Goal: Transaction & Acquisition: Purchase product/service

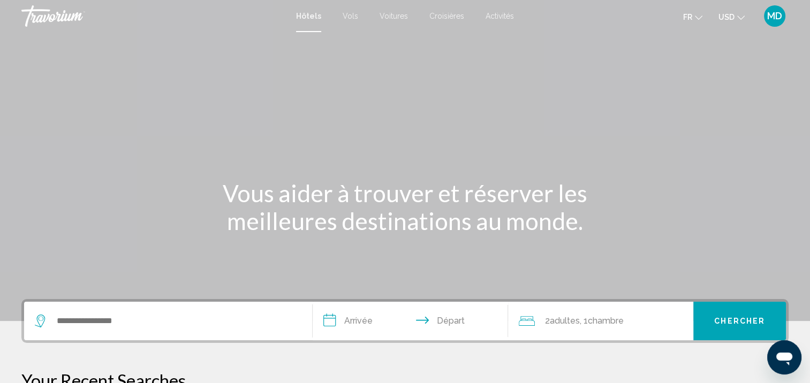
click at [154, 333] on div "Search widget" at bounding box center [168, 321] width 266 height 39
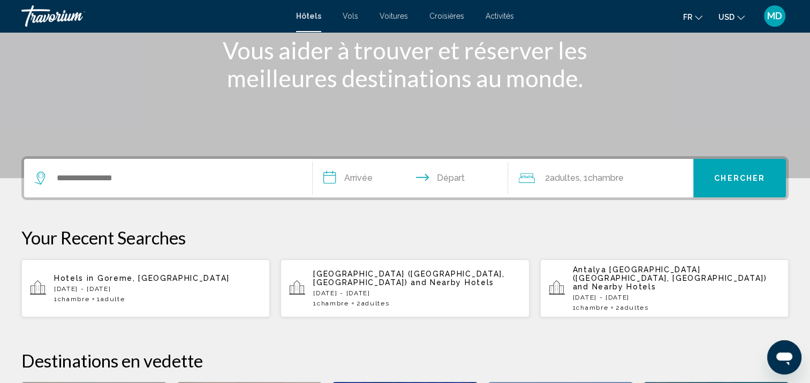
scroll to position [264, 0]
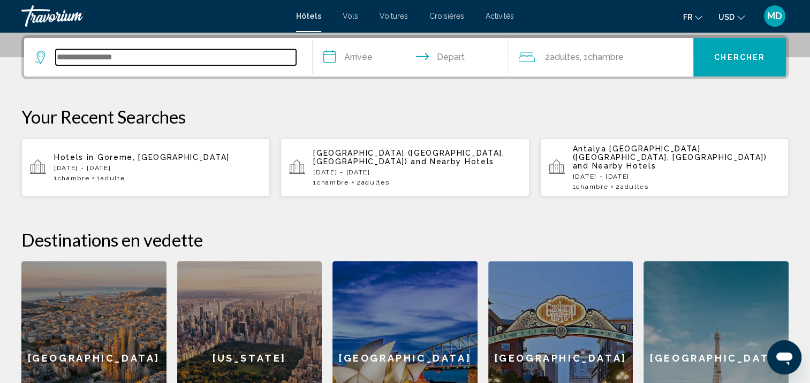
click at [91, 58] on input "Search widget" at bounding box center [176, 57] width 240 height 16
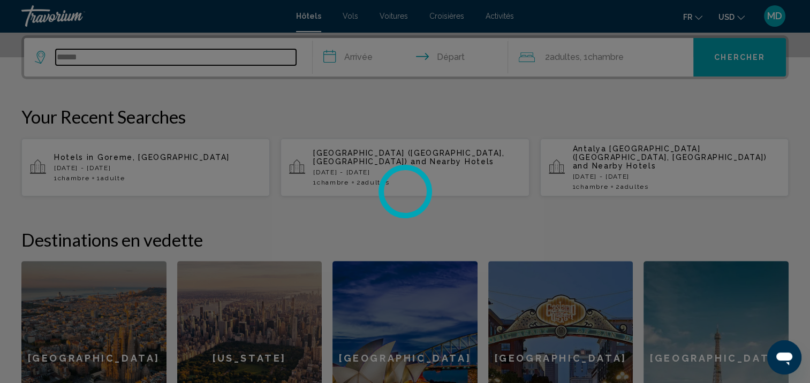
type input "*******"
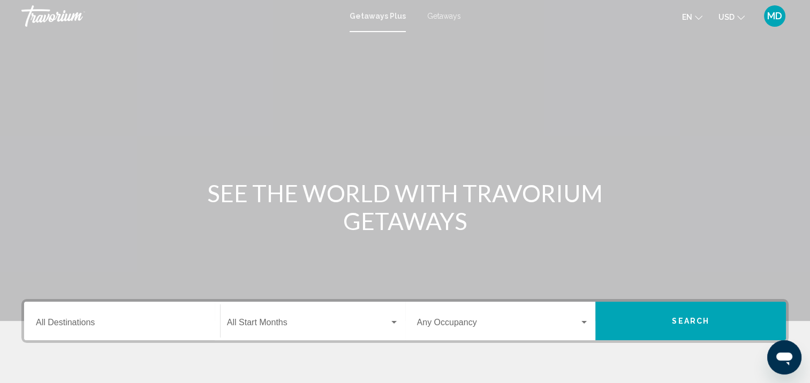
click at [738, 16] on icon "Change currency" at bounding box center [740, 17] width 7 height 7
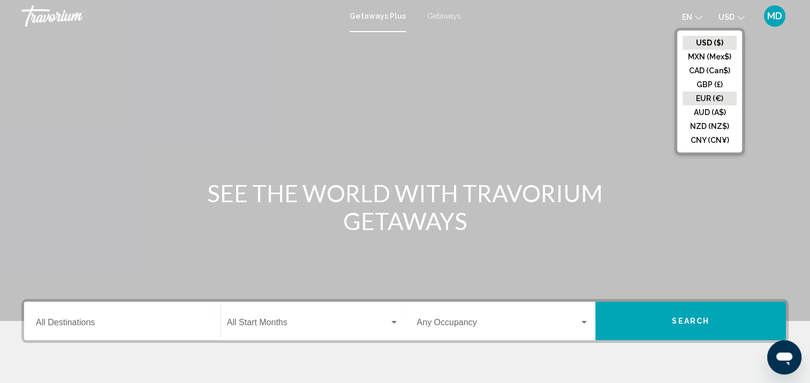
click at [712, 98] on button "EUR (€)" at bounding box center [709, 98] width 54 height 14
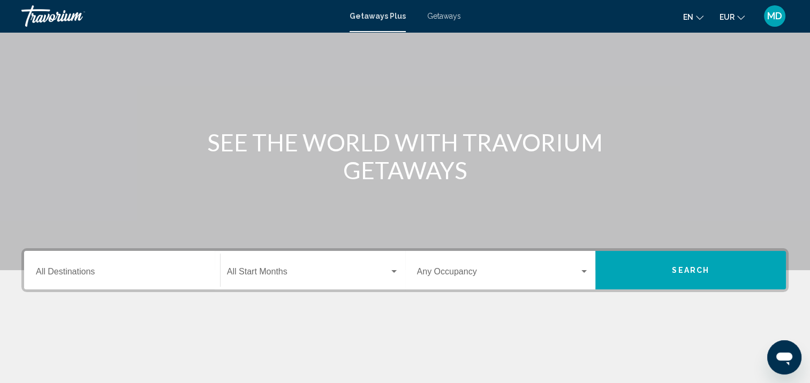
scroll to position [55, 0]
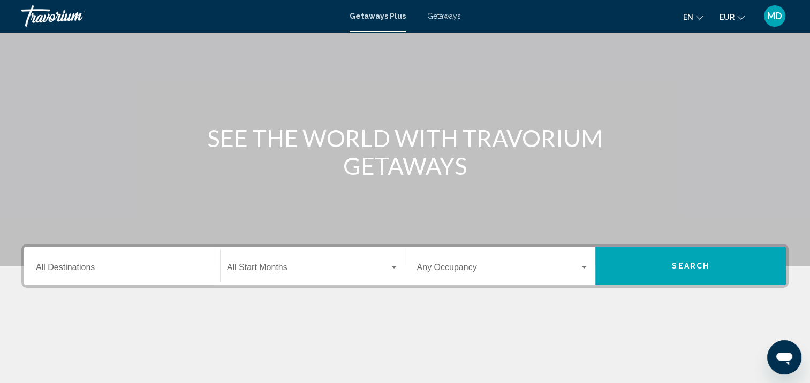
click at [434, 13] on span "Getaways" at bounding box center [444, 16] width 34 height 9
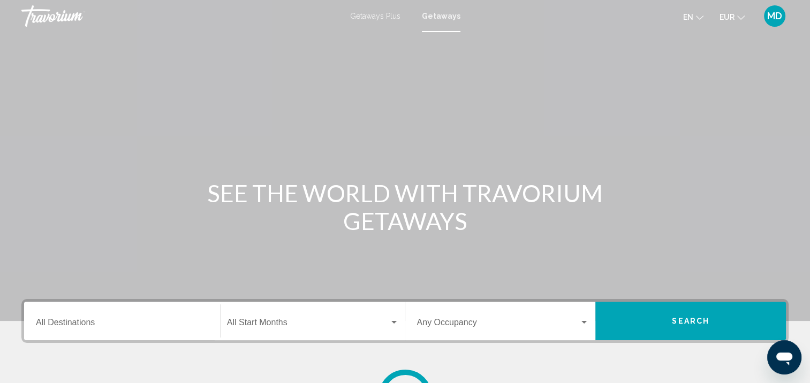
click at [118, 314] on div "Destination All Destinations" at bounding box center [122, 321] width 172 height 34
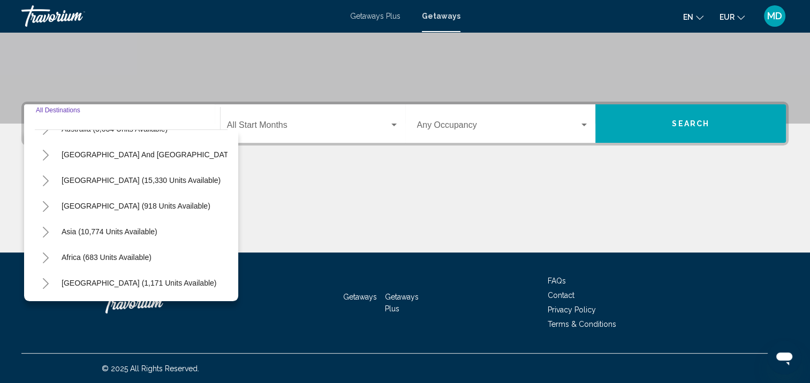
scroll to position [181, 0]
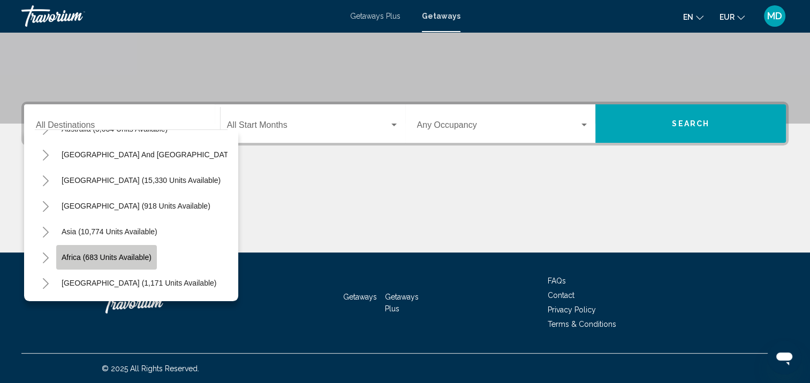
click at [90, 253] on span "Africa (683 units available)" at bounding box center [107, 257] width 90 height 9
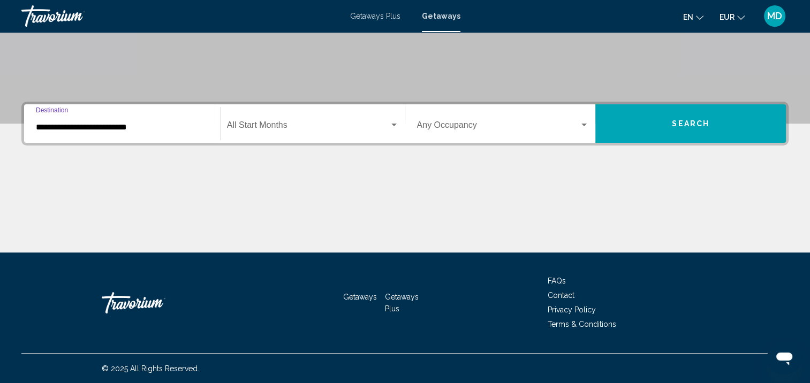
click at [98, 129] on input "**********" at bounding box center [122, 128] width 172 height 10
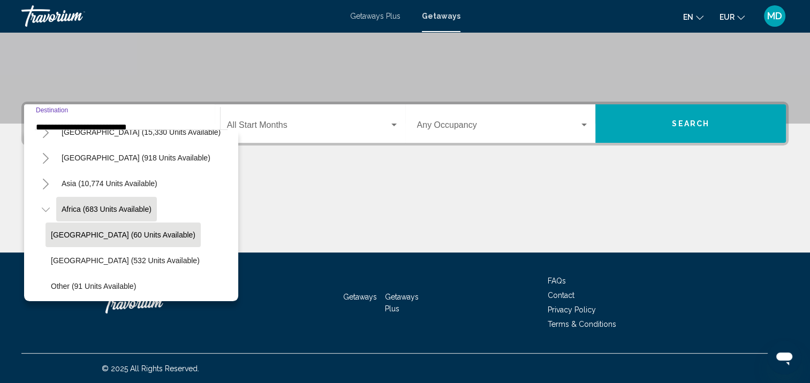
scroll to position [258, 0]
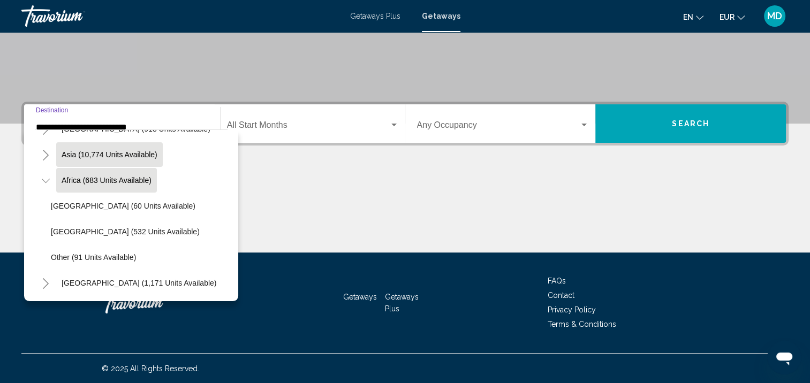
click at [133, 150] on span "Asia (10,774 units available)" at bounding box center [110, 154] width 96 height 9
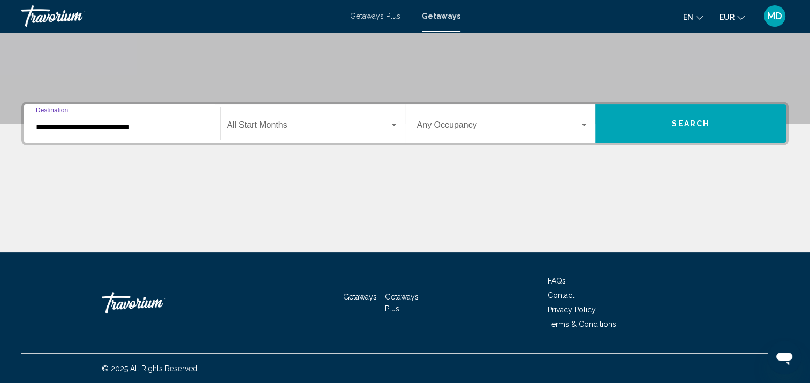
click at [60, 129] on input "**********" at bounding box center [122, 128] width 172 height 10
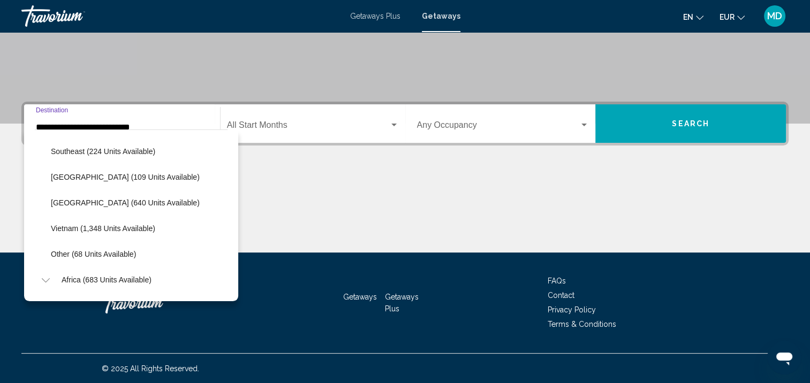
scroll to position [552, 0]
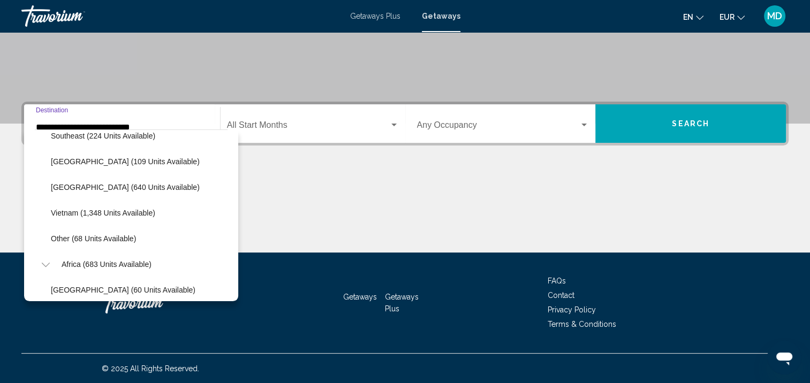
click at [111, 190] on span "Thailand (640 units available)" at bounding box center [125, 187] width 149 height 9
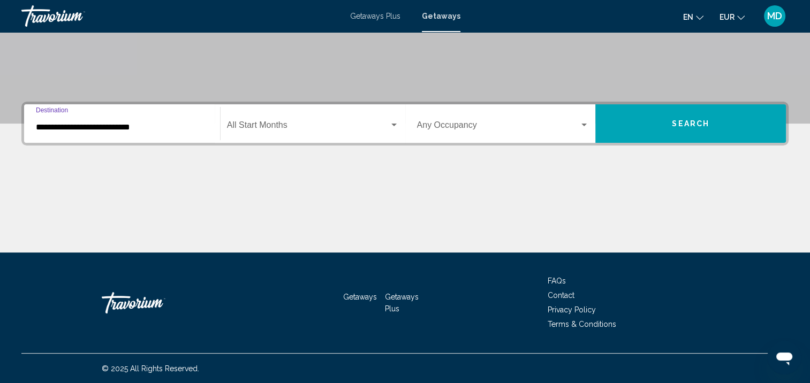
type input "**********"
click at [300, 124] on span "Search widget" at bounding box center [308, 128] width 162 height 10
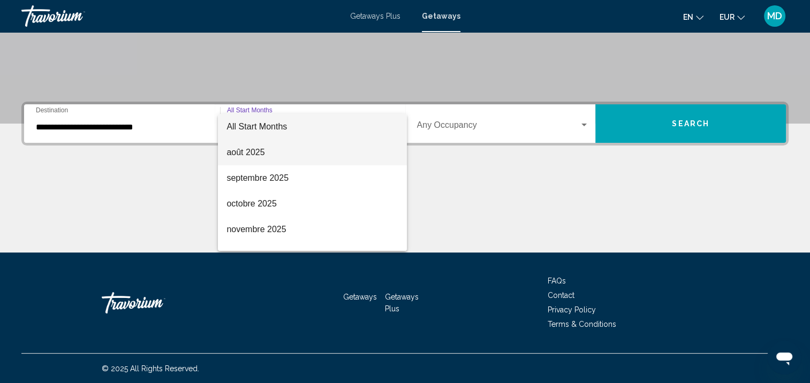
click at [284, 146] on span "août 2025" at bounding box center [312, 153] width 172 height 26
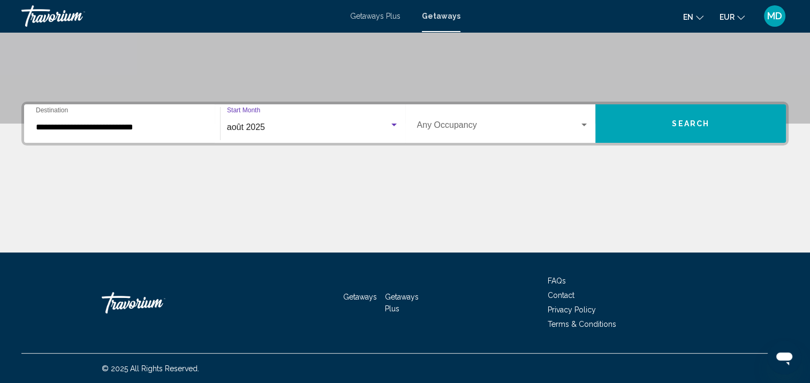
click at [445, 128] on span "Search widget" at bounding box center [498, 128] width 163 height 10
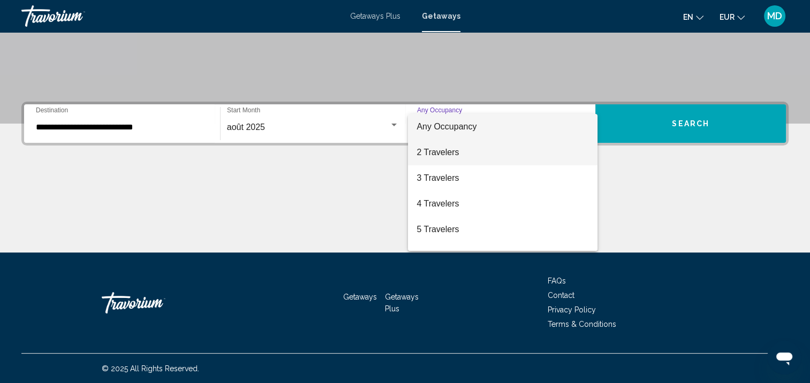
click at [469, 149] on span "2 Travelers" at bounding box center [502, 153] width 172 height 26
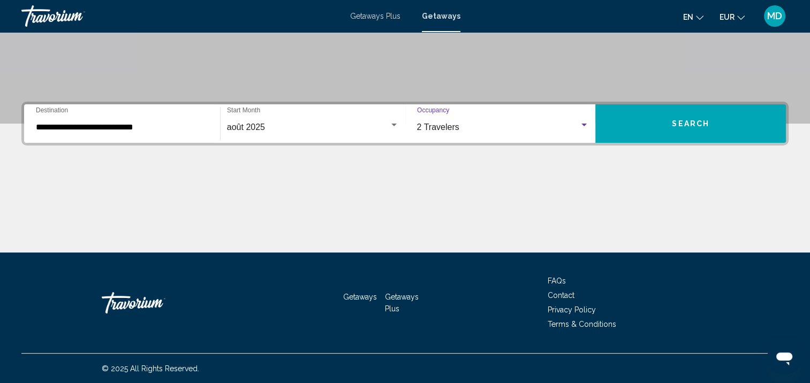
click at [648, 116] on button "Search" at bounding box center [690, 123] width 190 height 39
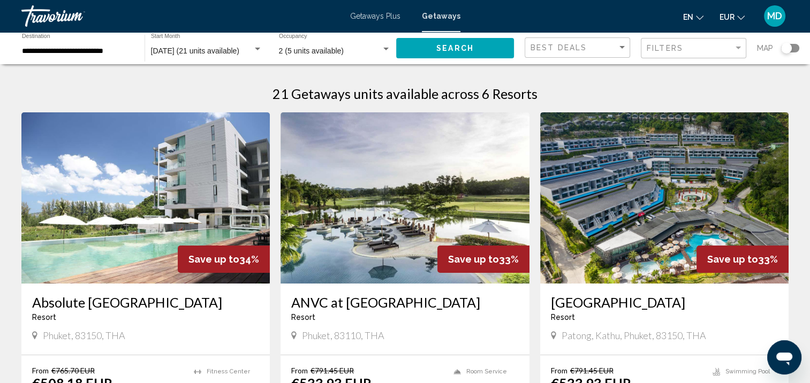
click at [94, 54] on input "**********" at bounding box center [78, 51] width 112 height 9
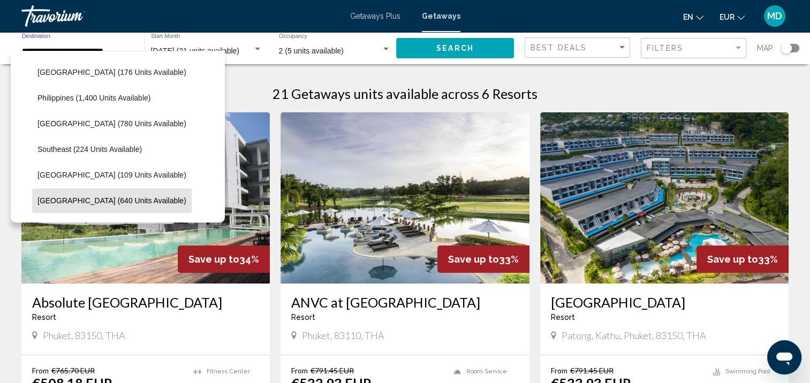
scroll to position [419, 0]
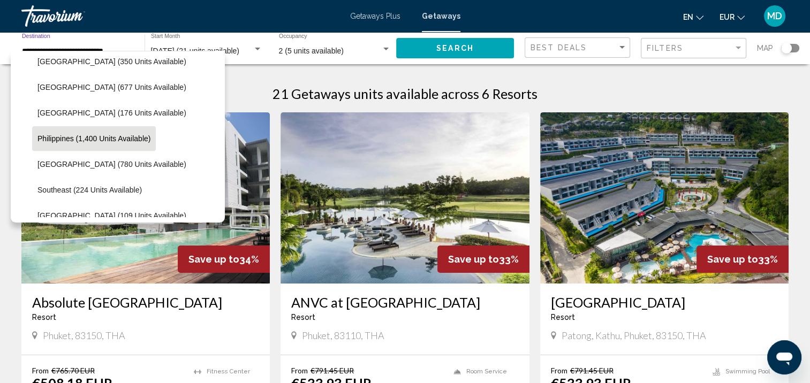
click at [110, 147] on button "Philippines (1,400 units available)" at bounding box center [94, 138] width 124 height 25
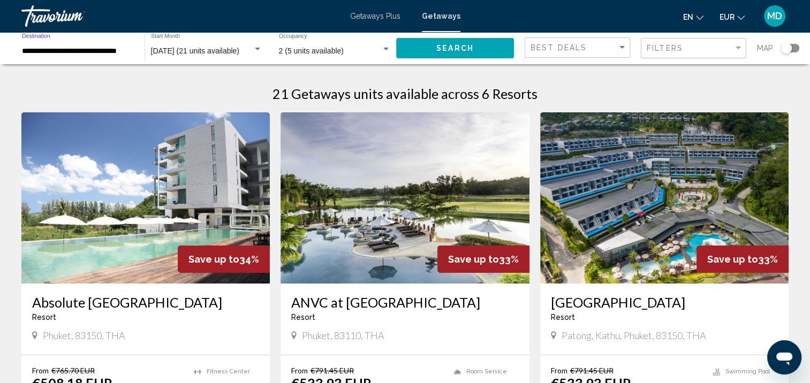
click at [445, 41] on button "Search" at bounding box center [455, 48] width 118 height 20
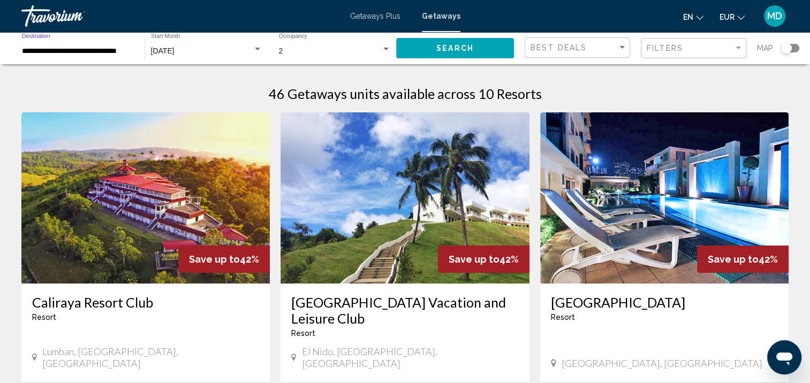
click at [107, 48] on input "**********" at bounding box center [78, 51] width 112 height 9
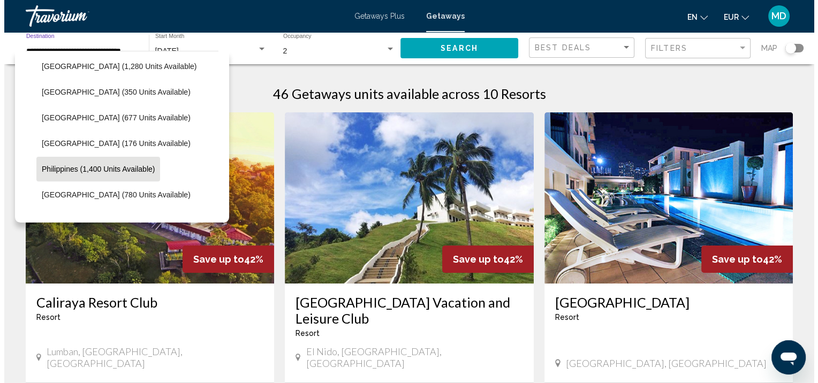
scroll to position [386, 0]
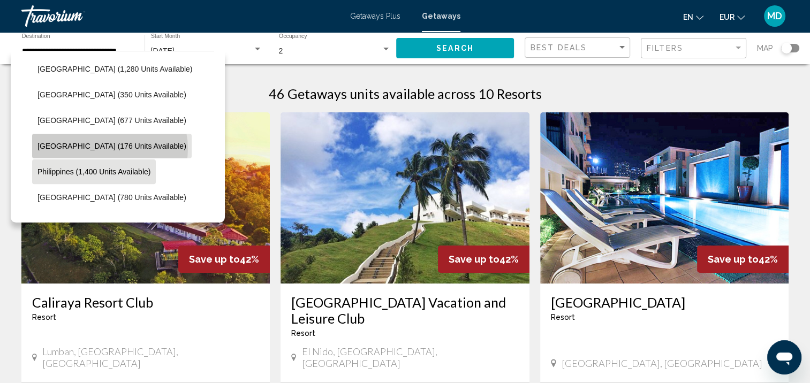
click at [109, 148] on span "Maldives (176 units available)" at bounding box center [111, 146] width 149 height 9
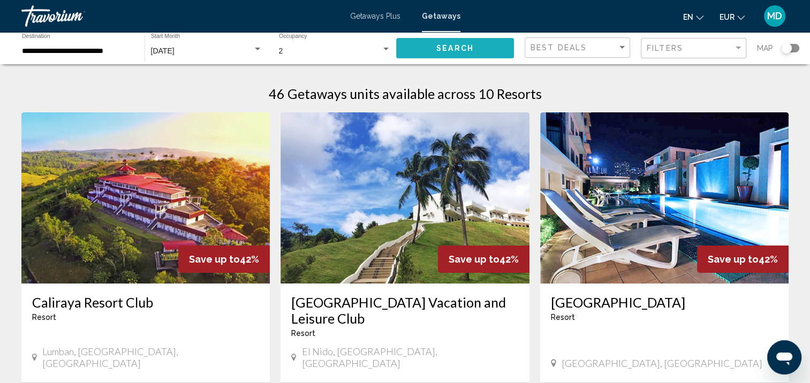
click at [462, 42] on button "Search" at bounding box center [455, 48] width 118 height 20
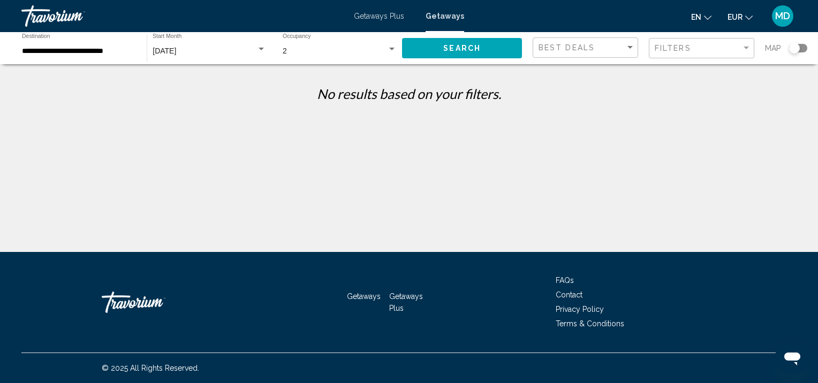
click at [125, 56] on div "**********" at bounding box center [79, 48] width 114 height 29
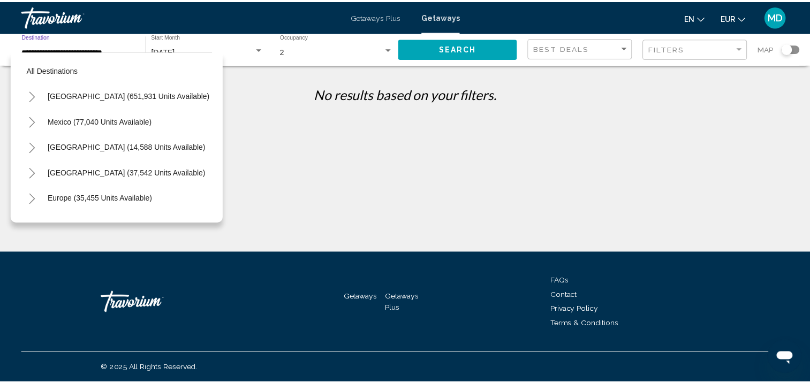
scroll to position [401, 0]
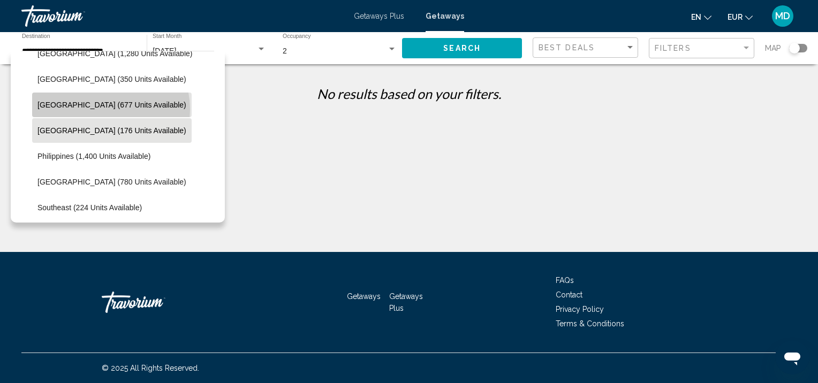
click at [110, 109] on span "Malaysia (677 units available)" at bounding box center [111, 105] width 149 height 9
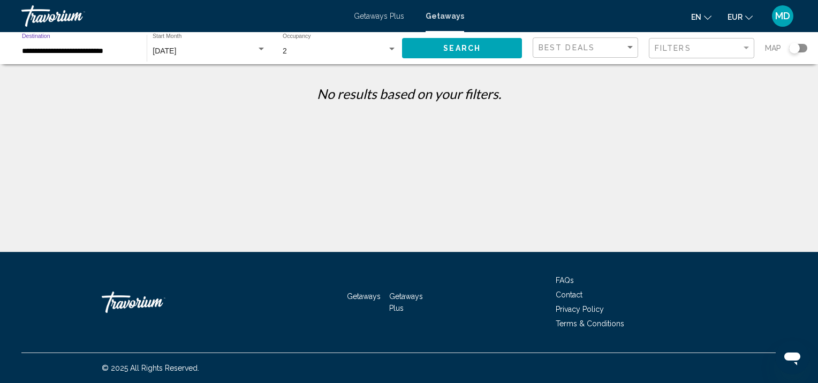
click at [465, 47] on span "Search" at bounding box center [461, 48] width 37 height 9
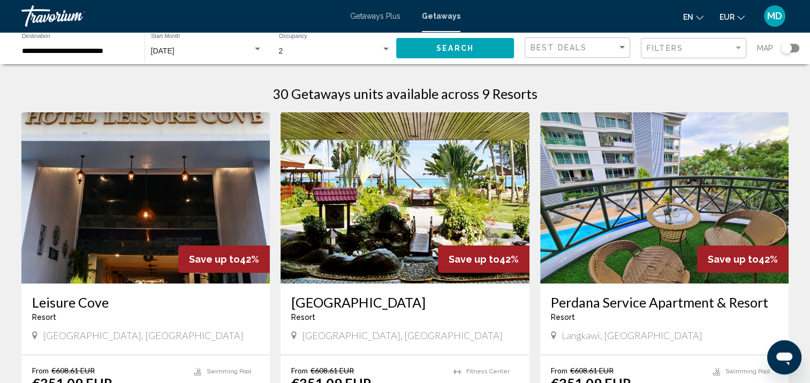
click at [124, 52] on input "**********" at bounding box center [78, 51] width 112 height 9
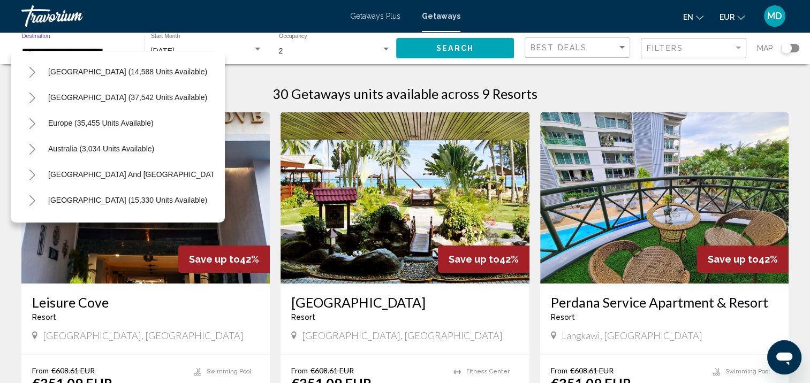
scroll to position [76, 0]
click at [118, 169] on span "South Pacific and Oceania (273 units available)" at bounding box center [169, 173] width 243 height 9
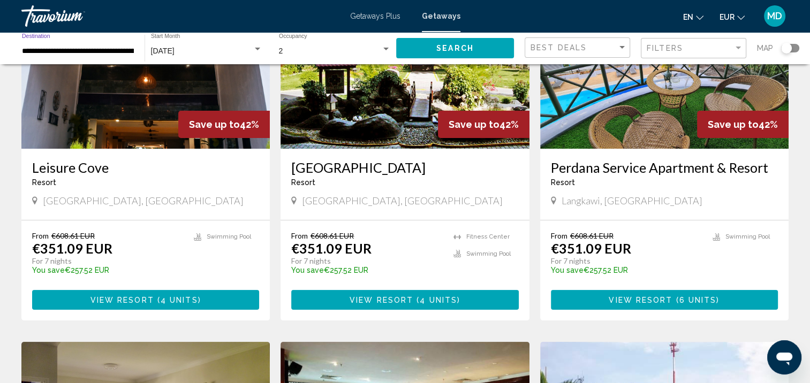
scroll to position [135, 0]
click at [440, 49] on span "Search" at bounding box center [454, 48] width 37 height 9
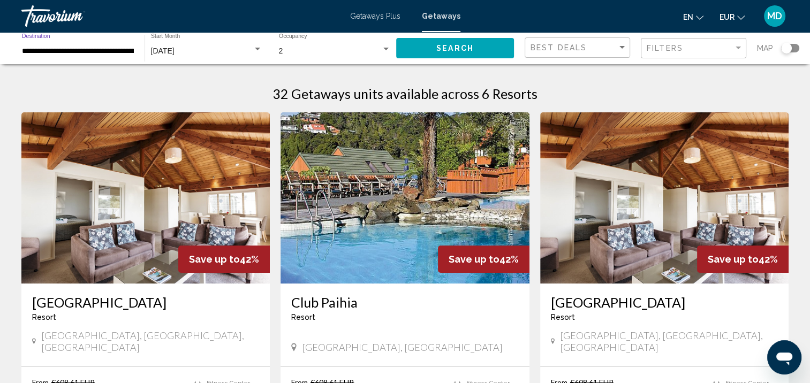
click at [122, 50] on input "**********" at bounding box center [78, 51] width 112 height 9
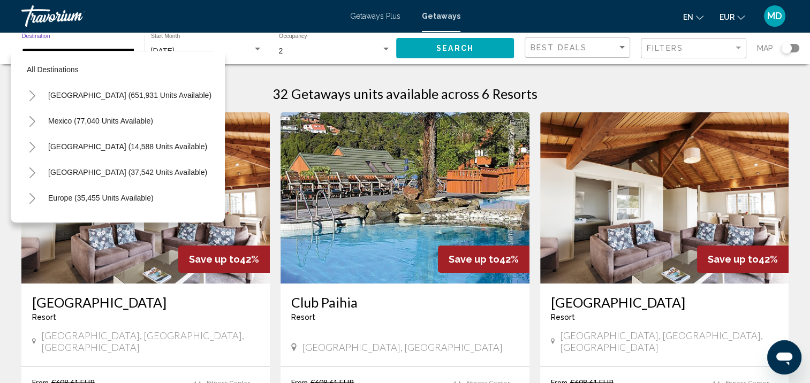
scroll to position [119, 6]
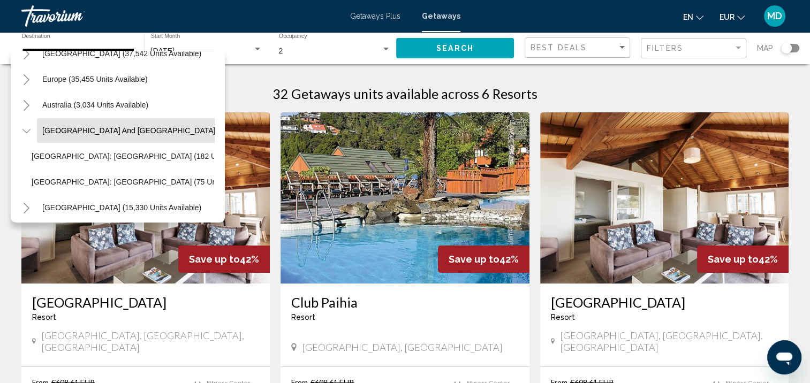
click at [253, 62] on div "August 2025 Start Month All Start Months" at bounding box center [206, 48] width 111 height 29
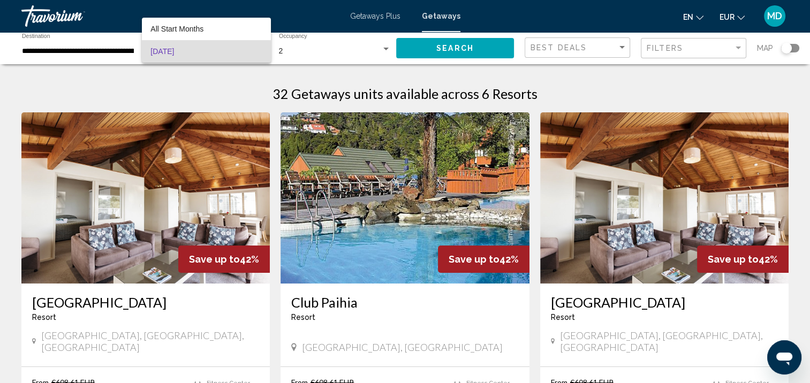
click at [238, 79] on div at bounding box center [405, 191] width 810 height 383
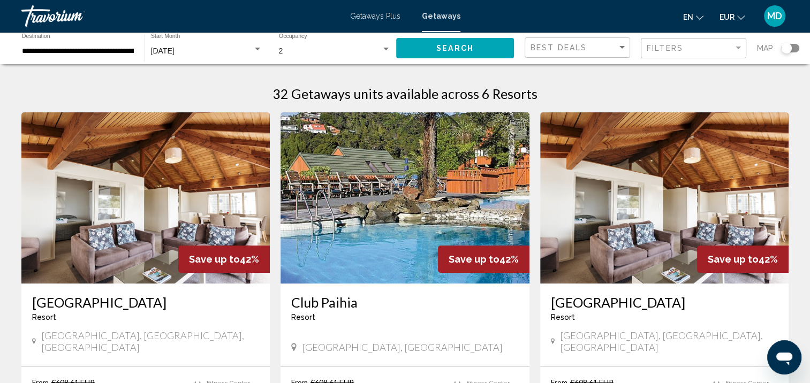
click at [71, 58] on div "**********" at bounding box center [78, 48] width 112 height 29
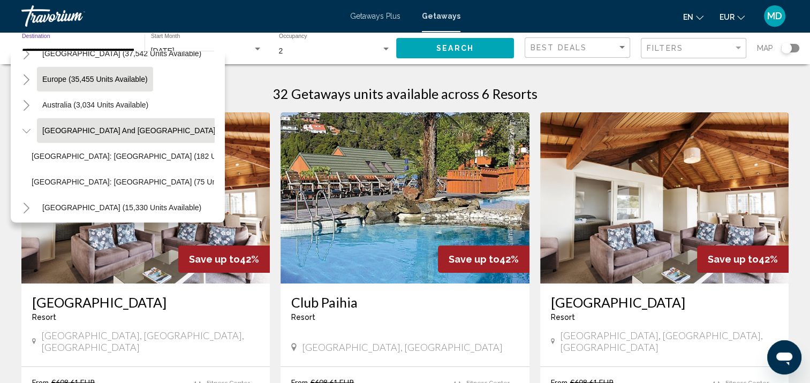
click at [88, 88] on button "Europe (35,455 units available)" at bounding box center [95, 79] width 116 height 25
type input "**********"
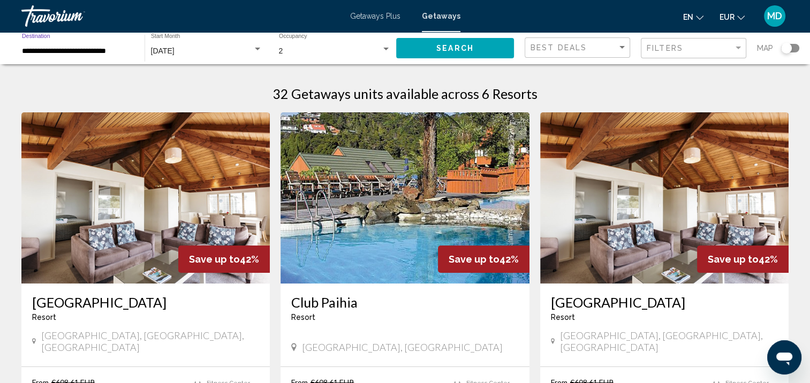
click at [447, 50] on span "Search" at bounding box center [454, 48] width 37 height 9
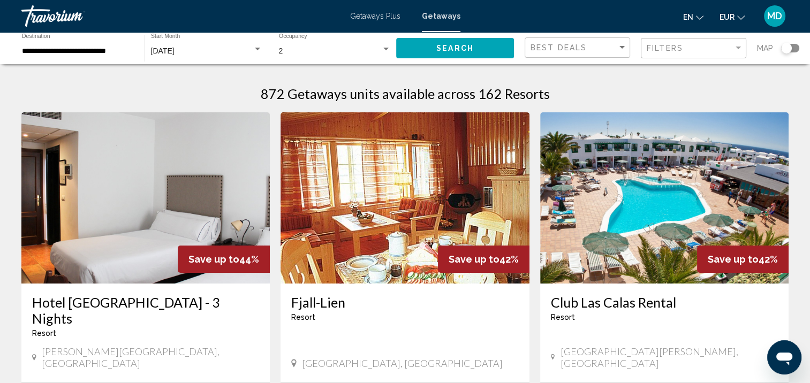
click at [58, 62] on div "**********" at bounding box center [78, 48] width 112 height 29
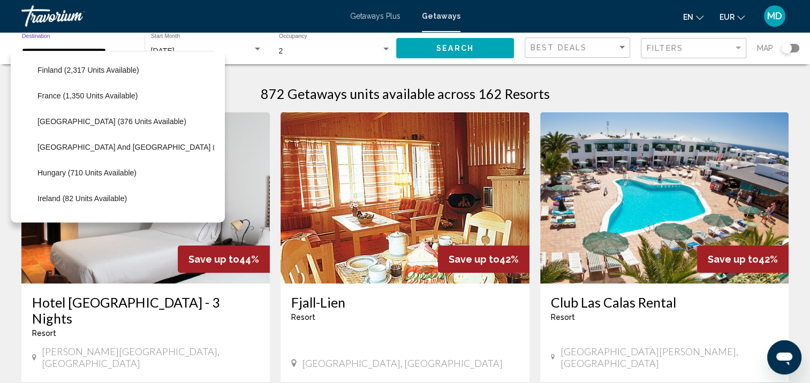
scroll to position [282, 0]
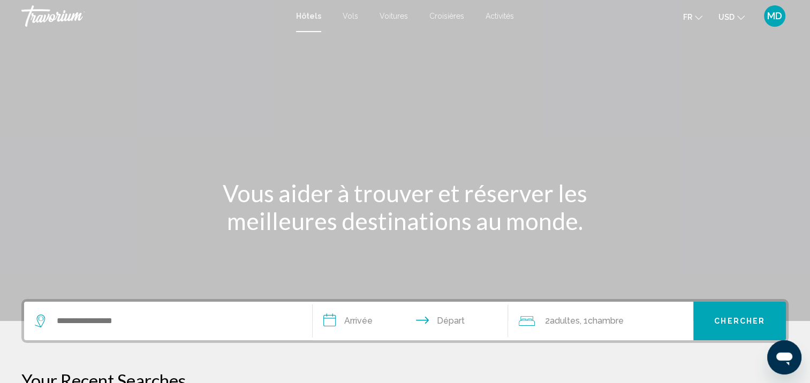
click at [726, 21] on span "USD" at bounding box center [726, 17] width 16 height 9
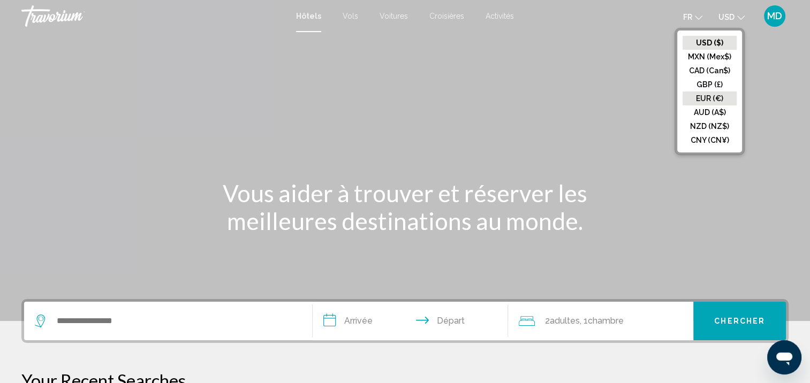
click at [706, 98] on button "EUR (€)" at bounding box center [709, 98] width 54 height 14
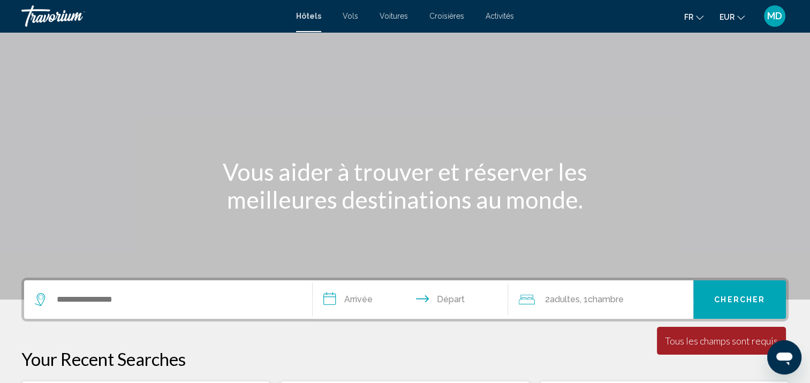
scroll to position [65, 0]
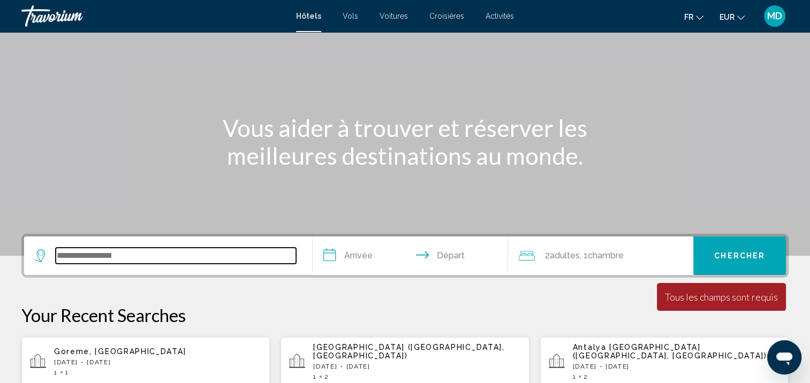
click at [264, 257] on input "Search widget" at bounding box center [176, 256] width 240 height 16
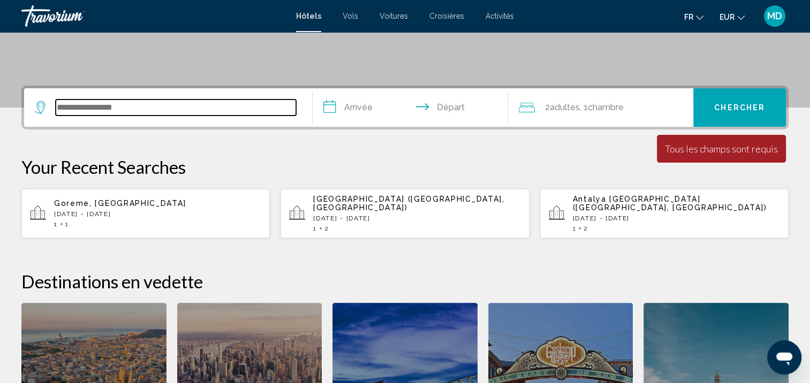
scroll to position [264, 0]
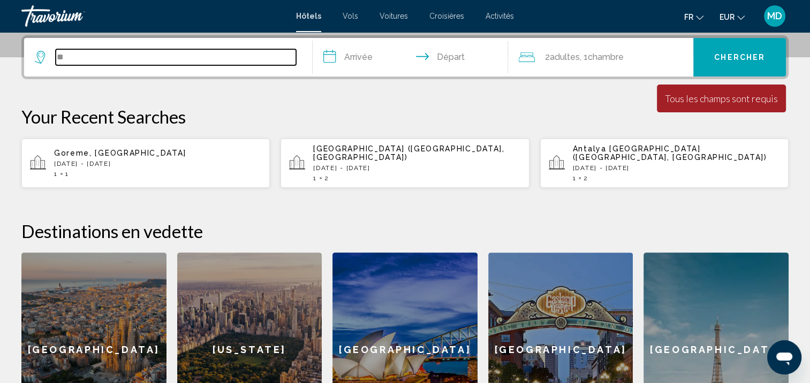
type input "*"
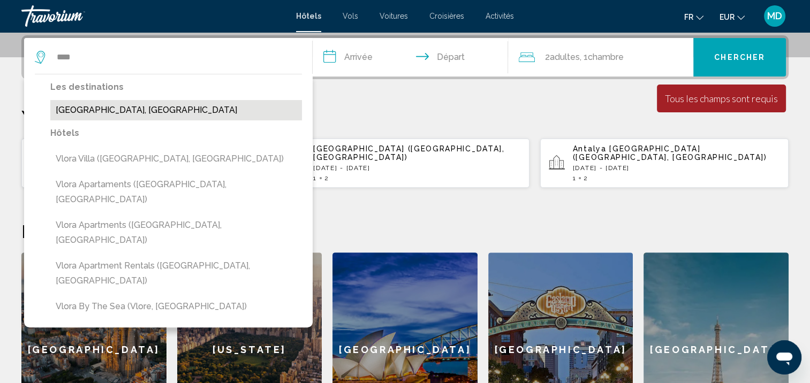
click at [148, 101] on button "[GEOGRAPHIC_DATA], [GEOGRAPHIC_DATA]" at bounding box center [175, 110] width 251 height 20
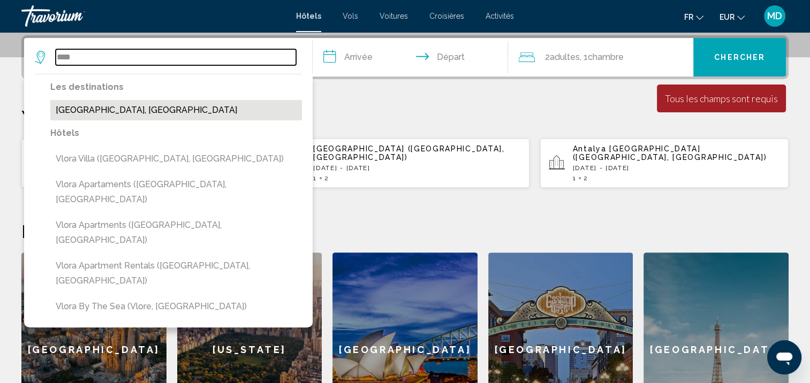
type input "**********"
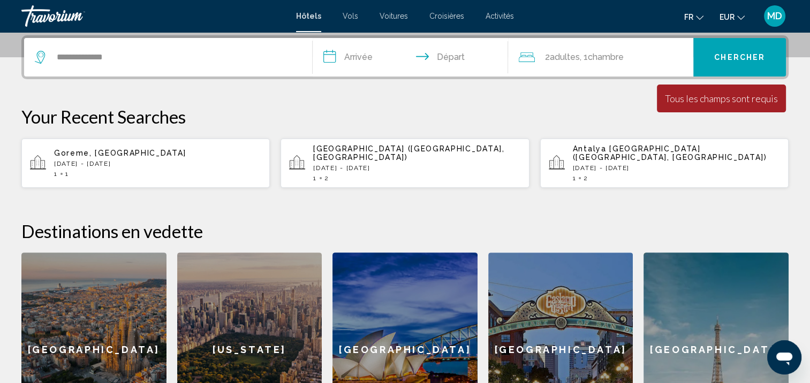
click at [339, 57] on input "**********" at bounding box center [412, 59] width 200 height 42
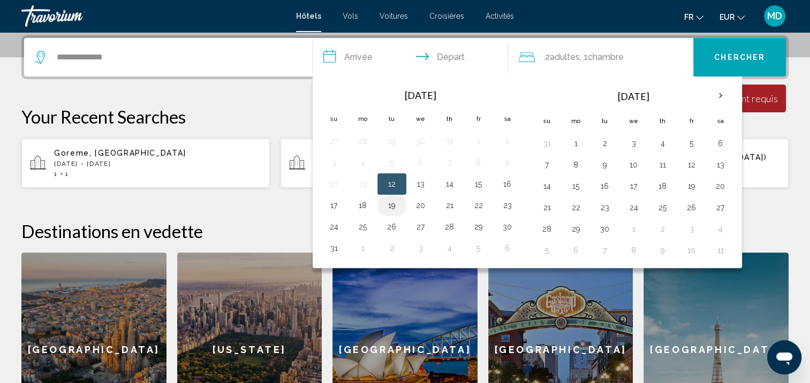
click at [390, 204] on button "19" at bounding box center [391, 205] width 17 height 15
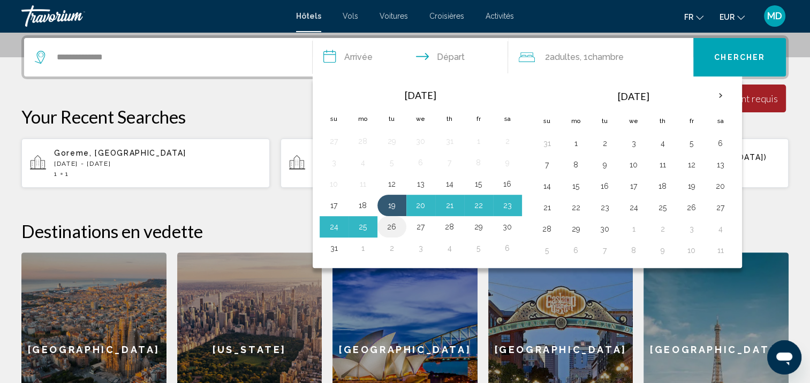
click at [388, 232] on button "26" at bounding box center [391, 226] width 17 height 15
type input "**********"
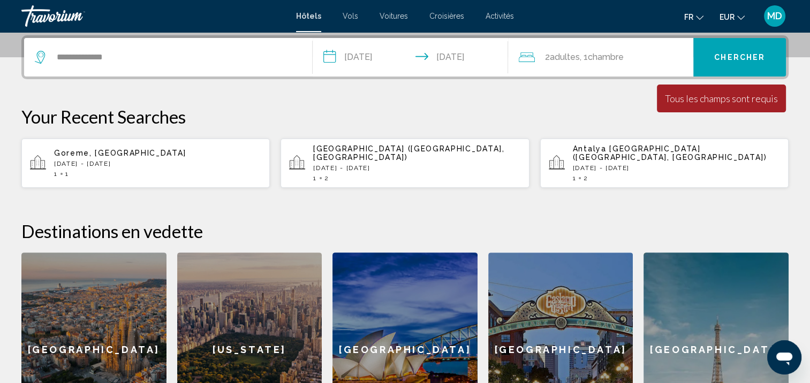
click at [646, 50] on div "2 Adulte Adultes , 1 Chambre pièces" at bounding box center [605, 57] width 174 height 15
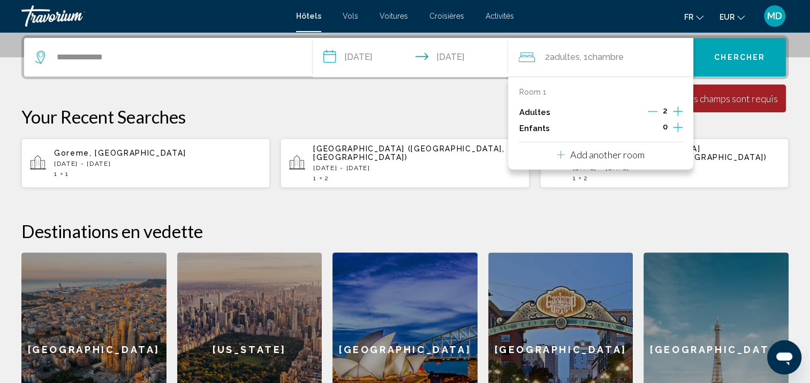
click at [655, 113] on icon "Decrement adults" at bounding box center [652, 111] width 10 height 10
click at [731, 62] on button "Chercher" at bounding box center [739, 57] width 93 height 39
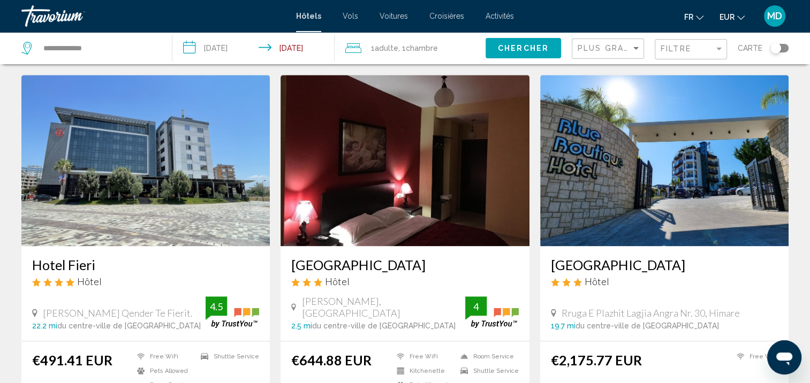
scroll to position [1195, 0]
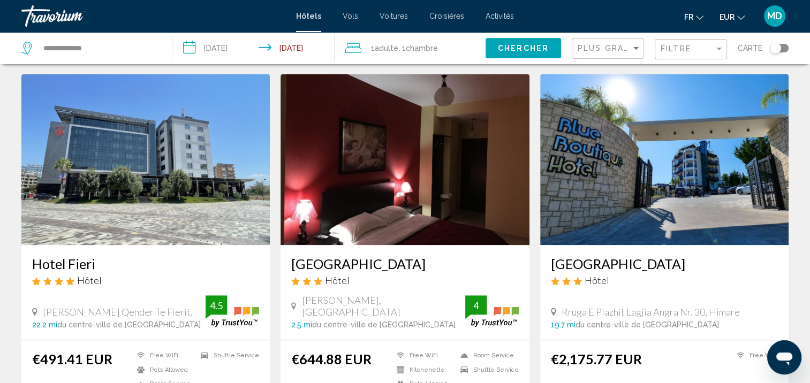
click at [775, 49] on div "Toggle map" at bounding box center [775, 48] width 11 height 11
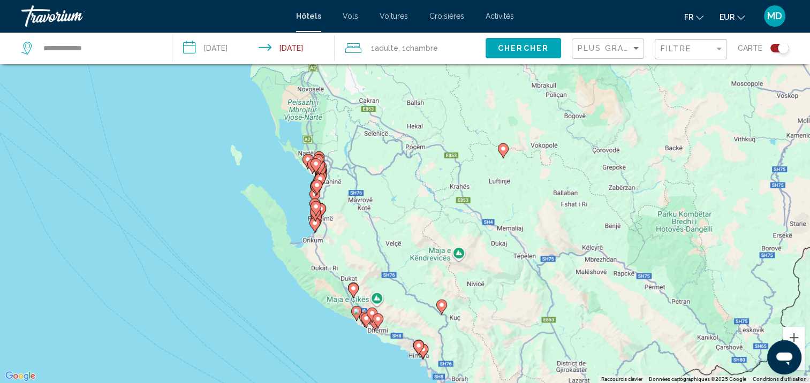
click at [291, 240] on div "Pour activer le glissement avec le clavier, appuyez sur Alt+Entrée. Une fois ce…" at bounding box center [405, 191] width 810 height 383
click at [291, 241] on div "Pour activer le glissement avec le clavier, appuyez sur Alt+Entrée. Une fois ce…" at bounding box center [405, 191] width 810 height 383
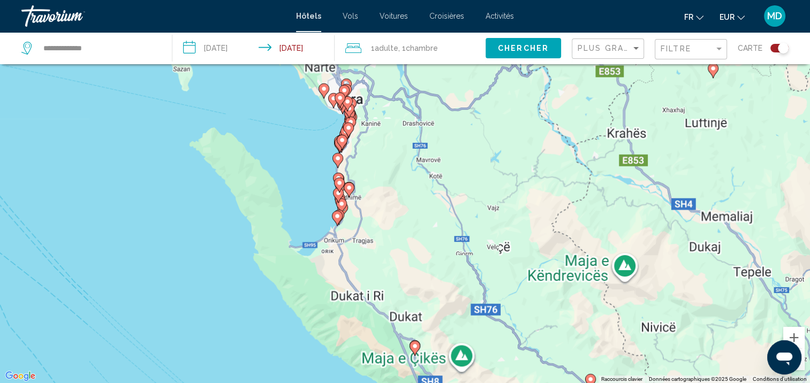
click at [291, 242] on div "Pour activer le glissement avec le clavier, appuyez sur Alt+Entrée. Une fois ce…" at bounding box center [405, 191] width 810 height 383
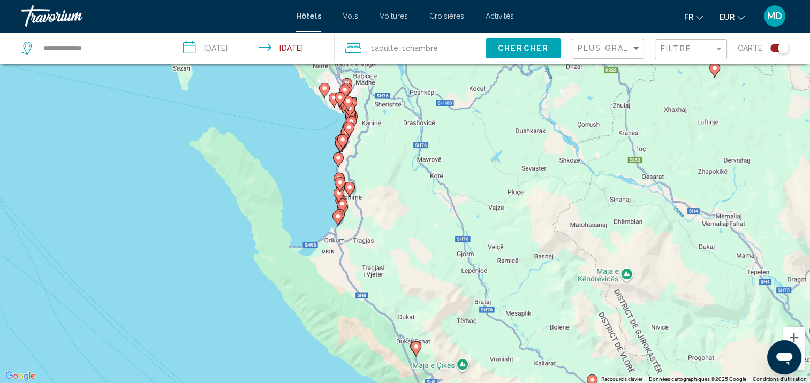
click at [291, 242] on div "Pour activer le glissement avec le clavier, appuyez sur Alt+Entrée. Une fois ce…" at bounding box center [405, 191] width 810 height 383
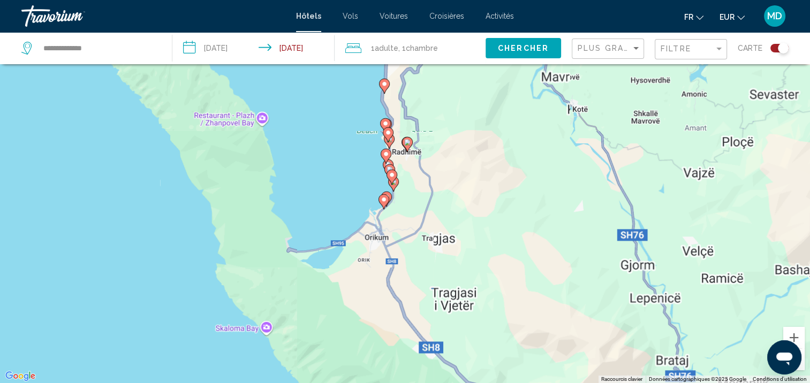
click at [291, 242] on div "Pour activer le glissement avec le clavier, appuyez sur Alt+Entrée. Une fois ce…" at bounding box center [405, 191] width 810 height 383
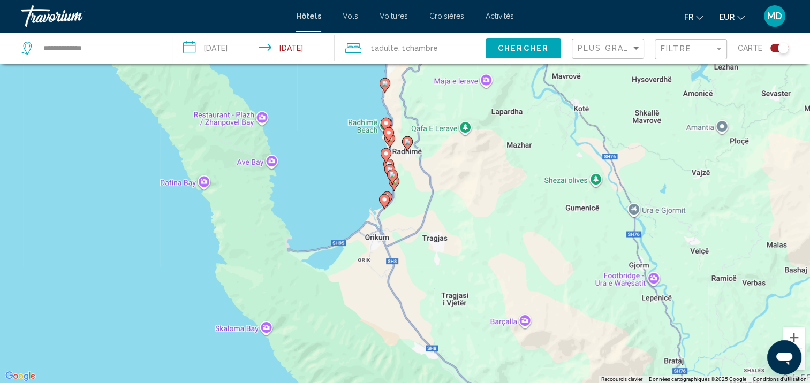
click at [291, 242] on div "Pour activer le glissement avec le clavier, appuyez sur Alt+Entrée. Une fois ce…" at bounding box center [405, 191] width 810 height 383
click at [413, 210] on div "Pour activer le glissement avec le clavier, appuyez sur Alt+Entrée. Une fois ce…" at bounding box center [405, 191] width 810 height 383
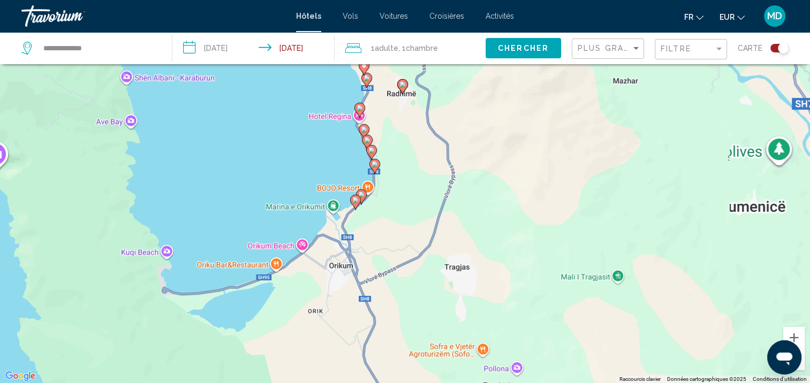
click at [351, 227] on div "Pour activer le glissement avec le clavier, appuyez sur Alt+Entrée. Une fois ce…" at bounding box center [405, 191] width 810 height 383
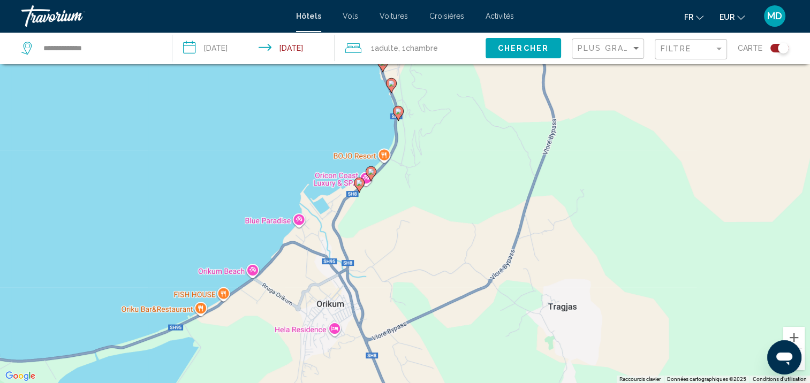
click at [360, 183] on image "Main content" at bounding box center [359, 183] width 6 height 6
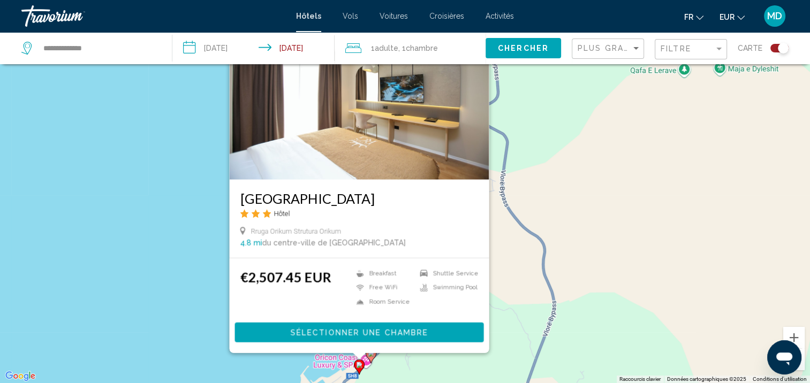
click at [372, 357] on icon "Main content" at bounding box center [370, 356] width 10 height 14
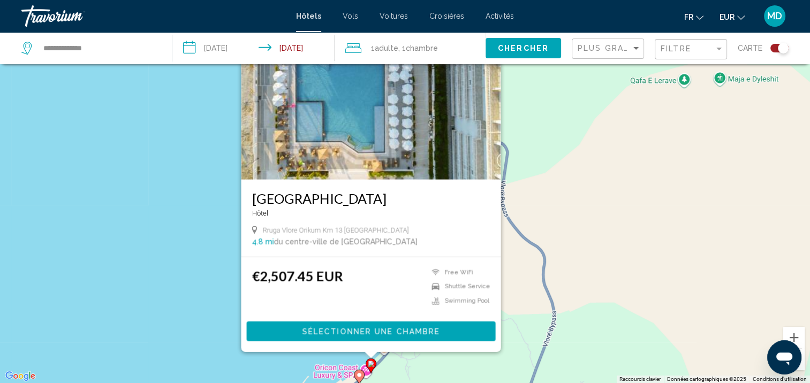
click at [340, 357] on div "Pour activer le glissement avec le clavier, appuyez sur Alt+Entrée. Une fois ce…" at bounding box center [405, 191] width 810 height 383
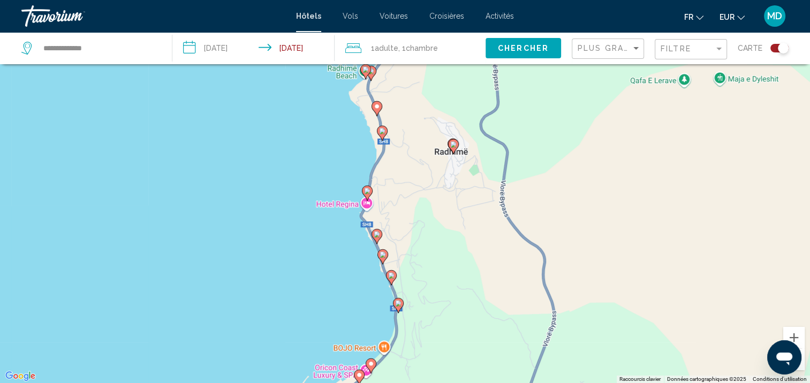
click at [400, 307] on icon "Main content" at bounding box center [398, 306] width 10 height 14
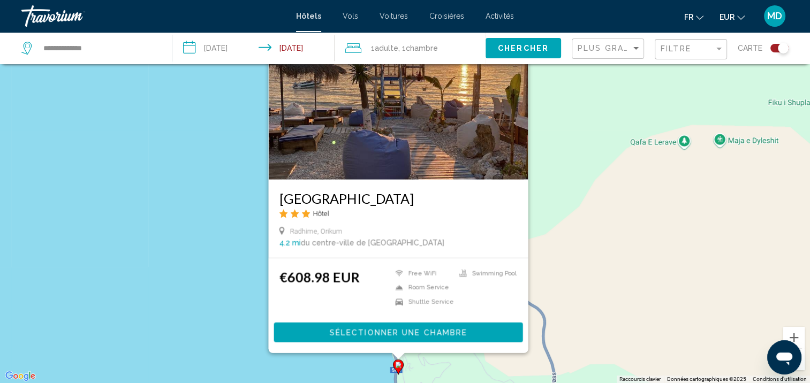
click at [364, 365] on div "Pour activer le glissement avec le clavier, appuyez sur Alt+Entrée. Une fois ce…" at bounding box center [405, 191] width 810 height 383
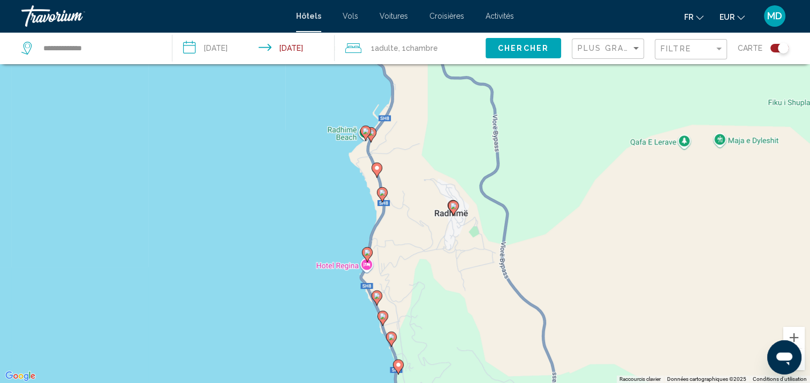
click at [397, 342] on div "Pour activer le glissement avec le clavier, appuyez sur Alt+Entrée. Une fois ce…" at bounding box center [405, 191] width 810 height 383
click at [394, 341] on icon "Main content" at bounding box center [391, 339] width 10 height 14
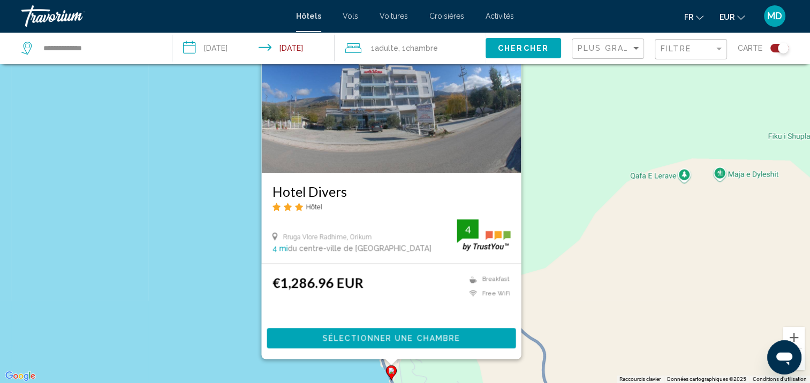
click at [432, 374] on div "Pour activer le glissement avec le clavier, appuyez sur Alt+Entrée. Une fois ce…" at bounding box center [405, 191] width 810 height 383
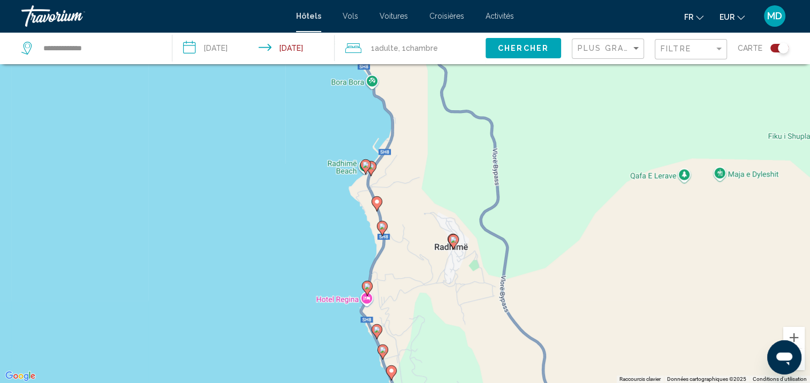
click at [383, 350] on image "Main content" at bounding box center [382, 350] width 6 height 6
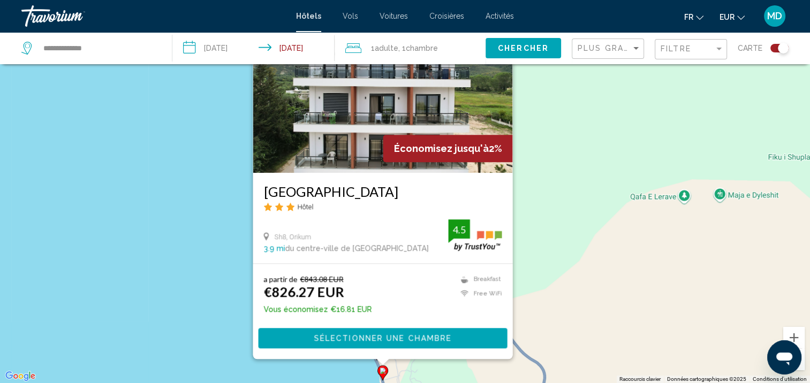
click at [410, 374] on div "Pour activer le glissement avec le clavier, appuyez sur Alt+Entrée. Une fois ce…" at bounding box center [405, 191] width 810 height 383
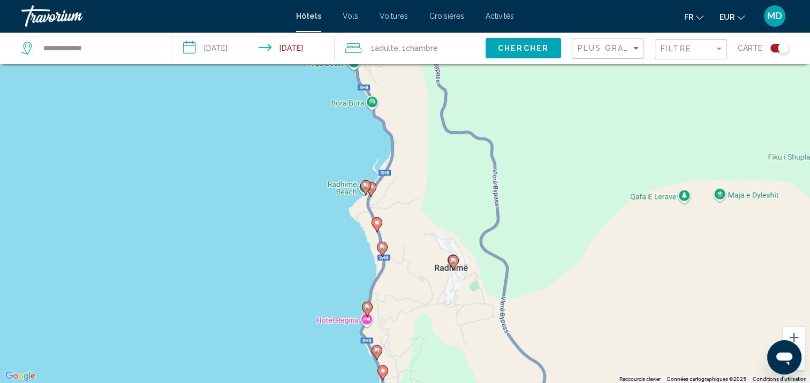
click at [376, 348] on image "Main content" at bounding box center [376, 350] width 6 height 6
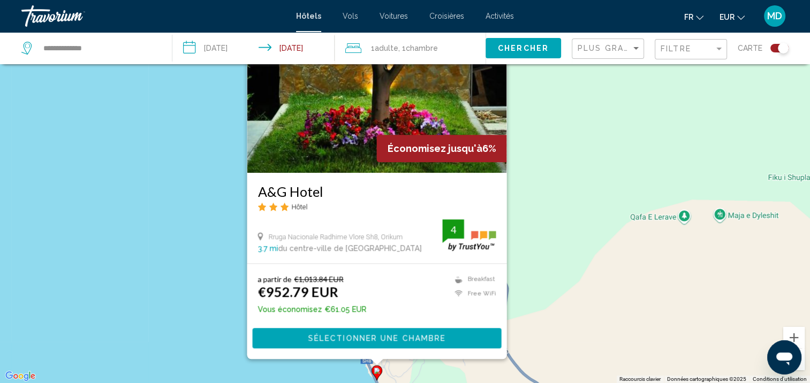
click at [406, 364] on div "Pour activer le glissement avec le clavier, appuyez sur Alt+Entrée. Une fois ce…" at bounding box center [405, 191] width 810 height 383
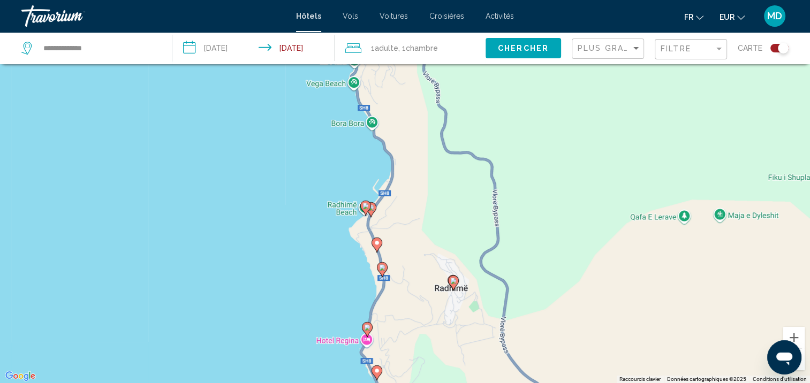
click at [372, 329] on div "Pour activer le glissement avec le clavier, appuyez sur Alt+Entrée. Une fois ce…" at bounding box center [405, 191] width 810 height 383
click at [368, 332] on icon "Main content" at bounding box center [367, 330] width 10 height 14
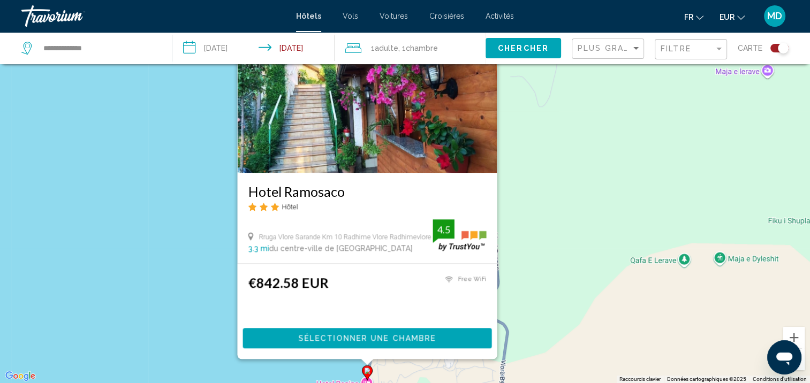
click at [400, 376] on div "Pour activer le glissement avec le clavier, appuyez sur Alt+Entrée. Une fois ce…" at bounding box center [405, 191] width 810 height 383
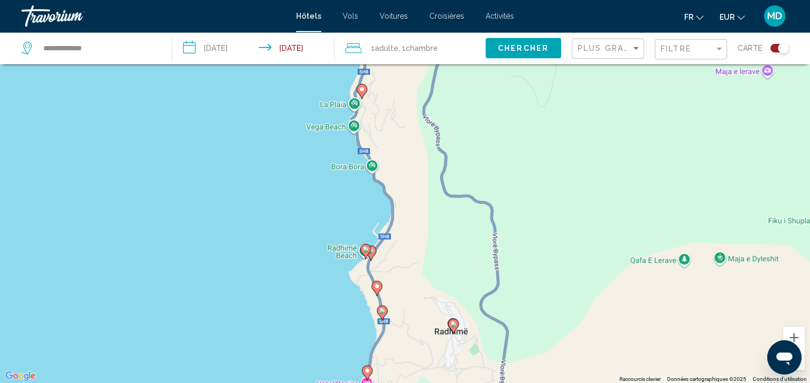
click at [381, 313] on image "Main content" at bounding box center [382, 311] width 6 height 6
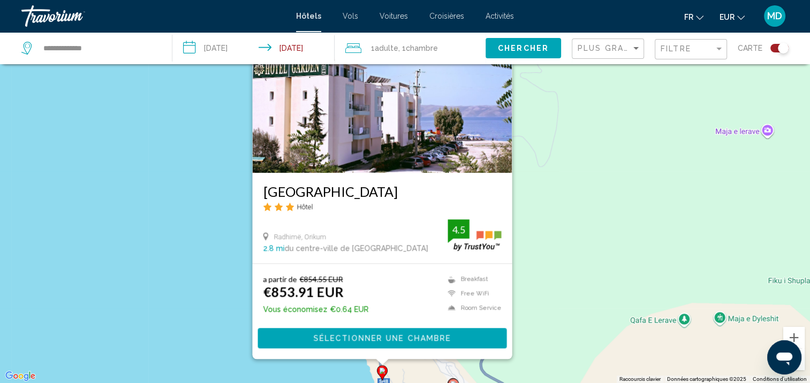
click at [591, 233] on div "Pour activer le glissement avec le clavier, appuyez sur Alt+Entrée. Une fois ce…" at bounding box center [405, 191] width 810 height 383
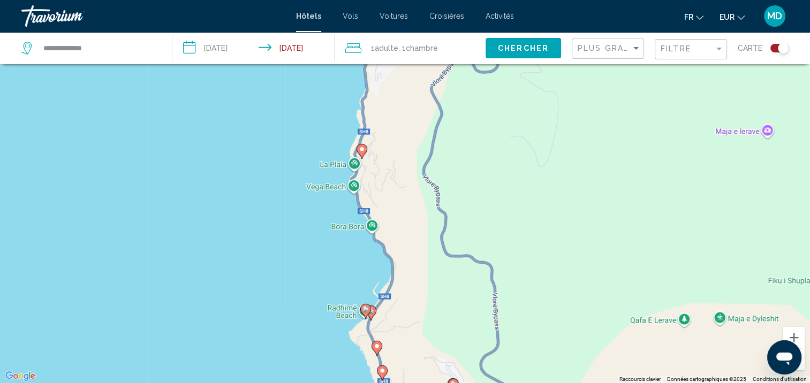
click at [379, 353] on gmp-advanced-marker "Main content" at bounding box center [376, 348] width 11 height 16
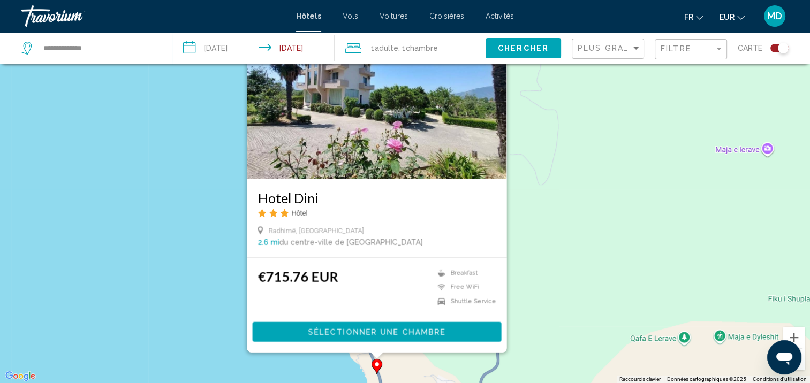
click at [595, 205] on div "Pour activer le glissement avec le clavier, appuyez sur Alt+Entrée. Une fois ce…" at bounding box center [405, 191] width 810 height 383
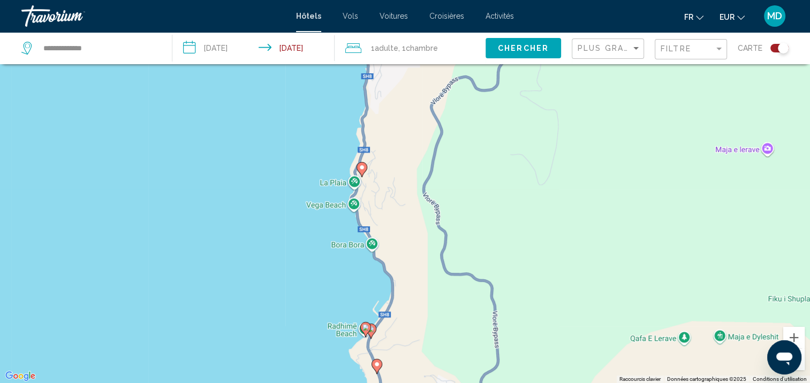
click at [372, 330] on image "Main content" at bounding box center [371, 329] width 6 height 6
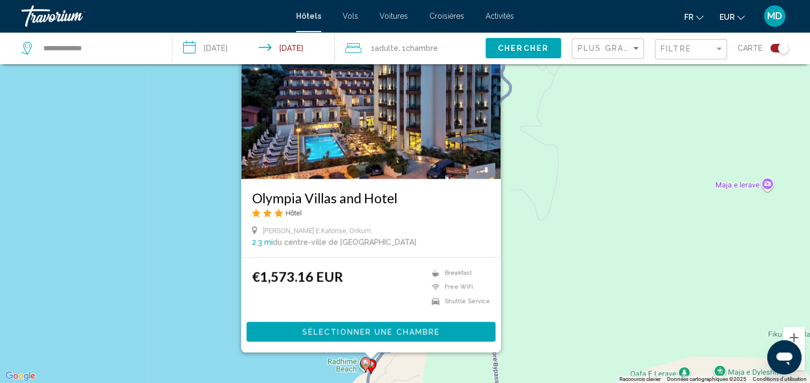
click at [591, 244] on div "Pour activer le glissement avec le clavier, appuyez sur Alt+Entrée. Une fois ce…" at bounding box center [405, 191] width 810 height 383
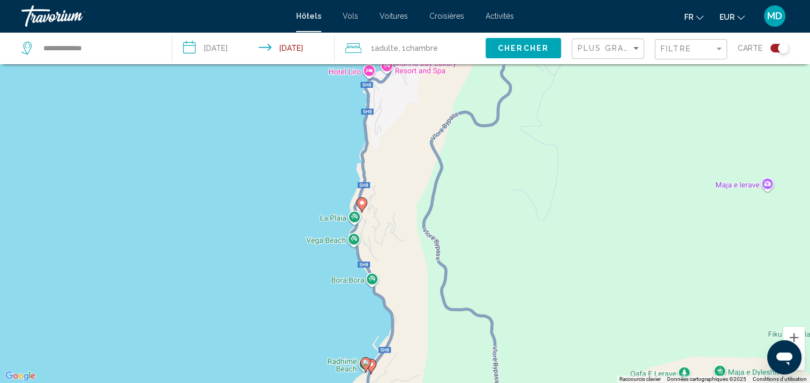
click at [365, 364] on image "Main content" at bounding box center [365, 363] width 6 height 6
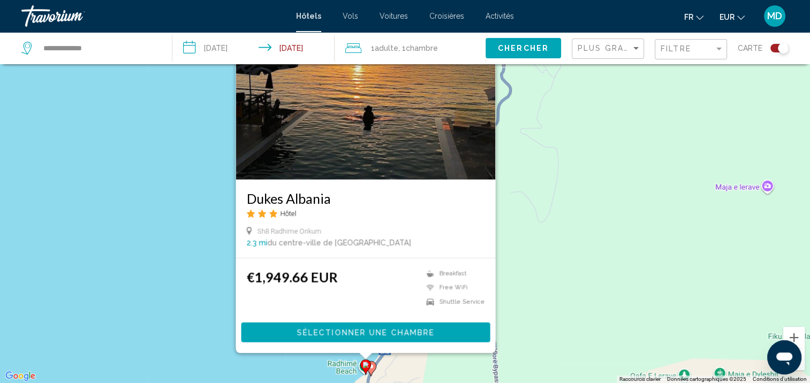
click at [535, 265] on div "Pour activer le glissement avec le clavier, appuyez sur Alt+Entrée. Une fois ce…" at bounding box center [405, 191] width 810 height 383
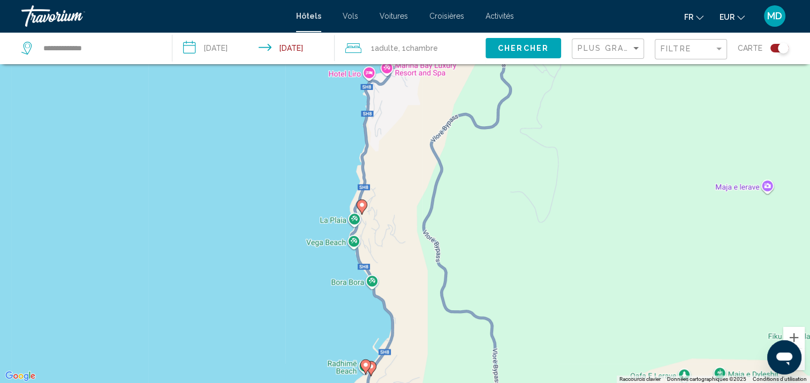
click at [299, 47] on input "**********" at bounding box center [255, 49] width 166 height 35
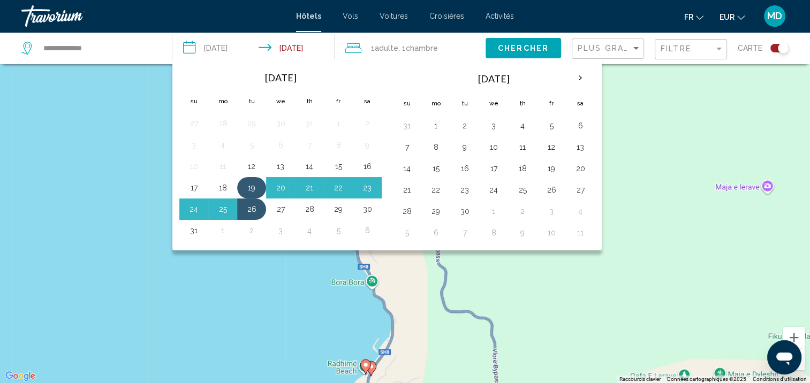
click at [245, 190] on button "19" at bounding box center [251, 187] width 17 height 15
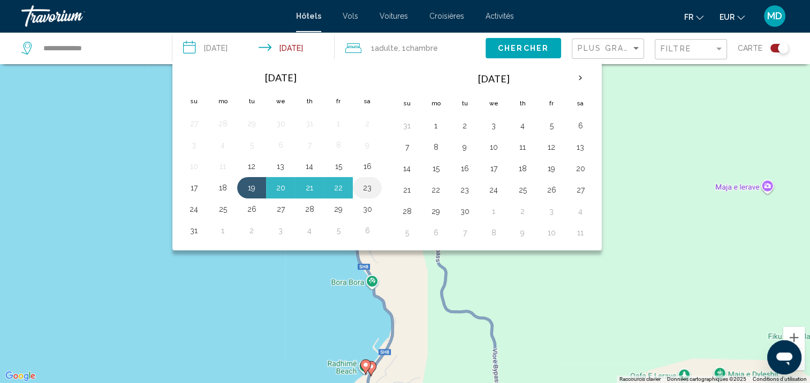
click at [360, 189] on button "23" at bounding box center [366, 187] width 17 height 15
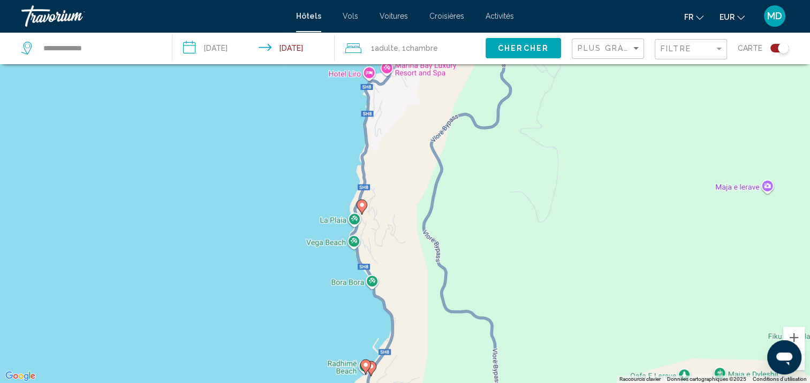
type input "**********"
click at [506, 55] on button "Chercher" at bounding box center [522, 48] width 75 height 20
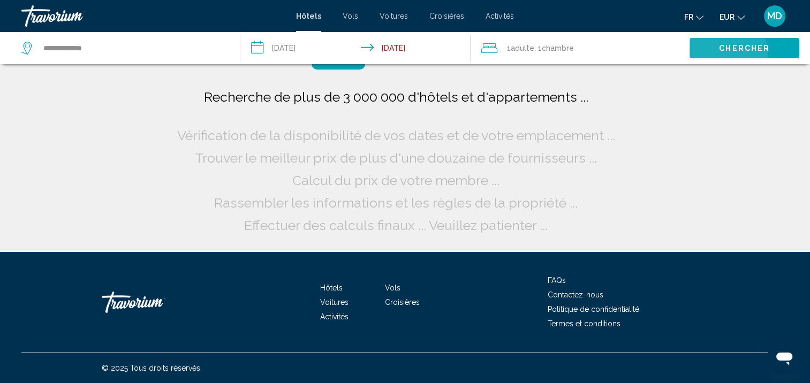
scroll to position [0, 0]
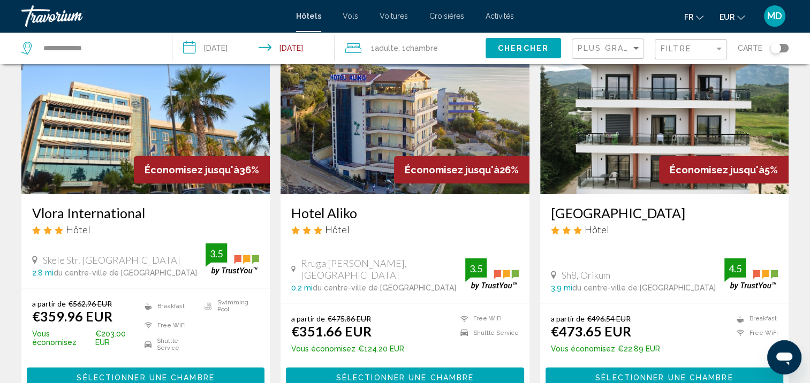
scroll to position [79, 0]
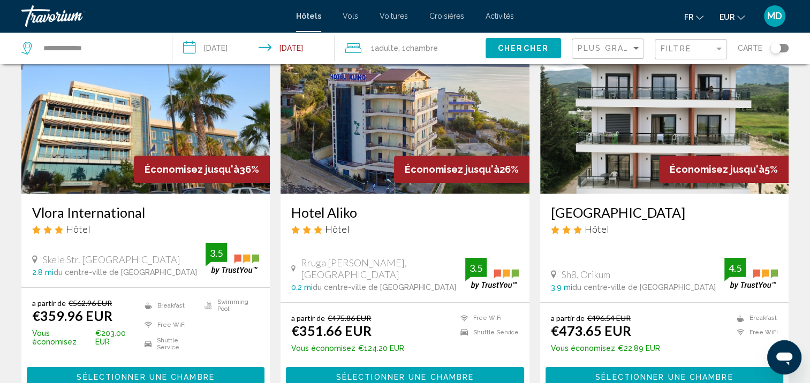
click at [249, 133] on img "Main content" at bounding box center [145, 107] width 248 height 171
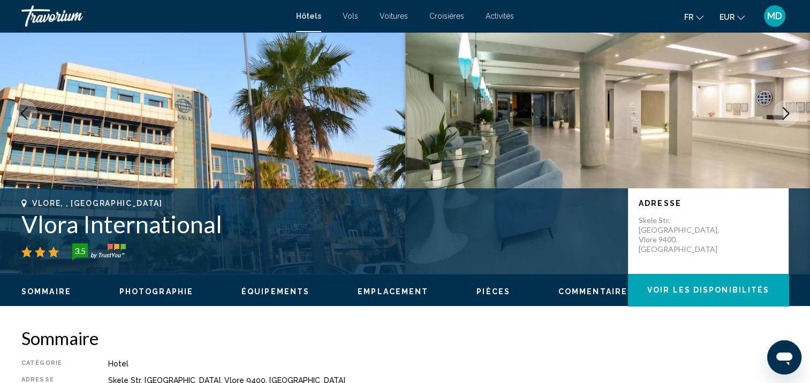
scroll to position [1, 0]
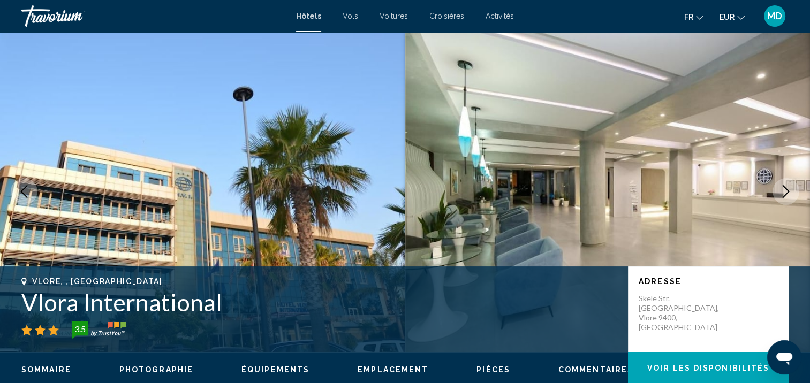
click at [793, 186] on button "Next image" at bounding box center [785, 191] width 27 height 27
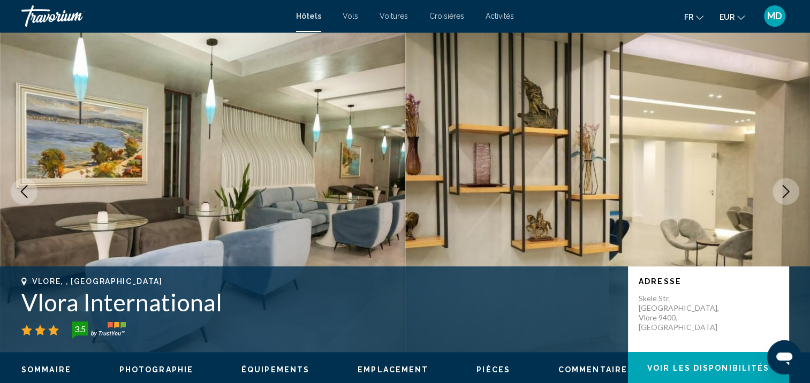
click at [793, 183] on button "Next image" at bounding box center [785, 191] width 27 height 27
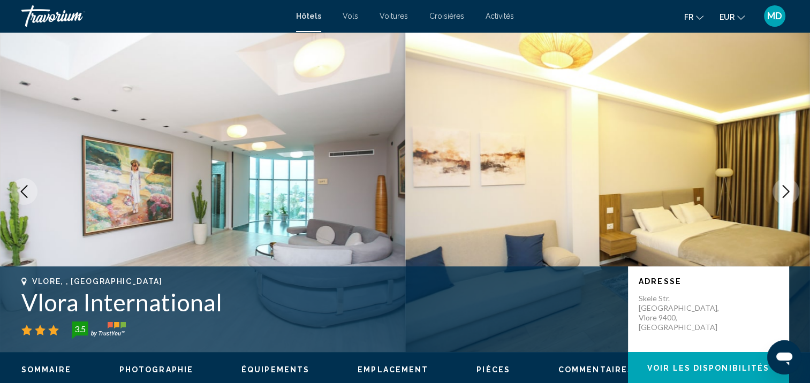
click at [793, 183] on button "Next image" at bounding box center [785, 191] width 27 height 27
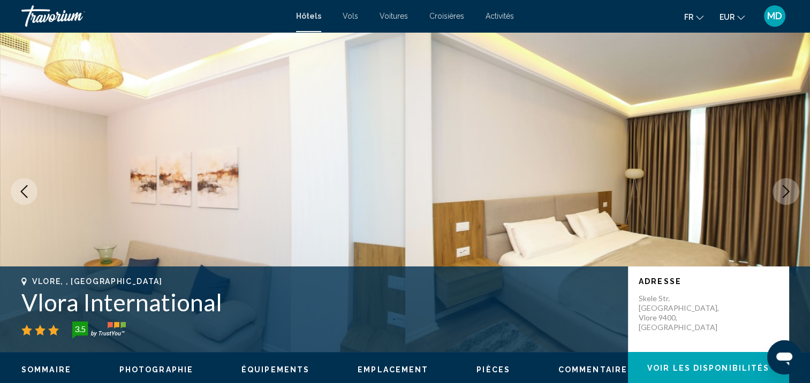
click at [793, 183] on button "Next image" at bounding box center [785, 191] width 27 height 27
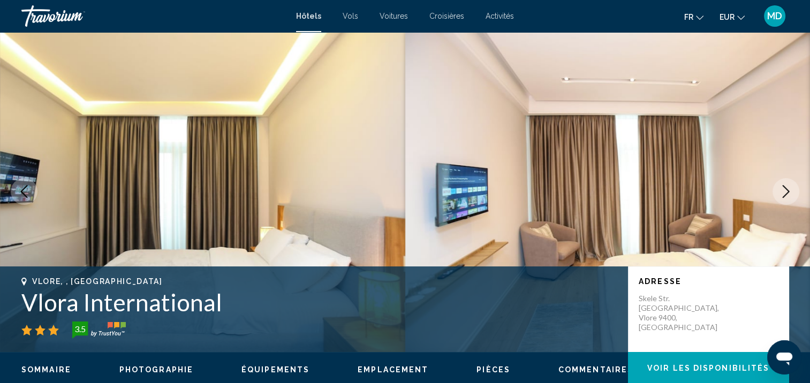
click at [793, 183] on button "Next image" at bounding box center [785, 191] width 27 height 27
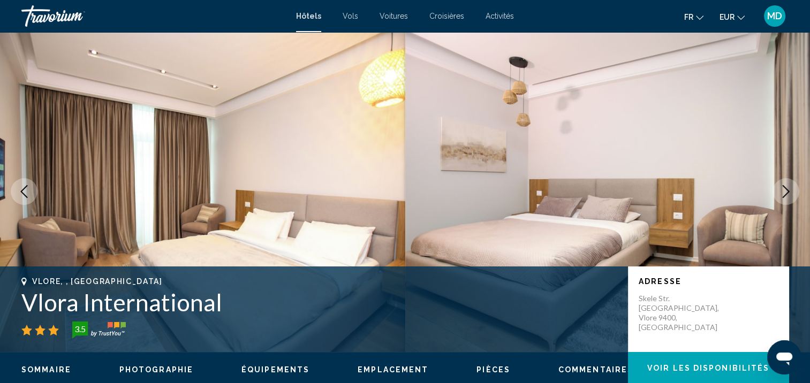
click at [793, 183] on button "Next image" at bounding box center [785, 191] width 27 height 27
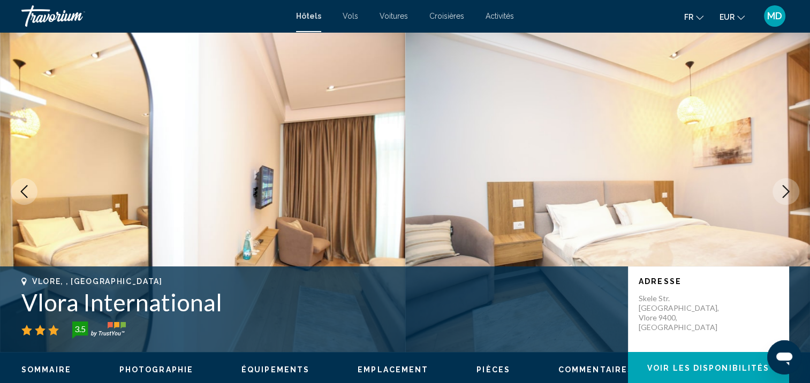
click at [793, 183] on button "Next image" at bounding box center [785, 191] width 27 height 27
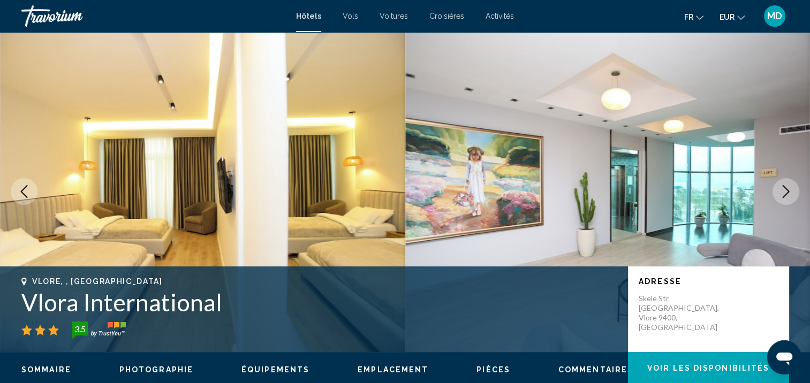
click at [793, 183] on button "Next image" at bounding box center [785, 191] width 27 height 27
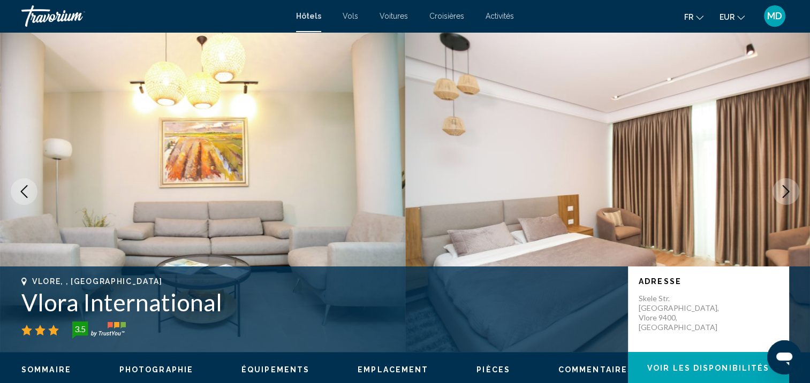
click at [793, 183] on button "Next image" at bounding box center [785, 191] width 27 height 27
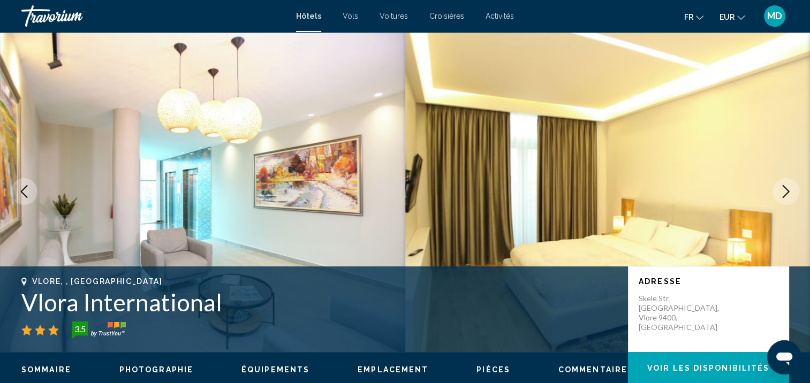
click at [793, 183] on button "Next image" at bounding box center [785, 191] width 27 height 27
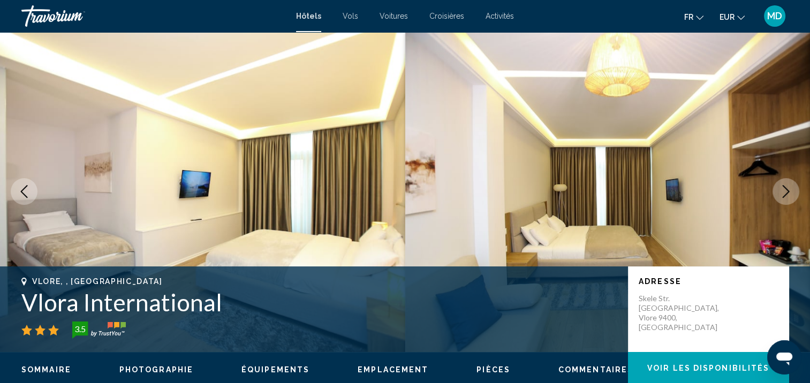
click at [793, 183] on button "Next image" at bounding box center [785, 191] width 27 height 27
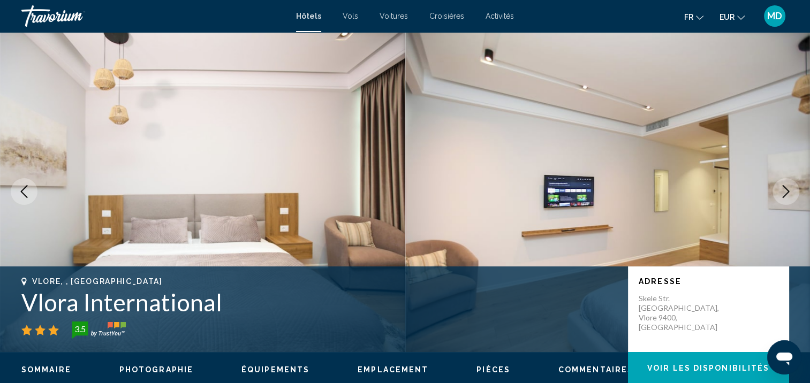
click at [793, 183] on button "Next image" at bounding box center [785, 191] width 27 height 27
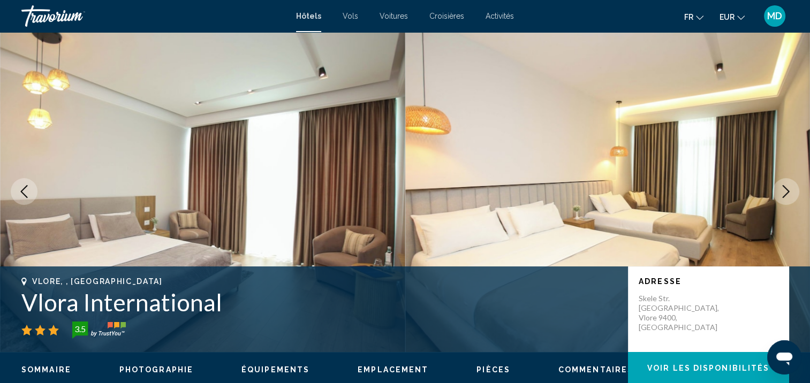
click at [793, 183] on button "Next image" at bounding box center [785, 191] width 27 height 27
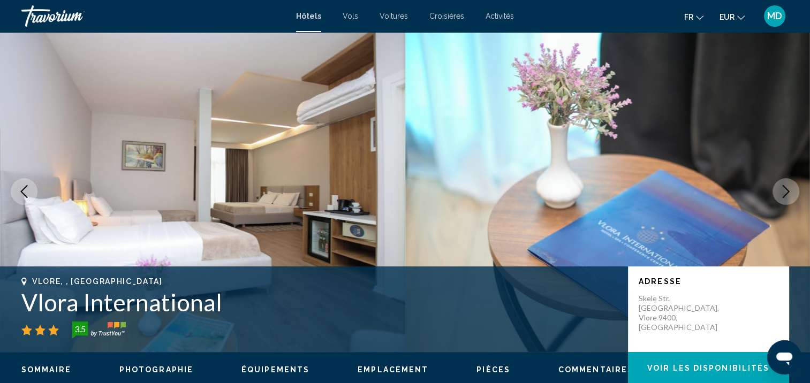
click at [793, 183] on button "Next image" at bounding box center [785, 191] width 27 height 27
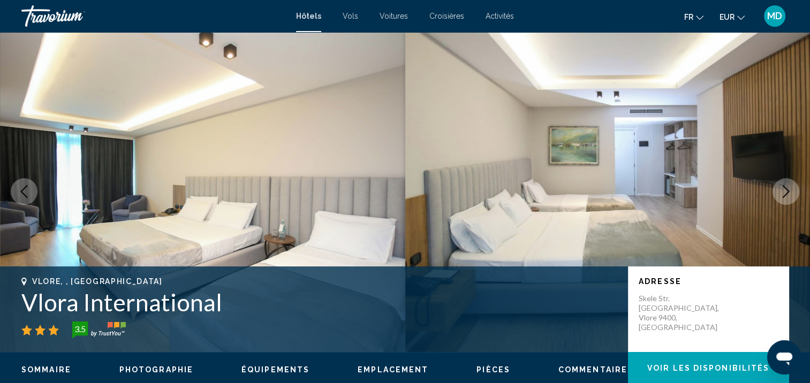
click at [793, 183] on button "Next image" at bounding box center [785, 191] width 27 height 27
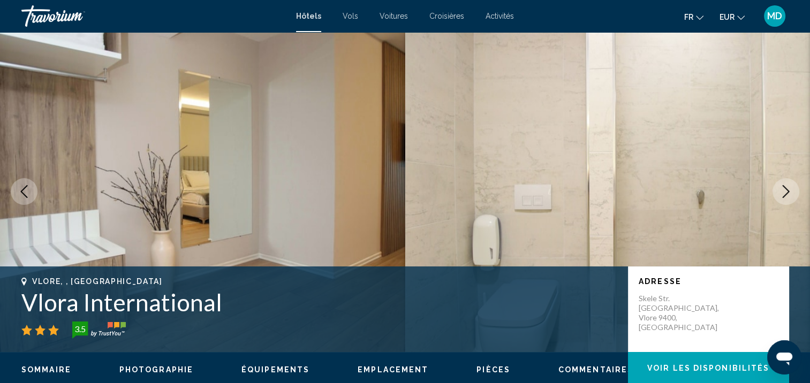
click at [793, 183] on button "Next image" at bounding box center [785, 191] width 27 height 27
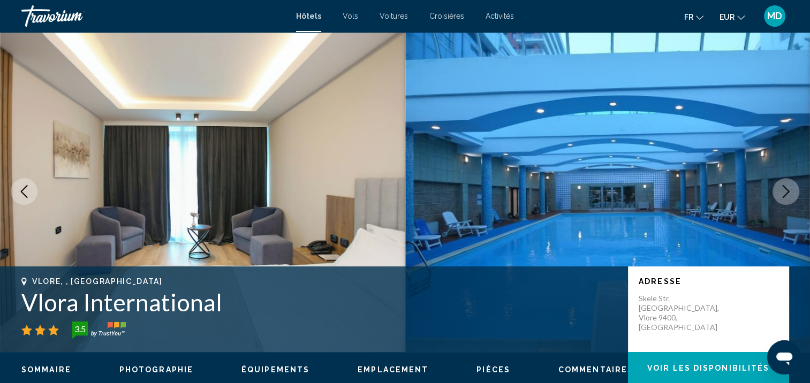
click at [793, 183] on button "Next image" at bounding box center [785, 191] width 27 height 27
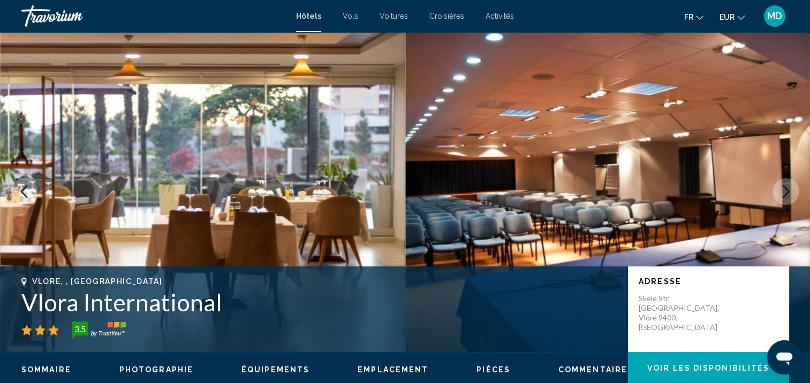
click at [793, 183] on button "Next image" at bounding box center [785, 191] width 27 height 27
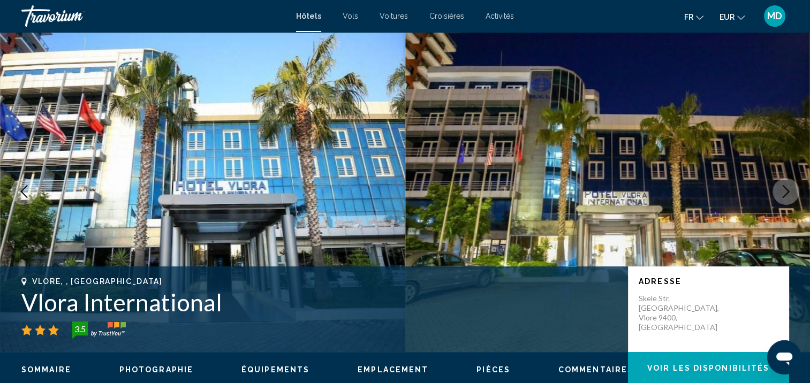
click at [793, 183] on button "Next image" at bounding box center [785, 191] width 27 height 27
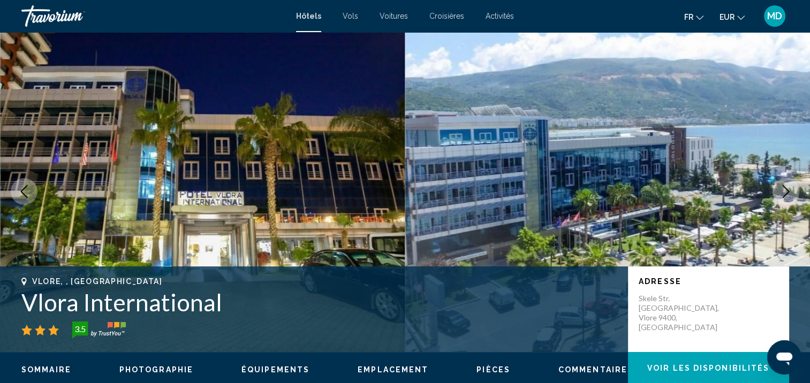
click at [793, 183] on button "Next image" at bounding box center [785, 191] width 27 height 27
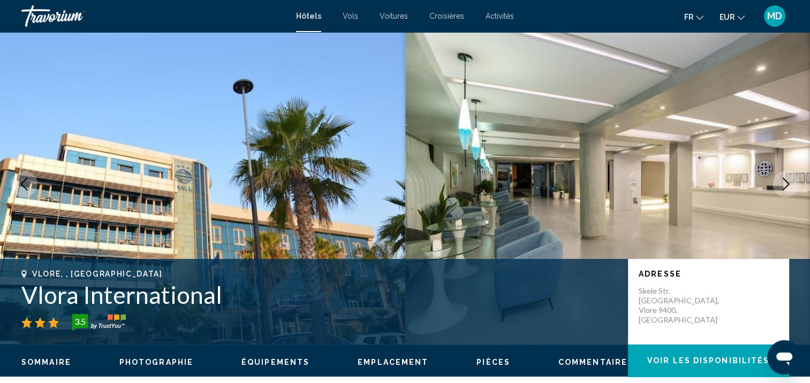
scroll to position [0, 0]
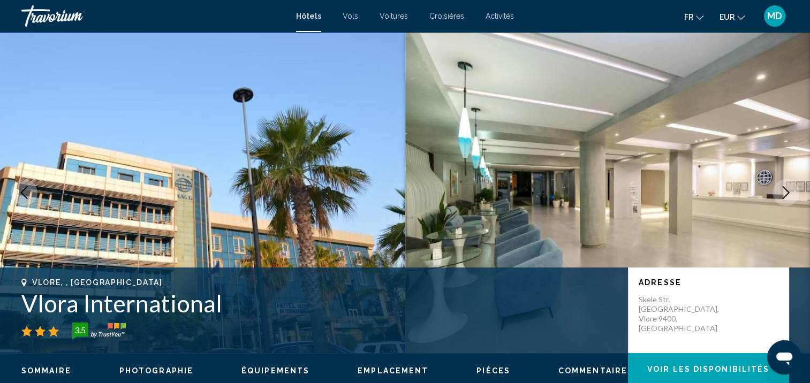
click at [780, 189] on icon "Next image" at bounding box center [785, 192] width 13 height 13
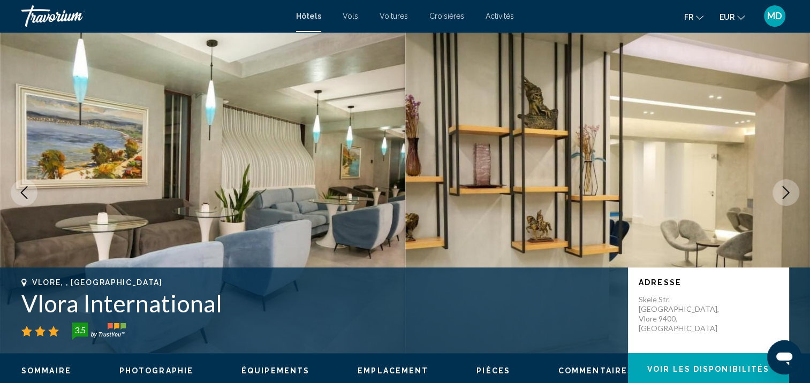
click at [780, 189] on icon "Next image" at bounding box center [785, 192] width 13 height 13
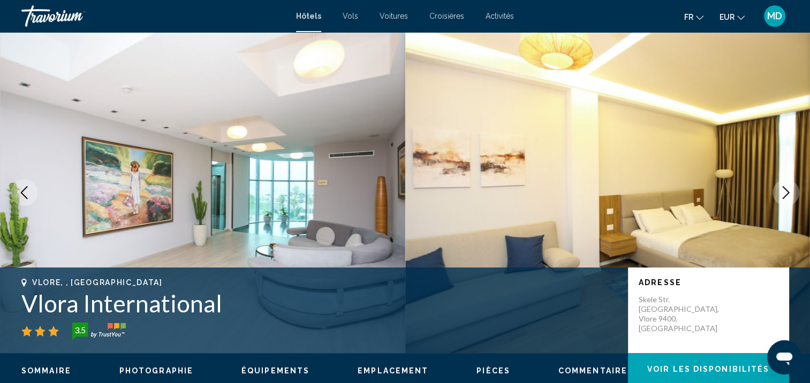
click at [780, 189] on icon "Next image" at bounding box center [785, 192] width 13 height 13
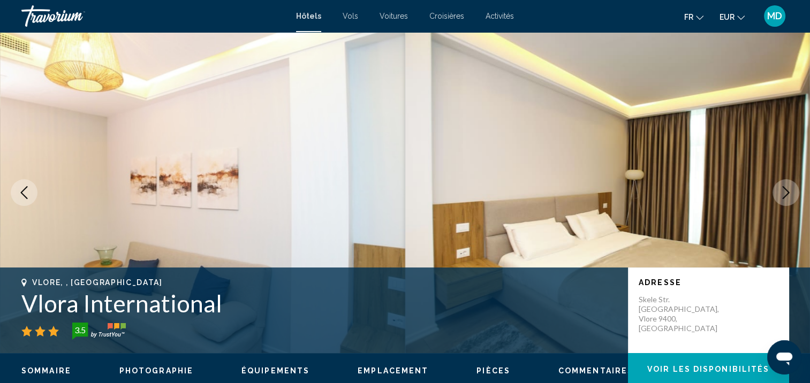
click at [780, 189] on icon "Next image" at bounding box center [785, 192] width 13 height 13
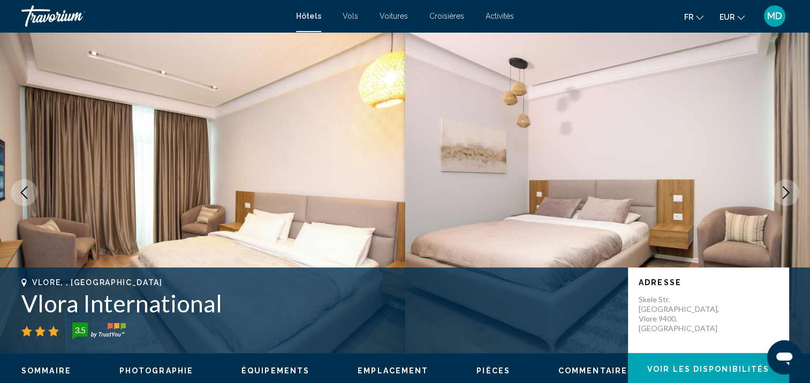
click at [780, 189] on icon "Next image" at bounding box center [785, 192] width 13 height 13
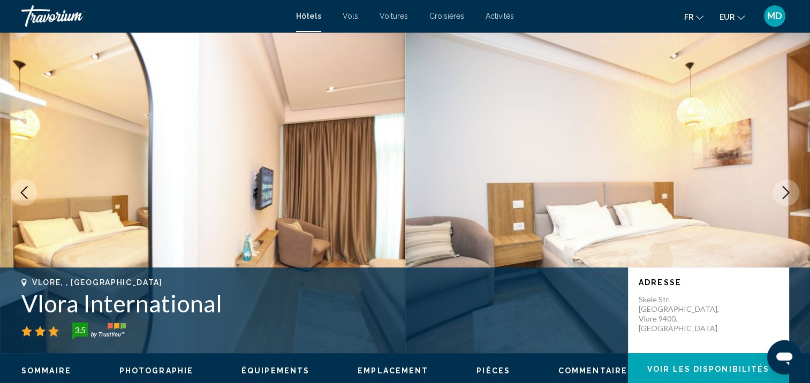
click at [780, 189] on icon "Next image" at bounding box center [785, 192] width 13 height 13
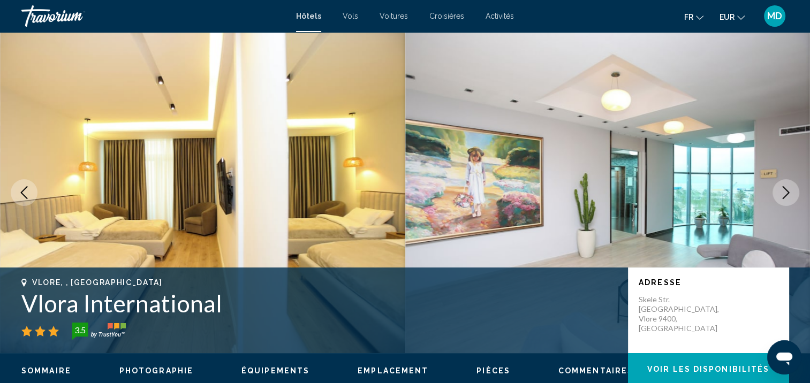
click at [780, 189] on icon "Next image" at bounding box center [785, 192] width 13 height 13
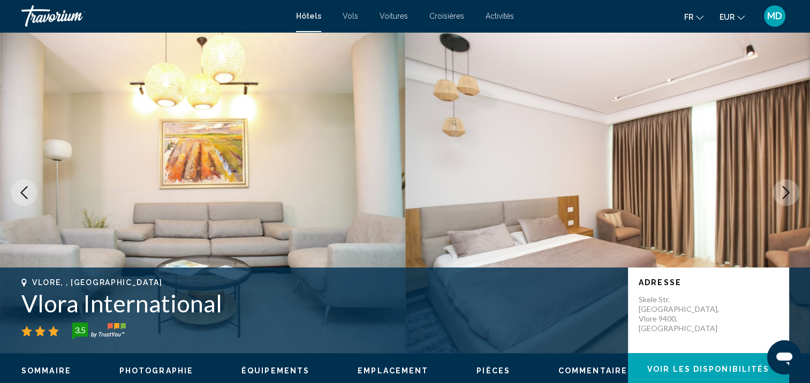
click at [780, 189] on icon "Next image" at bounding box center [785, 192] width 13 height 13
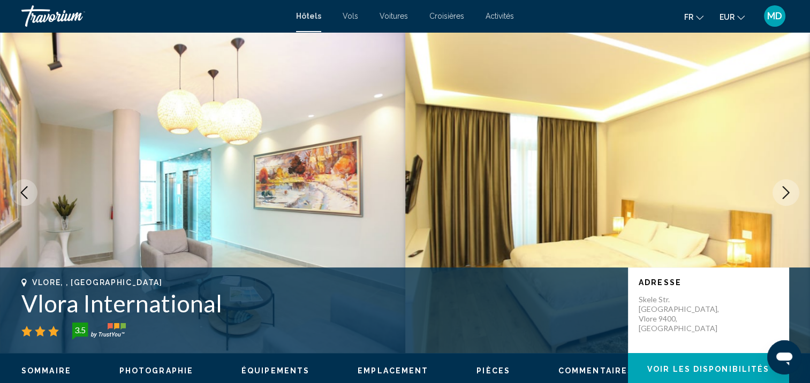
click at [780, 189] on icon "Next image" at bounding box center [785, 192] width 13 height 13
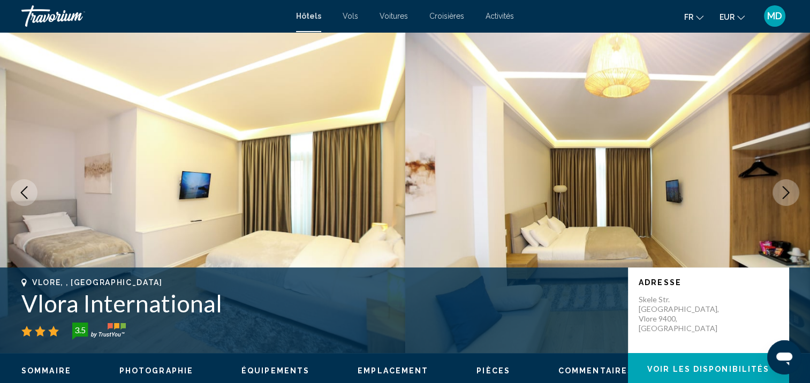
click at [780, 189] on icon "Next image" at bounding box center [785, 192] width 13 height 13
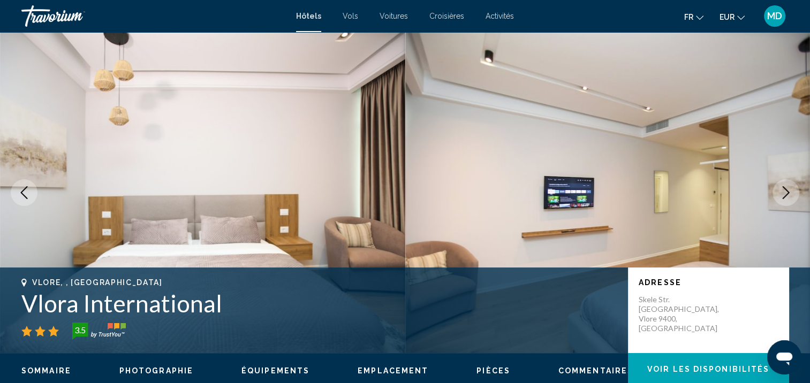
click at [780, 189] on icon "Next image" at bounding box center [785, 192] width 13 height 13
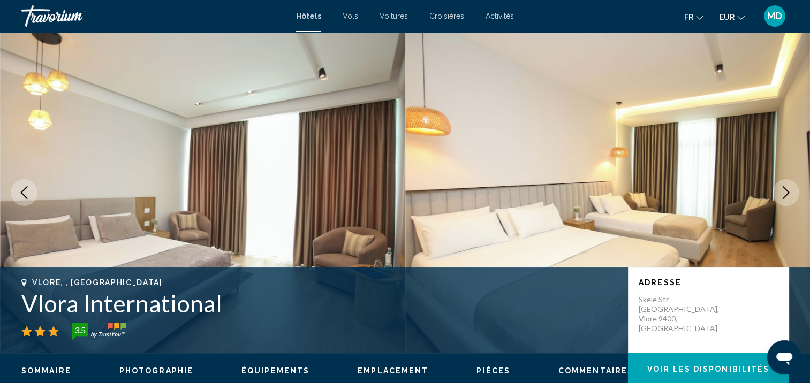
click at [780, 189] on icon "Next image" at bounding box center [785, 192] width 13 height 13
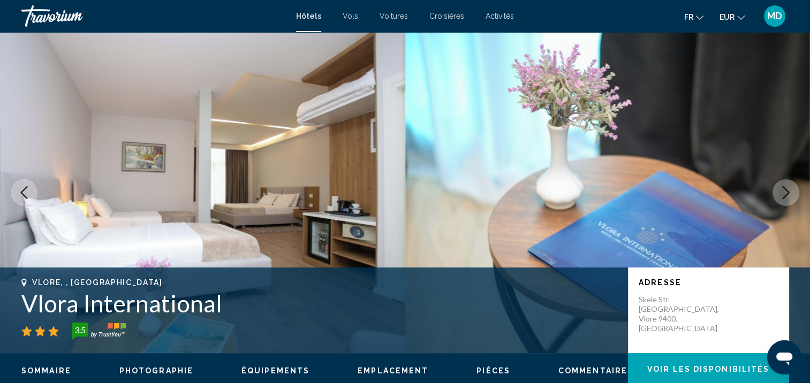
click at [780, 189] on icon "Next image" at bounding box center [785, 192] width 13 height 13
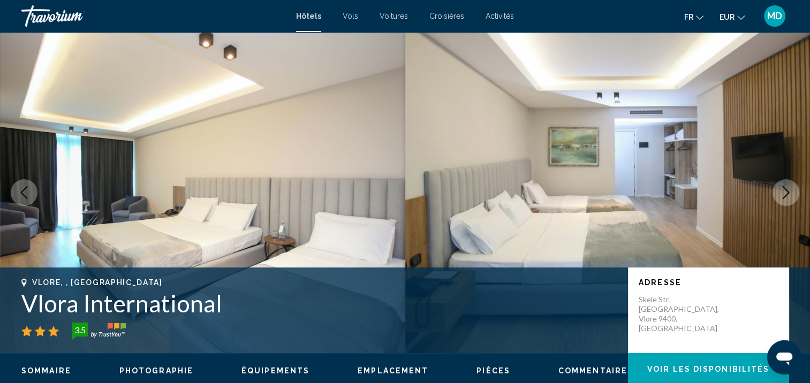
click at [780, 189] on icon "Next image" at bounding box center [785, 192] width 13 height 13
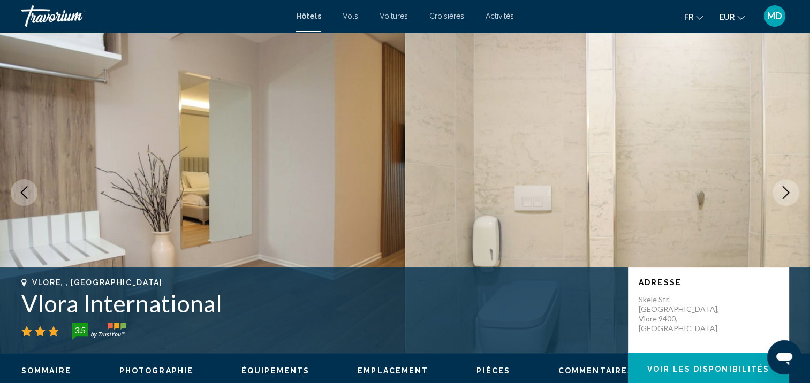
click at [780, 189] on icon "Next image" at bounding box center [785, 192] width 13 height 13
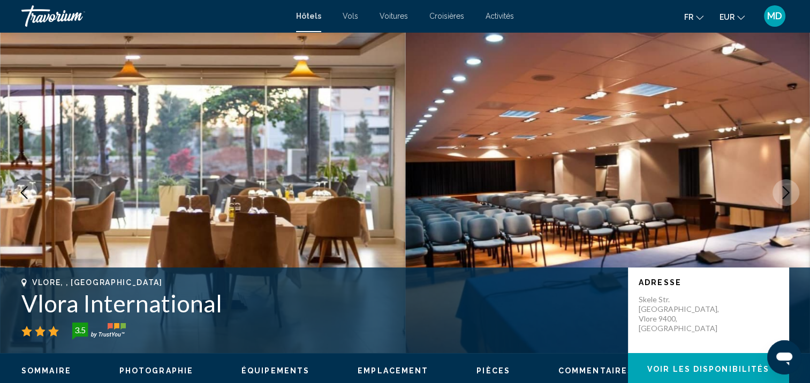
click at [780, 189] on icon "Next image" at bounding box center [785, 192] width 13 height 13
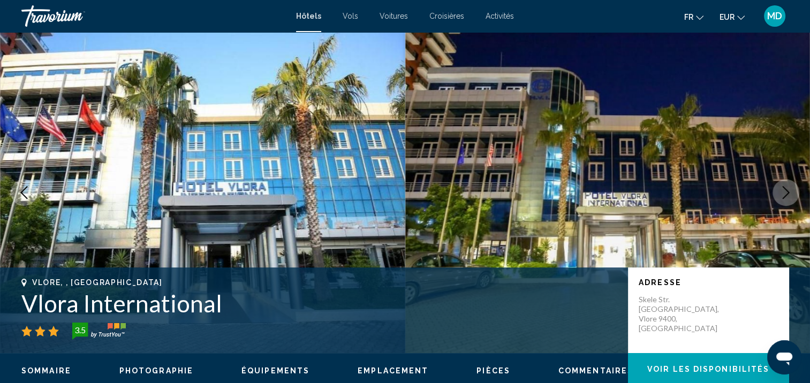
click at [32, 182] on button "Previous image" at bounding box center [24, 192] width 27 height 27
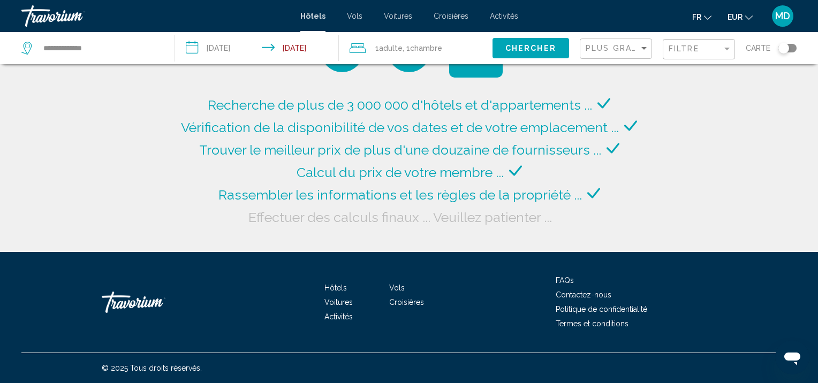
click at [780, 50] on div "Toggle map" at bounding box center [783, 48] width 11 height 11
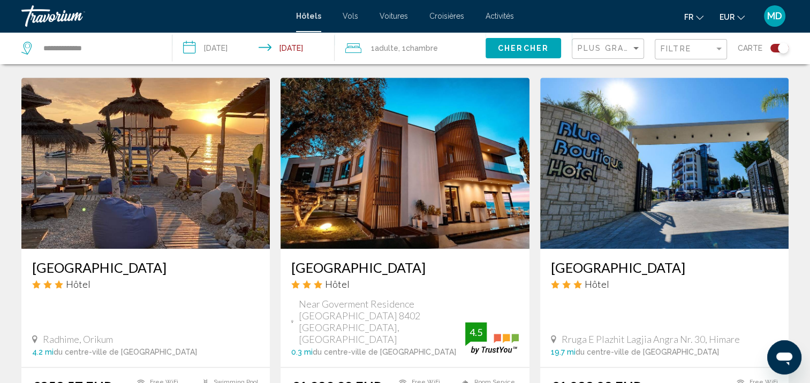
scroll to position [1207, 0]
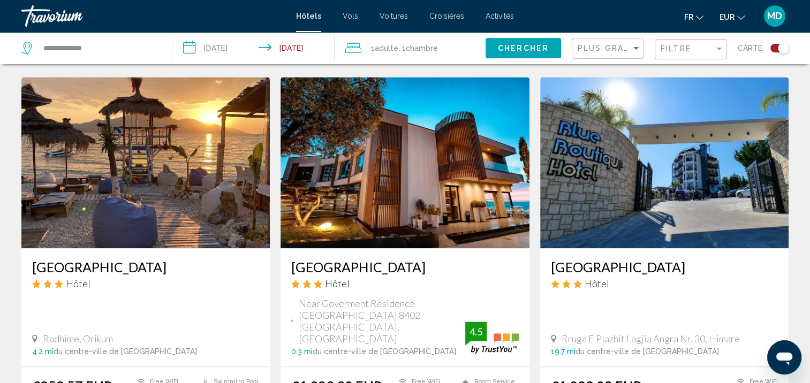
click at [156, 263] on h3 "Pastarella Beachfront Resort" at bounding box center [145, 267] width 227 height 16
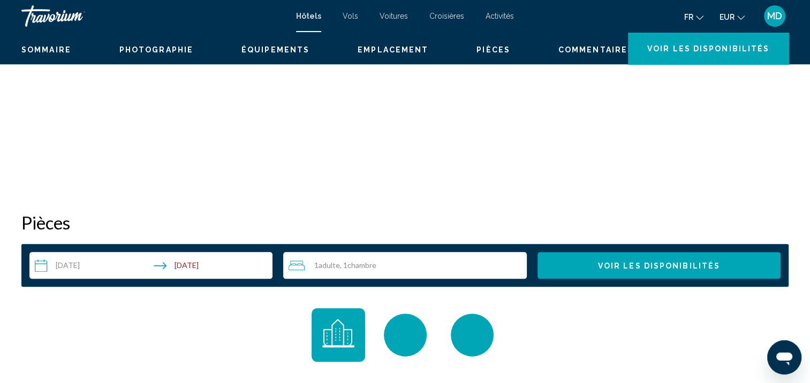
scroll to position [1, 0]
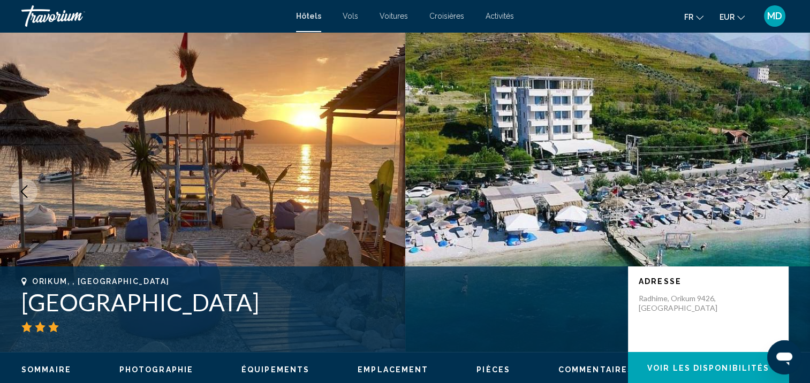
click at [779, 192] on icon "Next image" at bounding box center [785, 191] width 13 height 13
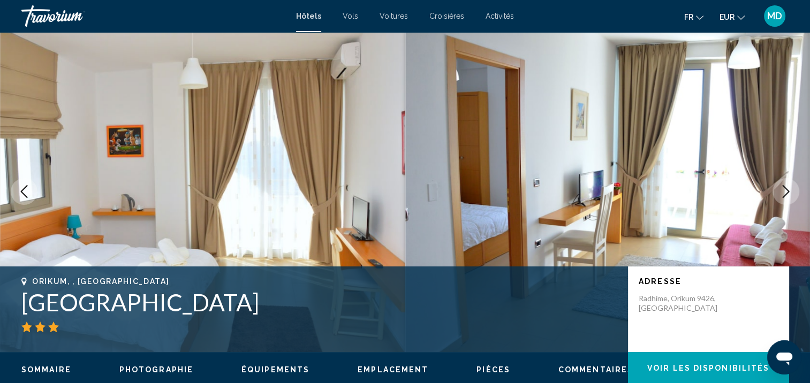
click at [779, 192] on icon "Next image" at bounding box center [785, 191] width 13 height 13
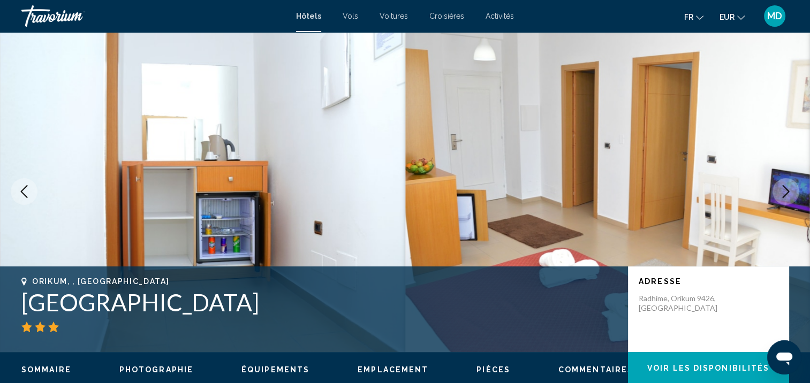
click at [779, 192] on icon "Next image" at bounding box center [785, 191] width 13 height 13
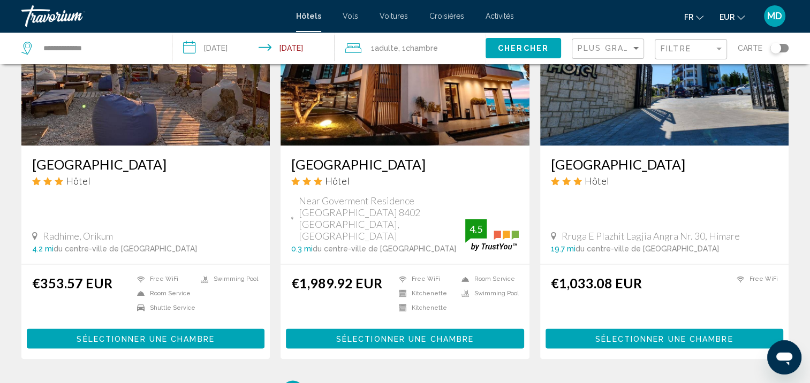
scroll to position [1310, 0]
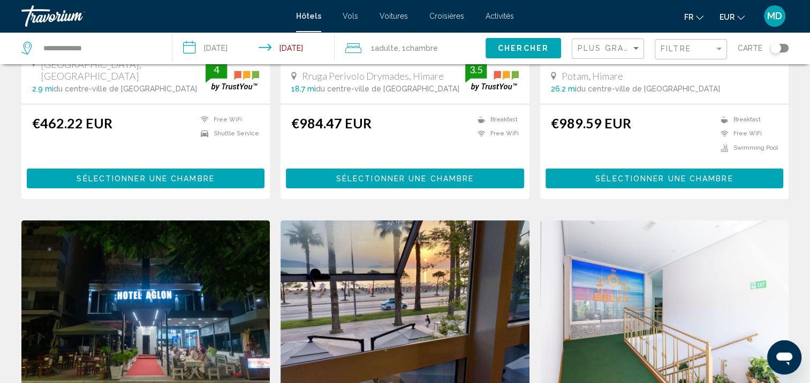
scroll to position [284, 0]
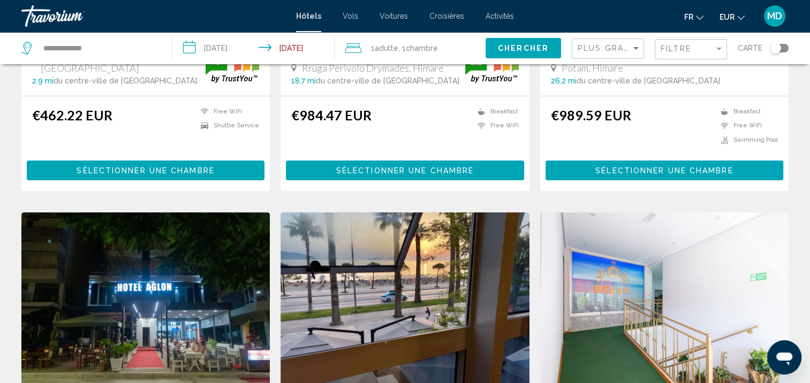
click at [782, 50] on div "Toggle map" at bounding box center [779, 48] width 18 height 9
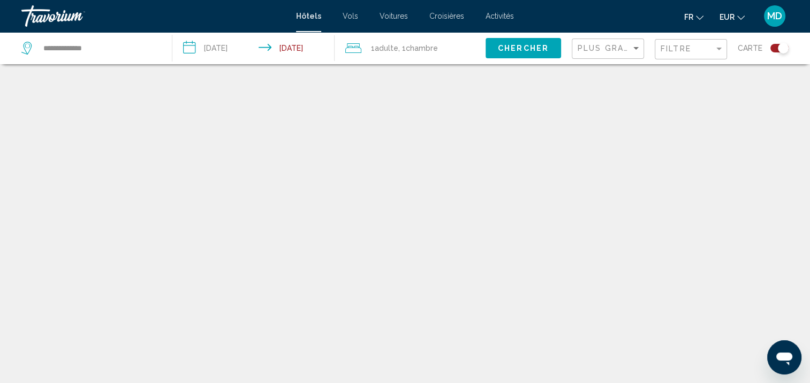
scroll to position [64, 0]
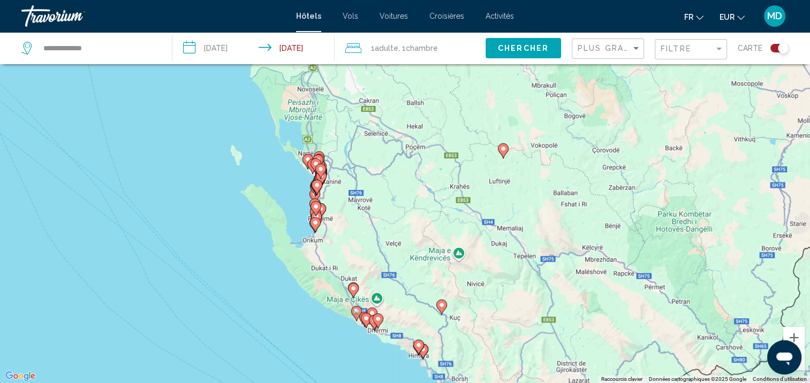
click at [423, 352] on gmp-advanced-marker "Main content" at bounding box center [418, 347] width 11 height 16
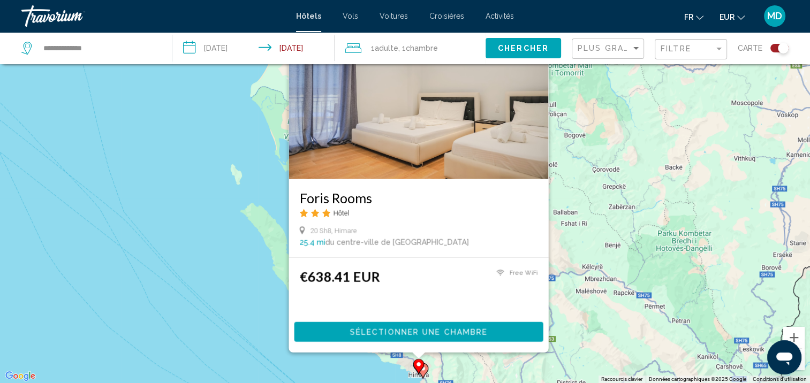
click at [418, 365] on image "Main content" at bounding box center [418, 364] width 6 height 6
click at [421, 367] on image "Main content" at bounding box center [418, 364] width 6 height 6
click at [424, 375] on icon "Main content" at bounding box center [422, 370] width 11 height 15
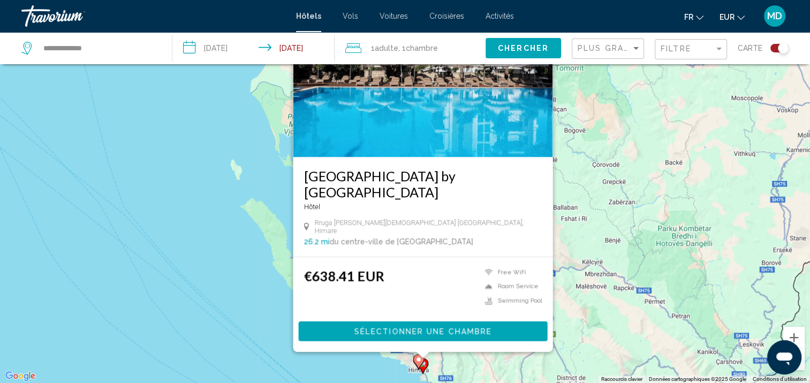
click at [235, 312] on div "Pour activer le glissement avec le clavier, appuyez sur Alt+Entrée. Une fois ce…" at bounding box center [405, 191] width 810 height 383
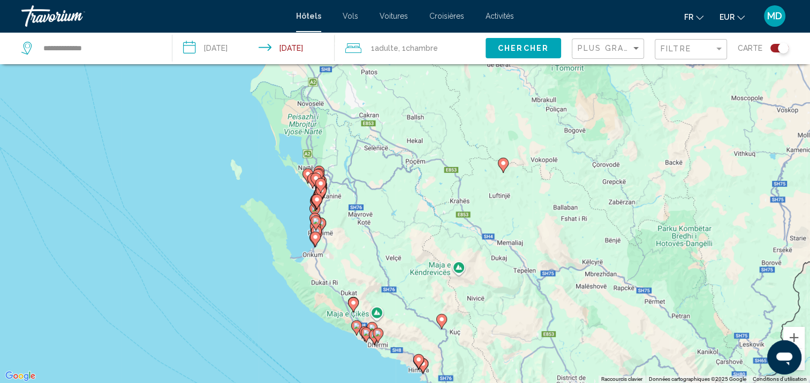
click at [377, 337] on icon "Main content" at bounding box center [377, 336] width 10 height 14
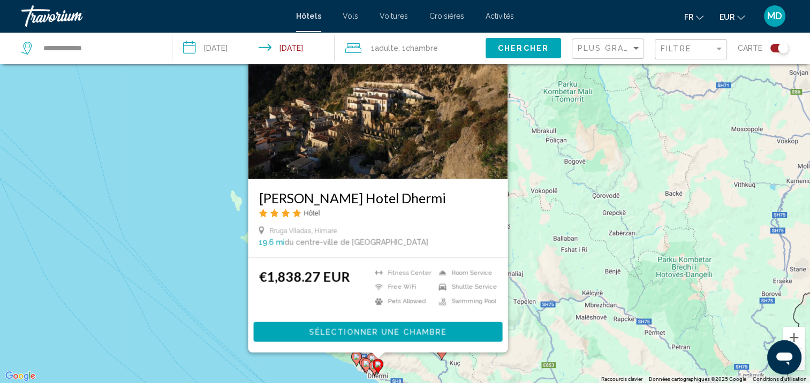
click at [372, 371] on gmp-advanced-marker "Main content" at bounding box center [377, 366] width 11 height 16
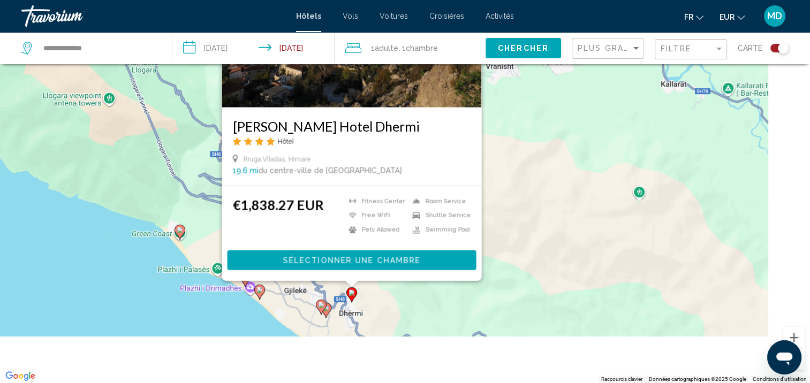
drag, startPoint x: 257, startPoint y: 284, endPoint x: 193, endPoint y: 170, distance: 130.8
click at [193, 170] on div "Pour activer le glissement avec le clavier, appuyez sur Alt+Entrée. Une fois ce…" at bounding box center [405, 191] width 810 height 383
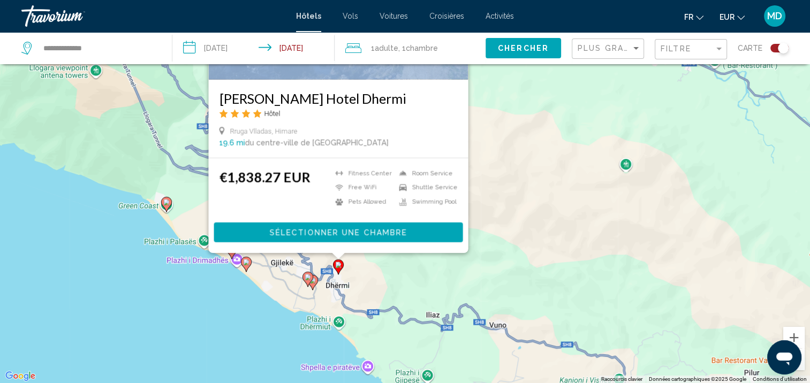
drag, startPoint x: 193, startPoint y: 170, endPoint x: 163, endPoint y: 203, distance: 45.1
click at [163, 203] on icon "Main content" at bounding box center [166, 204] width 10 height 14
click at [169, 205] on image "Main content" at bounding box center [166, 202] width 6 height 6
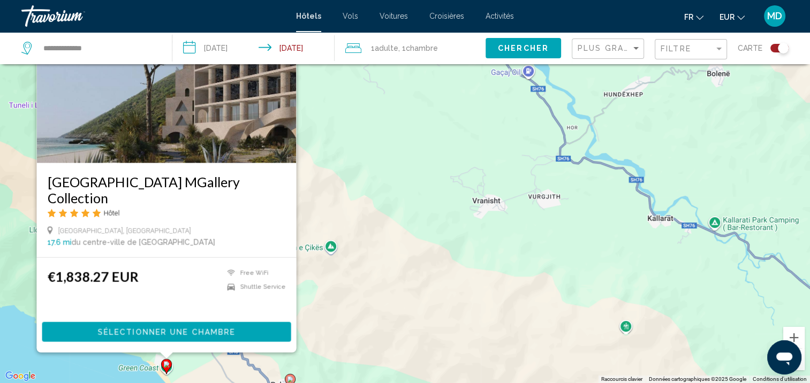
drag, startPoint x: 395, startPoint y: 300, endPoint x: 390, endPoint y: 217, distance: 83.6
click at [390, 225] on div "Pour activer le glissement avec le clavier, appuyez sur Alt+Entrée. Une fois ce…" at bounding box center [405, 191] width 810 height 383
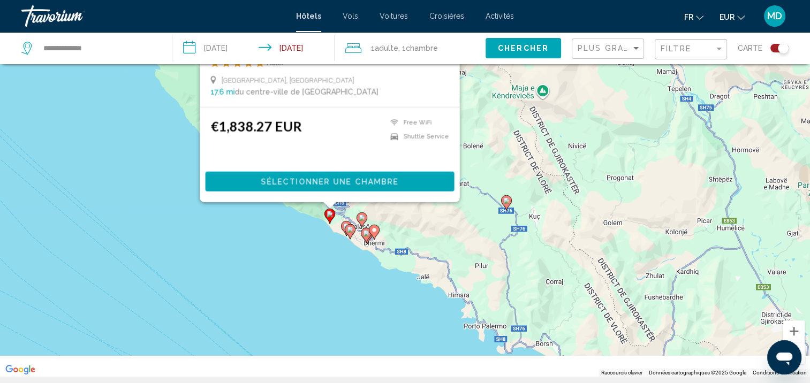
scroll to position [73, 0]
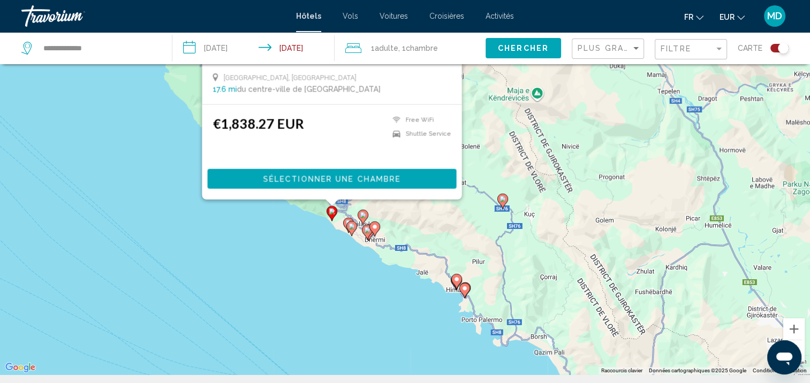
click at [363, 279] on div "Pour activer le glissement avec le clavier, appuyez sur Alt+Entrée. Une fois ce…" at bounding box center [405, 182] width 810 height 383
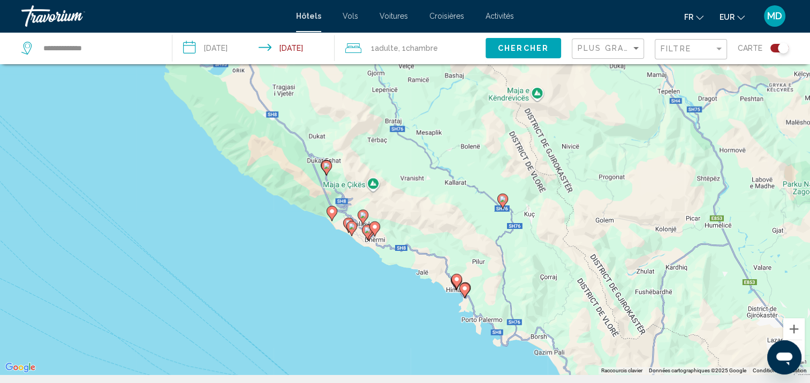
click at [363, 279] on div "Pour activer le glissement avec le clavier, appuyez sur Alt+Entrée. Une fois ce…" at bounding box center [405, 182] width 810 height 383
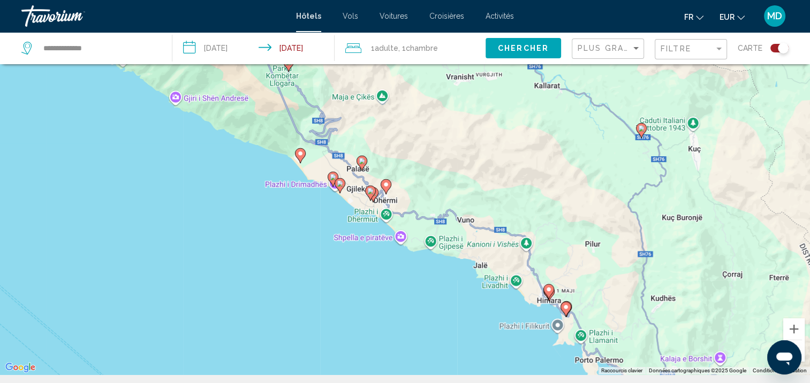
drag, startPoint x: 363, startPoint y: 279, endPoint x: 302, endPoint y: 235, distance: 75.9
click at [302, 235] on div "Pour activer le glissement avec le clavier, appuyez sur Alt+Entrée. Une fois ce…" at bounding box center [405, 182] width 810 height 383
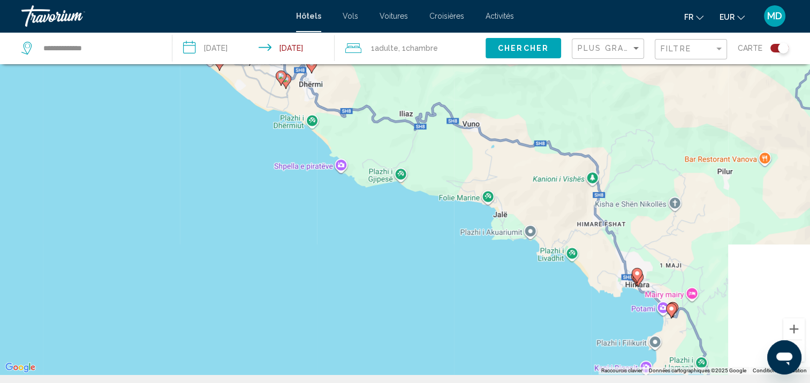
drag, startPoint x: 302, startPoint y: 235, endPoint x: 297, endPoint y: 210, distance: 25.6
click at [300, 212] on div "Pour activer le glissement avec le clavier, appuyez sur Alt+Entrée. Une fois ce…" at bounding box center [405, 182] width 810 height 383
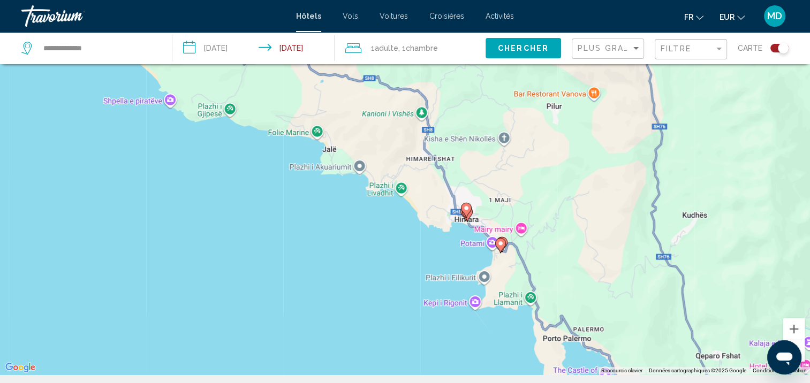
click at [526, 201] on div "Pour activer le glissement avec le clavier, appuyez sur Alt+Entrée. Une fois ce…" at bounding box center [405, 182] width 810 height 383
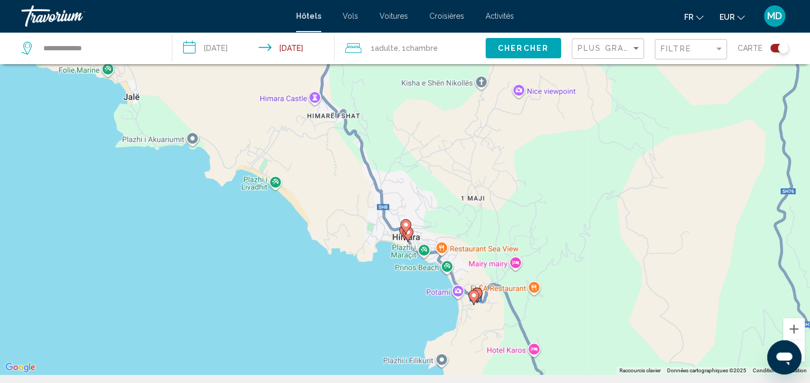
click at [478, 293] on icon "Main content" at bounding box center [473, 297] width 11 height 15
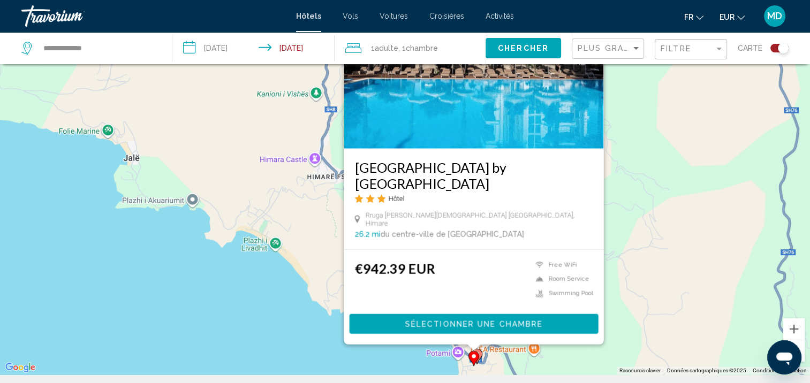
click at [475, 360] on icon "Main content" at bounding box center [473, 359] width 10 height 14
click at [478, 356] on icon "Main content" at bounding box center [473, 358] width 11 height 15
click at [478, 351] on gmp-advanced-marker "Main content" at bounding box center [473, 358] width 11 height 16
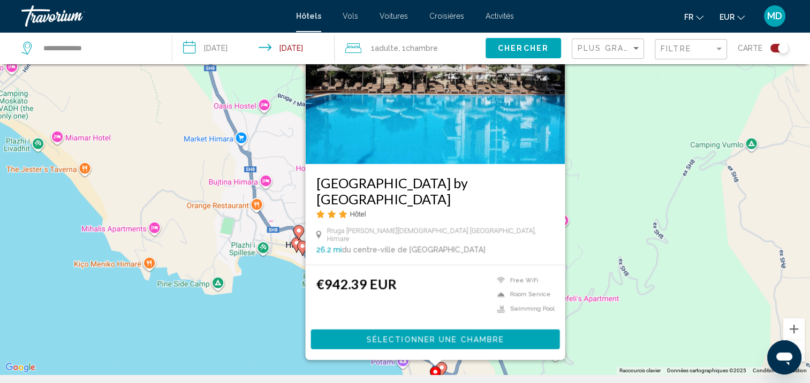
scroll to position [72, 0]
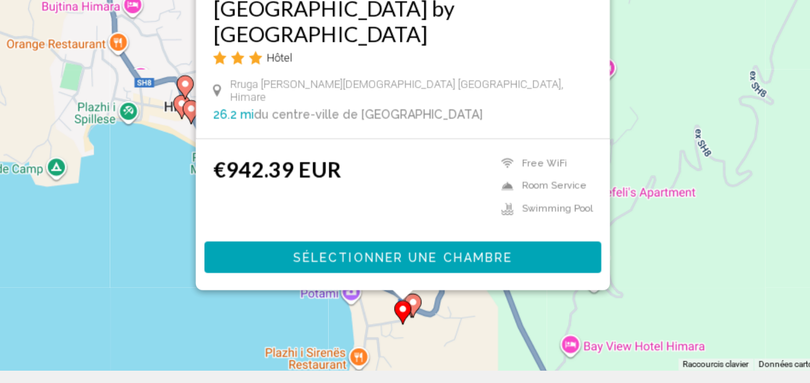
drag, startPoint x: 479, startPoint y: 366, endPoint x: 495, endPoint y: 300, distance: 68.3
click at [495, 300] on div "Pour activer le glissement avec le clavier, appuyez sur Alt+Entrée. Une fois ce…" at bounding box center [405, 183] width 810 height 383
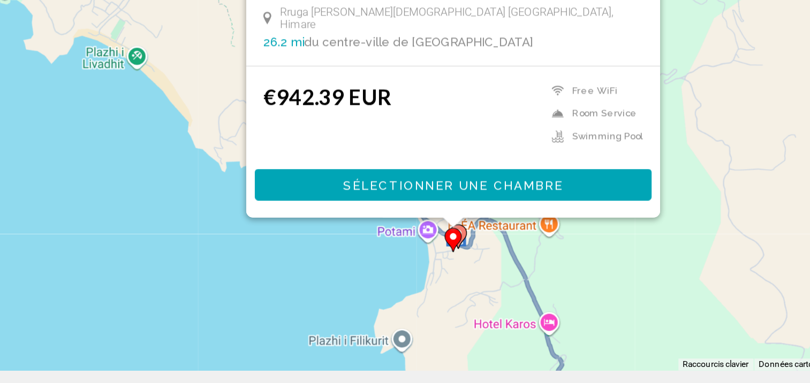
click at [476, 291] on image "Main content" at bounding box center [475, 291] width 6 height 6
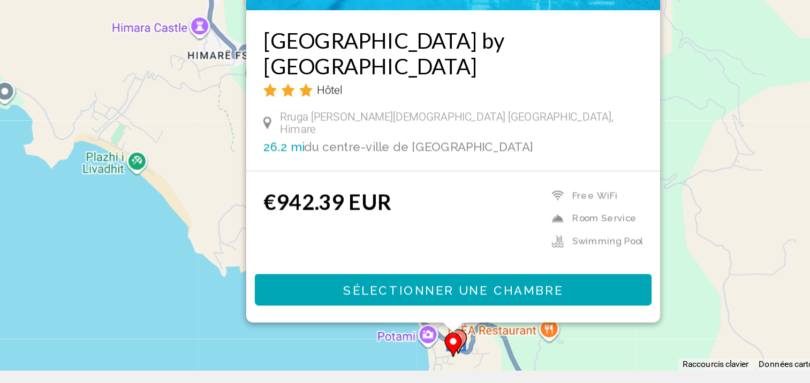
click at [480, 353] on image "Main content" at bounding box center [478, 355] width 6 height 6
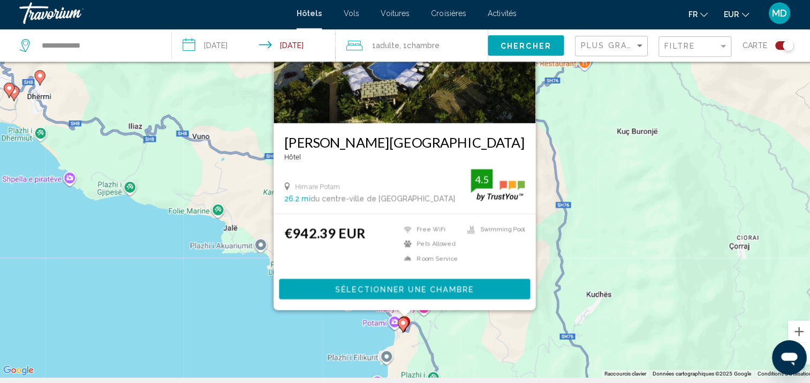
scroll to position [71, 0]
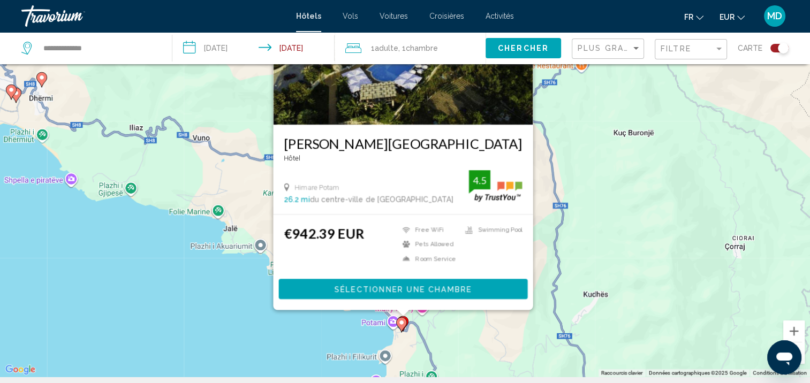
click at [298, 340] on div "Pour activer le glissement avec le clavier, appuyez sur Alt+Entrée. Une fois ce…" at bounding box center [405, 185] width 810 height 383
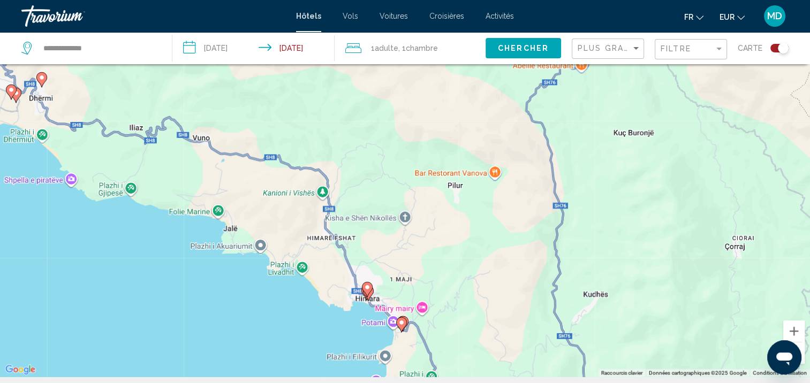
click at [370, 295] on gmp-advanced-marker "Main content" at bounding box center [367, 289] width 11 height 16
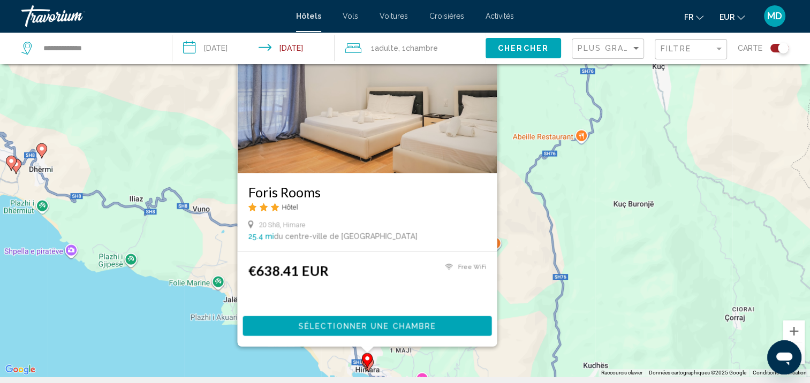
click at [368, 368] on gmp-advanced-marker "Main content" at bounding box center [367, 361] width 11 height 16
click at [365, 362] on icon "Main content" at bounding box center [367, 361] width 10 height 14
click at [373, 364] on div "Pour activer le glissement avec le clavier, appuyez sur Alt+Entrée. Une fois ce…" at bounding box center [405, 185] width 810 height 383
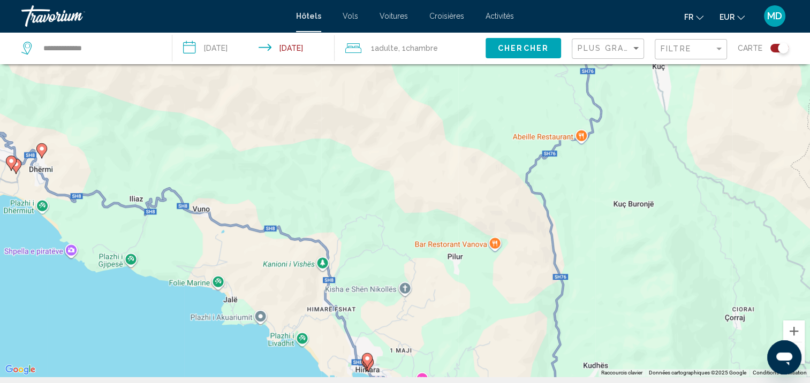
click at [370, 367] on gmp-advanced-marker "Main content" at bounding box center [367, 361] width 11 height 16
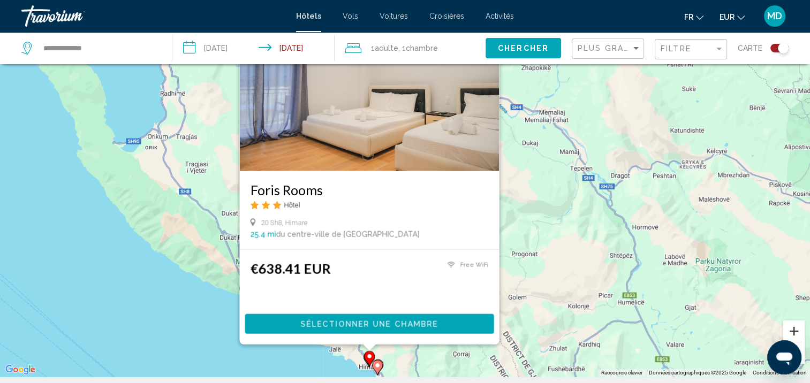
click at [792, 332] on button "Zoom avant" at bounding box center [793, 330] width 21 height 21
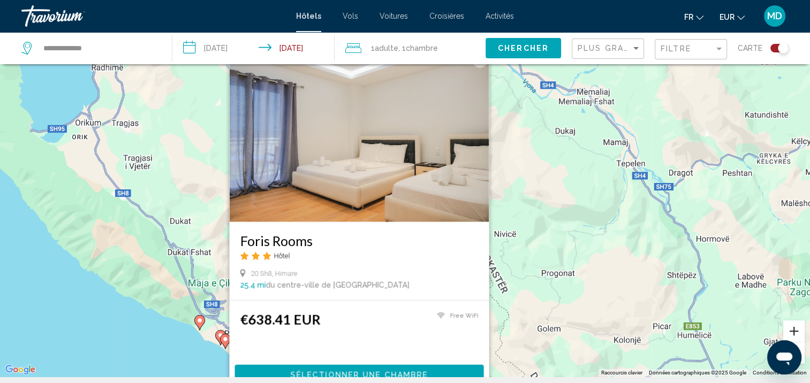
click at [792, 332] on button "Zoom avant" at bounding box center [793, 330] width 21 height 21
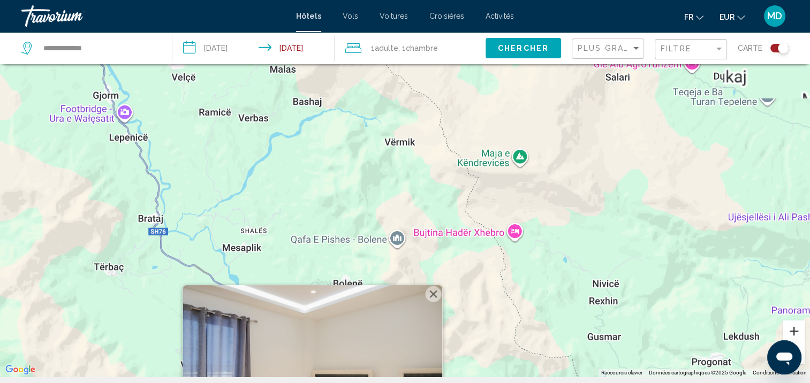
click at [792, 332] on button "Zoom avant" at bounding box center [793, 330] width 21 height 21
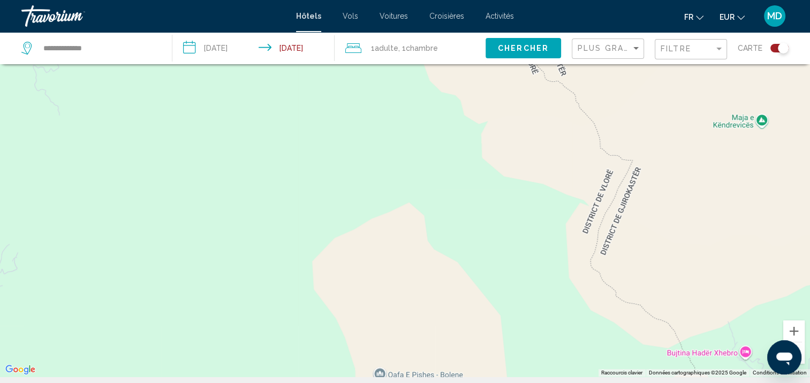
drag, startPoint x: 575, startPoint y: 361, endPoint x: 570, endPoint y: 237, distance: 124.2
click at [570, 237] on div "Pour activer le glissement avec le clavier, appuyez sur Alt+Entrée. Une fois ce…" at bounding box center [405, 185] width 810 height 383
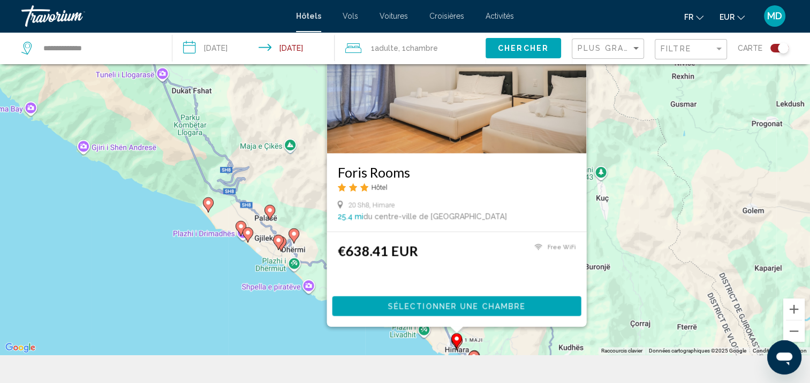
scroll to position [128, 0]
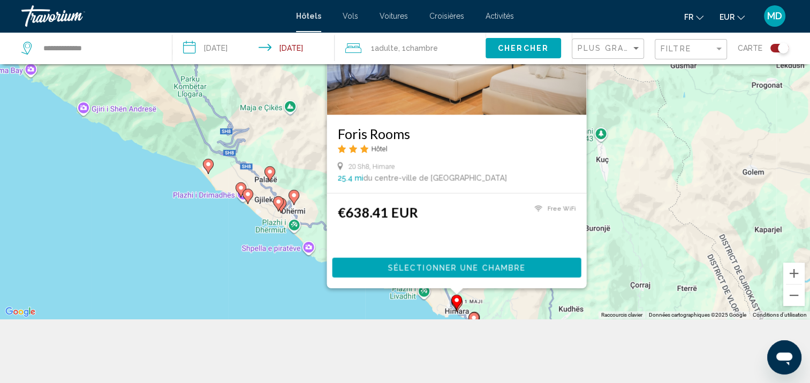
click at [462, 304] on div "Pour activer le glissement avec le clavier, appuyez sur Alt+Entrée. Une fois ce…" at bounding box center [405, 127] width 810 height 383
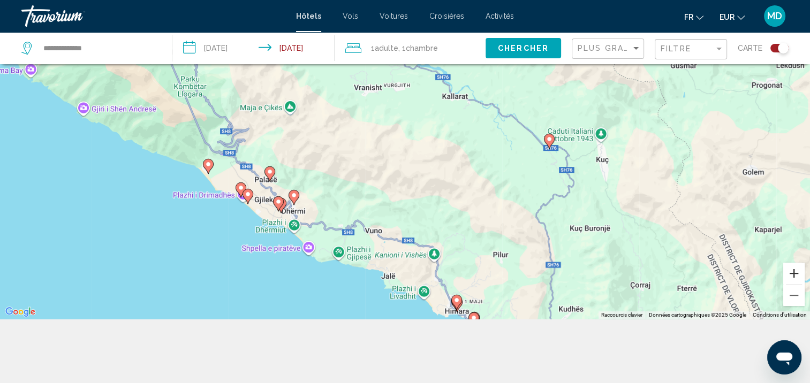
click at [795, 276] on button "Zoom avant" at bounding box center [793, 273] width 21 height 21
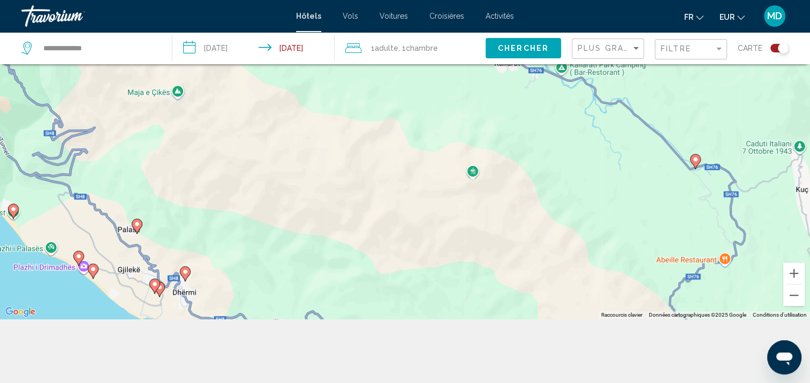
drag, startPoint x: 518, startPoint y: 278, endPoint x: 513, endPoint y: 141, distance: 137.6
click at [513, 145] on div "Pour activer le glissement avec le clavier, appuyez sur Alt+Entrée. Une fois ce…" at bounding box center [405, 127] width 810 height 383
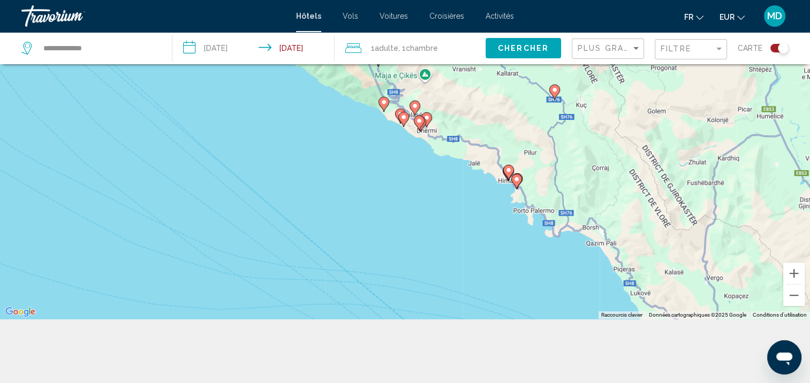
click at [479, 171] on div "Pour activer le glissement avec le clavier, appuyez sur Alt+Entrée. Une fois ce…" at bounding box center [405, 127] width 810 height 383
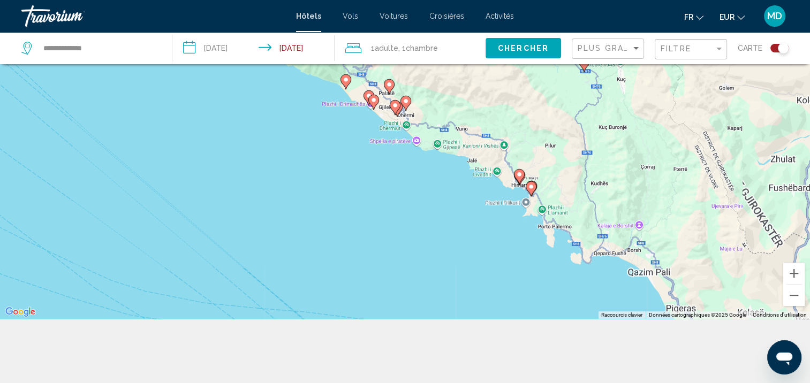
click at [479, 171] on div "Pour activer le glissement avec le clavier, appuyez sur Alt+Entrée. Une fois ce…" at bounding box center [405, 127] width 810 height 383
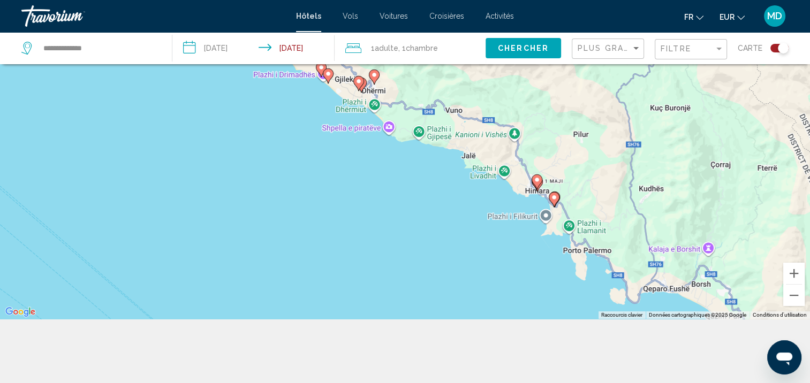
click at [479, 171] on div "Pour activer le glissement avec le clavier, appuyez sur Alt+Entrée. Une fois ce…" at bounding box center [405, 127] width 810 height 383
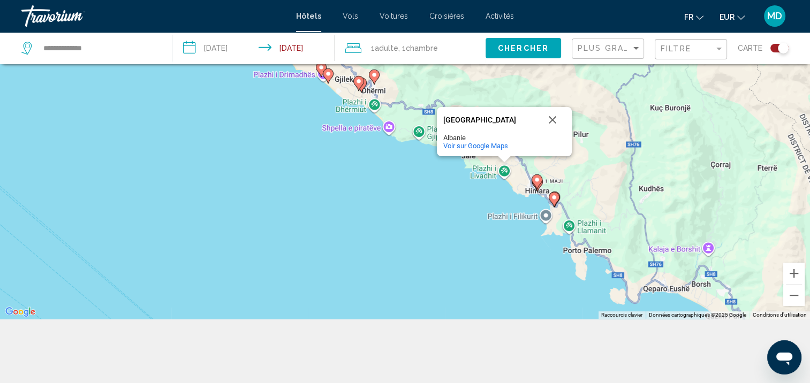
click at [517, 180] on div "Pour activer le glissement avec le clavier, appuyez sur Alt+Entrée. Une fois ce…" at bounding box center [405, 127] width 810 height 383
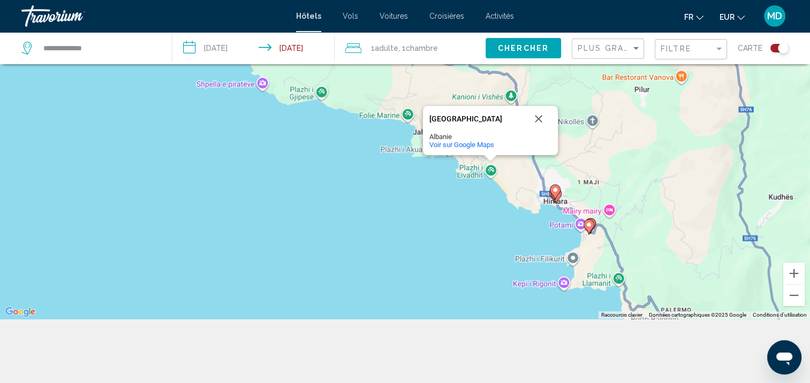
click at [526, 187] on div "Pour activer le glissement avec le clavier, appuyez sur Alt+Entrée. Une fois ce…" at bounding box center [405, 127] width 810 height 383
click at [526, 188] on div "Pour activer le glissement avec le clavier, appuyez sur Alt+Entrée. Une fois ce…" at bounding box center [405, 127] width 810 height 383
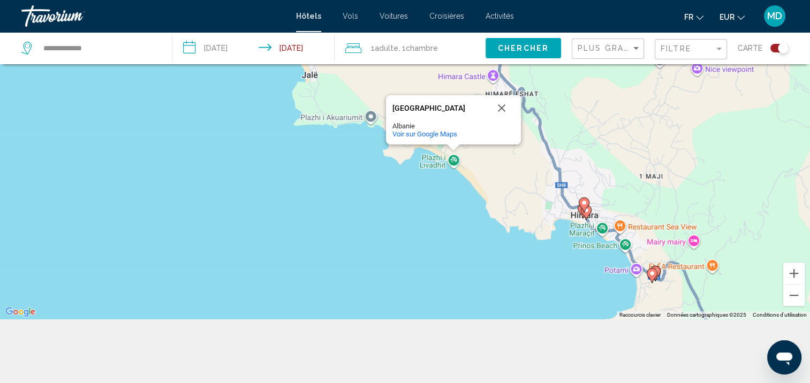
click at [530, 190] on div "Pour activer le glissement avec le clavier, appuyez sur Alt+Entrée. Une fois ce…" at bounding box center [405, 127] width 810 height 383
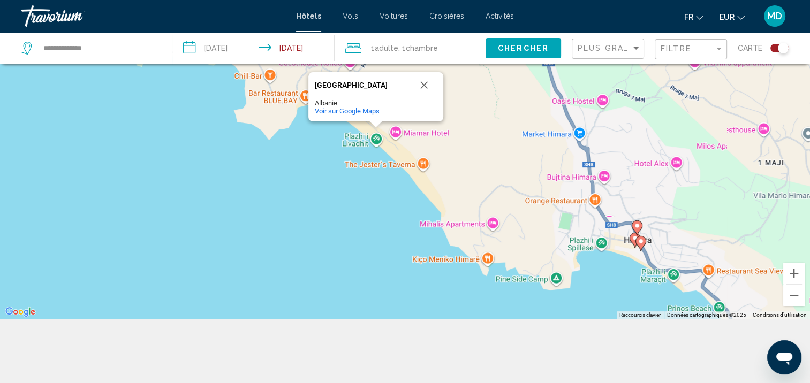
click at [632, 240] on image "Main content" at bounding box center [634, 238] width 6 height 6
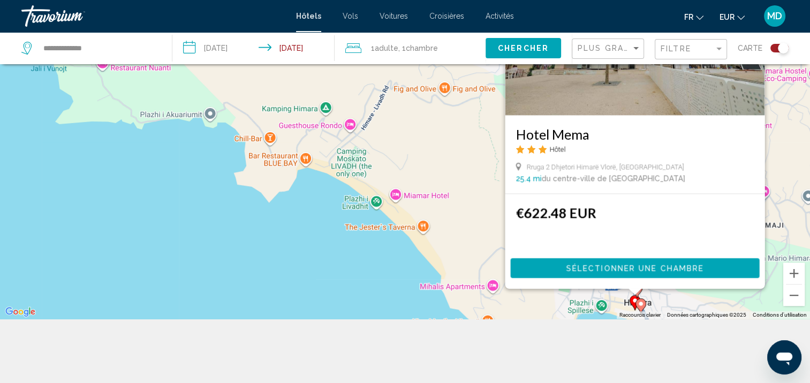
click at [640, 306] on image "Main content" at bounding box center [640, 304] width 6 height 6
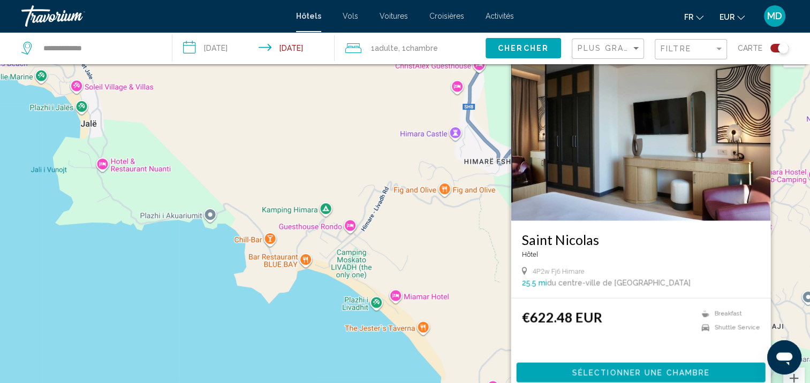
scroll to position [24, 0]
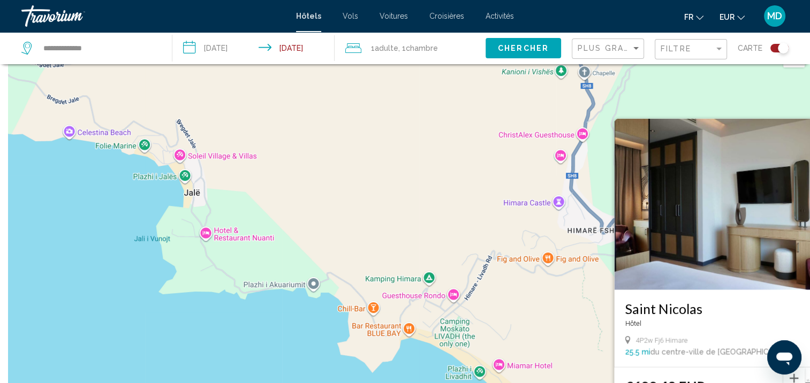
drag, startPoint x: 423, startPoint y: 213, endPoint x: 598, endPoint y: 330, distance: 210.3
click at [598, 330] on div "Pour activer le glissement avec le clavier, appuyez sur Alt+Entrée. Une fois ce…" at bounding box center [405, 232] width 810 height 383
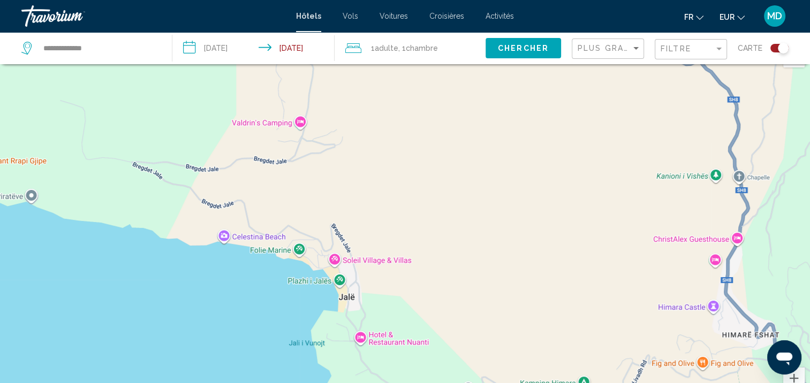
click at [253, 336] on div "Main content" at bounding box center [405, 232] width 810 height 383
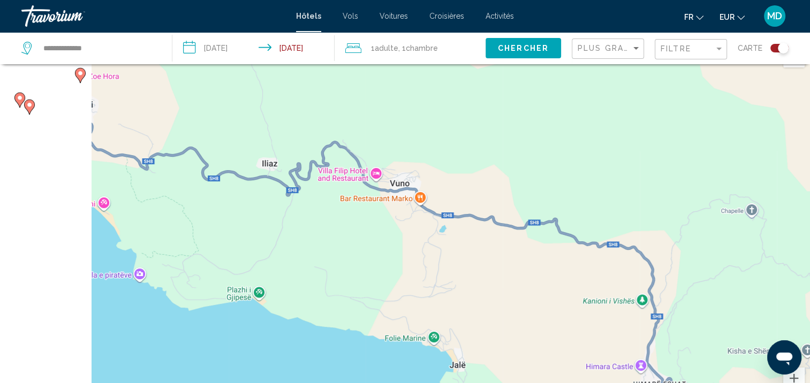
drag, startPoint x: 191, startPoint y: 319, endPoint x: 436, endPoint y: 368, distance: 249.9
click at [435, 368] on div "Pour activer le glissement avec le clavier, appuyez sur Alt+Entrée. Une fois ce…" at bounding box center [405, 232] width 810 height 383
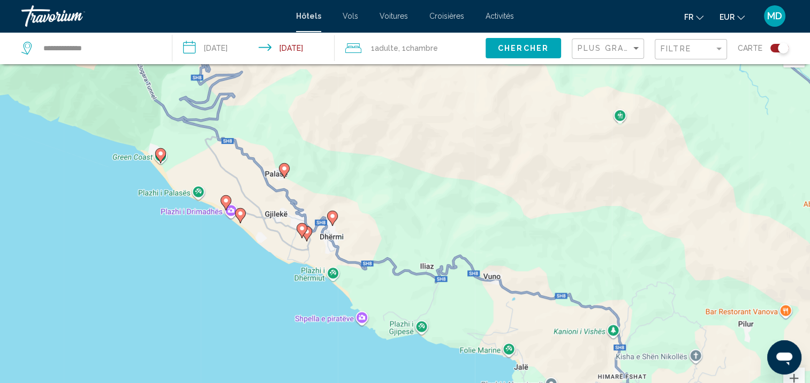
click at [310, 236] on gmp-advanced-marker "Main content" at bounding box center [306, 234] width 11 height 16
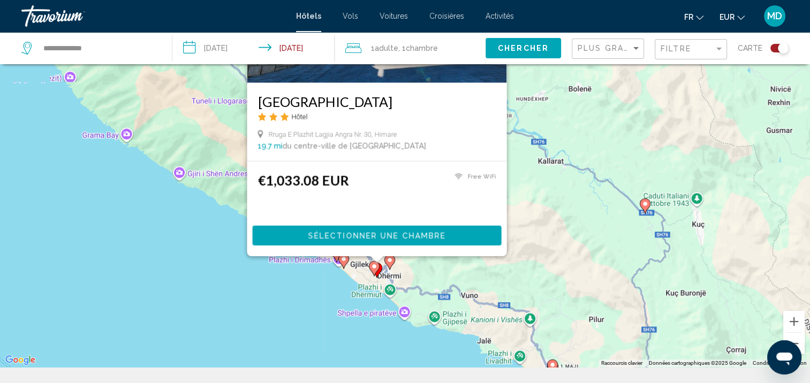
scroll to position [103, 0]
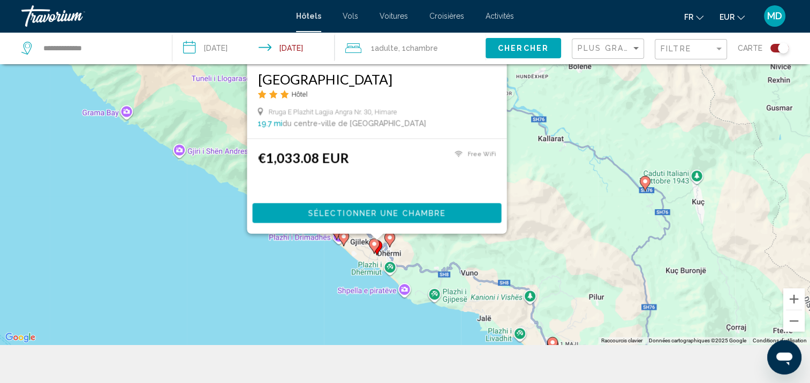
click at [387, 243] on icon "Main content" at bounding box center [389, 240] width 10 height 14
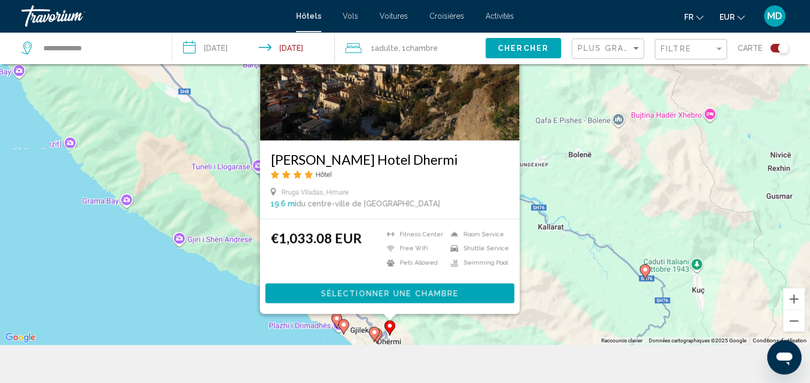
click at [375, 334] on image "Main content" at bounding box center [374, 332] width 6 height 6
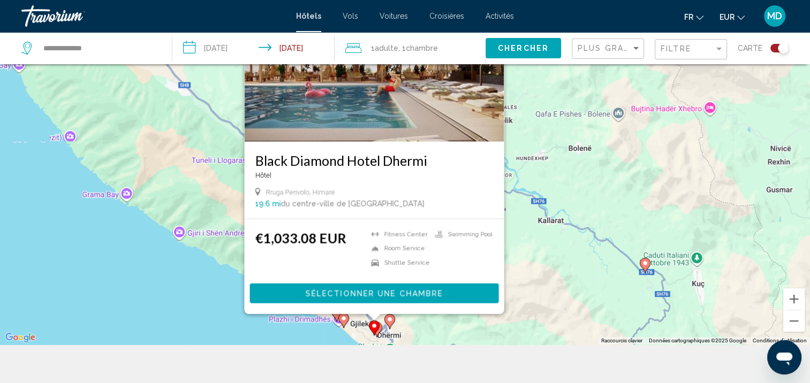
click at [348, 326] on gmp-advanced-marker "Main content" at bounding box center [343, 320] width 11 height 16
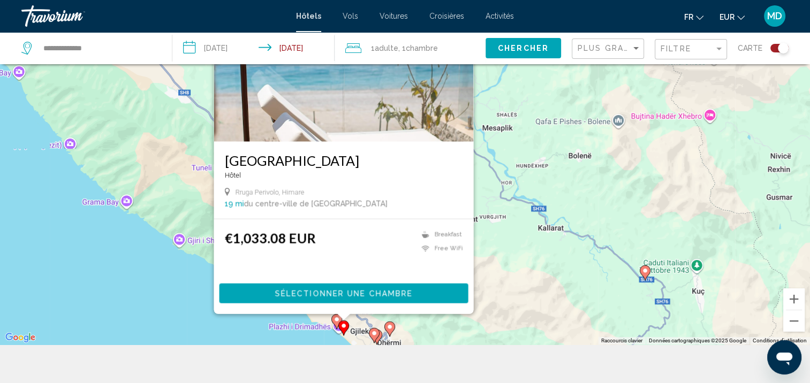
click at [335, 323] on icon "Main content" at bounding box center [336, 322] width 10 height 14
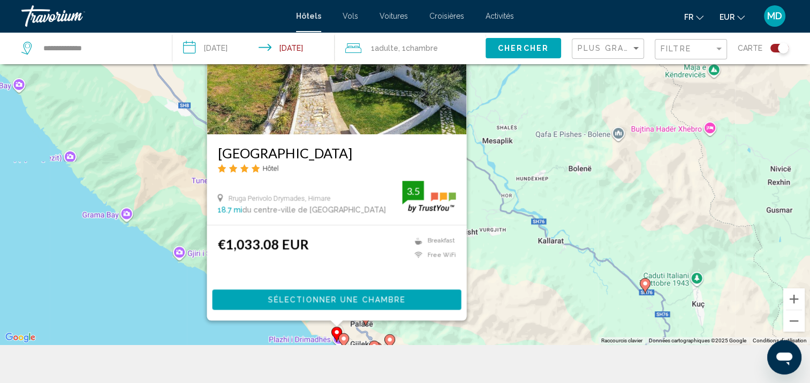
click at [489, 311] on div "Pour activer le glissement avec le clavier, appuyez sur Alt+Entrée. Une fois ce…" at bounding box center [405, 152] width 810 height 383
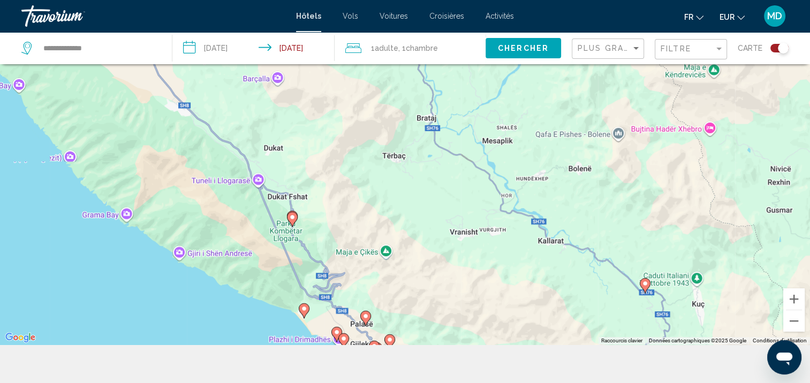
click at [366, 319] on image "Main content" at bounding box center [365, 316] width 6 height 6
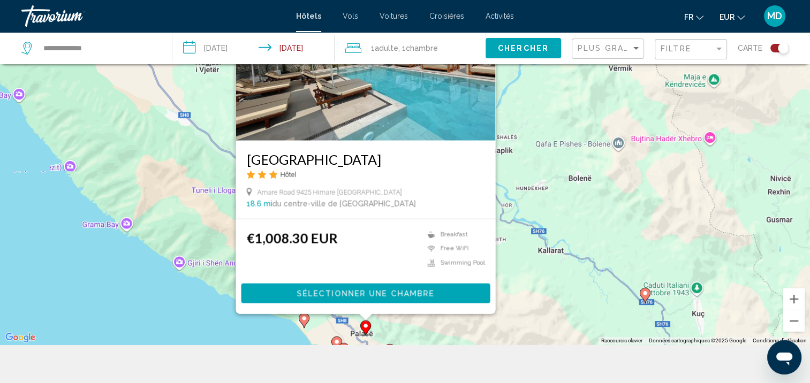
click at [306, 324] on gmp-advanced-marker "Main content" at bounding box center [304, 320] width 11 height 16
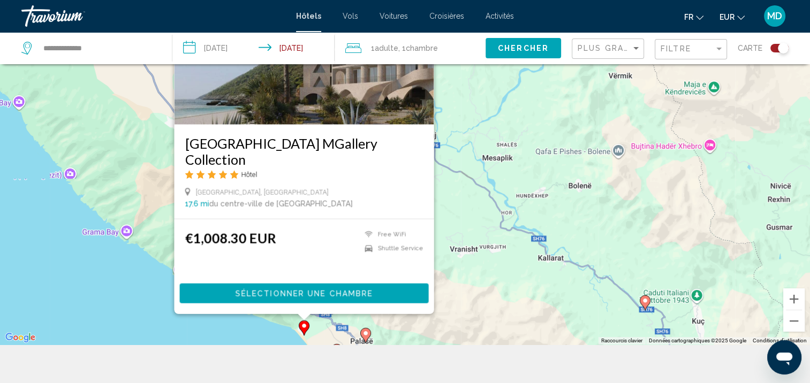
click at [535, 265] on div "Pour activer le glissement avec le clavier, appuyez sur Alt+Entrée. Une fois ce…" at bounding box center [405, 152] width 810 height 383
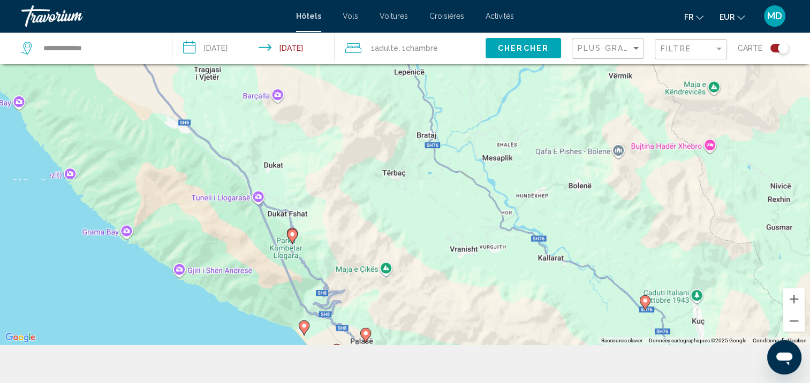
click at [296, 236] on icon "Main content" at bounding box center [292, 237] width 10 height 14
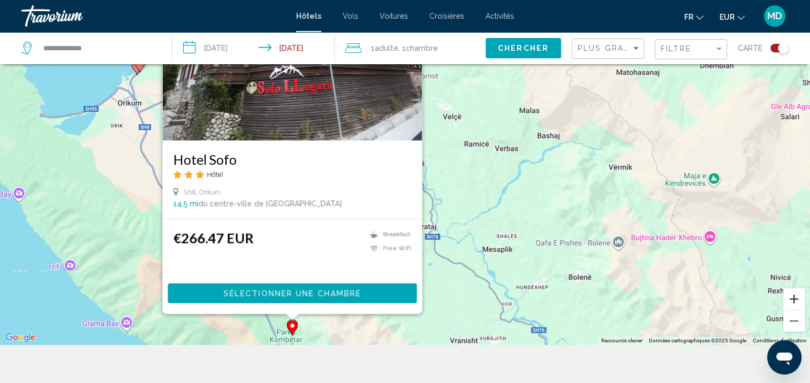
click at [793, 304] on button "Zoom avant" at bounding box center [793, 298] width 21 height 21
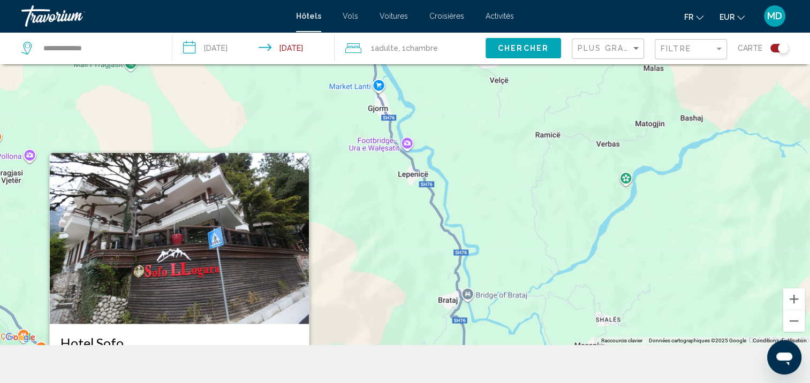
drag, startPoint x: 405, startPoint y: 289, endPoint x: 415, endPoint y: 200, distance: 90.5
click at [415, 200] on div "Pour activer le glissement avec le clavier, appuyez sur Alt+Entrée. Une fois ce…" at bounding box center [405, 152] width 810 height 383
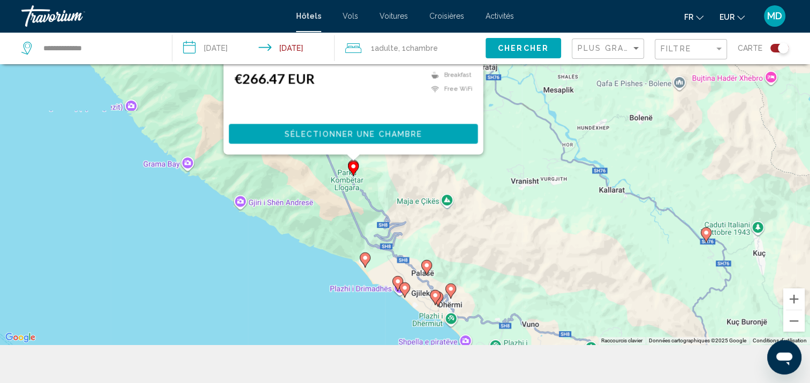
drag, startPoint x: 322, startPoint y: 294, endPoint x: 377, endPoint y: 170, distance: 135.3
click at [377, 170] on div "Pour activer le glissement avec le clavier, appuyez sur Alt+Entrée. Une fois ce…" at bounding box center [405, 152] width 810 height 383
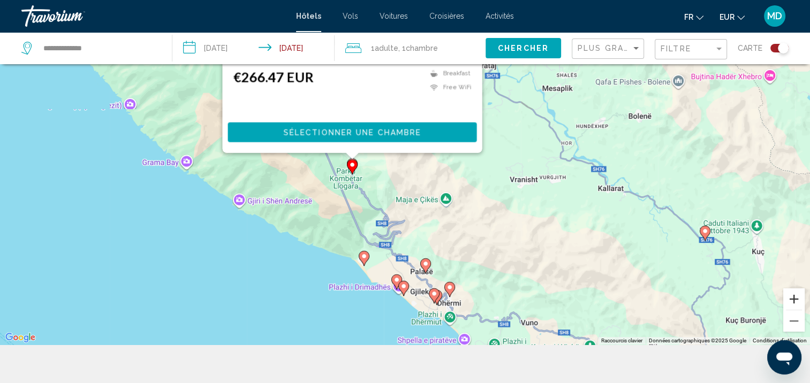
click at [803, 300] on button "Zoom avant" at bounding box center [793, 298] width 21 height 21
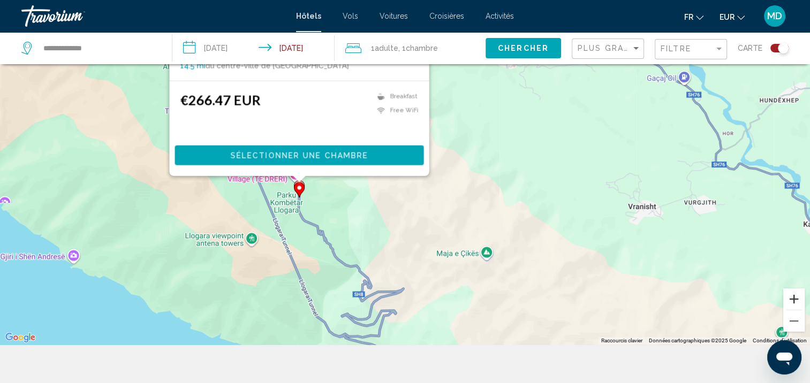
click at [803, 300] on button "Zoom avant" at bounding box center [793, 298] width 21 height 21
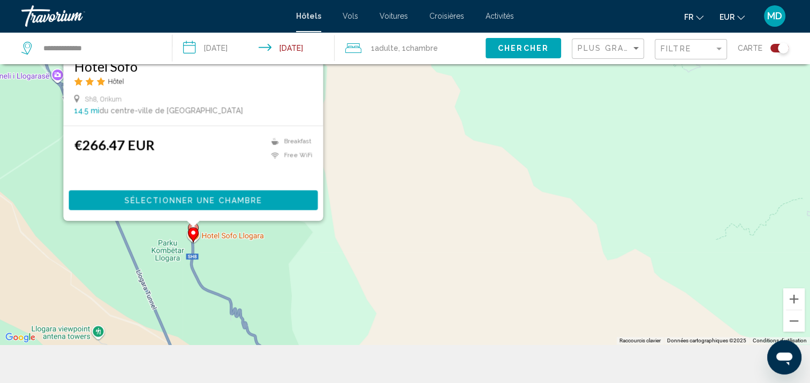
click at [195, 227] on gmp-advanced-marker "Main content" at bounding box center [193, 235] width 11 height 16
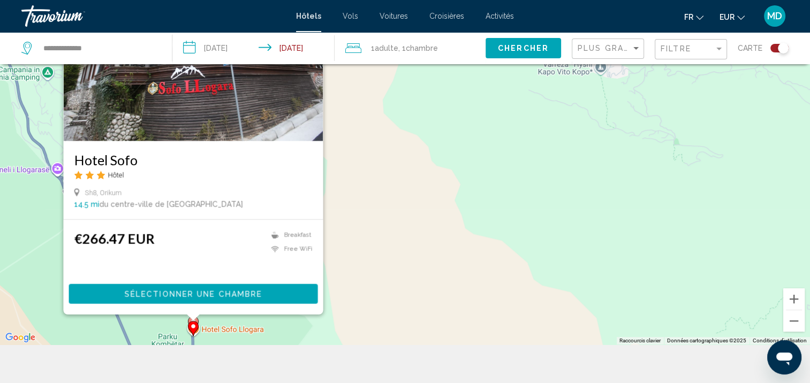
click at [188, 318] on div "Main content" at bounding box center [192, 318] width 13 height 6
click at [413, 324] on div "Pour activer le glissement avec le clavier, appuyez sur Alt+Entrée. Une fois ce…" at bounding box center [405, 152] width 810 height 383
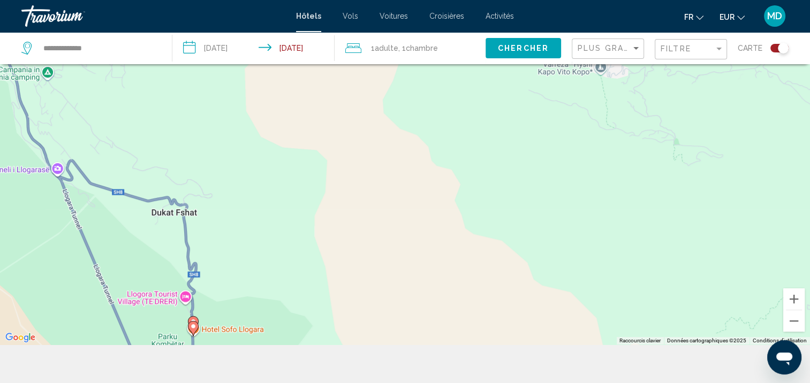
click at [195, 317] on icon "Main content" at bounding box center [193, 323] width 11 height 15
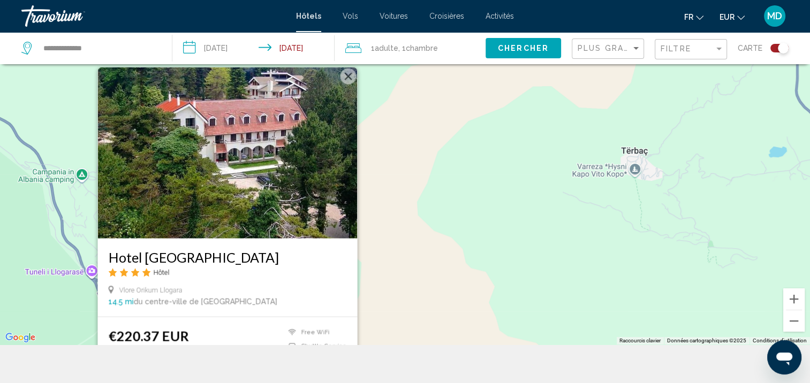
drag, startPoint x: 341, startPoint y: 249, endPoint x: 376, endPoint y: 348, distance: 104.7
click at [376, 348] on div "**********" at bounding box center [405, 184] width 810 height 447
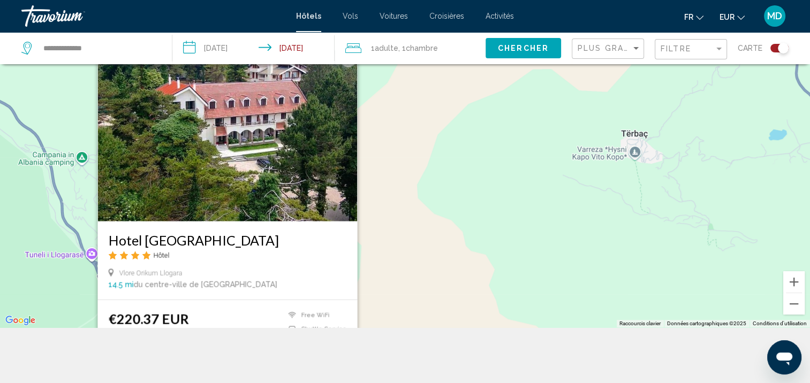
scroll to position [121, 0]
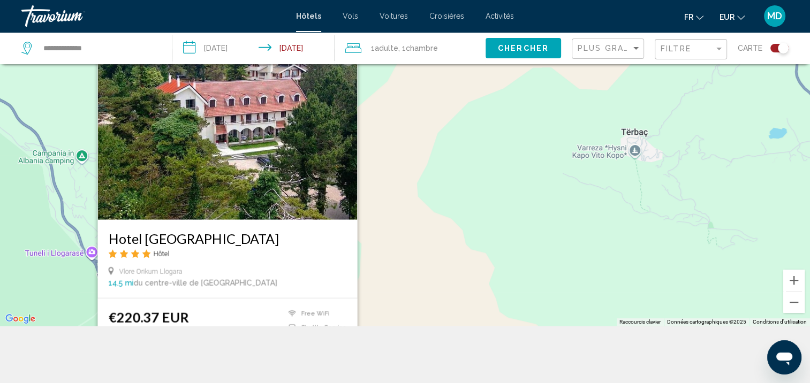
click at [258, 243] on h3 "Hotel Alpin Llogara" at bounding box center [227, 239] width 238 height 16
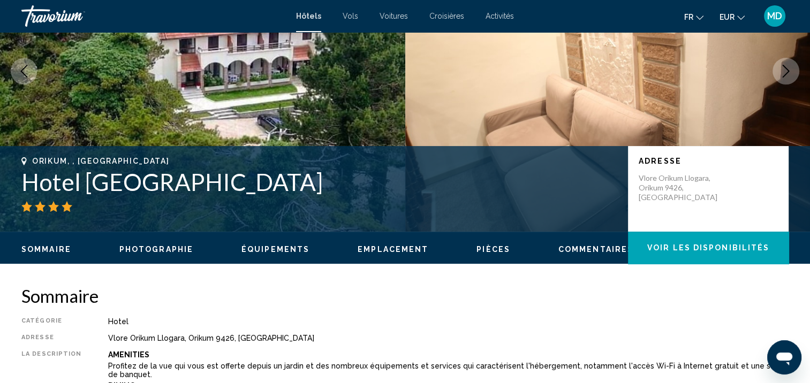
scroll to position [1, 0]
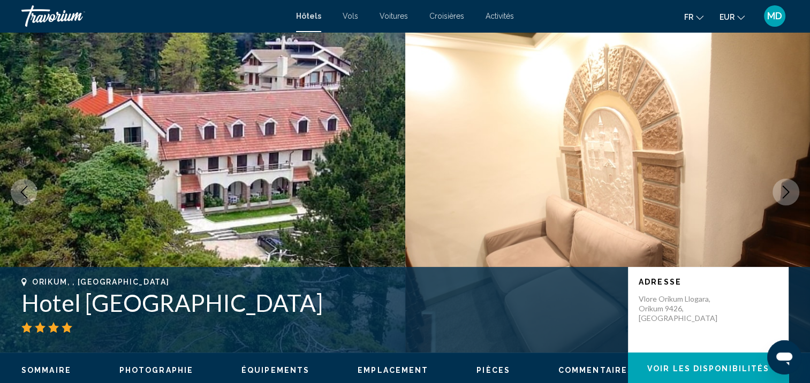
click at [783, 186] on icon "Next image" at bounding box center [785, 192] width 7 height 13
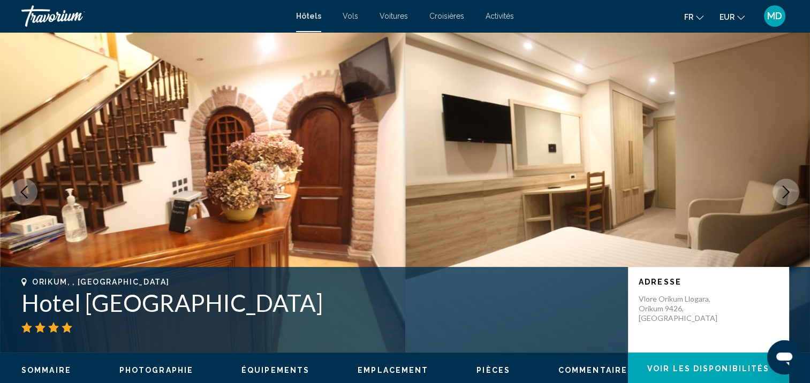
click at [781, 187] on icon "Next image" at bounding box center [785, 192] width 13 height 13
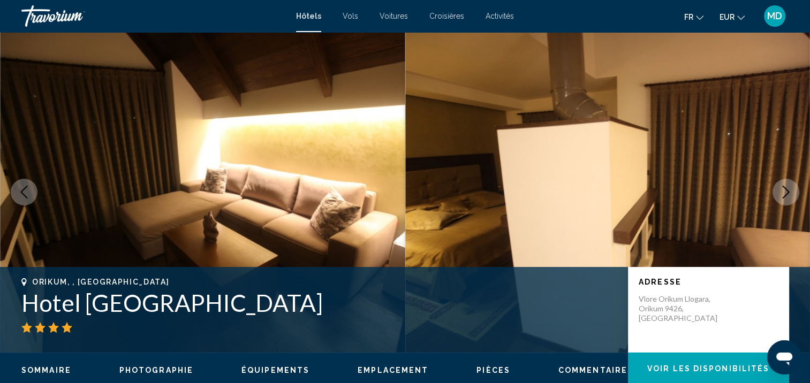
click at [781, 187] on icon "Next image" at bounding box center [785, 192] width 13 height 13
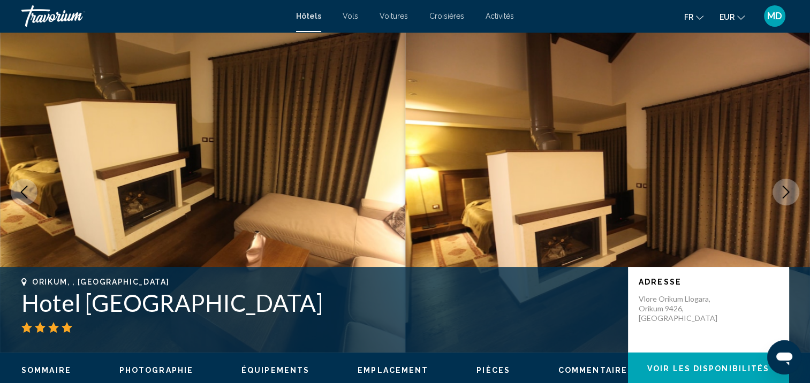
click at [781, 187] on icon "Next image" at bounding box center [785, 192] width 13 height 13
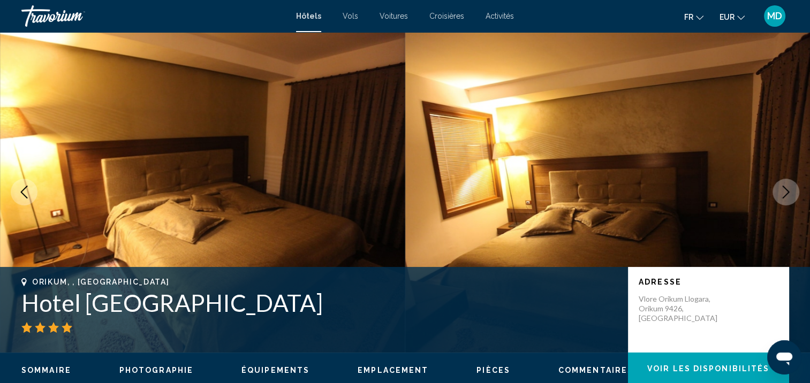
click at [781, 187] on icon "Next image" at bounding box center [785, 192] width 13 height 13
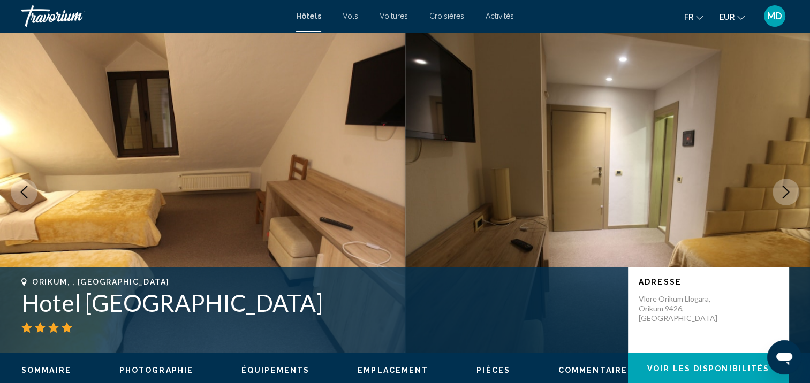
click at [781, 187] on icon "Next image" at bounding box center [785, 192] width 13 height 13
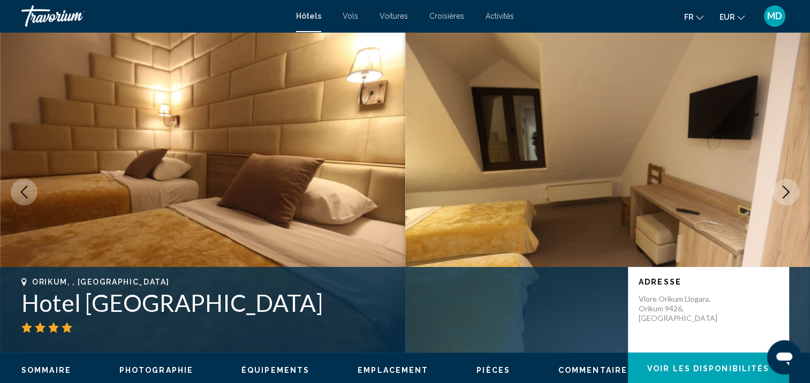
click at [781, 187] on icon "Next image" at bounding box center [785, 192] width 13 height 13
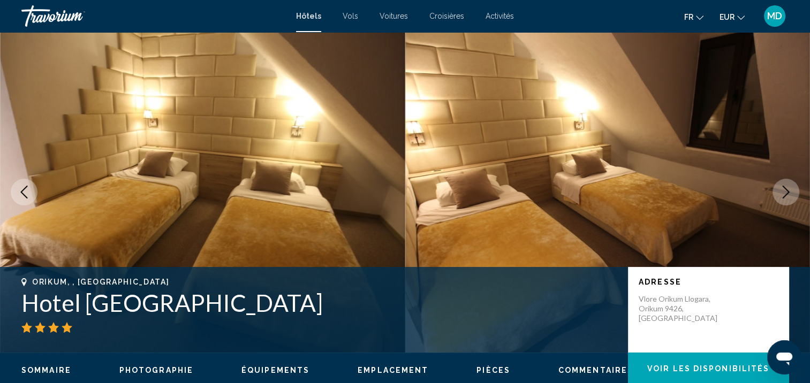
click at [781, 187] on icon "Next image" at bounding box center [785, 192] width 13 height 13
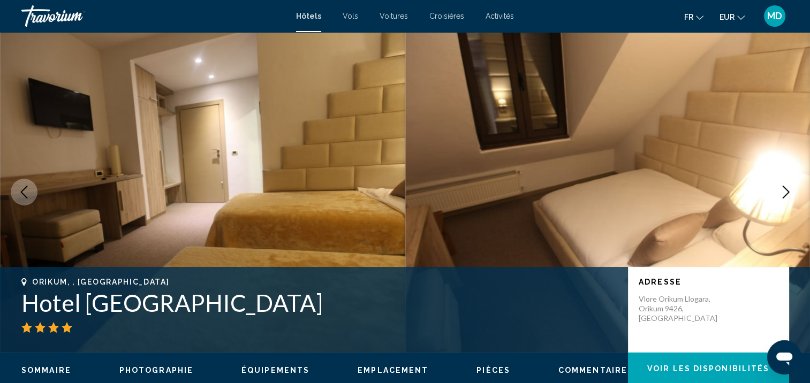
click at [781, 187] on icon "Next image" at bounding box center [785, 192] width 13 height 13
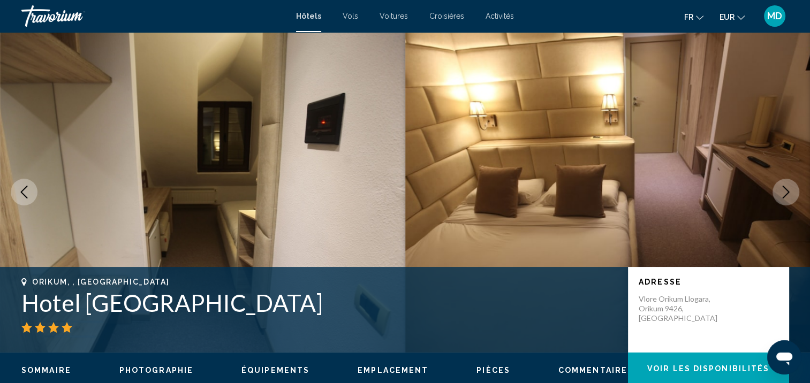
click at [781, 187] on icon "Next image" at bounding box center [785, 192] width 13 height 13
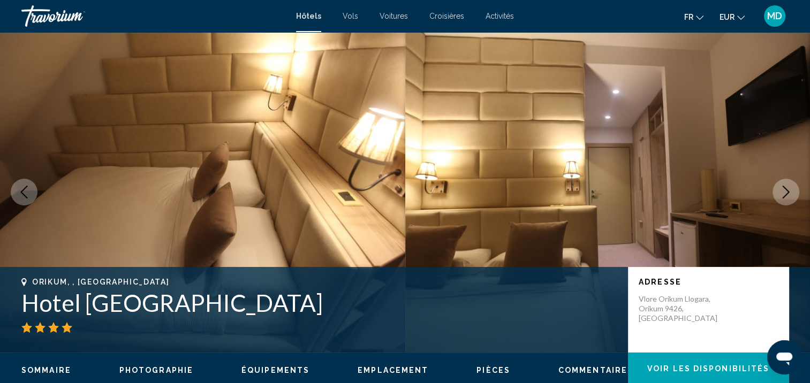
click at [781, 187] on icon "Next image" at bounding box center [785, 192] width 13 height 13
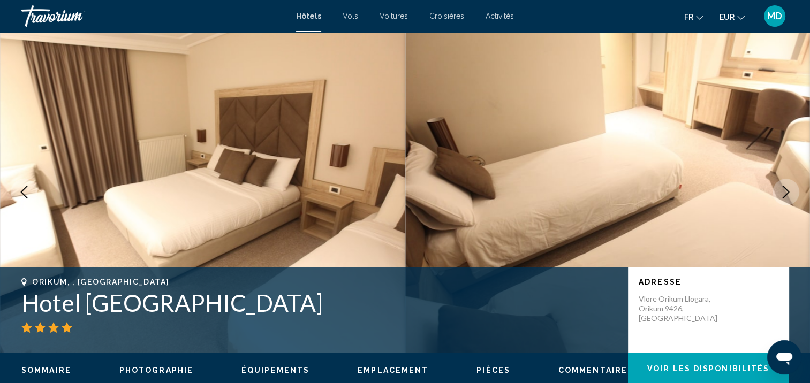
click at [781, 187] on icon "Next image" at bounding box center [785, 192] width 13 height 13
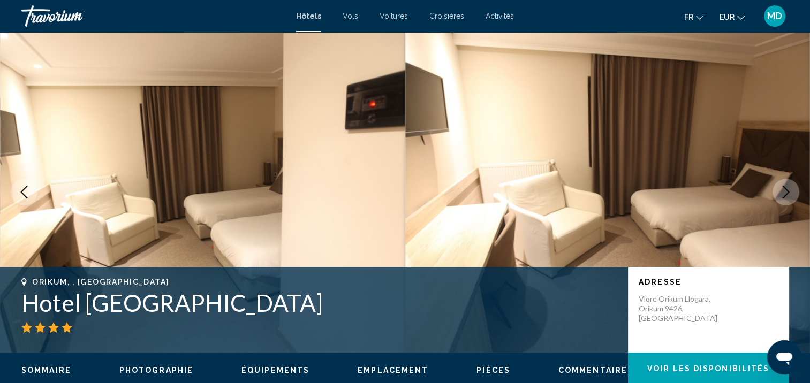
click at [781, 187] on icon "Next image" at bounding box center [785, 192] width 13 height 13
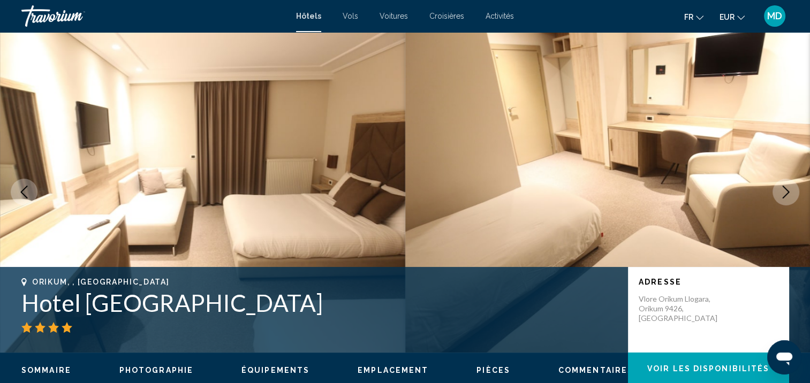
click at [781, 187] on icon "Next image" at bounding box center [785, 192] width 13 height 13
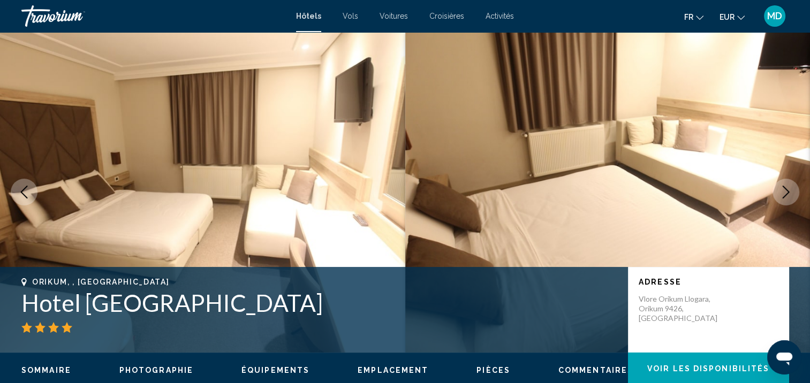
click at [781, 187] on icon "Next image" at bounding box center [785, 192] width 13 height 13
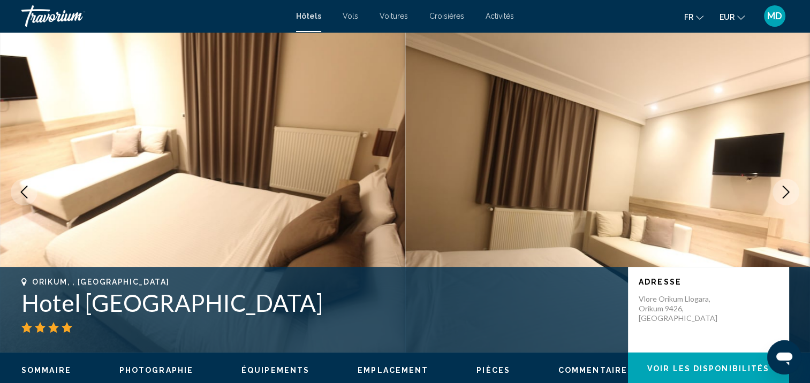
click at [781, 187] on icon "Next image" at bounding box center [785, 192] width 13 height 13
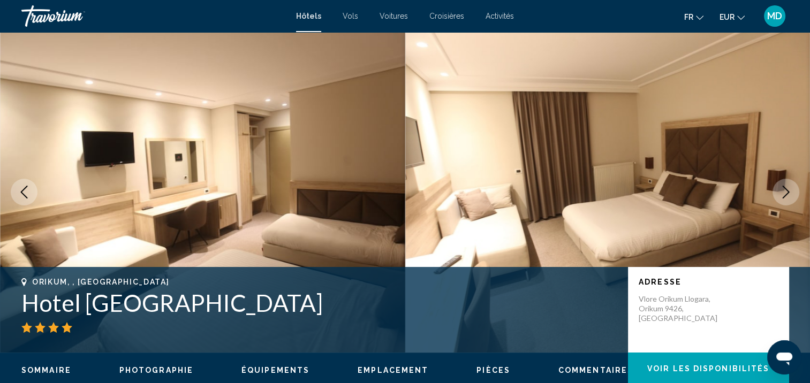
click at [781, 187] on icon "Next image" at bounding box center [785, 192] width 13 height 13
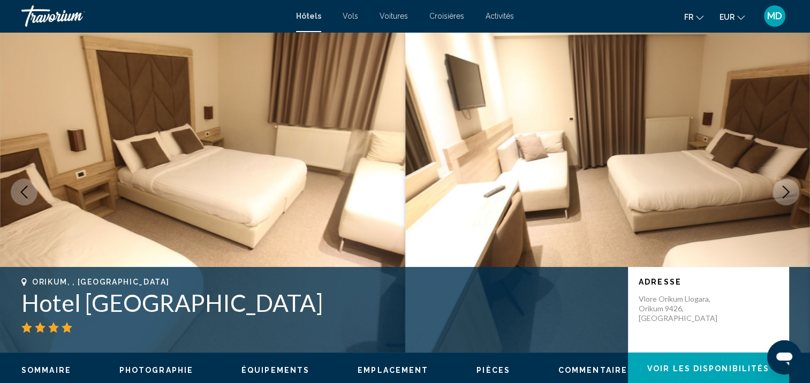
click at [781, 187] on icon "Next image" at bounding box center [785, 192] width 13 height 13
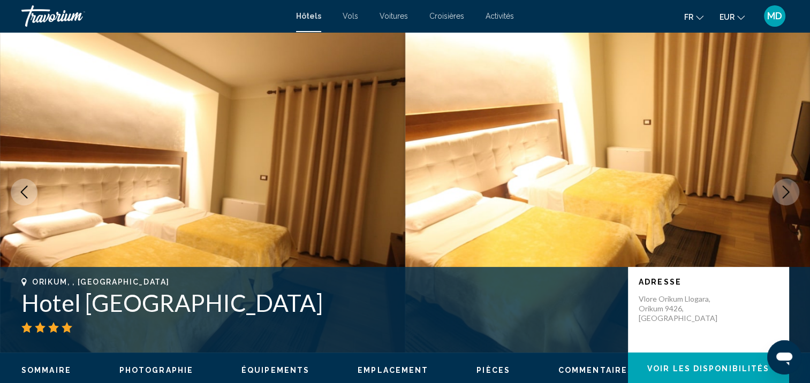
click at [781, 187] on icon "Next image" at bounding box center [785, 192] width 13 height 13
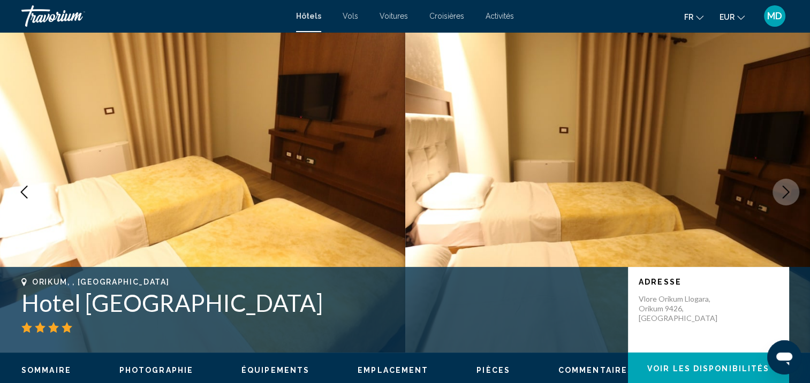
click at [781, 187] on icon "Next image" at bounding box center [785, 192] width 13 height 13
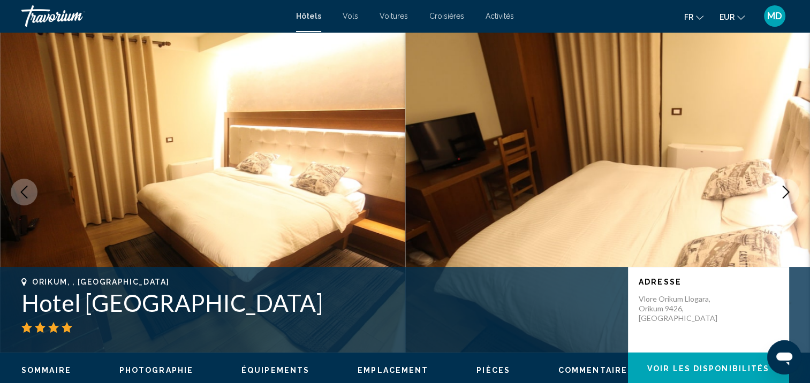
click at [781, 187] on icon "Next image" at bounding box center [785, 192] width 13 height 13
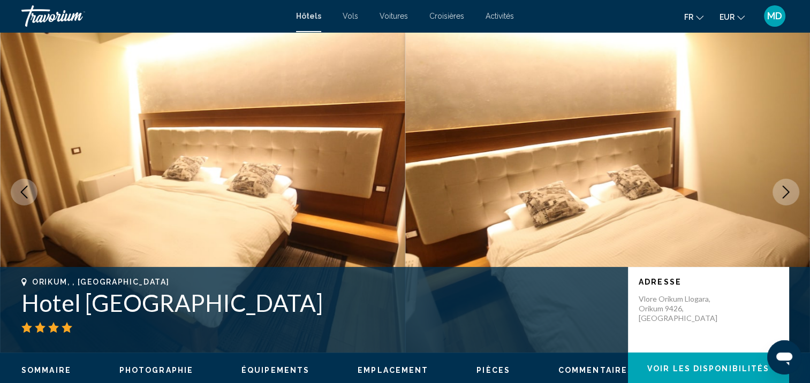
click at [781, 187] on icon "Next image" at bounding box center [785, 192] width 13 height 13
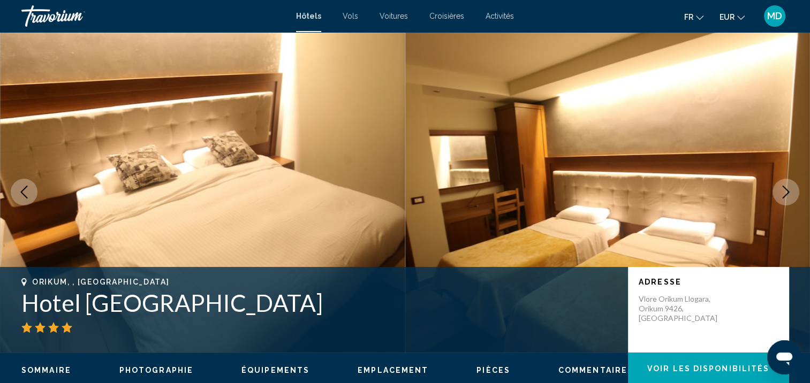
click at [781, 187] on icon "Next image" at bounding box center [785, 192] width 13 height 13
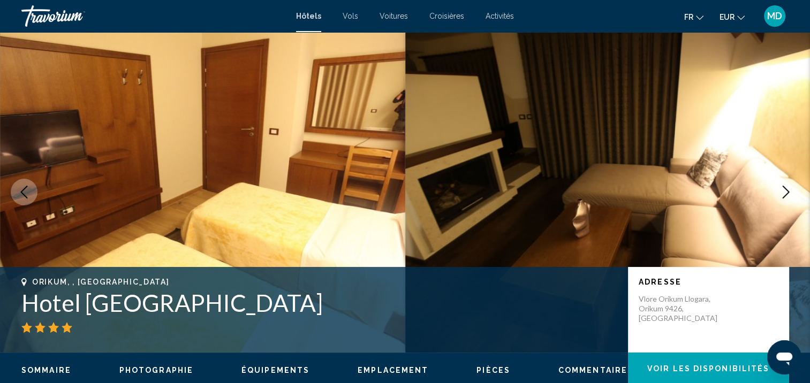
click at [781, 187] on icon "Next image" at bounding box center [785, 192] width 13 height 13
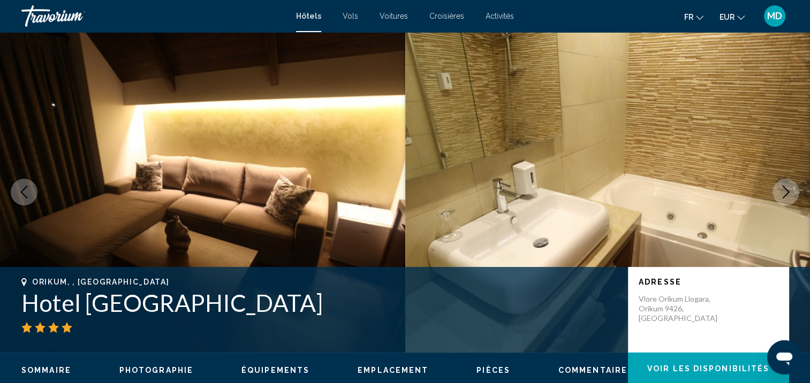
click at [781, 187] on icon "Next image" at bounding box center [785, 192] width 13 height 13
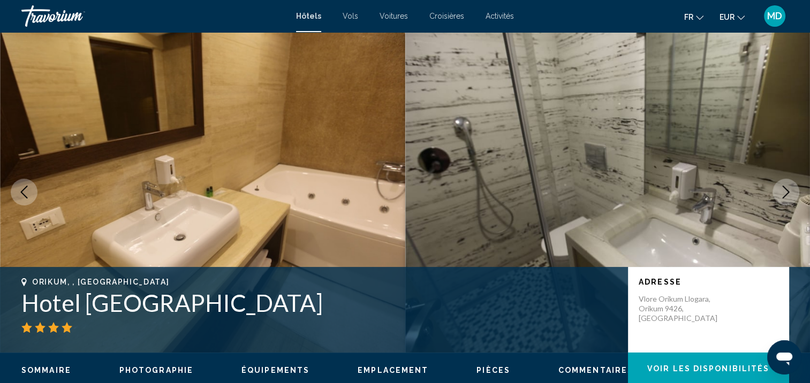
click at [781, 187] on icon "Next image" at bounding box center [785, 192] width 13 height 13
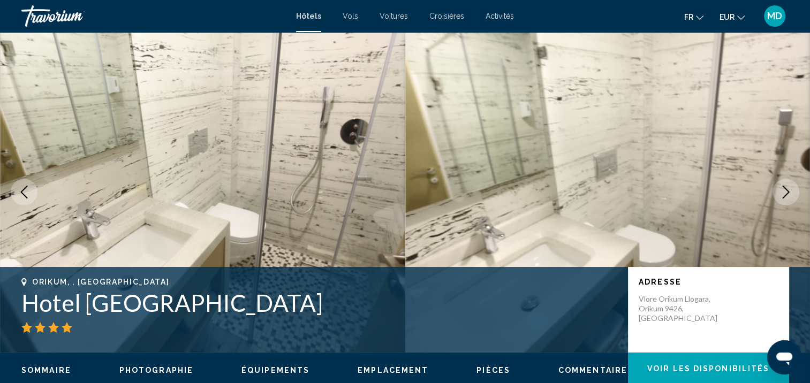
click at [781, 187] on icon "Next image" at bounding box center [785, 192] width 13 height 13
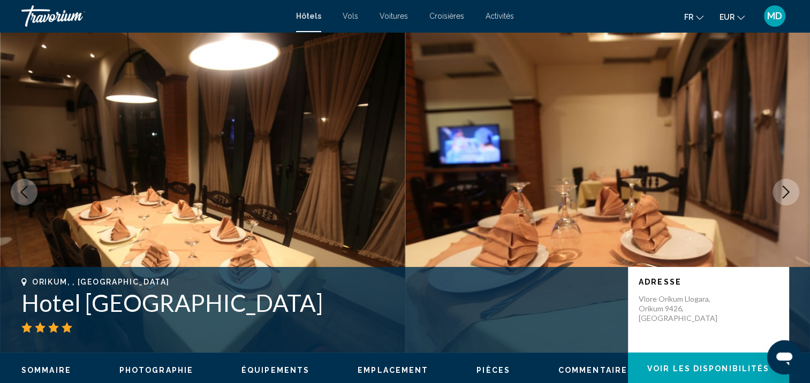
click at [781, 187] on icon "Next image" at bounding box center [785, 192] width 13 height 13
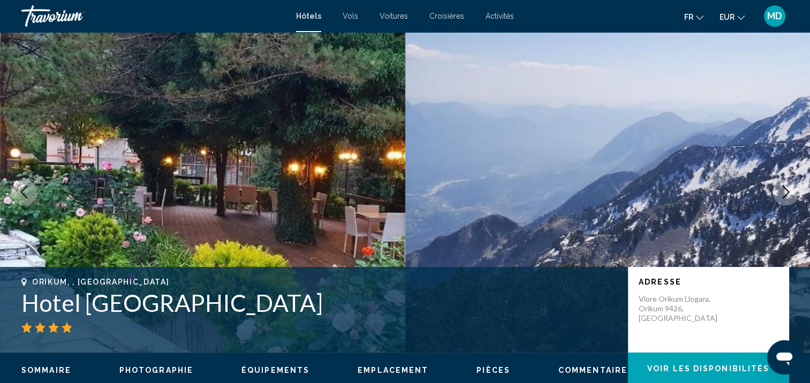
click at [781, 187] on icon "Next image" at bounding box center [785, 192] width 13 height 13
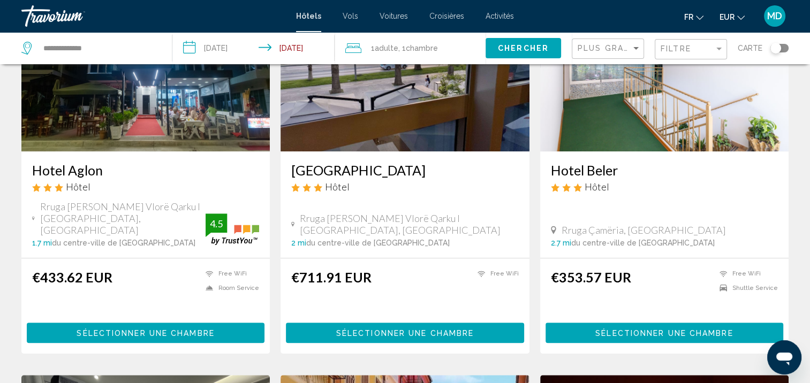
scroll to position [516, 0]
click at [776, 49] on div "Toggle map" at bounding box center [775, 48] width 11 height 11
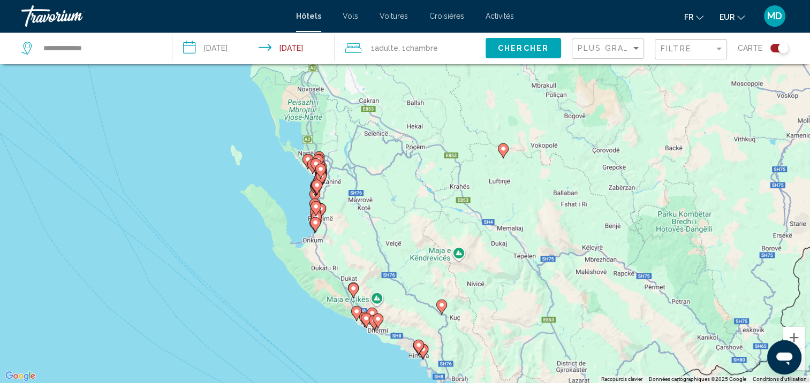
click at [319, 245] on div "Pour activer le glissement avec le clavier, appuyez sur Alt+Entrée. Une fois ce…" at bounding box center [405, 191] width 810 height 383
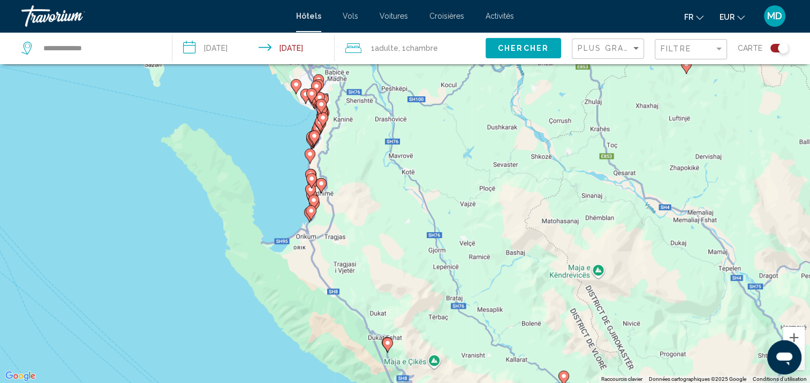
click at [319, 245] on div "Pour activer le glissement avec le clavier, appuyez sur Alt+Entrée. Une fois ce…" at bounding box center [405, 191] width 810 height 383
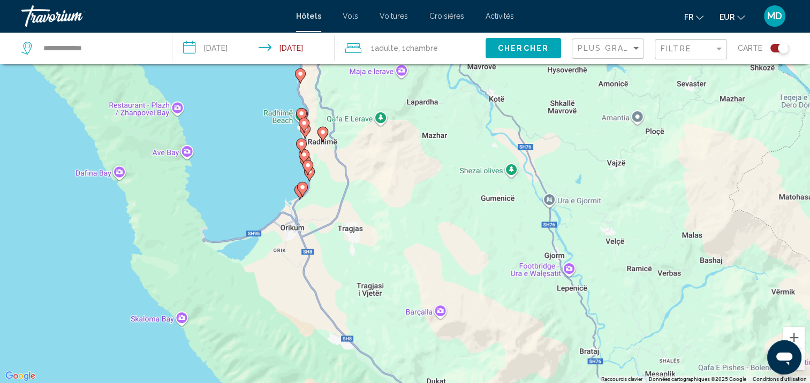
click at [319, 245] on div "Pour activer le glissement avec le clavier, appuyez sur Alt+Entrée. Une fois ce…" at bounding box center [405, 191] width 810 height 383
click at [343, 245] on div "Pour activer le glissement avec le clavier, appuyez sur Alt+Entrée. Une fois ce…" at bounding box center [405, 191] width 810 height 383
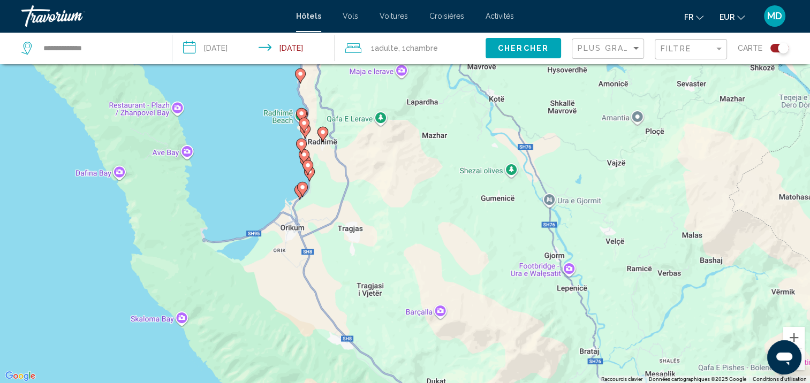
click at [343, 245] on div "Pour activer le glissement avec le clavier, appuyez sur Alt+Entrée. Une fois ce…" at bounding box center [405, 191] width 810 height 383
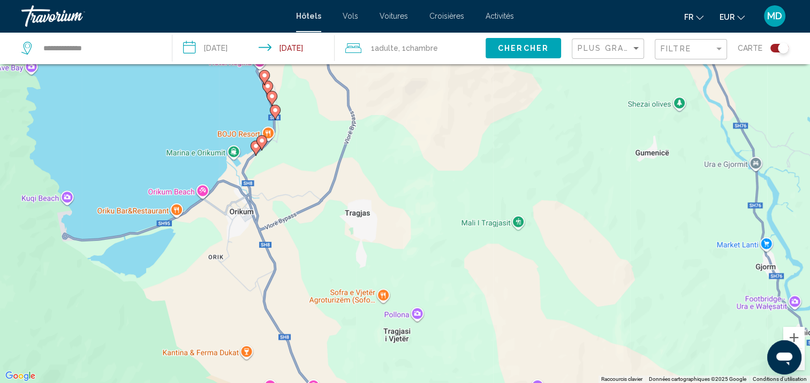
click at [302, 205] on div "Pour activer le glissement avec le clavier, appuyez sur Alt+Entrée. Une fois ce…" at bounding box center [405, 191] width 810 height 383
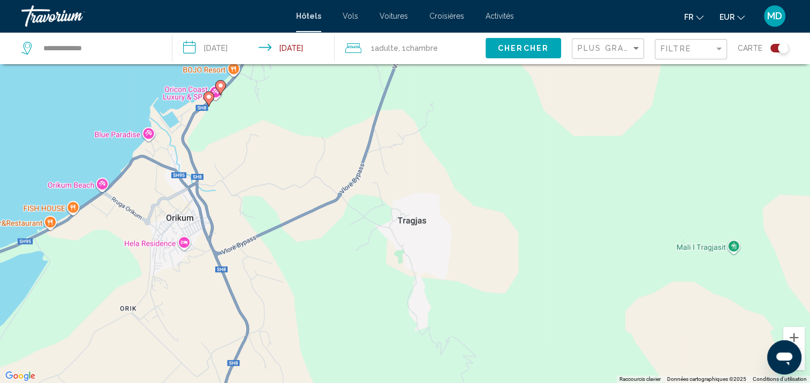
click at [302, 205] on div "Pour activer le glissement avec le clavier, appuyez sur Alt+Entrée. Une fois ce…" at bounding box center [405, 191] width 810 height 383
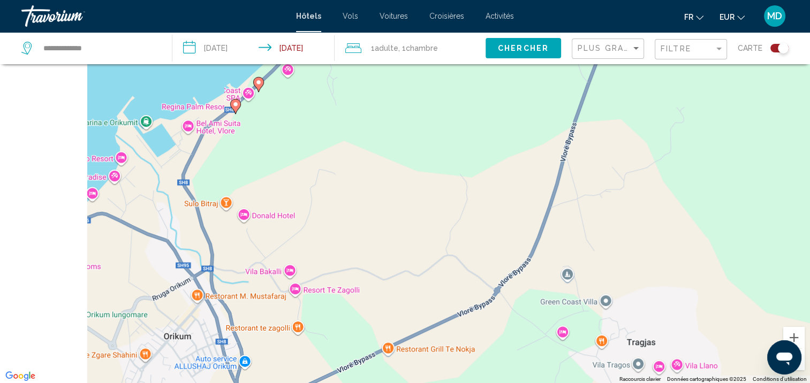
drag, startPoint x: 272, startPoint y: 179, endPoint x: 416, endPoint y: 383, distance: 250.0
click at [416, 319] on html "**********" at bounding box center [405, 127] width 810 height 383
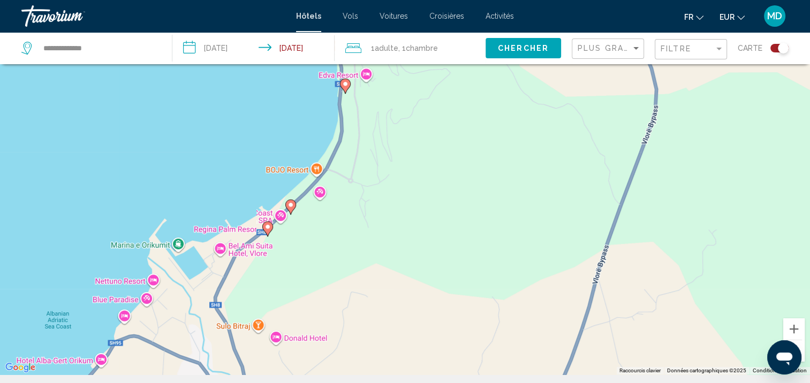
drag, startPoint x: 416, startPoint y: 383, endPoint x: 355, endPoint y: 344, distance: 72.4
click at [360, 340] on div "Pour activer le glissement avec le clavier, appuyez sur Alt+Entrée. Une fois ce…" at bounding box center [405, 182] width 810 height 383
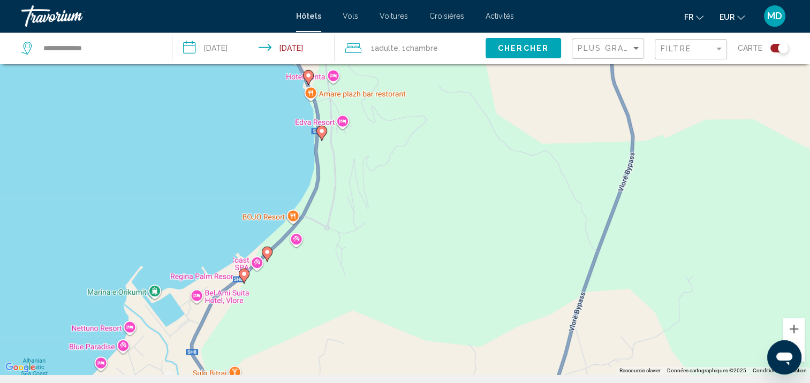
click at [244, 279] on icon "Main content" at bounding box center [244, 276] width 10 height 14
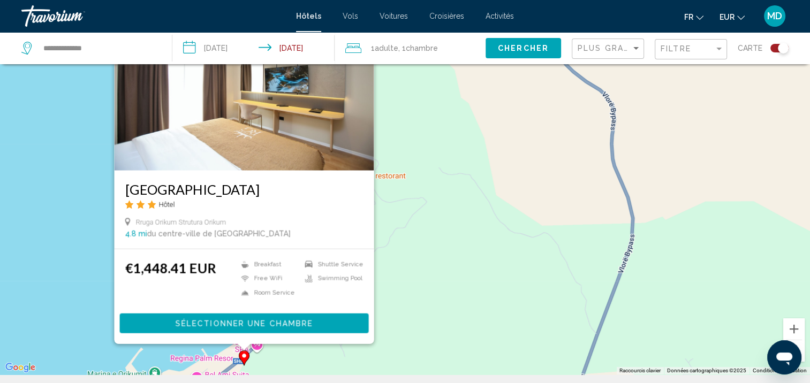
click at [280, 364] on div "Pour activer le glissement avec le clavier, appuyez sur Alt+Entrée. Une fois ce…" at bounding box center [405, 182] width 810 height 383
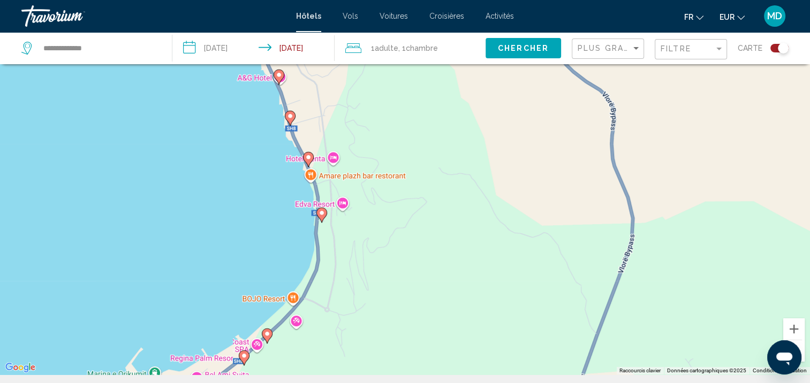
click at [266, 336] on image "Main content" at bounding box center [267, 334] width 6 height 6
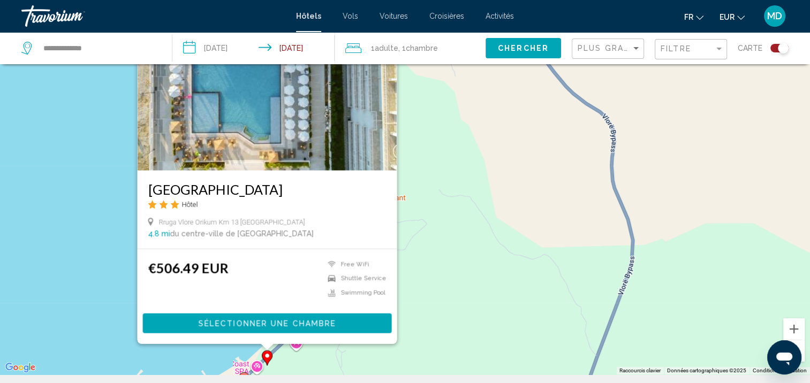
click at [182, 187] on h3 "Maor Hotel" at bounding box center [267, 189] width 238 height 16
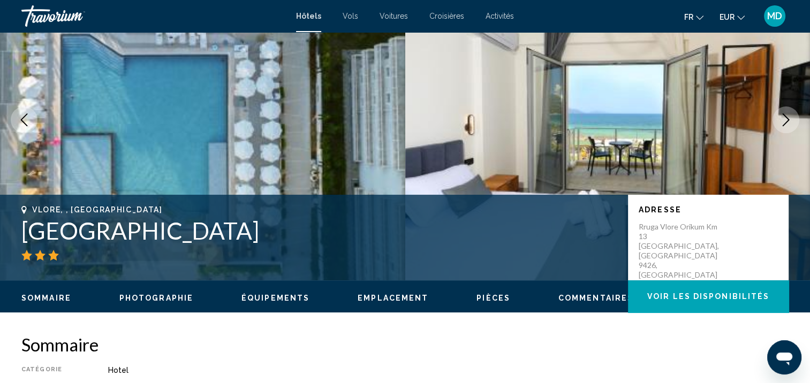
scroll to position [1, 0]
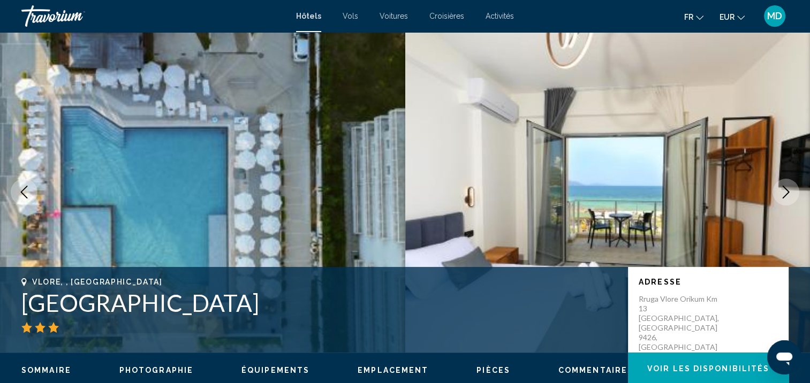
click at [788, 185] on button "Next image" at bounding box center [785, 192] width 27 height 27
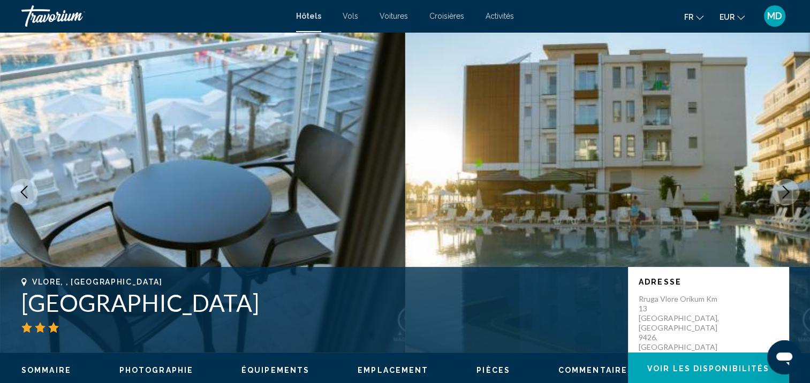
click at [789, 188] on icon "Next image" at bounding box center [785, 192] width 13 height 13
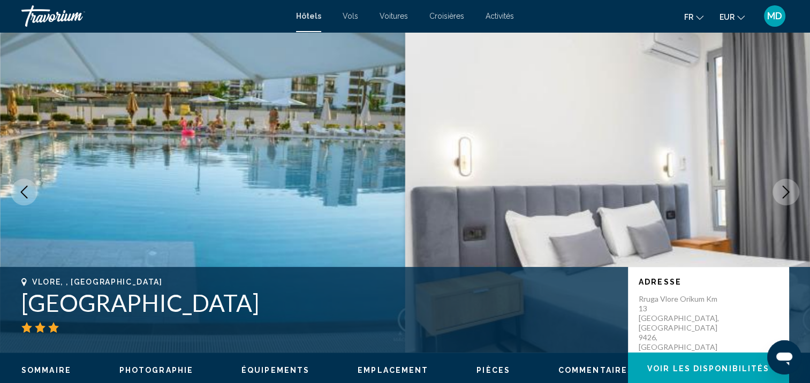
click at [790, 192] on icon "Next image" at bounding box center [785, 192] width 13 height 13
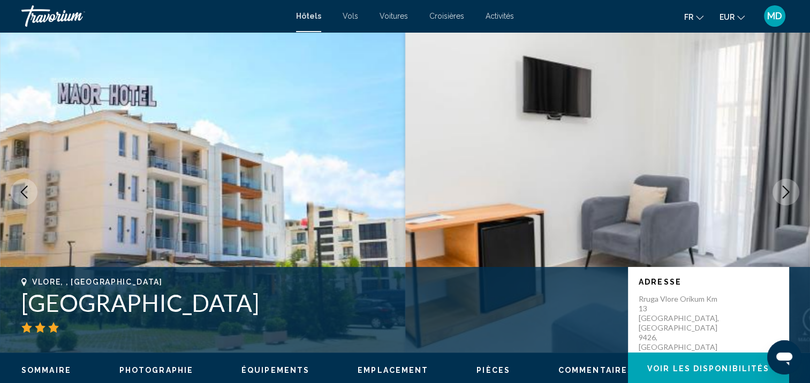
click at [790, 193] on icon "Next image" at bounding box center [785, 192] width 13 height 13
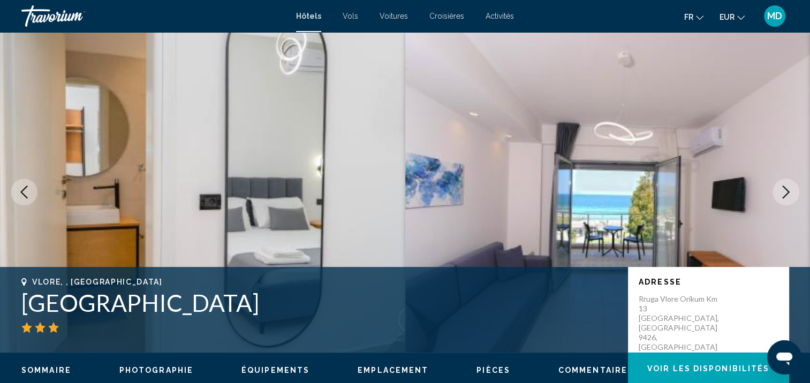
click at [790, 196] on icon "Next image" at bounding box center [785, 192] width 13 height 13
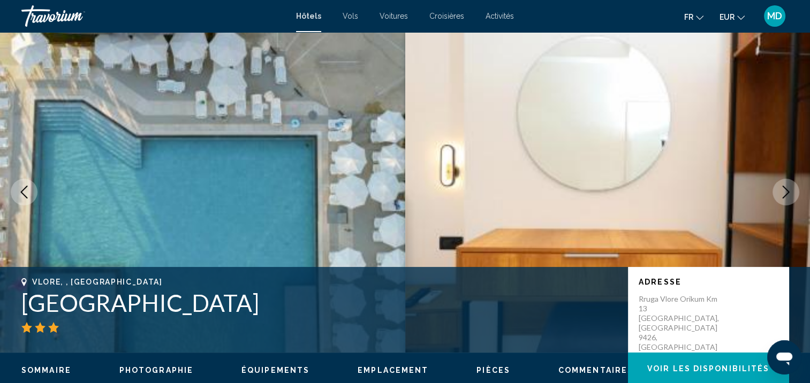
click at [790, 197] on icon "Next image" at bounding box center [785, 192] width 13 height 13
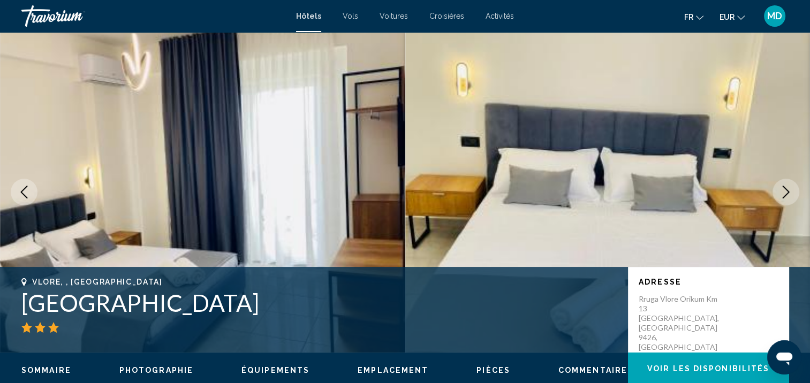
click at [792, 200] on button "Next image" at bounding box center [785, 192] width 27 height 27
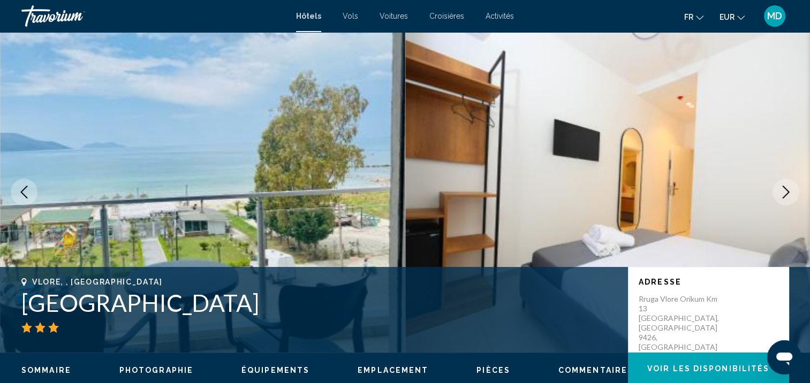
click at [792, 200] on button "Next image" at bounding box center [785, 192] width 27 height 27
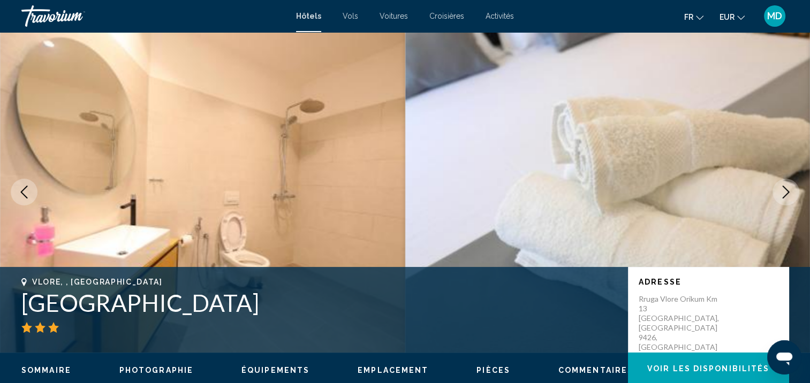
click at [791, 200] on button "Next image" at bounding box center [785, 192] width 27 height 27
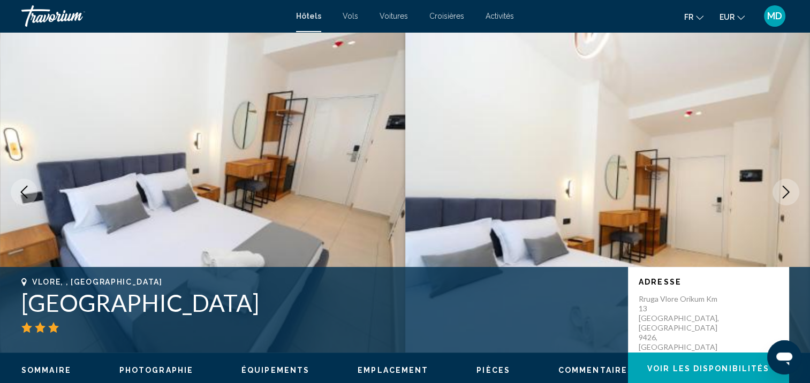
click at [790, 200] on button "Next image" at bounding box center [785, 192] width 27 height 27
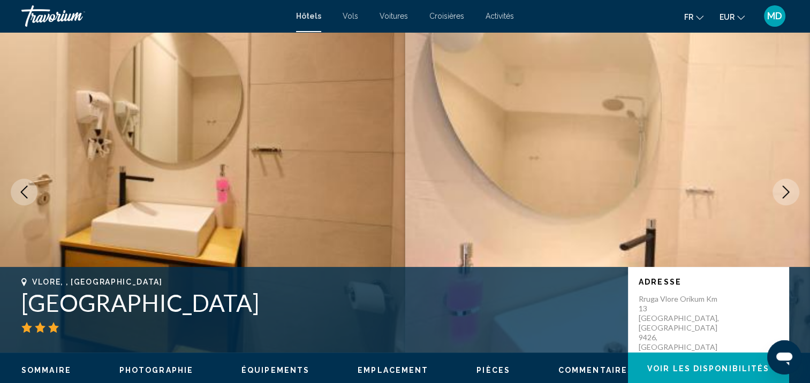
click at [790, 200] on button "Next image" at bounding box center [785, 192] width 27 height 27
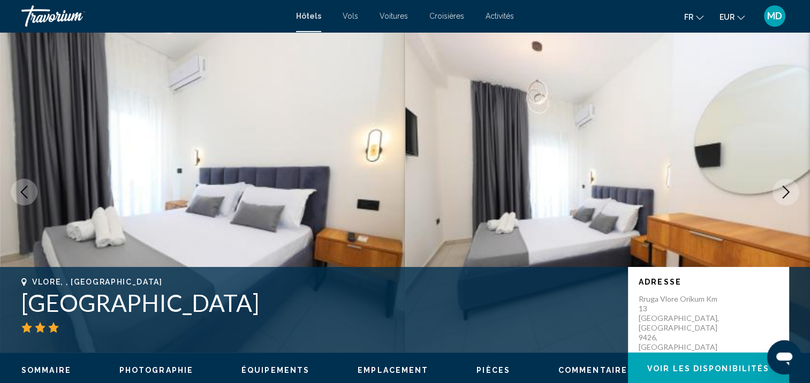
click at [790, 199] on button "Next image" at bounding box center [785, 192] width 27 height 27
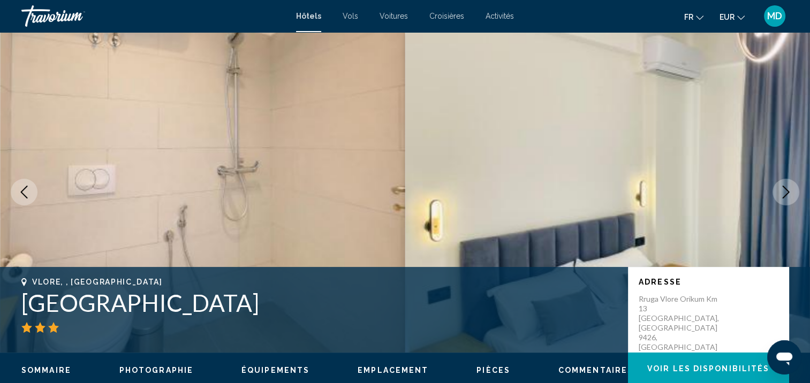
click at [790, 199] on button "Next image" at bounding box center [785, 192] width 27 height 27
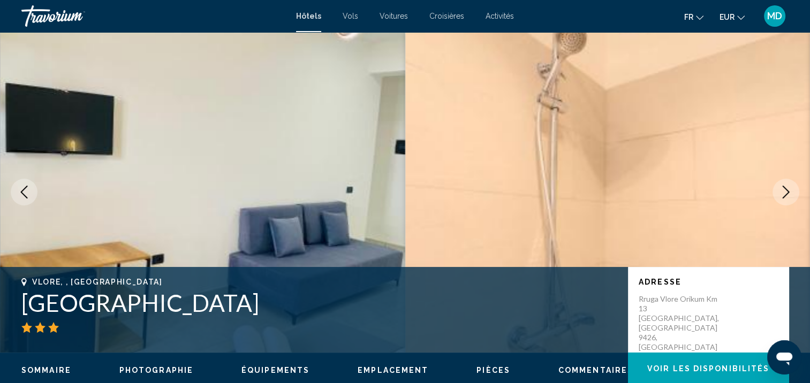
click at [790, 199] on button "Next image" at bounding box center [785, 192] width 27 height 27
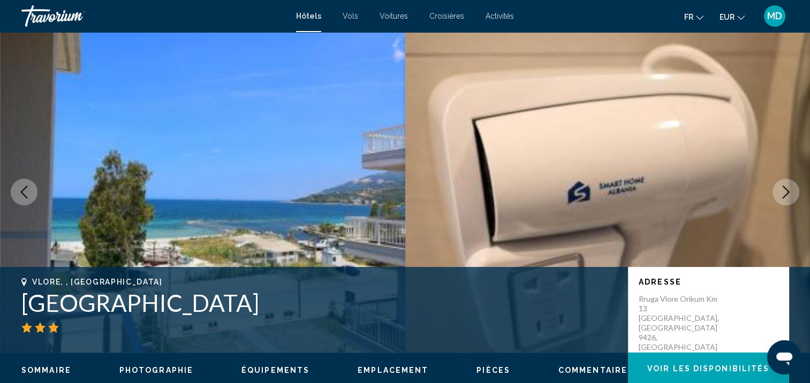
click at [790, 199] on button "Next image" at bounding box center [785, 192] width 27 height 27
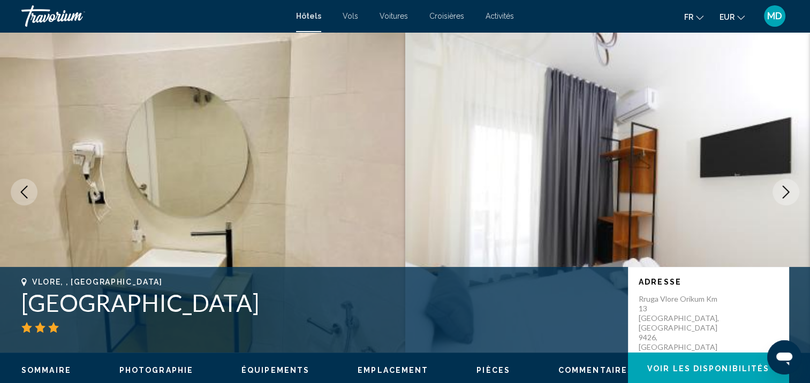
click at [790, 199] on button "Next image" at bounding box center [785, 192] width 27 height 27
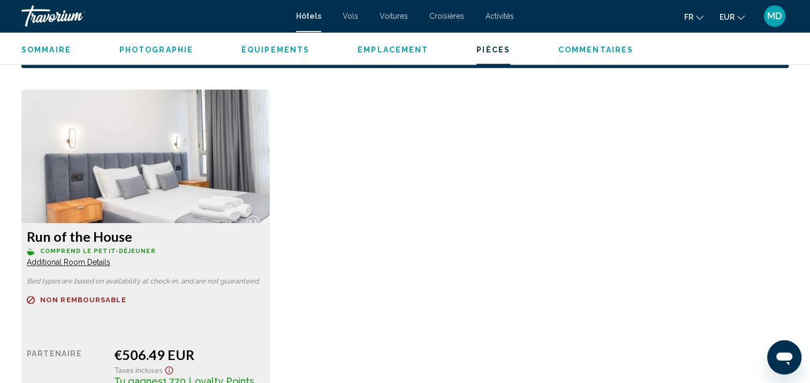
scroll to position [1552, 0]
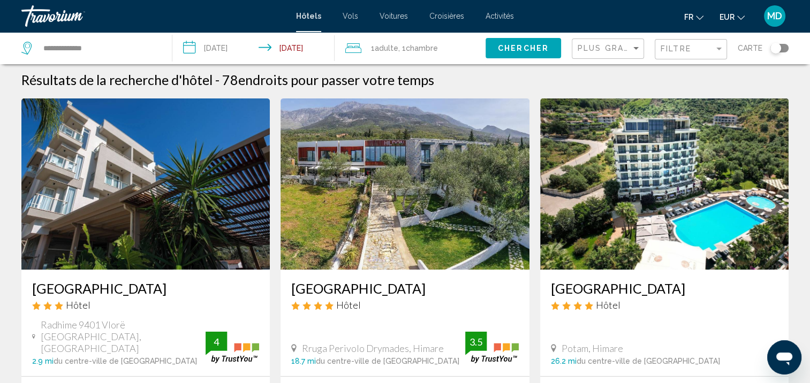
scroll to position [4, 0]
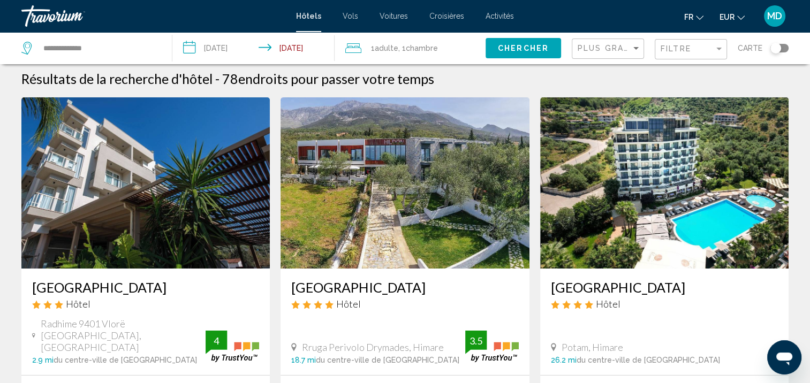
click at [777, 49] on div "Toggle map" at bounding box center [775, 48] width 11 height 11
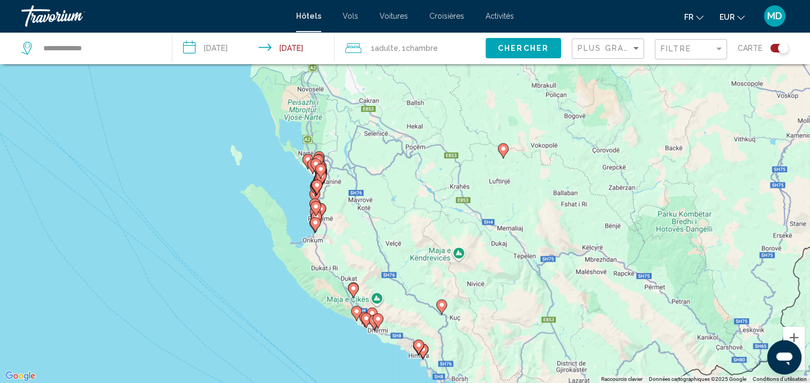
click at [320, 242] on div "Pour activer le glissement avec le clavier, appuyez sur Alt+Entrée. Une fois ce…" at bounding box center [405, 191] width 810 height 383
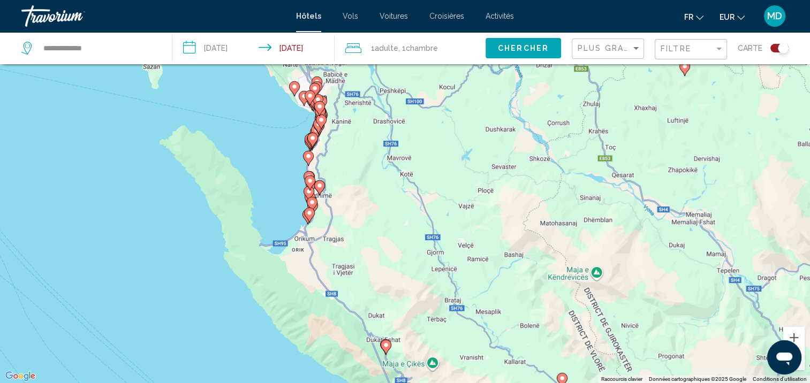
click at [320, 242] on div "Pour activer le glissement avec le clavier, appuyez sur Alt+Entrée. Une fois ce…" at bounding box center [405, 191] width 810 height 383
click at [302, 232] on div "Pour activer le glissement avec le clavier, appuyez sur Alt+Entrée. Une fois ce…" at bounding box center [405, 191] width 810 height 383
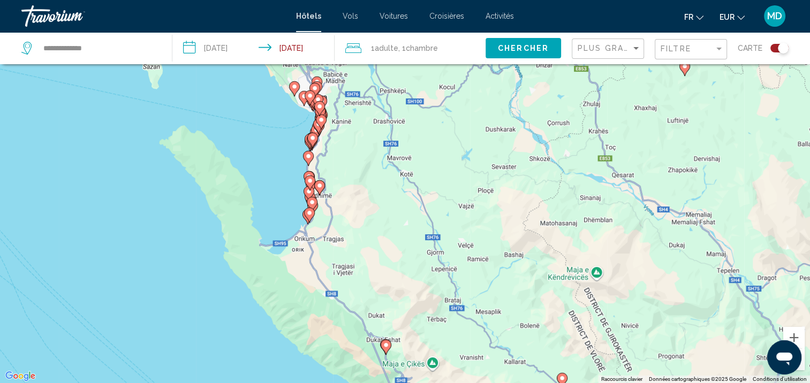
click at [302, 232] on div "Pour activer le glissement avec le clavier, appuyez sur Alt+Entrée. Une fois ce…" at bounding box center [405, 191] width 810 height 383
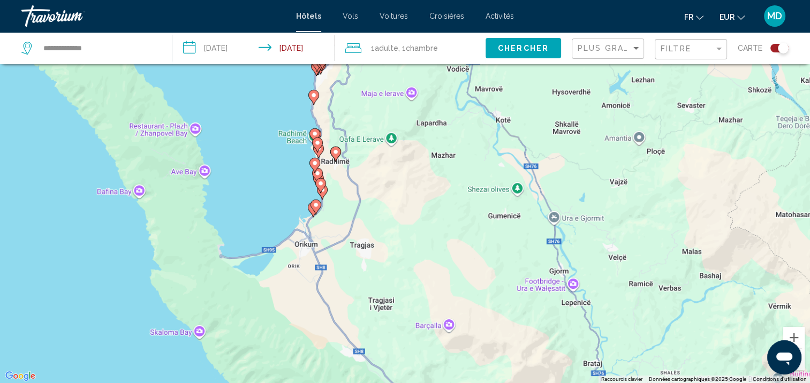
click at [302, 233] on div "Pour activer le glissement avec le clavier, appuyez sur Alt+Entrée. Une fois ce…" at bounding box center [405, 191] width 810 height 383
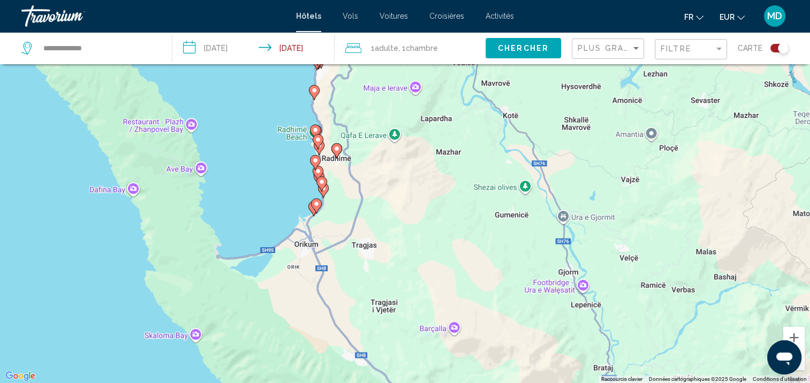
click at [302, 233] on div "Pour activer le glissement avec le clavier, appuyez sur Alt+Entrée. Une fois ce…" at bounding box center [405, 191] width 810 height 383
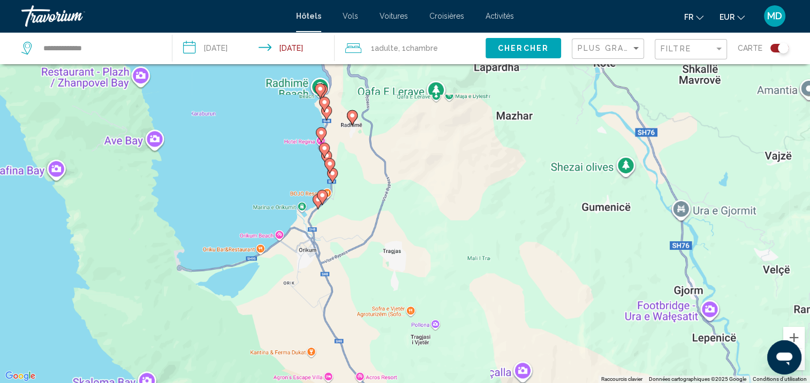
click at [302, 233] on div "Pour activer le glissement avec le clavier, appuyez sur Alt+Entrée. Une fois ce…" at bounding box center [405, 191] width 810 height 383
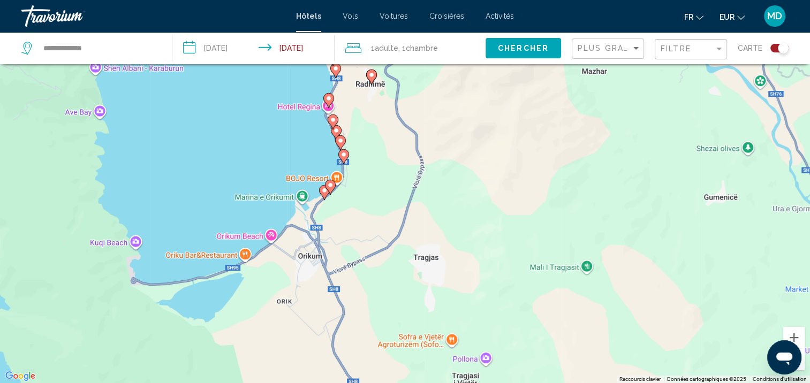
click at [302, 233] on div "Pour activer le glissement avec le clavier, appuyez sur Alt+Entrée. Une fois ce…" at bounding box center [405, 191] width 810 height 383
click at [374, 218] on div "Pour activer le glissement avec le clavier, appuyez sur Alt+Entrée. Une fois ce…" at bounding box center [405, 191] width 810 height 383
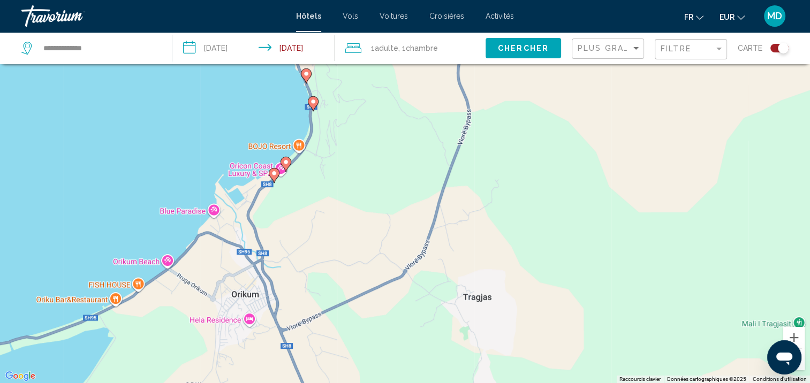
click at [366, 208] on div "Pour activer le glissement avec le clavier, appuyez sur Alt+Entrée. Une fois ce…" at bounding box center [405, 191] width 810 height 383
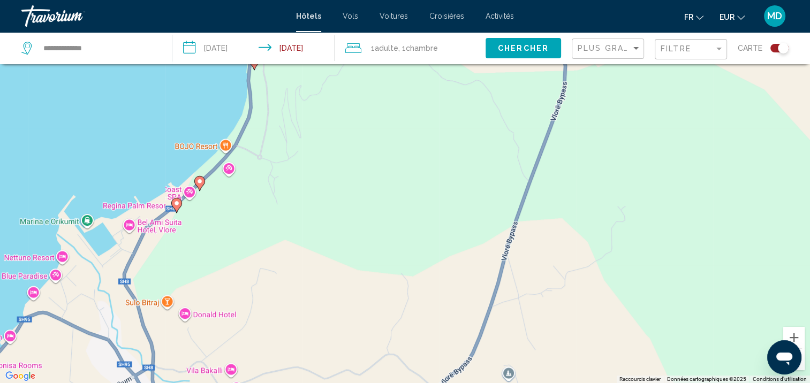
drag, startPoint x: 315, startPoint y: 137, endPoint x: 287, endPoint y: 386, distance: 250.3
click at [287, 319] on html "**********" at bounding box center [405, 127] width 810 height 383
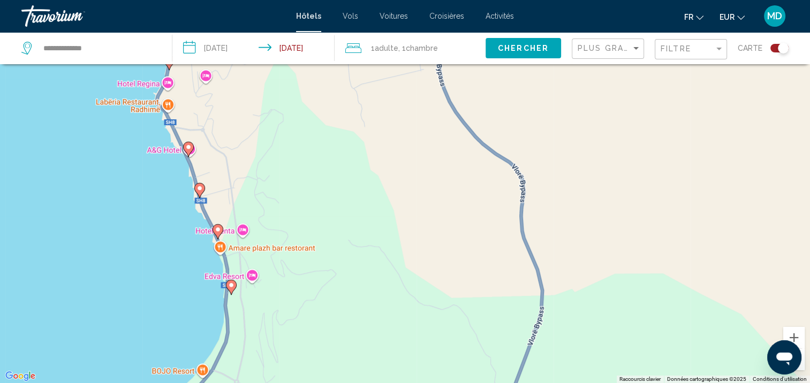
click at [233, 291] on icon "Main content" at bounding box center [231, 287] width 11 height 15
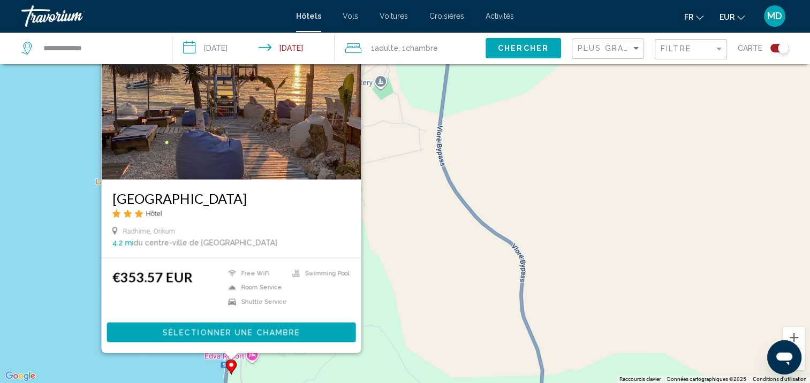
click at [410, 262] on div "Pour activer le glissement avec le clavier, appuyez sur Alt+Entrée. Une fois ce…" at bounding box center [405, 191] width 810 height 383
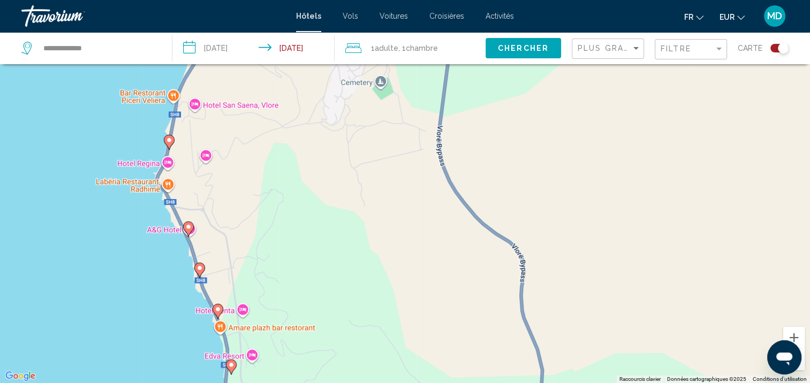
click at [218, 310] on image "Main content" at bounding box center [218, 309] width 6 height 6
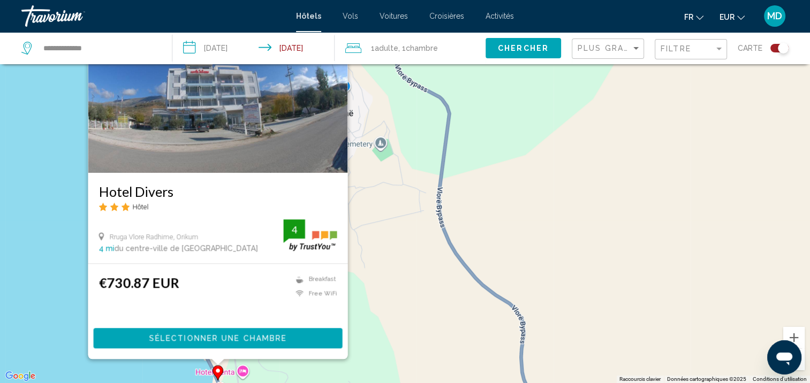
click at [433, 282] on div "Pour activer le glissement avec le clavier, appuyez sur Alt+Entrée. Une fois ce…" at bounding box center [405, 191] width 810 height 383
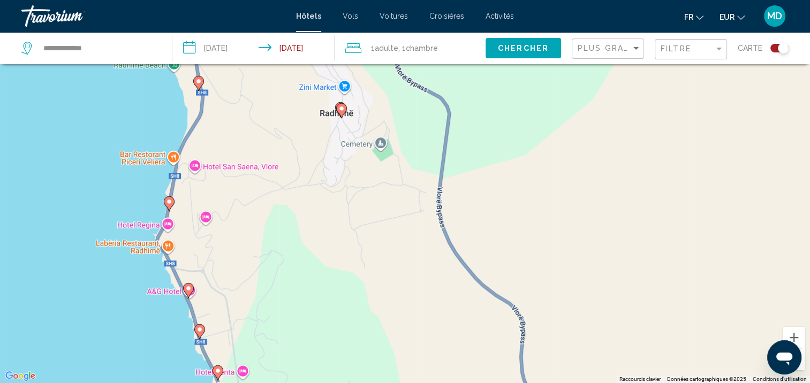
click at [187, 286] on image "Main content" at bounding box center [188, 288] width 6 height 6
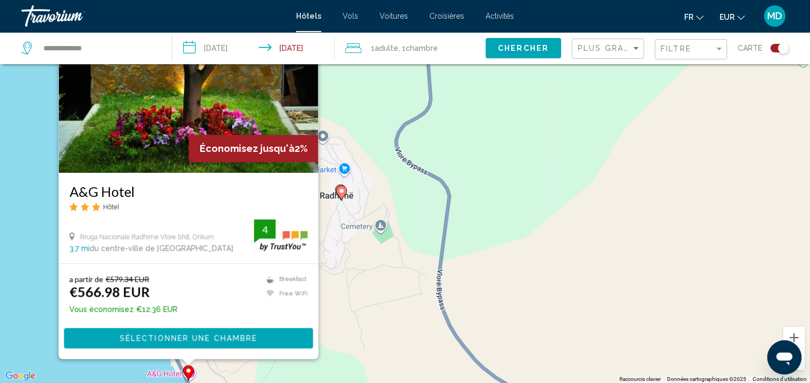
click at [396, 278] on div "Pour activer le glissement avec le clavier, appuyez sur Alt+Entrée. Une fois ce…" at bounding box center [405, 191] width 810 height 383
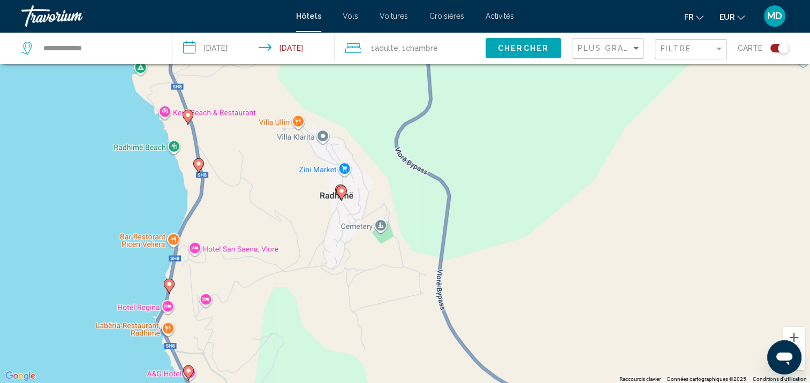
click at [170, 287] on image "Main content" at bounding box center [169, 284] width 6 height 6
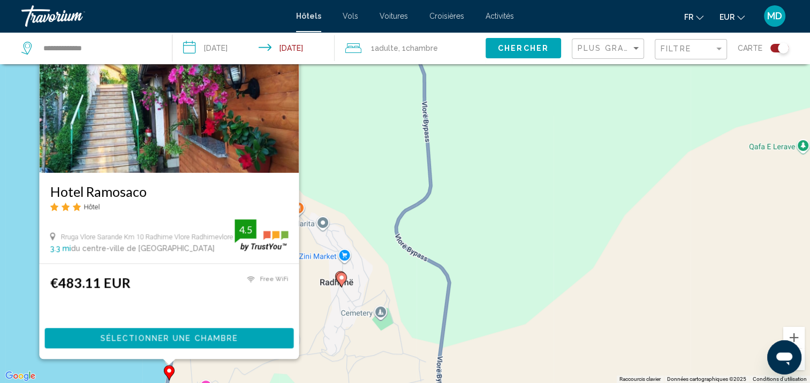
click at [402, 342] on div "Pour activer le glissement avec le clavier, appuyez sur Alt+Entrée. Une fois ce…" at bounding box center [405, 191] width 810 height 383
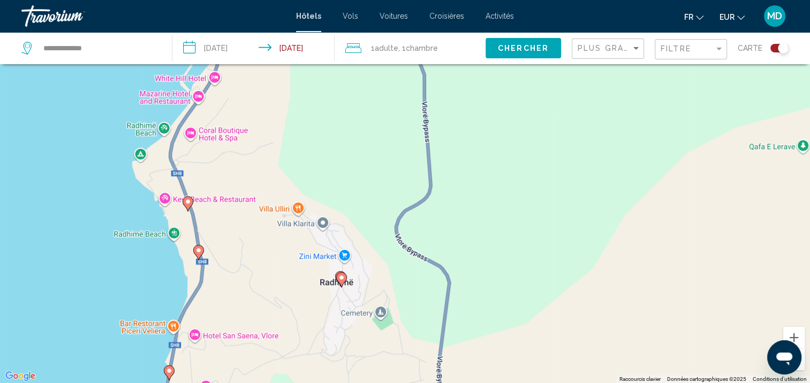
click at [198, 256] on icon "Main content" at bounding box center [198, 253] width 10 height 14
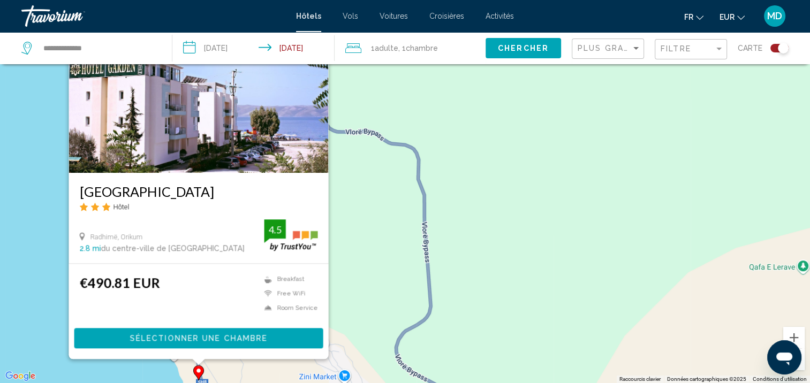
click at [350, 277] on div "Pour activer le glissement avec le clavier, appuyez sur Alt+Entrée. Une fois ce…" at bounding box center [405, 191] width 810 height 383
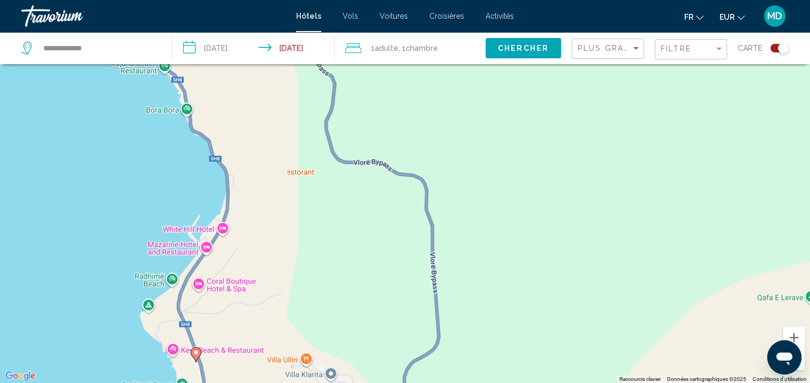
drag, startPoint x: 260, startPoint y: 169, endPoint x: 289, endPoint y: 248, distance: 84.3
click at [289, 248] on div "Pour activer le glissement avec le clavier, appuyez sur Alt+Entrée. Une fois ce…" at bounding box center [405, 191] width 810 height 383
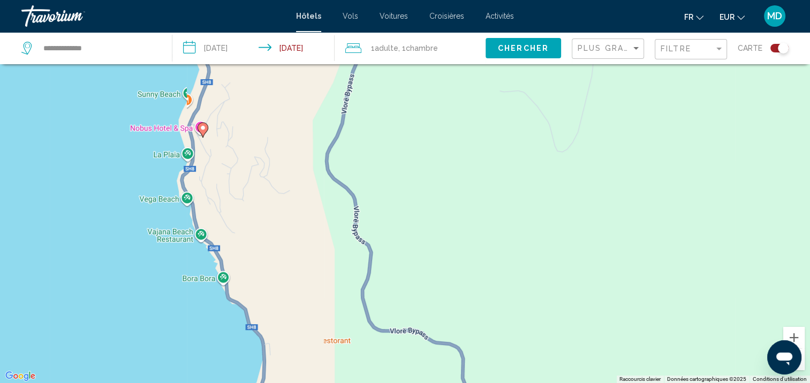
drag, startPoint x: 264, startPoint y: 188, endPoint x: 269, endPoint y: 305, distance: 116.8
click at [269, 305] on div "Pour activer le glissement avec le clavier, appuyez sur Alt+Entrée. Une fois ce…" at bounding box center [405, 191] width 810 height 383
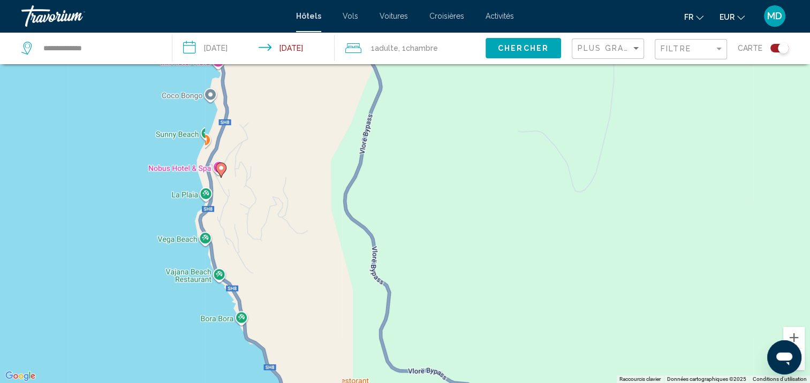
click at [223, 171] on icon "Main content" at bounding box center [221, 170] width 10 height 14
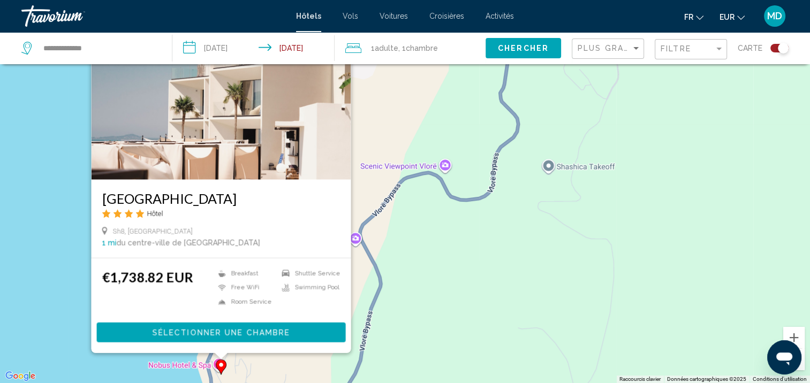
click at [376, 252] on div "Pour activer le glissement avec le clavier, appuyez sur Alt+Entrée. Une fois ce…" at bounding box center [405, 191] width 810 height 383
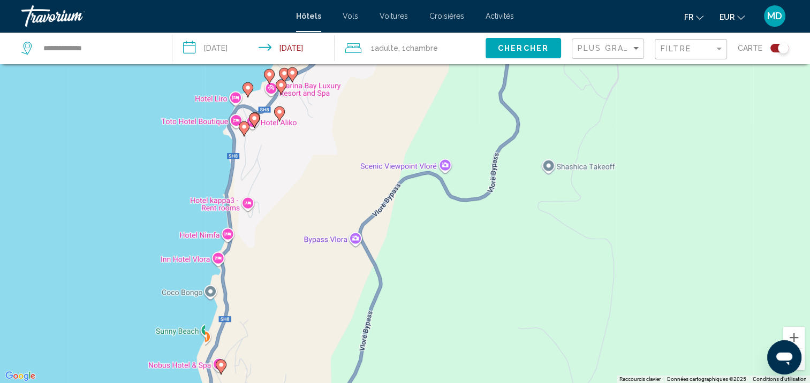
click at [245, 131] on icon "Main content" at bounding box center [244, 129] width 10 height 14
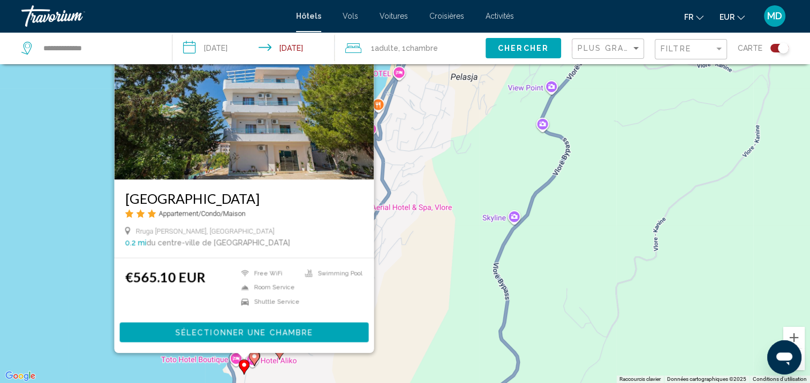
click at [431, 279] on div "Pour activer le glissement avec le clavier, appuyez sur Alt+Entrée. Une fois ce…" at bounding box center [405, 191] width 810 height 383
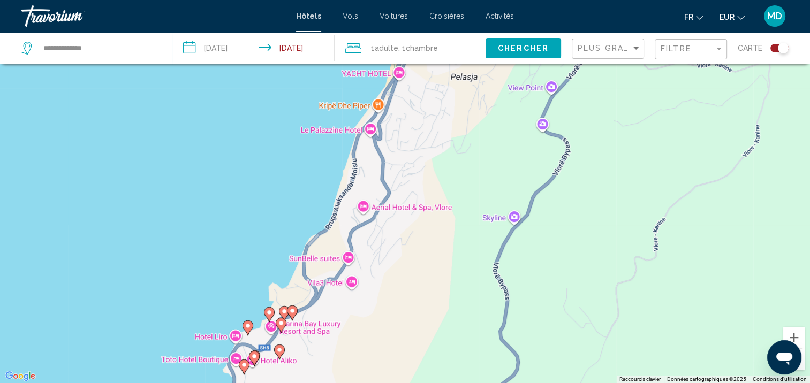
click at [253, 357] on image "Main content" at bounding box center [254, 356] width 6 height 6
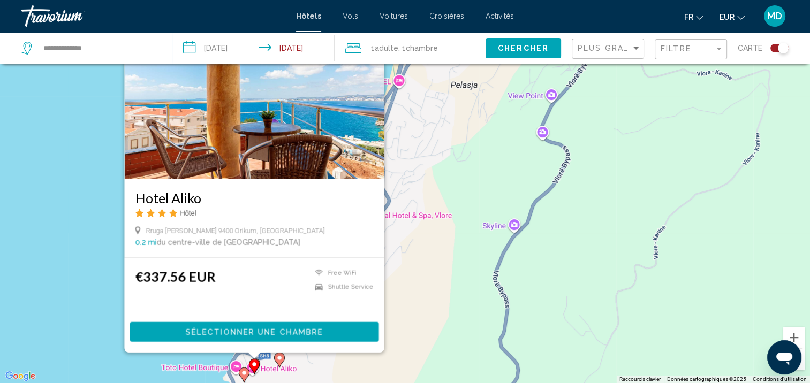
click at [274, 330] on span "Sélectionner une chambre" at bounding box center [254, 332] width 138 height 9
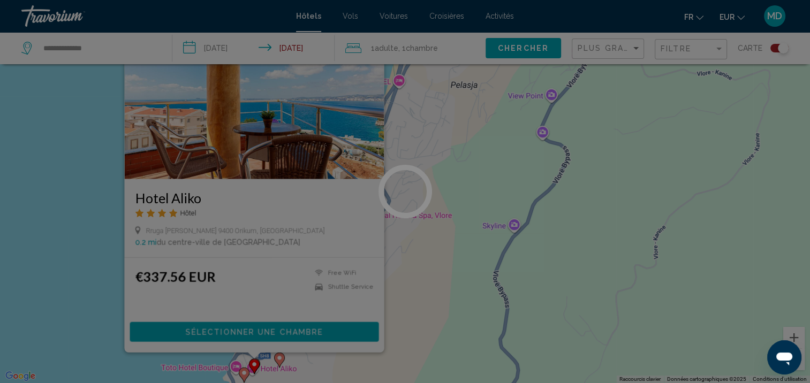
scroll to position [1, 0]
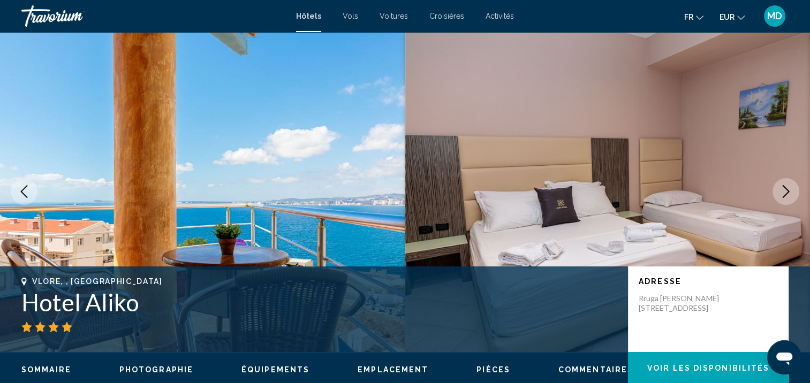
click at [797, 192] on button "Next image" at bounding box center [785, 191] width 27 height 27
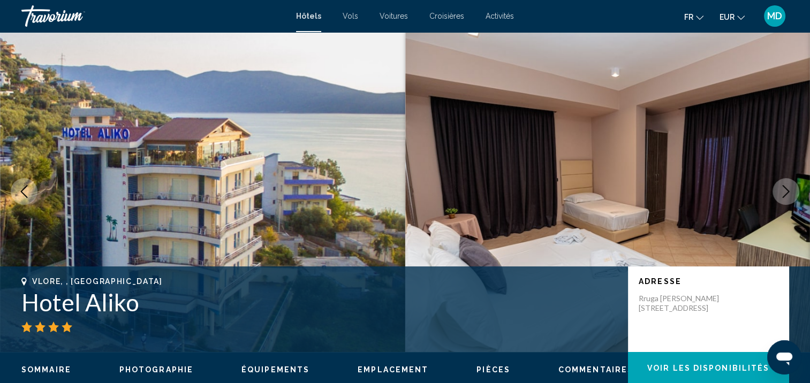
click at [797, 192] on button "Next image" at bounding box center [785, 191] width 27 height 27
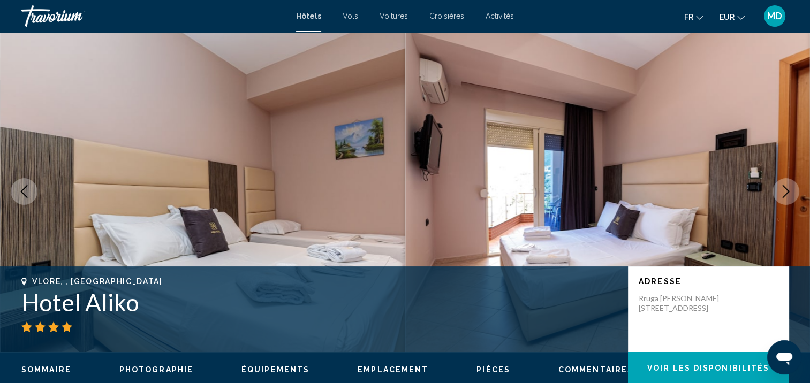
click at [797, 192] on button "Next image" at bounding box center [785, 191] width 27 height 27
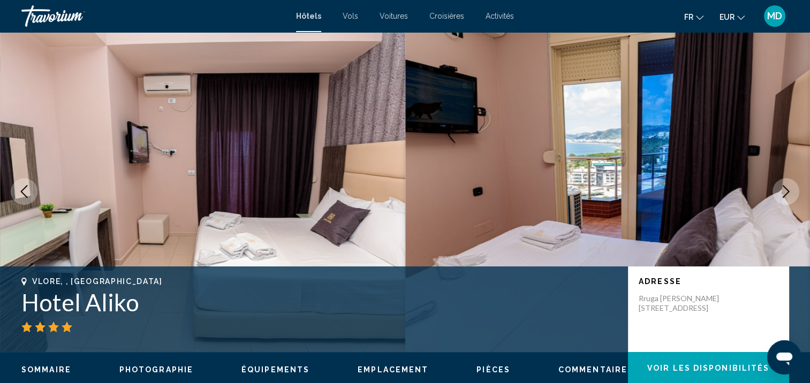
click at [797, 192] on button "Next image" at bounding box center [785, 191] width 27 height 27
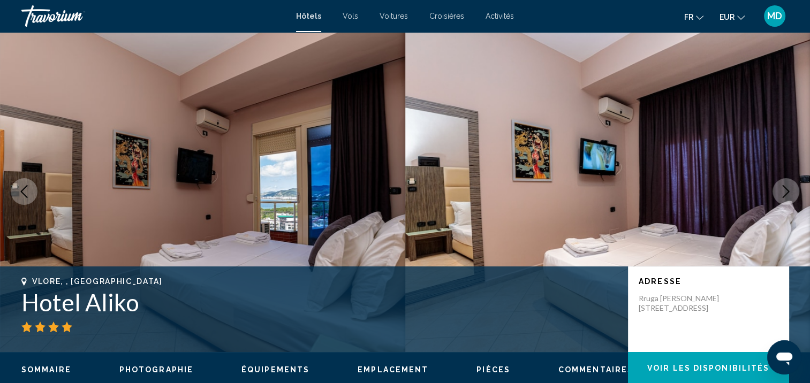
click at [797, 192] on button "Next image" at bounding box center [785, 191] width 27 height 27
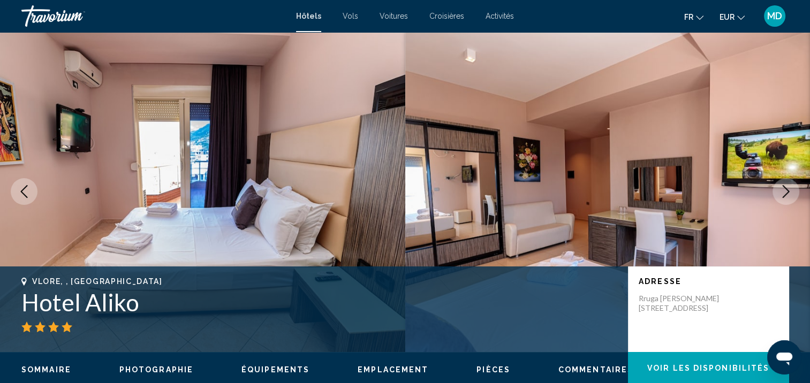
click at [797, 192] on button "Next image" at bounding box center [785, 191] width 27 height 27
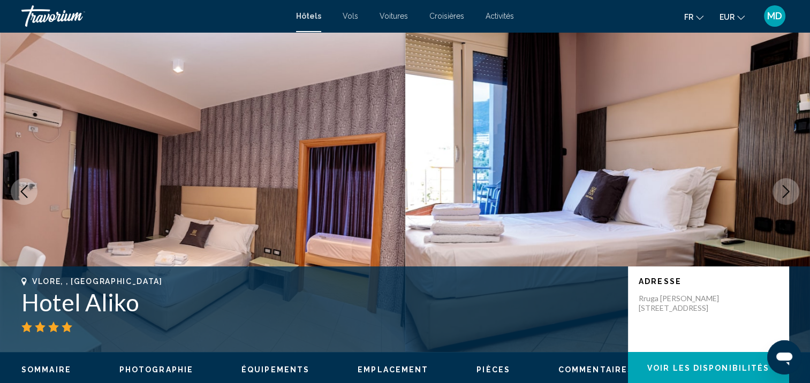
click at [797, 192] on button "Next image" at bounding box center [785, 191] width 27 height 27
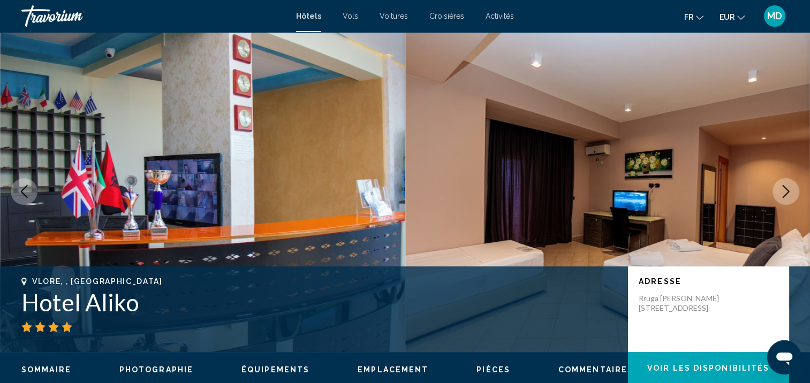
click at [797, 192] on button "Next image" at bounding box center [785, 191] width 27 height 27
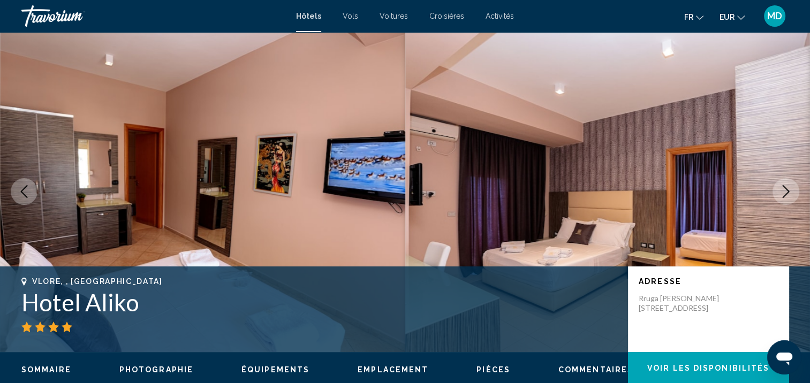
click at [797, 192] on button "Next image" at bounding box center [785, 191] width 27 height 27
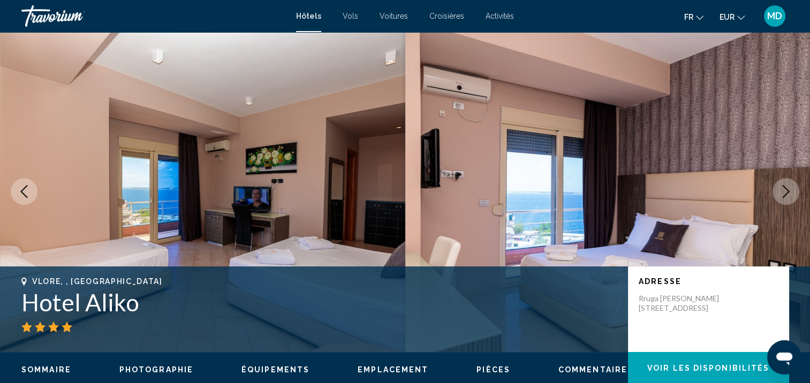
click at [797, 192] on button "Next image" at bounding box center [785, 191] width 27 height 27
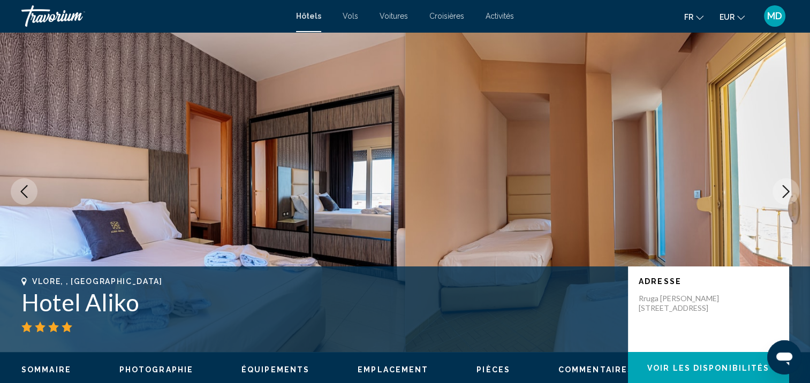
click at [797, 192] on button "Next image" at bounding box center [785, 191] width 27 height 27
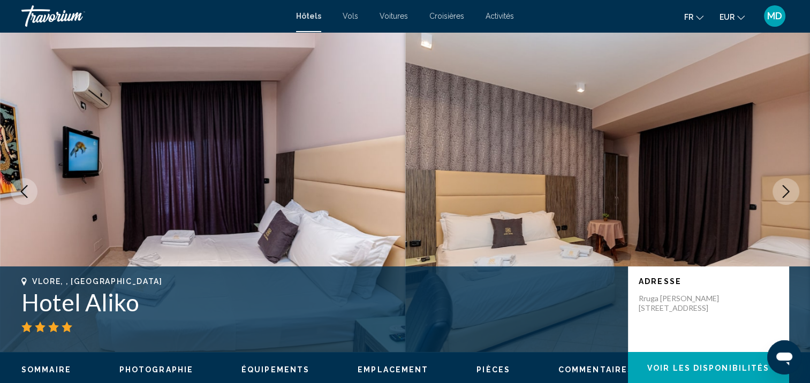
click at [797, 192] on button "Next image" at bounding box center [785, 191] width 27 height 27
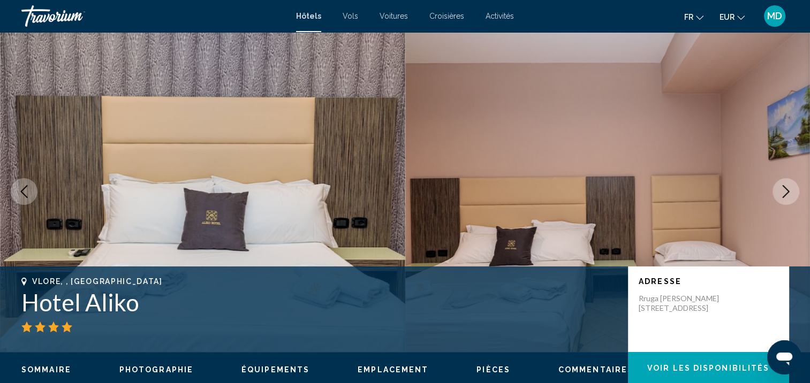
click at [797, 192] on button "Next image" at bounding box center [785, 191] width 27 height 27
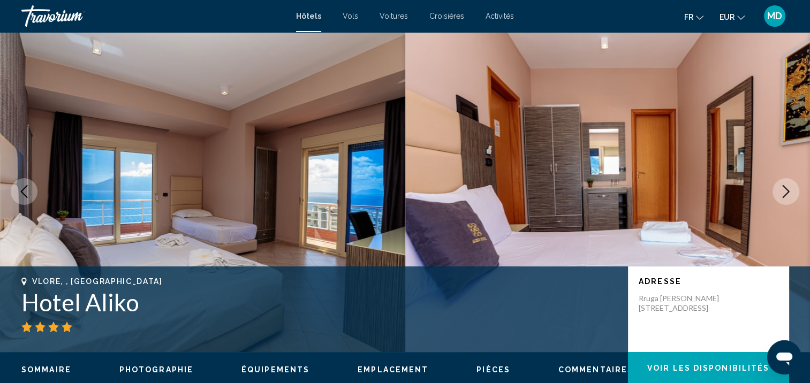
click at [797, 192] on button "Next image" at bounding box center [785, 191] width 27 height 27
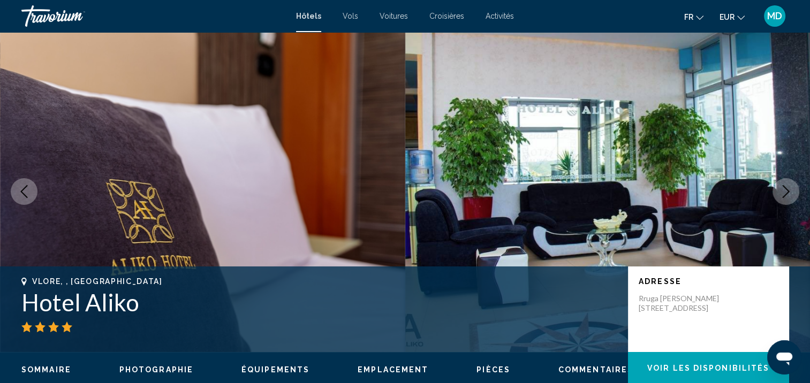
click at [797, 192] on button "Next image" at bounding box center [785, 191] width 27 height 27
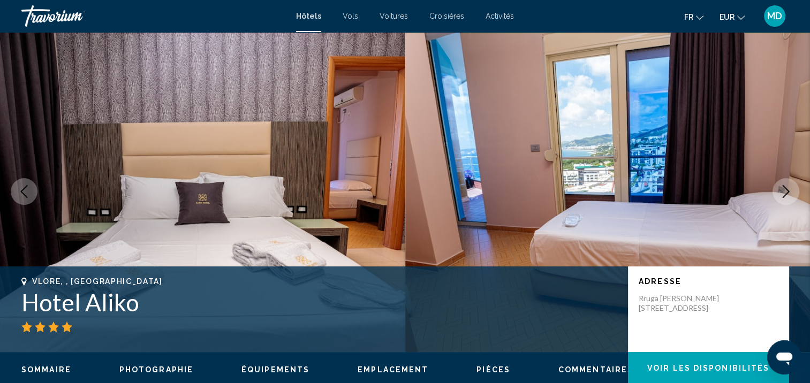
click at [797, 192] on button "Next image" at bounding box center [785, 191] width 27 height 27
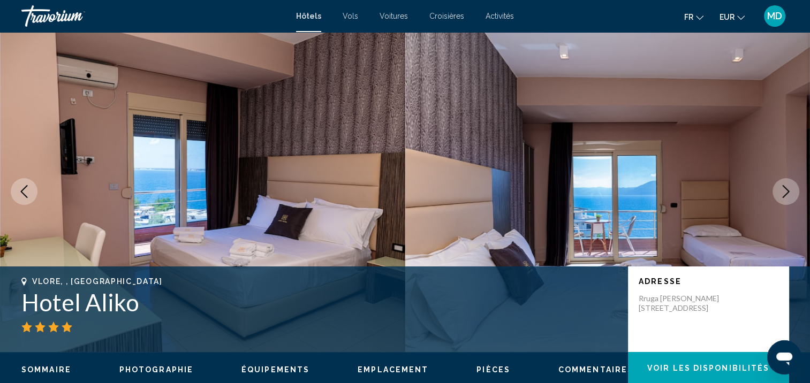
click at [797, 192] on button "Next image" at bounding box center [785, 191] width 27 height 27
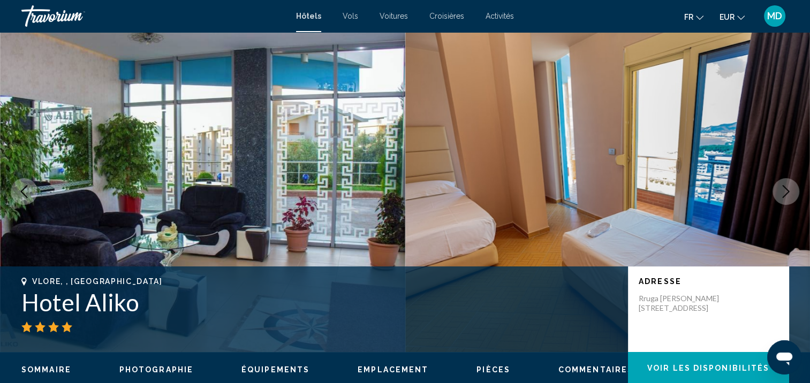
click at [797, 192] on button "Next image" at bounding box center [785, 191] width 27 height 27
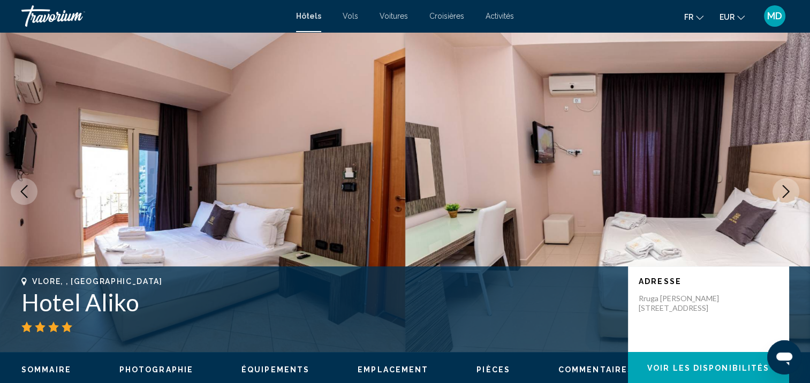
click at [797, 192] on button "Next image" at bounding box center [785, 191] width 27 height 27
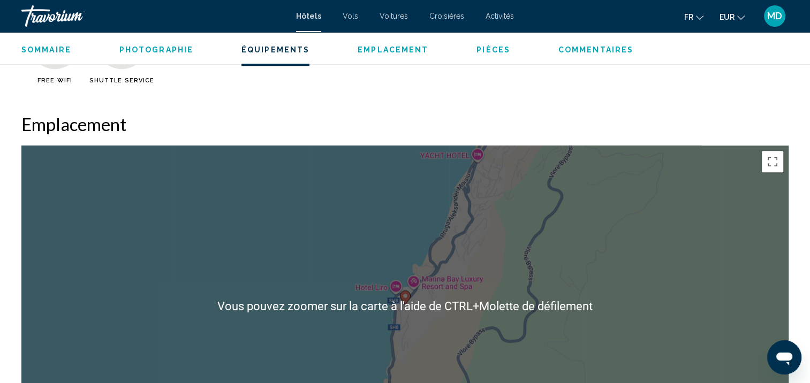
scroll to position [858, 0]
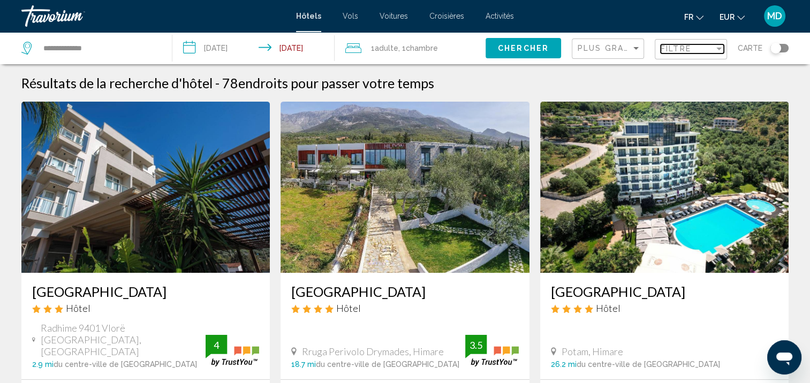
click at [666, 47] on span "Filtre" at bounding box center [675, 48] width 30 height 9
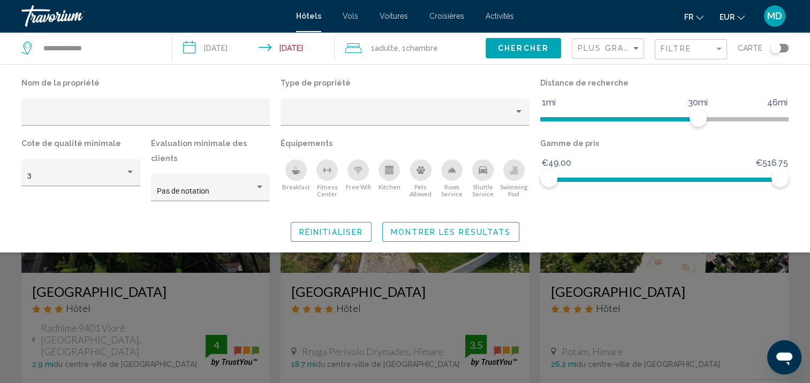
click at [516, 180] on button "Swimming Pool" at bounding box center [513, 178] width 31 height 39
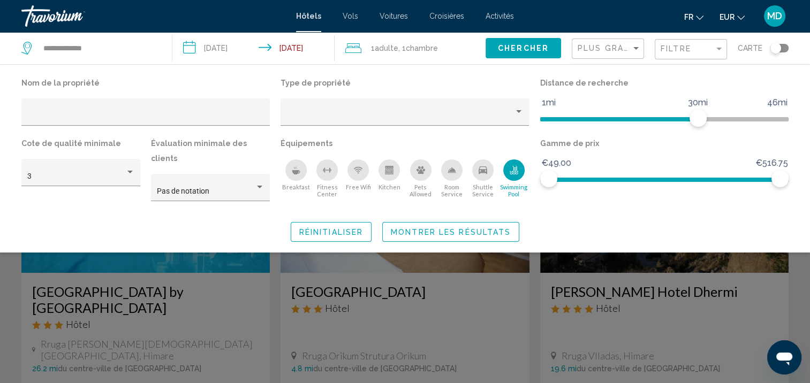
click at [439, 225] on button "Montrer les résultats" at bounding box center [450, 232] width 137 height 20
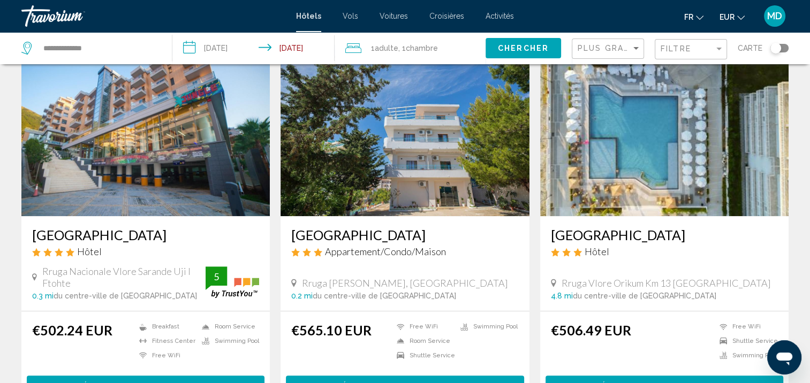
scroll to position [456, 0]
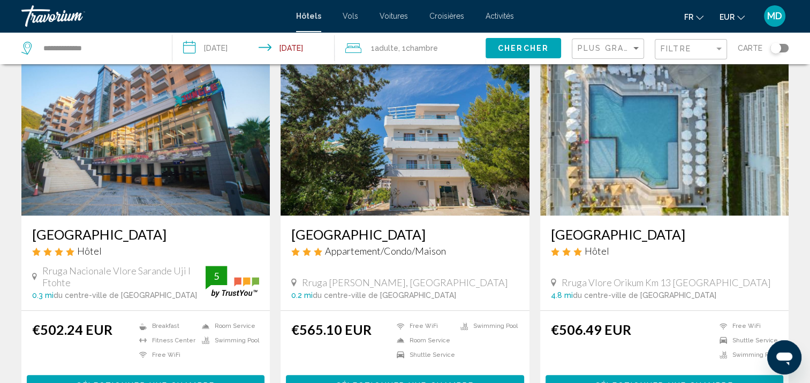
click at [335, 226] on h3 "Vila Gaudium" at bounding box center [404, 234] width 227 height 16
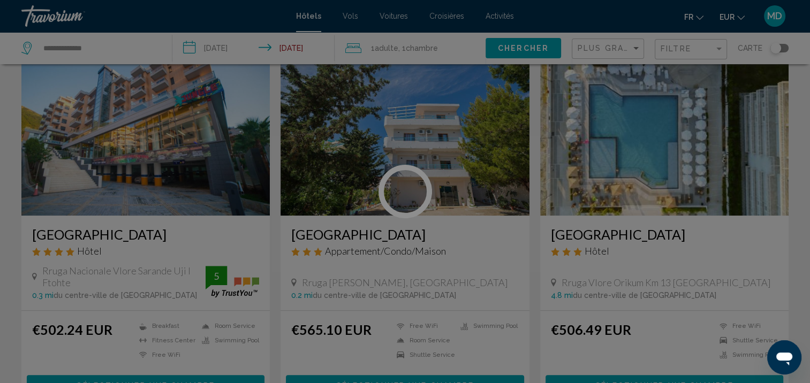
scroll to position [1, 0]
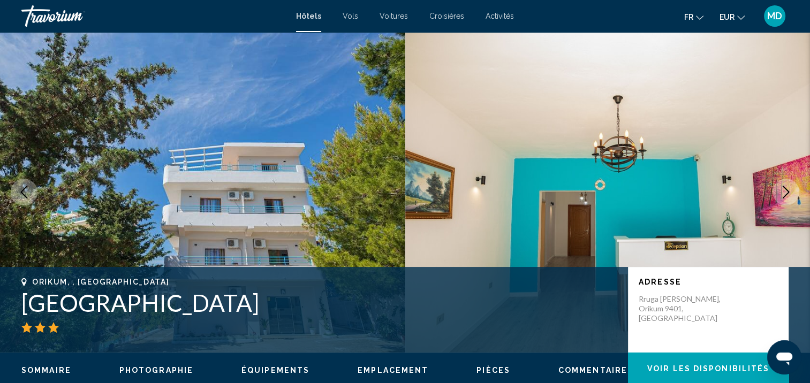
click at [790, 184] on button "Next image" at bounding box center [785, 192] width 27 height 27
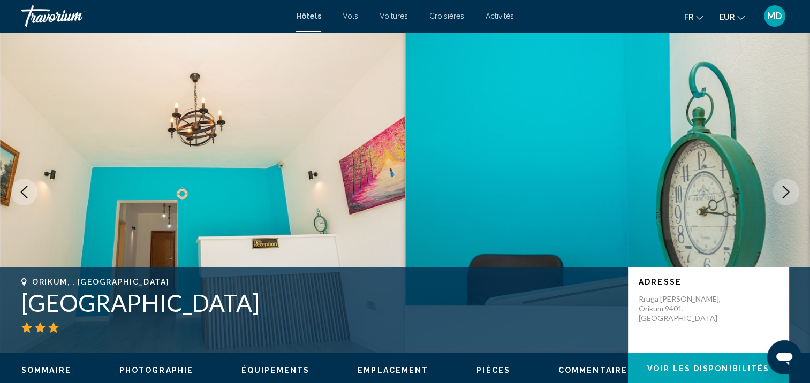
click at [790, 184] on button "Next image" at bounding box center [785, 192] width 27 height 27
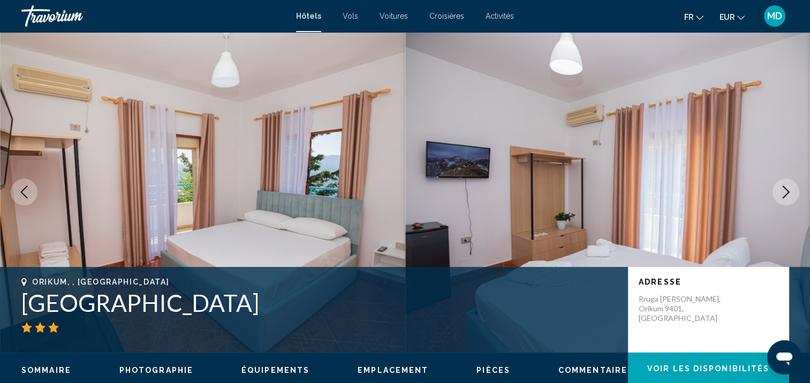
click at [790, 184] on button "Next image" at bounding box center [785, 192] width 27 height 27
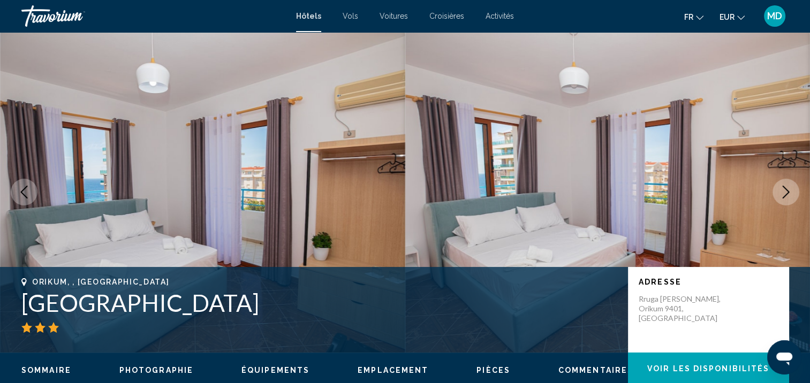
click at [790, 184] on button "Next image" at bounding box center [785, 192] width 27 height 27
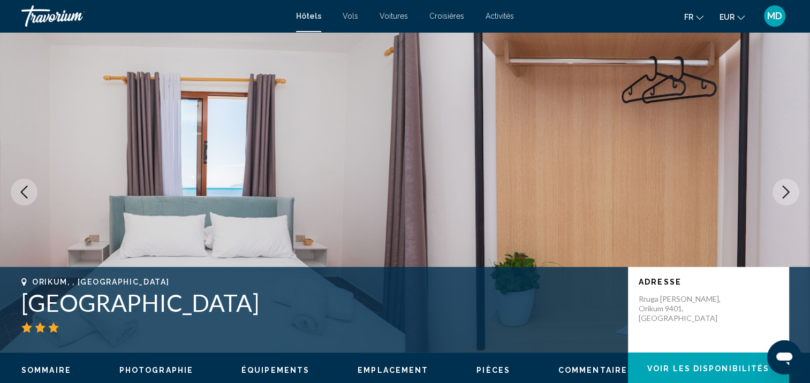
click at [790, 184] on button "Next image" at bounding box center [785, 192] width 27 height 27
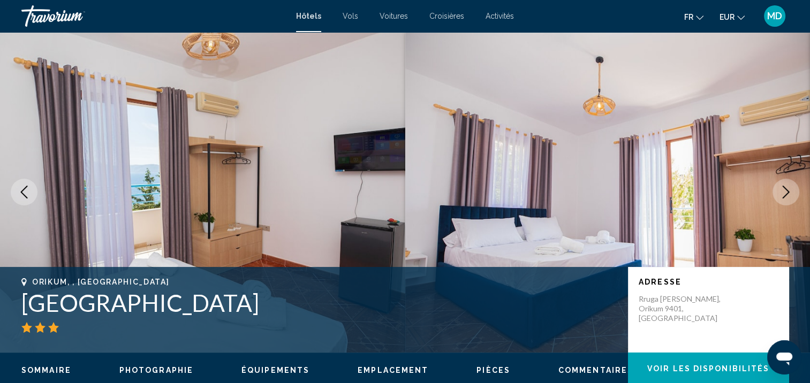
click at [790, 184] on button "Next image" at bounding box center [785, 192] width 27 height 27
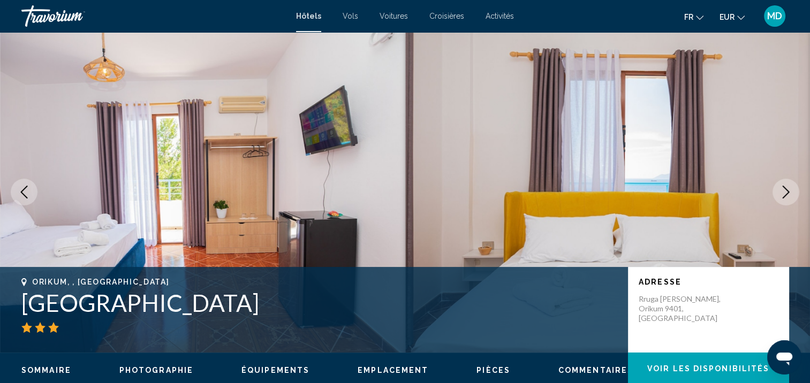
click at [790, 184] on button "Next image" at bounding box center [785, 192] width 27 height 27
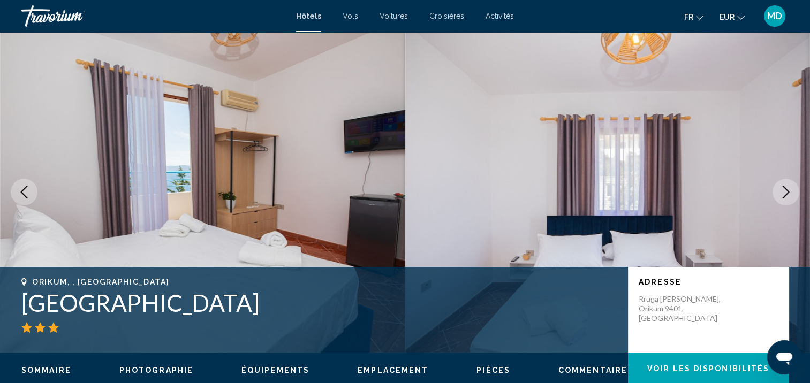
click at [790, 184] on button "Next image" at bounding box center [785, 192] width 27 height 27
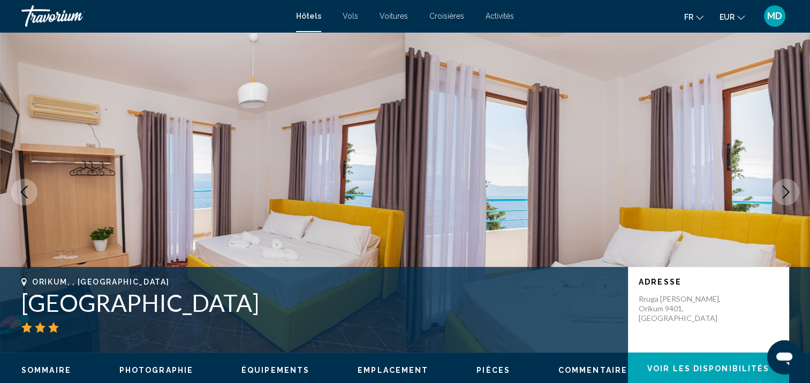
click at [790, 184] on button "Next image" at bounding box center [785, 192] width 27 height 27
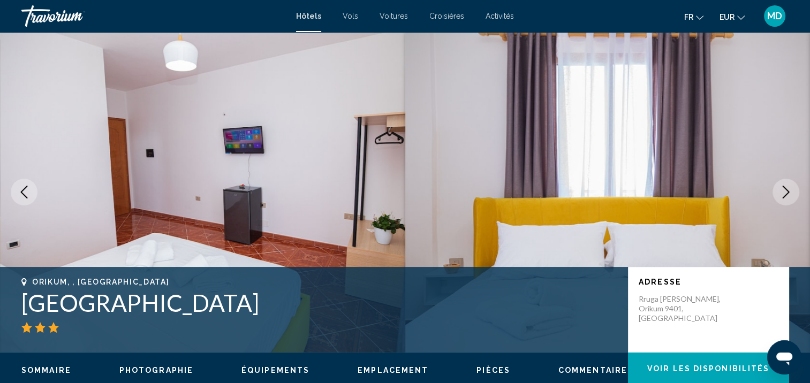
click at [790, 184] on button "Next image" at bounding box center [785, 192] width 27 height 27
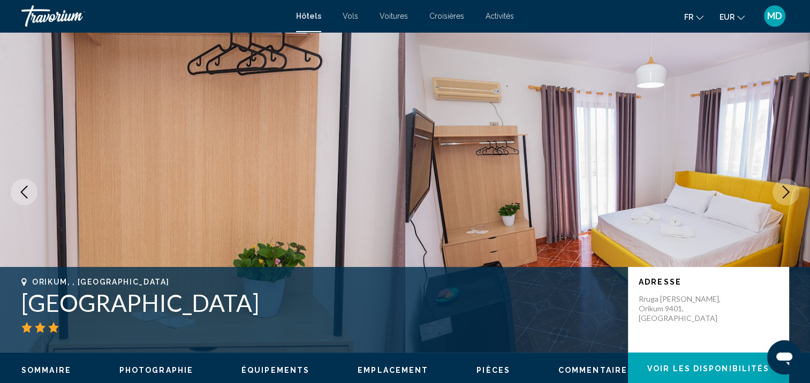
click at [790, 184] on button "Next image" at bounding box center [785, 192] width 27 height 27
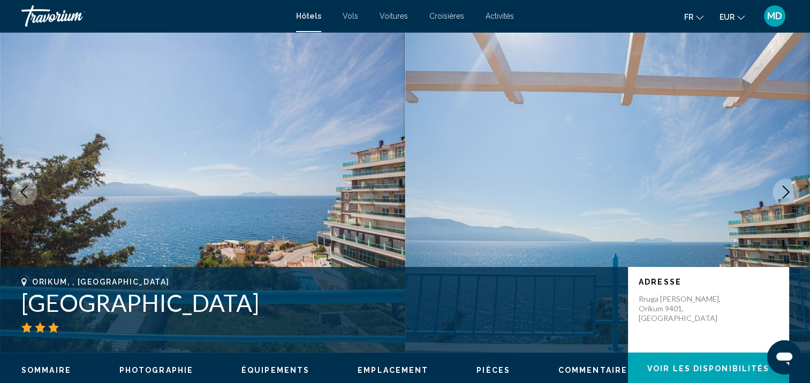
click at [790, 184] on button "Next image" at bounding box center [785, 192] width 27 height 27
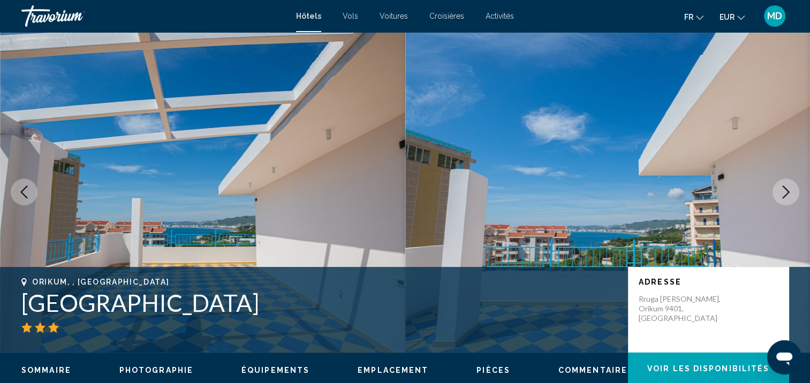
click at [790, 184] on button "Next image" at bounding box center [785, 192] width 27 height 27
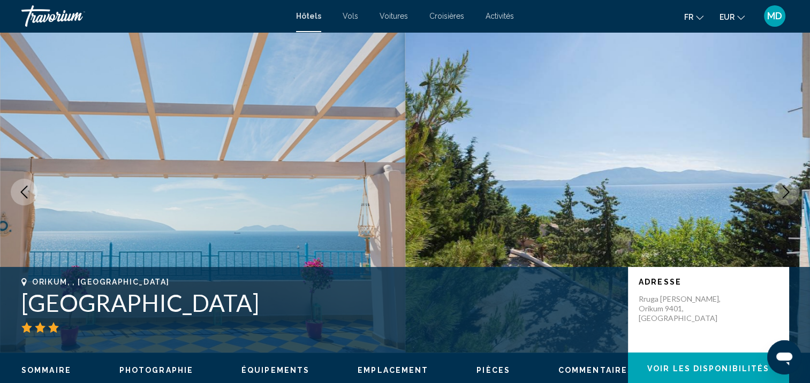
click at [790, 184] on button "Next image" at bounding box center [785, 192] width 27 height 27
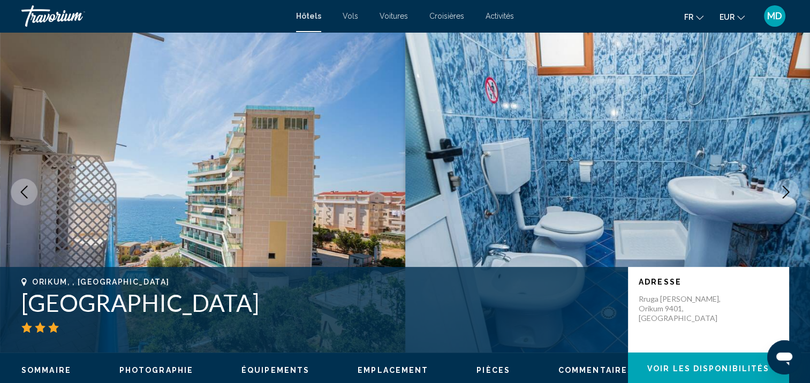
click at [790, 184] on button "Next image" at bounding box center [785, 192] width 27 height 27
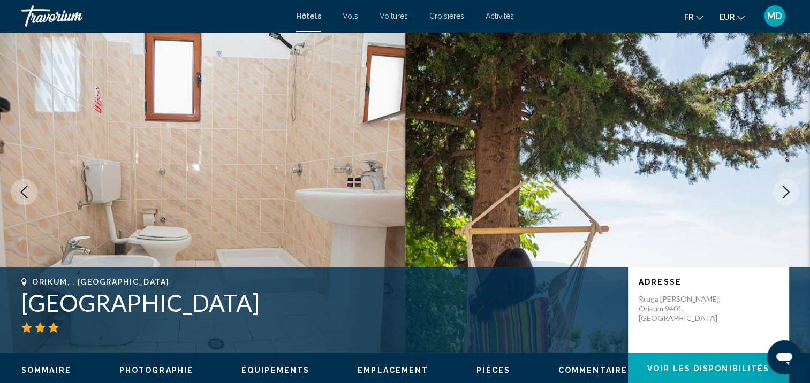
click at [790, 184] on button "Next image" at bounding box center [785, 192] width 27 height 27
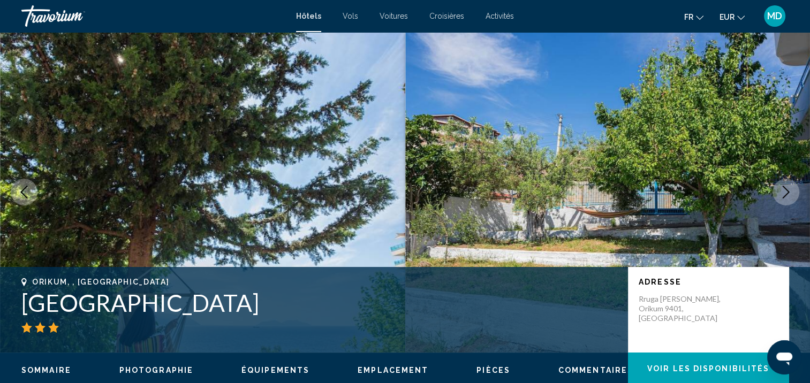
click at [790, 184] on button "Next image" at bounding box center [785, 192] width 27 height 27
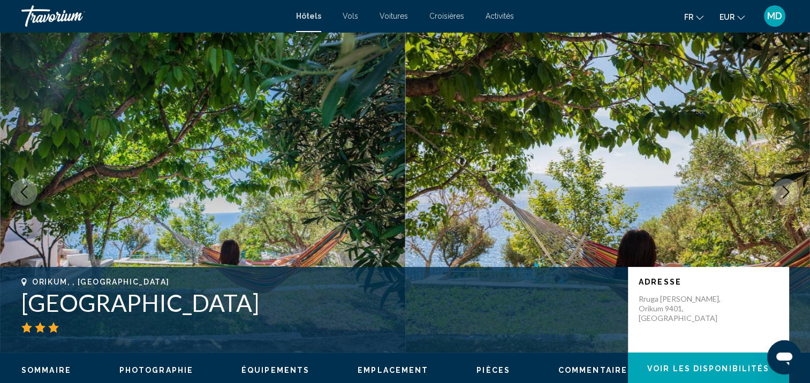
click at [790, 184] on button "Next image" at bounding box center [785, 192] width 27 height 27
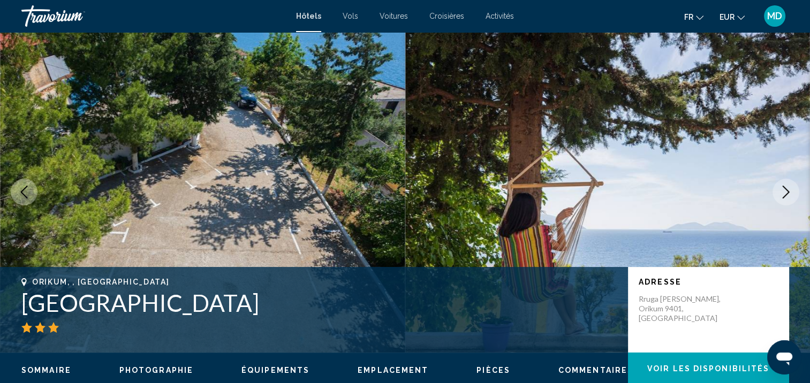
click at [790, 184] on button "Next image" at bounding box center [785, 192] width 27 height 27
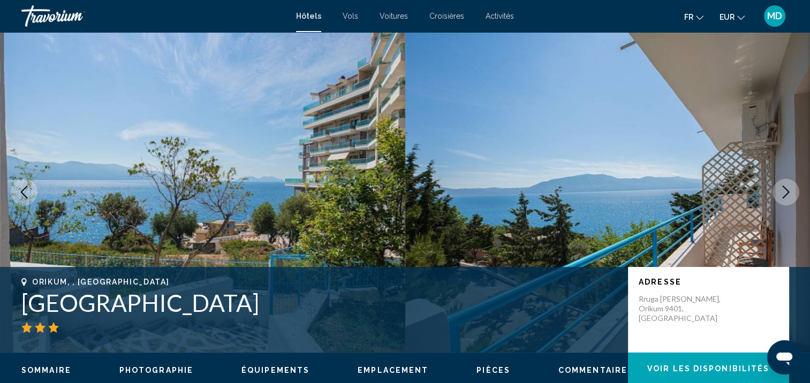
click at [790, 184] on button "Next image" at bounding box center [785, 192] width 27 height 27
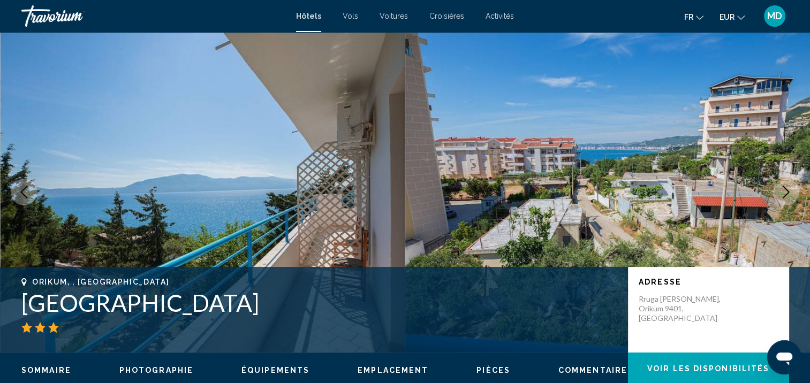
click at [789, 186] on icon "Next image" at bounding box center [785, 192] width 13 height 13
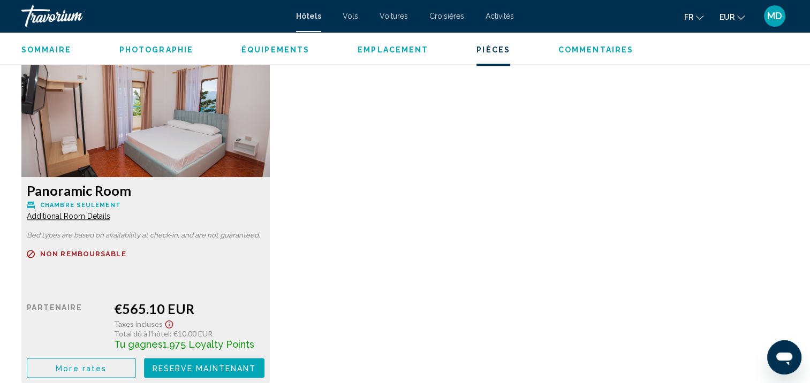
scroll to position [1455, 0]
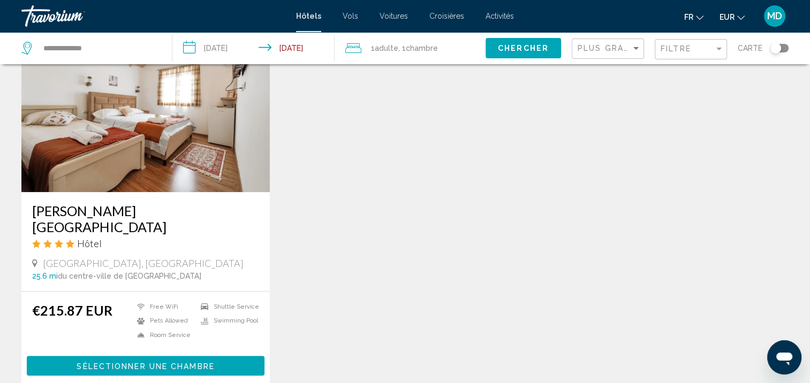
scroll to position [862, 0]
click at [175, 362] on span "Sélectionner une chambre" at bounding box center [146, 366] width 138 height 9
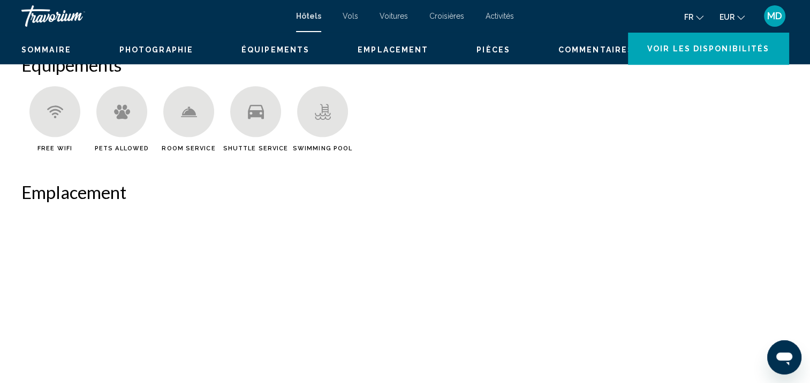
scroll to position [1, 0]
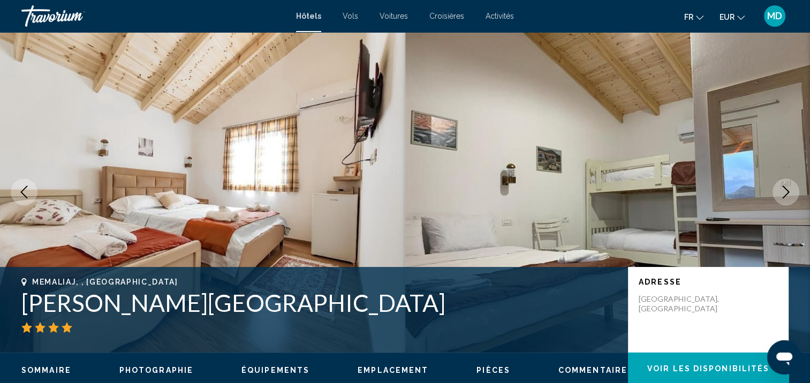
click at [780, 196] on icon "Next image" at bounding box center [785, 192] width 13 height 13
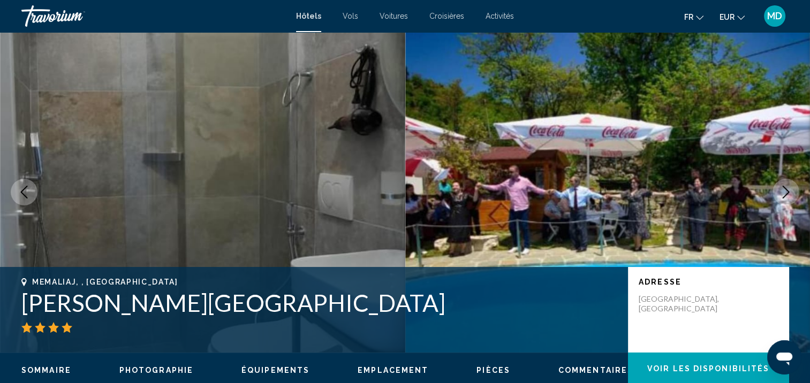
click at [780, 196] on icon "Next image" at bounding box center [785, 192] width 13 height 13
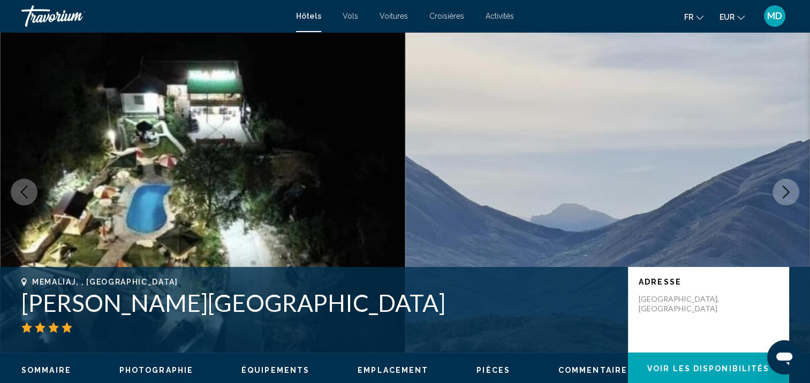
click at [780, 196] on icon "Next image" at bounding box center [785, 192] width 13 height 13
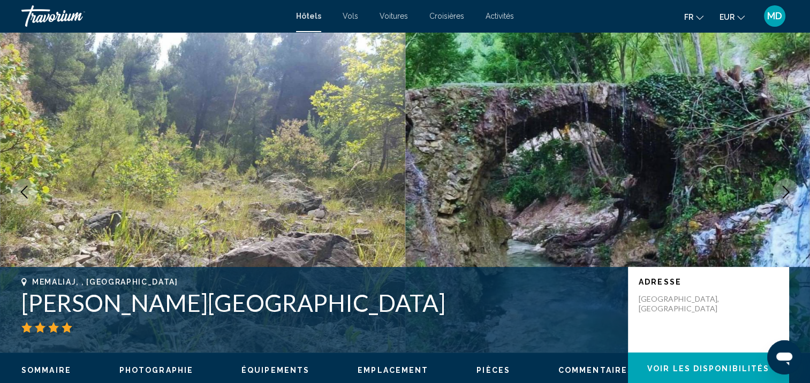
click at [780, 196] on icon "Next image" at bounding box center [785, 192] width 13 height 13
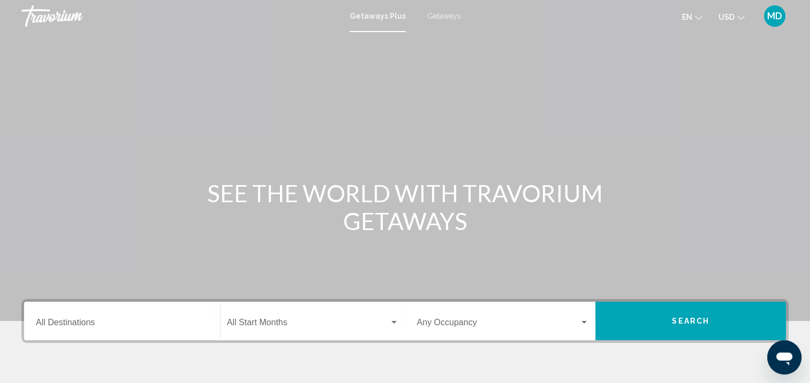
click at [379, 29] on mat-toolbar "Getaways Plus Getaways en English Español Français Italiano Português русский U…" at bounding box center [405, 16] width 810 height 32
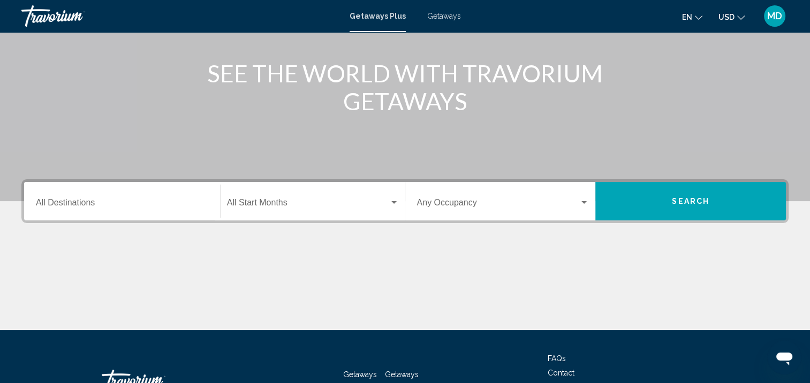
click at [109, 208] on input "Destination All Destinations" at bounding box center [122, 205] width 172 height 10
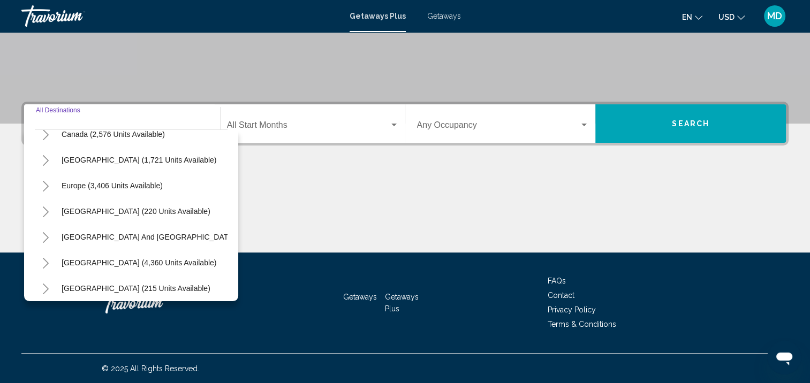
scroll to position [91, 0]
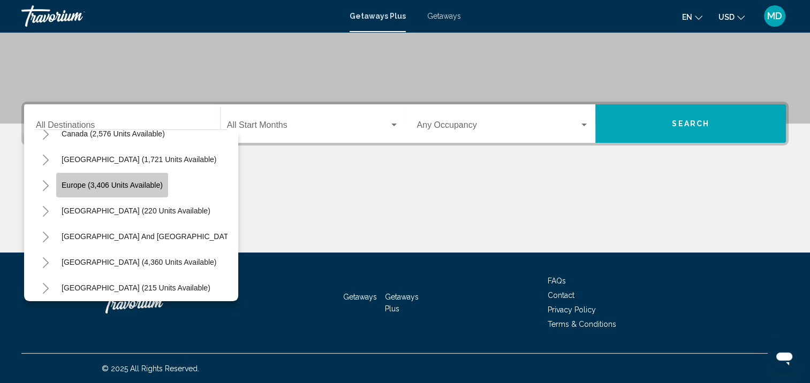
click at [131, 190] on button "Europe (3,406 units available)" at bounding box center [112, 185] width 112 height 25
type input "**********"
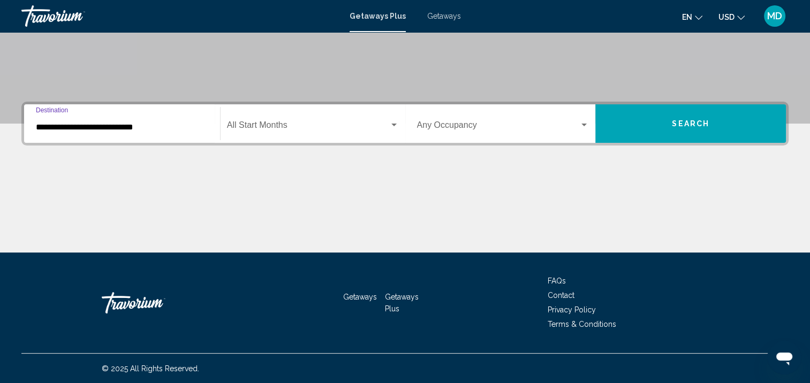
click at [280, 126] on span "Search widget" at bounding box center [308, 128] width 162 height 10
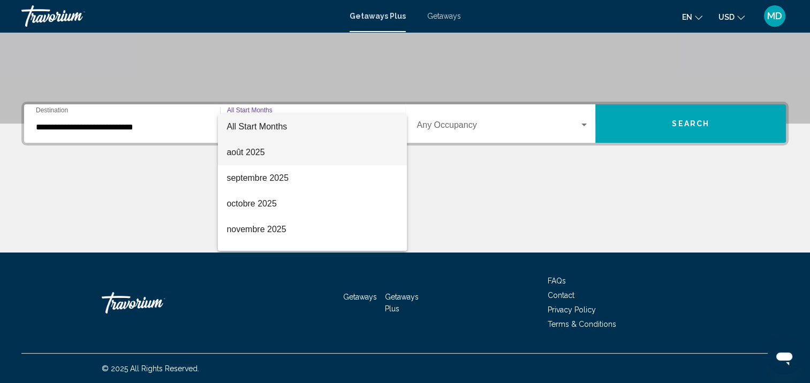
click at [281, 156] on span "août 2025" at bounding box center [312, 153] width 172 height 26
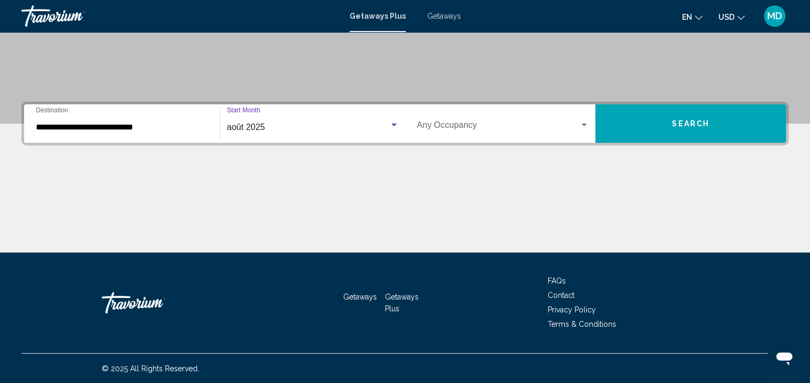
click at [441, 125] on span "Search widget" at bounding box center [498, 128] width 163 height 10
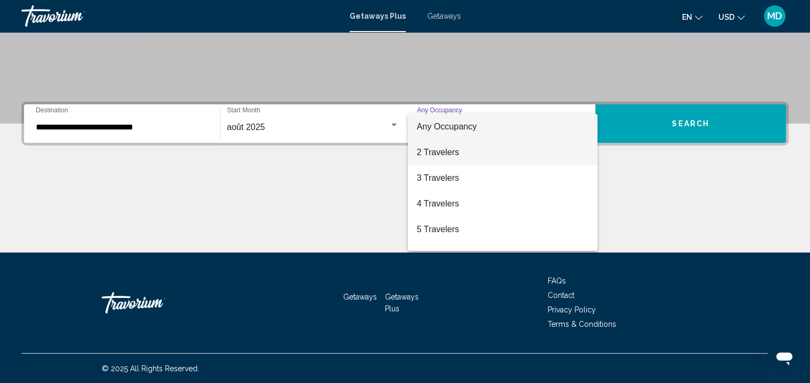
click at [443, 161] on span "2 Travelers" at bounding box center [502, 153] width 172 height 26
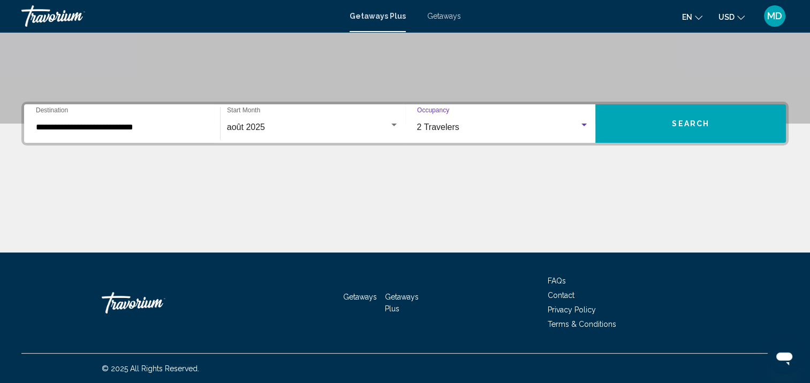
click at [715, 18] on ul "en English Español Français Italiano Português русский USD USD ($) MXN (Mex$) C…" at bounding box center [721, 15] width 79 height 17
click at [736, 24] on button "USD USD ($) MXN (Mex$) CAD (Can$) GBP (£) EUR (€) AUD (A$) NZD (NZ$) CNY (CN¥)" at bounding box center [731, 17] width 26 height 16
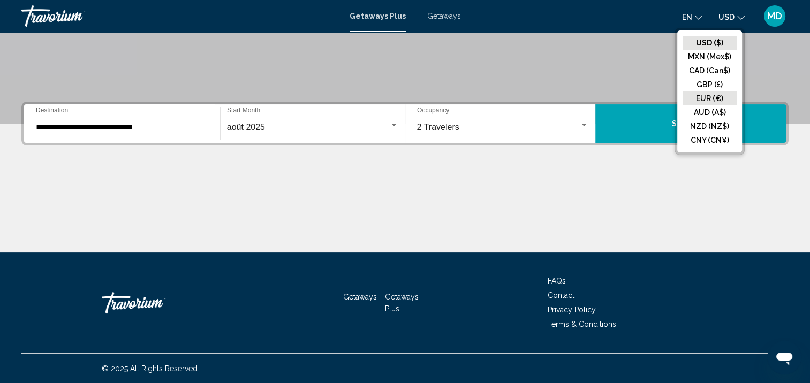
click at [715, 97] on button "EUR (€)" at bounding box center [709, 98] width 54 height 14
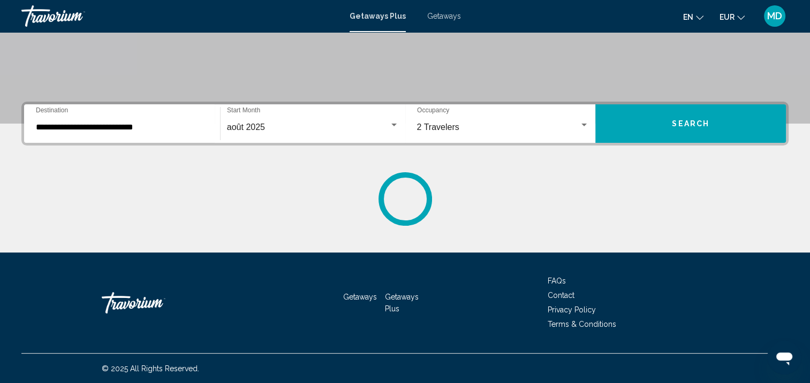
click at [700, 124] on span "Search" at bounding box center [689, 124] width 37 height 9
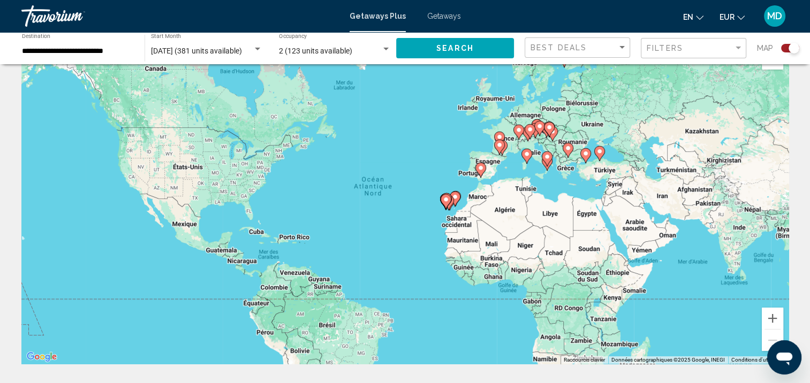
scroll to position [32, 0]
click at [464, 190] on div "Pour activer le glissement avec le clavier, appuyez sur Alt+Entrée. Une fois ce…" at bounding box center [404, 203] width 767 height 321
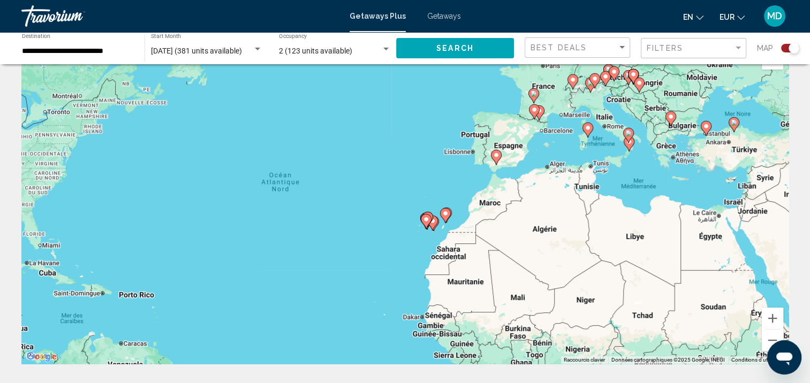
click at [457, 219] on div "Pour activer le glissement avec le clavier, appuyez sur Alt+Entrée. Une fois ce…" at bounding box center [404, 203] width 767 height 321
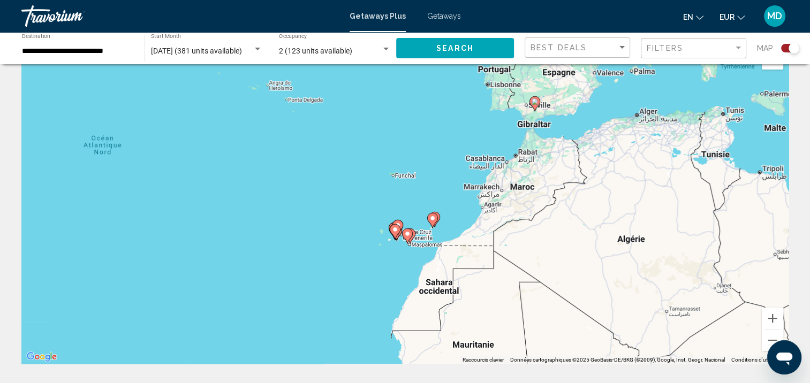
click at [445, 230] on div "Pour activer le glissement avec le clavier, appuyez sur Alt+Entrée. Une fois ce…" at bounding box center [404, 203] width 767 height 321
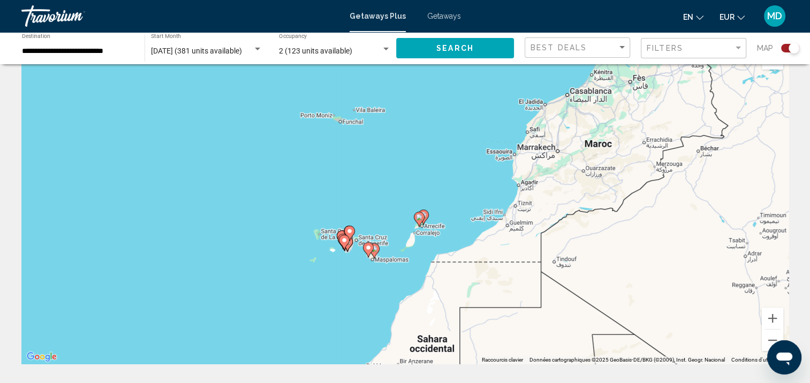
click at [423, 240] on div "Pour activer le glissement avec le clavier, appuyez sur Alt+Entrée. Une fois ce…" at bounding box center [404, 203] width 767 height 321
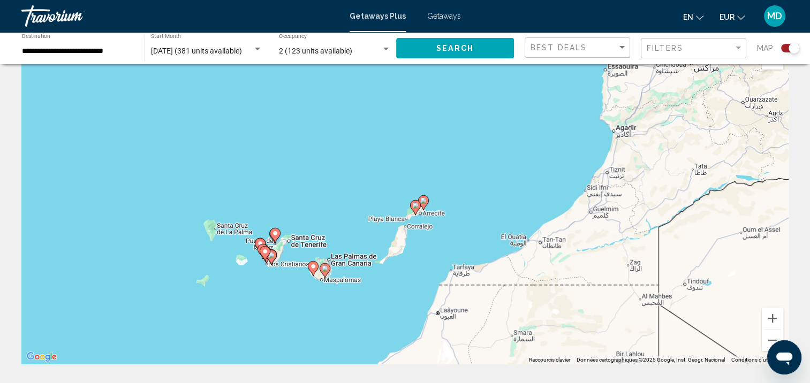
click at [423, 240] on div "Pour activer le glissement avec le clavier, appuyez sur Alt+Entrée. Une fois ce…" at bounding box center [404, 203] width 767 height 321
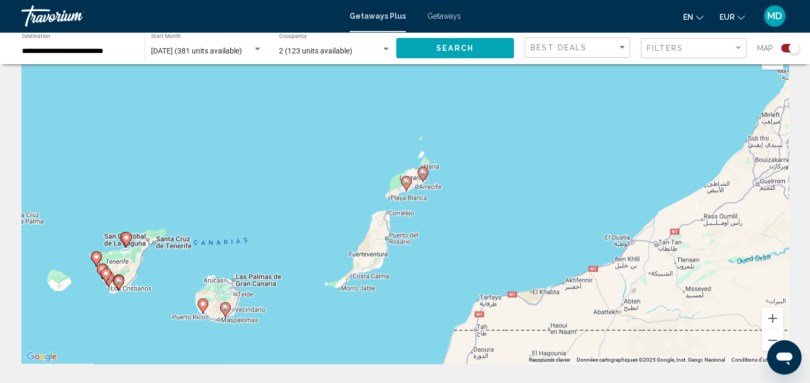
click at [423, 240] on div "Pour activer le glissement avec le clavier, appuyez sur Alt+Entrée. Une fois ce…" at bounding box center [404, 203] width 767 height 321
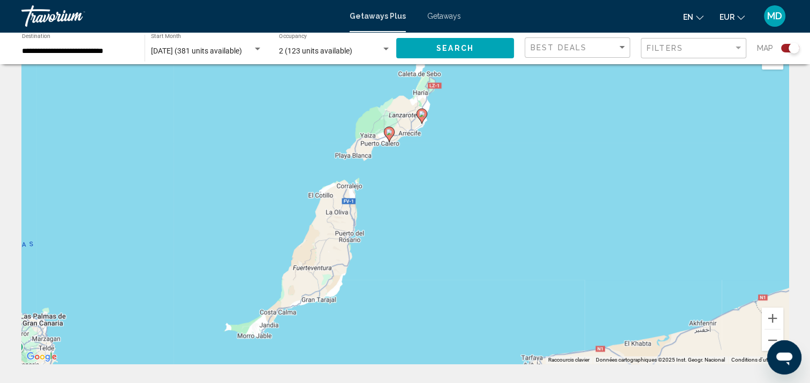
click at [391, 136] on icon "Main content" at bounding box center [389, 134] width 10 height 14
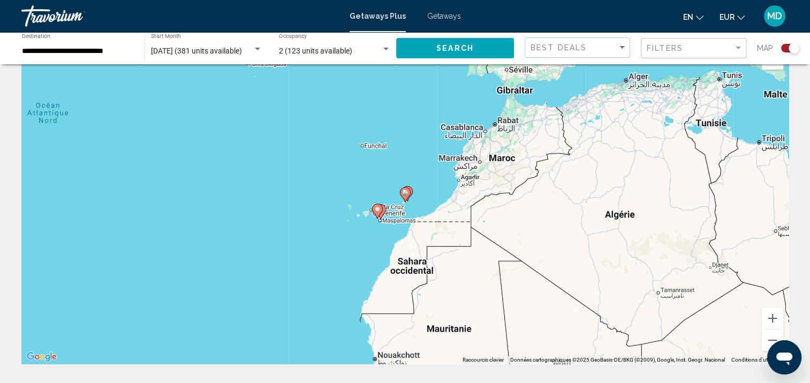
click at [404, 188] on icon "Main content" at bounding box center [405, 194] width 11 height 15
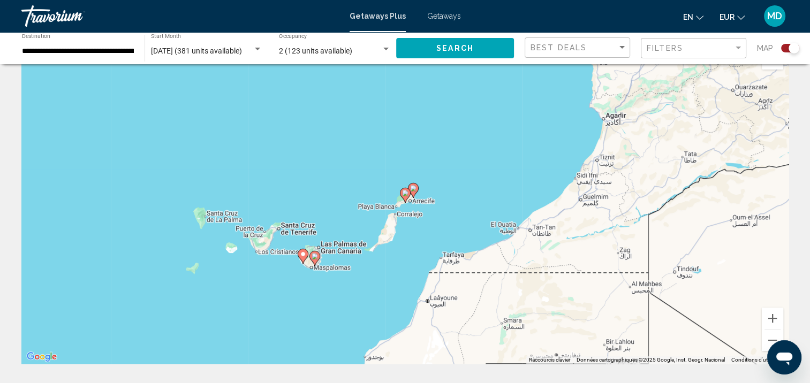
click at [404, 188] on icon "Main content" at bounding box center [405, 195] width 11 height 15
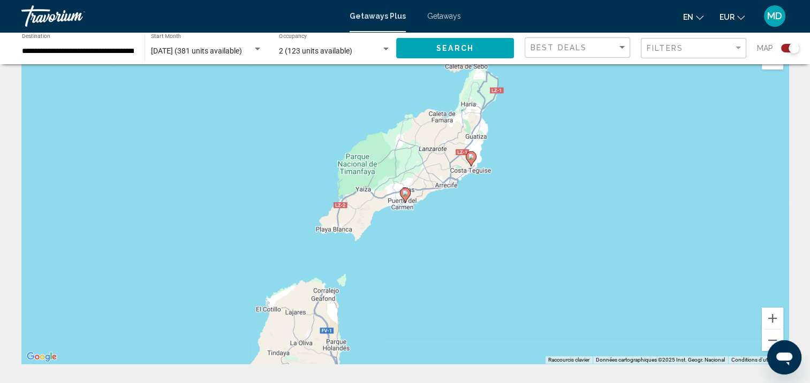
click at [404, 192] on image "Main content" at bounding box center [405, 193] width 6 height 6
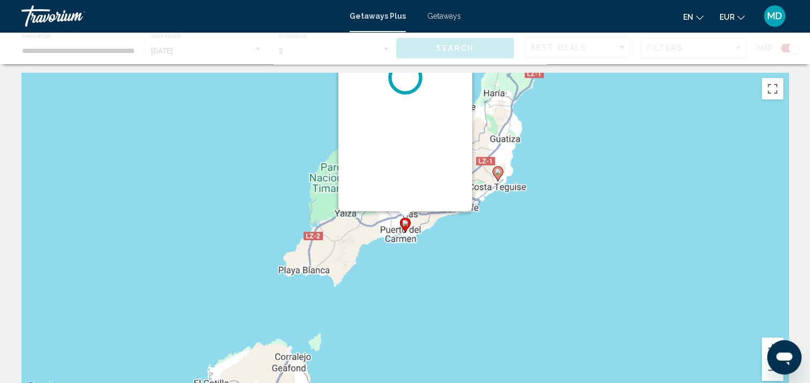
scroll to position [0, 0]
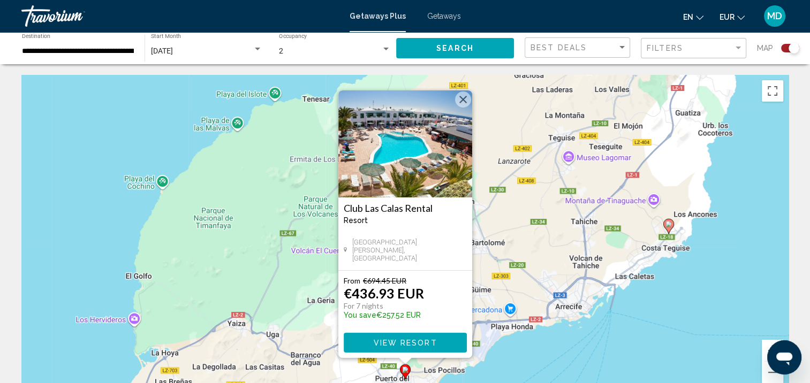
click at [670, 228] on icon "Main content" at bounding box center [668, 226] width 10 height 14
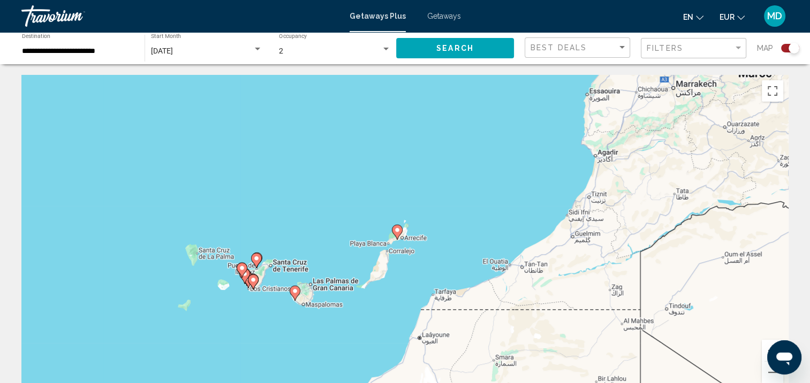
click at [399, 231] on image "Main content" at bounding box center [397, 230] width 6 height 6
click at [399, 231] on icon "Main content" at bounding box center [397, 232] width 10 height 14
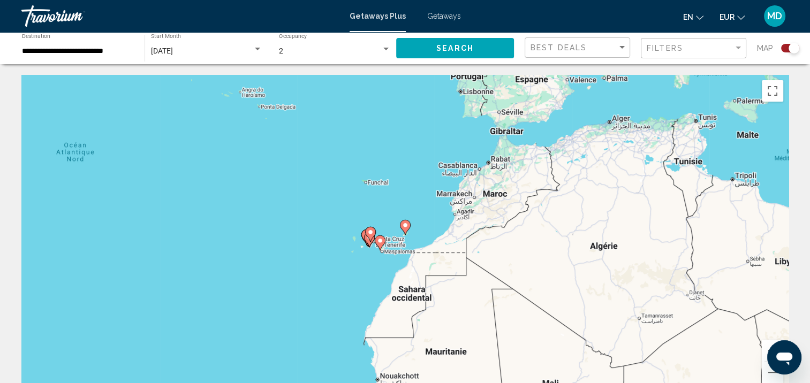
click at [405, 243] on div "Pour activer le glissement avec le clavier, appuyez sur Alt+Entrée. Une fois ce…" at bounding box center [404, 235] width 767 height 321
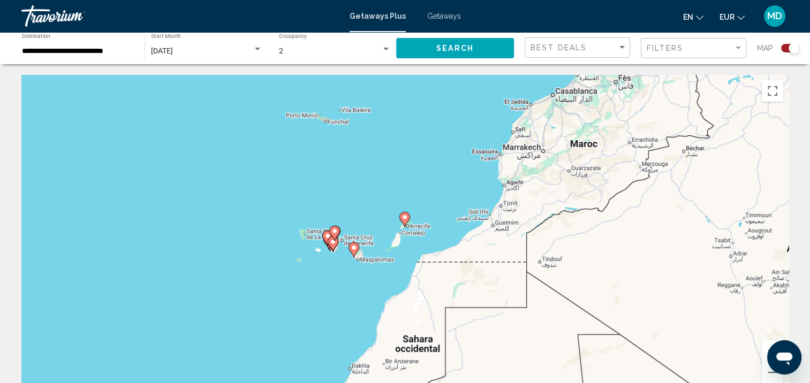
click at [406, 243] on div "Pour activer le glissement avec le clavier, appuyez sur Alt+Entrée. Une fois ce…" at bounding box center [404, 235] width 767 height 321
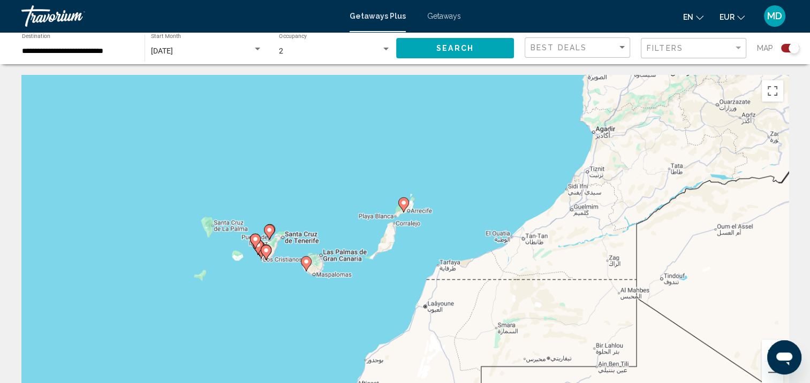
click at [406, 245] on div "Pour activer le glissement avec le clavier, appuyez sur Alt+Entrée. Une fois ce…" at bounding box center [404, 235] width 767 height 321
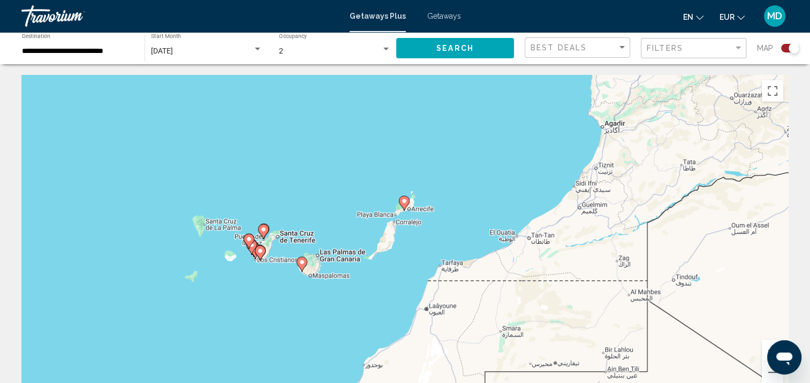
click at [406, 245] on div "Pour activer le glissement avec le clavier, appuyez sur Alt+Entrée. Une fois ce…" at bounding box center [404, 235] width 767 height 321
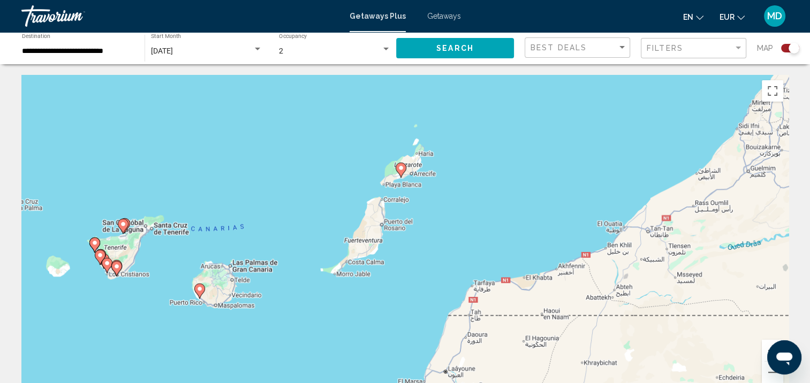
click at [406, 246] on div "Pour activer le glissement avec le clavier, appuyez sur Alt+Entrée. Une fois ce…" at bounding box center [404, 235] width 767 height 321
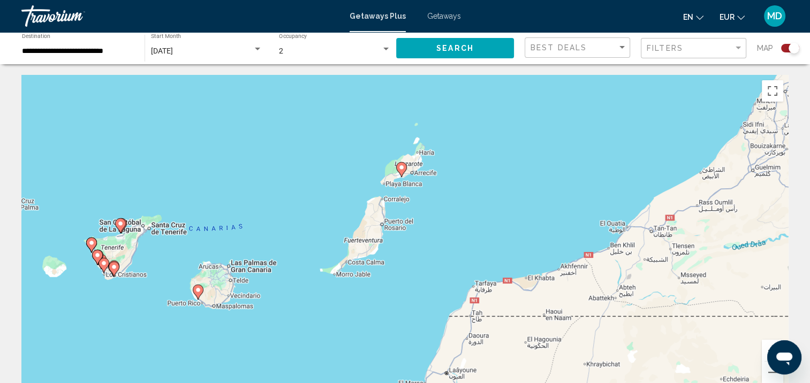
click at [406, 246] on div "Pour activer le glissement avec le clavier, appuyez sur Alt+Entrée. Une fois ce…" at bounding box center [404, 235] width 767 height 321
click at [405, 242] on div "Pour activer le glissement avec le clavier, appuyez sur Alt+Entrée. Une fois ce…" at bounding box center [404, 235] width 767 height 321
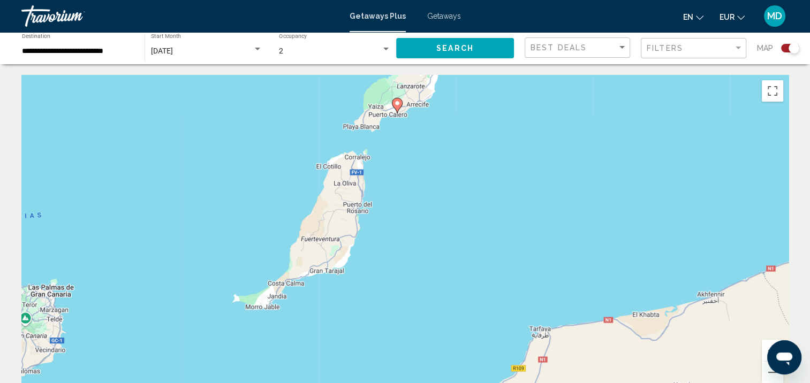
click at [482, 147] on div "Pour activer le glissement avec le clavier, appuyez sur Alt+Entrée. Une fois ce…" at bounding box center [404, 235] width 767 height 321
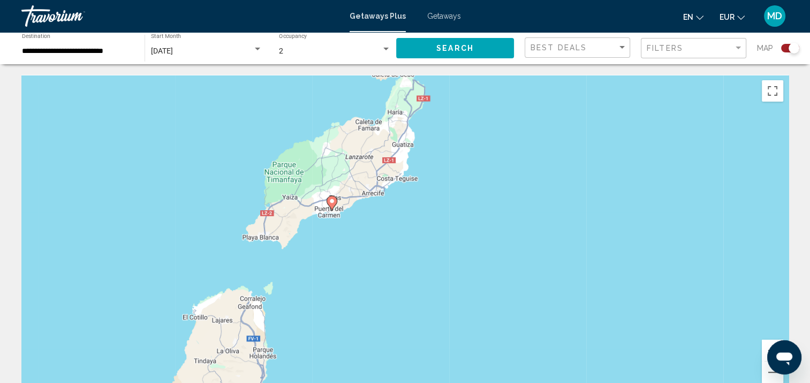
drag, startPoint x: 390, startPoint y: 122, endPoint x: 412, endPoint y: 259, distance: 138.8
click at [412, 259] on div "Pour activer le glissement avec le clavier, appuyez sur Alt+Entrée. Une fois ce…" at bounding box center [404, 235] width 767 height 321
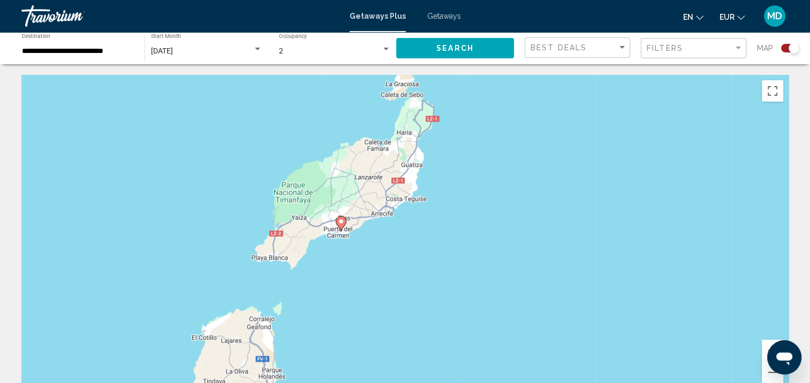
click at [376, 243] on div "Pour activer le glissement avec le clavier, appuyez sur Alt+Entrée. Une fois ce…" at bounding box center [404, 235] width 767 height 321
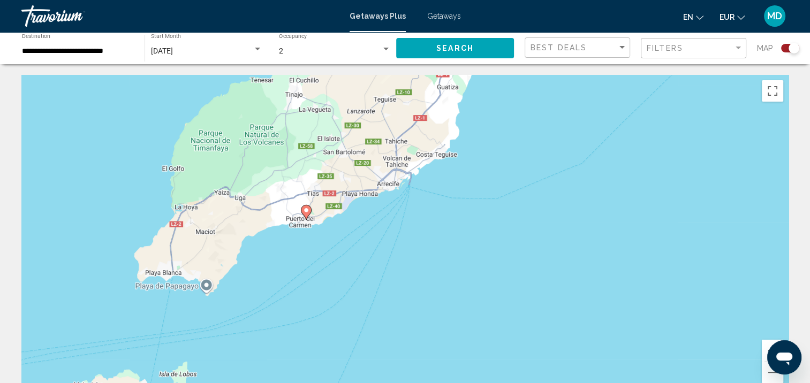
click at [307, 212] on image "Main content" at bounding box center [306, 210] width 6 height 6
type input "**********"
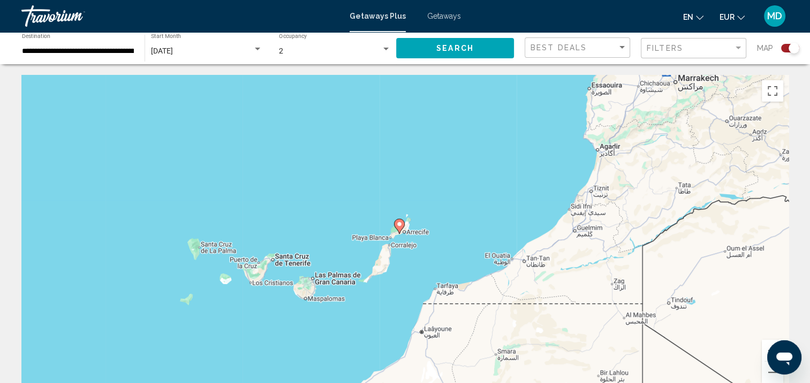
click at [400, 225] on image "Main content" at bounding box center [399, 224] width 6 height 6
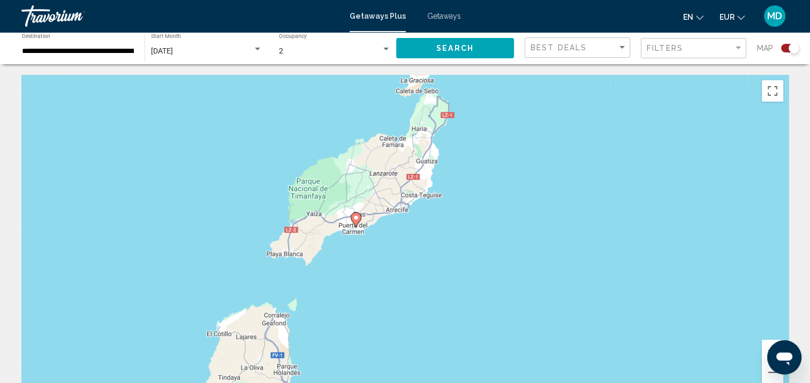
click at [353, 214] on icon "Main content" at bounding box center [355, 220] width 10 height 14
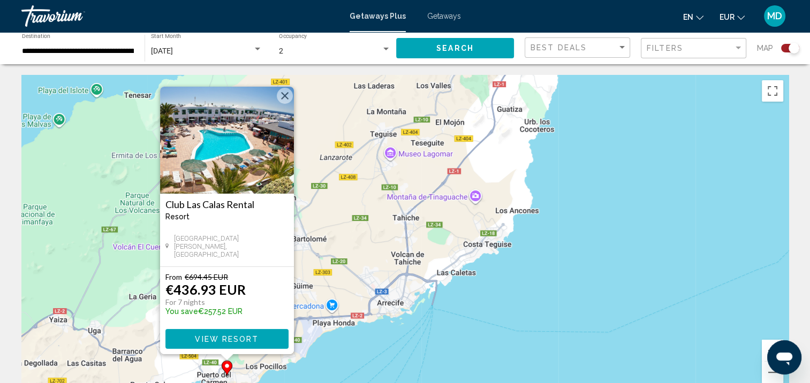
drag, startPoint x: 357, startPoint y: 269, endPoint x: 400, endPoint y: 261, distance: 43.5
click at [400, 261] on div "Pour activer le glissement avec le clavier, appuyez sur Alt+Entrée. Une fois ce…" at bounding box center [404, 235] width 767 height 321
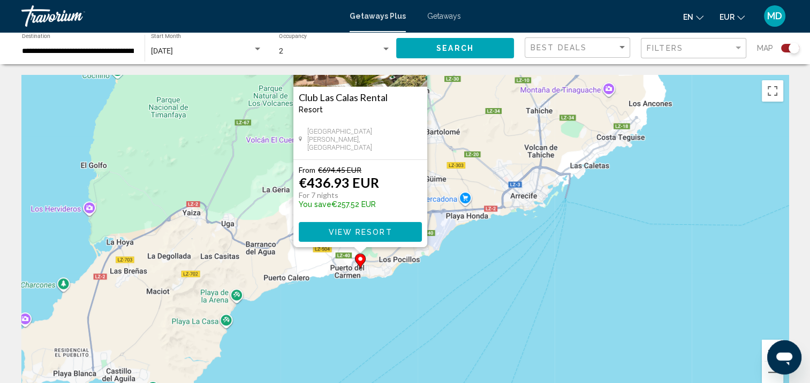
drag, startPoint x: 399, startPoint y: 270, endPoint x: 579, endPoint y: 135, distance: 225.1
click at [579, 135] on div "Pour activer le glissement avec le clavier, appuyez sur Alt+Entrée. Une fois ce…" at bounding box center [404, 235] width 767 height 321
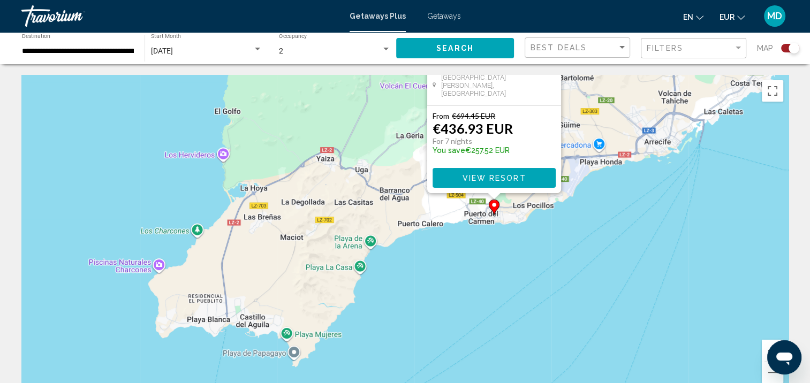
drag, startPoint x: 343, startPoint y: 330, endPoint x: 473, endPoint y: 295, distance: 134.7
click at [471, 298] on div "Pour activer le glissement avec le clavier, appuyez sur Alt+Entrée. Une fois ce…" at bounding box center [404, 235] width 767 height 321
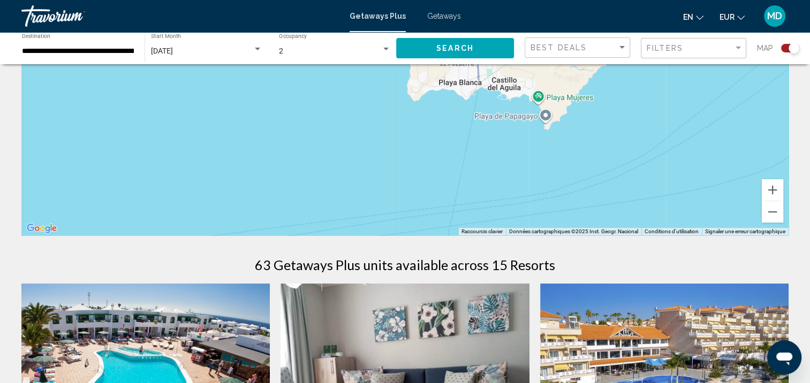
scroll to position [162, 0]
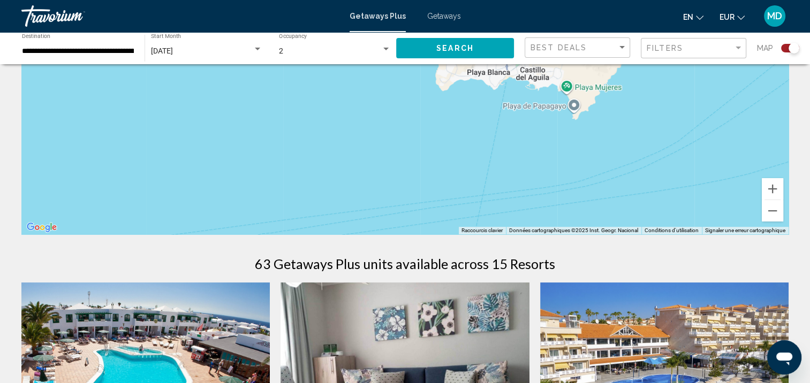
drag, startPoint x: 319, startPoint y: 195, endPoint x: 411, endPoint y: 155, distance: 100.6
click at [411, 155] on div "Pour activer le glissement avec le clavier, appuyez sur Alt+Entrée. Une fois ce…" at bounding box center [404, 73] width 767 height 321
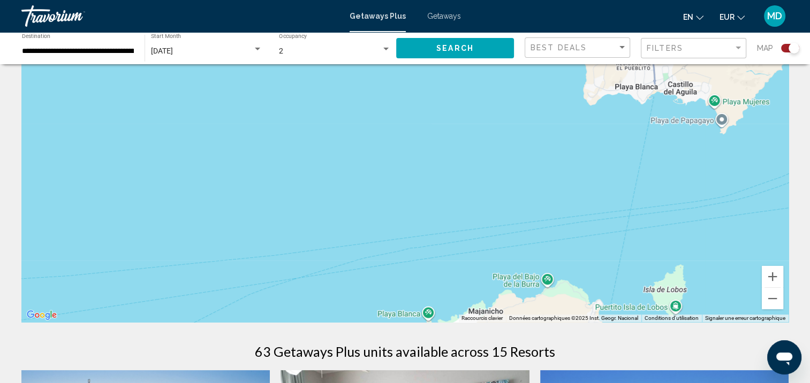
scroll to position [73, 0]
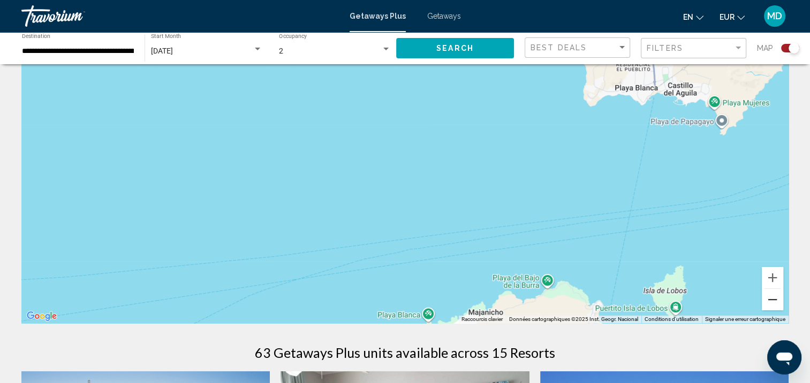
click at [774, 300] on button "Zoom arrière" at bounding box center [771, 299] width 21 height 21
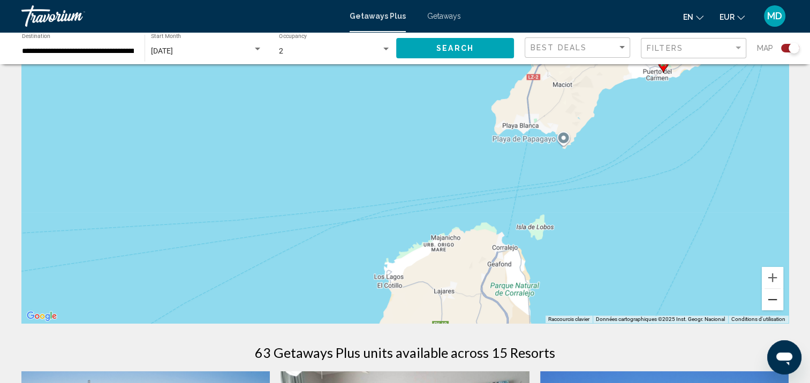
click at [769, 300] on button "Zoom arrière" at bounding box center [771, 299] width 21 height 21
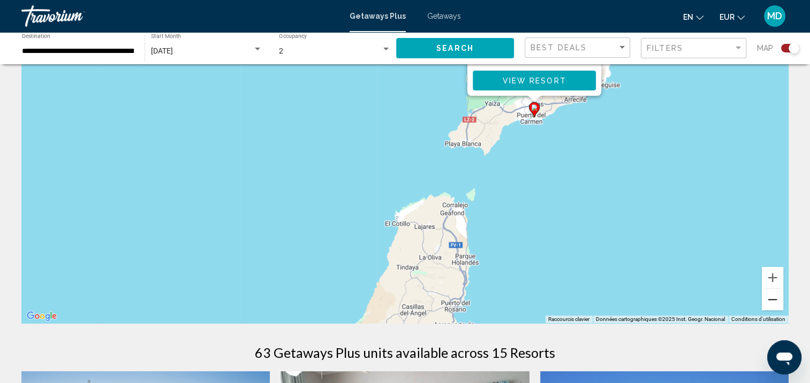
click at [769, 300] on button "Zoom arrière" at bounding box center [771, 299] width 21 height 21
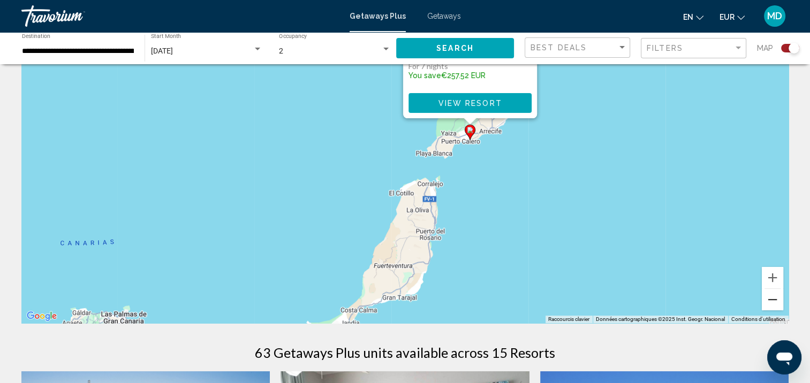
click at [769, 300] on button "Zoom arrière" at bounding box center [771, 299] width 21 height 21
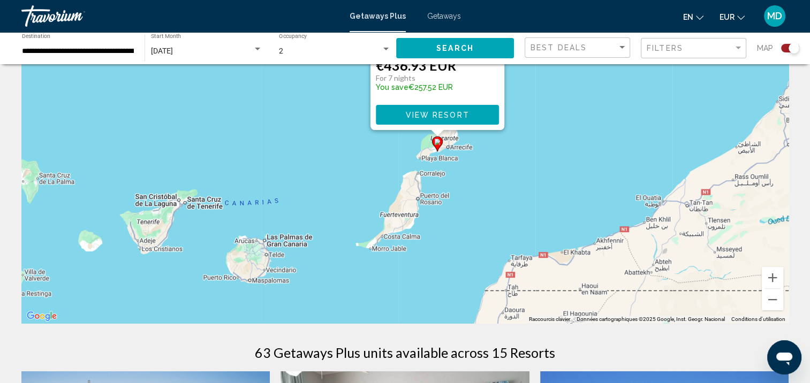
drag, startPoint x: 364, startPoint y: 305, endPoint x: 447, endPoint y: 294, distance: 83.7
click at [447, 294] on div "Pour activer le glissement avec le clavier, appuyez sur Alt+Entrée. Une fois ce…" at bounding box center [404, 162] width 767 height 321
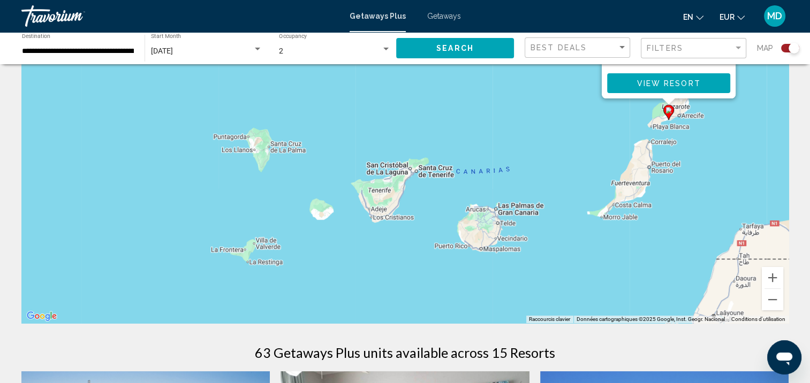
click at [790, 49] on div "Search widget" at bounding box center [793, 48] width 11 height 11
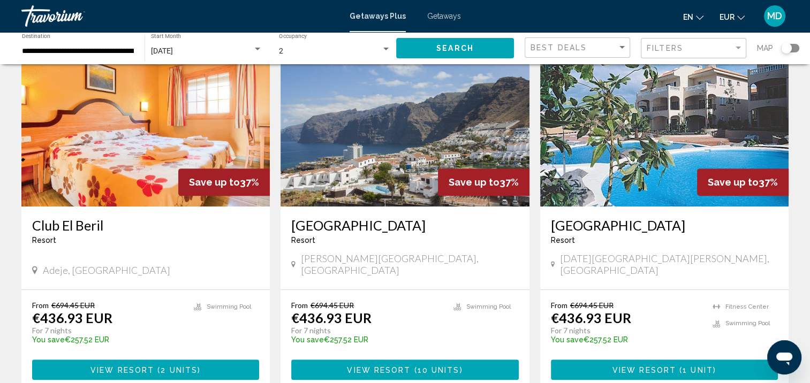
scroll to position [454, 0]
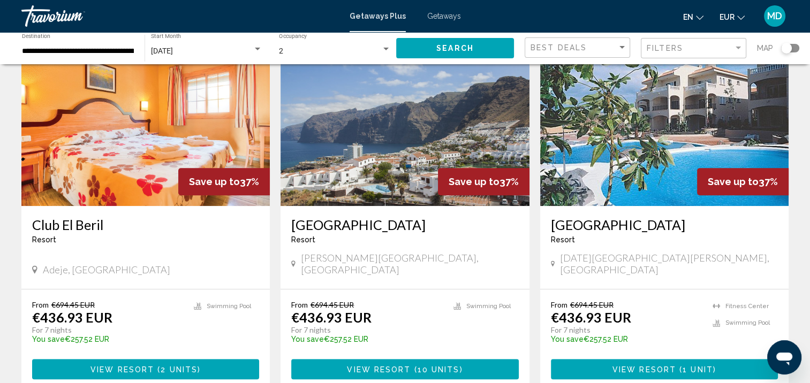
click at [392, 132] on img "Main content" at bounding box center [404, 120] width 248 height 171
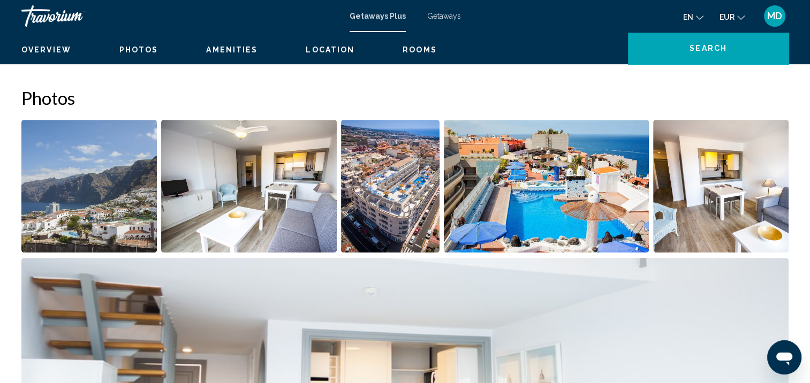
scroll to position [1, 0]
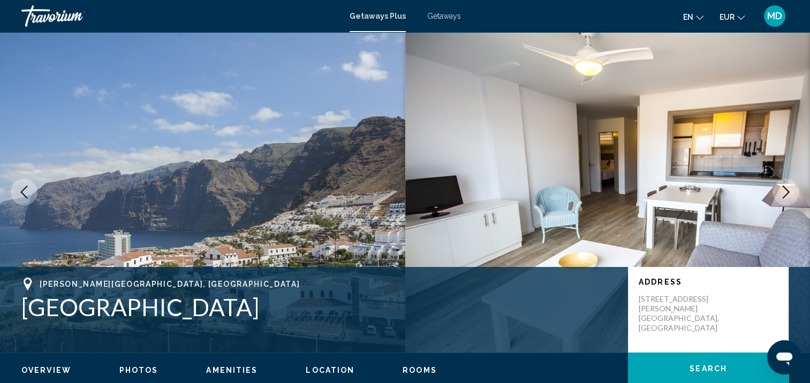
click at [789, 191] on icon "Next image" at bounding box center [785, 192] width 13 height 13
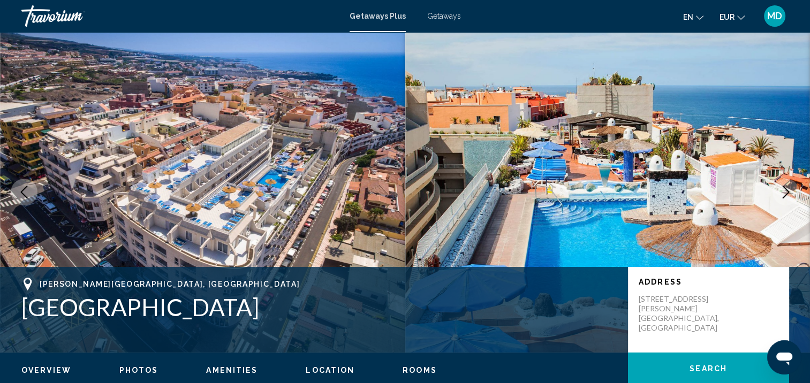
click at [789, 191] on icon "Next image" at bounding box center [785, 192] width 13 height 13
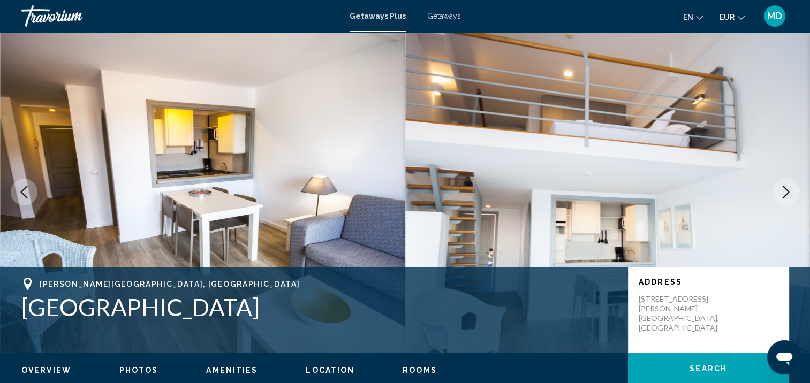
click at [20, 186] on icon "Previous image" at bounding box center [24, 192] width 13 height 13
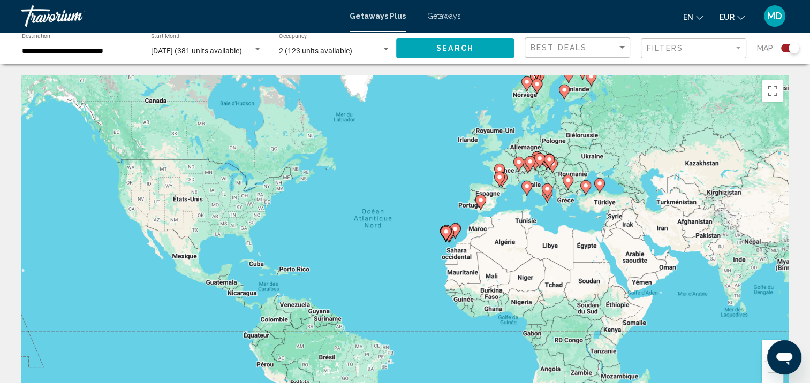
click at [449, 235] on icon "Main content" at bounding box center [445, 233] width 11 height 15
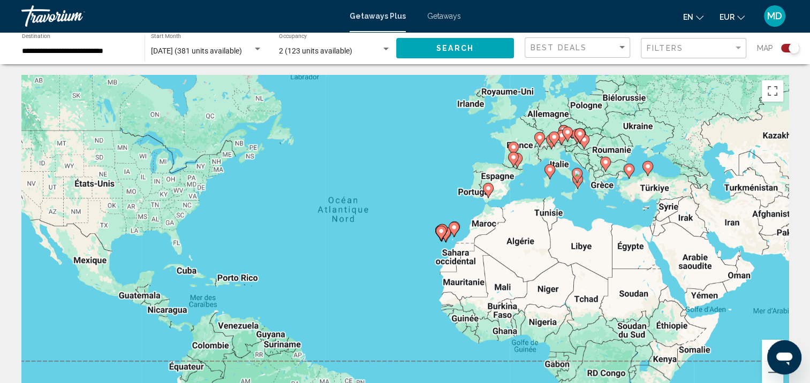
click at [449, 235] on div "Pour activer le glissement avec le clavier, appuyez sur Alt+Entrée. Une fois ce…" at bounding box center [404, 235] width 767 height 321
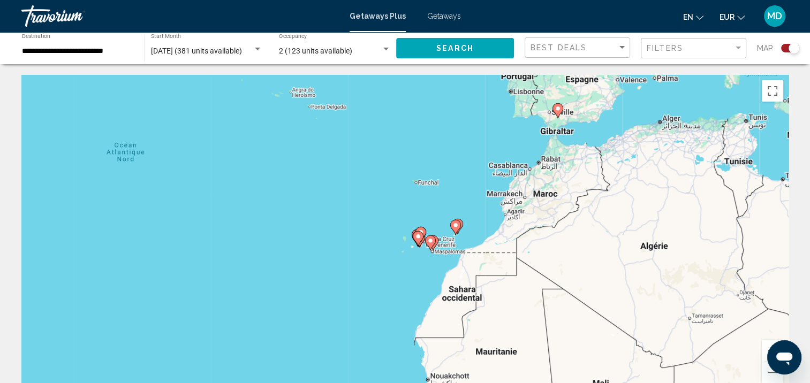
click at [433, 245] on icon "Main content" at bounding box center [430, 242] width 11 height 15
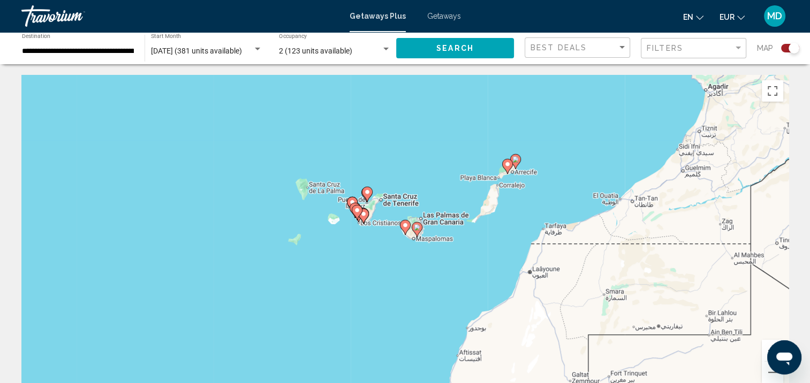
click at [418, 231] on icon "Main content" at bounding box center [416, 230] width 10 height 14
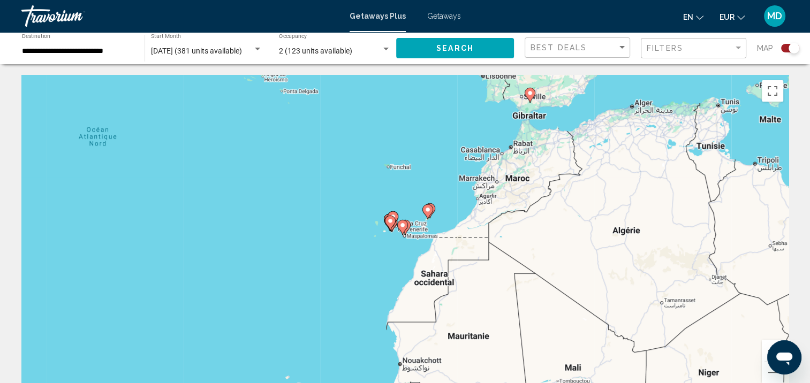
click at [406, 229] on gmp-advanced-marker "Main content" at bounding box center [402, 227] width 11 height 16
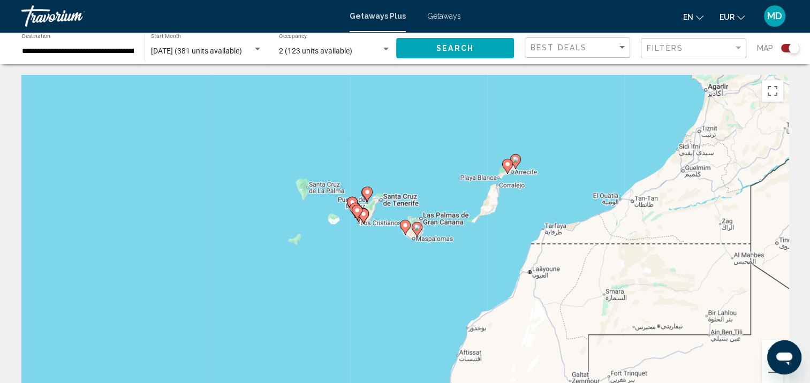
click at [406, 227] on image "Main content" at bounding box center [405, 225] width 6 height 6
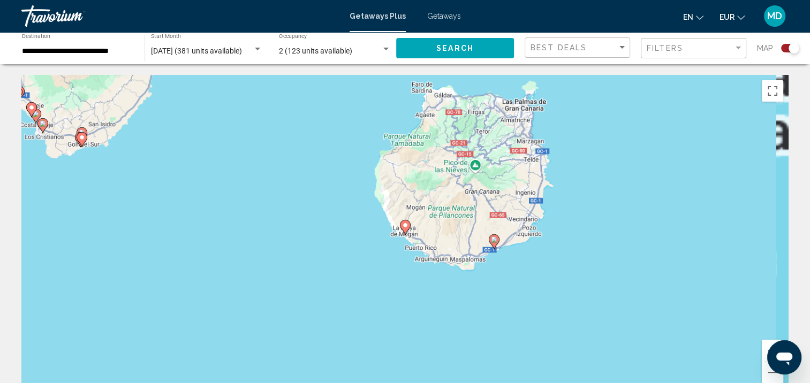
click at [406, 227] on image "Main content" at bounding box center [405, 225] width 6 height 6
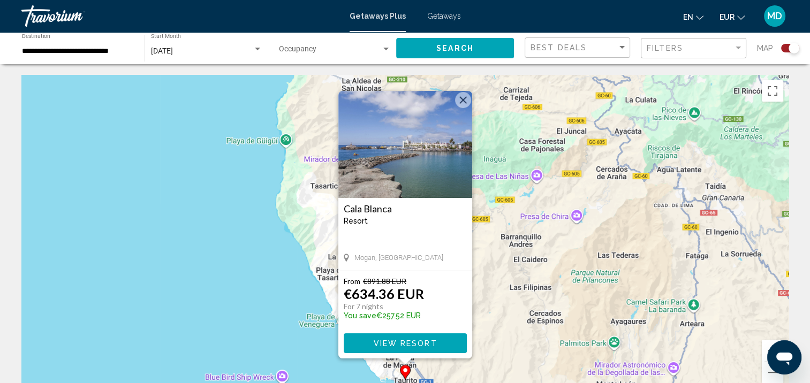
drag, startPoint x: 530, startPoint y: 346, endPoint x: 390, endPoint y: 186, distance: 212.7
click at [390, 186] on div "Pour activer le glissement avec le clavier, appuyez sur Alt+Entrée. Une fois ce…" at bounding box center [404, 235] width 767 height 321
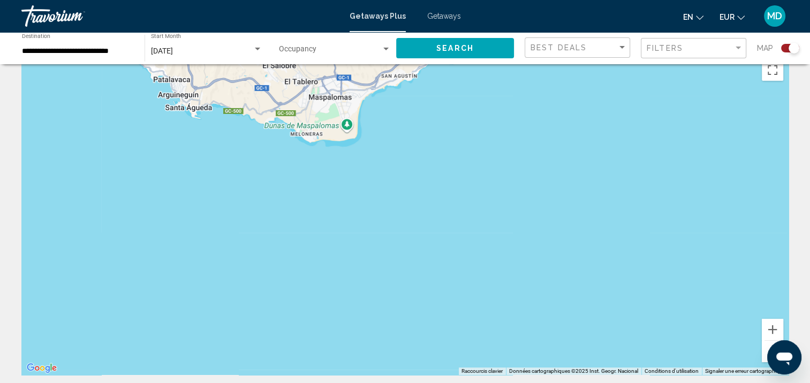
scroll to position [21, 0]
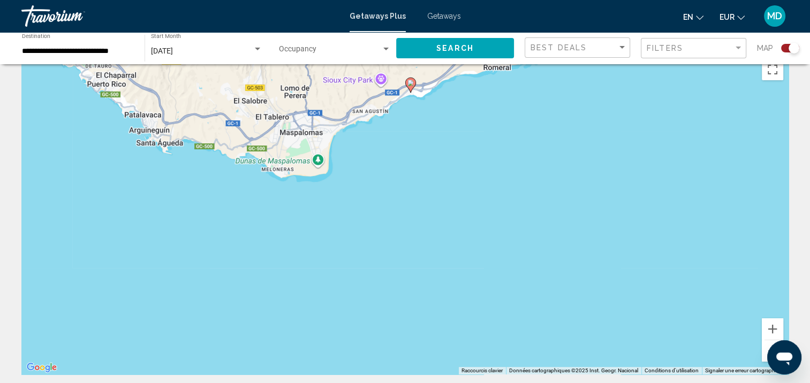
drag, startPoint x: 375, startPoint y: 109, endPoint x: 322, endPoint y: 295, distance: 194.0
click at [322, 295] on div "Pour activer le glissement avec le clavier, appuyez sur Alt+Entrée. Une fois ce…" at bounding box center [404, 214] width 767 height 321
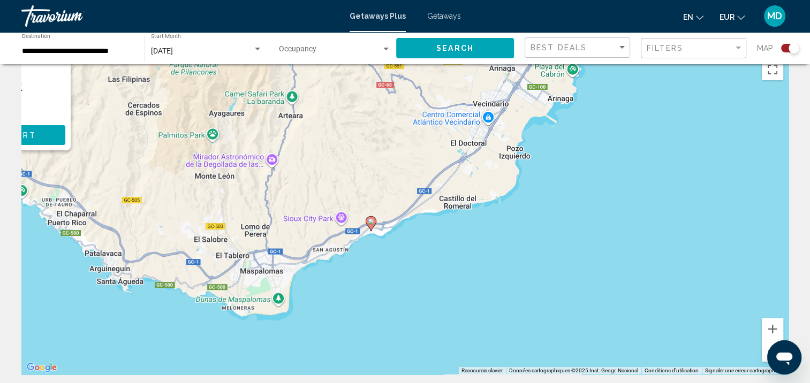
click at [372, 227] on icon "Main content" at bounding box center [370, 223] width 11 height 15
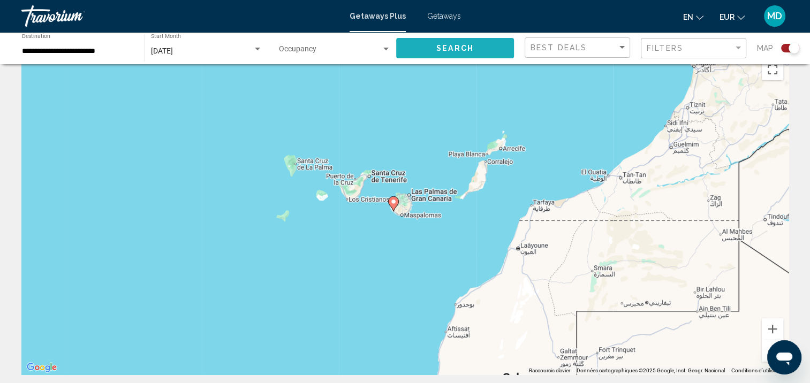
click at [475, 54] on button "Search" at bounding box center [455, 48] width 118 height 20
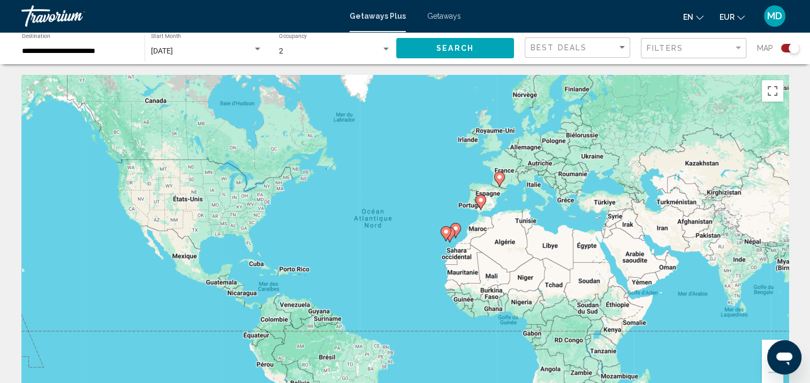
click at [443, 236] on icon "Main content" at bounding box center [445, 234] width 10 height 14
type input "**********"
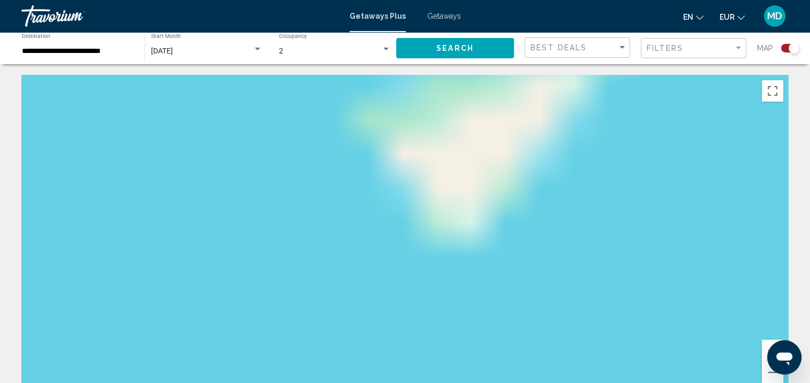
click at [443, 236] on div "Main content" at bounding box center [404, 235] width 767 height 321
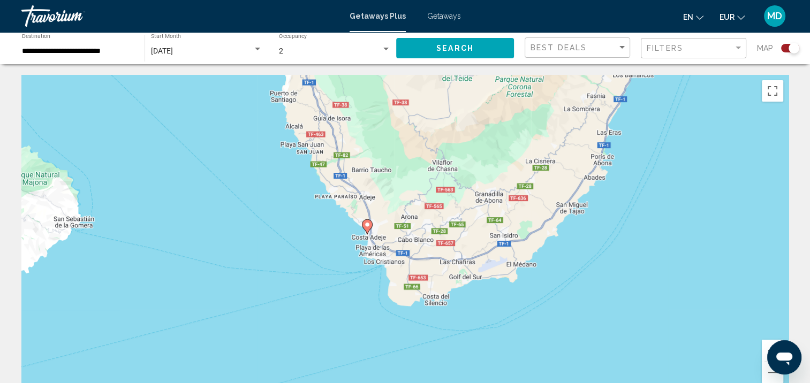
click at [369, 225] on image "Main content" at bounding box center [367, 225] width 6 height 6
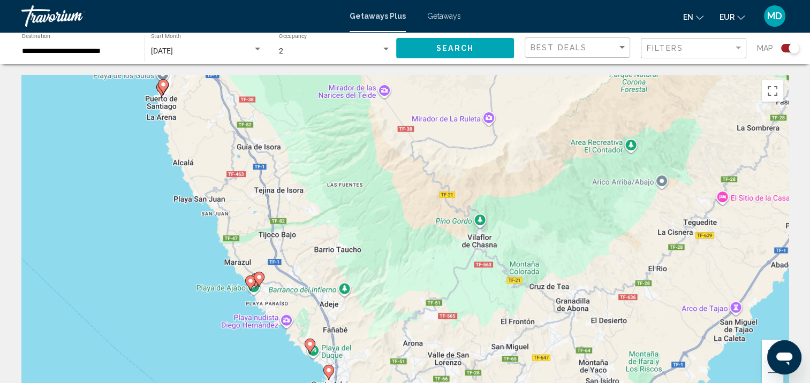
click at [248, 280] on image "Main content" at bounding box center [250, 281] width 6 height 6
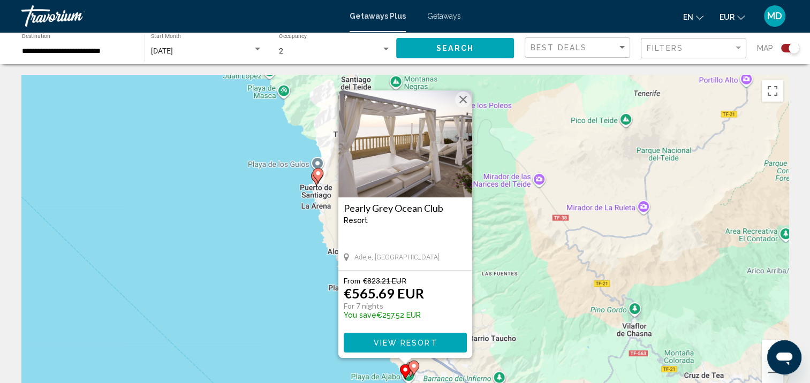
click at [407, 212] on h3 "Pearly Grey Ocean Club" at bounding box center [404, 208] width 123 height 11
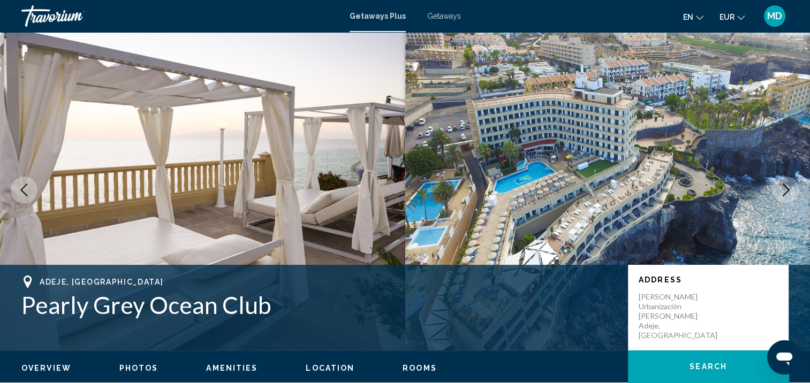
scroll to position [3, 0]
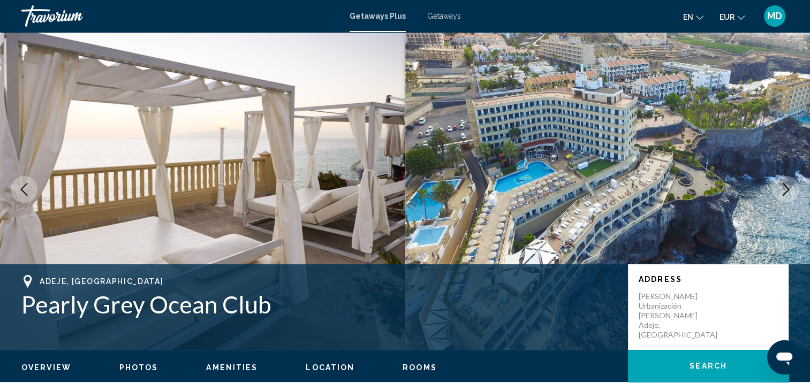
click at [437, 18] on span "Getaways" at bounding box center [444, 16] width 34 height 9
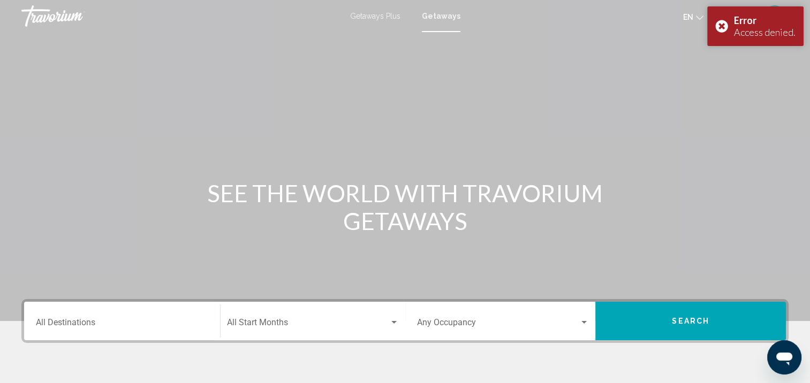
click at [109, 309] on div "Destination All Destinations" at bounding box center [122, 321] width 172 height 34
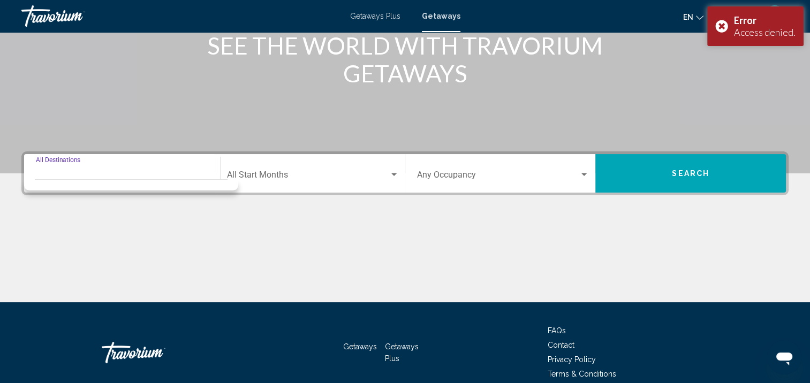
scroll to position [197, 0]
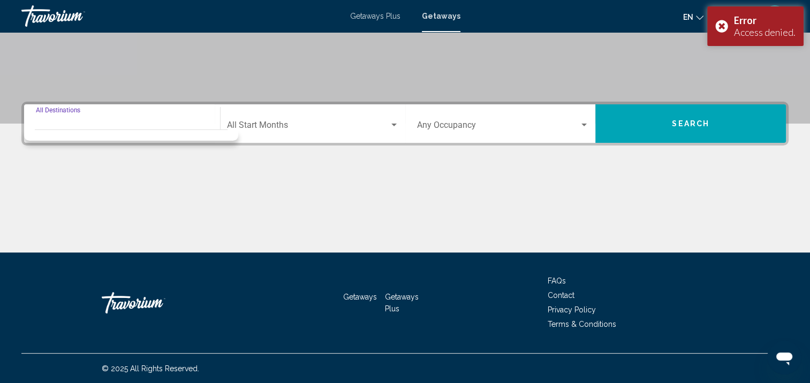
click at [203, 120] on div "Destination All Destinations" at bounding box center [122, 124] width 172 height 34
click at [739, 26] on div "Access denied." at bounding box center [765, 32] width 62 height 12
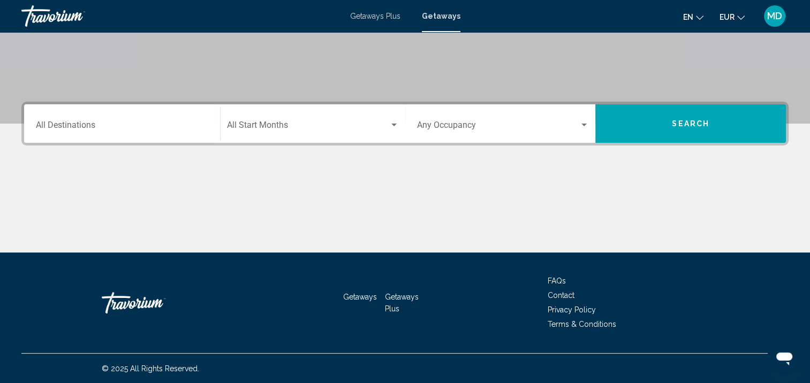
click at [190, 123] on input "Destination All Destinations" at bounding box center [122, 128] width 172 height 10
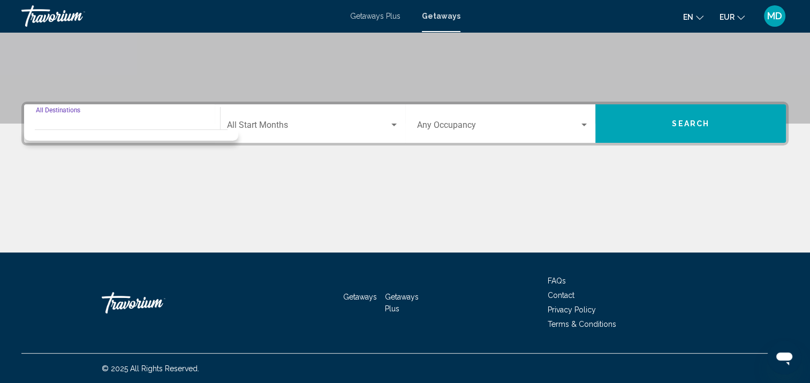
click at [244, 131] on div "Start Month All Start Months" at bounding box center [313, 124] width 172 height 34
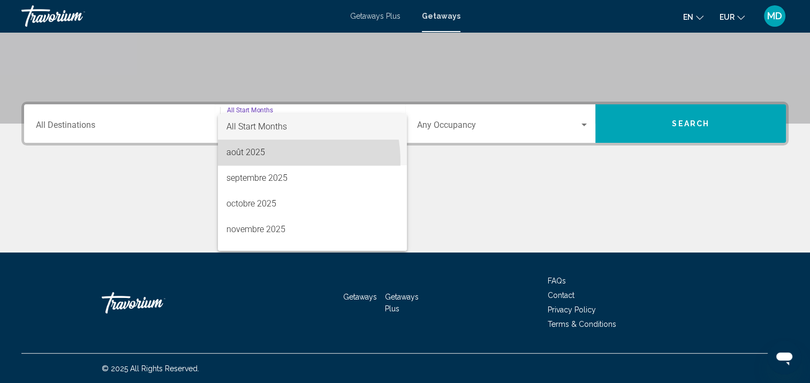
click at [252, 162] on span "août 2025" at bounding box center [312, 153] width 172 height 26
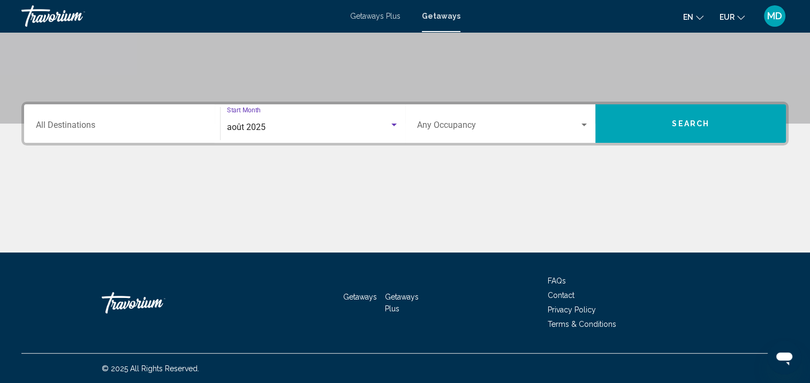
click at [153, 136] on div "Destination All Destinations" at bounding box center [122, 124] width 172 height 34
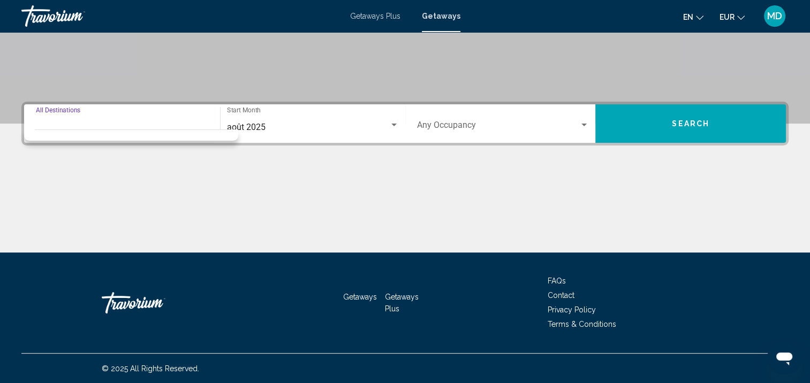
click at [429, 130] on span "Search widget" at bounding box center [498, 128] width 163 height 10
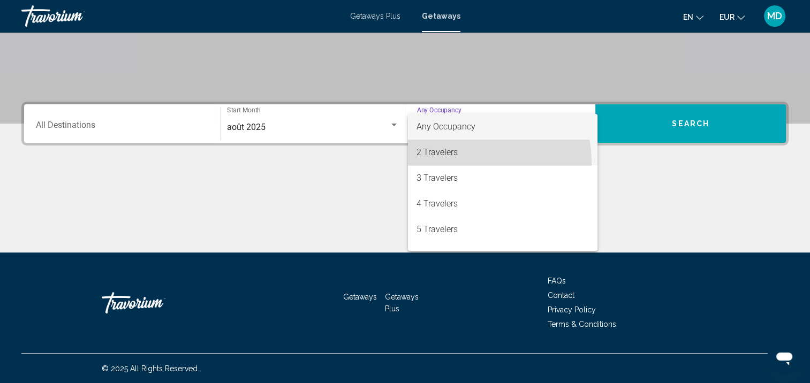
click at [445, 164] on span "2 Travelers" at bounding box center [502, 153] width 172 height 26
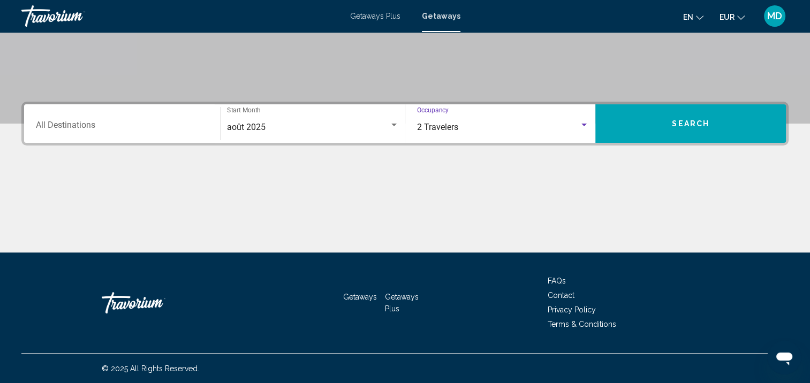
click at [661, 138] on button "Search" at bounding box center [690, 123] width 190 height 39
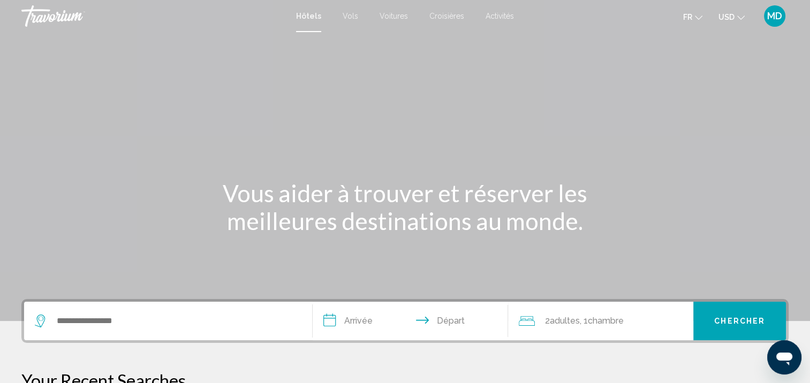
click at [722, 17] on span "USD" at bounding box center [726, 17] width 16 height 9
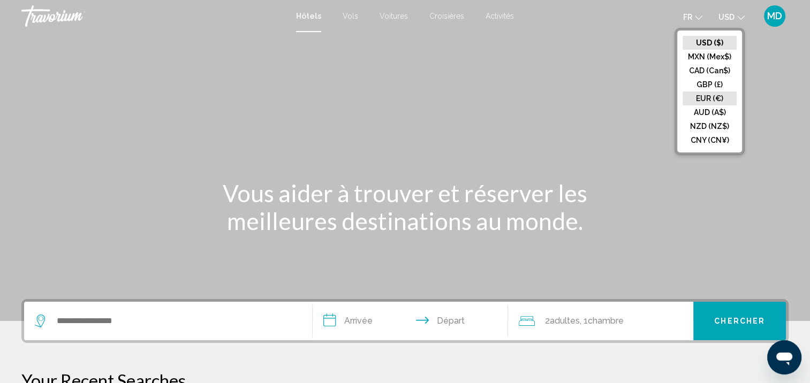
click at [720, 102] on button "EUR (€)" at bounding box center [709, 98] width 54 height 14
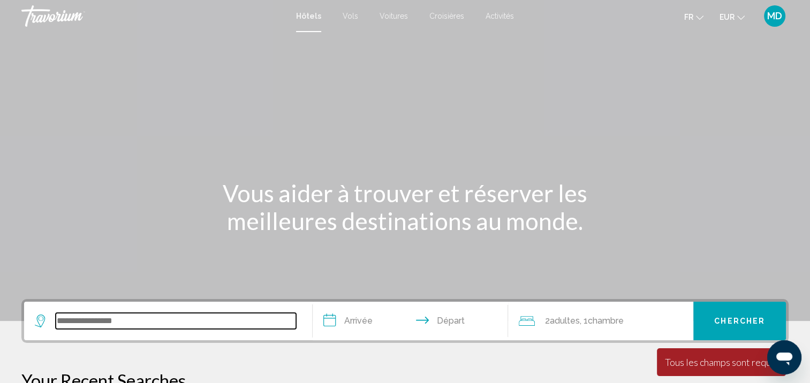
click at [237, 325] on input "Search widget" at bounding box center [176, 321] width 240 height 16
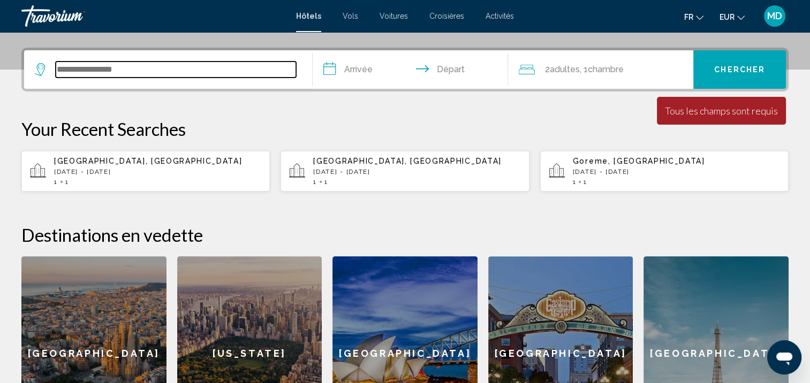
scroll to position [264, 0]
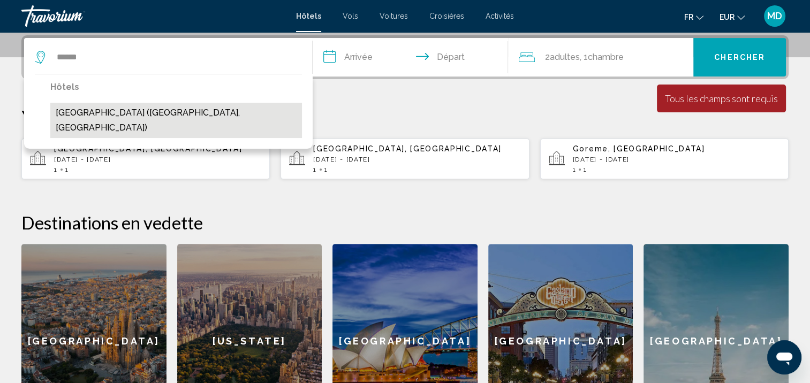
click at [147, 112] on button "[GEOGRAPHIC_DATA] ([GEOGRAPHIC_DATA], [GEOGRAPHIC_DATA])" at bounding box center [175, 120] width 251 height 35
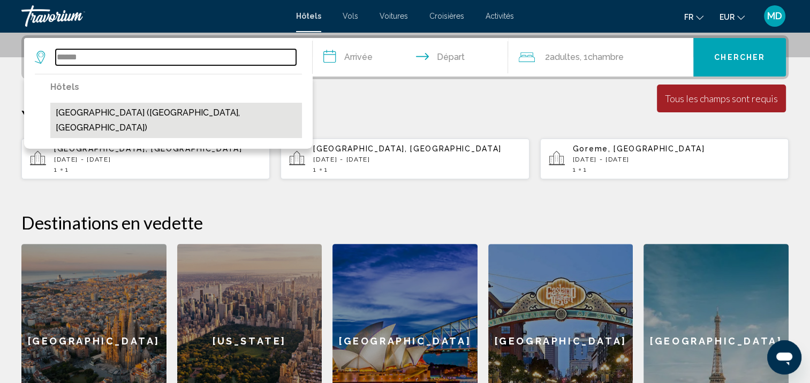
type input "**********"
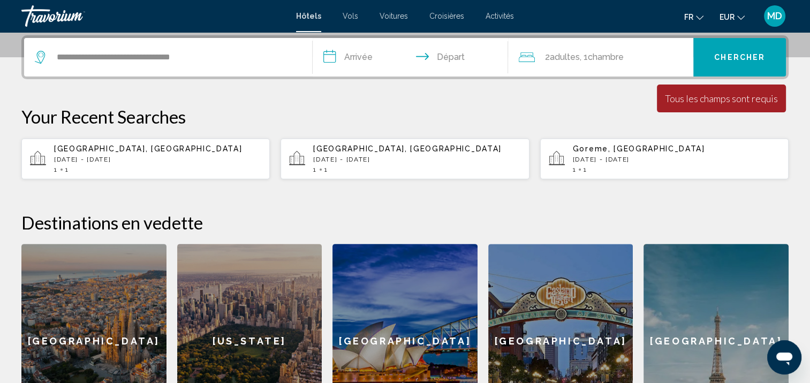
click at [383, 57] on input "**********" at bounding box center [412, 59] width 200 height 42
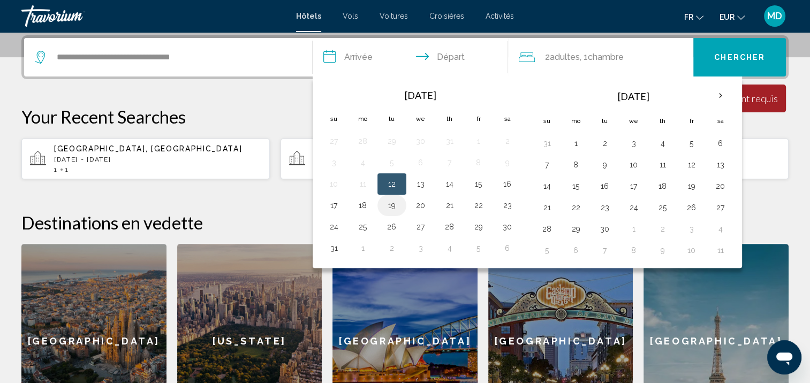
click at [391, 209] on button "19" at bounding box center [391, 205] width 17 height 15
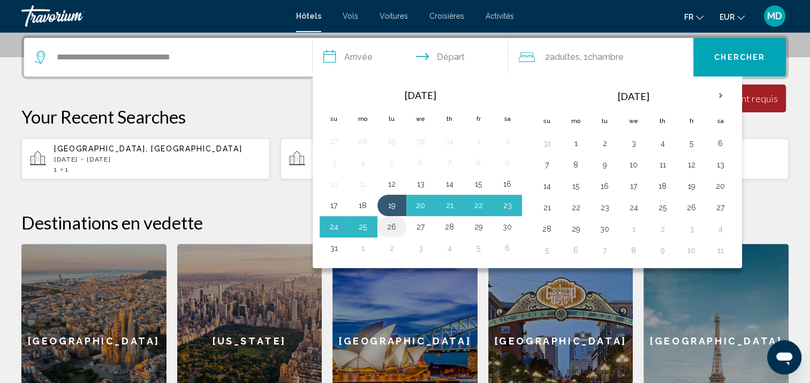
click at [394, 227] on button "26" at bounding box center [391, 226] width 17 height 15
type input "**********"
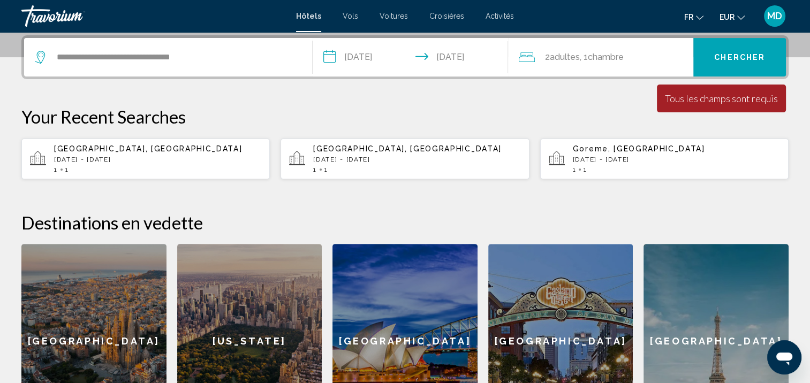
click at [595, 62] on span "Chambre" at bounding box center [605, 57] width 36 height 10
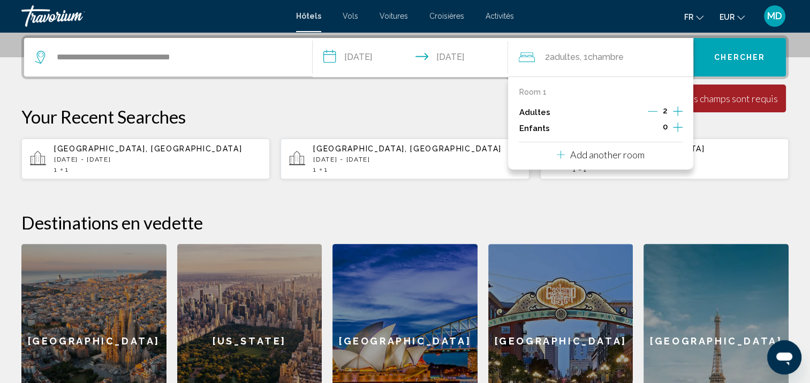
click at [653, 119] on div "2" at bounding box center [664, 112] width 35 height 16
click at [653, 116] on button "Decrement adults" at bounding box center [652, 112] width 10 height 13
click at [718, 77] on div "**********" at bounding box center [404, 57] width 767 height 44
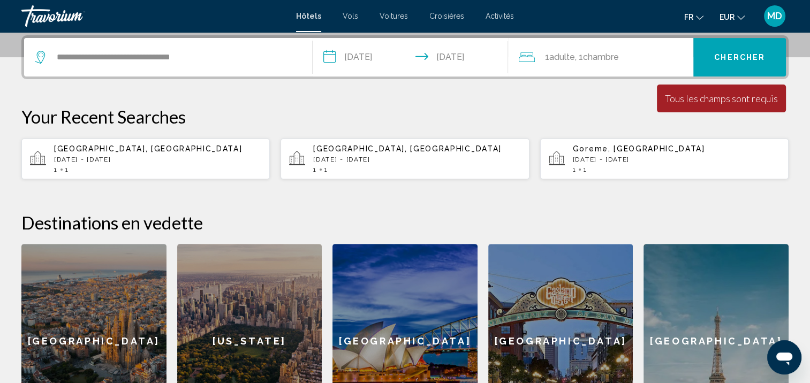
click at [713, 70] on button "Chercher" at bounding box center [739, 57] width 93 height 39
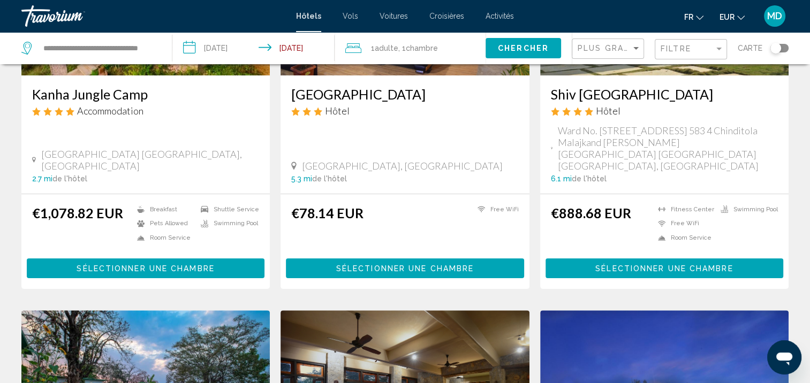
scroll to position [197, 0]
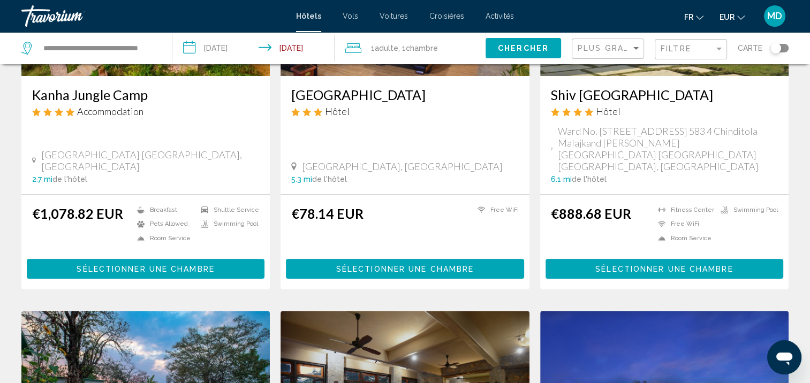
click at [781, 43] on div "Carte" at bounding box center [762, 48] width 51 height 32
click at [779, 49] on div "Toggle map" at bounding box center [775, 48] width 11 height 11
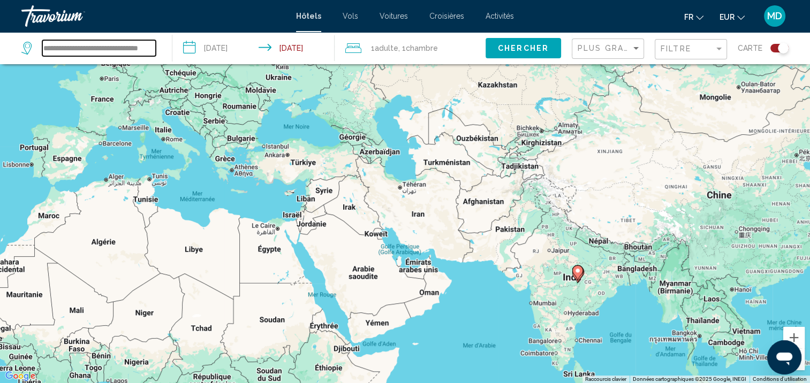
click at [130, 44] on input "**********" at bounding box center [98, 48] width 113 height 16
drag, startPoint x: 42, startPoint y: 50, endPoint x: 249, endPoint y: 75, distance: 208.6
click at [249, 75] on div "**********" at bounding box center [405, 223] width 810 height 447
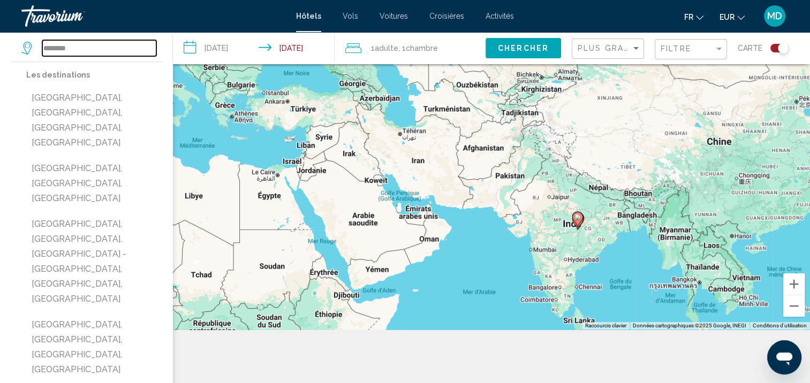
scroll to position [117, 0]
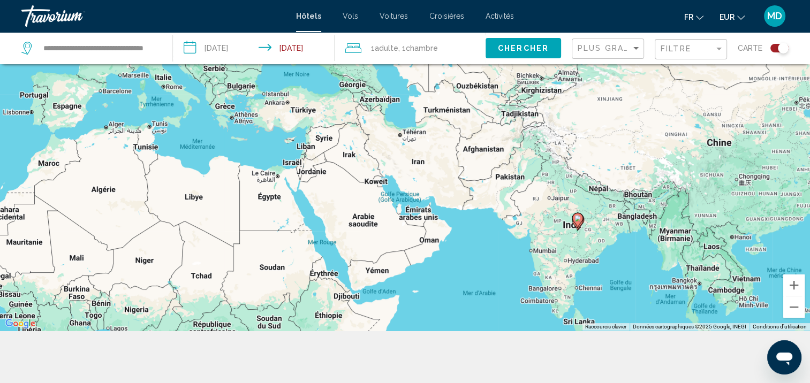
click at [538, 45] on span "Chercher" at bounding box center [523, 48] width 51 height 9
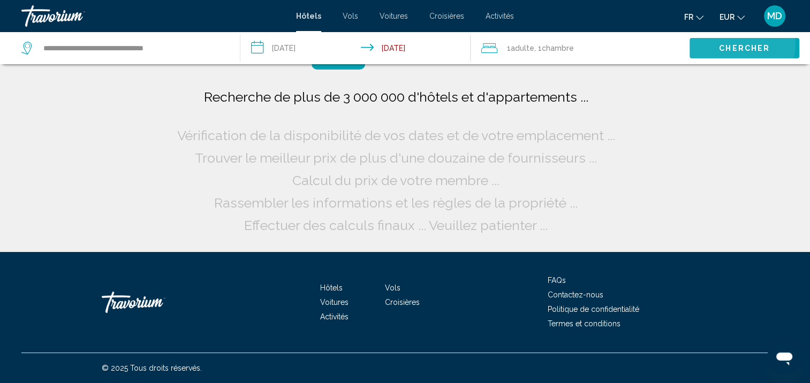
scroll to position [0, 0]
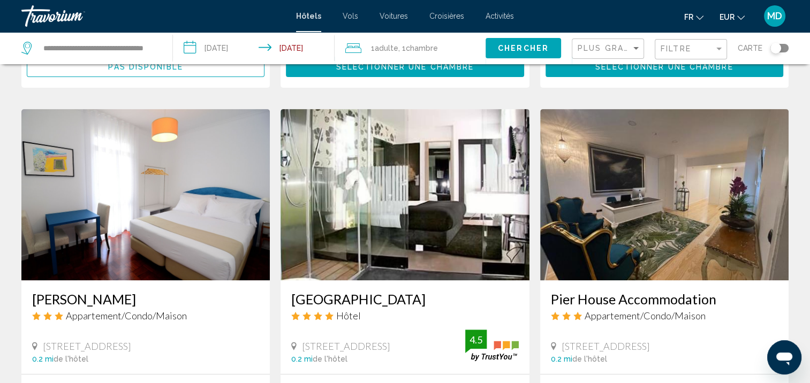
scroll to position [390, 0]
click at [118, 45] on input "**********" at bounding box center [99, 48] width 114 height 16
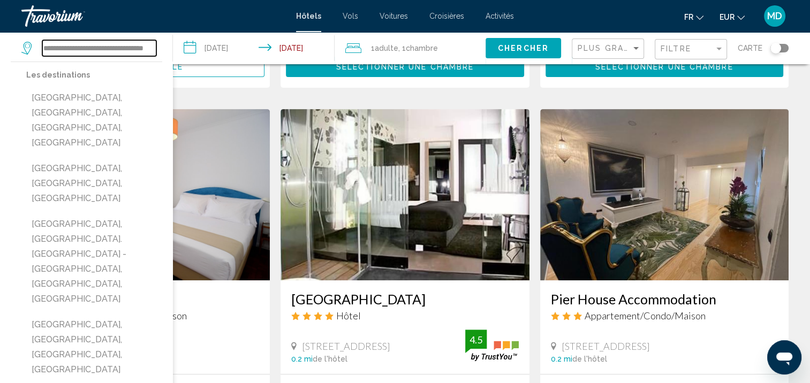
scroll to position [0, 28]
drag, startPoint x: 44, startPoint y: 47, endPoint x: 486, endPoint y: 43, distance: 442.0
click at [486, 43] on div "**********" at bounding box center [405, 48] width 810 height 32
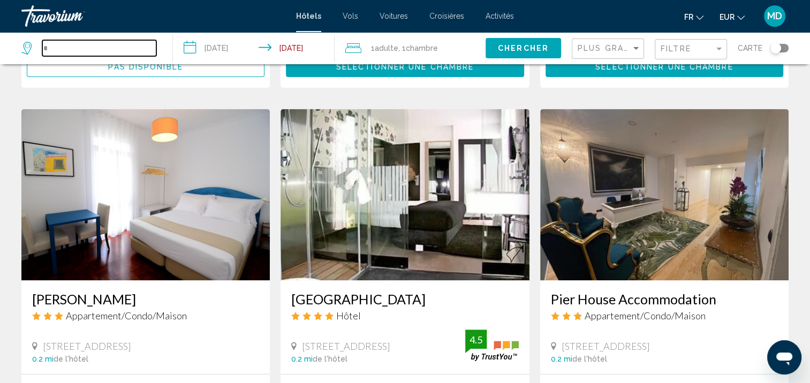
scroll to position [0, 0]
type input "*"
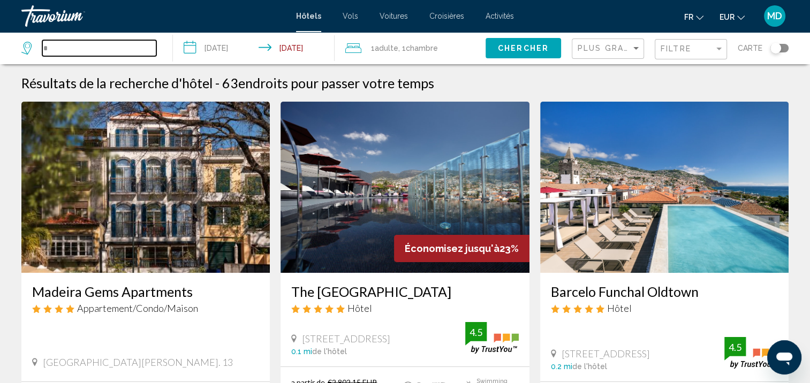
click at [89, 49] on input "*" at bounding box center [99, 48] width 114 height 16
click at [544, 44] on span "Chercher" at bounding box center [523, 48] width 51 height 9
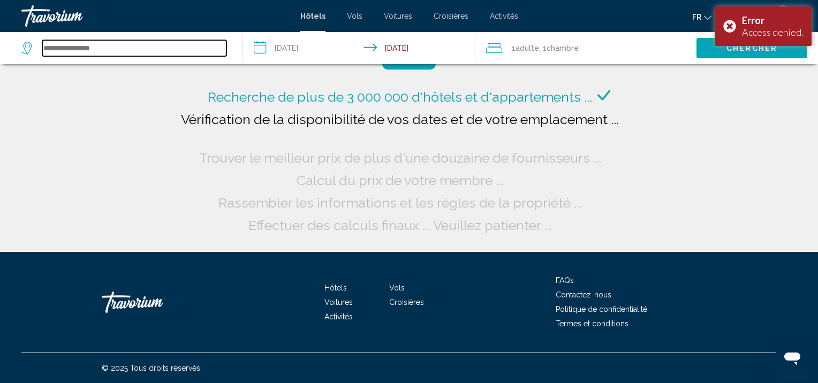
click at [118, 56] on input "Search widget" at bounding box center [134, 48] width 184 height 16
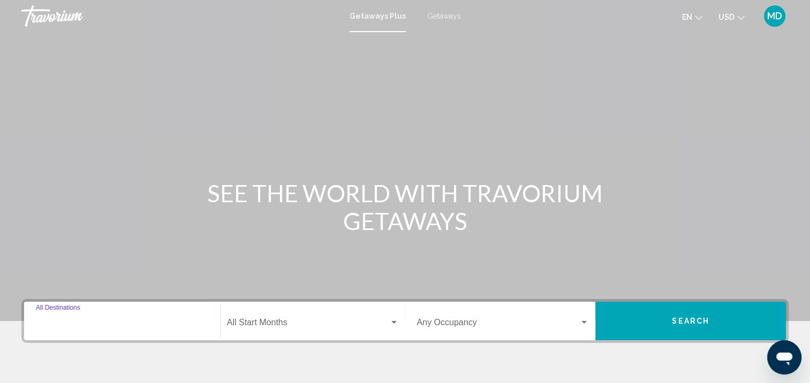
click at [161, 320] on input "Destination All Destinations" at bounding box center [122, 325] width 172 height 10
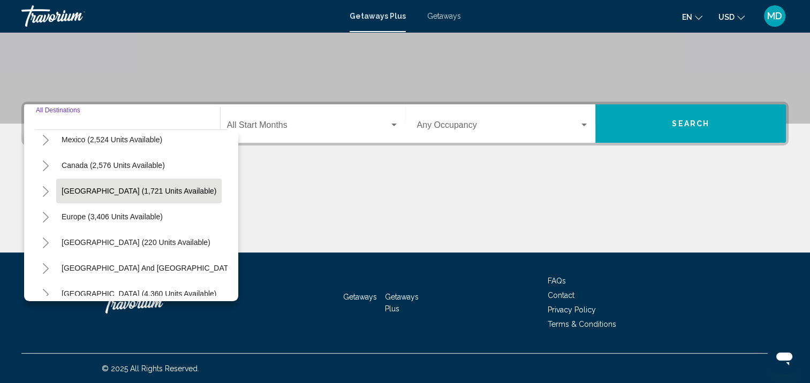
scroll to position [61, 0]
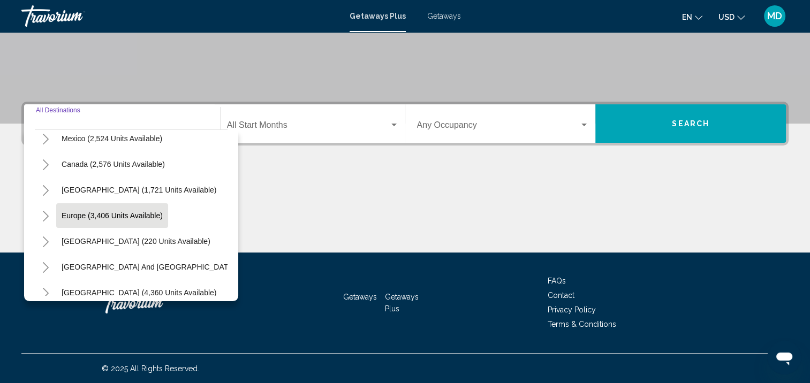
click at [122, 211] on span "Europe (3,406 units available)" at bounding box center [112, 215] width 101 height 9
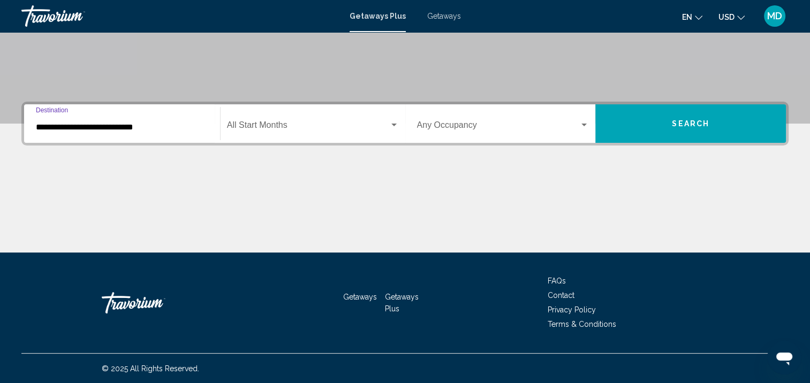
click at [147, 132] on div "**********" at bounding box center [122, 124] width 172 height 34
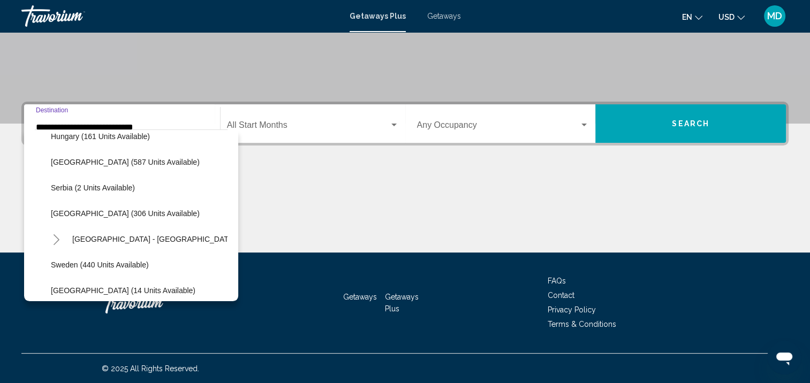
scroll to position [346, 0]
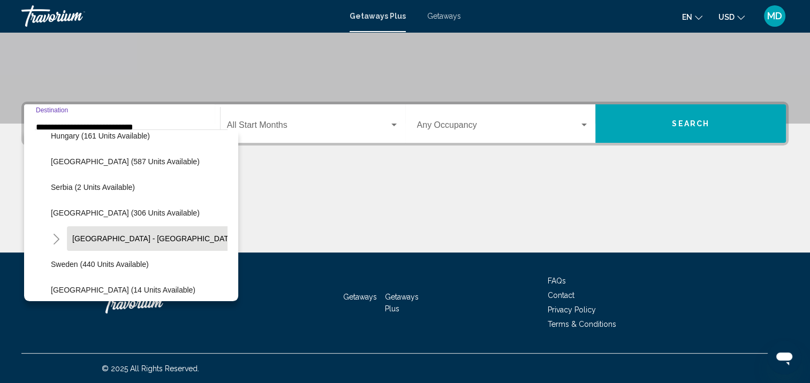
click at [126, 232] on button "[GEOGRAPHIC_DATA] - [GEOGRAPHIC_DATA] (65 units available)" at bounding box center [187, 238] width 240 height 25
type input "**********"
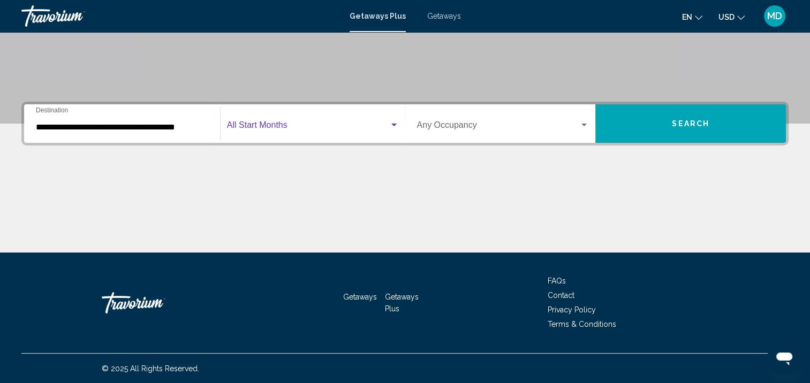
click at [249, 123] on span "Search widget" at bounding box center [308, 128] width 162 height 10
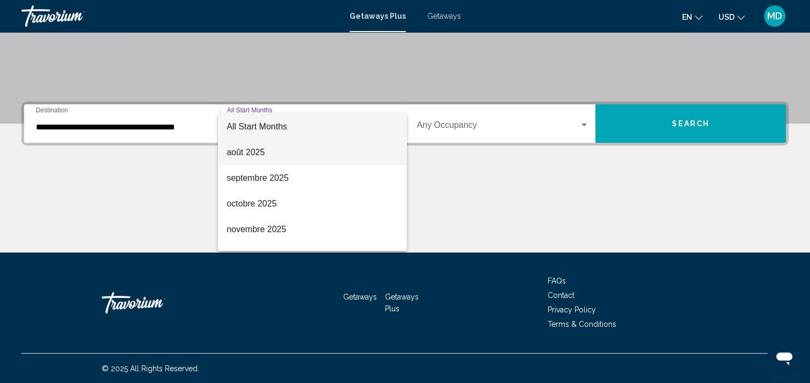
click at [257, 150] on span "août 2025" at bounding box center [312, 153] width 172 height 26
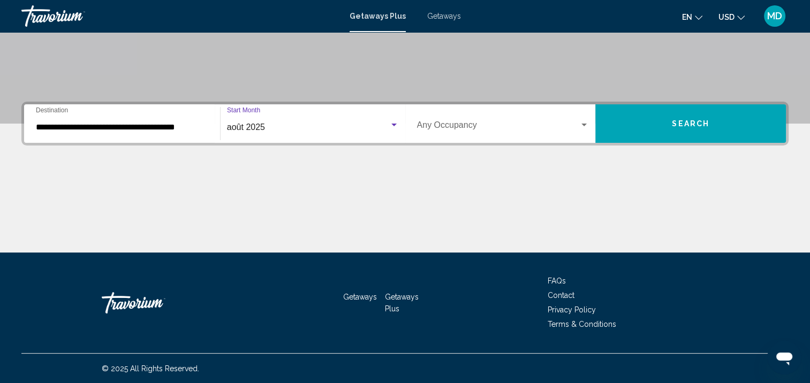
click at [444, 123] on span "Search widget" at bounding box center [498, 128] width 163 height 10
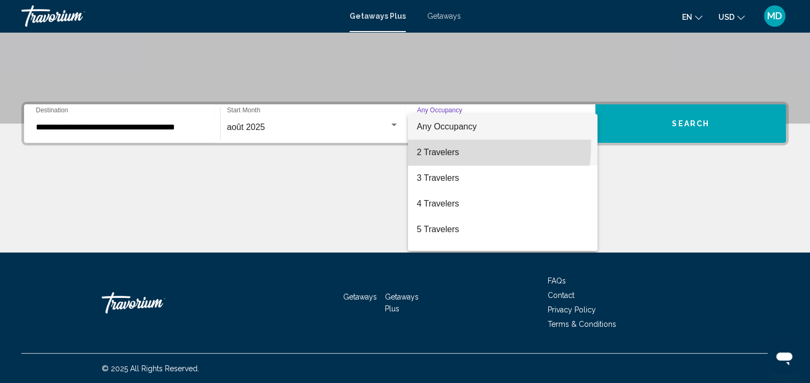
click at [452, 146] on span "2 Travelers" at bounding box center [502, 153] width 172 height 26
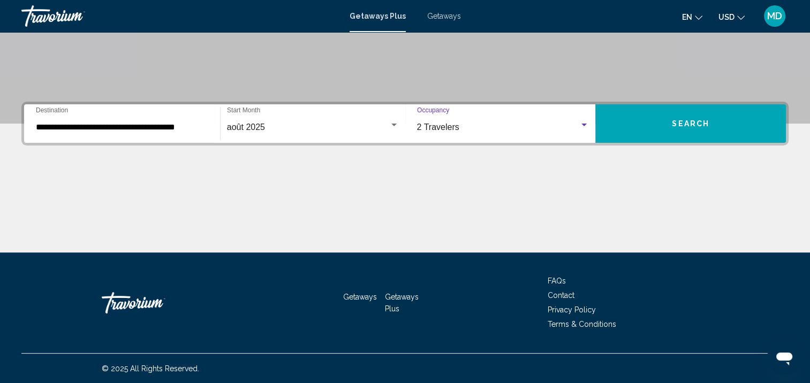
click at [646, 127] on button "Search" at bounding box center [690, 123] width 190 height 39
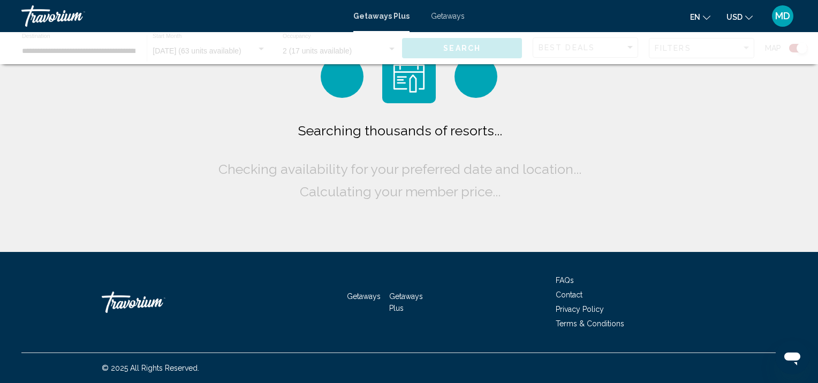
click at [733, 22] on button "USD USD ($) MXN (Mex$) CAD (Can$) GBP (£) EUR (€) AUD (A$) NZD (NZ$) CNY (CN¥)" at bounding box center [739, 17] width 26 height 16
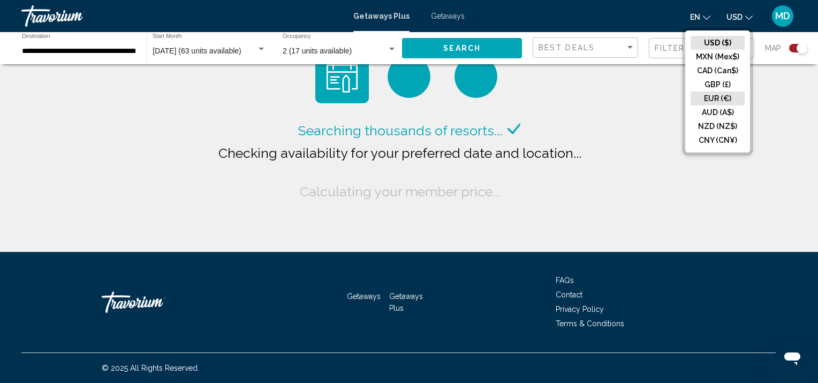
click at [724, 100] on button "EUR (€)" at bounding box center [717, 98] width 54 height 14
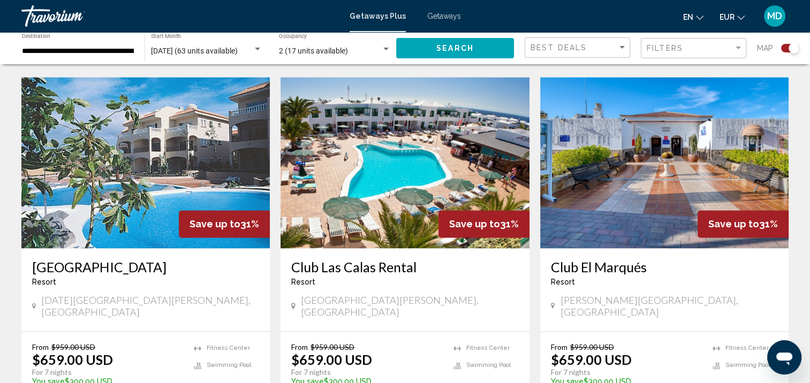
scroll to position [1691, 0]
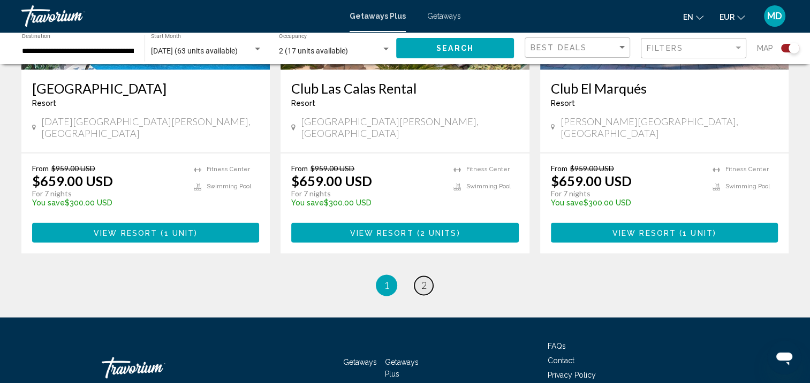
click at [423, 279] on span "2" at bounding box center [423, 285] width 5 height 12
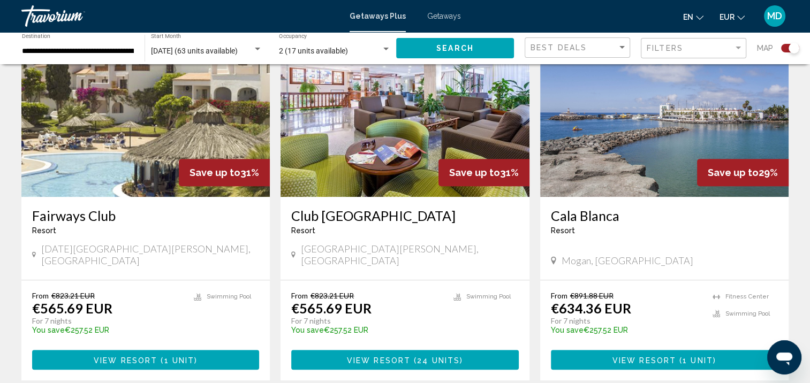
scroll to position [419, 0]
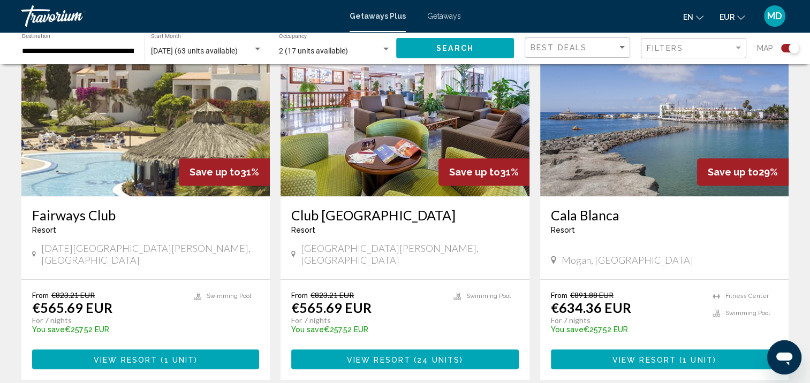
click at [726, 114] on img "Main content" at bounding box center [664, 110] width 248 height 171
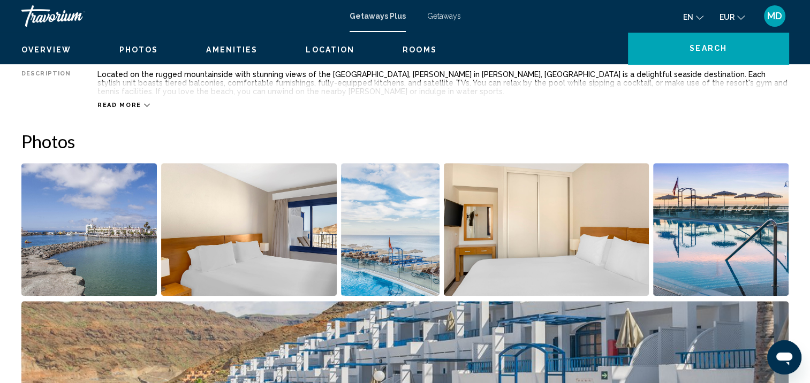
scroll to position [1, 0]
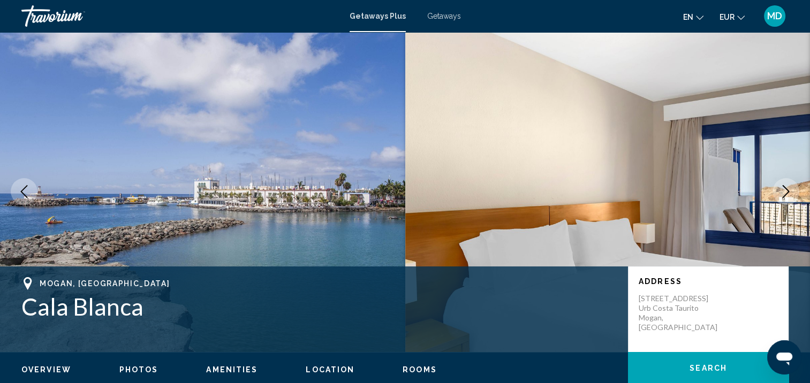
click at [795, 191] on button "Next image" at bounding box center [785, 191] width 27 height 27
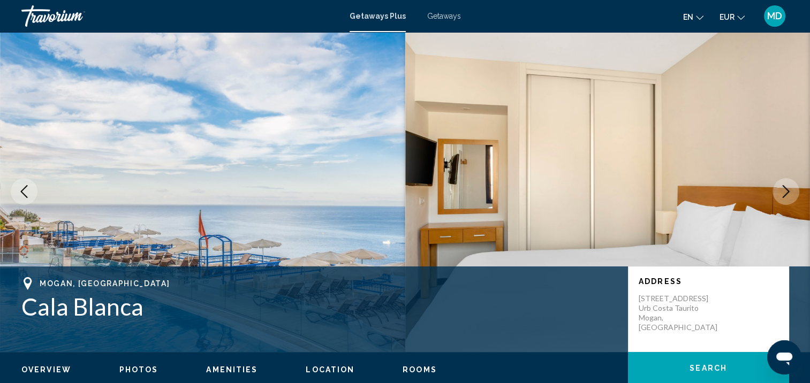
click at [795, 191] on button "Next image" at bounding box center [785, 191] width 27 height 27
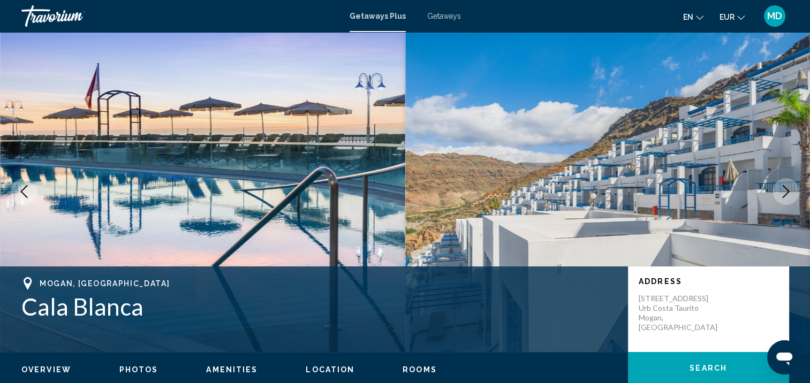
click at [795, 191] on button "Next image" at bounding box center [785, 191] width 27 height 27
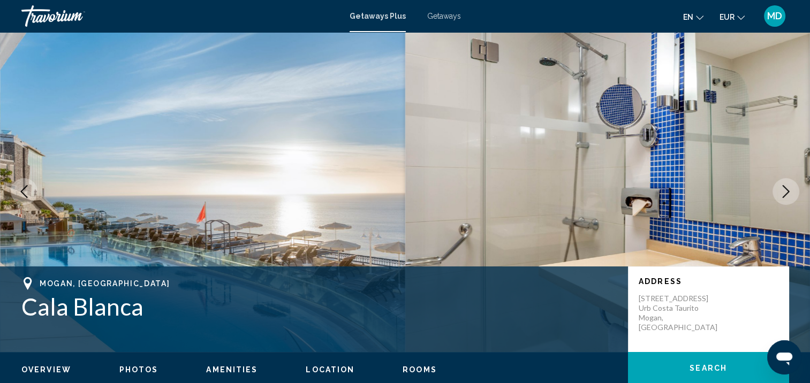
click at [794, 188] on button "Next image" at bounding box center [785, 191] width 27 height 27
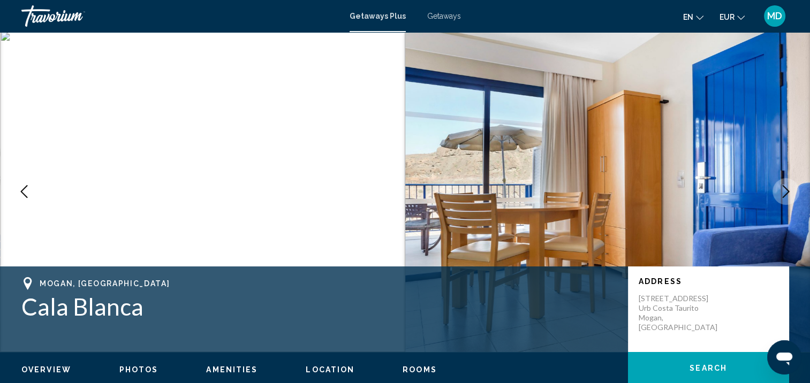
click at [794, 189] on button "Next image" at bounding box center [785, 191] width 27 height 27
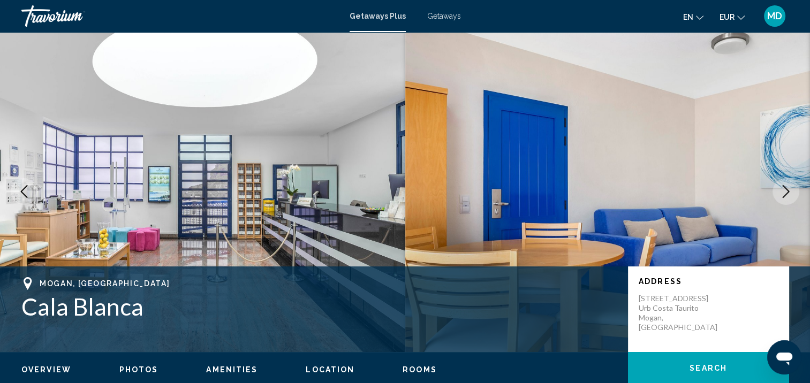
click at [794, 189] on button "Next image" at bounding box center [785, 191] width 27 height 27
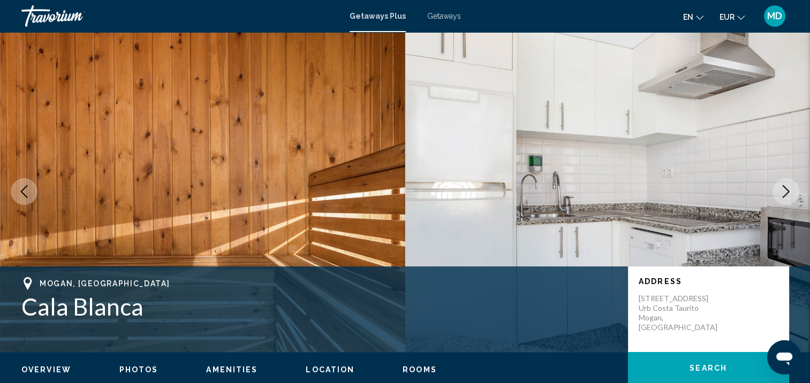
click at [794, 189] on button "Next image" at bounding box center [785, 191] width 27 height 27
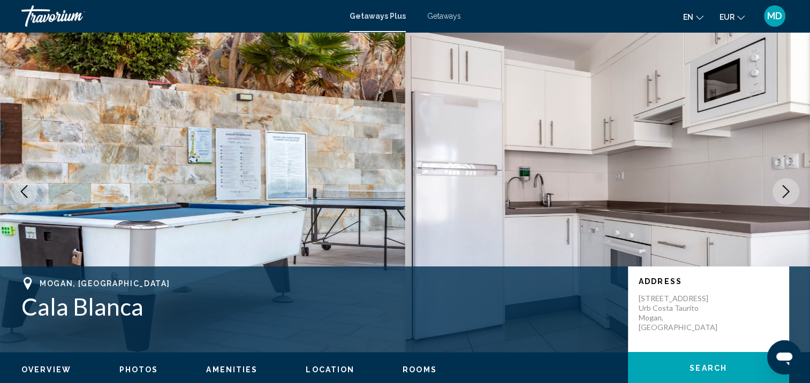
click at [794, 189] on button "Next image" at bounding box center [785, 191] width 27 height 27
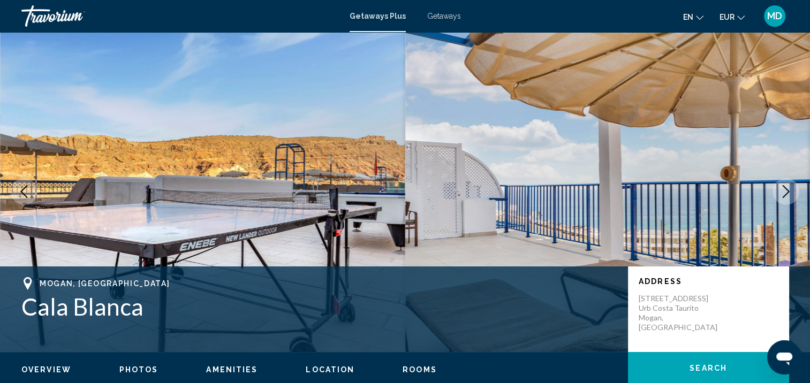
click at [794, 189] on button "Next image" at bounding box center [785, 191] width 27 height 27
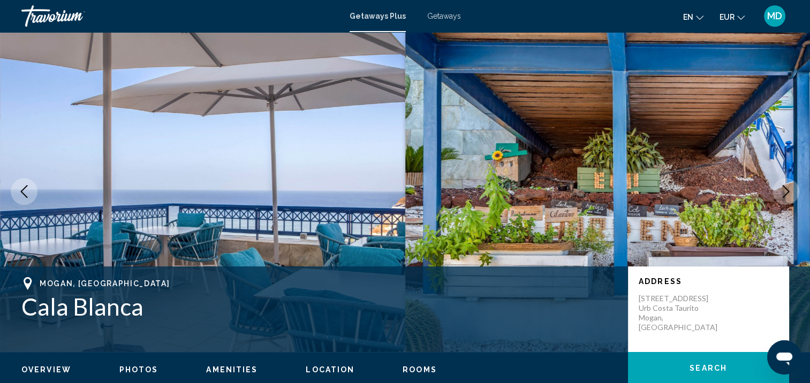
click at [794, 189] on button "Next image" at bounding box center [785, 191] width 27 height 27
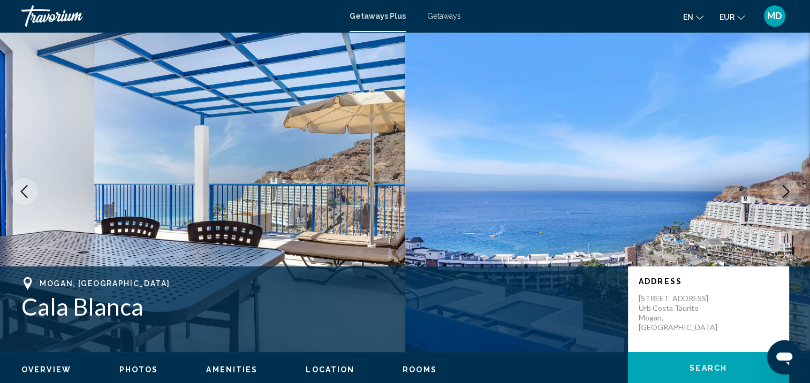
click at [794, 189] on button "Next image" at bounding box center [785, 191] width 27 height 27
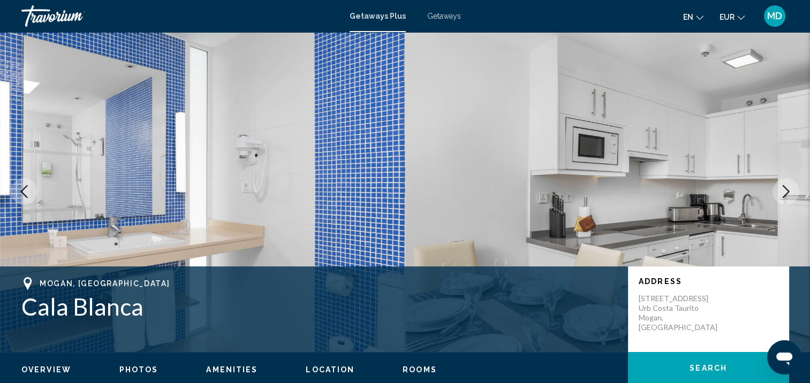
click at [794, 189] on button "Next image" at bounding box center [785, 191] width 27 height 27
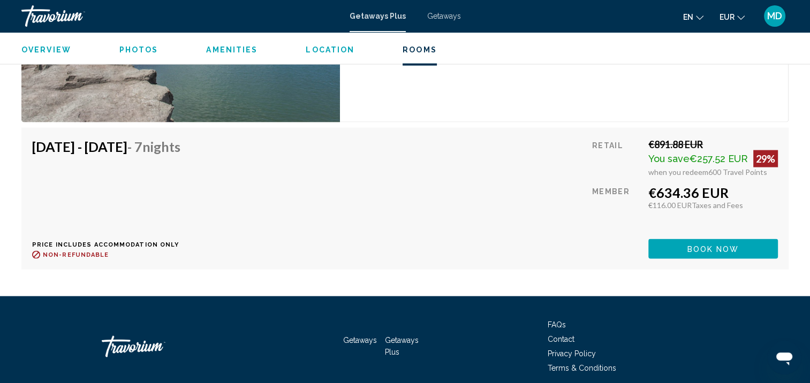
scroll to position [2188, 0]
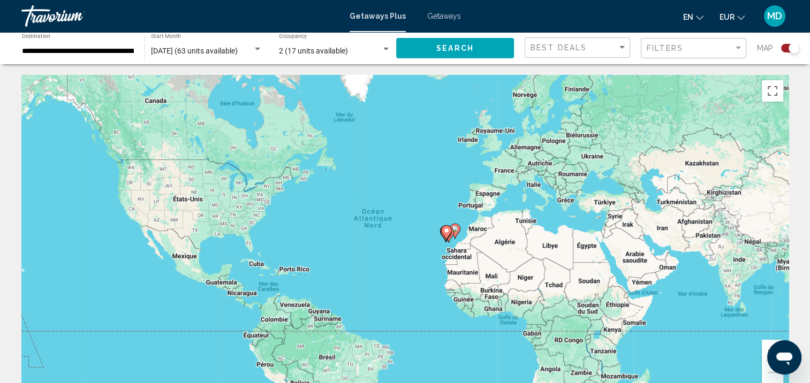
click at [783, 49] on div "Search widget" at bounding box center [790, 48] width 18 height 9
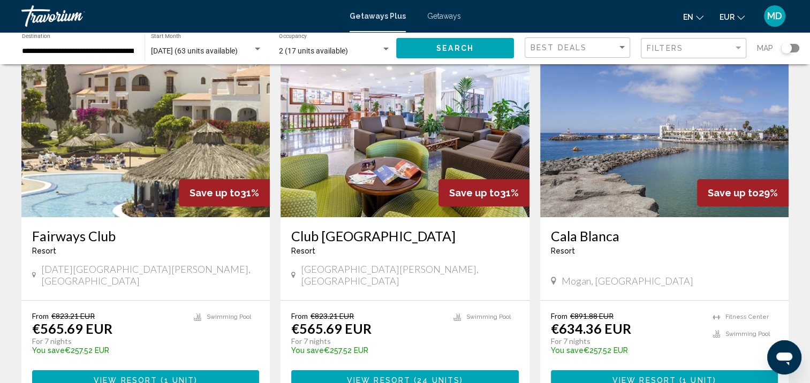
scroll to position [93, 0]
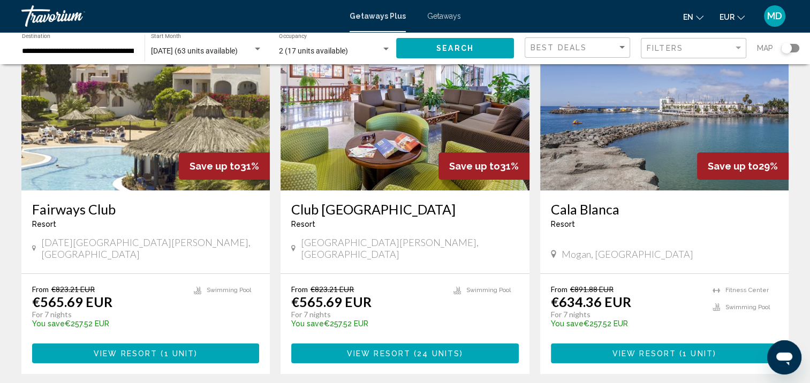
click at [194, 348] on button "View Resort ( 1 unit )" at bounding box center [145, 353] width 227 height 20
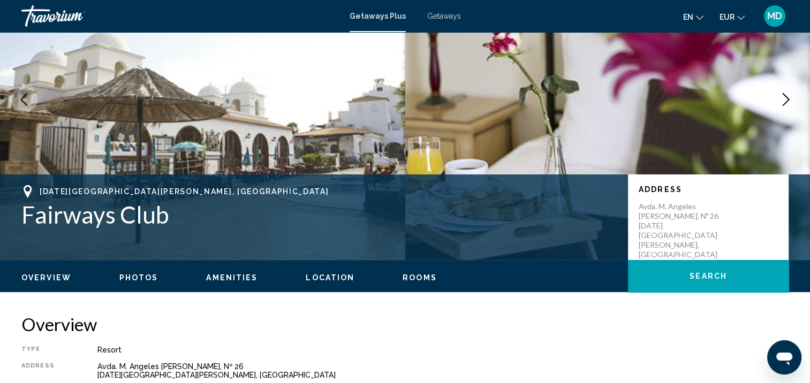
scroll to position [1, 0]
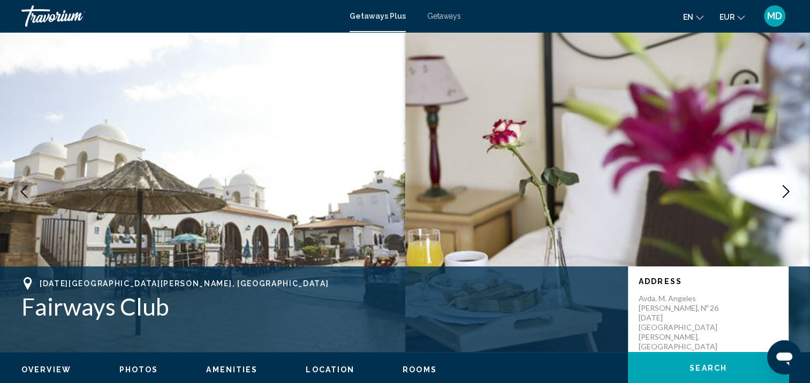
click at [777, 188] on button "Next image" at bounding box center [785, 191] width 27 height 27
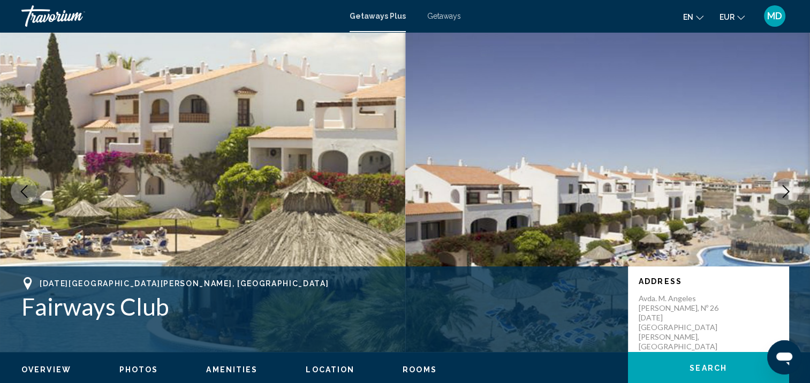
click at [777, 188] on button "Next image" at bounding box center [785, 191] width 27 height 27
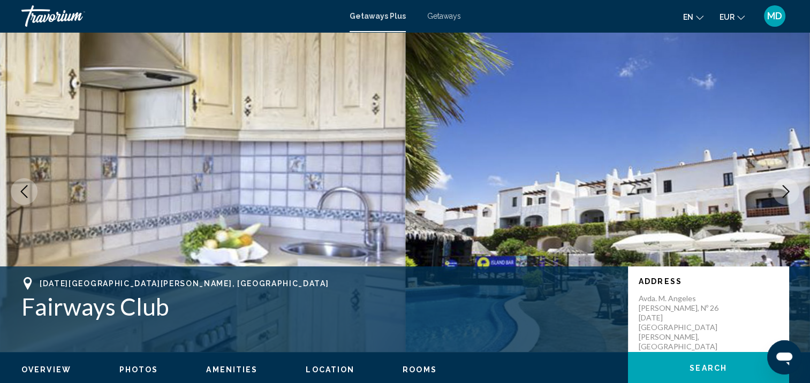
click at [777, 188] on button "Next image" at bounding box center [785, 191] width 27 height 27
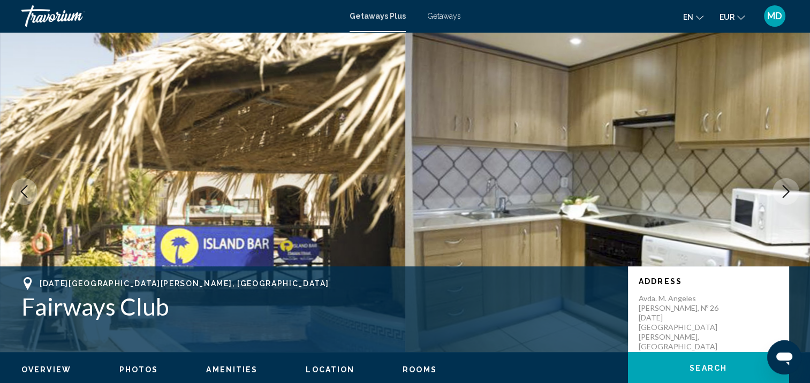
click at [777, 188] on button "Next image" at bounding box center [785, 191] width 27 height 27
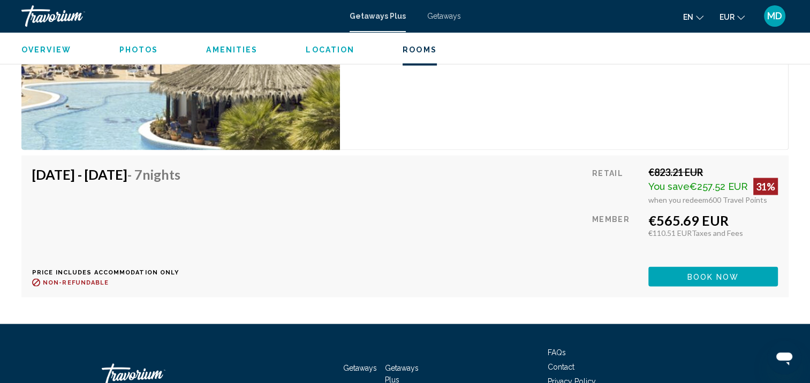
scroll to position [1990, 0]
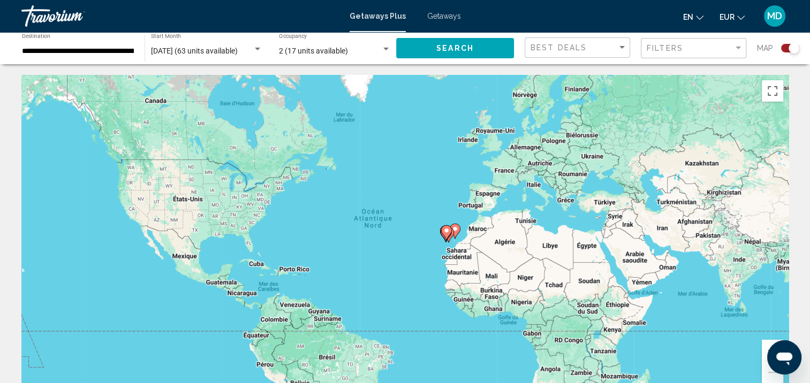
click at [439, 49] on span "Search" at bounding box center [454, 48] width 37 height 9
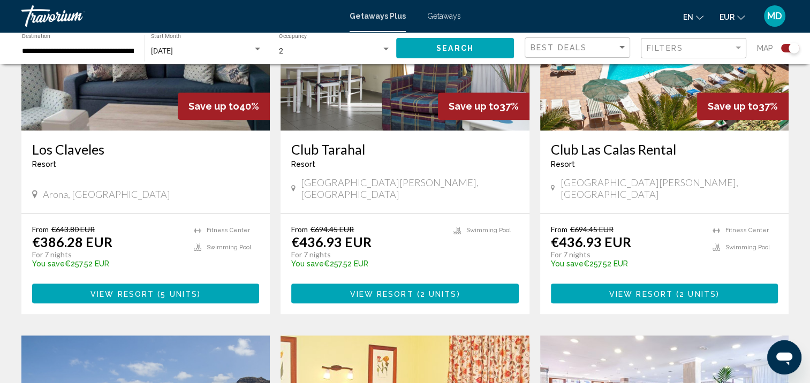
scroll to position [485, 0]
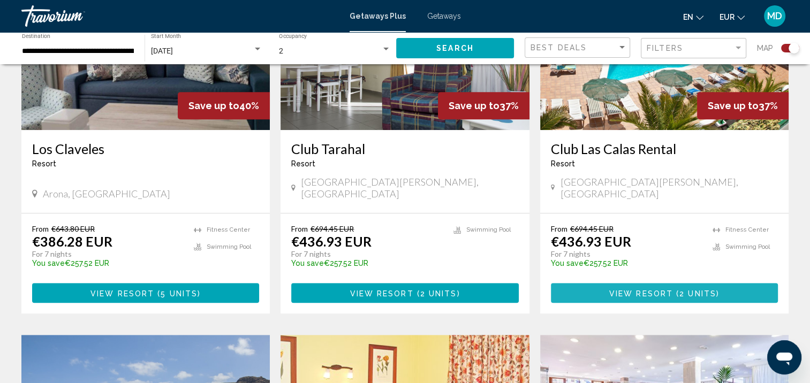
click at [567, 283] on button "View Resort ( 2 units )" at bounding box center [664, 293] width 227 height 20
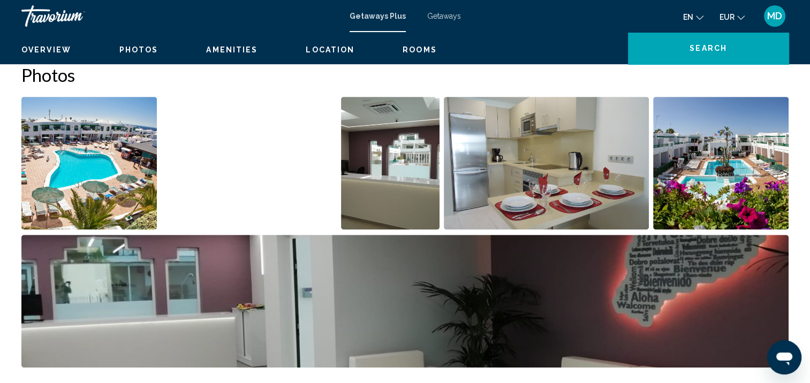
scroll to position [1, 0]
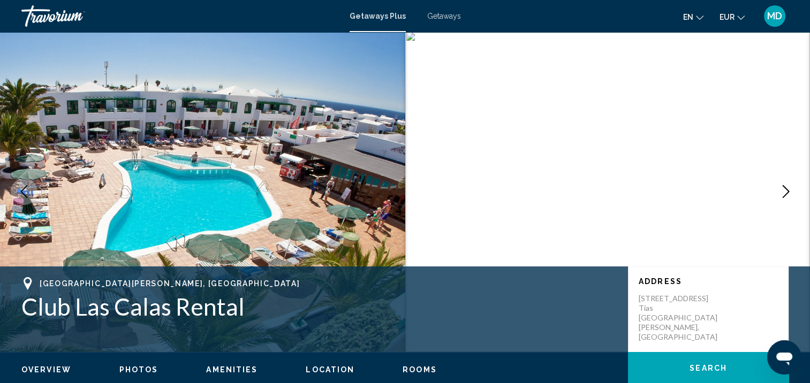
click at [777, 188] on button "Next image" at bounding box center [785, 191] width 27 height 27
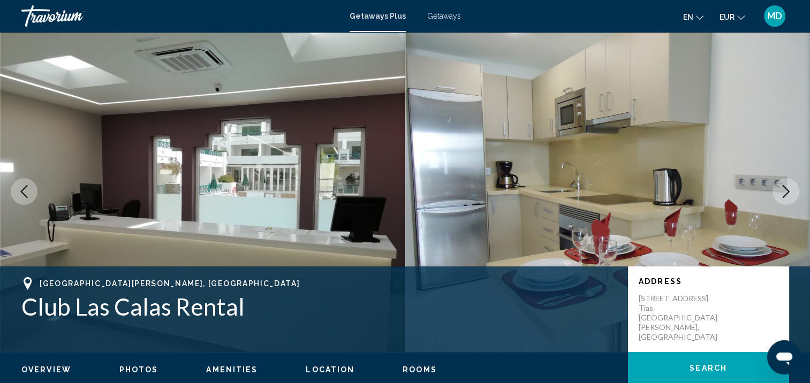
click at [777, 185] on button "Next image" at bounding box center [785, 191] width 27 height 27
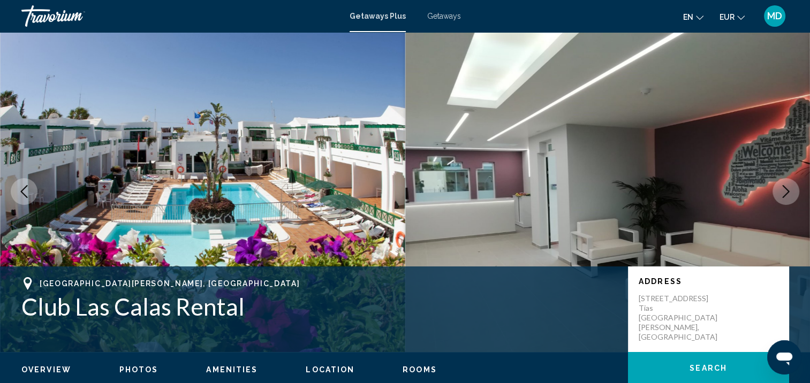
click at [777, 185] on button "Next image" at bounding box center [785, 191] width 27 height 27
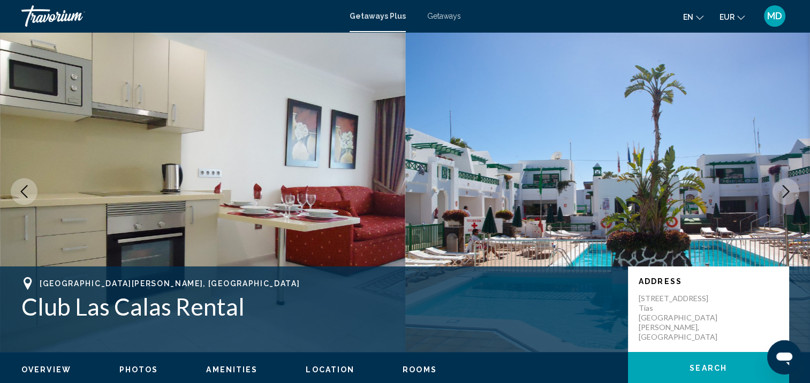
click at [777, 185] on button "Next image" at bounding box center [785, 191] width 27 height 27
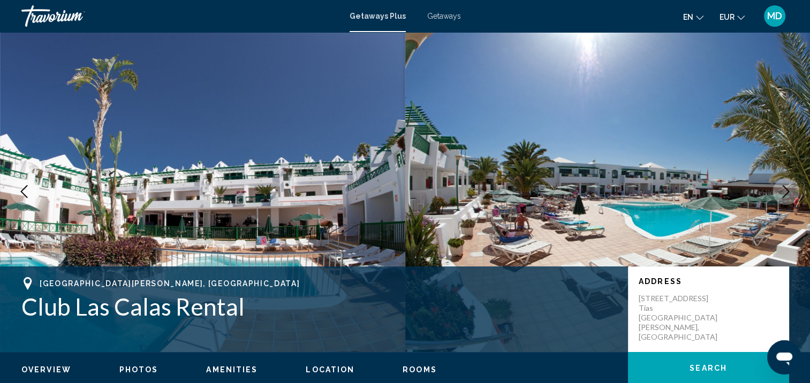
click at [777, 185] on button "Next image" at bounding box center [785, 191] width 27 height 27
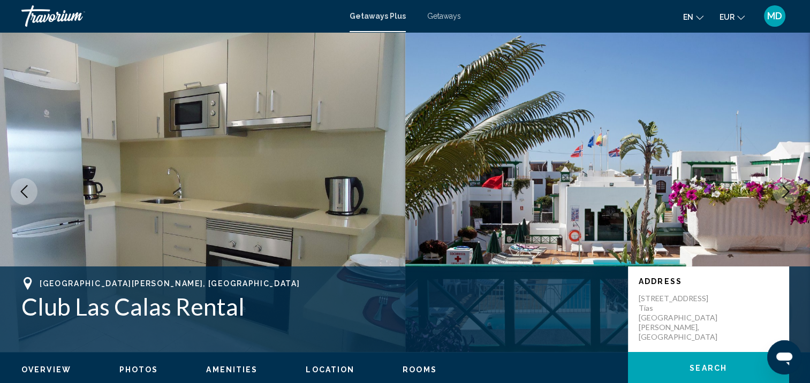
click at [777, 185] on button "Next image" at bounding box center [785, 191] width 27 height 27
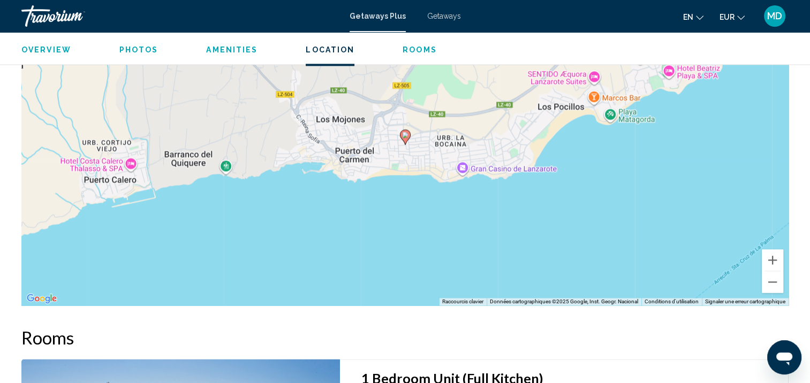
scroll to position [1541, 0]
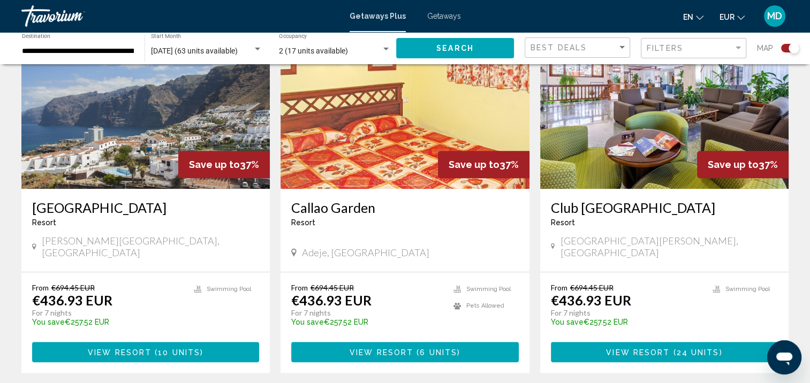
scroll to position [803, 0]
click at [89, 348] on span "View Resort" at bounding box center [120, 352] width 64 height 9
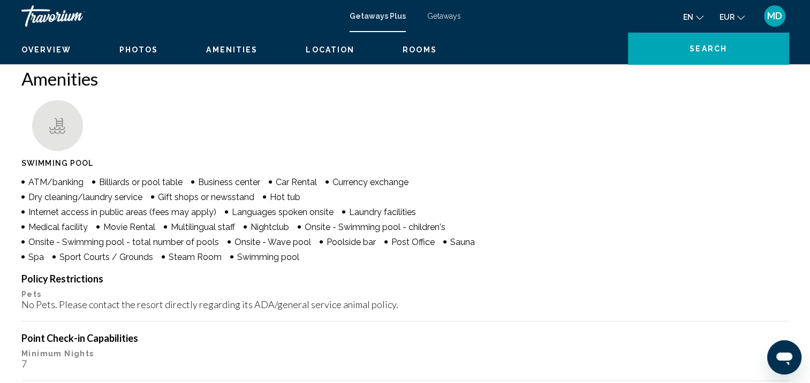
scroll to position [1, 0]
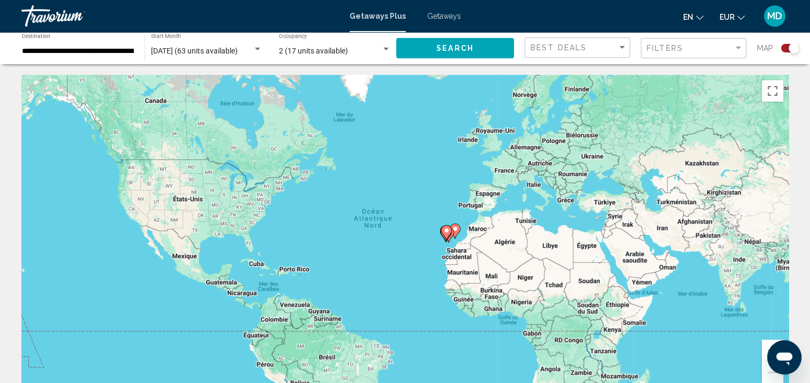
click at [428, 20] on div "Getaways Plus Getaways en English Español Français Italiano Português русский E…" at bounding box center [405, 16] width 810 height 22
click at [439, 11] on div "Getaways Plus Getaways en English Español Français Italiano Português русский E…" at bounding box center [405, 16] width 810 height 22
click at [439, 13] on span "Getaways" at bounding box center [444, 16] width 34 height 9
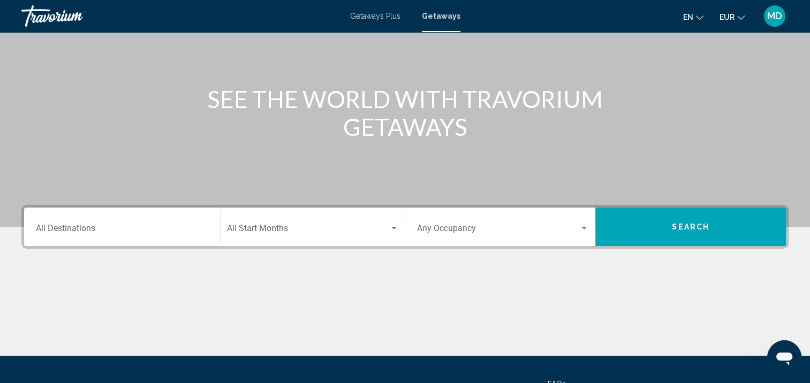
scroll to position [96, 0]
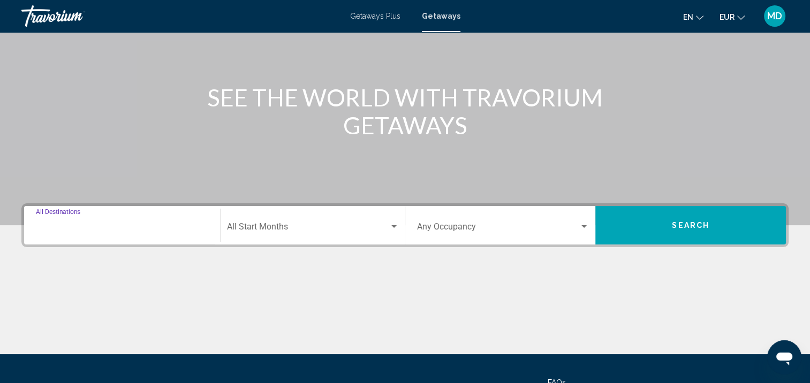
click at [65, 233] on input "Destination All Destinations" at bounding box center [122, 229] width 172 height 10
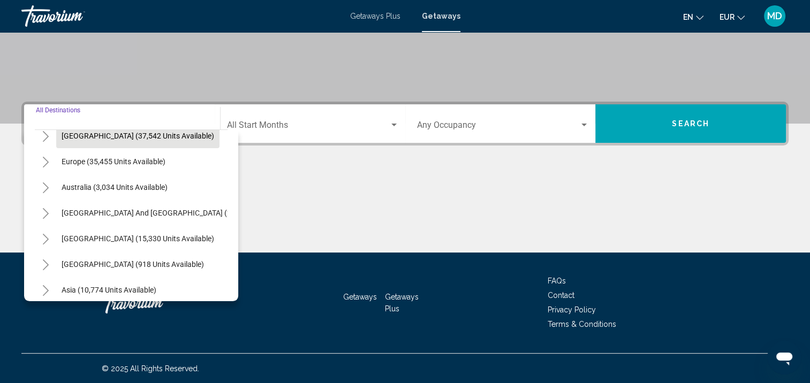
scroll to position [120, 0]
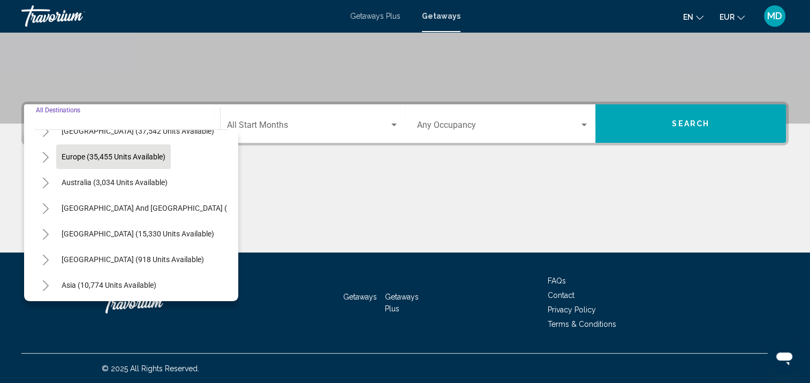
click at [102, 163] on button "Europe (35,455 units available)" at bounding box center [113, 156] width 114 height 25
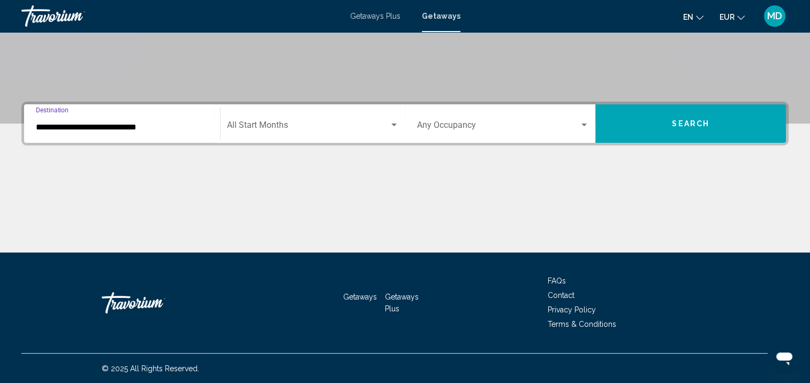
click at [128, 124] on input "**********" at bounding box center [122, 128] width 172 height 10
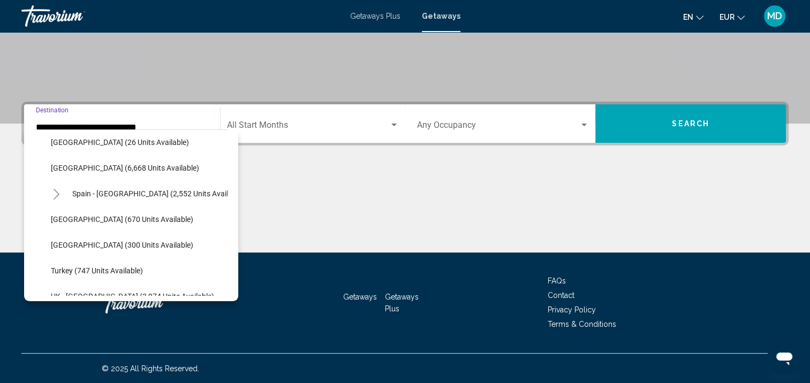
scroll to position [572, 0]
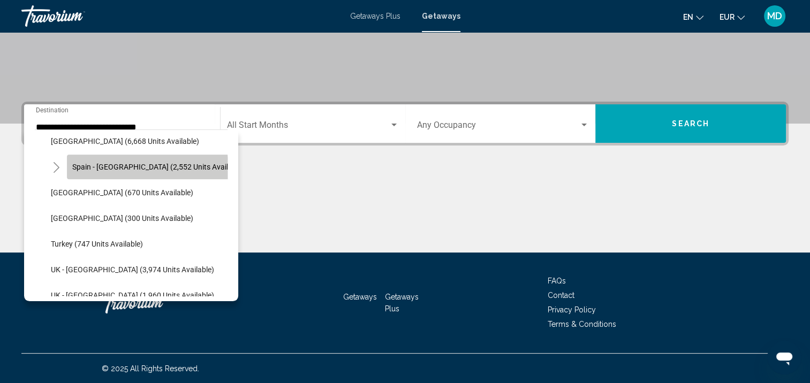
click at [114, 169] on span "Spain - Canary Islands (2,552 units available)" at bounding box center [158, 167] width 172 height 9
type input "**********"
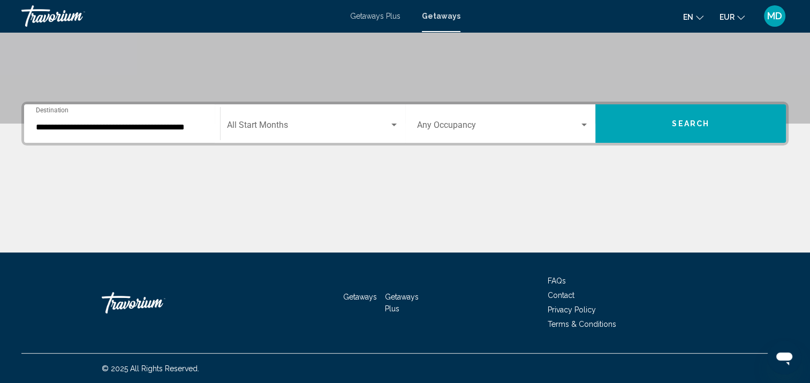
click at [254, 131] on div "Start Month All Start Months" at bounding box center [313, 124] width 172 height 34
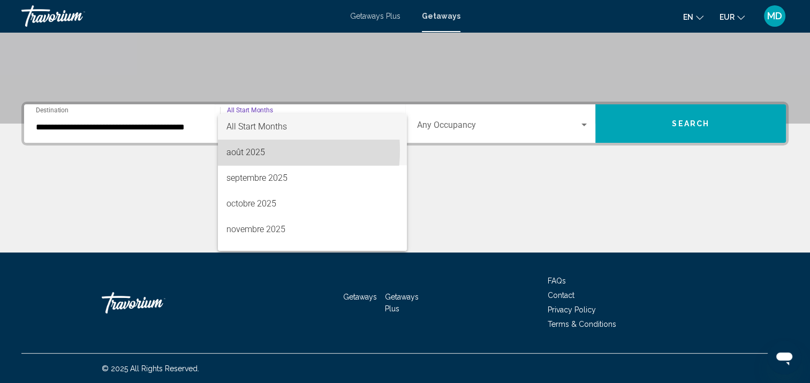
click at [256, 150] on span "août 2025" at bounding box center [312, 153] width 172 height 26
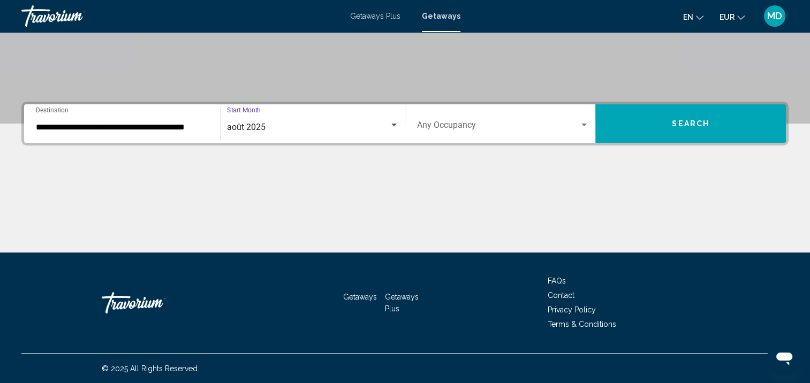
click at [443, 123] on span "Search widget" at bounding box center [498, 128] width 163 height 10
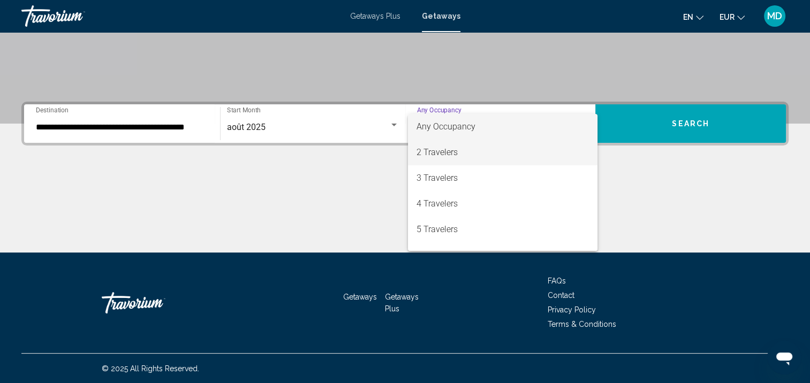
click at [458, 155] on span "2 Travelers" at bounding box center [502, 153] width 172 height 26
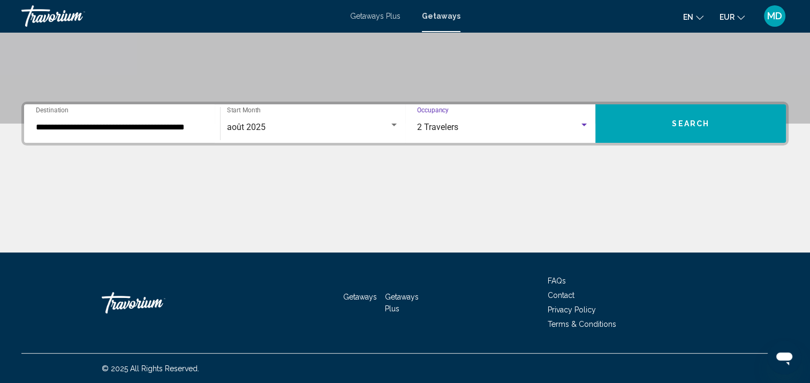
click at [612, 135] on button "Search" at bounding box center [690, 123] width 190 height 39
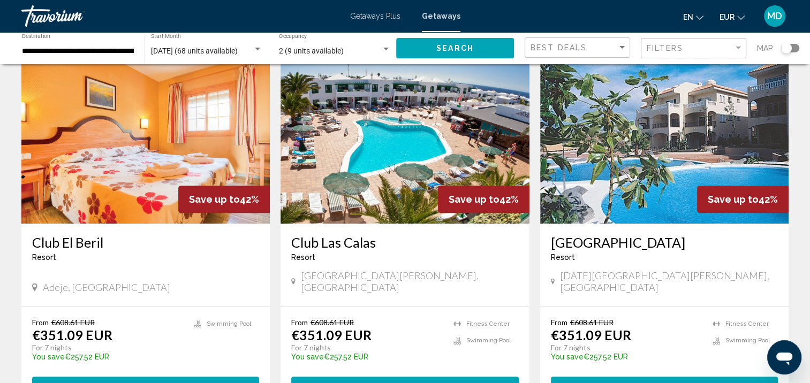
scroll to position [437, 0]
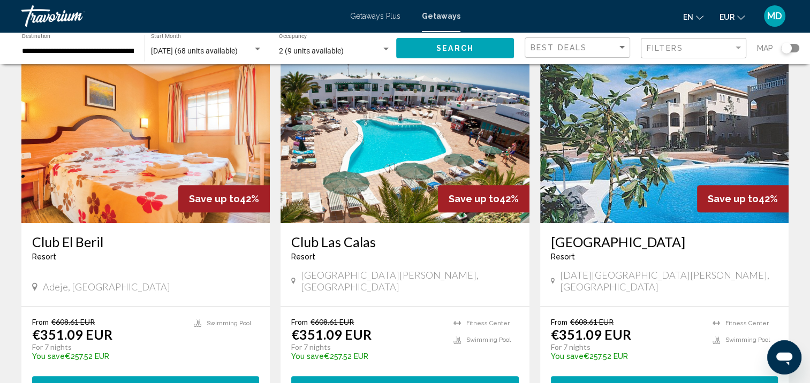
click at [593, 205] on img "Main content" at bounding box center [664, 137] width 248 height 171
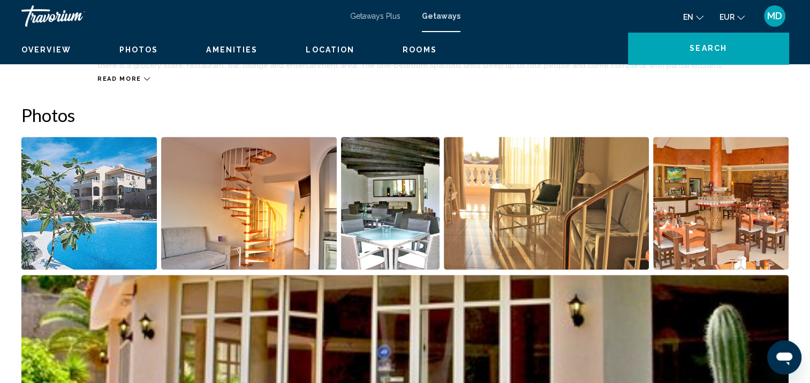
scroll to position [1, 0]
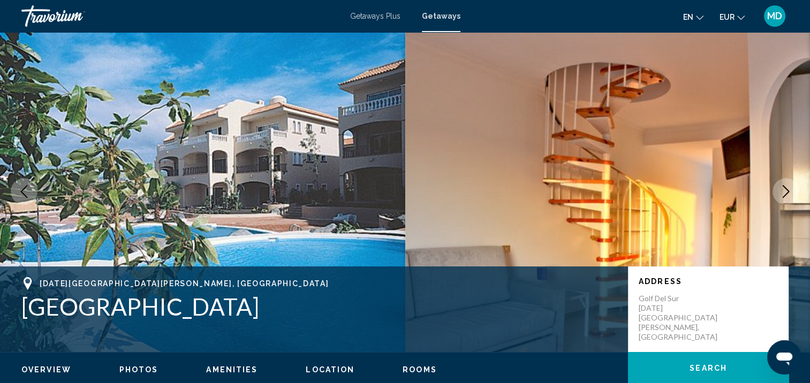
click at [784, 185] on icon "Next image" at bounding box center [785, 191] width 13 height 13
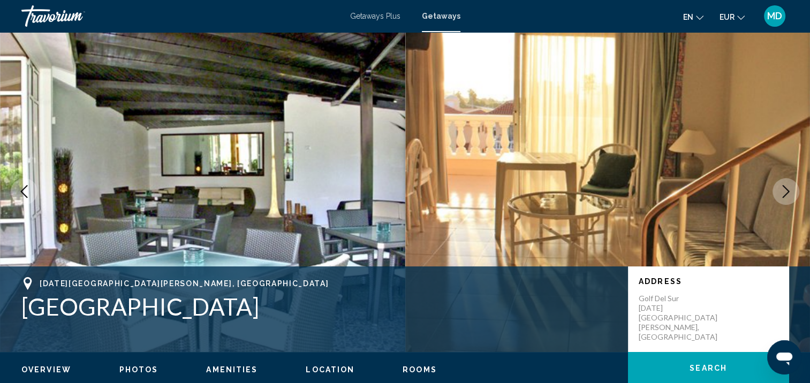
click at [784, 185] on icon "Next image" at bounding box center [785, 191] width 13 height 13
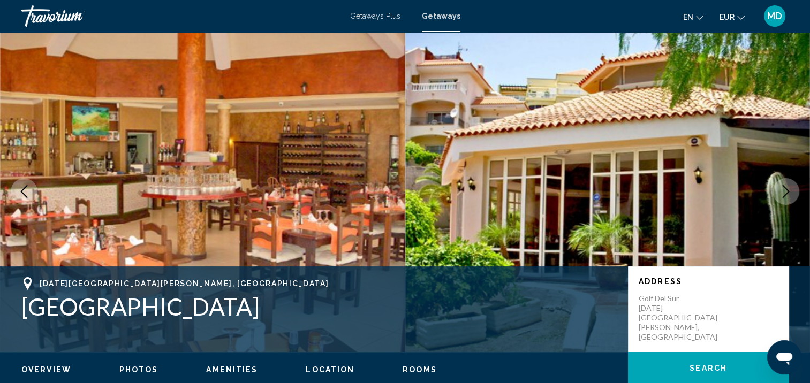
click at [784, 184] on button "Next image" at bounding box center [785, 191] width 27 height 27
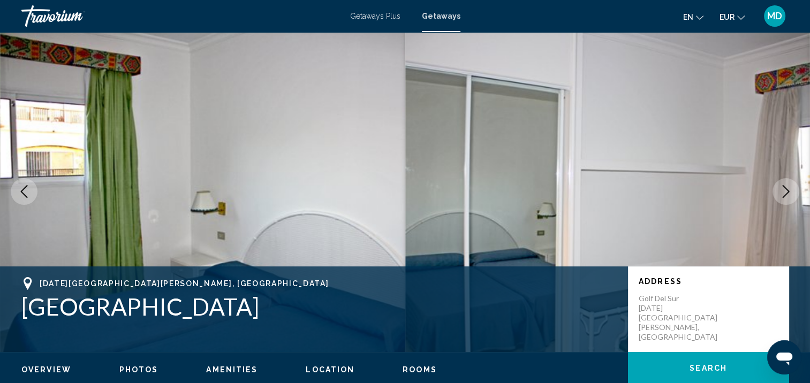
click at [784, 184] on button "Next image" at bounding box center [785, 191] width 27 height 27
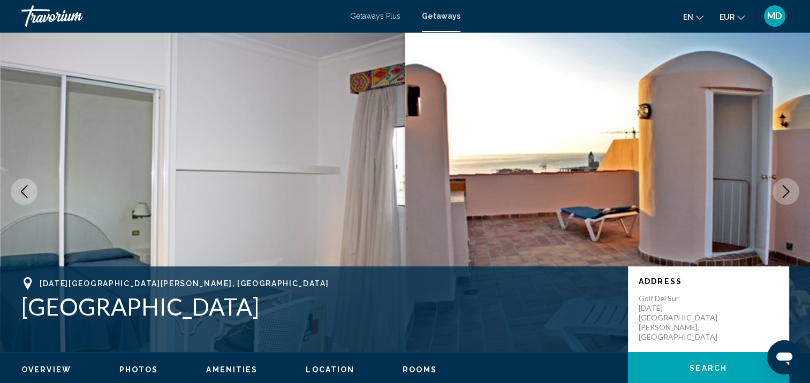
click at [784, 184] on button "Next image" at bounding box center [785, 191] width 27 height 27
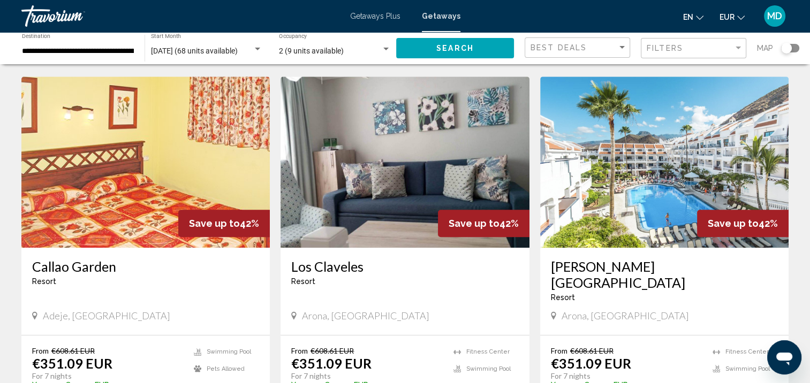
scroll to position [789, 0]
click at [587, 258] on h3 "Beverly Hills Heights" at bounding box center [664, 274] width 227 height 32
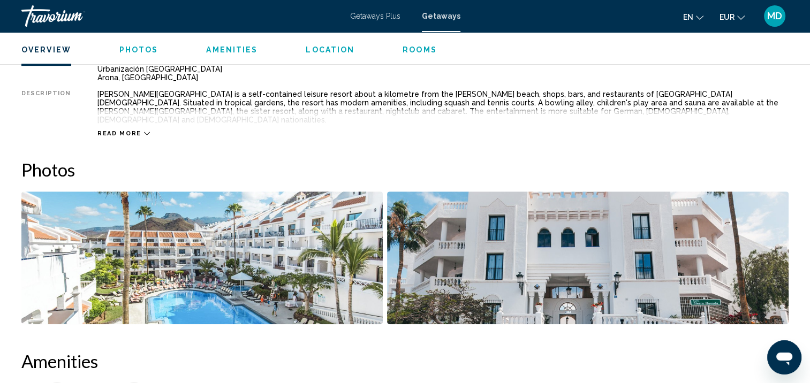
scroll to position [385, 0]
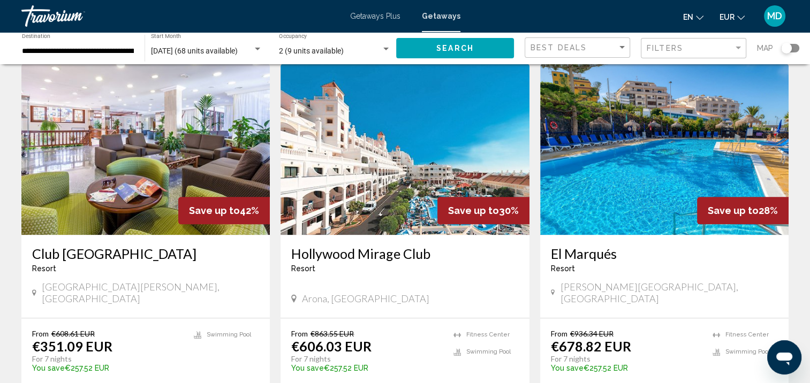
scroll to position [1181, 0]
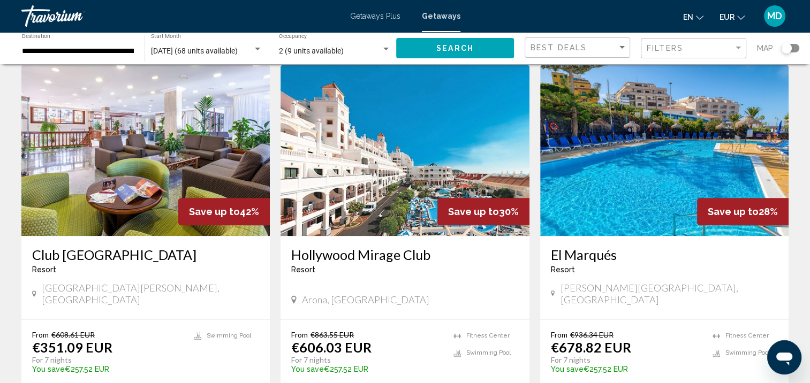
click at [400, 247] on h3 "Hollywood Mirage Club" at bounding box center [404, 255] width 227 height 16
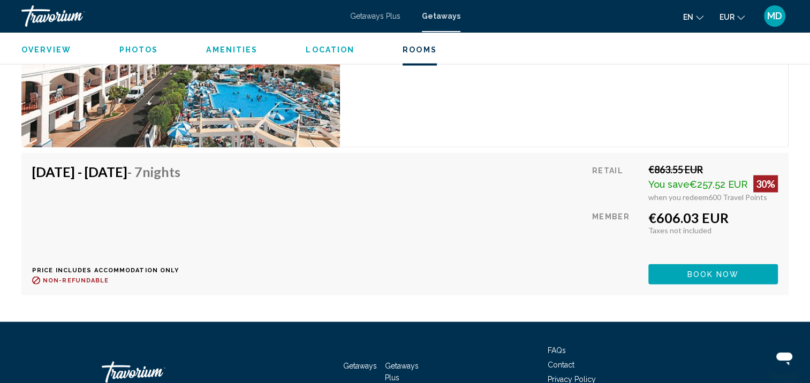
scroll to position [2039, 0]
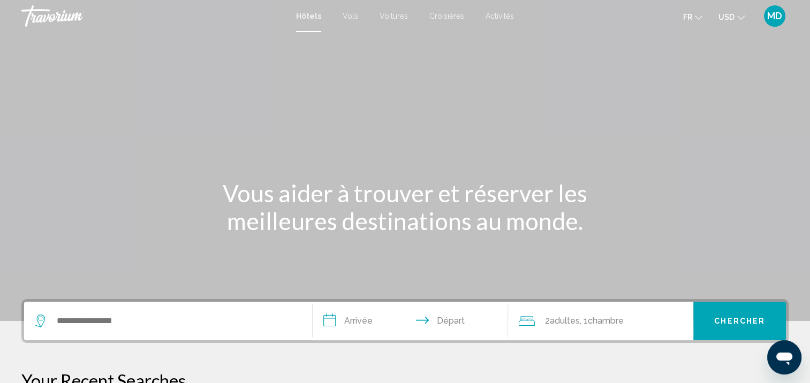
click at [726, 20] on span "USD" at bounding box center [726, 17] width 16 height 9
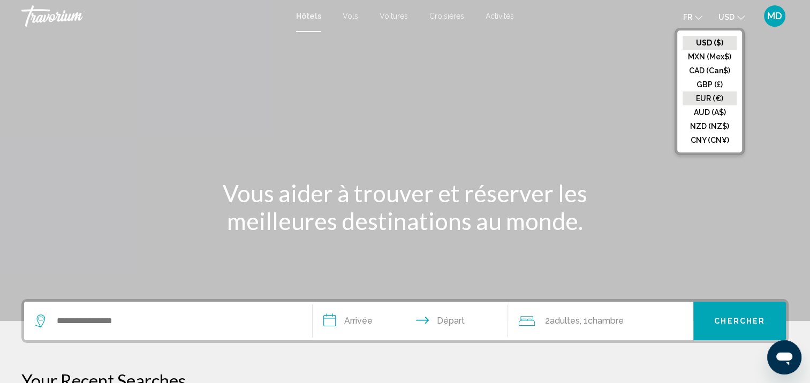
click at [714, 100] on button "EUR (€)" at bounding box center [709, 98] width 54 height 14
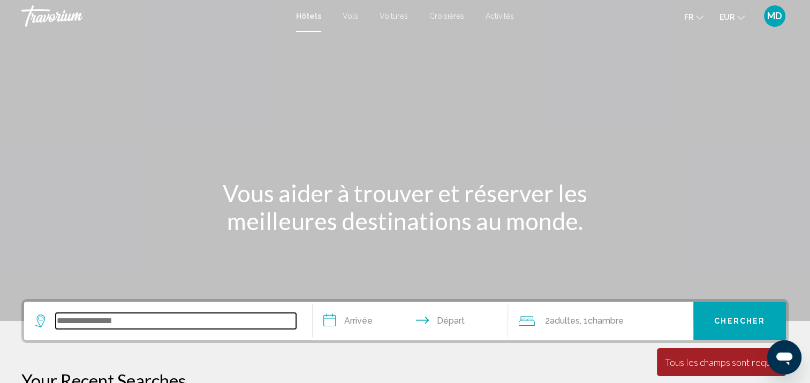
click at [102, 319] on input "Search widget" at bounding box center [176, 321] width 240 height 16
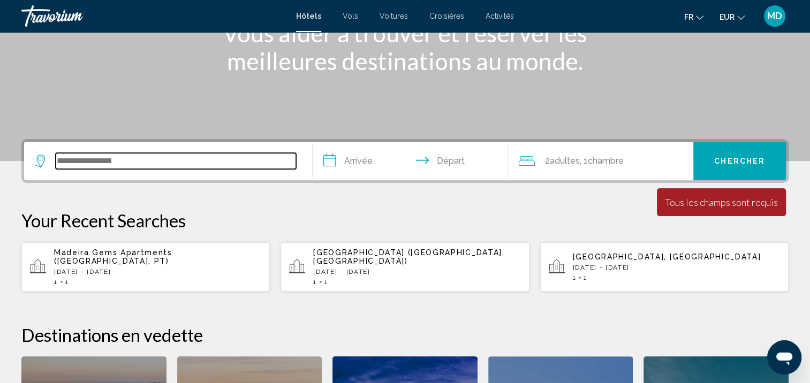
scroll to position [264, 0]
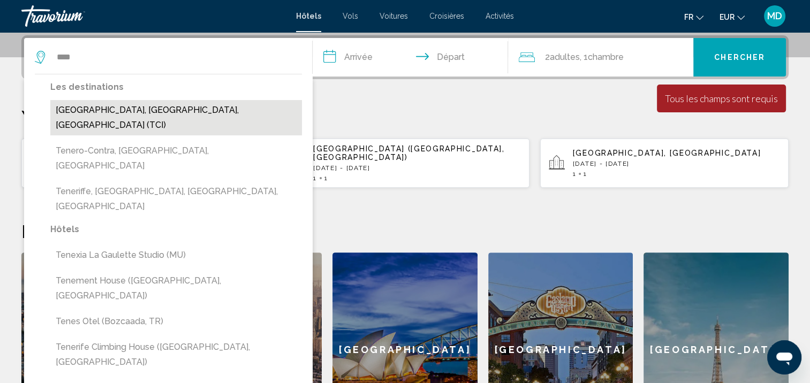
click at [151, 115] on button "[GEOGRAPHIC_DATA], [GEOGRAPHIC_DATA], [GEOGRAPHIC_DATA] (TCI)" at bounding box center [175, 117] width 251 height 35
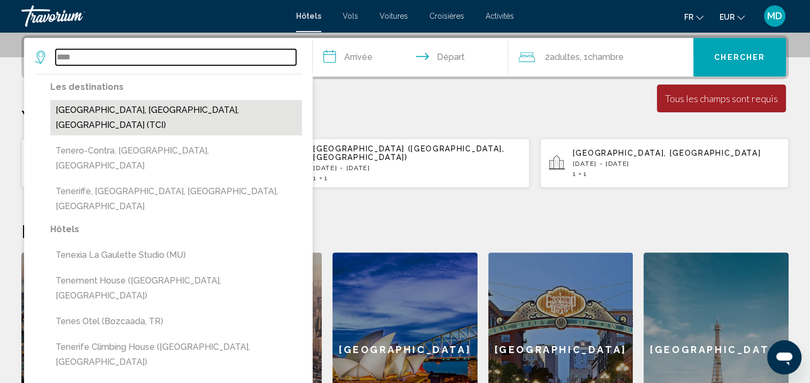
type input "**********"
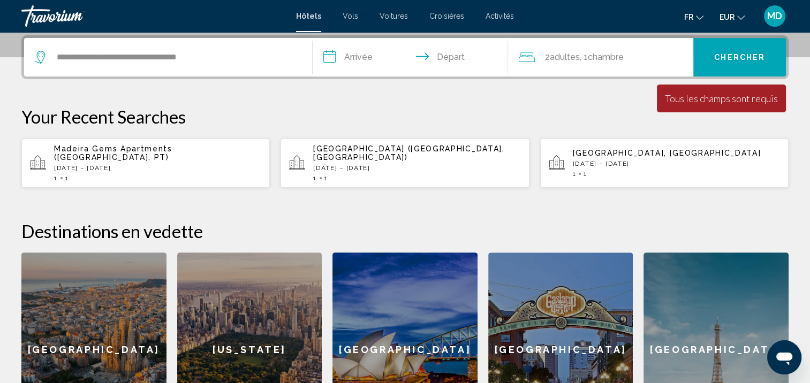
click at [623, 57] on span "Chambre" at bounding box center [605, 57] width 36 height 10
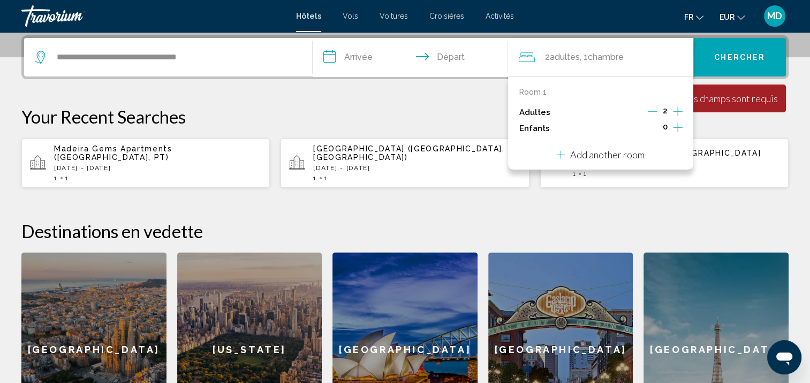
click at [654, 116] on button "Decrement adults" at bounding box center [652, 112] width 10 height 13
click at [391, 58] on input "**********" at bounding box center [412, 59] width 200 height 42
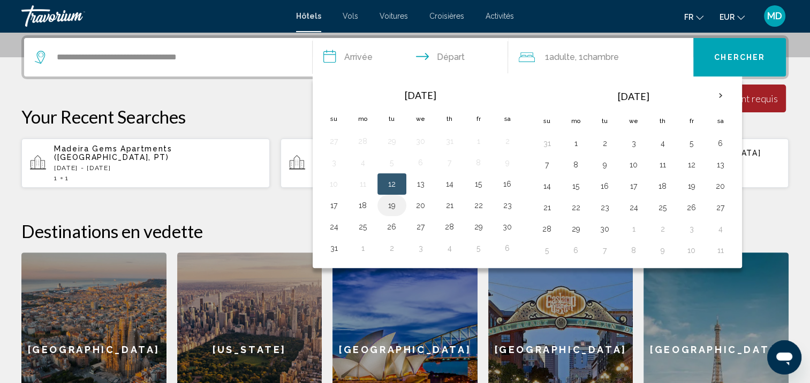
click at [397, 206] on button "19" at bounding box center [391, 205] width 17 height 15
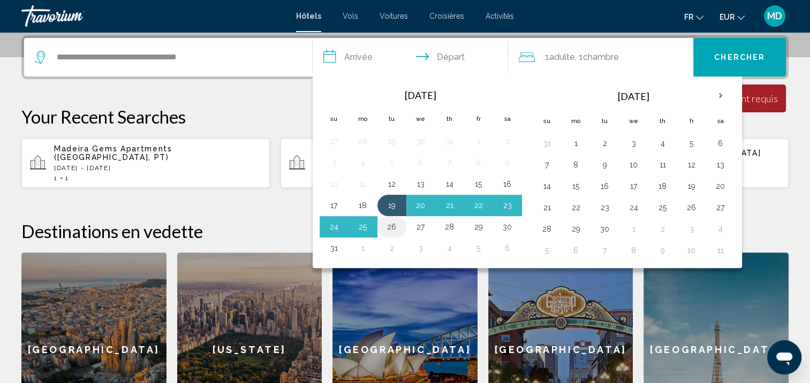
click at [392, 225] on button "26" at bounding box center [391, 226] width 17 height 15
type input "**********"
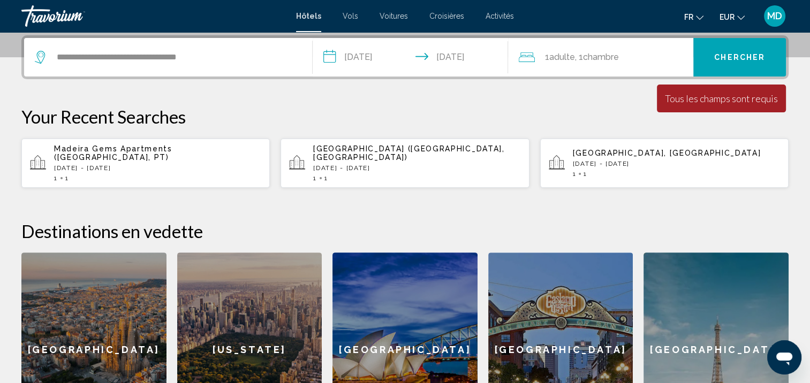
click at [736, 54] on span "Chercher" at bounding box center [739, 58] width 51 height 9
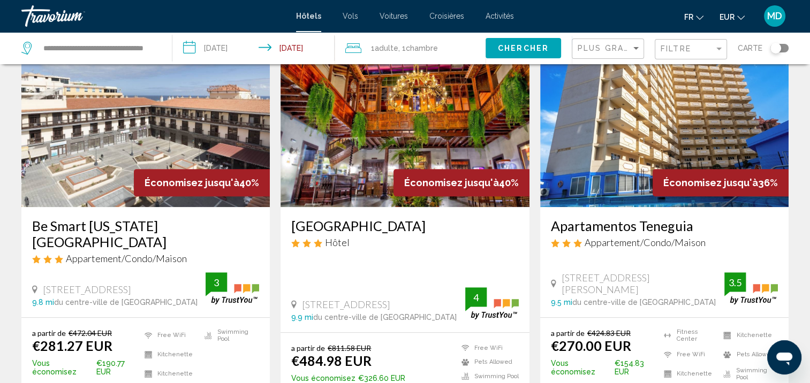
scroll to position [480, 0]
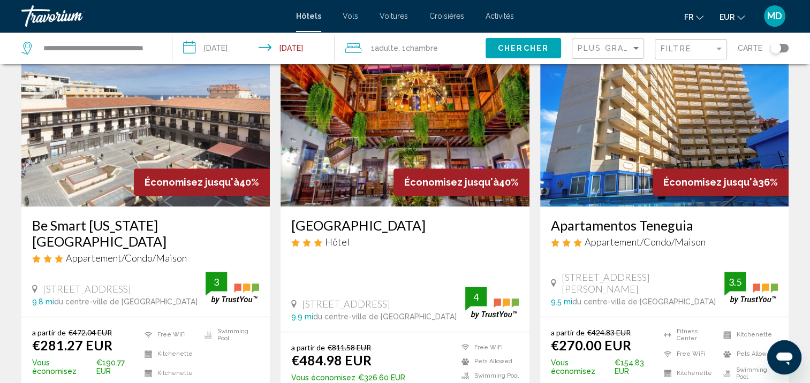
click at [770, 48] on div "Toggle map" at bounding box center [775, 48] width 11 height 11
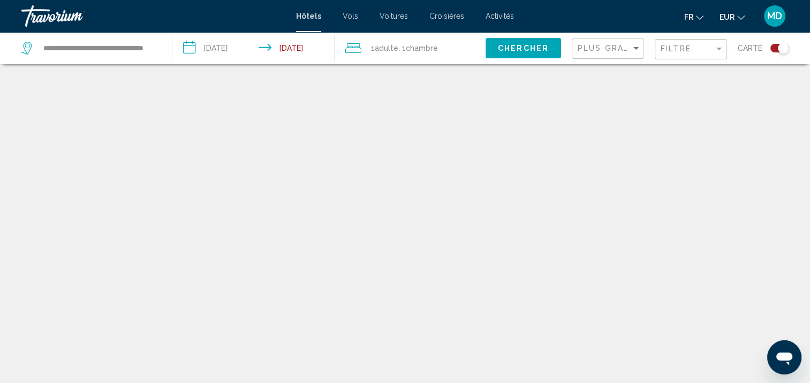
scroll to position [64, 0]
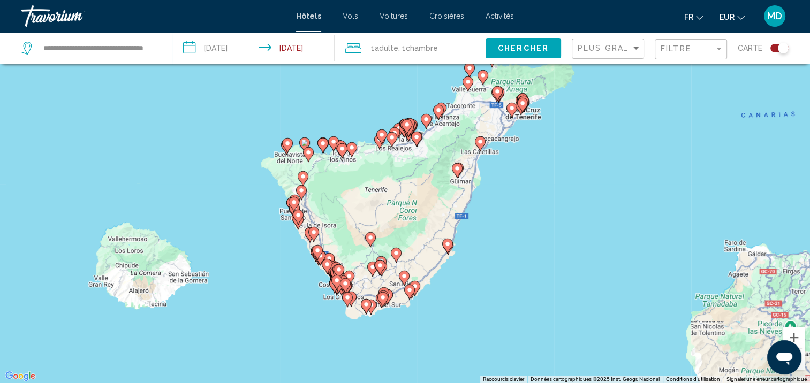
click at [437, 282] on div "Pour activer le glissement avec le clavier, appuyez sur Alt+Entrée. Une fois ce…" at bounding box center [405, 191] width 810 height 383
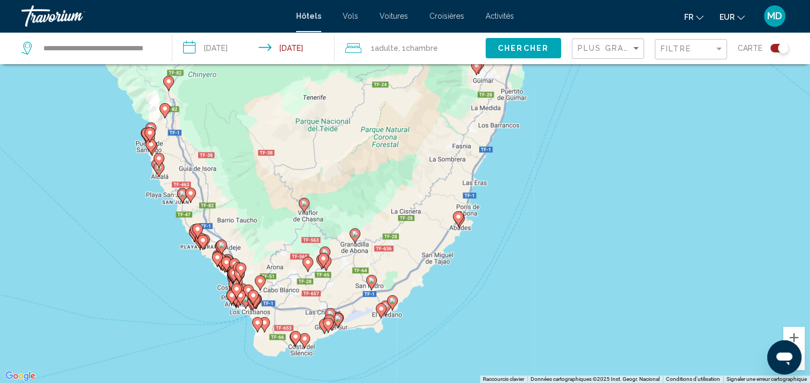
click at [437, 282] on div "Pour activer le glissement avec le clavier, appuyez sur Alt+Entrée. Une fois ce…" at bounding box center [405, 191] width 810 height 383
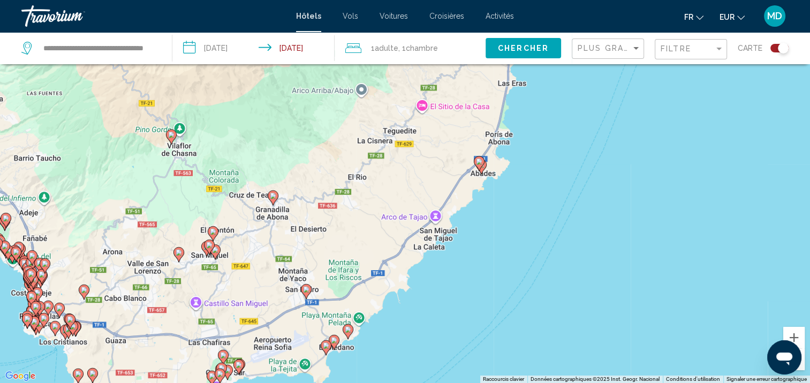
click at [437, 282] on div "Pour activer le glissement avec le clavier, appuyez sur Alt+Entrée. Une fois ce…" at bounding box center [405, 191] width 810 height 383
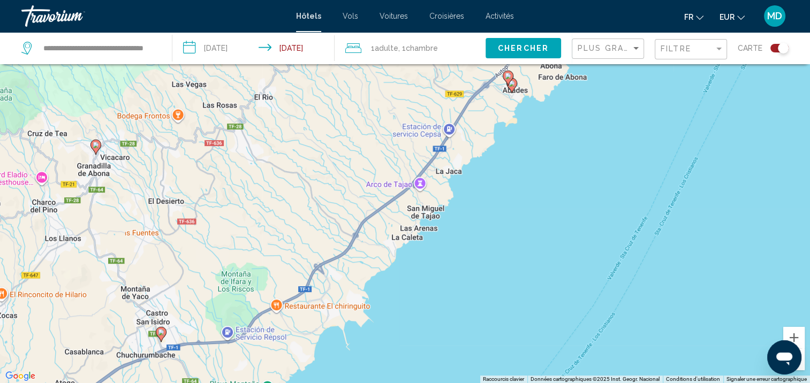
drag, startPoint x: 488, startPoint y: 171, endPoint x: 462, endPoint y: 241, distance: 74.3
click at [462, 241] on div "Pour activer le glissement avec le clavier, appuyez sur Alt+Entrée. Une fois ce…" at bounding box center [405, 191] width 810 height 383
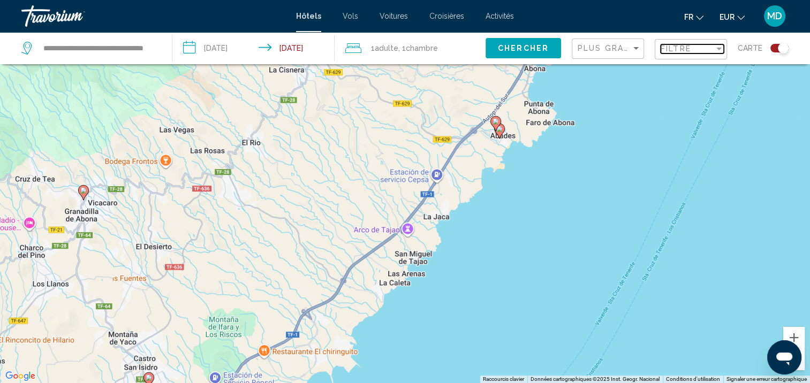
click at [678, 51] on span "Filtre" at bounding box center [675, 48] width 30 height 9
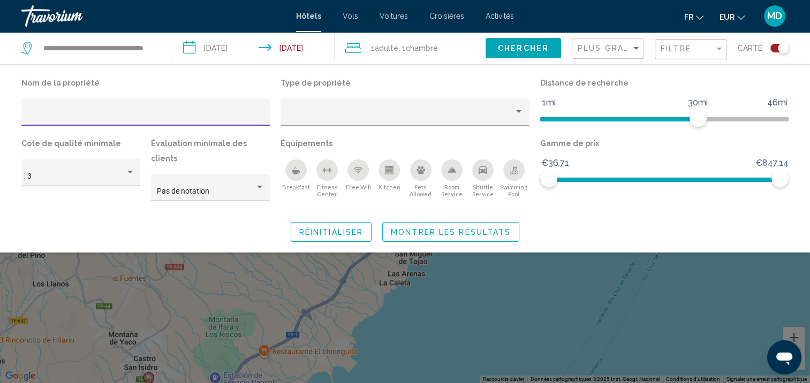
click at [521, 172] on div "Swimming Pool" at bounding box center [513, 169] width 21 height 21
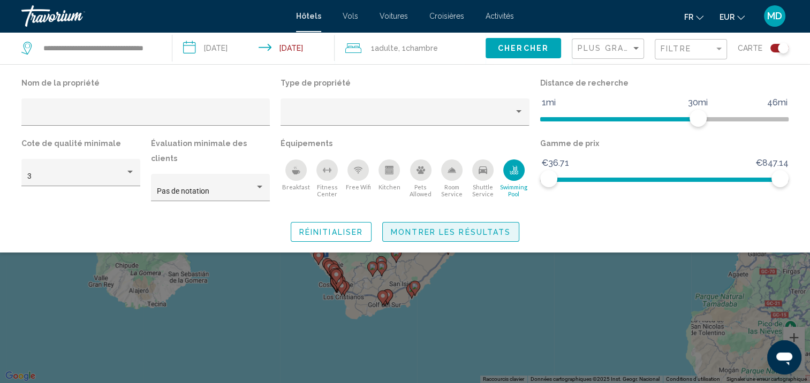
click at [498, 228] on span "Montrer les résultats" at bounding box center [451, 232] width 120 height 9
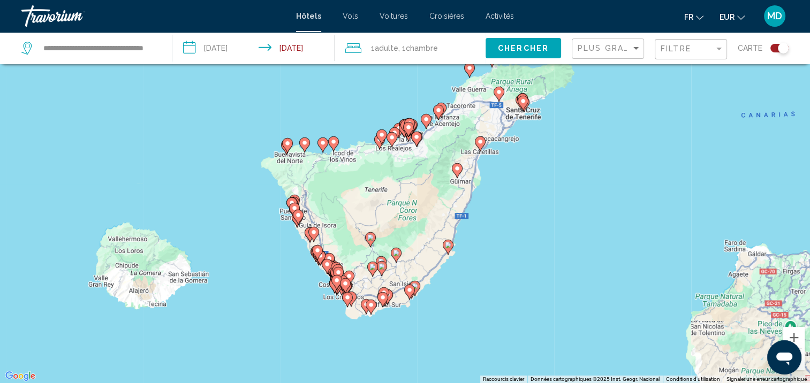
click at [462, 263] on div "Pour activer le glissement avec le clavier, appuyez sur Alt+Entrée. Une fois ce…" at bounding box center [405, 191] width 810 height 383
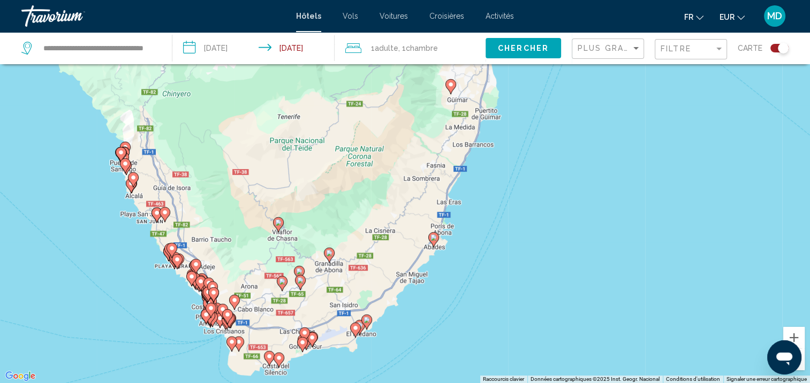
click at [457, 261] on div "Pour activer le glissement avec le clavier, appuyez sur Alt+Entrée. Une fois ce…" at bounding box center [405, 191] width 810 height 383
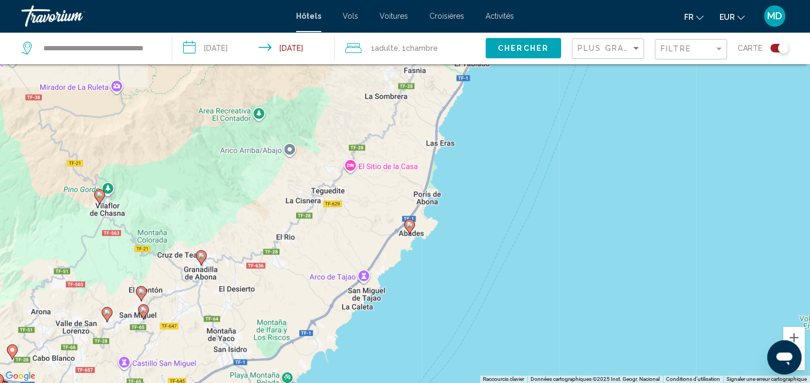
click at [410, 228] on icon "Main content" at bounding box center [409, 227] width 10 height 14
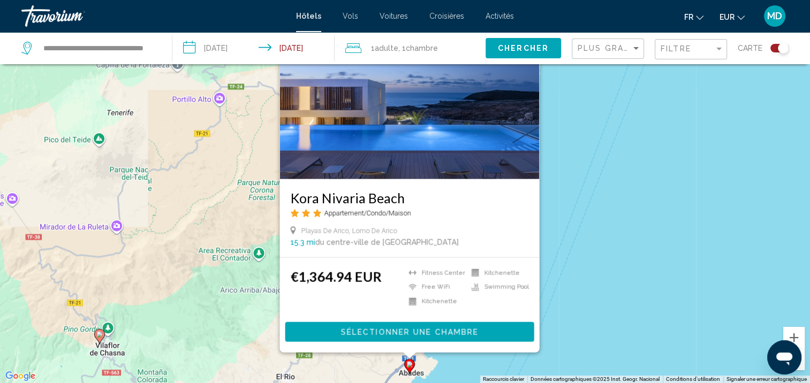
click at [582, 195] on div "Pour activer le glissement avec le clavier, appuyez sur Alt+Entrée. Une fois ce…" at bounding box center [405, 191] width 810 height 383
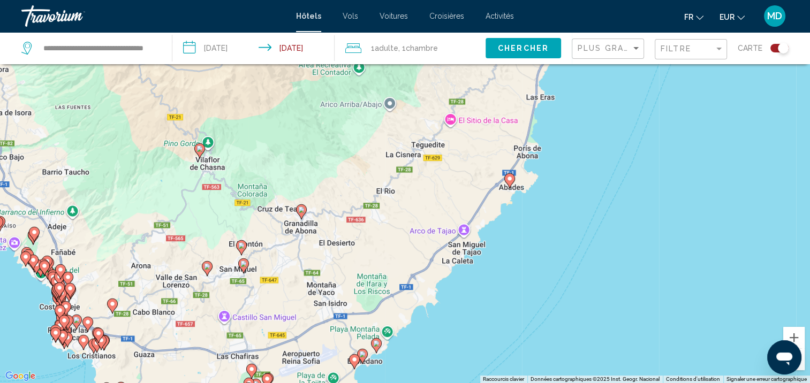
drag, startPoint x: 532, startPoint y: 231, endPoint x: 632, endPoint y: 44, distance: 211.8
click at [632, 44] on div "**********" at bounding box center [405, 223] width 810 height 447
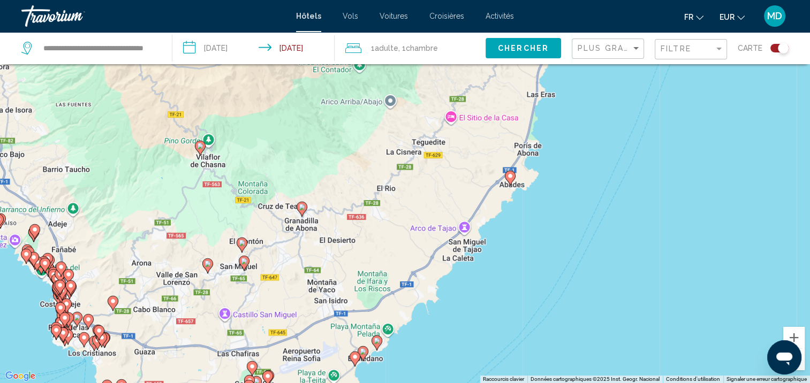
click at [298, 206] on icon "Main content" at bounding box center [301, 209] width 10 height 14
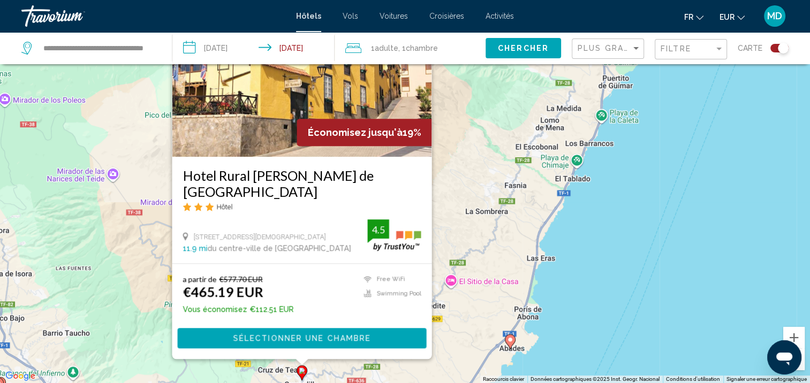
click at [550, 215] on div "Pour activer le glissement avec le clavier, appuyez sur Alt+Entrée. Une fois ce…" at bounding box center [405, 191] width 810 height 383
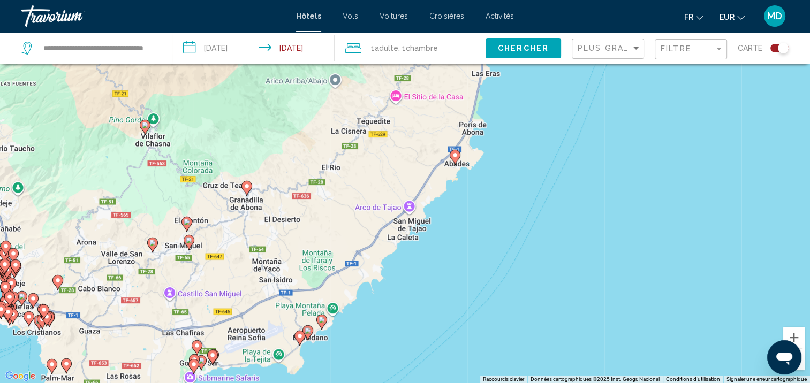
drag, startPoint x: 536, startPoint y: 305, endPoint x: 474, endPoint y: 107, distance: 207.6
click at [474, 107] on div "Pour activer le glissement avec le clavier, appuyez sur Alt+Entrée. Une fois ce…" at bounding box center [405, 191] width 810 height 383
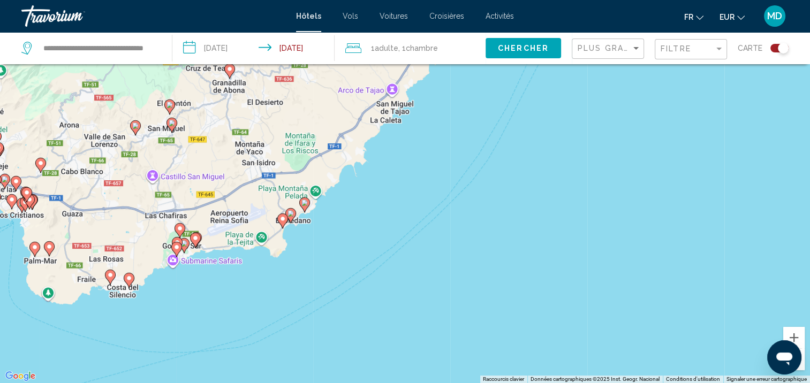
click at [304, 198] on icon "Main content" at bounding box center [304, 205] width 10 height 14
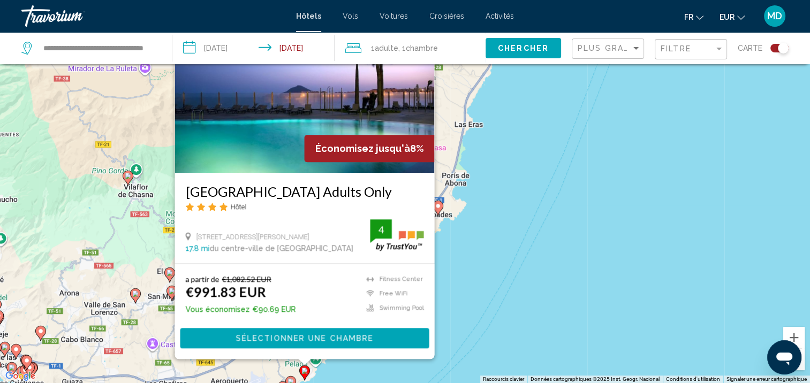
click at [289, 381] on image "Main content" at bounding box center [290, 381] width 6 height 6
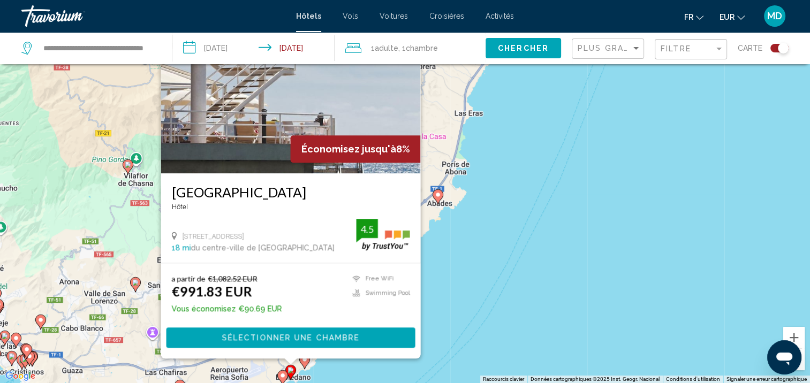
click at [283, 378] on image "Main content" at bounding box center [282, 375] width 6 height 6
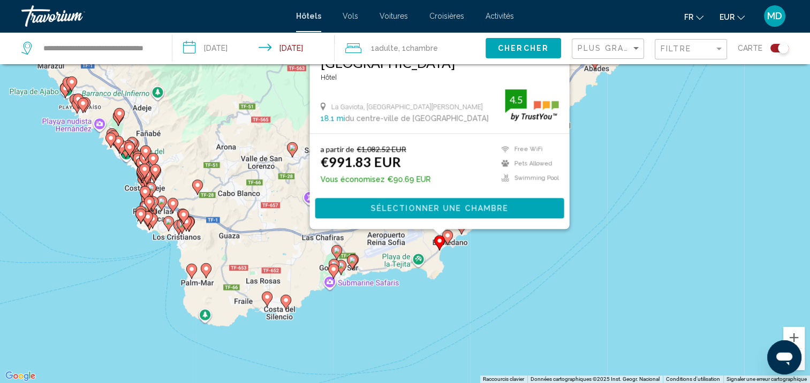
drag, startPoint x: 495, startPoint y: 317, endPoint x: 654, endPoint y: 181, distance: 209.2
click at [654, 181] on div "Pour activer le glissement avec le clavier, appuyez sur Alt+Entrée. Une fois ce…" at bounding box center [405, 191] width 810 height 383
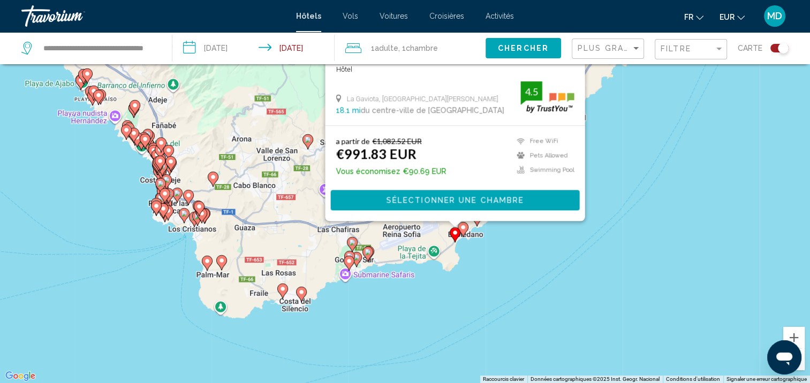
click at [365, 256] on icon "Main content" at bounding box center [367, 254] width 10 height 14
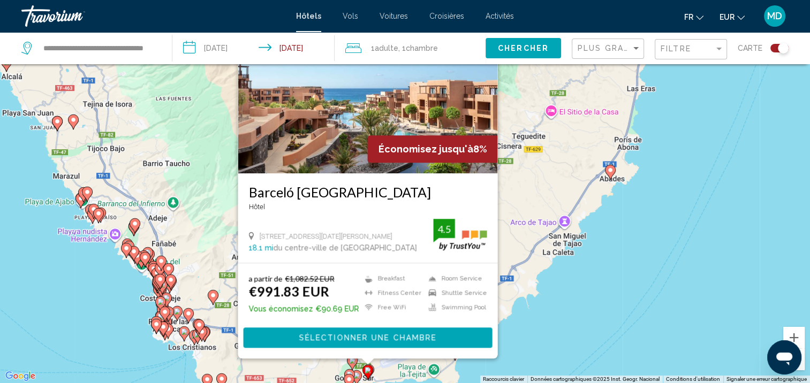
click at [349, 361] on image "Main content" at bounding box center [352, 360] width 6 height 6
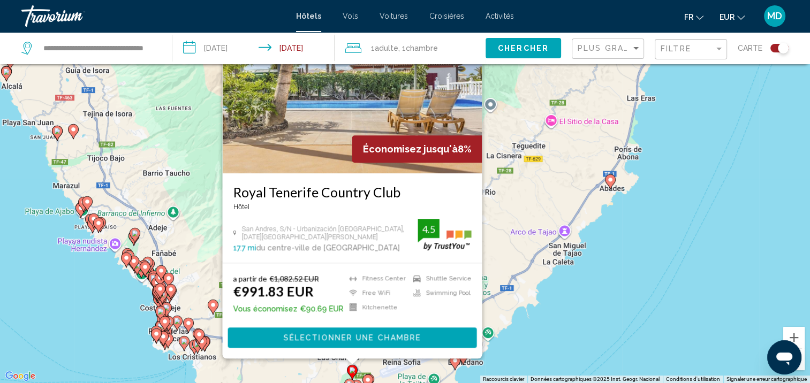
drag, startPoint x: 597, startPoint y: 323, endPoint x: 711, endPoint y: 103, distance: 247.9
click at [711, 103] on div "Pour activer le glissement avec le clavier, appuyez sur Alt+Entrée. Une fois ce…" at bounding box center [405, 191] width 810 height 383
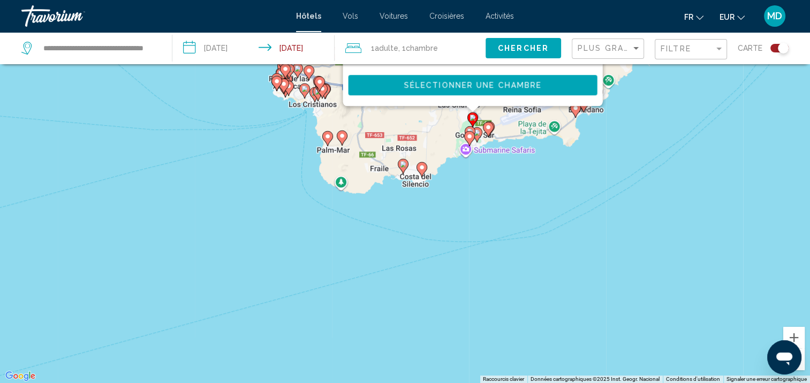
click at [400, 169] on icon "Main content" at bounding box center [403, 166] width 10 height 14
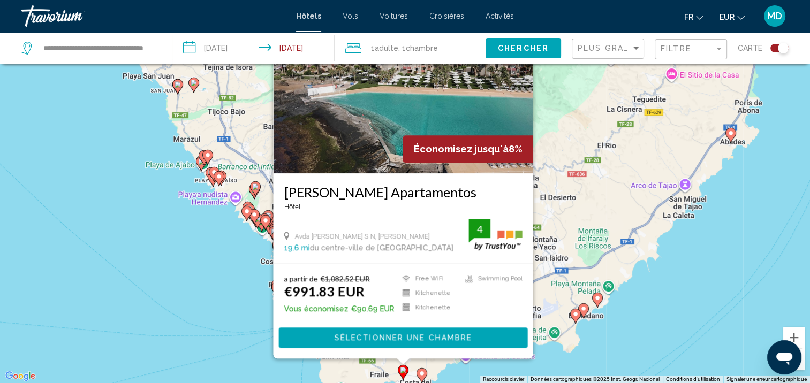
click at [421, 375] on image "Main content" at bounding box center [421, 373] width 6 height 6
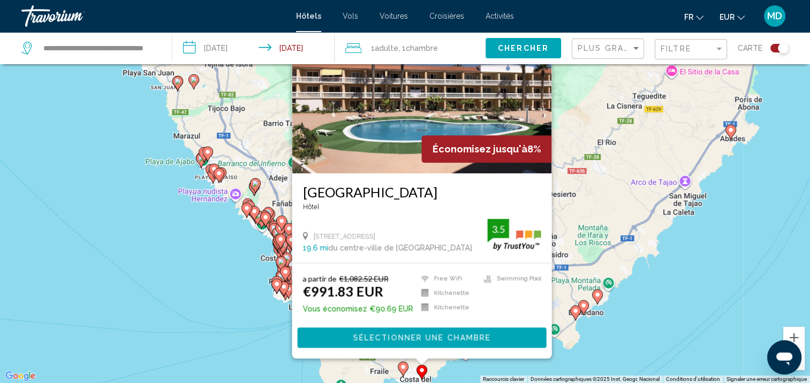
click at [479, 369] on div "Pour activer le glissement avec le clavier, appuyez sur Alt+Entrée. Une fois ce…" at bounding box center [405, 191] width 810 height 383
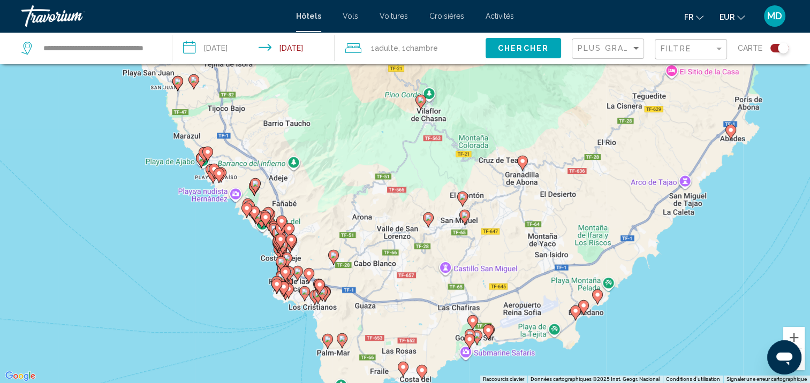
click at [469, 340] on image "Main content" at bounding box center [469, 339] width 6 height 6
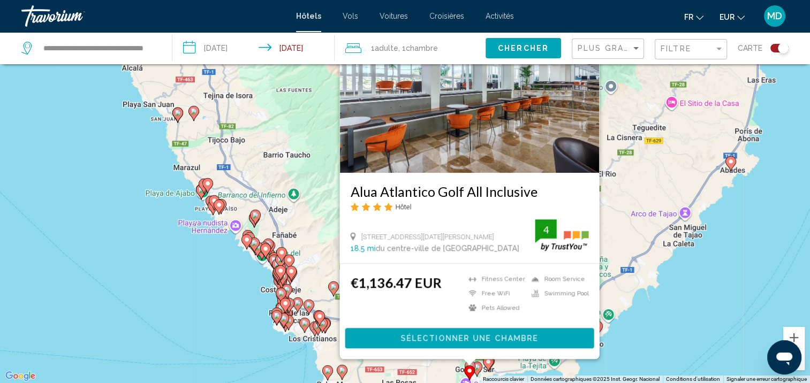
click at [480, 370] on icon "Main content" at bounding box center [476, 369] width 10 height 14
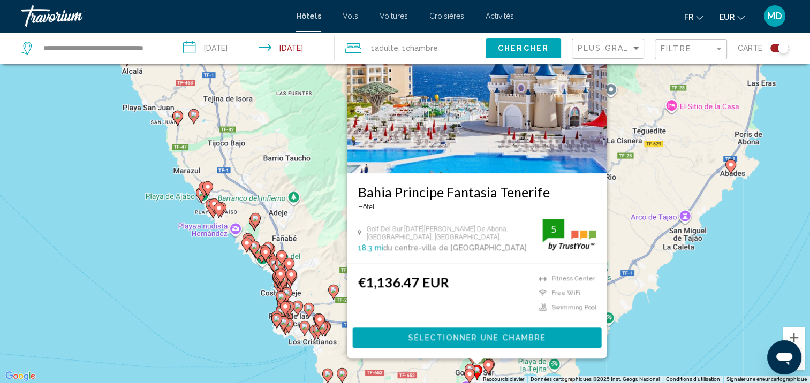
click at [468, 366] on image "Main content" at bounding box center [470, 369] width 6 height 6
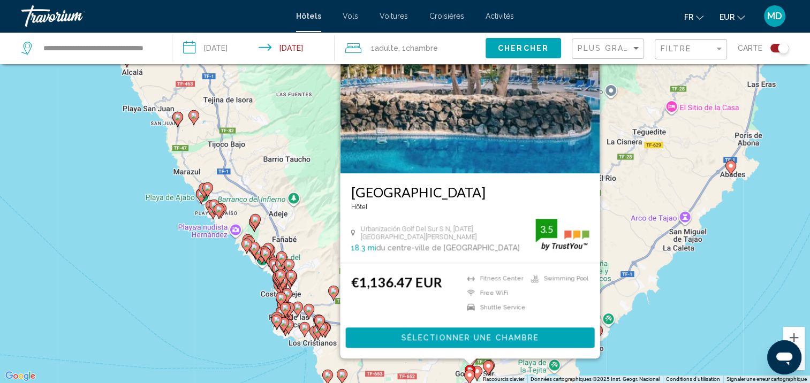
click at [485, 370] on icon "Main content" at bounding box center [488, 368] width 10 height 14
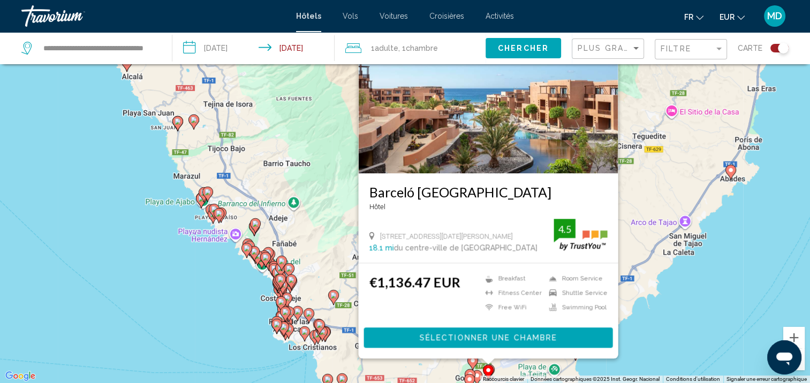
drag, startPoint x: 643, startPoint y: 381, endPoint x: 632, endPoint y: 330, distance: 53.1
click at [633, 347] on div "Pour activer le glissement avec le clavier, appuyez sur Alt+Entrée. Une fois ce…" at bounding box center [405, 191] width 810 height 383
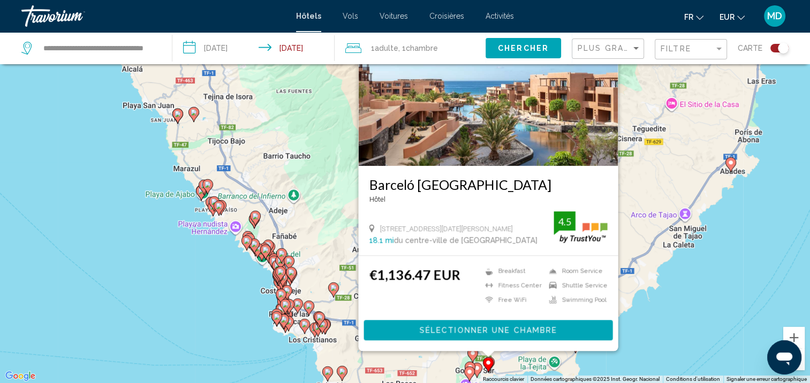
drag, startPoint x: 632, startPoint y: 308, endPoint x: 623, endPoint y: 216, distance: 92.4
click at [623, 216] on div "Pour activer le glissement avec le clavier, appuyez sur Alt+Entrée. Une fois ce…" at bounding box center [405, 191] width 810 height 383
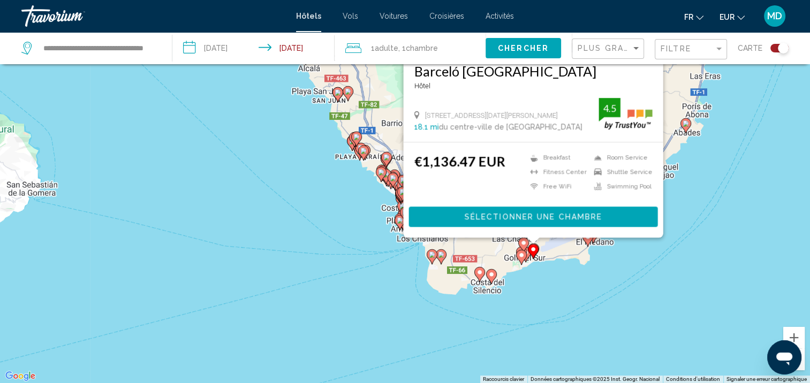
scroll to position [64, 0]
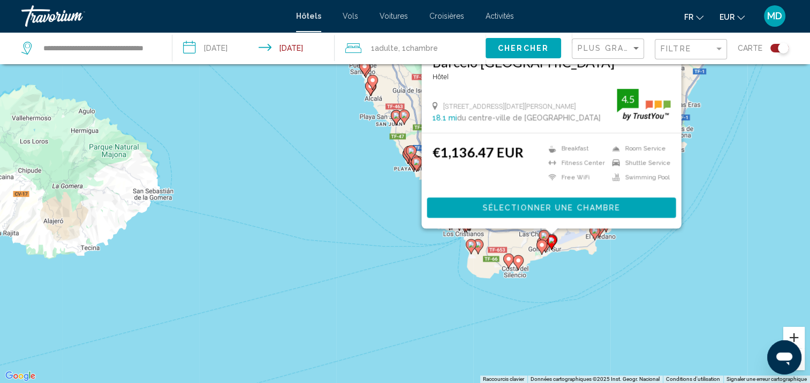
click at [800, 337] on button "Zoom avant" at bounding box center [793, 337] width 21 height 21
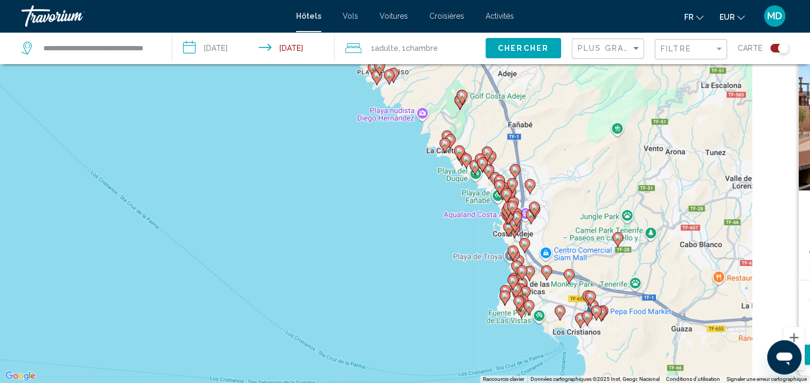
drag, startPoint x: 736, startPoint y: 332, endPoint x: 536, endPoint y: 240, distance: 219.8
click at [538, 240] on div "Pour activer le glissement avec le clavier, appuyez sur Alt+Entrée. Une fois ce…" at bounding box center [405, 191] width 810 height 383
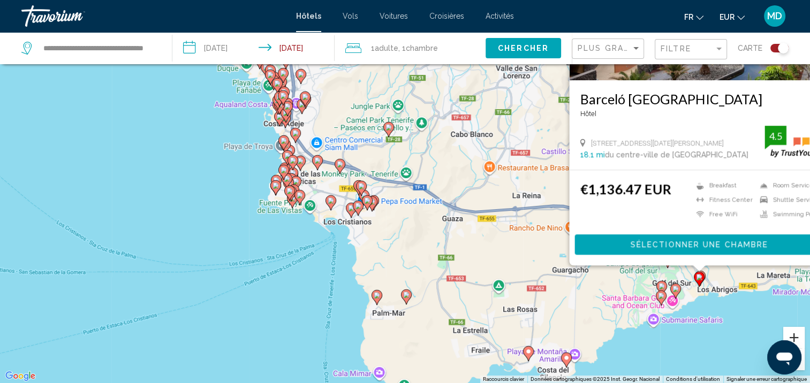
click at [796, 338] on button "Zoom avant" at bounding box center [793, 337] width 21 height 21
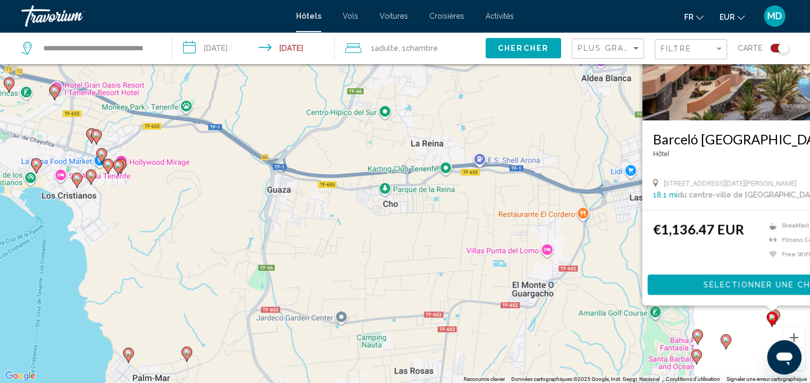
drag, startPoint x: 714, startPoint y: 335, endPoint x: 388, endPoint y: 265, distance: 333.3
click at [388, 265] on div "Pour activer le glissement avec le clavier, appuyez sur Alt+Entrée. Une fois ce…" at bounding box center [405, 191] width 810 height 383
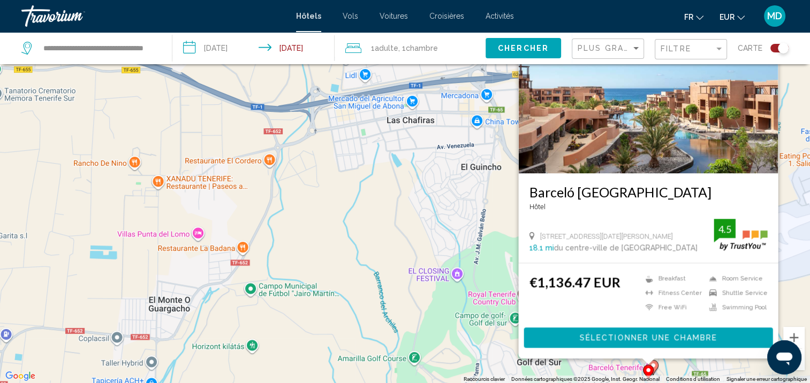
click at [652, 368] on icon "Main content" at bounding box center [648, 372] width 10 height 14
click at [653, 363] on div "Main content" at bounding box center [647, 361] width 13 height 6
click at [653, 368] on icon "Main content" at bounding box center [652, 368] width 10 height 14
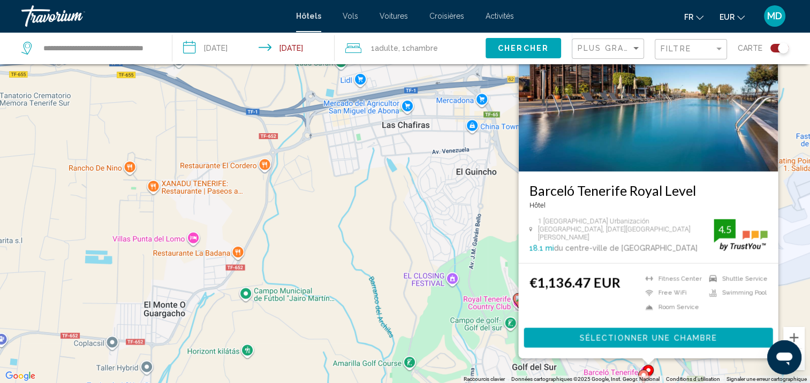
click at [372, 280] on div "Pour activer le glissement avec le clavier, appuyez sur Alt+Entrée. Une fois ce…" at bounding box center [405, 191] width 810 height 383
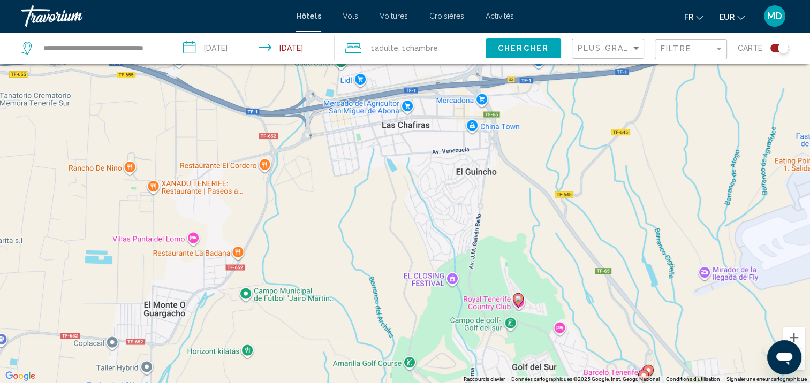
click at [372, 280] on div "Pour activer le glissement avec le clavier, appuyez sur Alt+Entrée. Une fois ce…" at bounding box center [405, 191] width 810 height 383
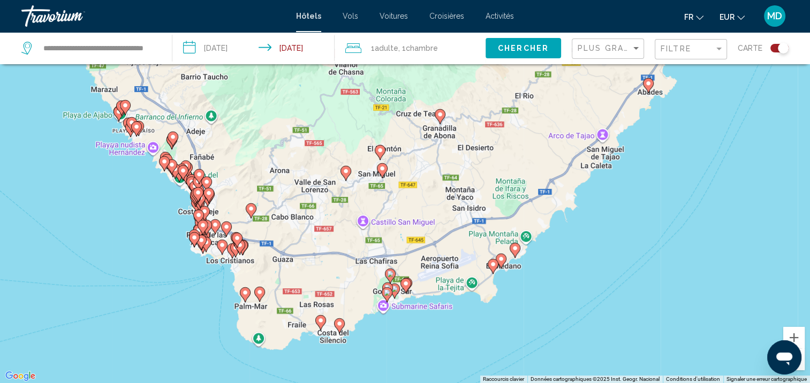
click at [245, 299] on icon "Main content" at bounding box center [245, 295] width 10 height 14
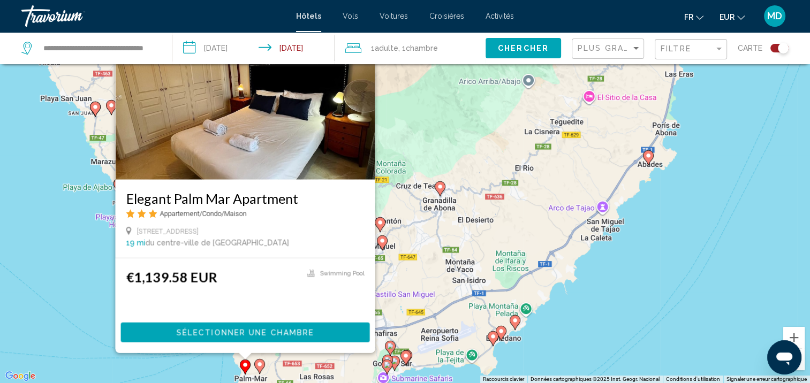
click at [265, 370] on div "Pour activer le glissement avec le clavier, appuyez sur Alt+Entrée. Une fois ce…" at bounding box center [405, 191] width 810 height 383
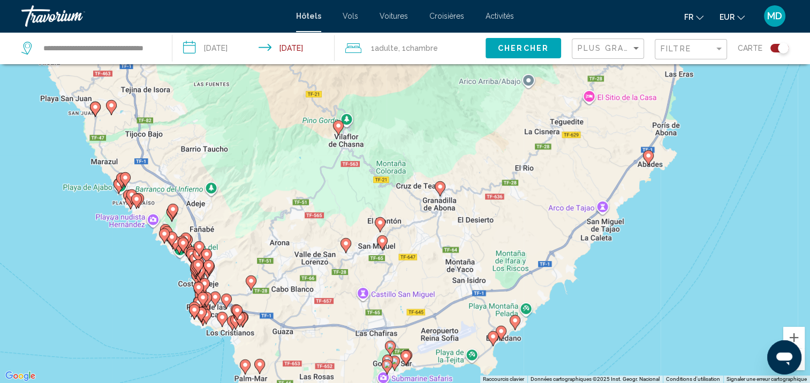
click at [259, 369] on icon "Main content" at bounding box center [259, 367] width 10 height 14
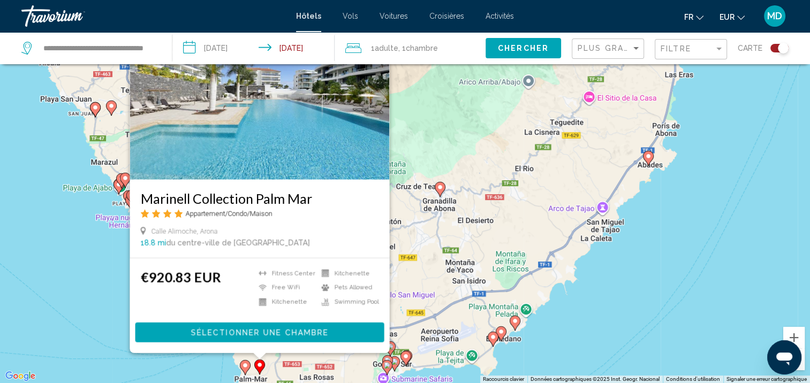
click at [117, 324] on div "Pour activer le glissement avec le clavier, appuyez sur Alt+Entrée. Une fois ce…" at bounding box center [405, 191] width 810 height 383
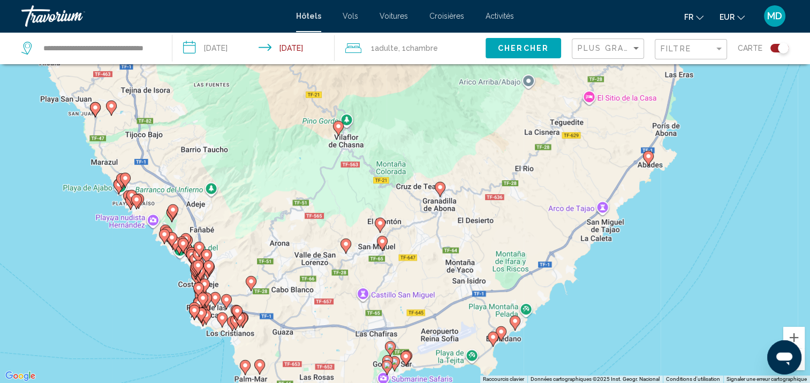
click at [149, 354] on div "Pour activer le glissement avec le clavier, appuyez sur Alt+Entrée. Une fois ce…" at bounding box center [405, 191] width 810 height 383
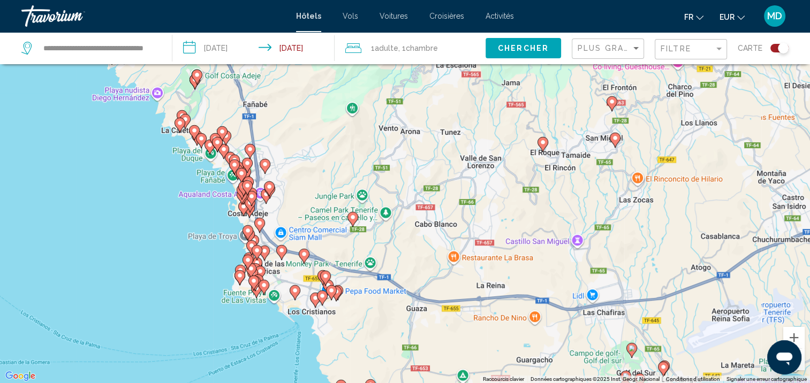
click at [143, 330] on div "Pour activer le glissement avec le clavier, appuyez sur Alt+Entrée. Une fois ce…" at bounding box center [405, 191] width 810 height 383
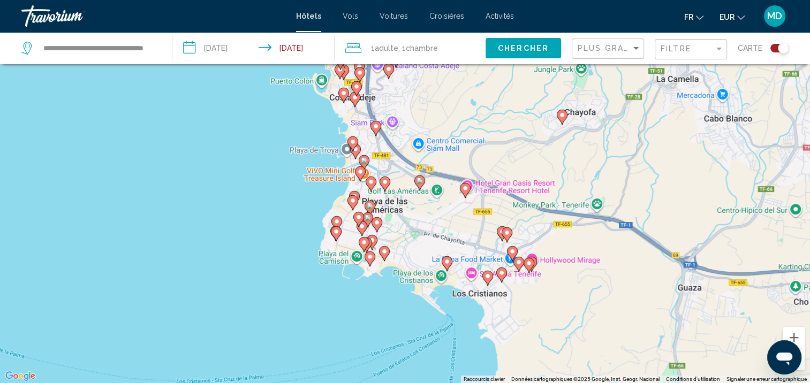
click at [487, 281] on icon "Main content" at bounding box center [487, 278] width 10 height 14
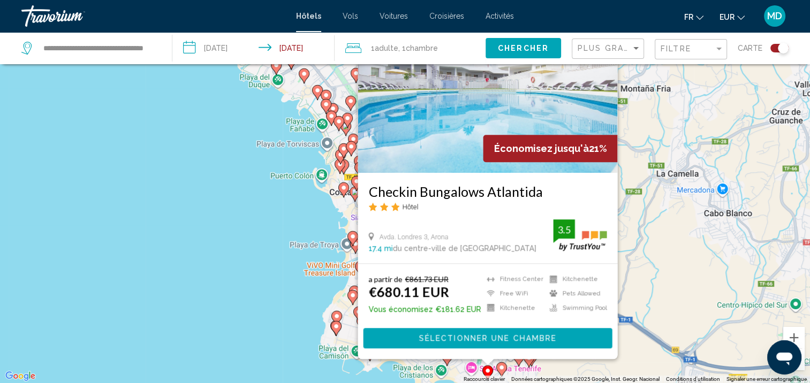
click at [502, 371] on icon "Main content" at bounding box center [501, 370] width 10 height 14
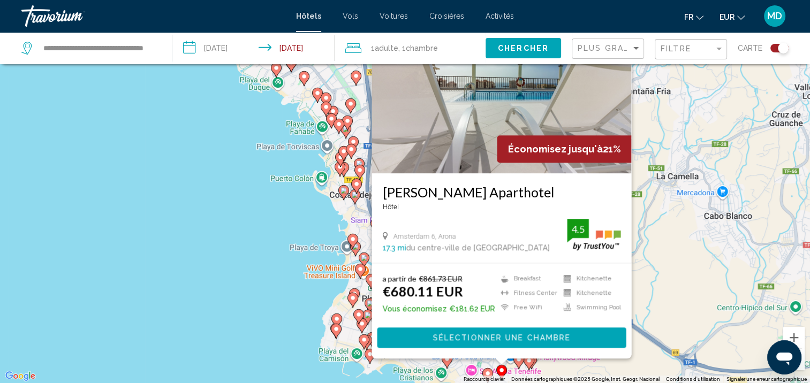
click at [519, 364] on icon "Main content" at bounding box center [518, 362] width 10 height 14
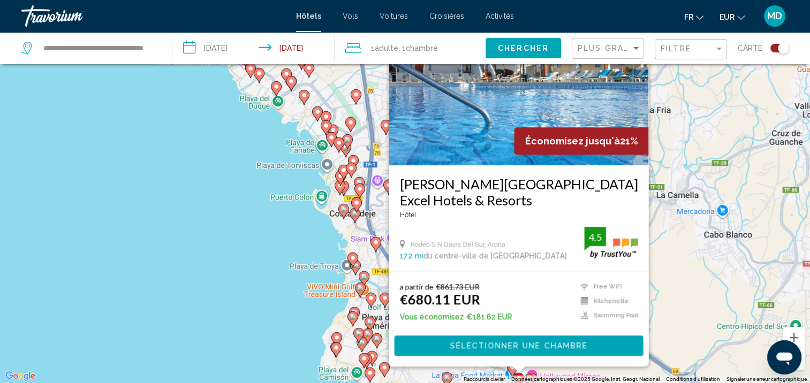
click at [446, 377] on image "Main content" at bounding box center [447, 378] width 6 height 6
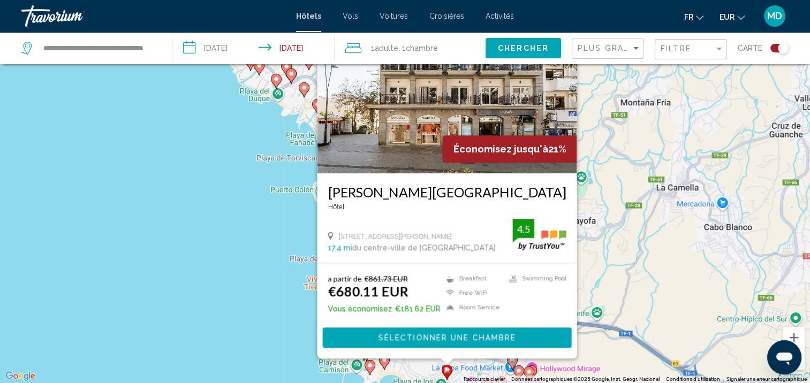
click at [371, 370] on icon "Main content" at bounding box center [369, 368] width 10 height 14
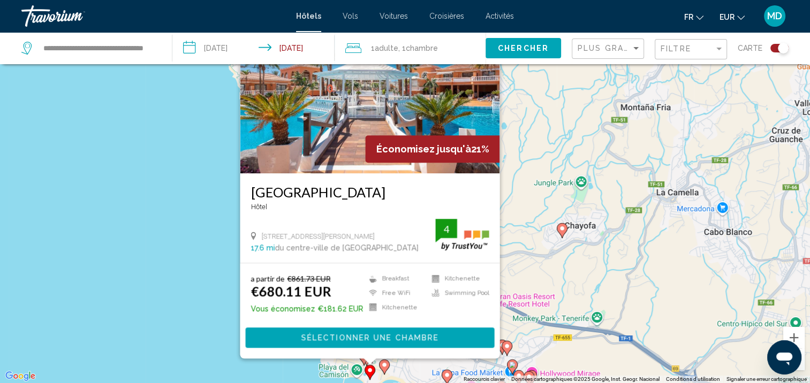
click at [388, 368] on gmp-advanced-marker "Main content" at bounding box center [384, 367] width 11 height 16
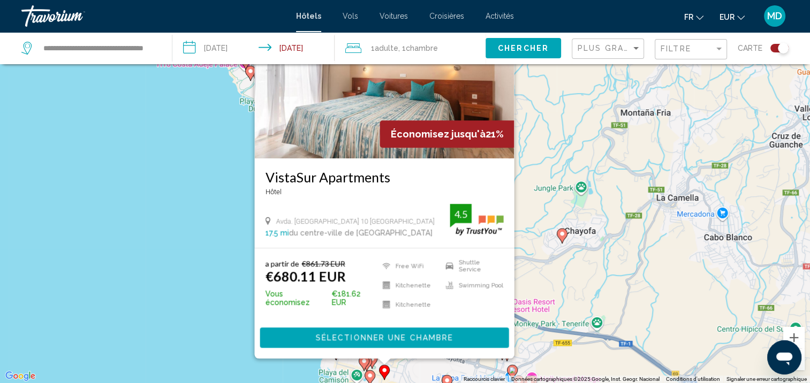
click at [371, 377] on image "Main content" at bounding box center [370, 375] width 6 height 6
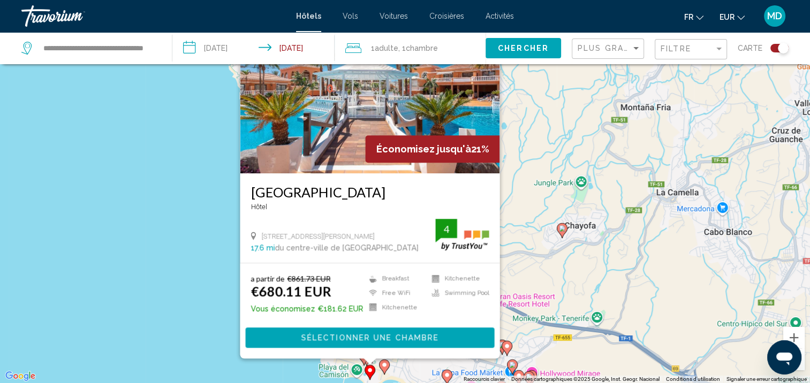
click at [385, 343] on button "Sélectionner une chambre" at bounding box center [369, 338] width 249 height 20
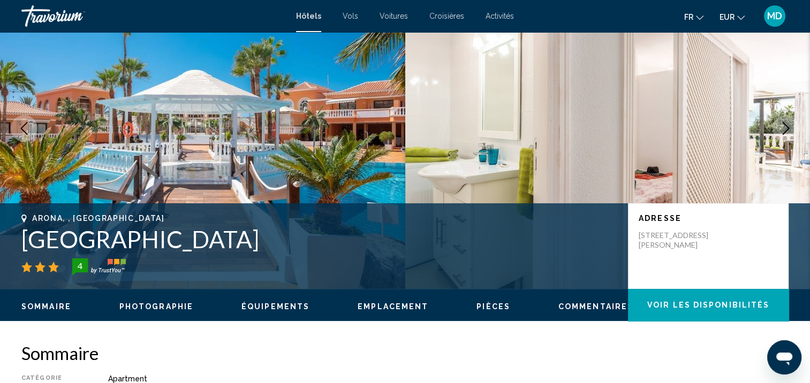
scroll to position [1, 0]
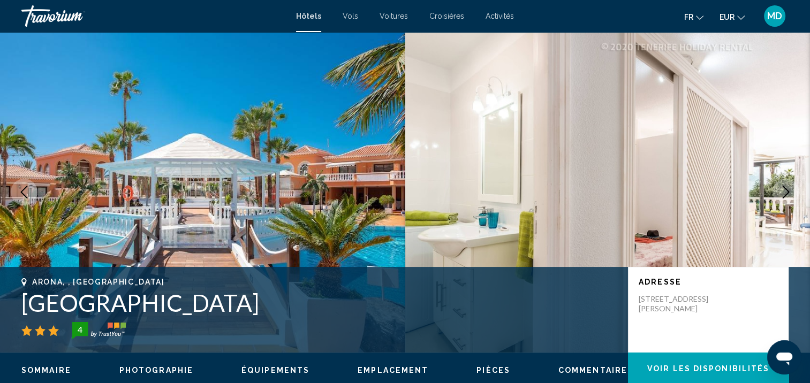
click at [785, 195] on icon "Next image" at bounding box center [785, 192] width 7 height 13
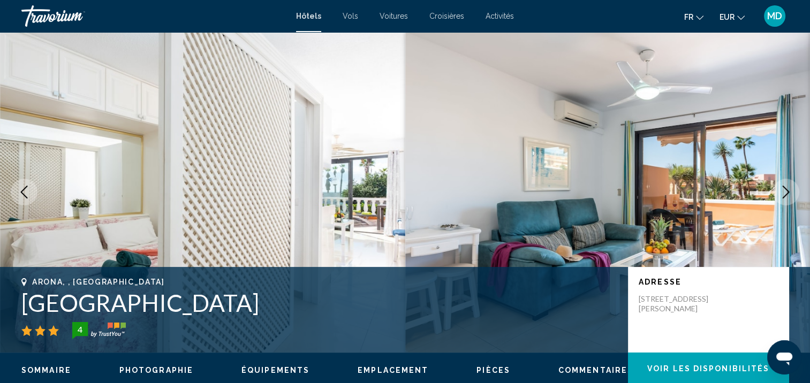
click at [785, 196] on icon "Next image" at bounding box center [785, 192] width 13 height 13
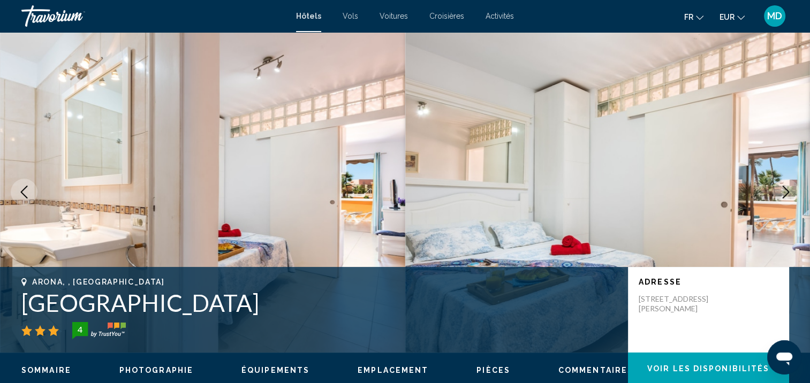
click at [785, 196] on icon "Next image" at bounding box center [785, 192] width 13 height 13
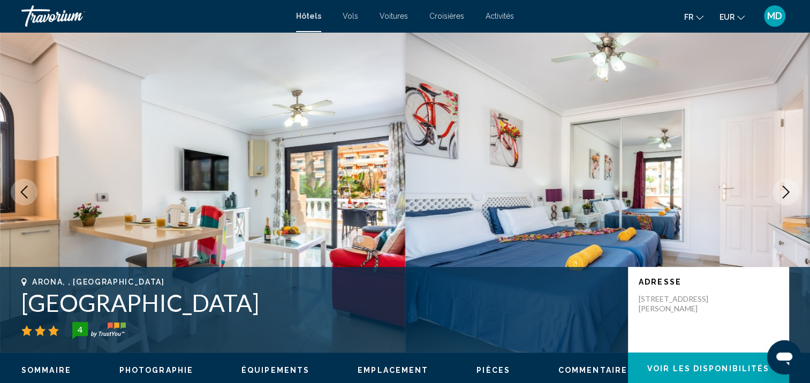
click at [785, 196] on icon "Next image" at bounding box center [785, 192] width 13 height 13
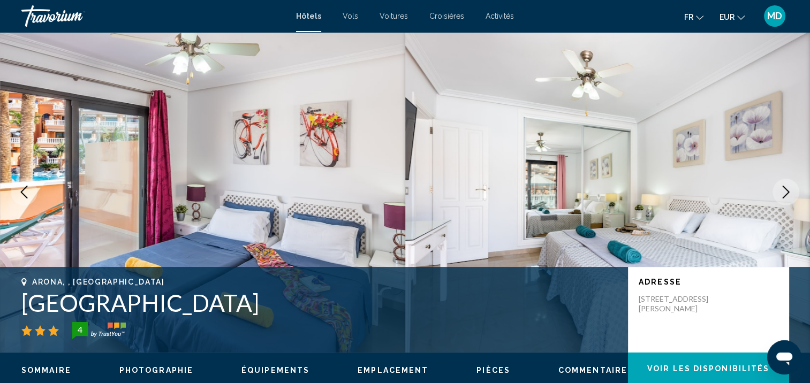
click at [785, 196] on icon "Next image" at bounding box center [785, 192] width 13 height 13
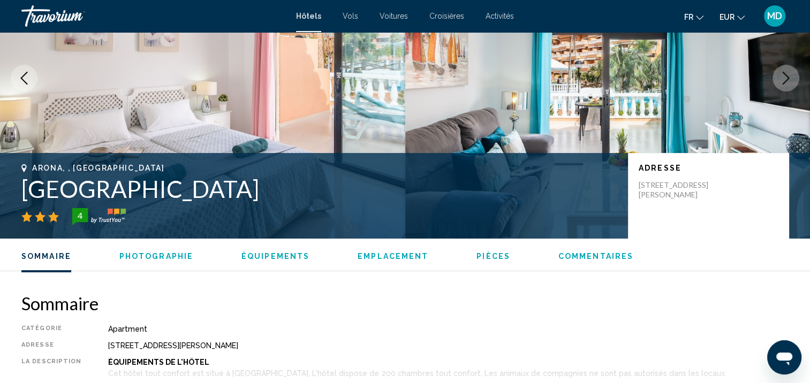
scroll to position [0, 0]
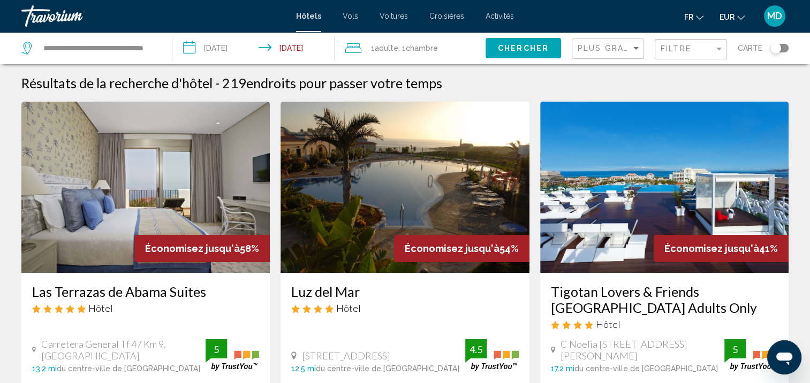
click at [777, 52] on div "Toggle map" at bounding box center [775, 48] width 11 height 11
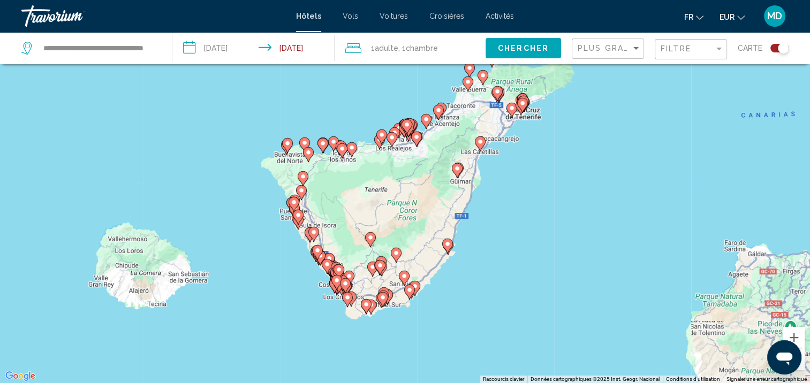
click at [261, 337] on div "Pour activer le glissement avec le clavier, appuyez sur Alt+Entrée. Une fois ce…" at bounding box center [405, 191] width 810 height 383
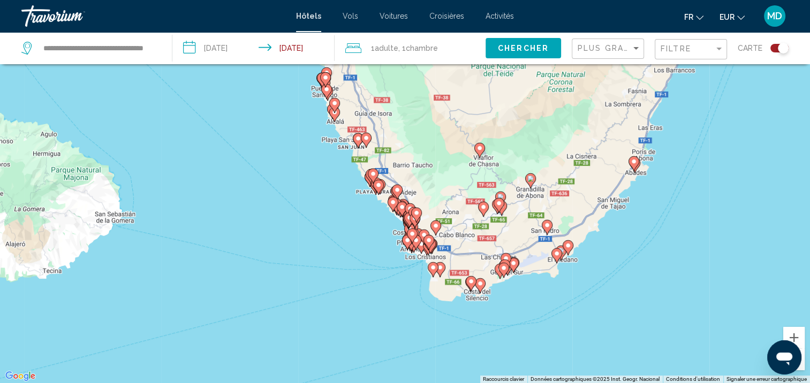
click at [317, 297] on div "Pour activer le glissement avec le clavier, appuyez sur Alt+Entrée. Une fois ce…" at bounding box center [405, 191] width 810 height 383
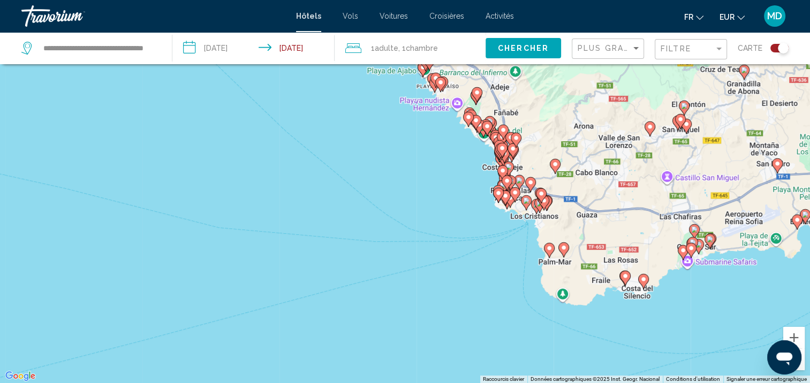
click at [317, 297] on div "Pour activer le glissement avec le clavier, appuyez sur Alt+Entrée. Une fois ce…" at bounding box center [405, 191] width 810 height 383
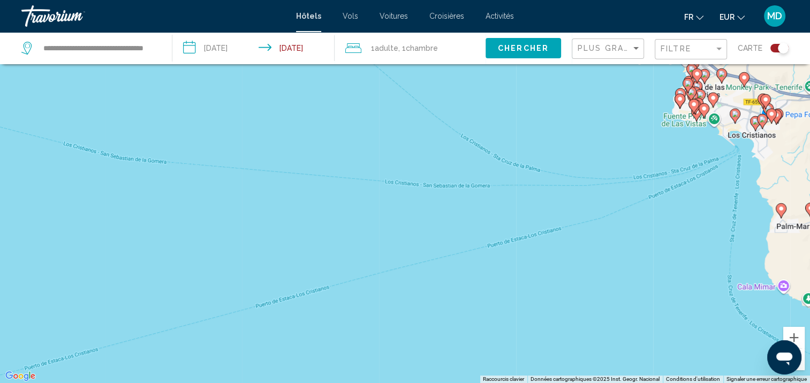
drag, startPoint x: 736, startPoint y: 178, endPoint x: 557, endPoint y: 216, distance: 182.8
click at [557, 216] on div "Pour activer le glissement avec le clavier, appuyez sur Alt+Entrée. Une fois ce…" at bounding box center [405, 191] width 810 height 383
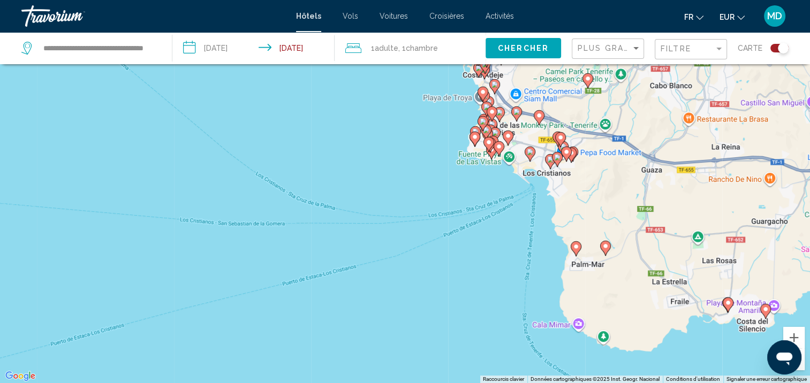
click at [526, 227] on div "Pour activer le glissement avec le clavier, appuyez sur Alt+Entrée. Une fois ce…" at bounding box center [405, 191] width 810 height 383
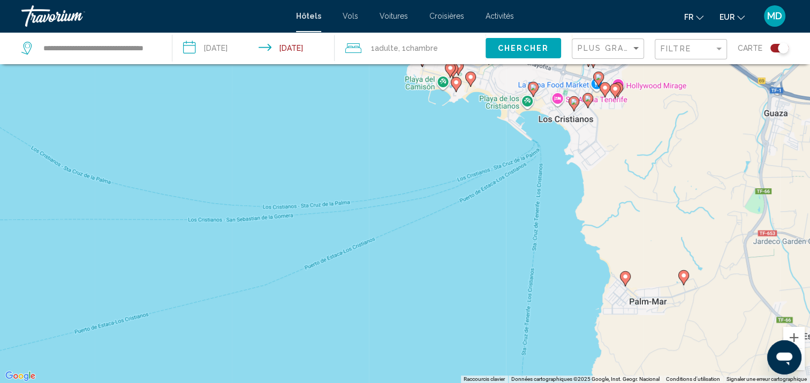
drag, startPoint x: 589, startPoint y: 170, endPoint x: 554, endPoint y: 230, distance: 69.0
click at [554, 230] on div "Pour activer le glissement avec le clavier, appuyez sur Alt+Entrée. Une fois ce…" at bounding box center [405, 191] width 810 height 383
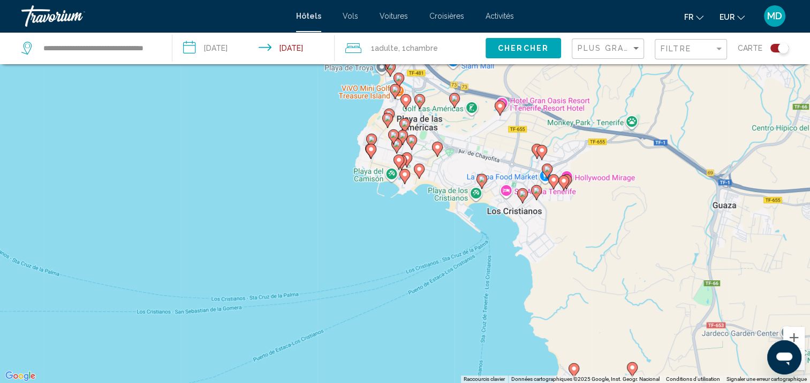
click at [474, 257] on div "Pour activer le glissement avec le clavier, appuyez sur Alt+Entrée. Une fois ce…" at bounding box center [405, 191] width 810 height 383
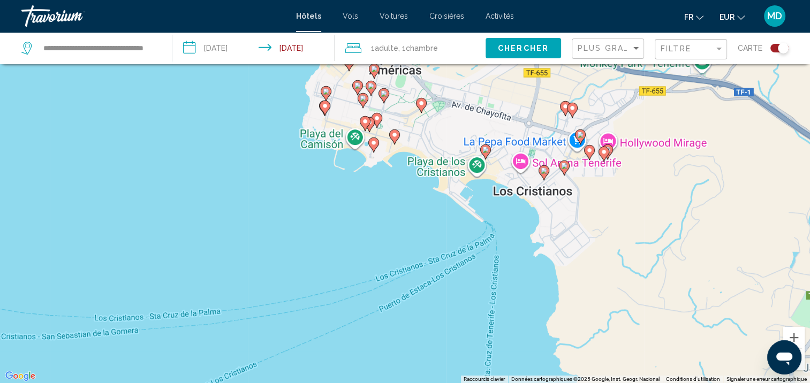
click at [474, 257] on div "Pour activer le glissement avec le clavier, appuyez sur Alt+Entrée. Une fois ce…" at bounding box center [405, 191] width 810 height 383
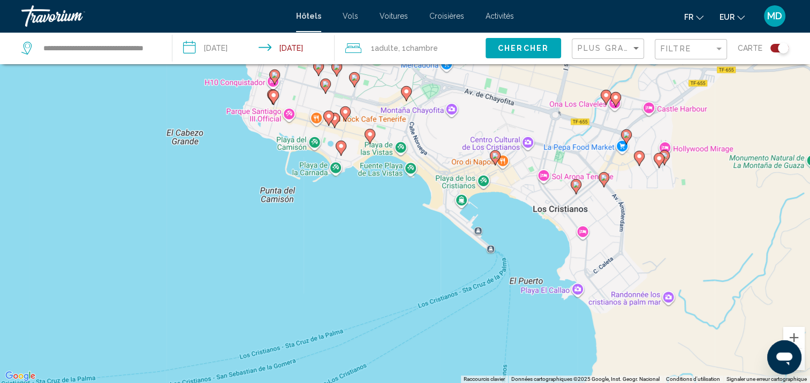
drag, startPoint x: 508, startPoint y: 162, endPoint x: 518, endPoint y: 224, distance: 62.8
click at [518, 224] on div "Pour activer le glissement avec le clavier, appuyez sur Alt+Entrée. Une fois ce…" at bounding box center [405, 191] width 810 height 383
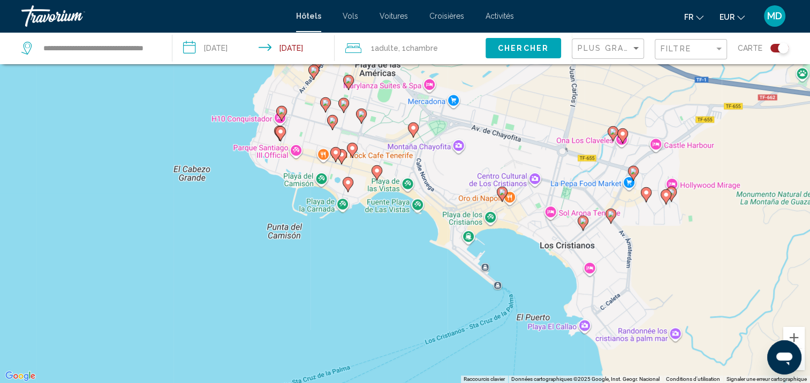
click at [501, 193] on image "Main content" at bounding box center [502, 192] width 6 height 6
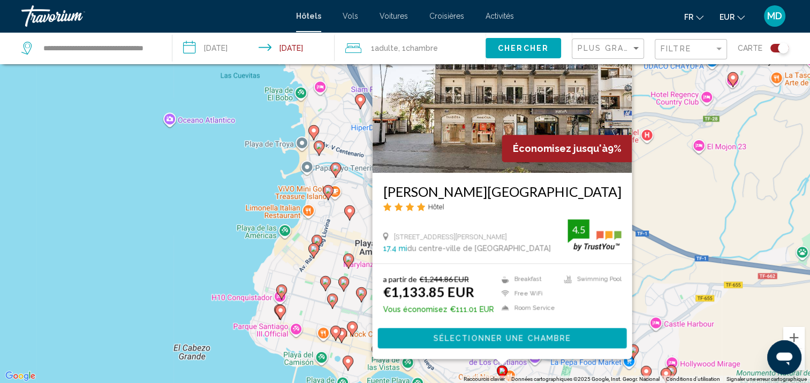
click at [347, 364] on image "Main content" at bounding box center [348, 361] width 6 height 6
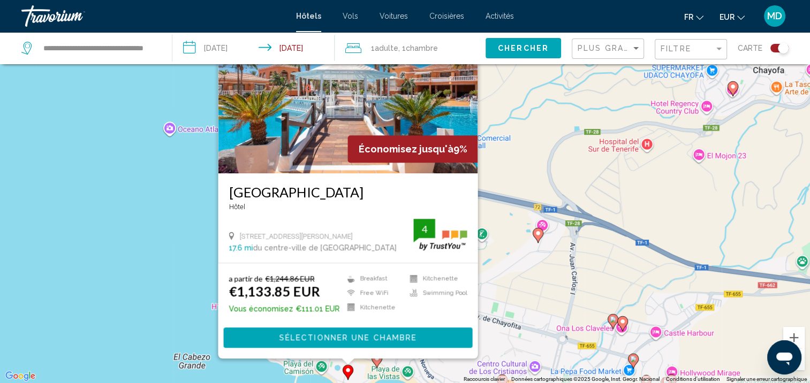
click at [376, 362] on icon "Main content" at bounding box center [376, 361] width 10 height 14
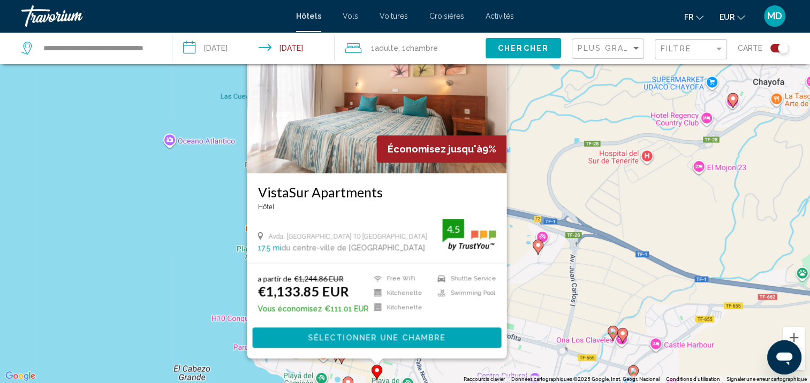
click at [340, 363] on icon "Main content" at bounding box center [341, 356] width 11 height 15
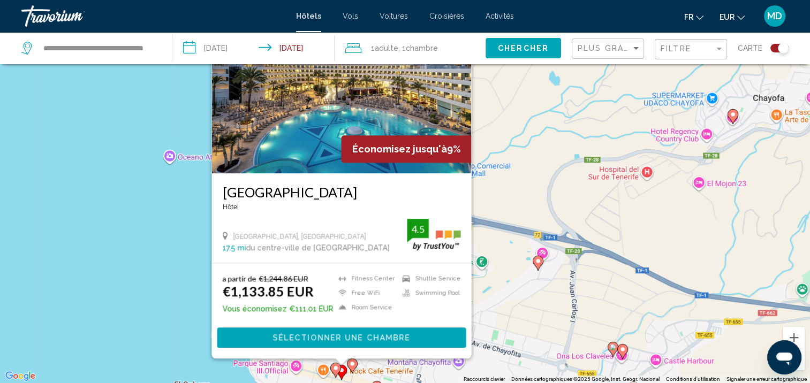
click at [333, 367] on image "Main content" at bounding box center [335, 368] width 6 height 6
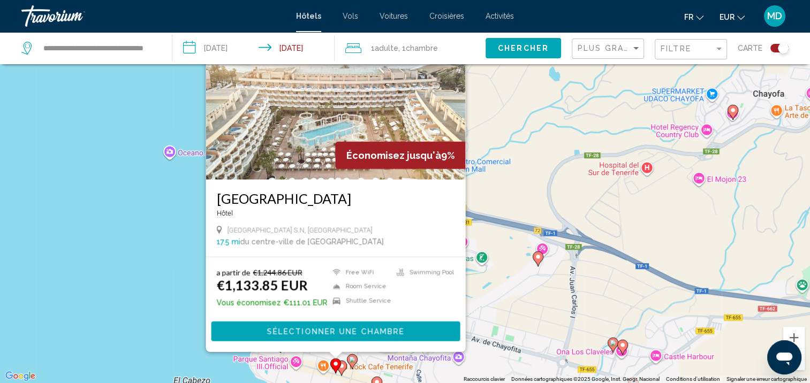
click at [181, 348] on div "Pour activer le glissement avec le clavier, appuyez sur Alt+Entrée. Une fois ce…" at bounding box center [405, 191] width 810 height 383
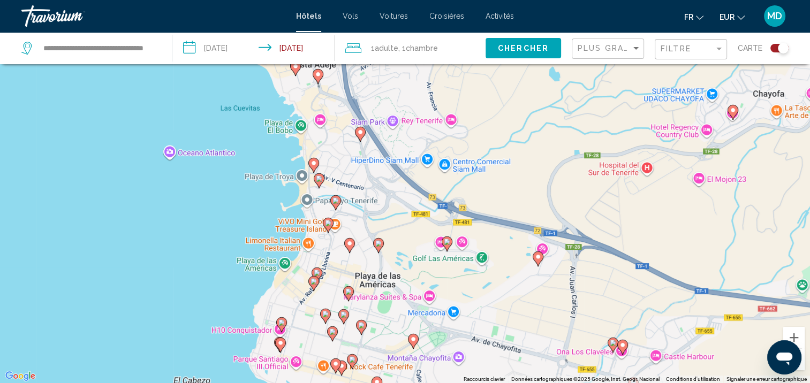
click at [278, 347] on icon "Main content" at bounding box center [280, 345] width 10 height 14
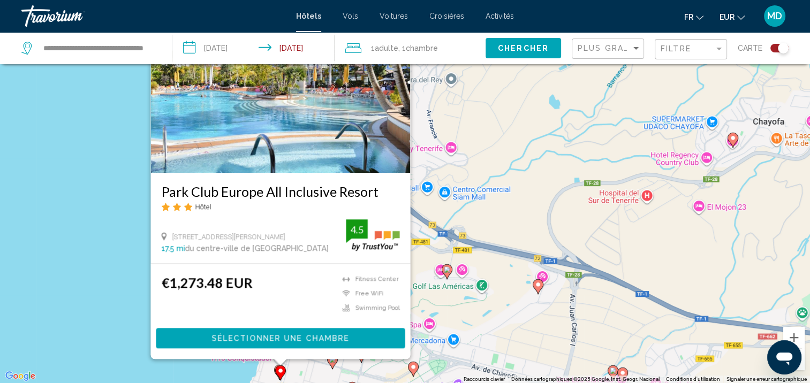
click at [64, 307] on div "Pour activer le glissement avec le clavier, appuyez sur Alt+Entrée. Une fois ce…" at bounding box center [405, 191] width 810 height 383
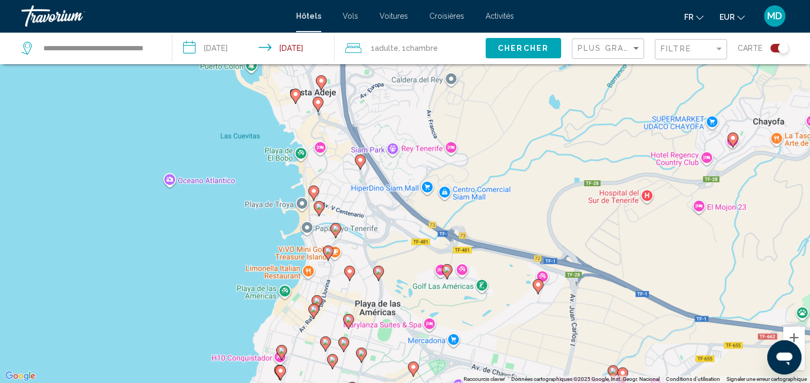
click at [281, 356] on icon "Main content" at bounding box center [281, 353] width 10 height 14
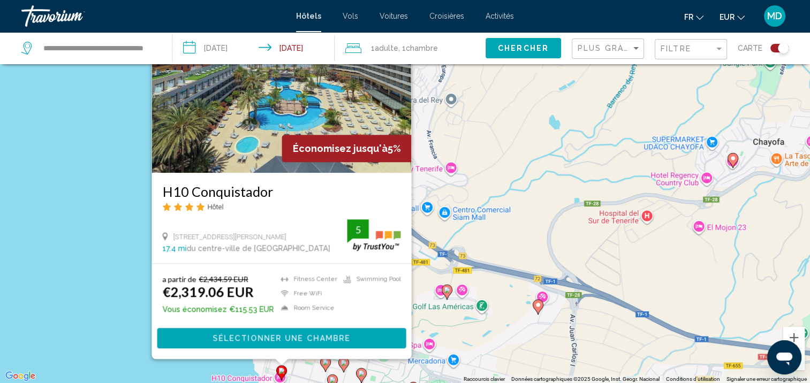
click at [80, 324] on div "Pour activer le glissement avec le clavier, appuyez sur Alt+Entrée. Une fois ce…" at bounding box center [405, 191] width 810 height 383
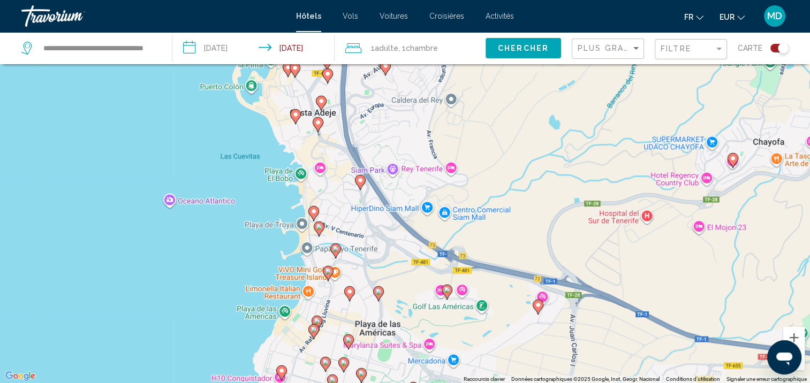
click at [312, 339] on gmp-advanced-marker "Main content" at bounding box center [313, 332] width 11 height 16
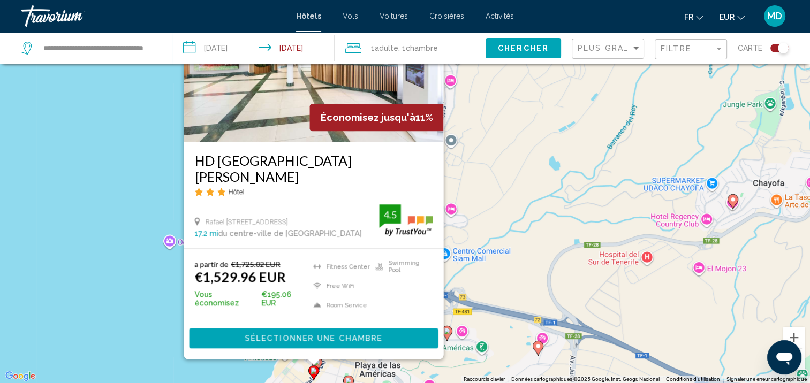
click at [319, 364] on div "Main content" at bounding box center [313, 362] width 13 height 6
click at [317, 367] on gmp-advanced-marker "Main content" at bounding box center [313, 373] width 11 height 16
click at [318, 364] on div "Main content" at bounding box center [313, 362] width 13 height 6
click at [327, 369] on div "Pour activer le glissement avec le clavier, appuyez sur Alt+Entrée. Une fois ce…" at bounding box center [405, 191] width 810 height 383
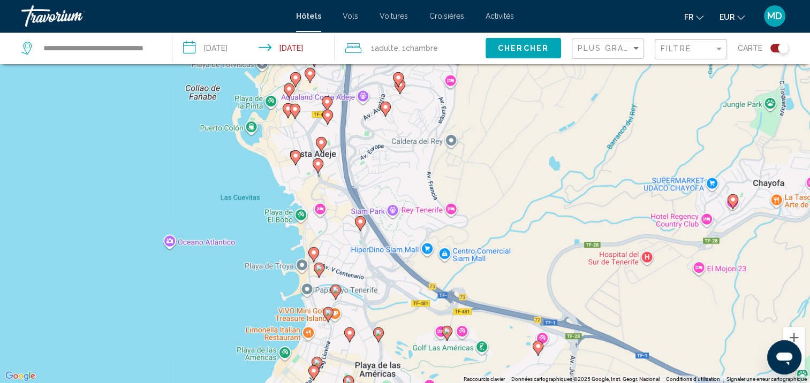
click at [315, 360] on image "Main content" at bounding box center [317, 362] width 6 height 6
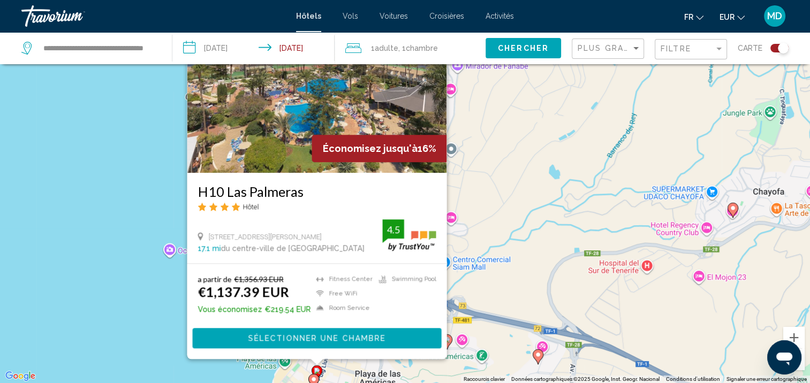
click at [82, 326] on div "Pour activer le glissement avec le clavier, appuyez sur Alt+Entrée. Une fois ce…" at bounding box center [405, 191] width 810 height 383
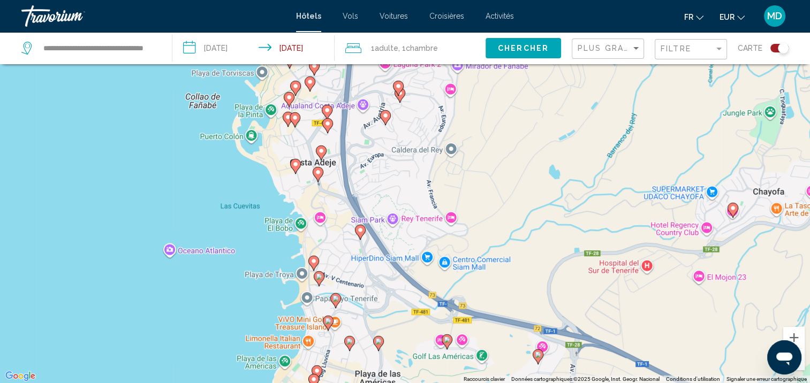
click at [327, 326] on icon "Main content" at bounding box center [328, 323] width 10 height 14
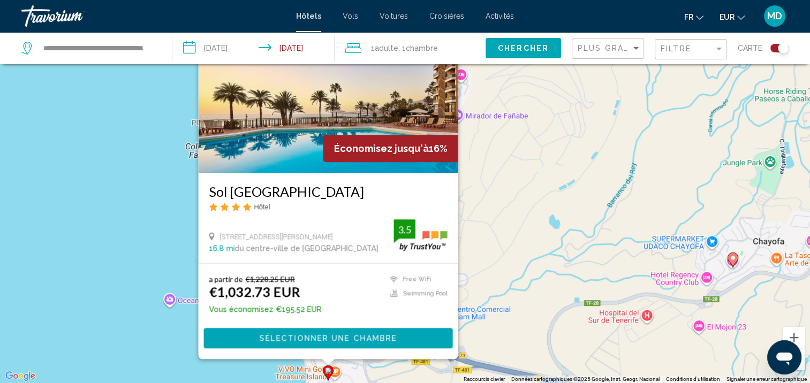
click at [96, 337] on div "Pour activer le glissement avec le clavier, appuyez sur Alt+Entrée. Une fois ce…" at bounding box center [405, 191] width 810 height 383
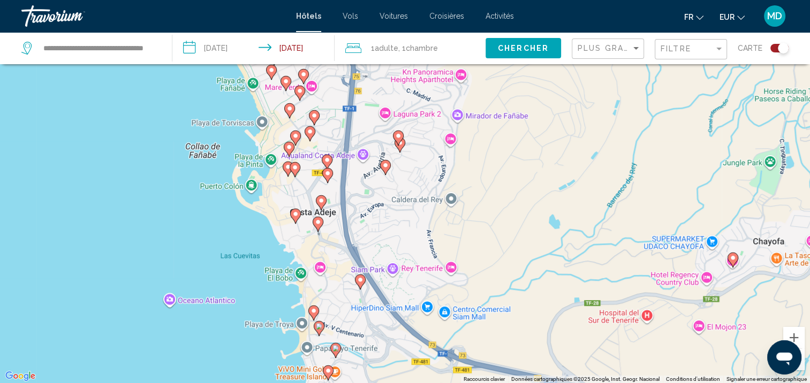
click at [321, 332] on icon "Main content" at bounding box center [319, 328] width 11 height 15
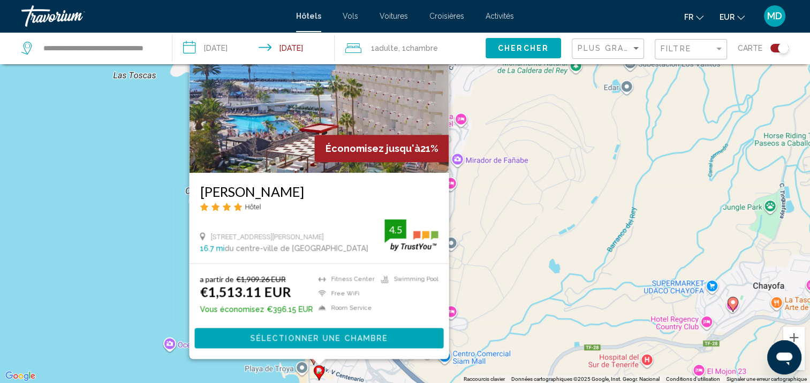
click at [88, 335] on div "Pour activer le glissement avec le clavier, appuyez sur Alt+Entrée. Une fois ce…" at bounding box center [405, 191] width 810 height 383
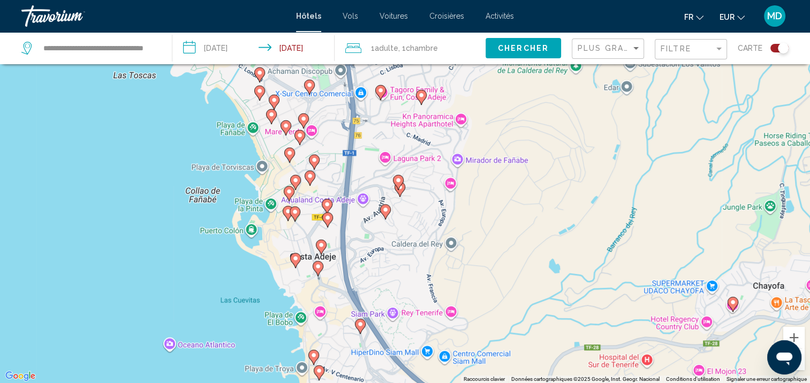
click at [317, 359] on gmp-advanced-marker "Main content" at bounding box center [313, 357] width 11 height 16
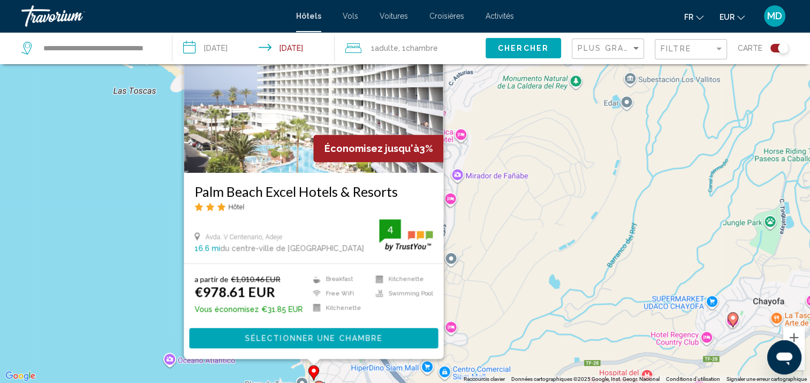
click at [125, 281] on div "Pour activer le glissement avec le clavier, appuyez sur Alt+Entrée. Une fois ce…" at bounding box center [405, 191] width 810 height 383
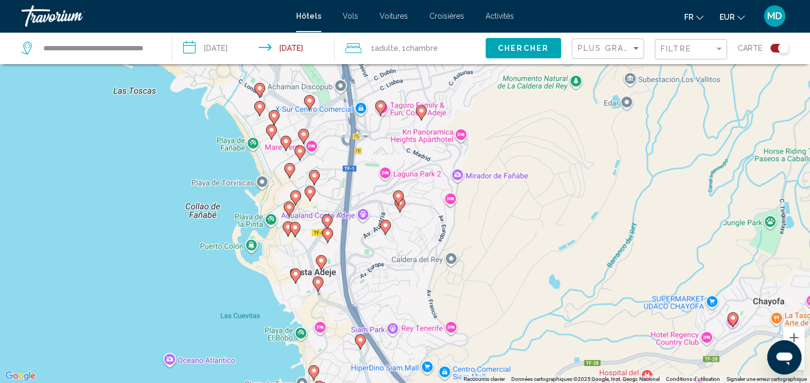
click at [297, 278] on icon "Main content" at bounding box center [295, 276] width 10 height 14
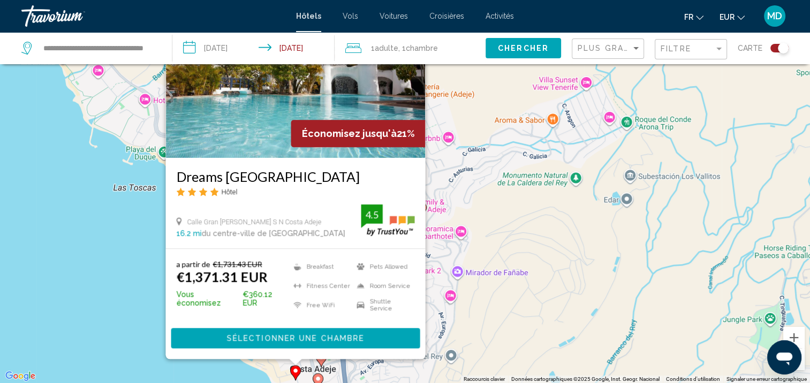
click at [106, 299] on div "Pour activer le glissement avec le clavier, appuyez sur Alt+Entrée. Une fois ce…" at bounding box center [405, 191] width 810 height 383
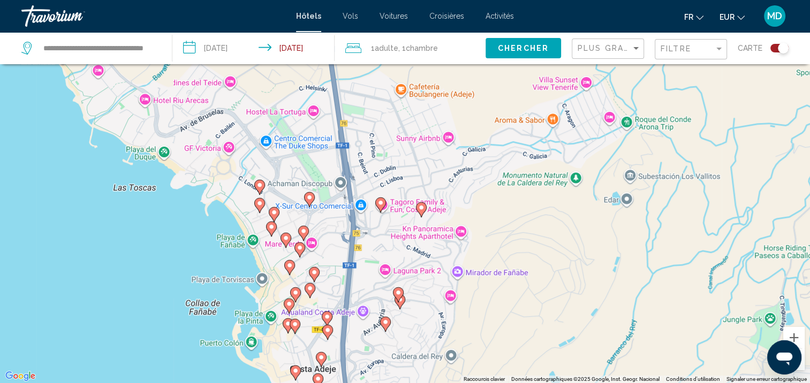
click at [287, 330] on icon "Main content" at bounding box center [287, 326] width 10 height 14
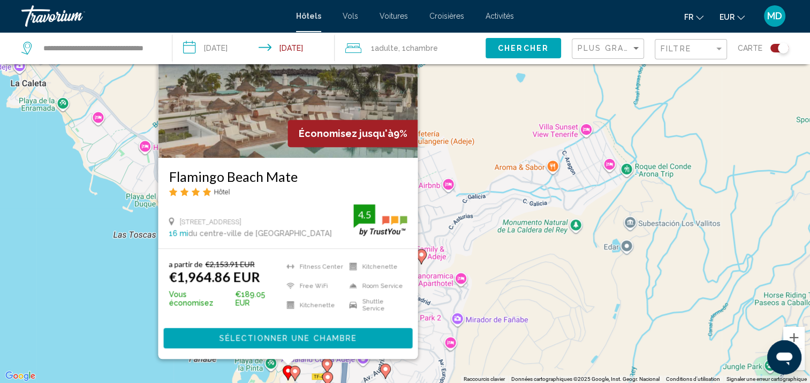
click at [103, 316] on div "Pour activer le glissement avec le clavier, appuyez sur Alt+Entrée. Une fois ce…" at bounding box center [405, 191] width 810 height 383
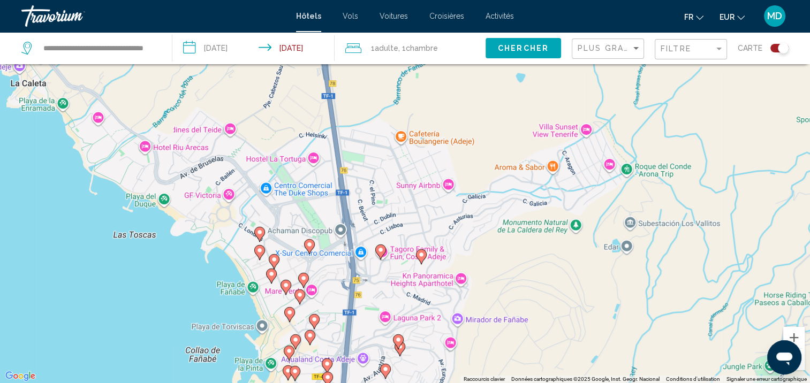
click at [288, 316] on icon "Main content" at bounding box center [289, 315] width 10 height 14
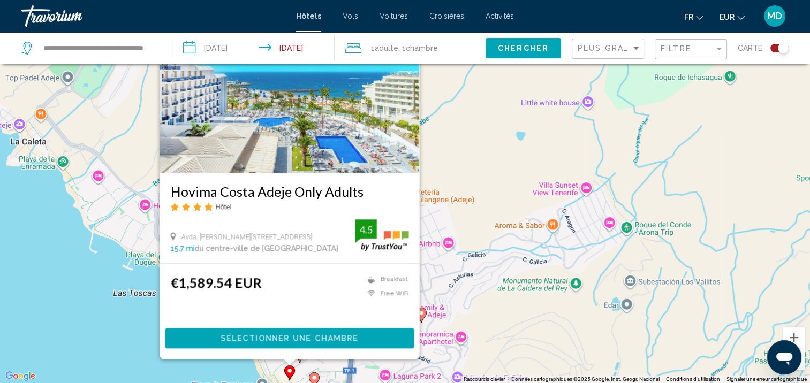
click at [94, 308] on div "Pour activer le glissement avec le clavier, appuyez sur Alt+Entrée. Une fois ce…" at bounding box center [405, 191] width 810 height 383
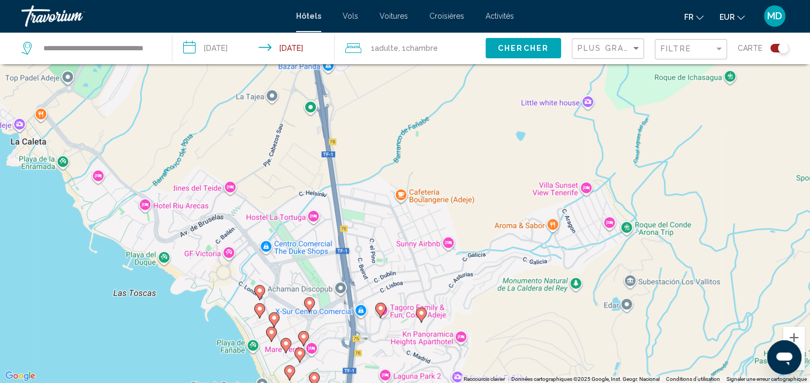
click at [261, 309] on image "Main content" at bounding box center [259, 309] width 6 height 6
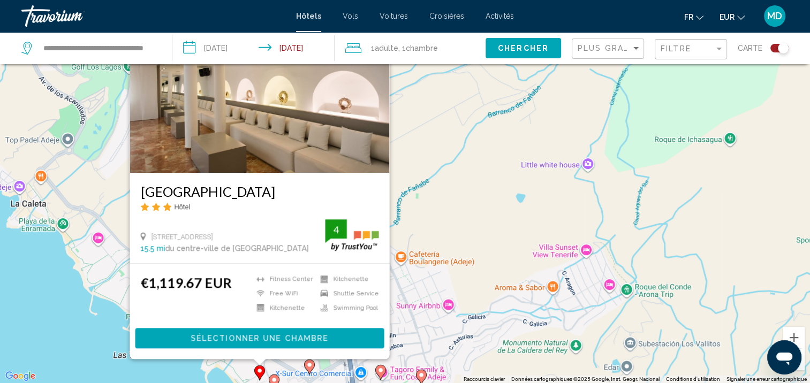
click at [105, 331] on div "Pour activer le glissement avec le clavier, appuyez sur Alt+Entrée. Une fois ce…" at bounding box center [405, 191] width 810 height 383
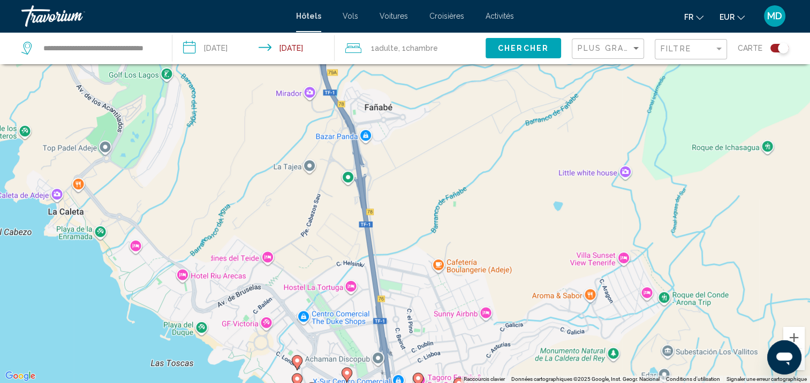
drag, startPoint x: 73, startPoint y: 258, endPoint x: 268, endPoint y: 306, distance: 201.0
click at [262, 304] on div "Pour activer le glissement avec le clavier, appuyez sur Alt+Entrée. Une fois ce…" at bounding box center [405, 191] width 810 height 383
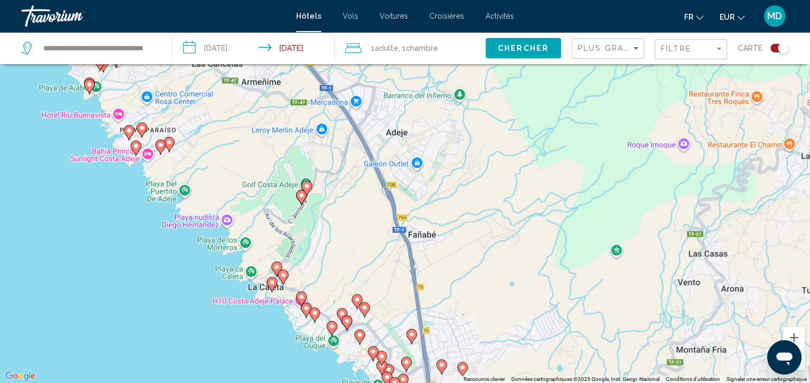
click at [269, 285] on image "Main content" at bounding box center [272, 282] width 6 height 6
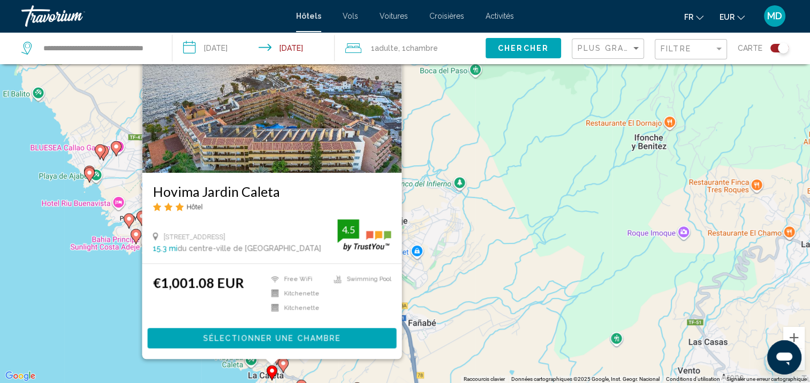
click at [136, 235] on image "Main content" at bounding box center [136, 234] width 6 height 6
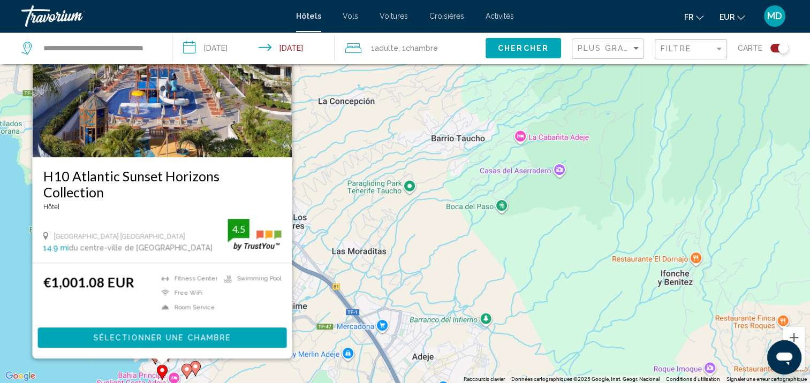
click at [185, 370] on image "Main content" at bounding box center [187, 369] width 6 height 6
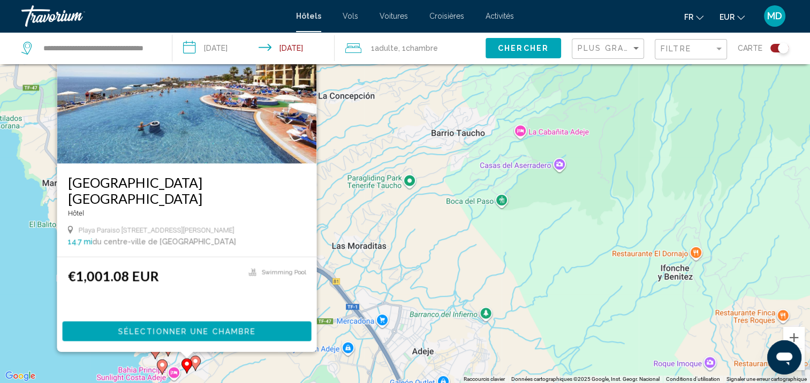
click at [195, 364] on icon "Main content" at bounding box center [195, 363] width 10 height 14
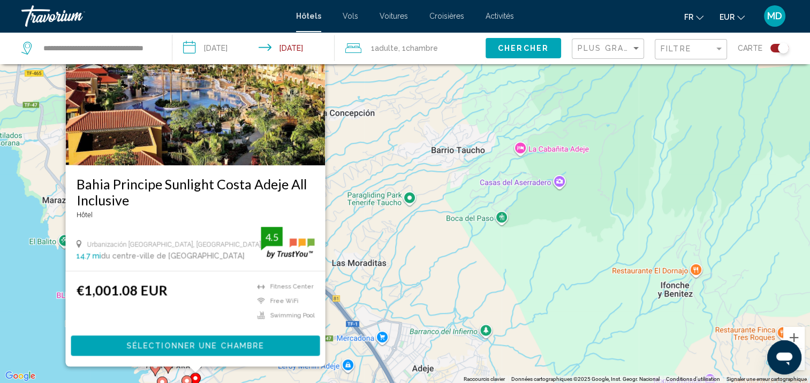
click at [154, 369] on image "Main content" at bounding box center [155, 366] width 6 height 6
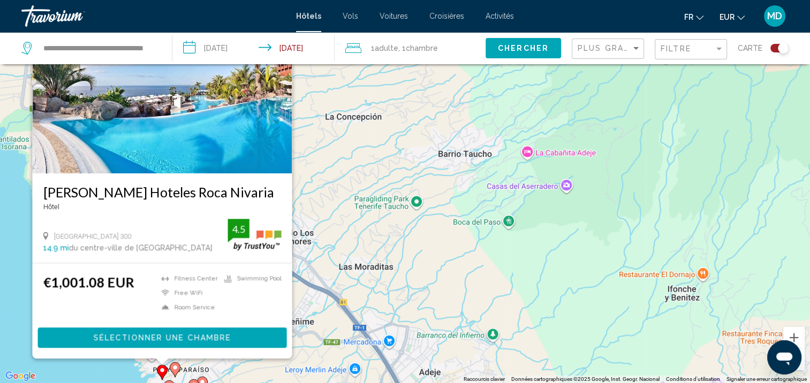
click at [175, 369] on image "Main content" at bounding box center [175, 367] width 6 height 6
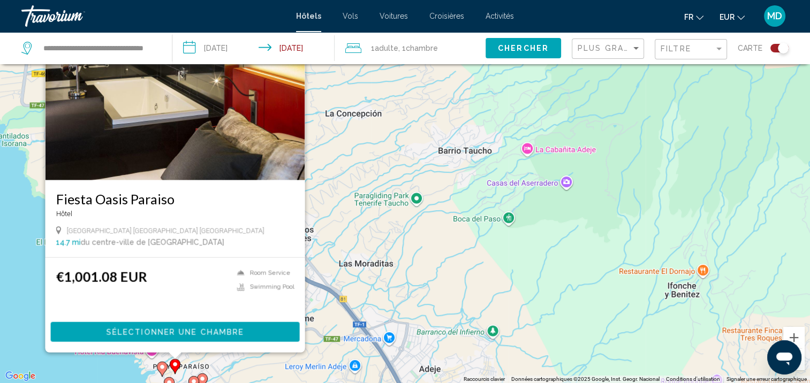
click at [30, 334] on div "Pour activer le glissement avec le clavier, appuyez sur Alt+Entrée. Une fois ce…" at bounding box center [405, 191] width 810 height 383
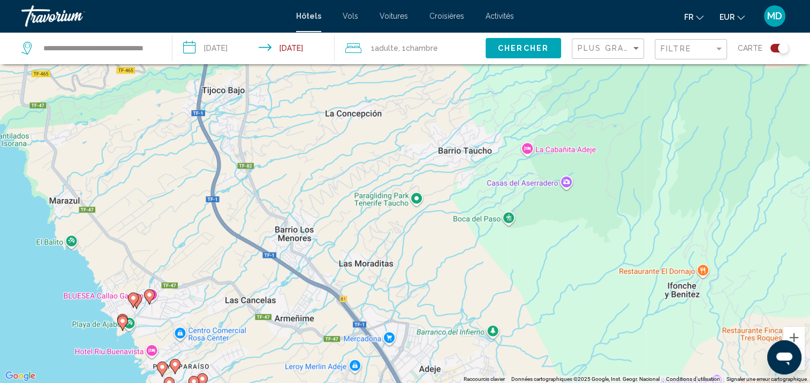
click at [120, 324] on image "Main content" at bounding box center [122, 321] width 6 height 6
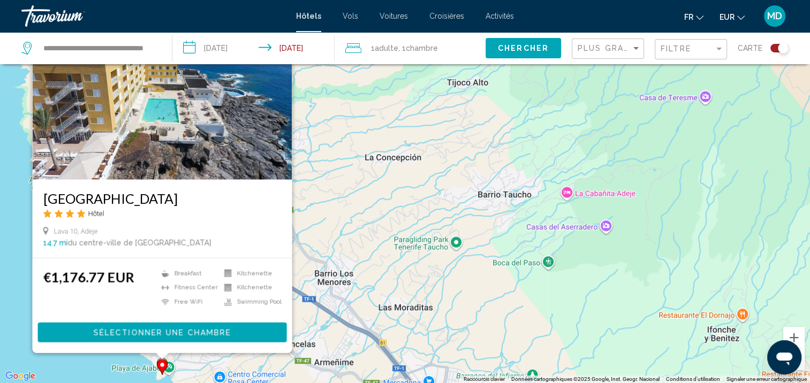
click at [98, 364] on div "Pour activer le glissement avec le clavier, appuyez sur Alt+Entrée. Une fois ce…" at bounding box center [405, 191] width 810 height 383
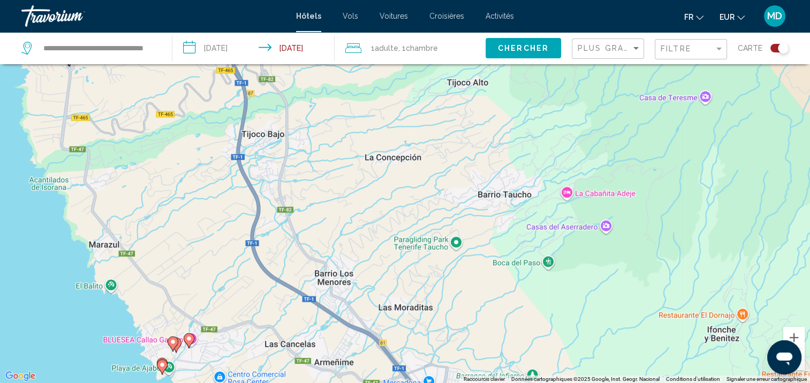
click at [172, 345] on image "Main content" at bounding box center [173, 342] width 6 height 6
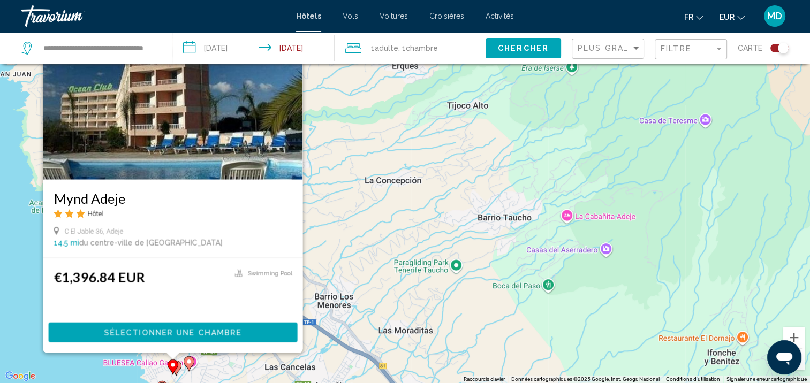
click at [22, 336] on div "Pour activer le glissement avec le clavier, appuyez sur Alt+Entrée. Une fois ce…" at bounding box center [405, 191] width 810 height 383
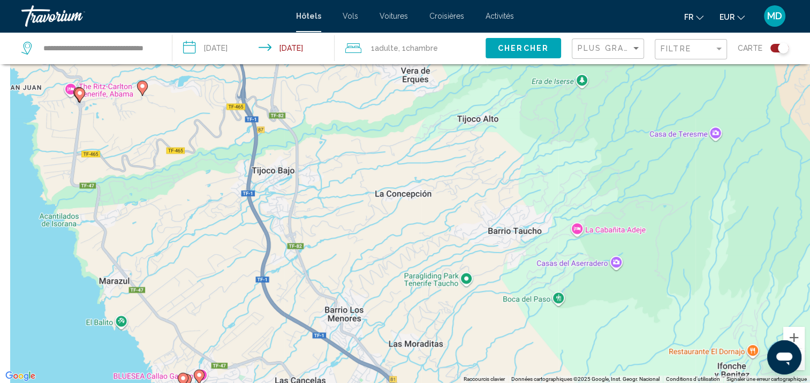
drag, startPoint x: 77, startPoint y: 274, endPoint x: 134, endPoint y: 388, distance: 127.8
click at [134, 319] on html "**********" at bounding box center [405, 127] width 810 height 383
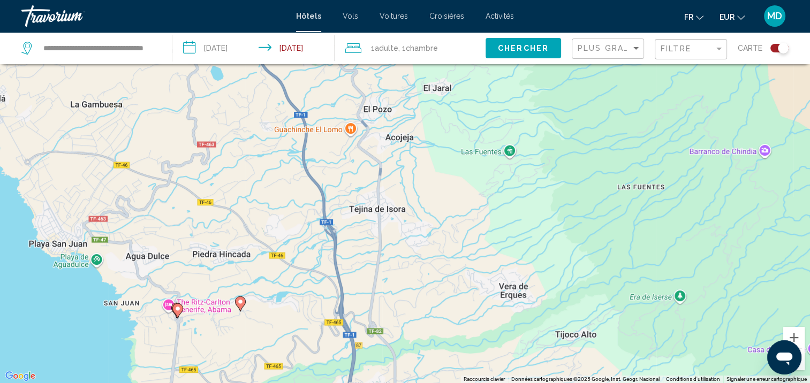
click at [175, 312] on image "Main content" at bounding box center [177, 309] width 6 height 6
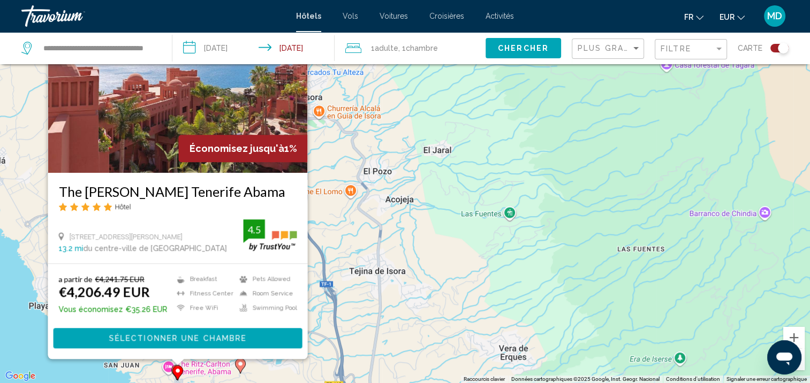
click at [29, 324] on div "Pour activer le glissement avec le clavier, appuyez sur Alt+Entrée. Une fois ce…" at bounding box center [405, 191] width 810 height 383
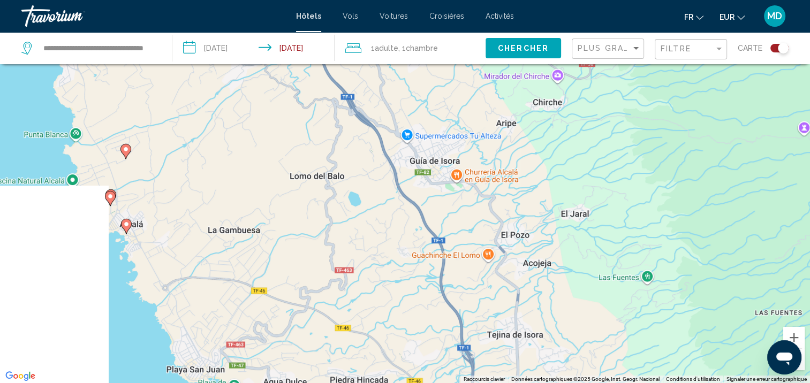
drag, startPoint x: 80, startPoint y: 265, endPoint x: 280, endPoint y: 345, distance: 214.7
click at [280, 345] on div "Pour activer le glissement avec le clavier, appuyez sur Alt+Entrée. Une fois ce…" at bounding box center [405, 191] width 810 height 383
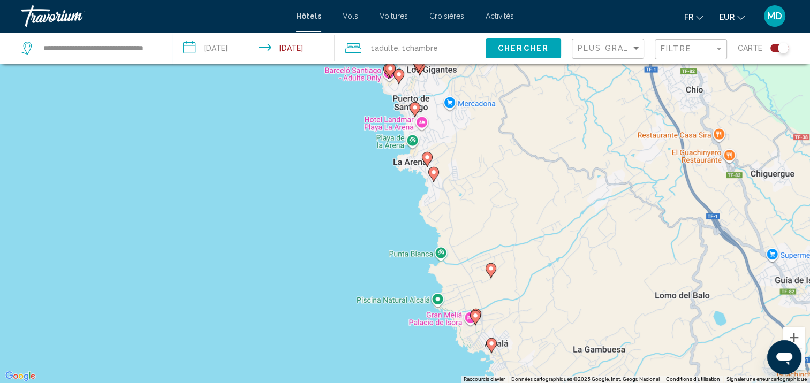
click at [490, 345] on image "Main content" at bounding box center [491, 343] width 6 height 6
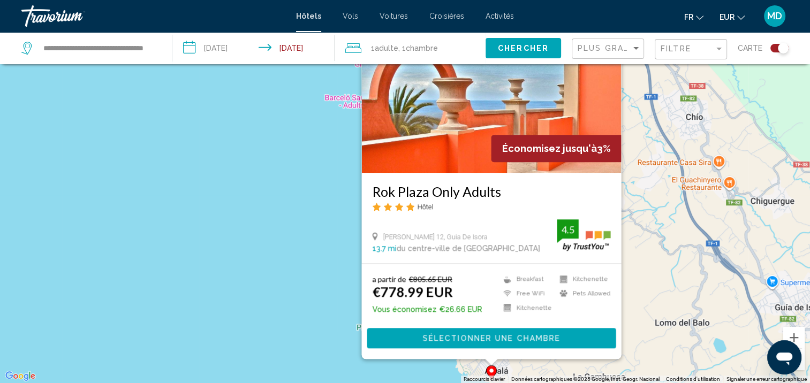
click at [446, 341] on span "Sélectionner une chambre" at bounding box center [491, 338] width 138 height 9
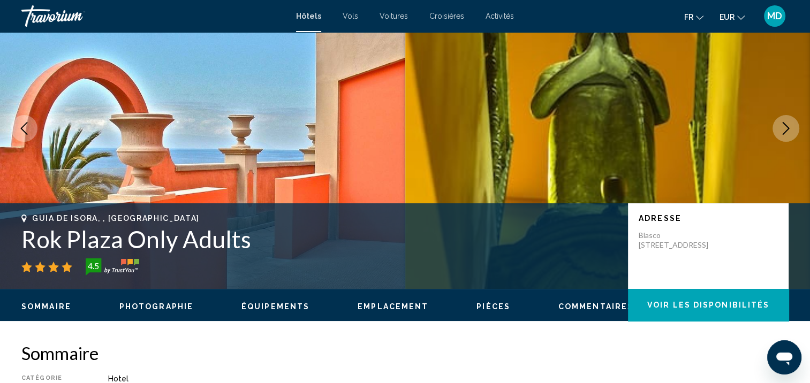
scroll to position [1, 0]
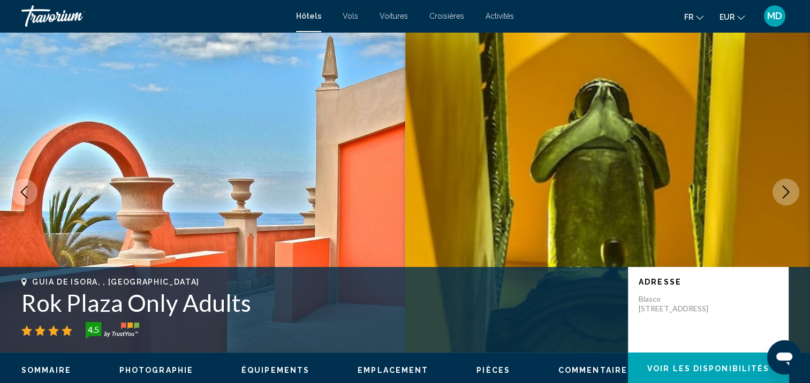
click at [793, 190] on button "Next image" at bounding box center [785, 192] width 27 height 27
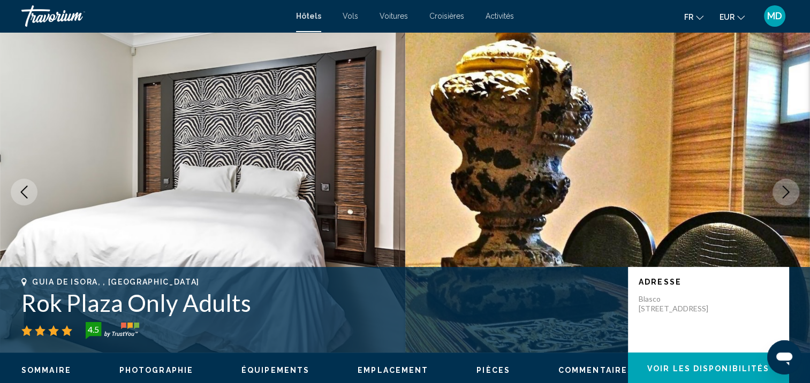
click at [793, 190] on button "Next image" at bounding box center [785, 192] width 27 height 27
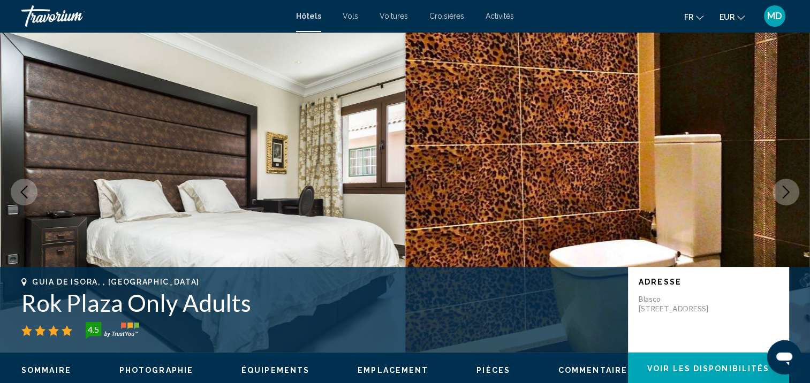
click at [793, 190] on button "Next image" at bounding box center [785, 192] width 27 height 27
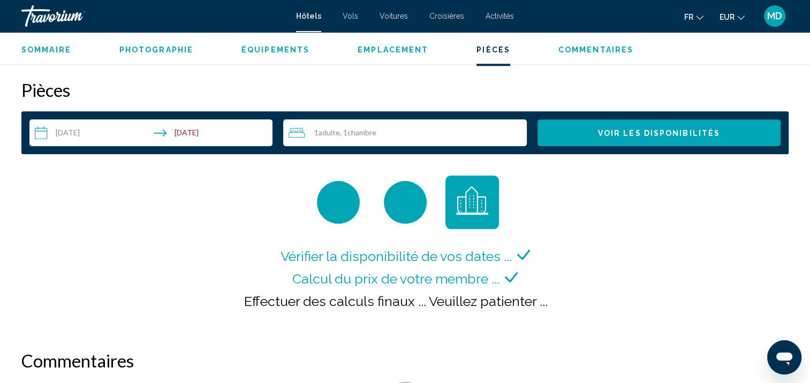
scroll to position [1282, 0]
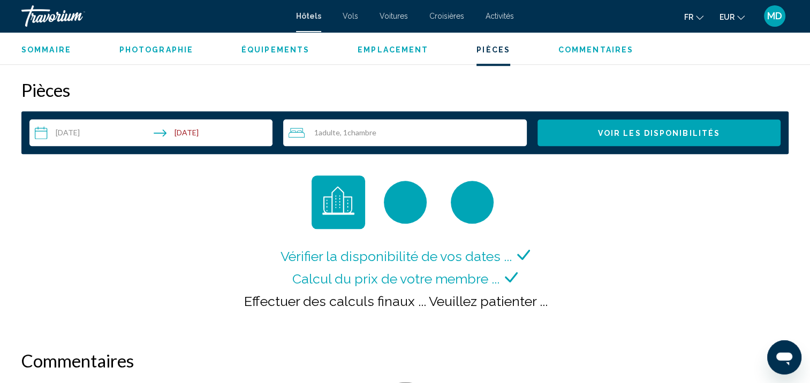
click at [167, 144] on input "**********" at bounding box center [152, 134] width 247 height 30
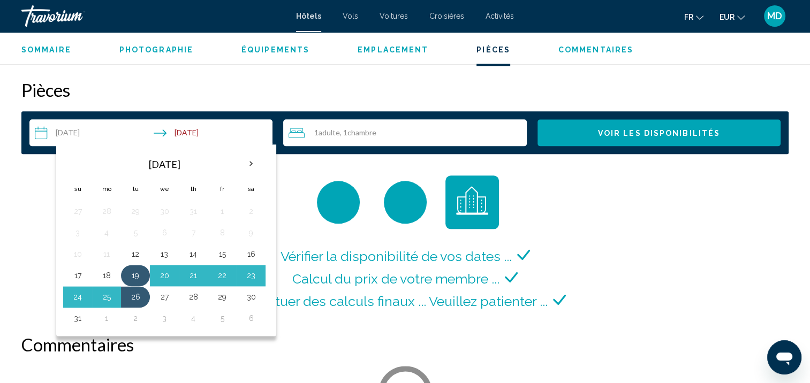
click at [139, 278] on button "19" at bounding box center [135, 275] width 17 height 15
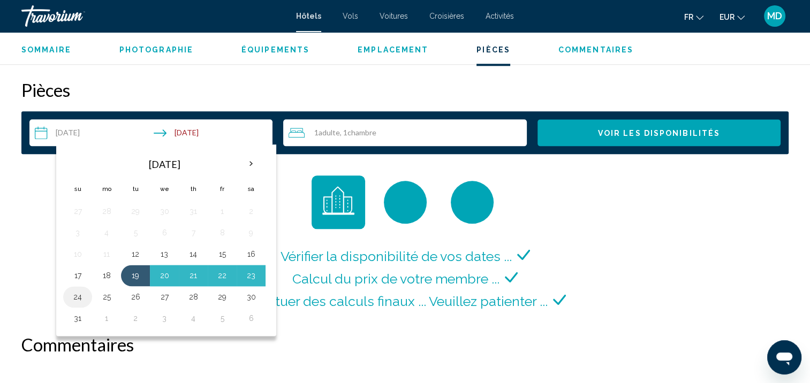
click at [82, 292] on button "24" at bounding box center [77, 296] width 17 height 15
type input "**********"
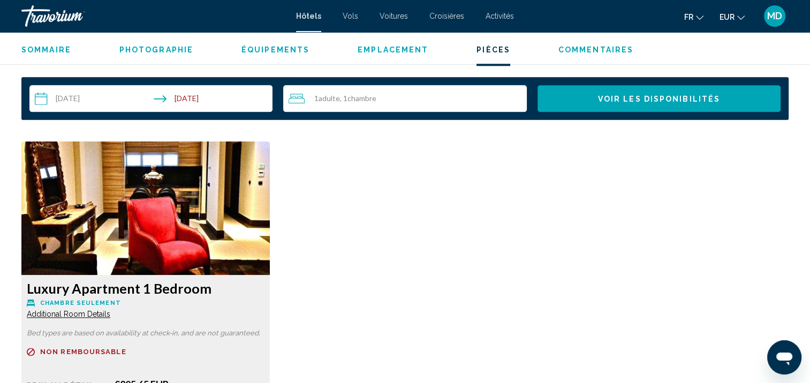
scroll to position [1316, 0]
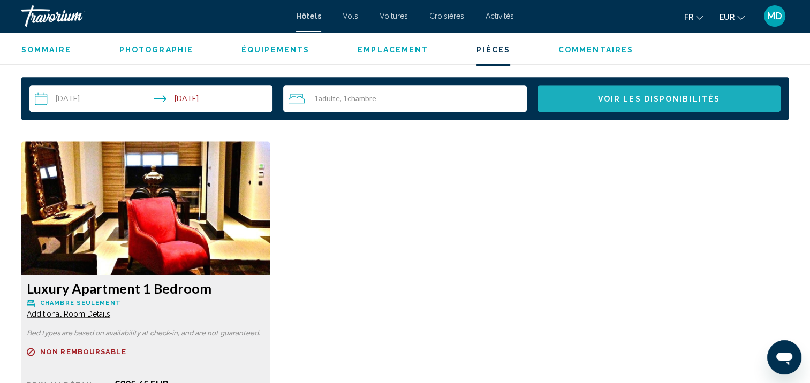
click at [656, 110] on button "Voir les disponibilités" at bounding box center [658, 98] width 243 height 27
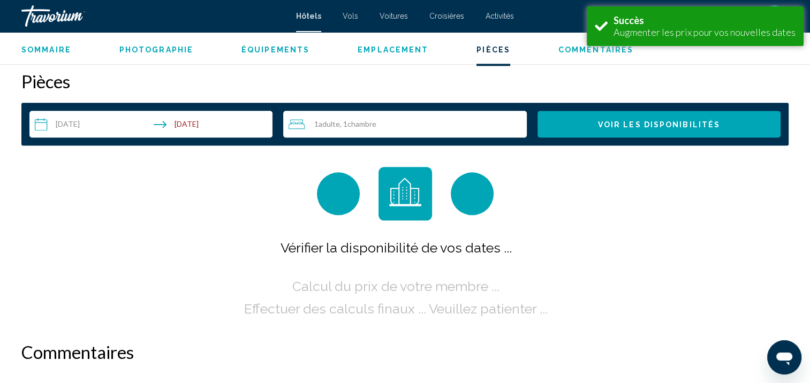
scroll to position [1297, 0]
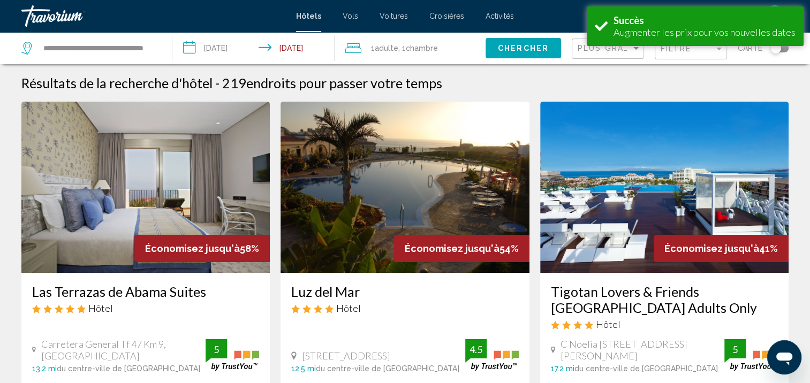
click at [528, 50] on span "Chercher" at bounding box center [523, 48] width 51 height 9
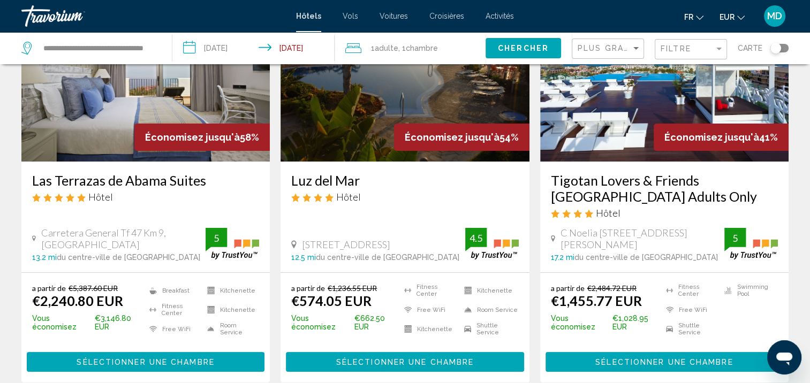
scroll to position [116, 0]
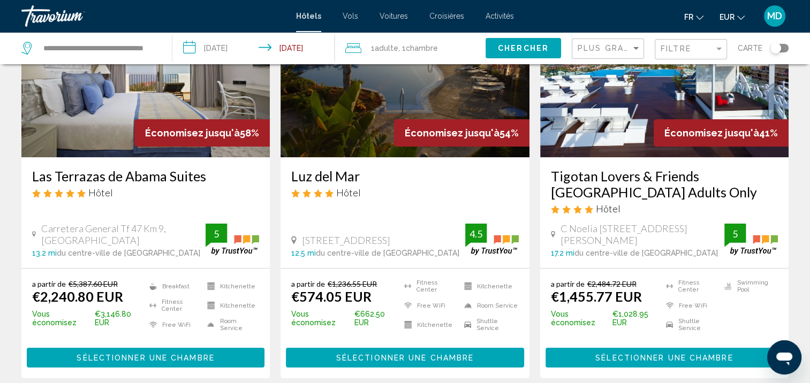
click at [336, 355] on span "Sélectionner une chambre" at bounding box center [405, 358] width 138 height 9
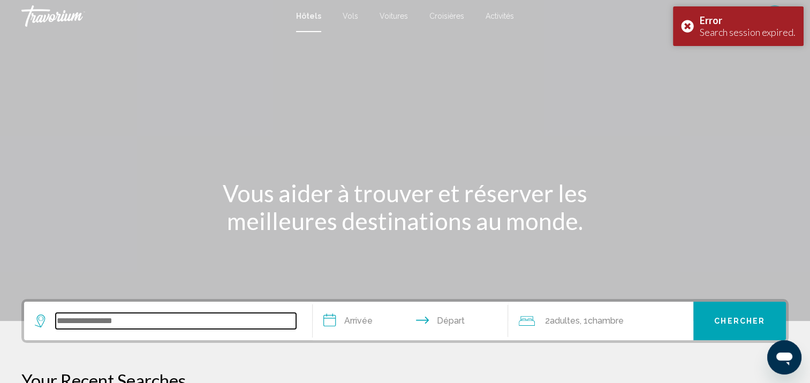
click at [238, 322] on input "Search widget" at bounding box center [176, 321] width 240 height 16
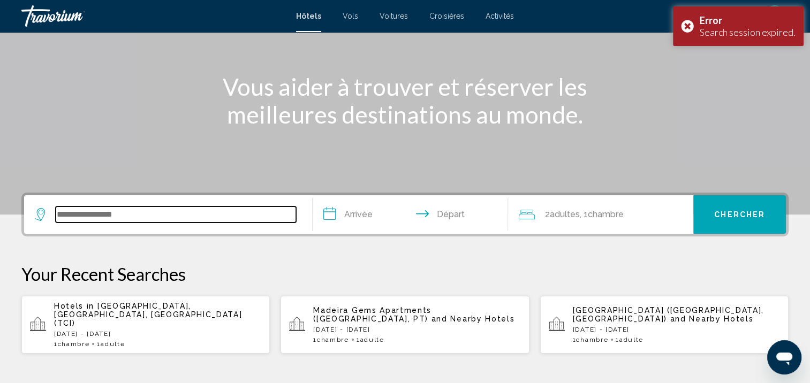
scroll to position [264, 0]
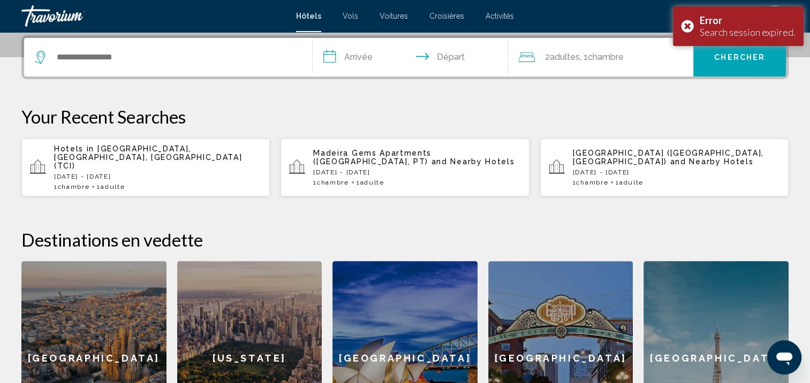
click at [175, 158] on div "Hotels in [GEOGRAPHIC_DATA], [GEOGRAPHIC_DATA], [GEOGRAPHIC_DATA] (TCI) [DATE] …" at bounding box center [157, 167] width 207 height 46
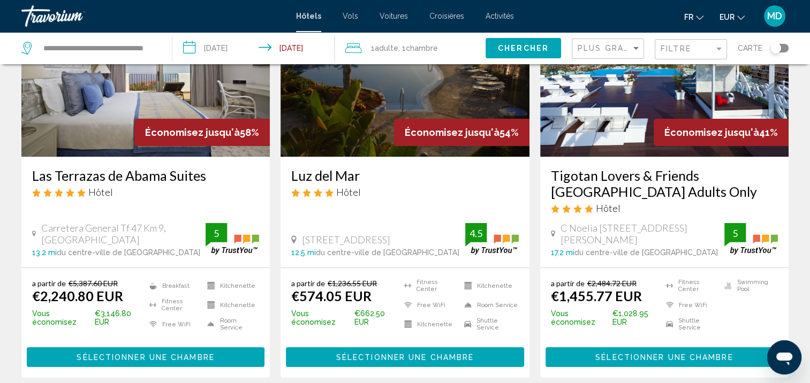
scroll to position [125, 0]
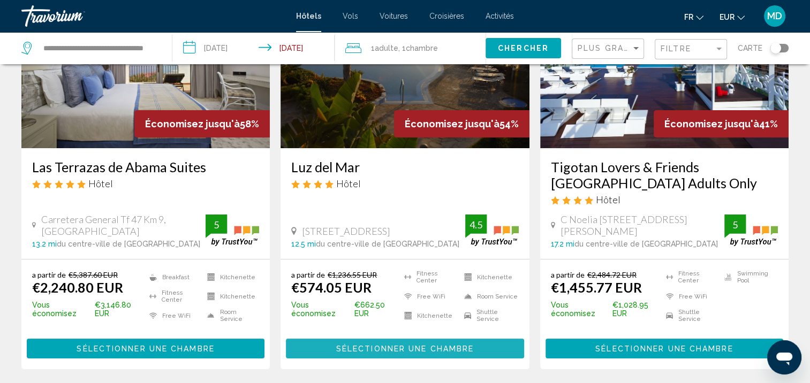
click at [365, 347] on span "Sélectionner une chambre" at bounding box center [405, 349] width 138 height 9
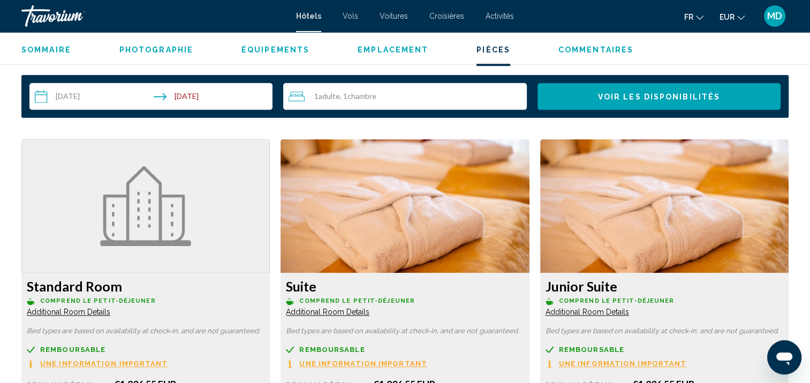
scroll to position [1322, 0]
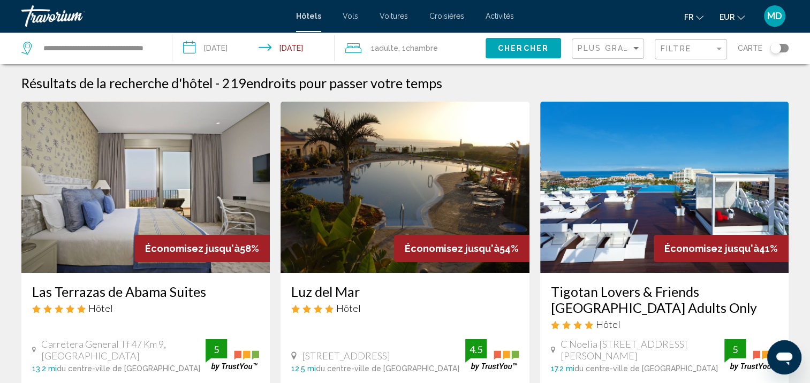
click at [254, 46] on input "**********" at bounding box center [255, 49] width 166 height 35
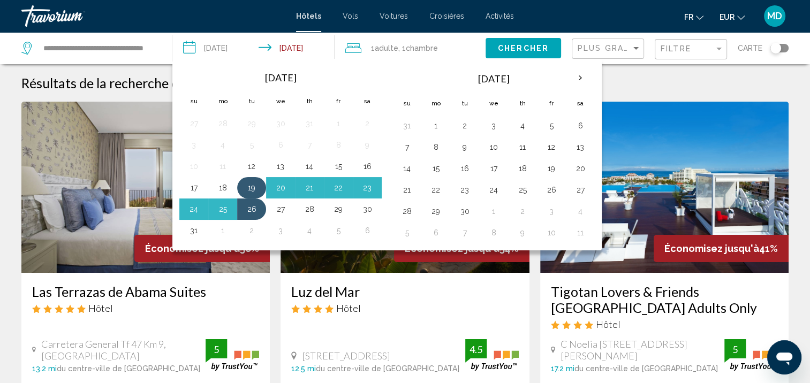
click at [246, 185] on button "19" at bounding box center [251, 187] width 17 height 15
click at [200, 210] on button "24" at bounding box center [193, 209] width 17 height 15
type input "**********"
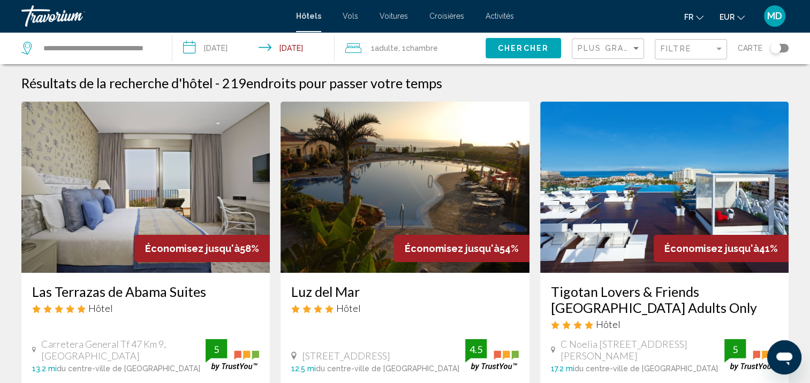
click at [529, 51] on span "Chercher" at bounding box center [523, 48] width 51 height 9
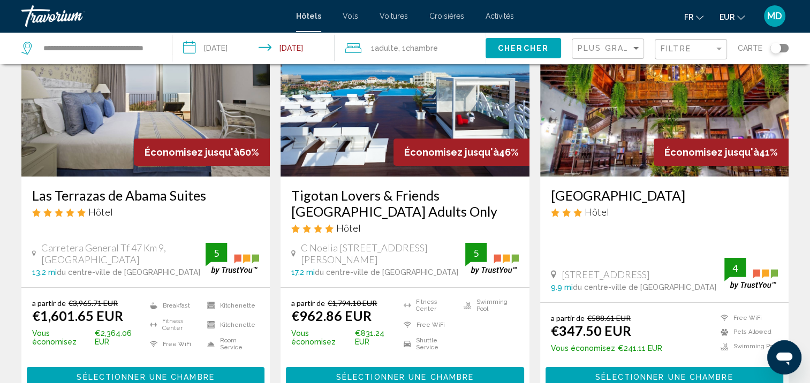
scroll to position [97, 0]
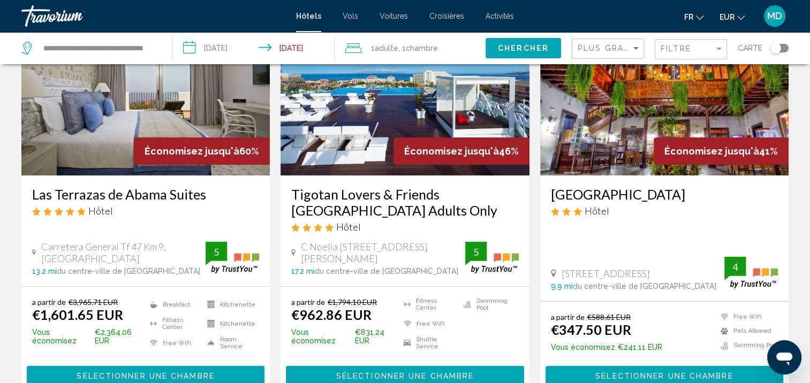
click at [770, 127] on img "Main content" at bounding box center [664, 89] width 248 height 171
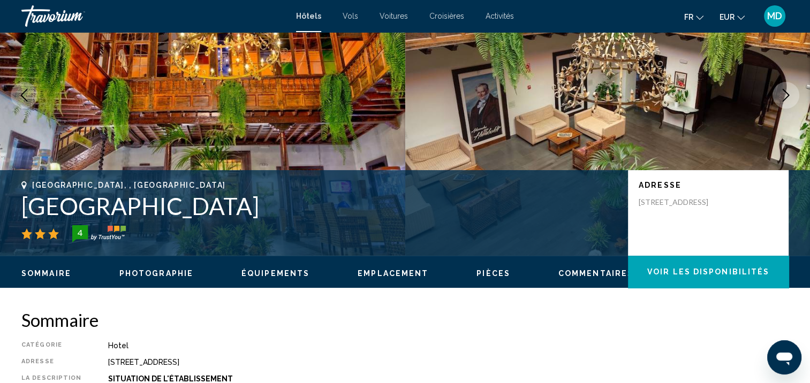
scroll to position [1, 0]
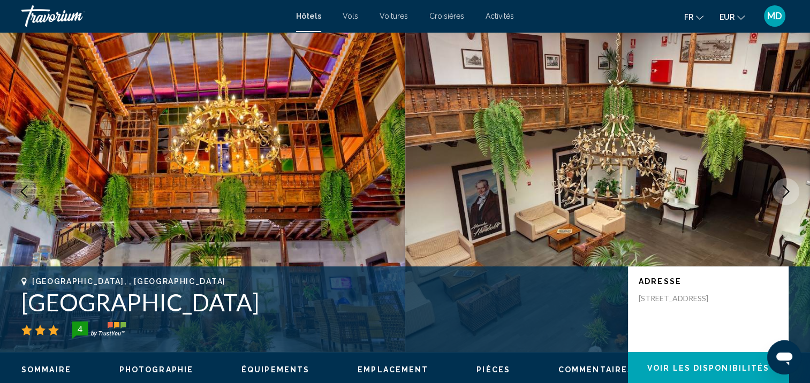
click at [788, 190] on icon "Next image" at bounding box center [785, 191] width 7 height 13
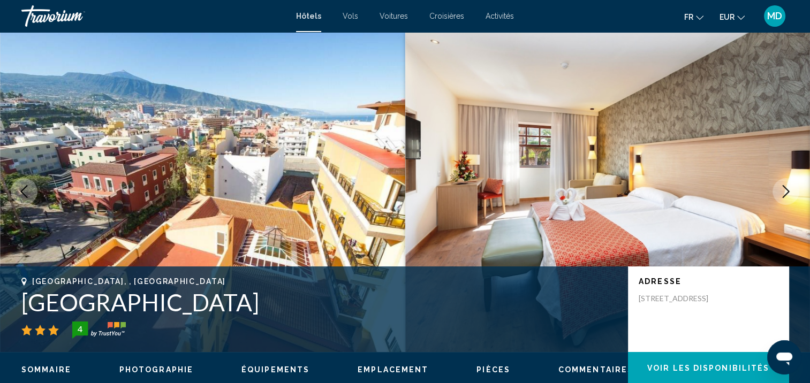
click at [788, 193] on icon "Next image" at bounding box center [785, 191] width 13 height 13
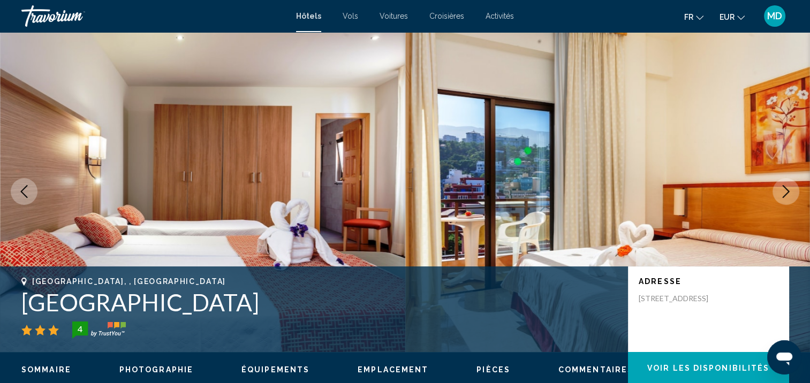
click at [788, 193] on icon "Next image" at bounding box center [785, 191] width 13 height 13
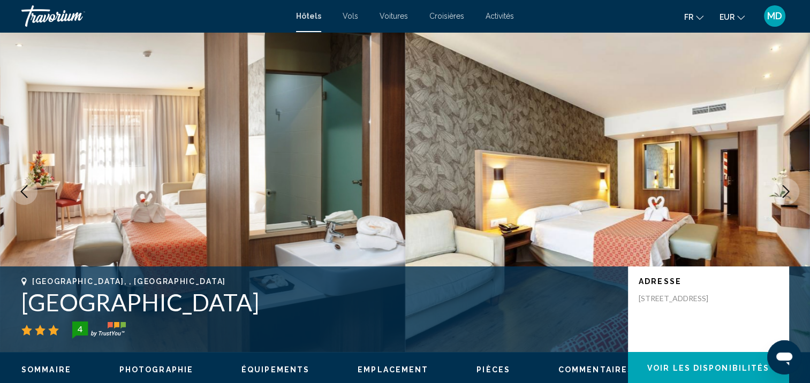
click at [788, 193] on icon "Next image" at bounding box center [785, 191] width 13 height 13
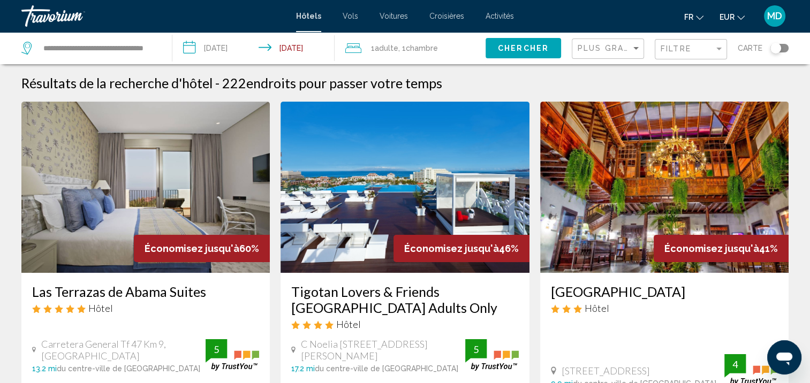
click at [773, 48] on div "Toggle map" at bounding box center [775, 48] width 11 height 11
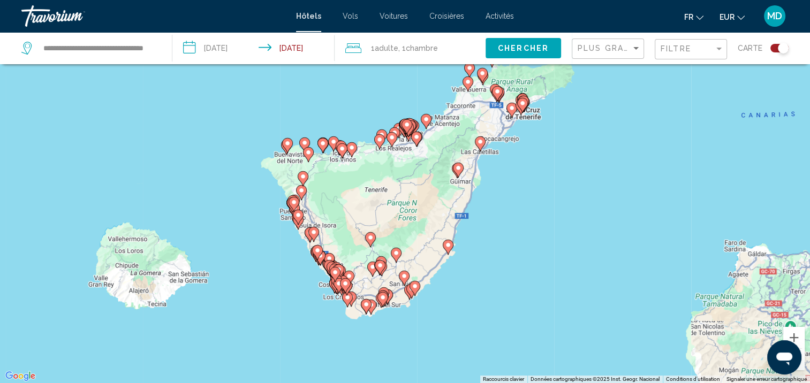
click at [408, 175] on div "Pour activer le glissement avec le clavier, appuyez sur Alt+Entrée. Une fois ce…" at bounding box center [405, 191] width 810 height 383
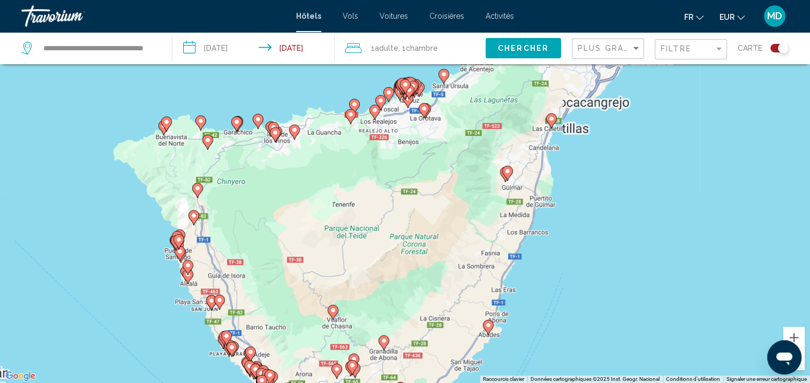
click at [408, 175] on div "Pour activer le glissement avec le clavier, appuyez sur Alt+Entrée. Une fois ce…" at bounding box center [405, 191] width 810 height 383
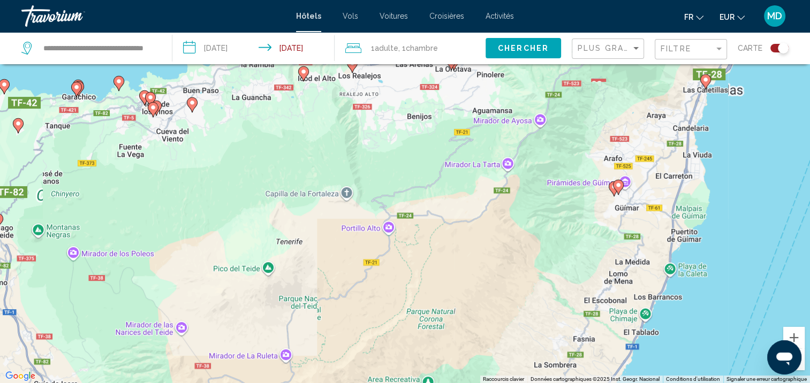
drag, startPoint x: 422, startPoint y: 155, endPoint x: 544, endPoint y: 240, distance: 148.7
click at [544, 240] on div "Pour activer le glissement avec le clavier, appuyez sur Alt+Entrée. Une fois ce…" at bounding box center [405, 191] width 810 height 383
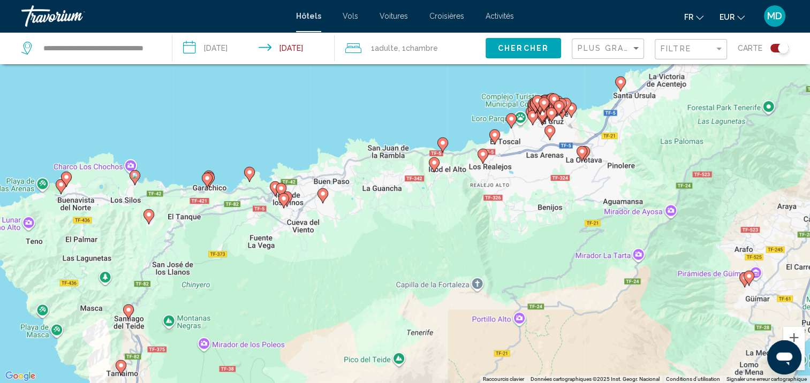
click at [445, 150] on gmp-advanced-marker "Main content" at bounding box center [442, 145] width 11 height 16
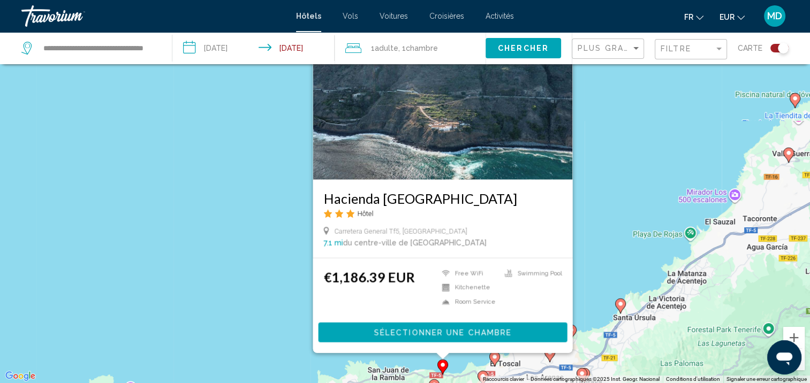
click at [273, 290] on div "Pour activer le glissement avec le clavier, appuyez sur Alt+Entrée. Une fois ce…" at bounding box center [405, 191] width 810 height 383
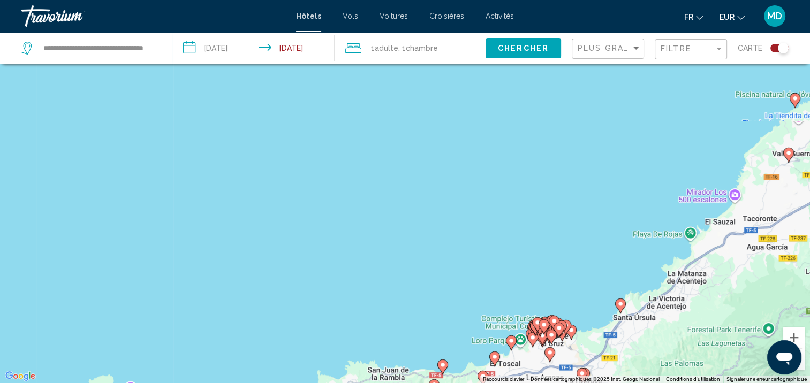
click at [600, 281] on div "Pour activer le glissement avec le clavier, appuyez sur Alt+Entrée. Une fois ce…" at bounding box center [405, 191] width 810 height 383
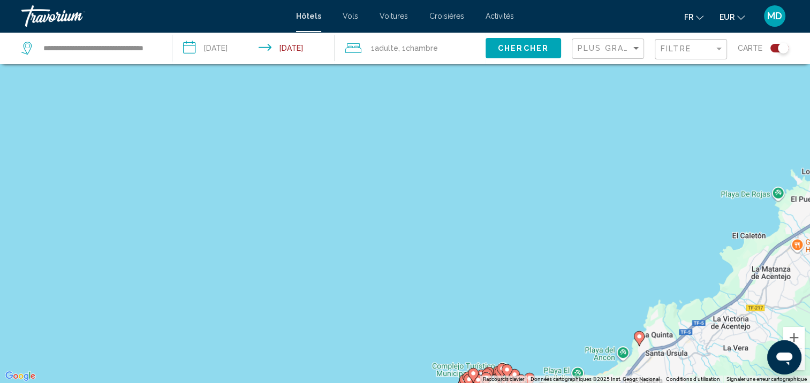
click at [600, 281] on div "Pour activer le glissement avec le clavier, appuyez sur Alt+Entrée. Une fois ce…" at bounding box center [405, 191] width 810 height 383
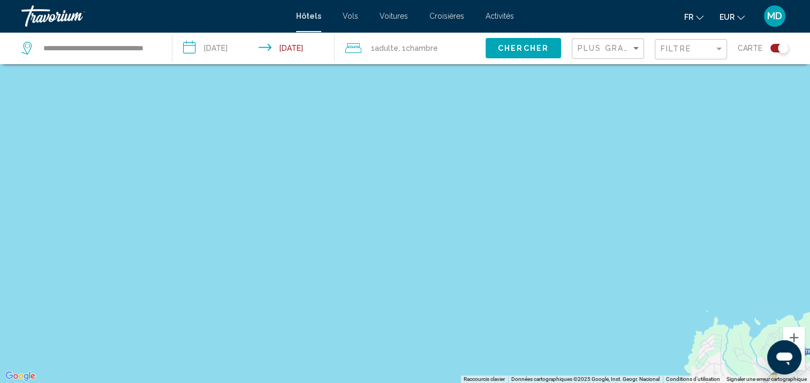
click at [600, 281] on div "Pour activer le glissement avec le clavier, appuyez sur Alt+Entrée. Une fois ce…" at bounding box center [405, 191] width 810 height 383
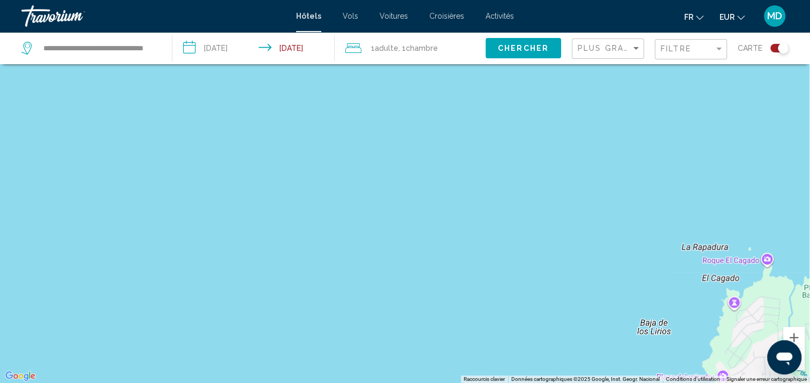
drag, startPoint x: 716, startPoint y: 315, endPoint x: 555, endPoint y: 86, distance: 280.0
click at [555, 86] on div "Main content" at bounding box center [405, 191] width 810 height 383
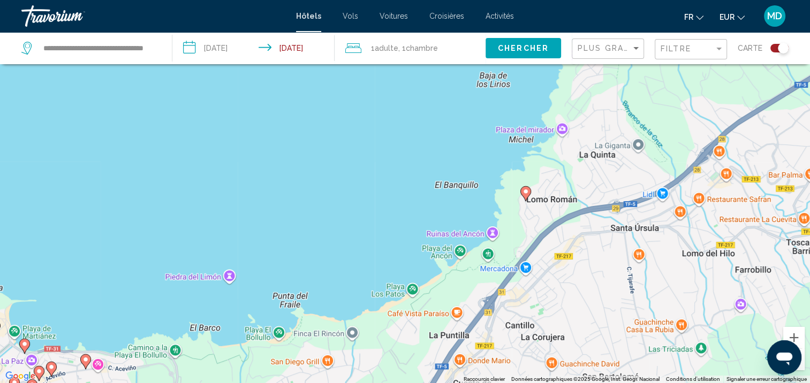
click at [529, 197] on gmp-advanced-marker "Main content" at bounding box center [525, 194] width 11 height 16
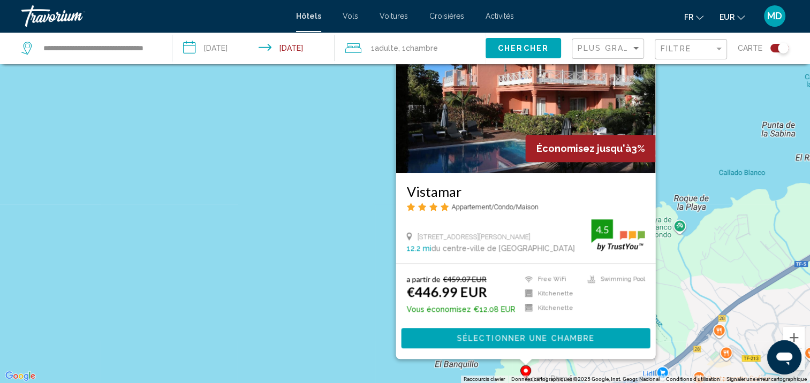
click at [465, 335] on span "Sélectionner une chambre" at bounding box center [525, 338] width 138 height 9
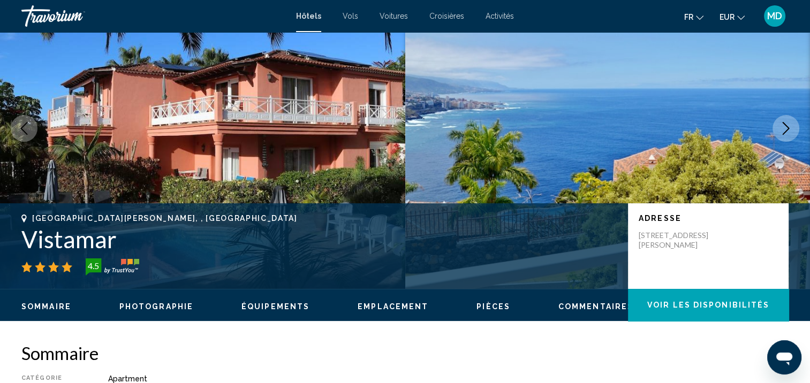
scroll to position [1, 0]
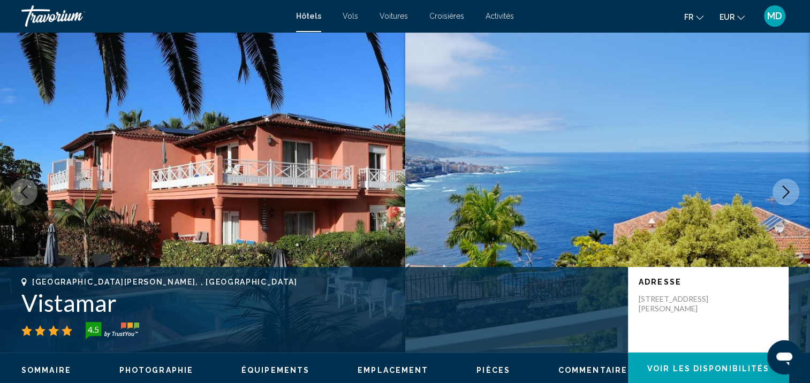
click at [788, 189] on icon "Next image" at bounding box center [785, 192] width 13 height 13
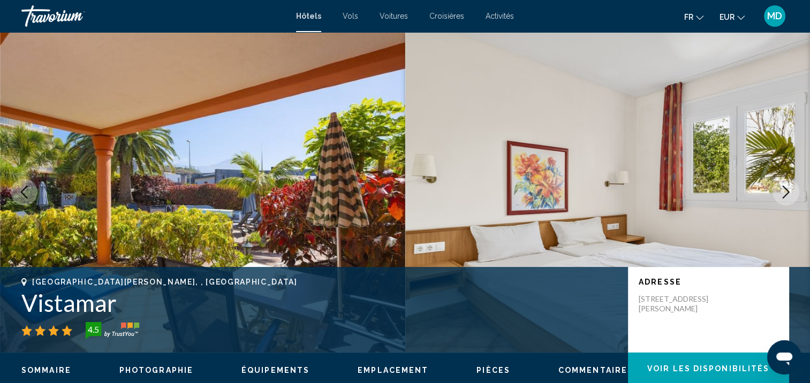
click at [788, 189] on icon "Next image" at bounding box center [785, 192] width 13 height 13
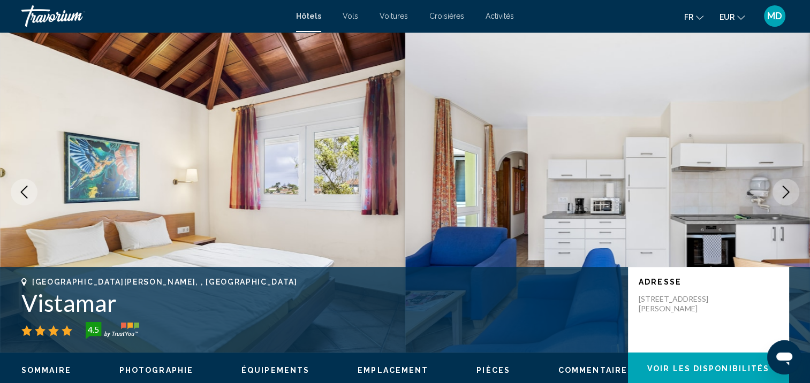
click at [788, 189] on icon "Next image" at bounding box center [785, 192] width 13 height 13
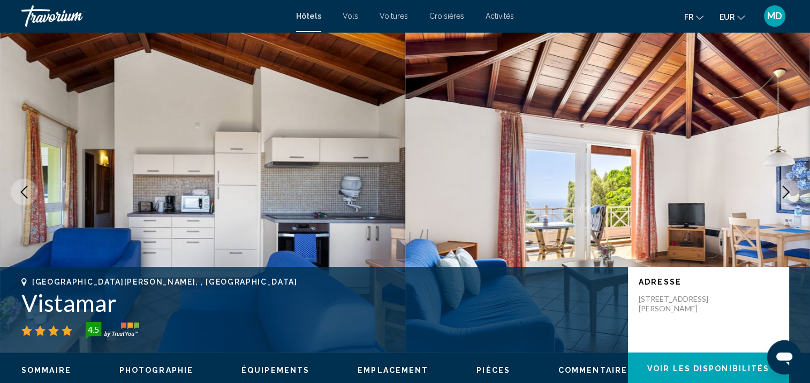
click at [788, 189] on icon "Next image" at bounding box center [785, 192] width 13 height 13
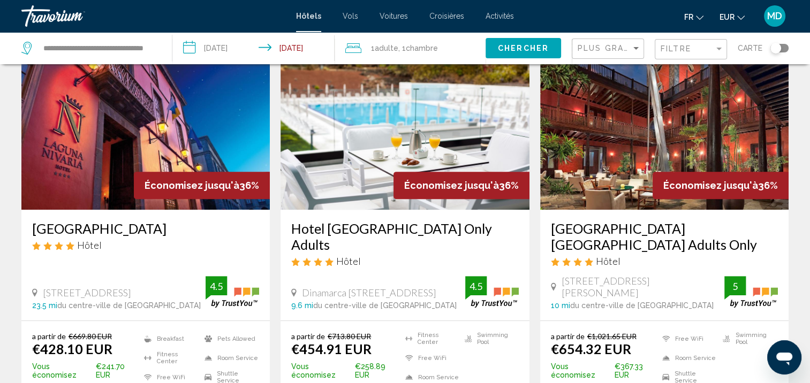
scroll to position [492, 0]
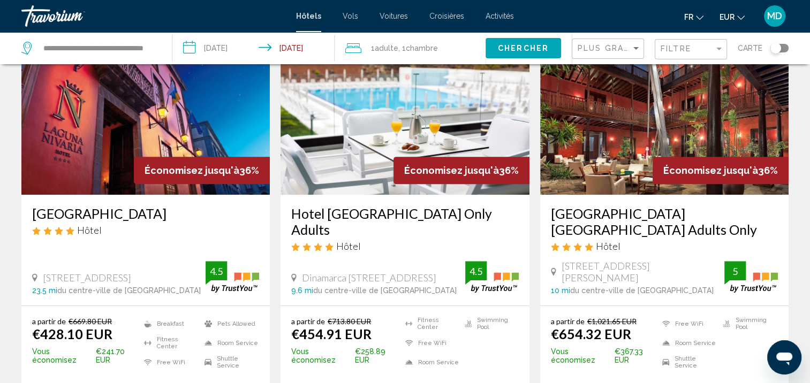
click at [135, 217] on h3 "[GEOGRAPHIC_DATA]" at bounding box center [145, 213] width 227 height 16
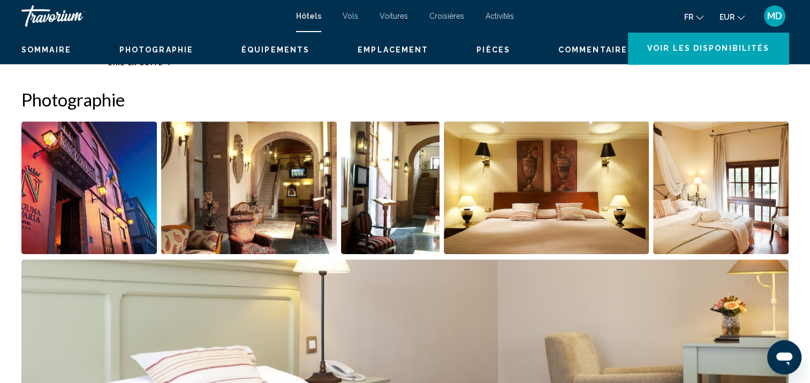
scroll to position [1, 0]
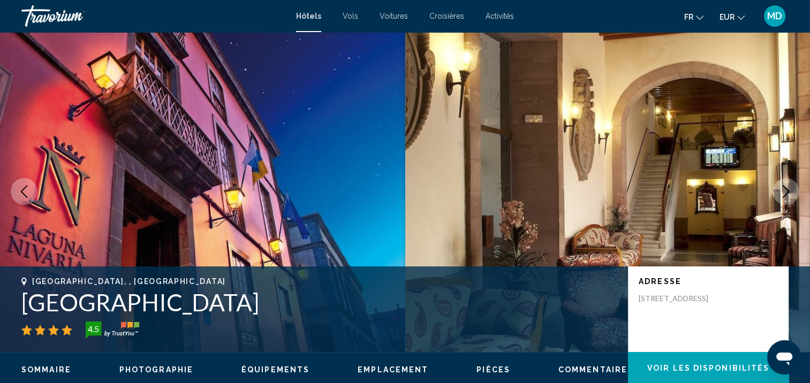
click at [793, 195] on button "Next image" at bounding box center [785, 191] width 27 height 27
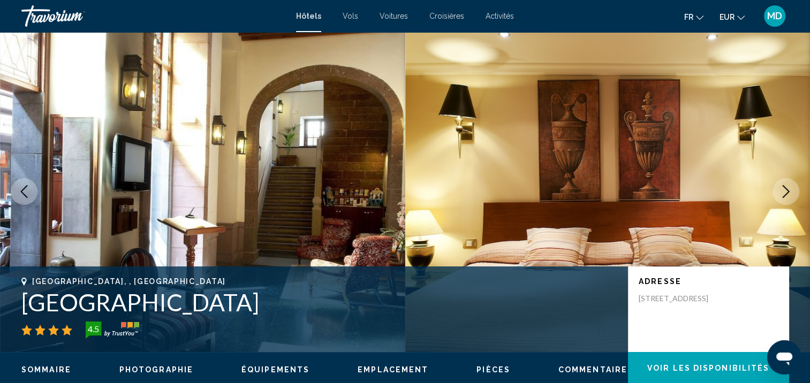
click at [790, 198] on button "Next image" at bounding box center [785, 191] width 27 height 27
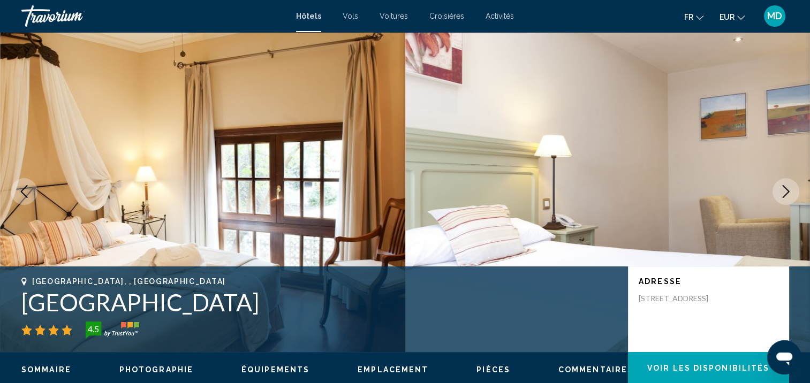
click at [790, 198] on button "Next image" at bounding box center [785, 191] width 27 height 27
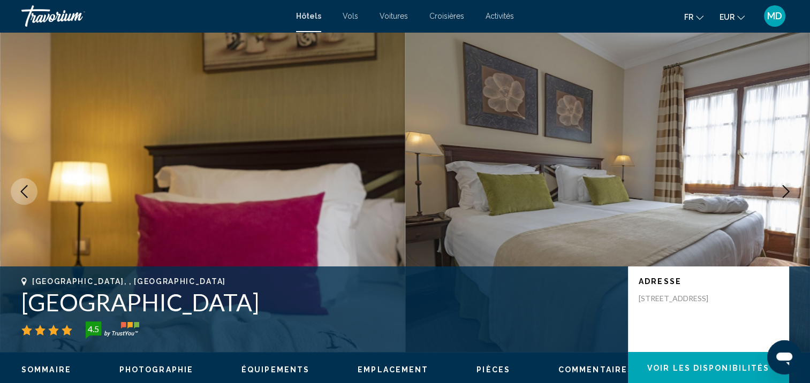
click at [790, 198] on button "Next image" at bounding box center [785, 191] width 27 height 27
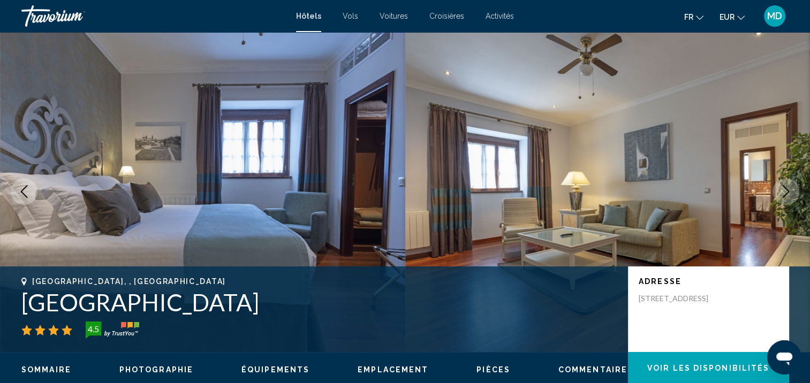
click at [790, 198] on button "Next image" at bounding box center [785, 191] width 27 height 27
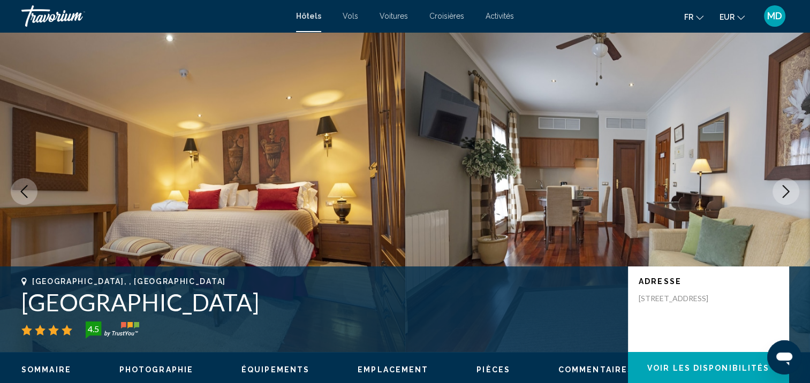
click at [790, 199] on button "Next image" at bounding box center [785, 191] width 27 height 27
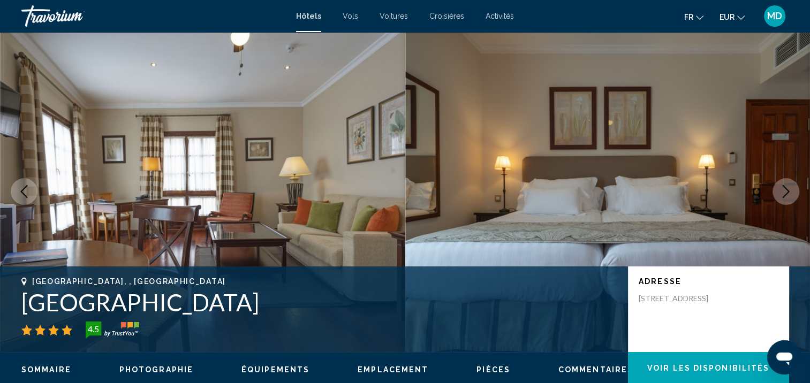
click at [790, 199] on button "Next image" at bounding box center [785, 191] width 27 height 27
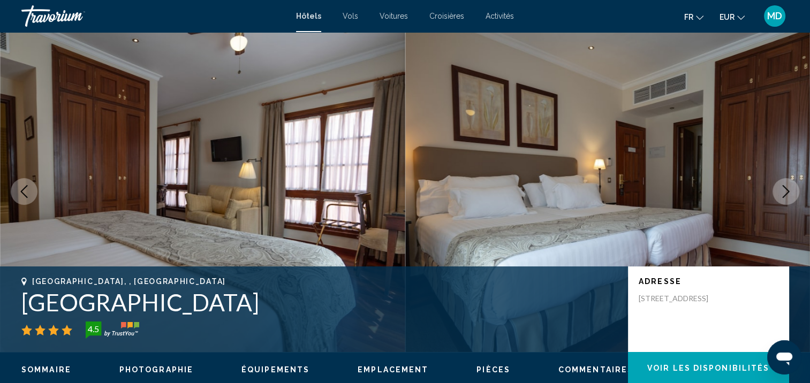
click at [790, 199] on button "Next image" at bounding box center [785, 191] width 27 height 27
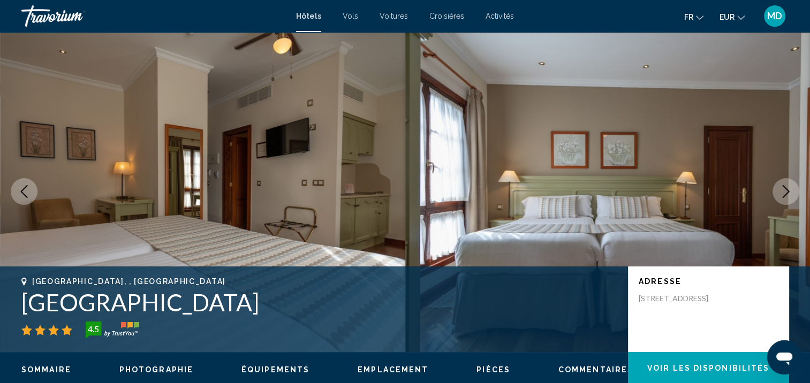
click at [790, 199] on button "Next image" at bounding box center [785, 191] width 27 height 27
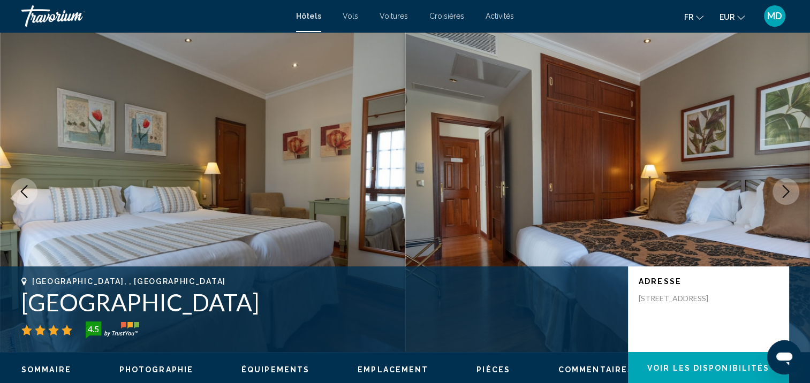
click at [789, 201] on button "Next image" at bounding box center [785, 191] width 27 height 27
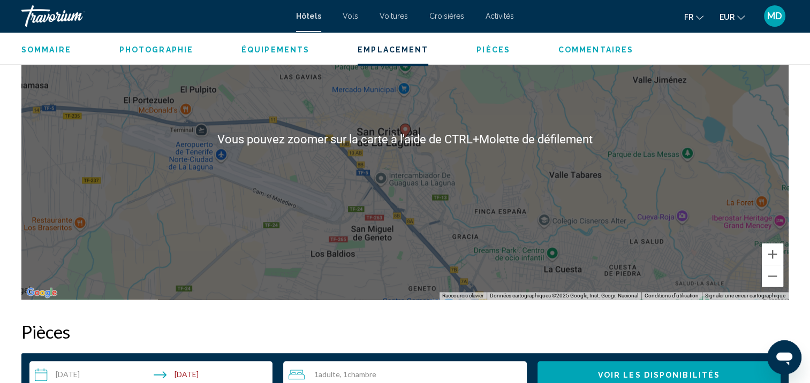
scroll to position [1096, 0]
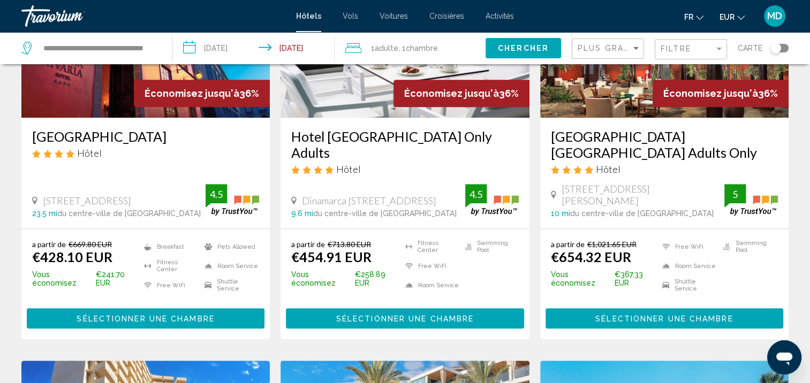
scroll to position [566, 0]
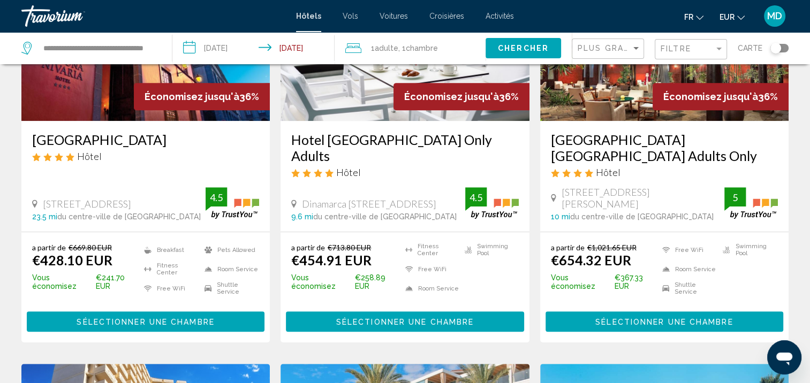
click at [449, 311] on button "Sélectionner une chambre" at bounding box center [405, 321] width 238 height 20
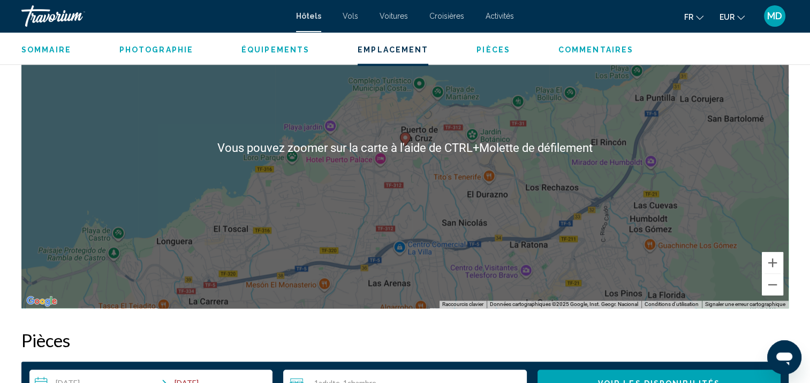
scroll to position [1100, 0]
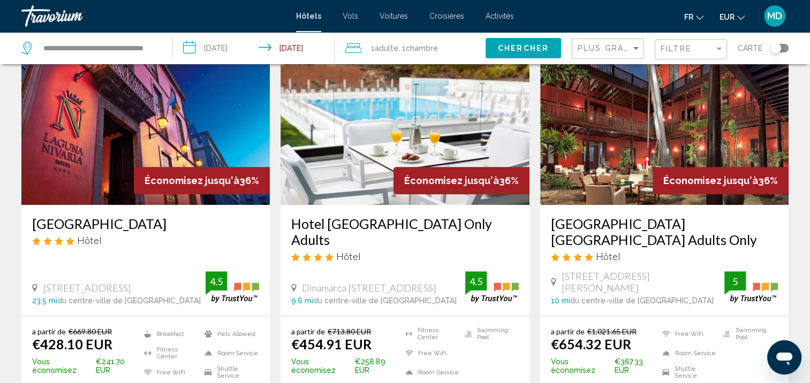
scroll to position [541, 0]
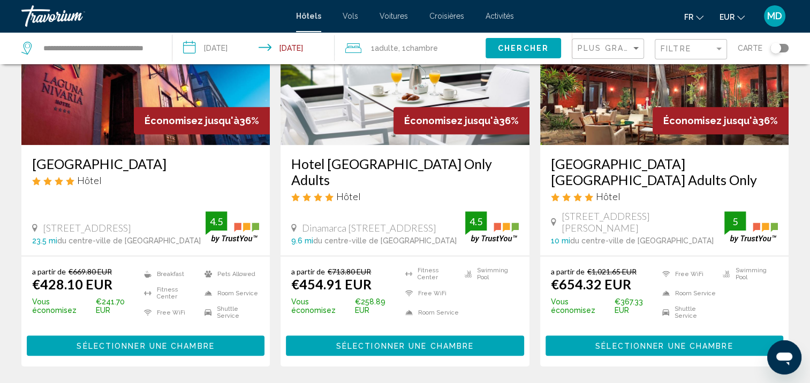
click at [608, 342] on span "Sélectionner une chambre" at bounding box center [664, 346] width 138 height 9
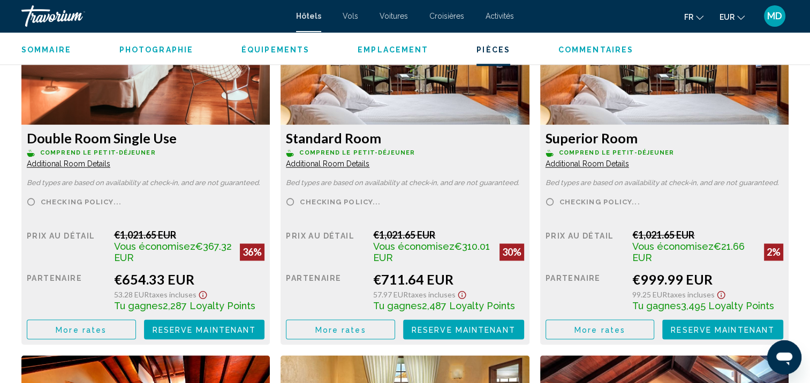
scroll to position [1524, 0]
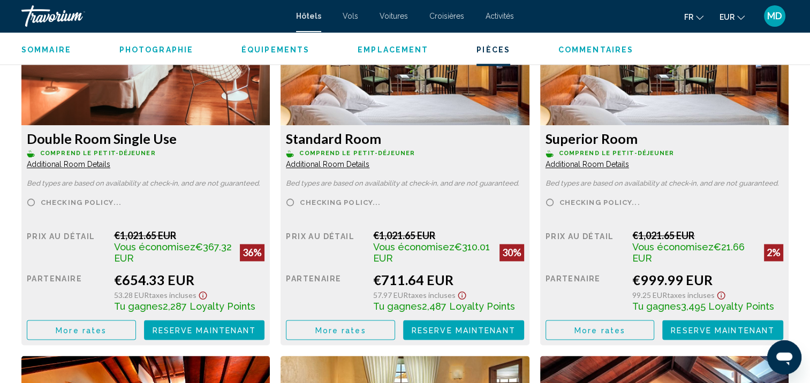
click at [83, 336] on button "More rates" at bounding box center [81, 330] width 109 height 20
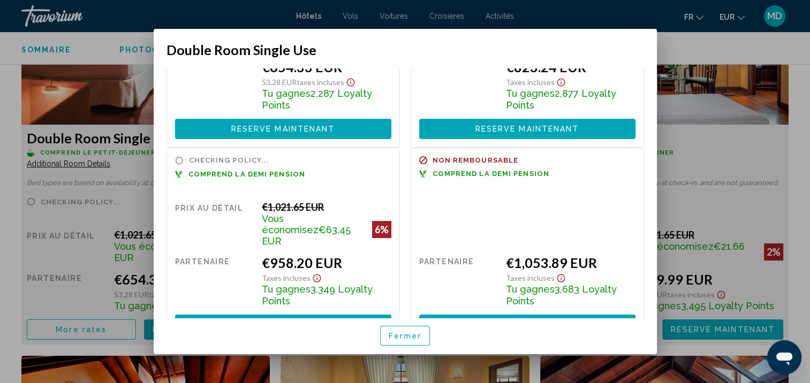
scroll to position [129, 0]
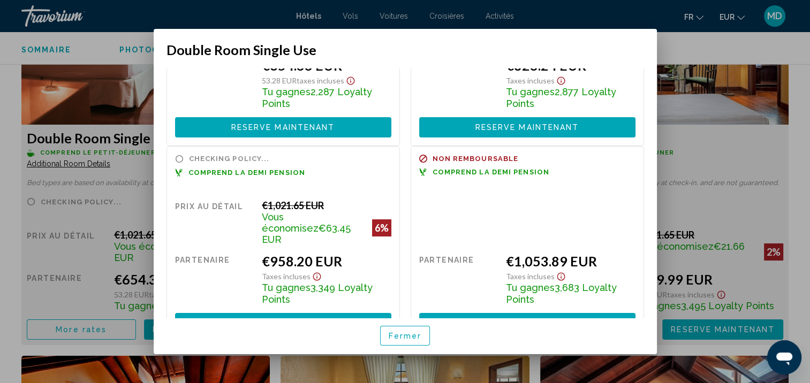
click at [391, 333] on span "Fermer" at bounding box center [404, 336] width 33 height 9
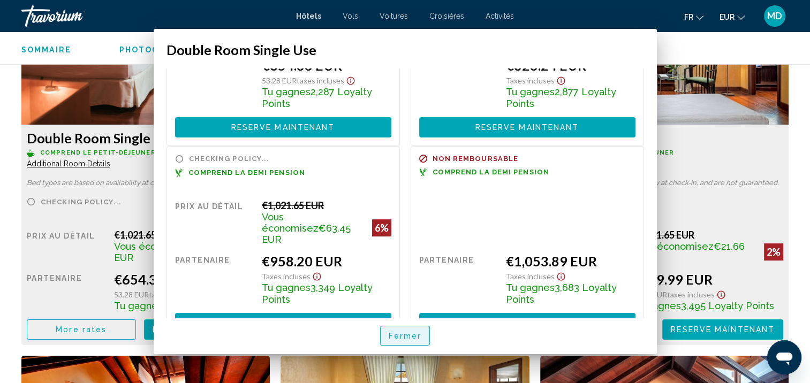
scroll to position [1524, 0]
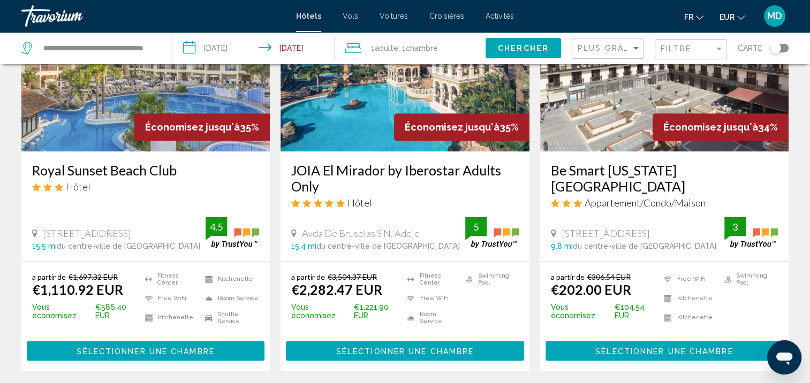
scroll to position [1456, 0]
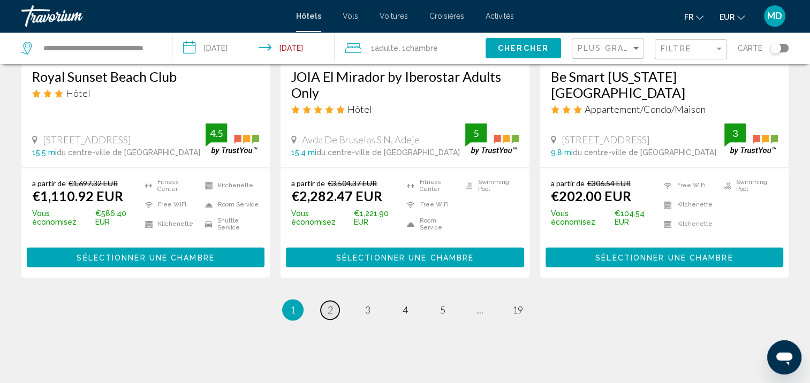
click at [331, 304] on span "2" at bounding box center [329, 310] width 5 height 12
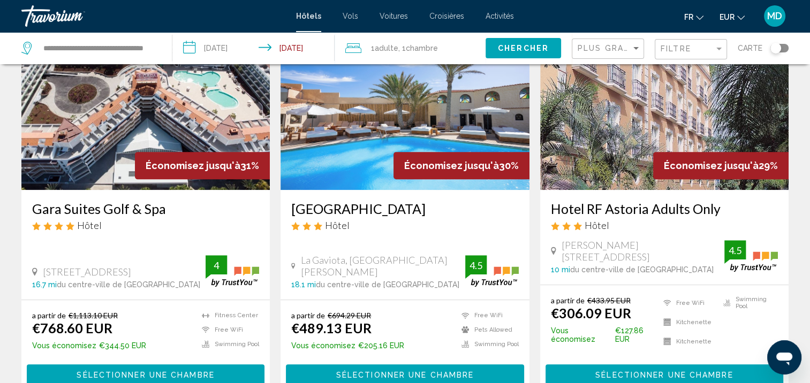
scroll to position [483, 0]
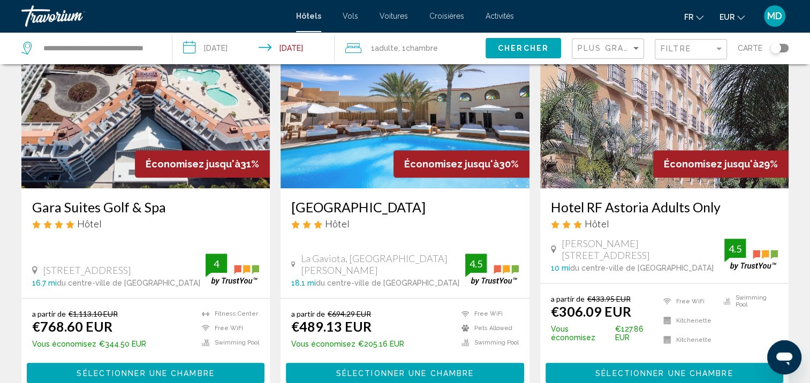
click at [601, 369] on span "Sélectionner une chambre" at bounding box center [664, 373] width 138 height 9
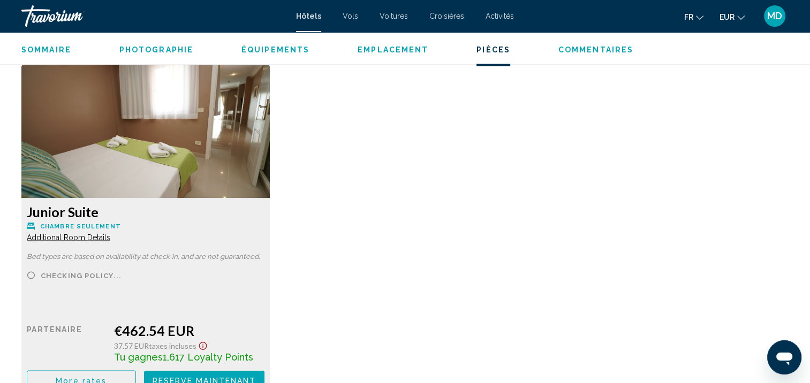
scroll to position [1823, 0]
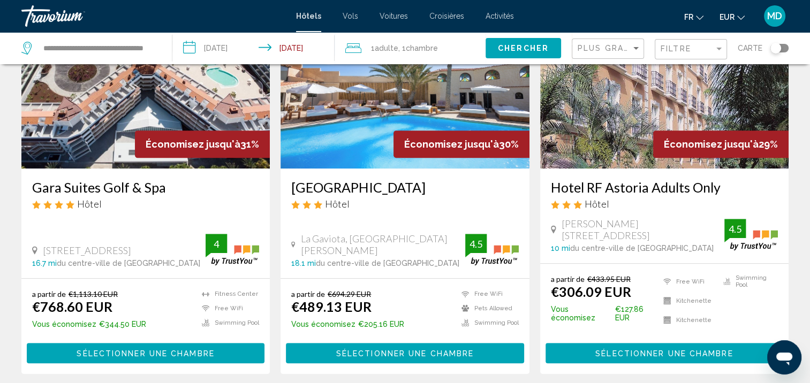
scroll to position [506, 0]
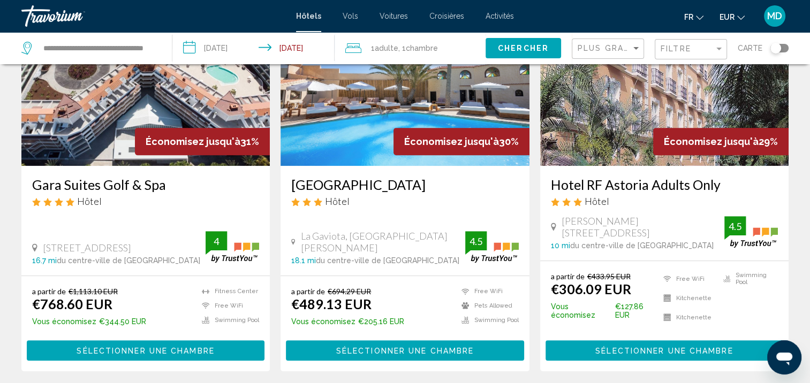
click at [461, 351] on span "Sélectionner une chambre" at bounding box center [405, 351] width 138 height 9
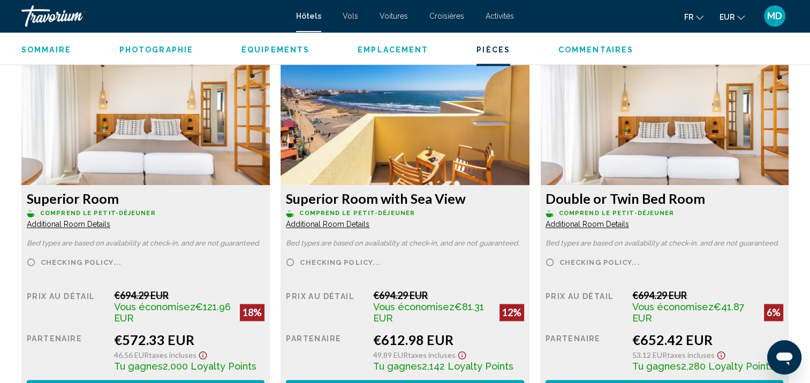
scroll to position [1457, 0]
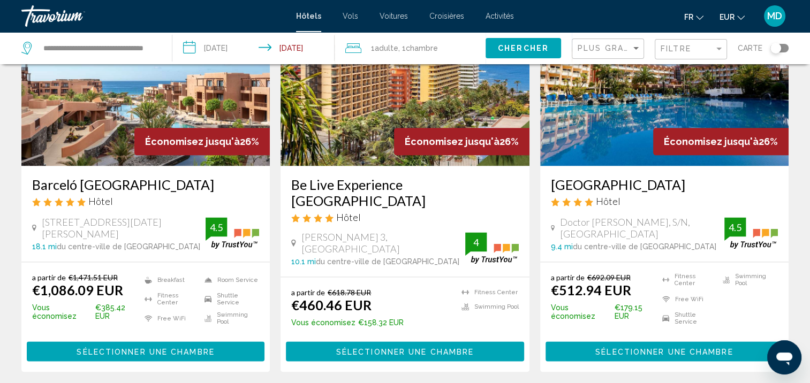
scroll to position [1318, 0]
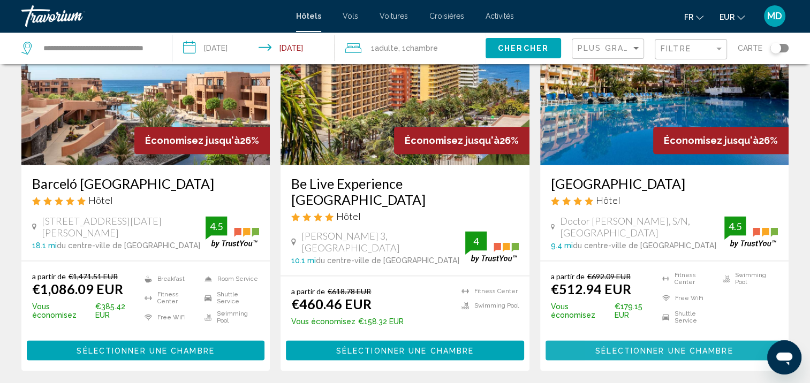
click at [615, 346] on span "Sélectionner une chambre" at bounding box center [664, 350] width 138 height 9
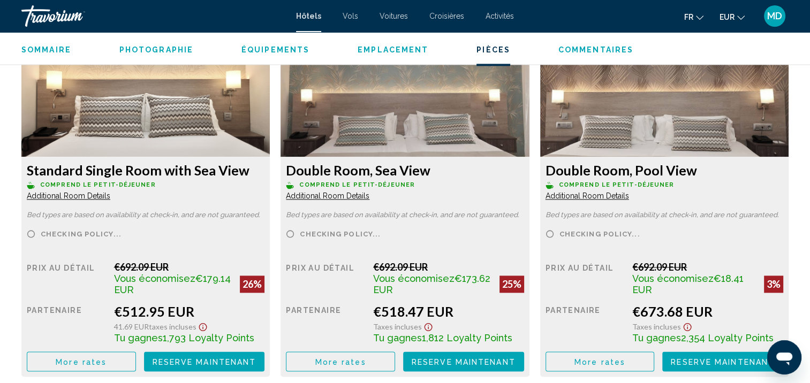
scroll to position [1557, 0]
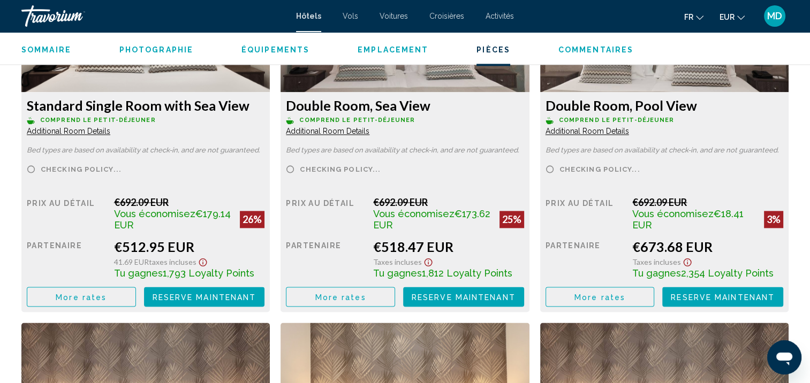
click at [82, 297] on span "More rates" at bounding box center [81, 297] width 51 height 9
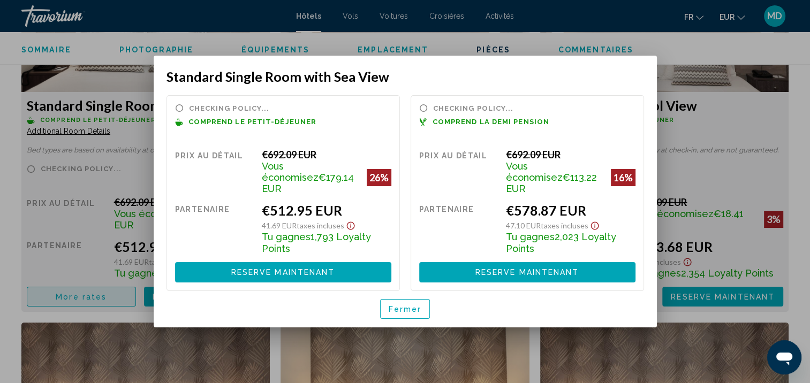
scroll to position [0, 0]
click at [406, 305] on span "Fermer" at bounding box center [404, 309] width 33 height 9
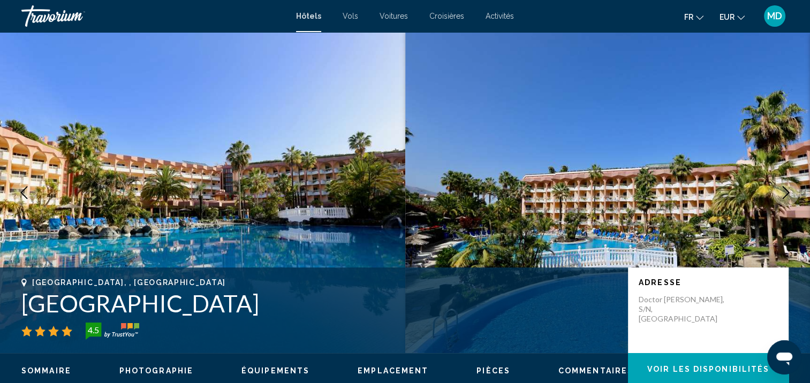
click at [785, 200] on button "Next image" at bounding box center [785, 192] width 27 height 27
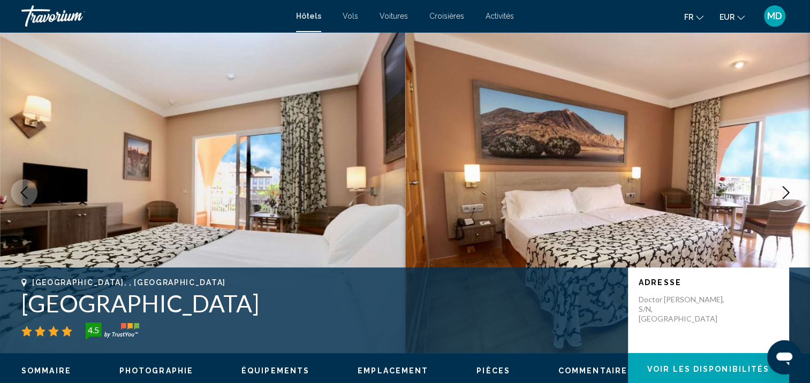
click at [785, 199] on button "Next image" at bounding box center [785, 192] width 27 height 27
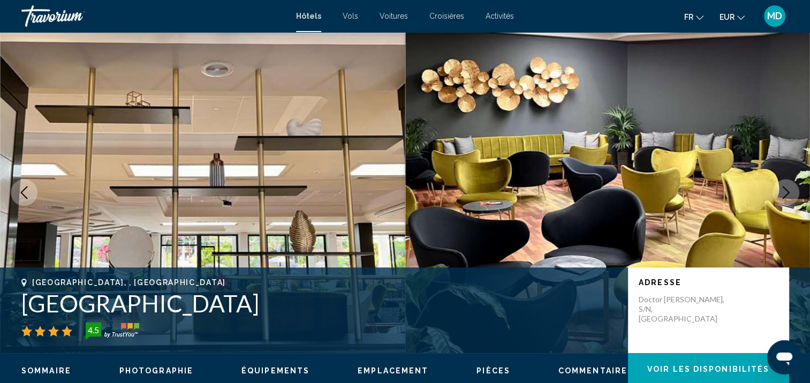
click at [785, 198] on icon "Next image" at bounding box center [785, 192] width 13 height 13
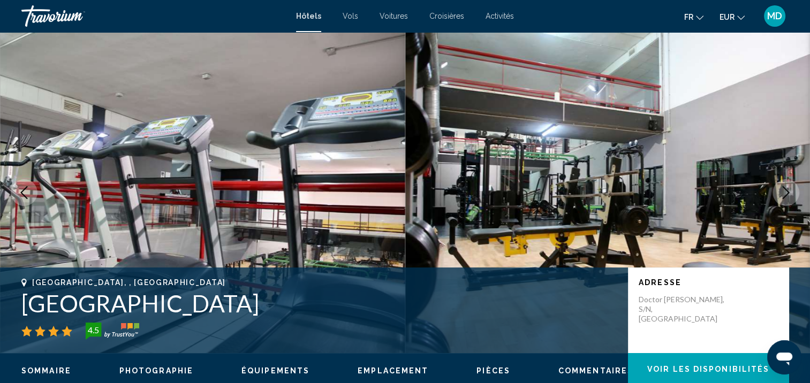
click at [785, 198] on icon "Next image" at bounding box center [785, 192] width 13 height 13
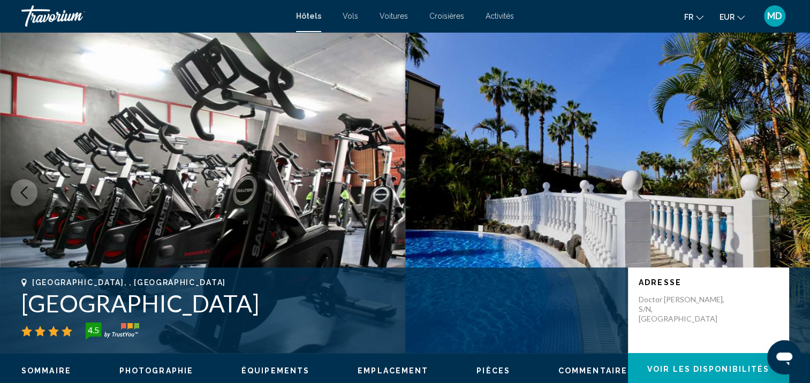
click at [785, 197] on icon "Next image" at bounding box center [785, 192] width 13 height 13
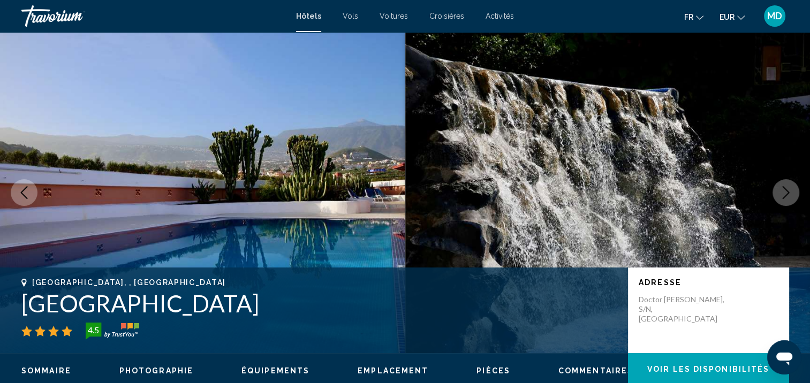
click at [786, 193] on icon "Next image" at bounding box center [785, 192] width 13 height 13
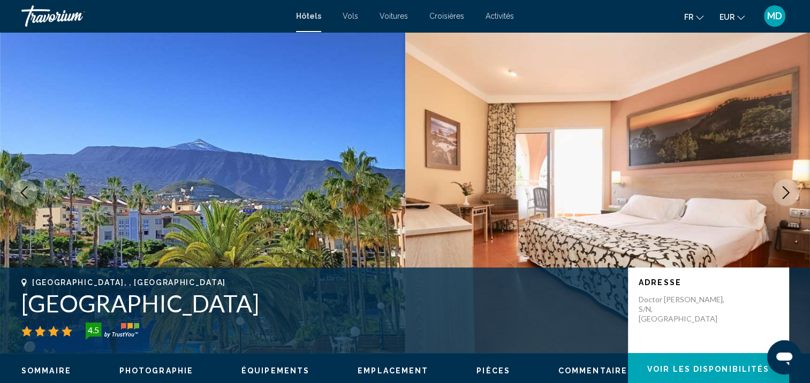
click at [786, 193] on icon "Next image" at bounding box center [785, 192] width 13 height 13
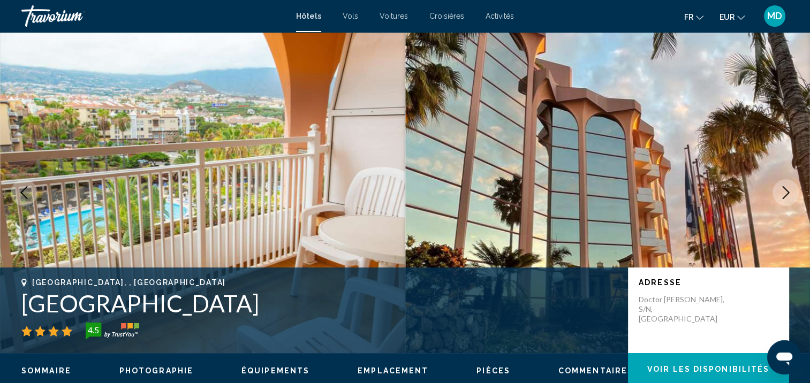
click at [786, 193] on icon "Next image" at bounding box center [785, 192] width 13 height 13
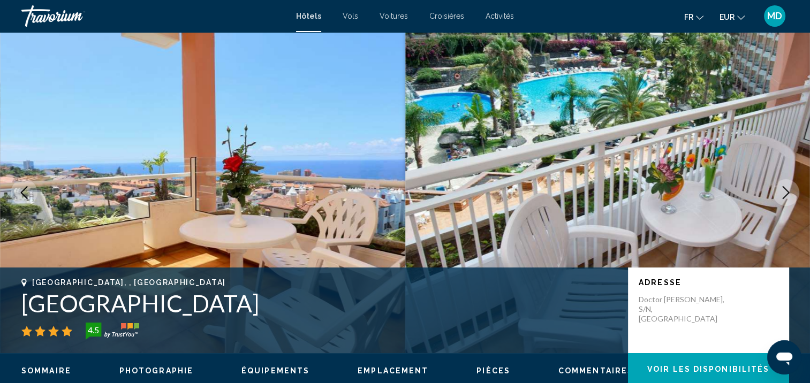
click at [786, 193] on icon "Next image" at bounding box center [785, 192] width 13 height 13
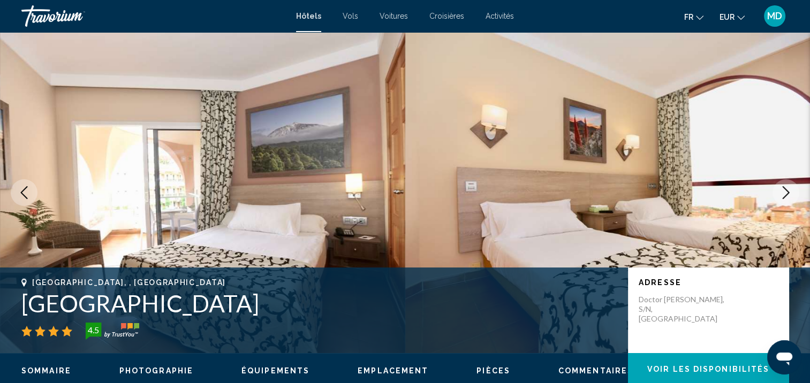
click at [786, 193] on icon "Next image" at bounding box center [785, 192] width 13 height 13
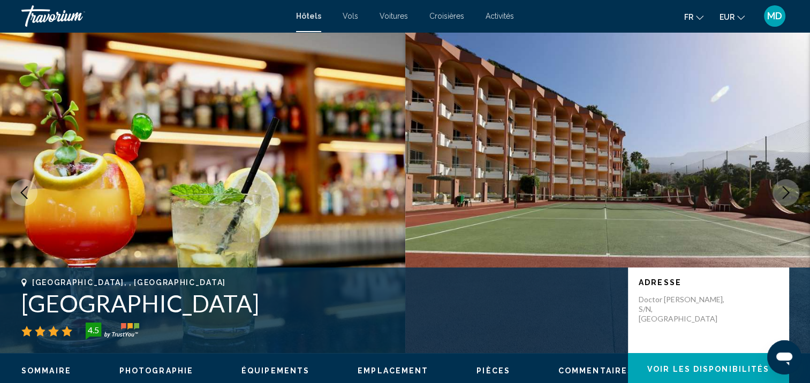
click at [785, 193] on icon "Next image" at bounding box center [785, 192] width 13 height 13
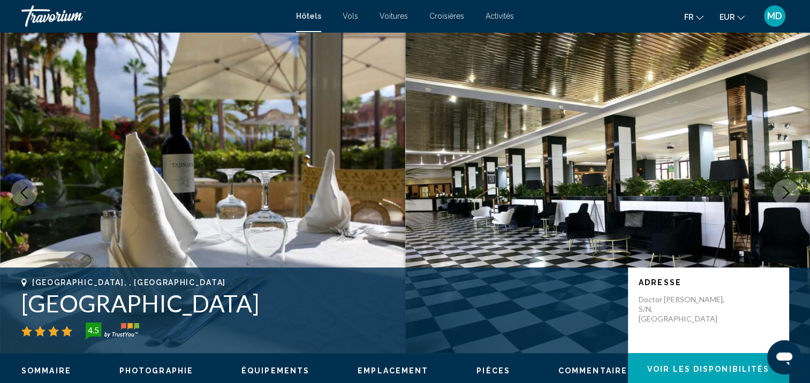
click at [785, 193] on icon "Next image" at bounding box center [785, 192] width 13 height 13
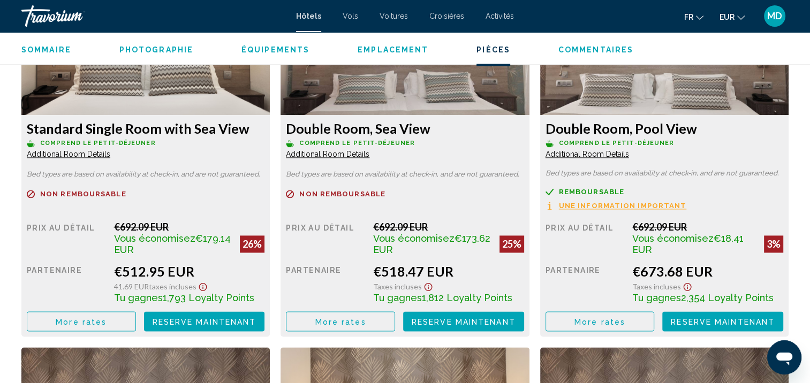
scroll to position [1534, 0]
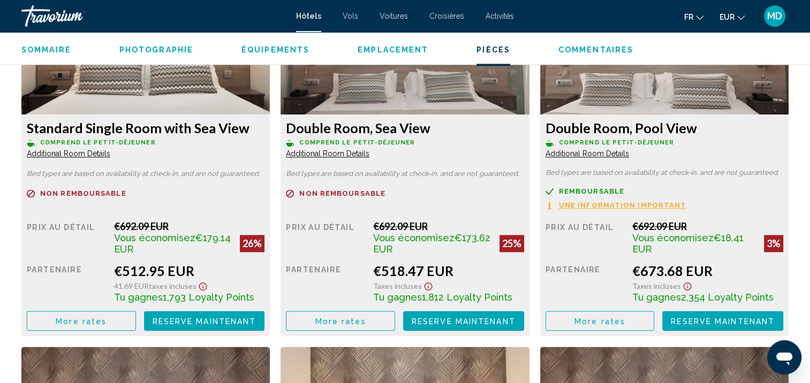
click at [90, 325] on span "More rates" at bounding box center [81, 321] width 51 height 9
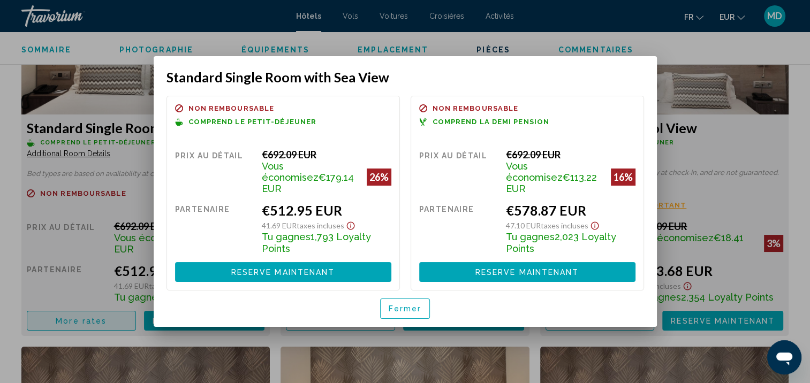
scroll to position [0, 0]
click at [402, 307] on span "Fermer" at bounding box center [404, 309] width 33 height 9
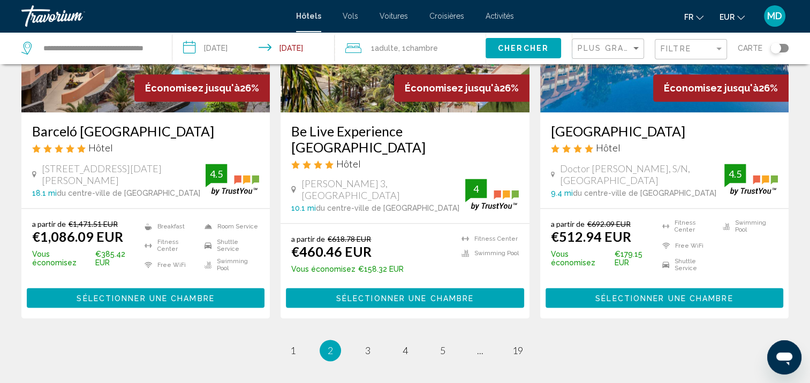
scroll to position [1372, 0]
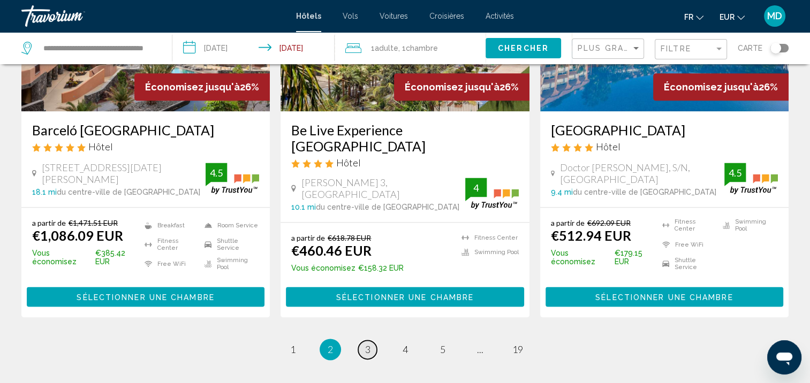
click at [368, 345] on span "3" at bounding box center [367, 349] width 5 height 12
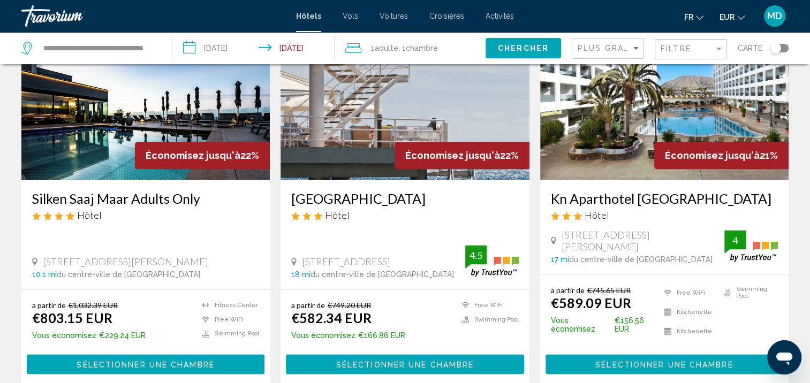
scroll to position [1320, 0]
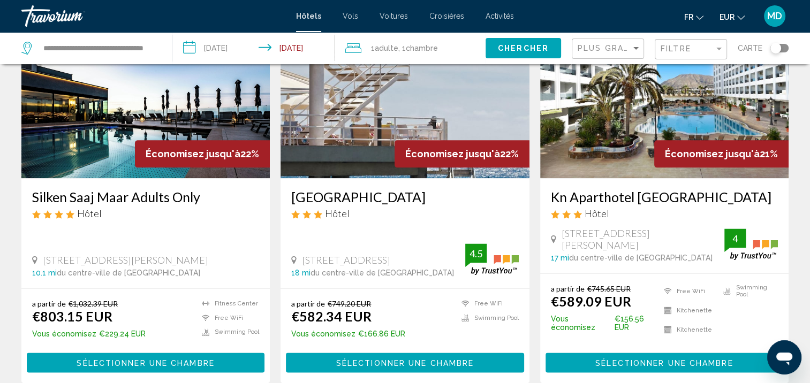
click at [377, 358] on span "Sélectionner une chambre" at bounding box center [405, 362] width 138 height 9
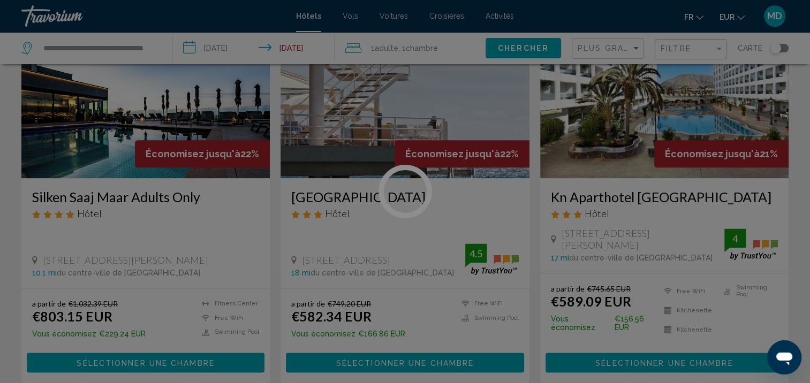
scroll to position [1, 0]
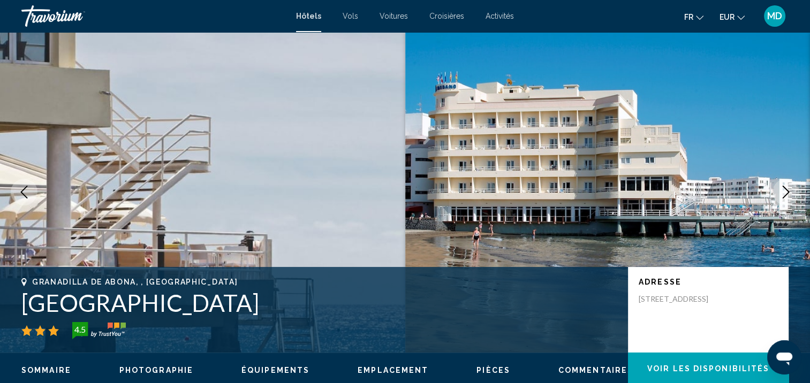
click at [785, 190] on icon "Next image" at bounding box center [785, 192] width 13 height 13
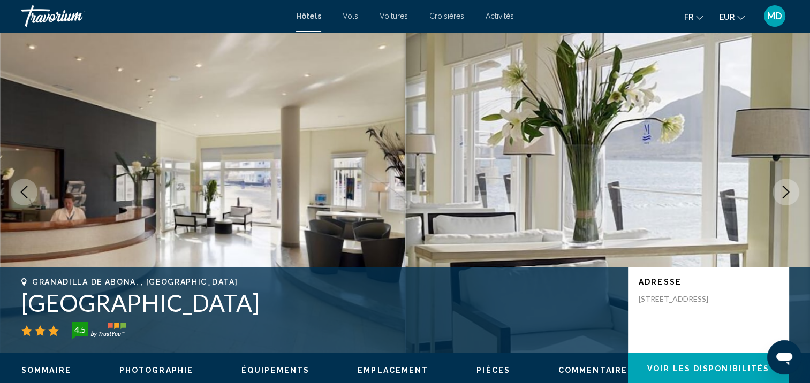
click at [785, 190] on icon "Next image" at bounding box center [785, 192] width 13 height 13
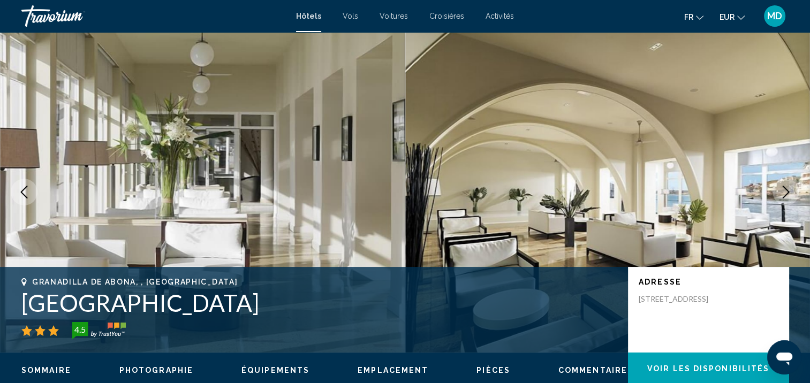
click at [785, 190] on icon "Next image" at bounding box center [785, 192] width 13 height 13
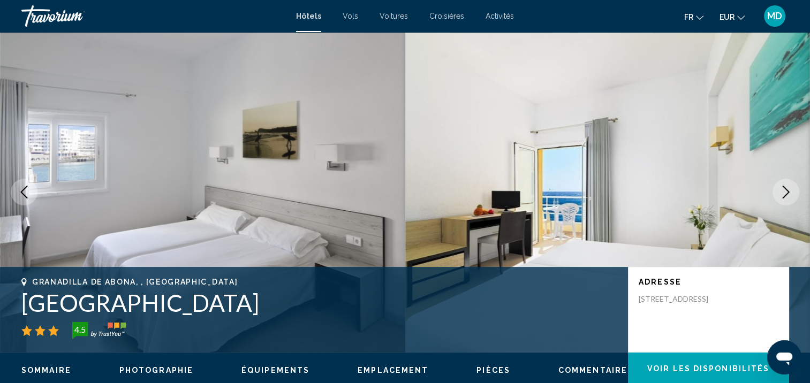
click at [785, 190] on icon "Next image" at bounding box center [785, 192] width 13 height 13
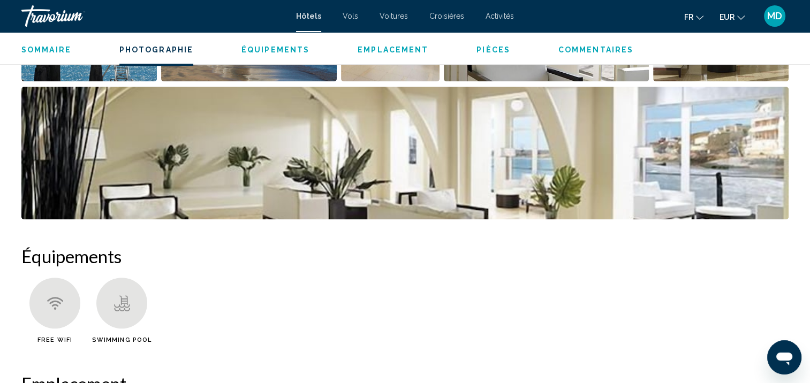
scroll to position [666, 0]
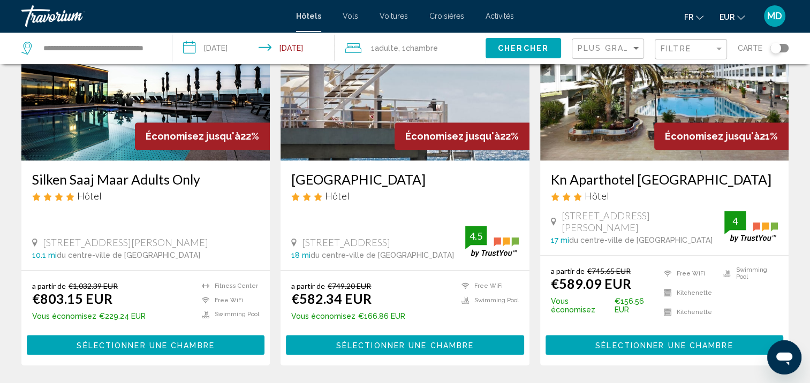
scroll to position [1441, 0]
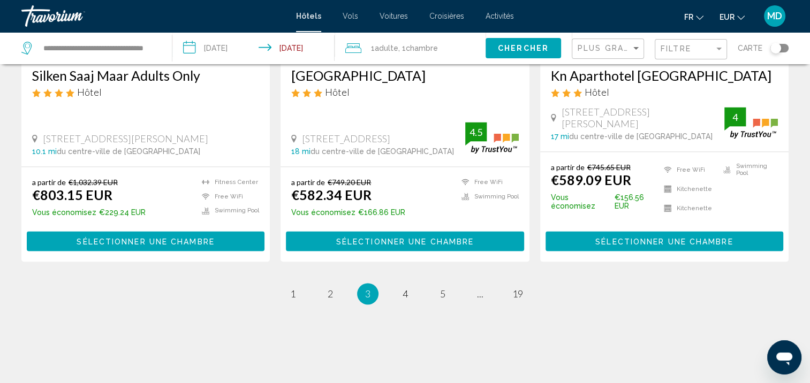
drag, startPoint x: 506, startPoint y: 283, endPoint x: 414, endPoint y: 273, distance: 92.5
click at [414, 283] on ul "3 / 19 page 1 page 2 You're on page 3 page 4 page 5 page ... page 19" at bounding box center [404, 293] width 767 height 21
click at [404, 288] on span "4" at bounding box center [404, 294] width 5 height 12
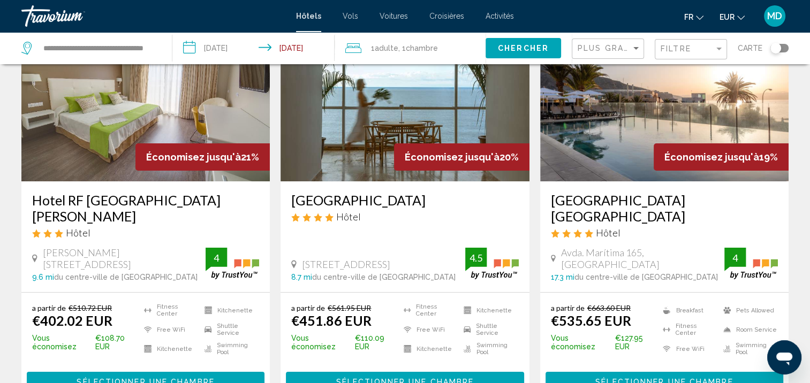
scroll to position [92, 0]
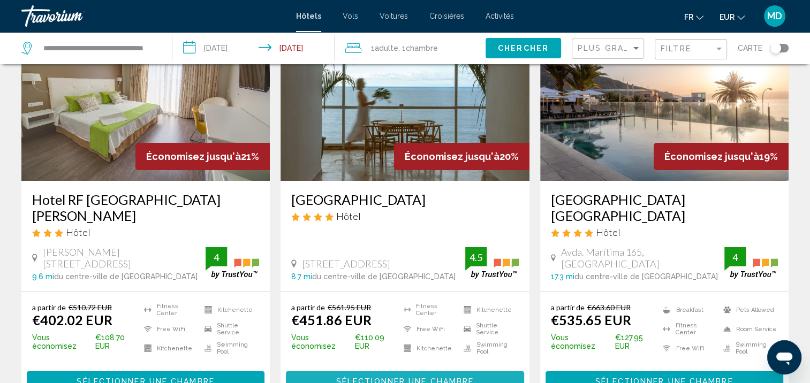
click at [394, 377] on span "Sélectionner une chambre" at bounding box center [405, 381] width 138 height 9
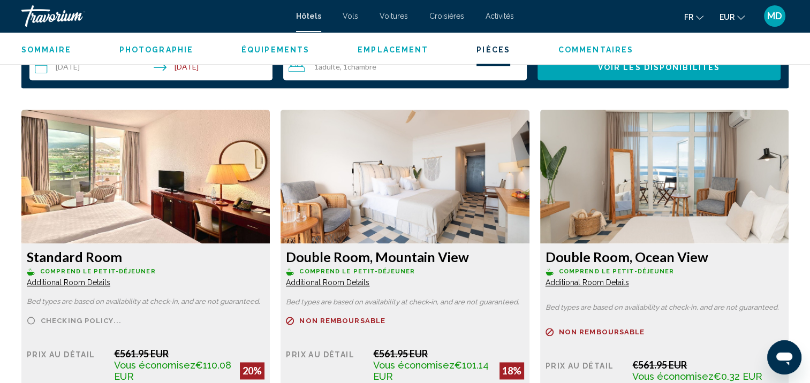
scroll to position [1502, 0]
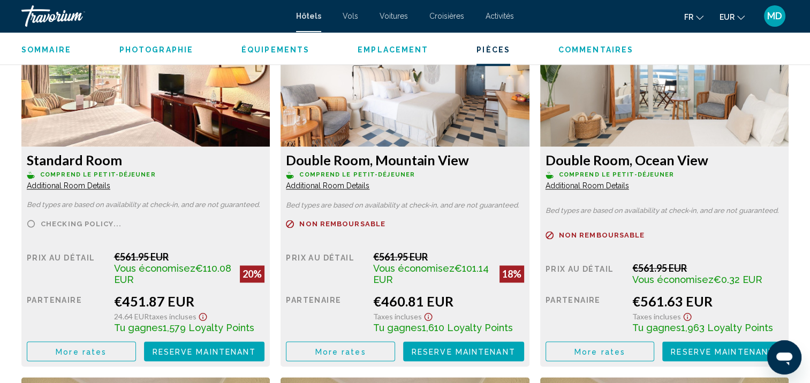
click at [58, 352] on span "More rates" at bounding box center [81, 351] width 51 height 9
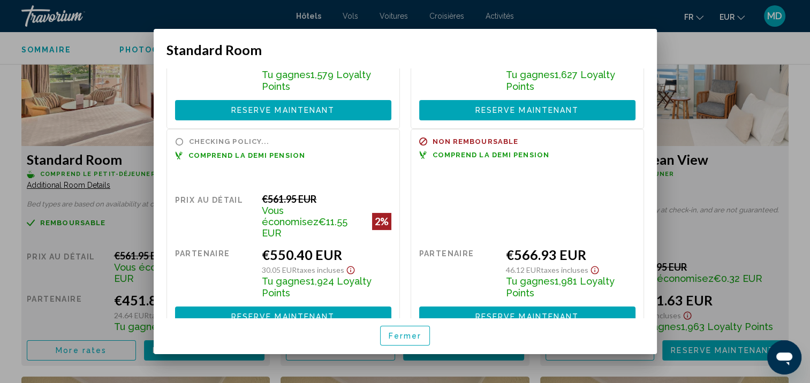
scroll to position [147, 0]
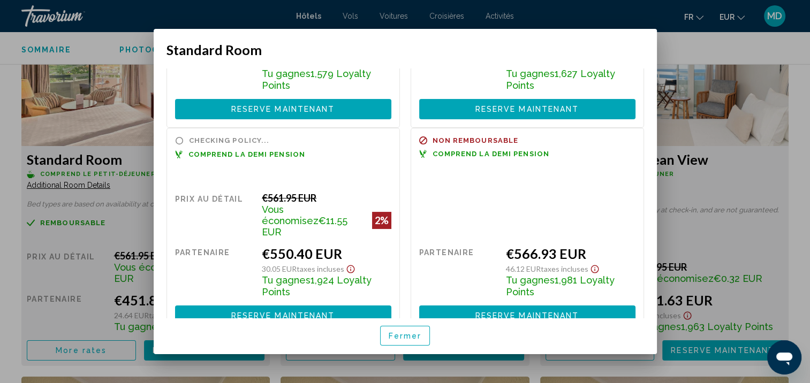
click at [399, 337] on span "Fermer" at bounding box center [404, 336] width 33 height 9
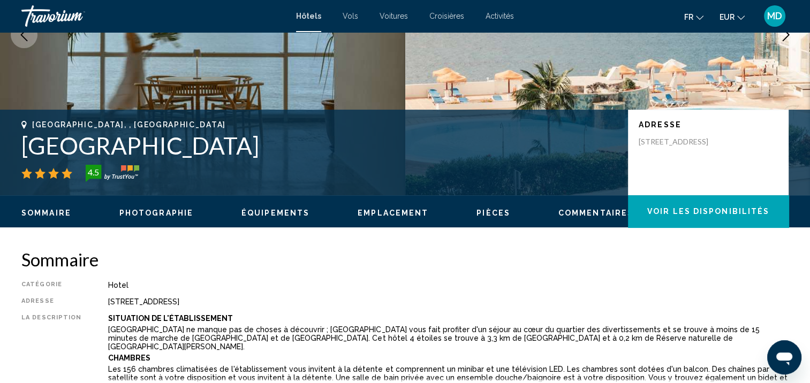
scroll to position [157, 0]
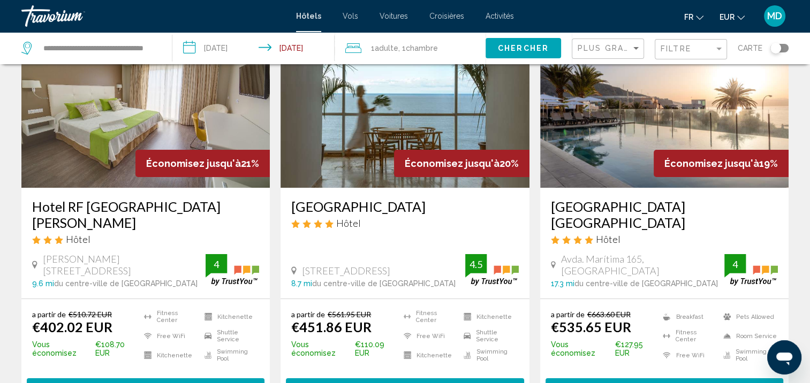
scroll to position [86, 0]
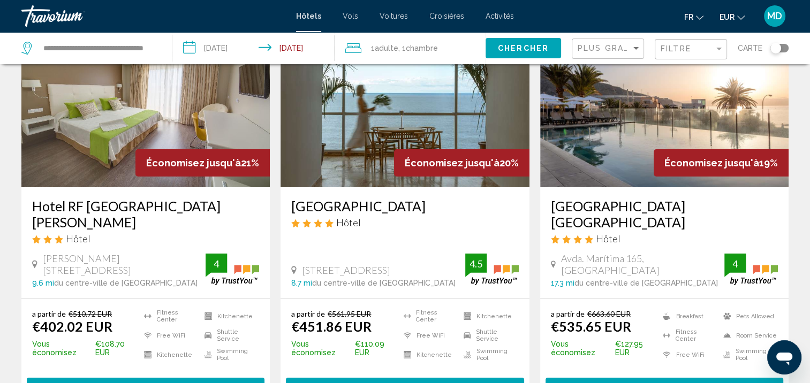
click at [622, 383] on span "Sélectionner une chambre" at bounding box center [664, 388] width 138 height 9
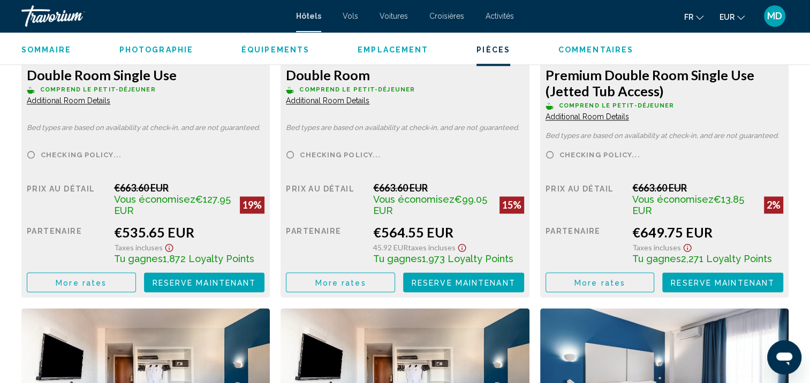
scroll to position [1591, 0]
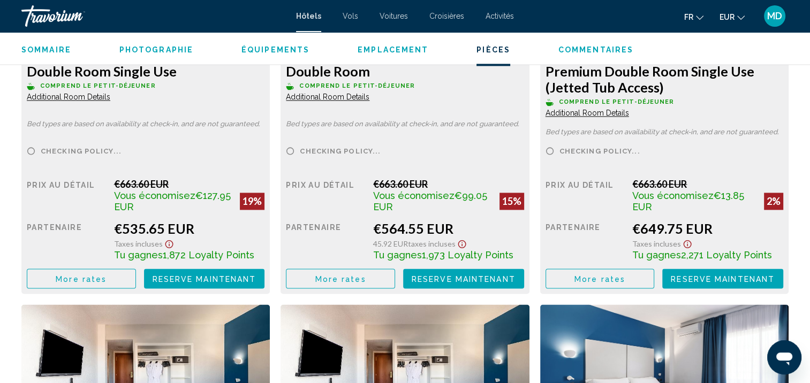
click at [118, 274] on button "More rates" at bounding box center [81, 279] width 109 height 20
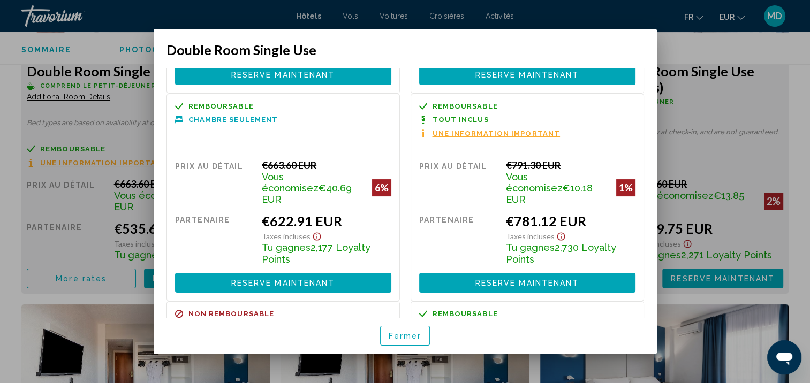
scroll to position [295, 0]
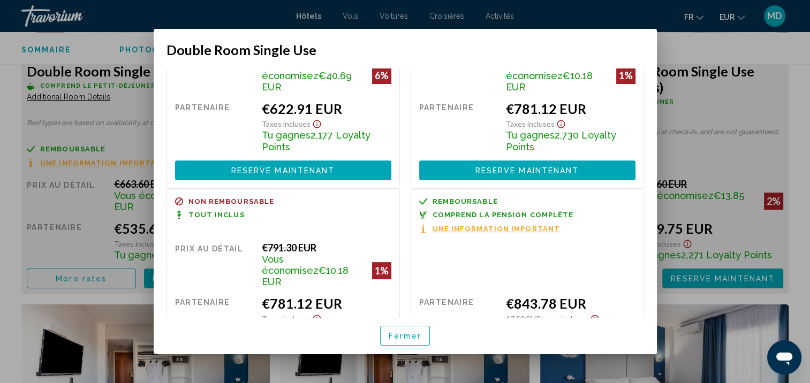
click at [404, 336] on span "Fermer" at bounding box center [404, 336] width 33 height 9
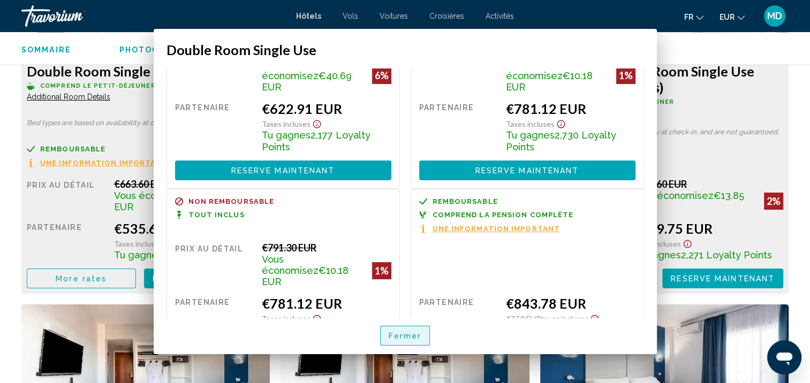
scroll to position [1591, 0]
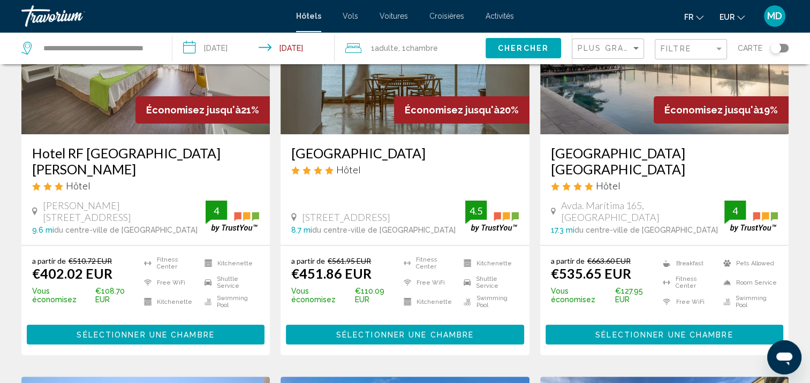
scroll to position [139, 0]
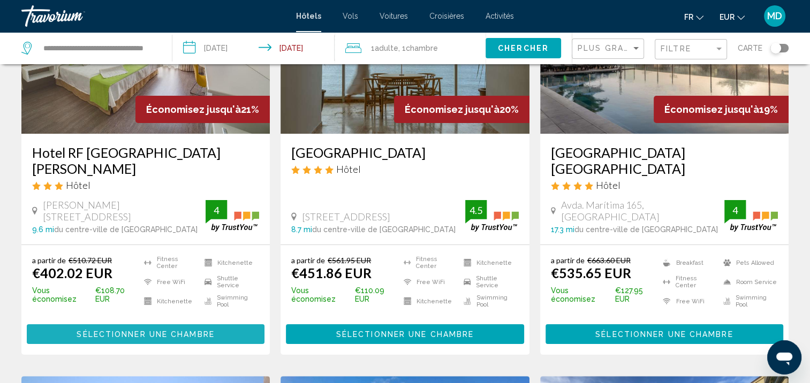
click at [186, 324] on button "Sélectionner une chambre" at bounding box center [146, 334] width 238 height 20
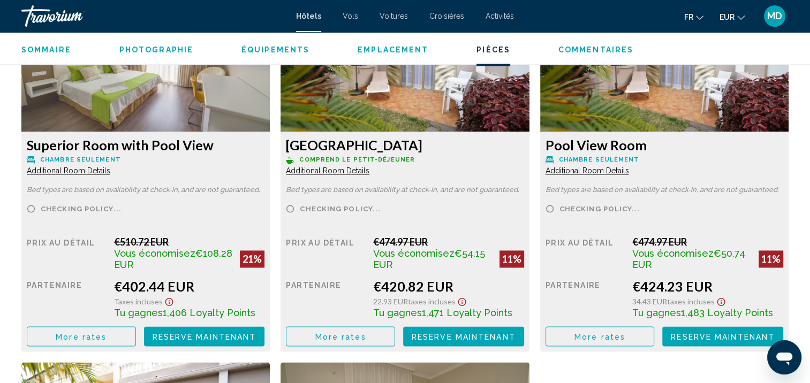
scroll to position [1516, 0]
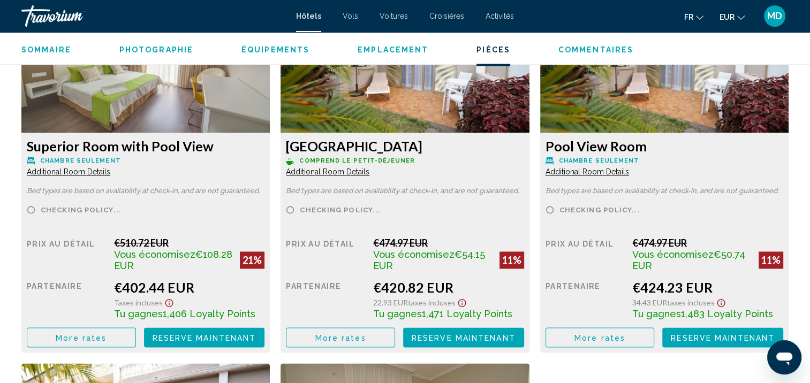
click at [71, 334] on span "More rates" at bounding box center [81, 337] width 51 height 9
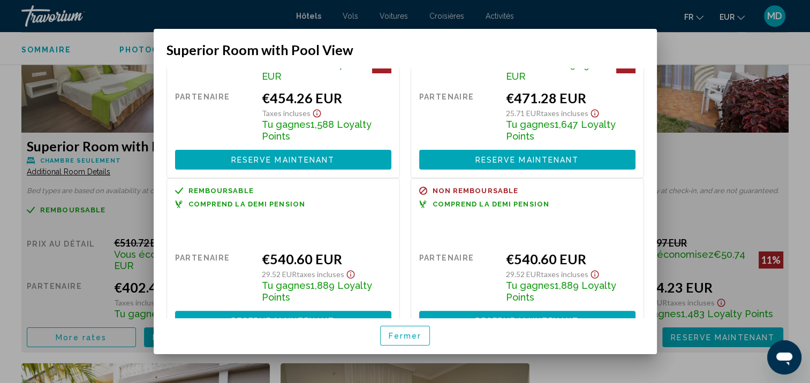
scroll to position [300, 0]
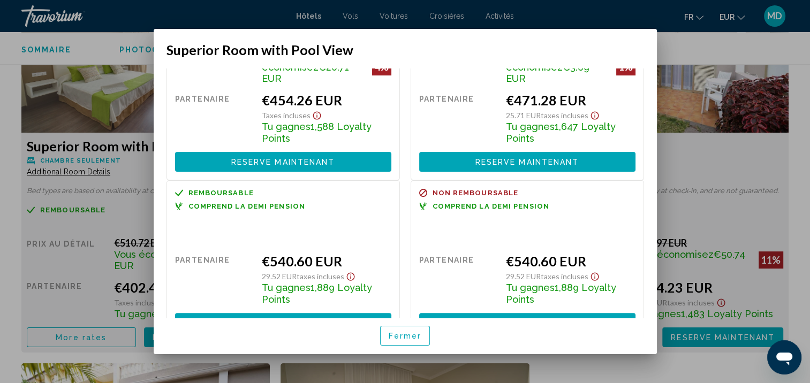
click at [363, 281] on div "Tu gagnes 1,889 Loyalty Points" at bounding box center [326, 293] width 129 height 24
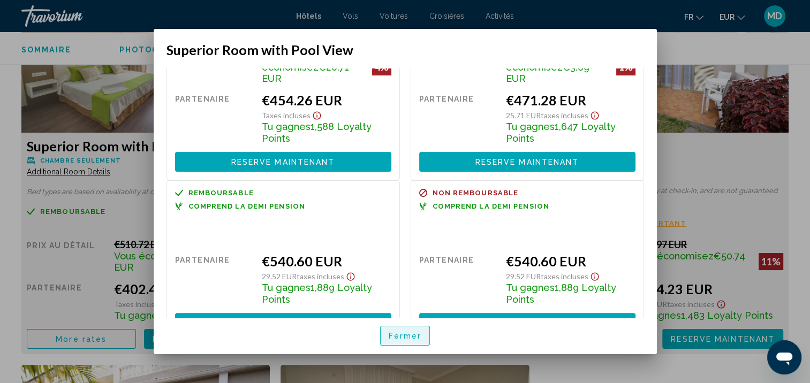
click at [394, 336] on span "Fermer" at bounding box center [404, 336] width 33 height 9
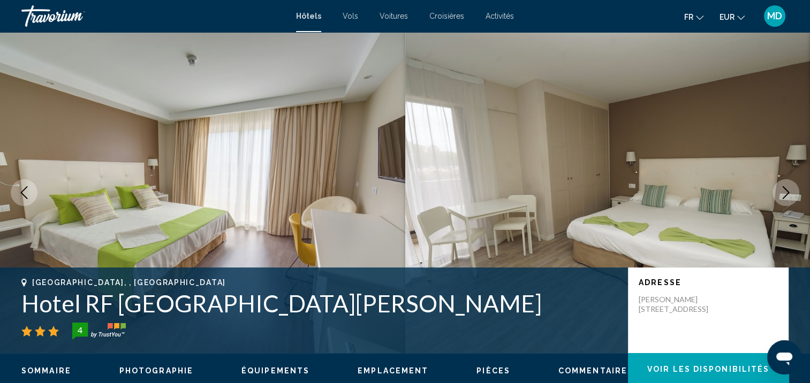
scroll to position [0, 0]
click at [792, 189] on button "Next image" at bounding box center [785, 192] width 27 height 27
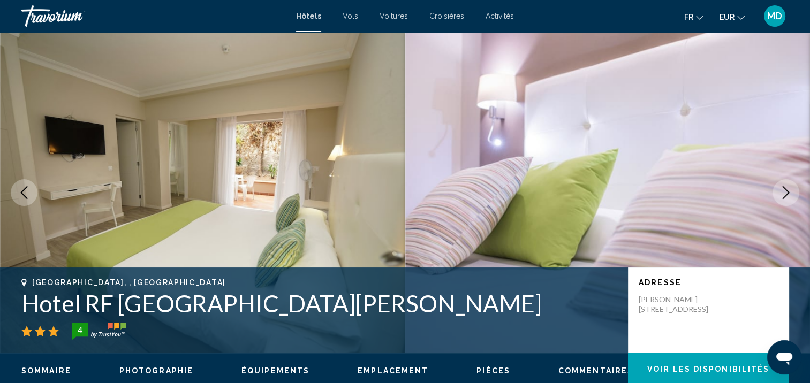
click at [792, 189] on button "Next image" at bounding box center [785, 192] width 27 height 27
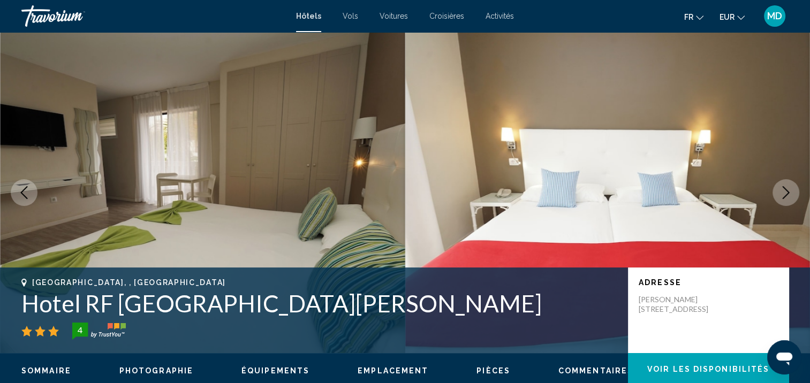
click at [792, 189] on button "Next image" at bounding box center [785, 192] width 27 height 27
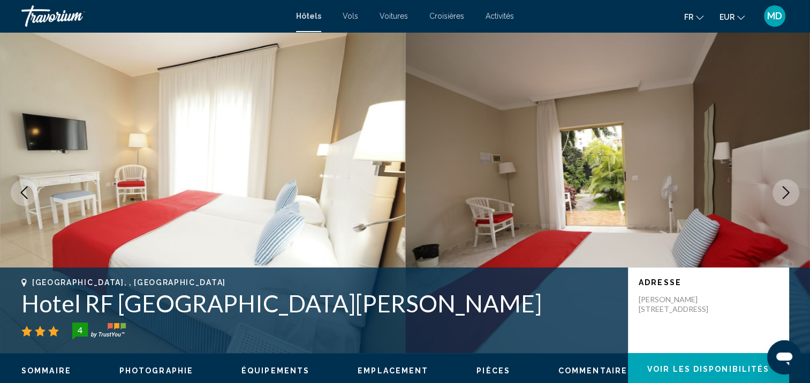
click at [792, 189] on button "Next image" at bounding box center [785, 192] width 27 height 27
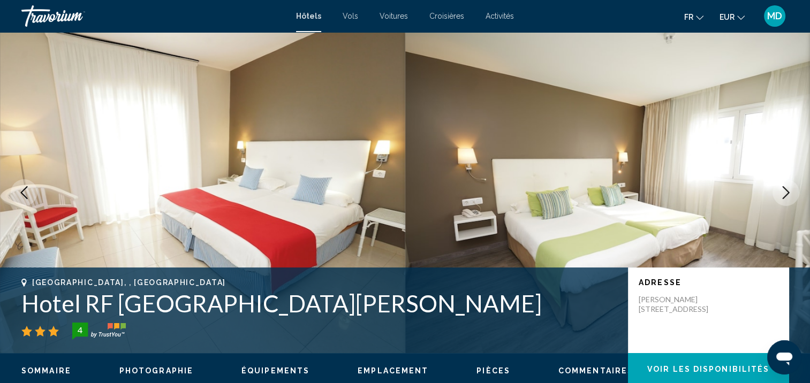
click at [792, 189] on button "Next image" at bounding box center [785, 192] width 27 height 27
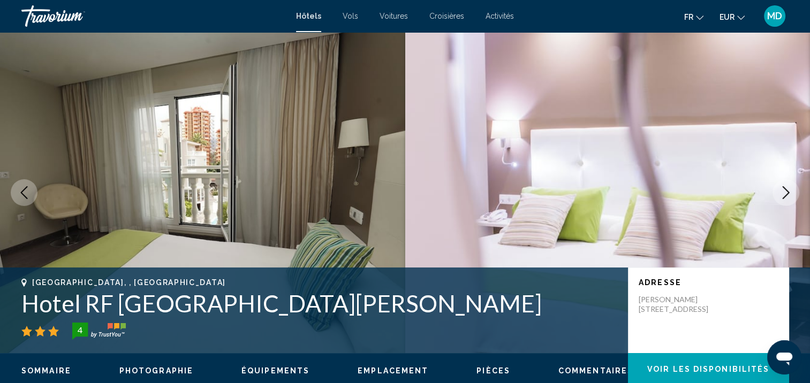
click at [792, 189] on button "Next image" at bounding box center [785, 192] width 27 height 27
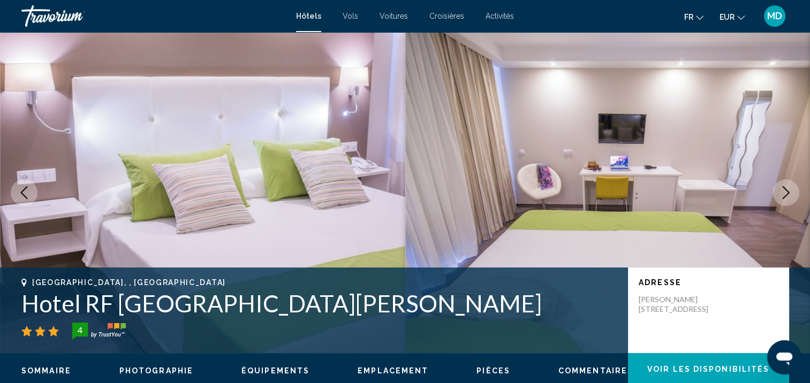
click at [792, 189] on button "Next image" at bounding box center [785, 192] width 27 height 27
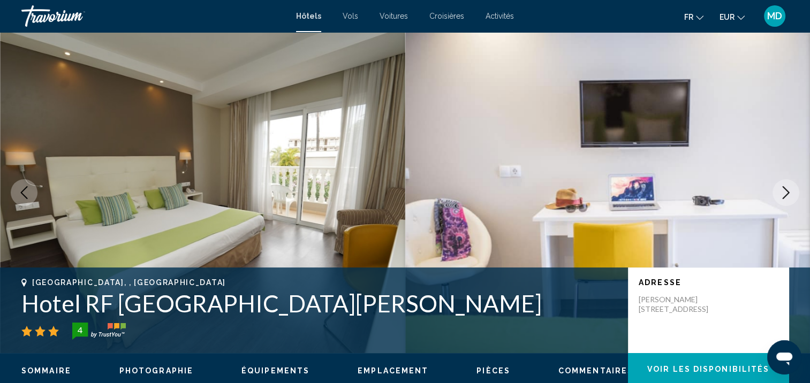
click at [792, 189] on button "Next image" at bounding box center [785, 192] width 27 height 27
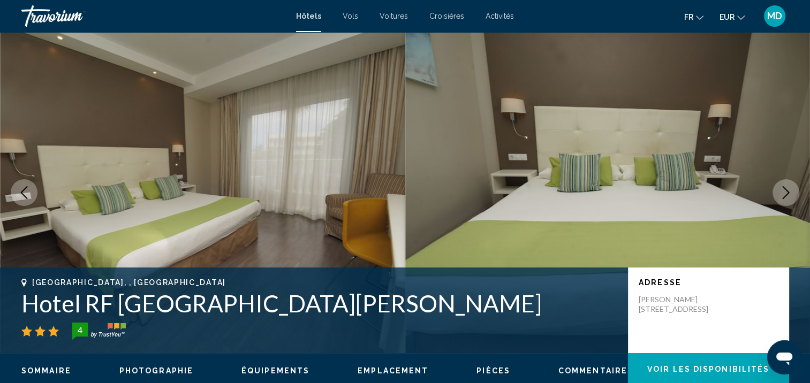
click at [795, 194] on button "Next image" at bounding box center [785, 192] width 27 height 27
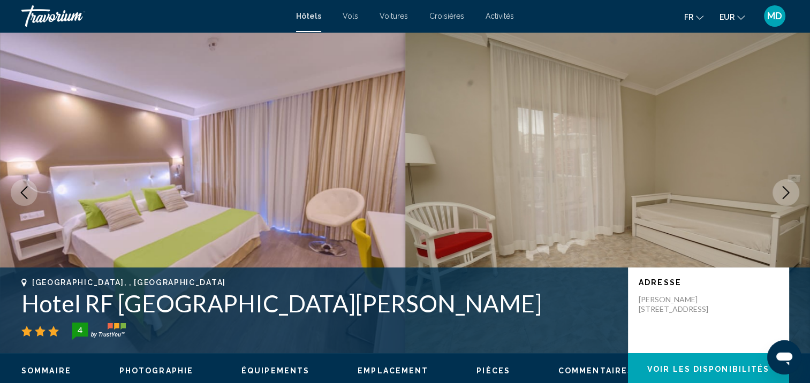
click at [795, 194] on button "Next image" at bounding box center [785, 192] width 27 height 27
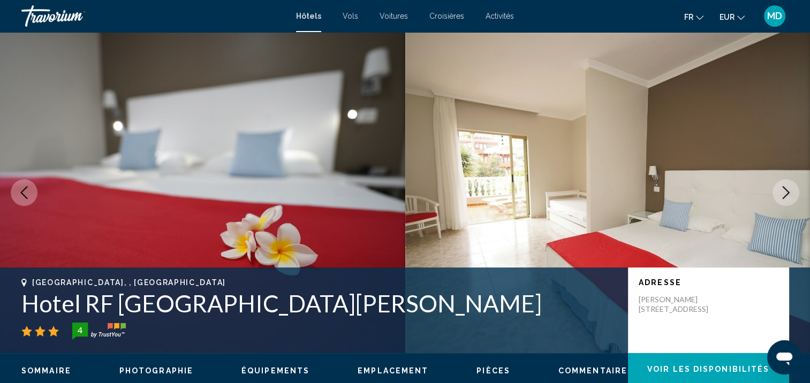
click at [795, 194] on button "Next image" at bounding box center [785, 192] width 27 height 27
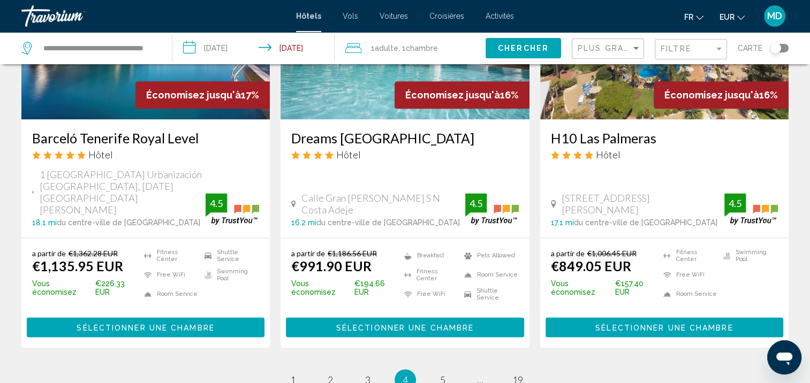
scroll to position [1393, 0]
click at [440, 374] on span "5" at bounding box center [442, 380] width 5 height 12
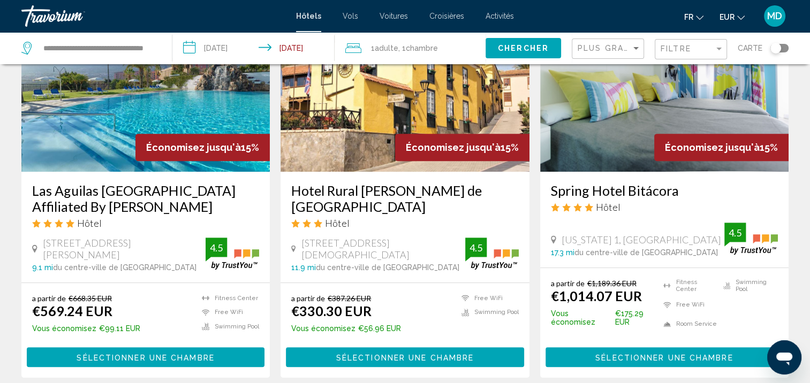
scroll to position [498, 0]
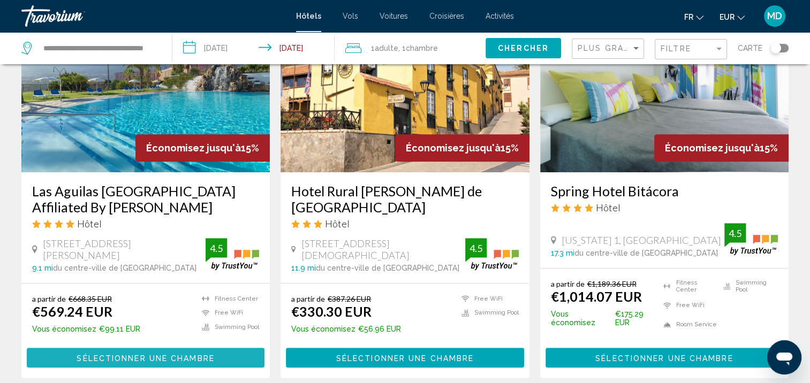
click at [182, 357] on span "Sélectionner une chambre" at bounding box center [146, 358] width 138 height 9
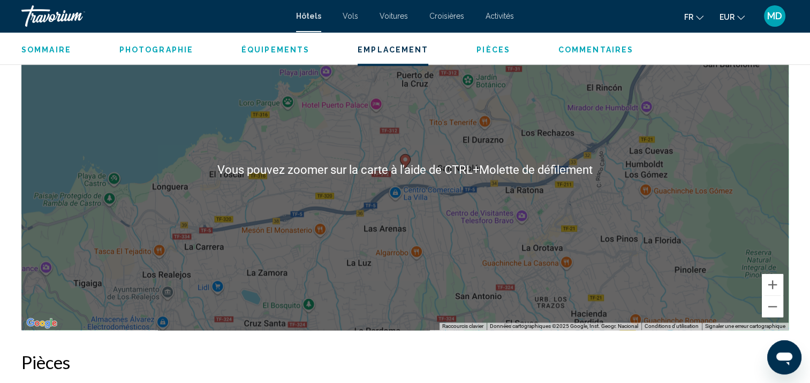
scroll to position [1068, 0]
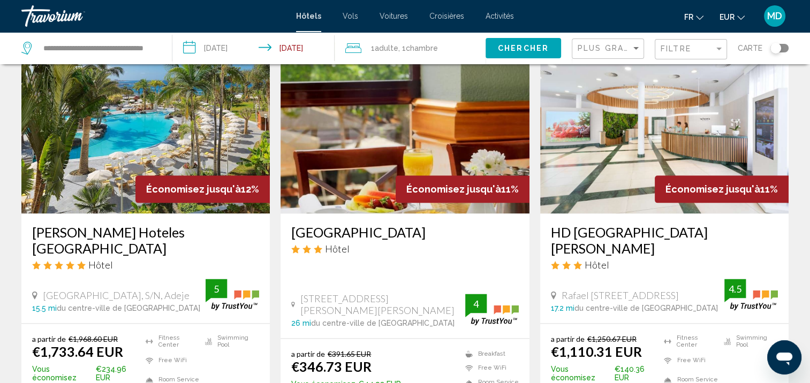
scroll to position [1423, 0]
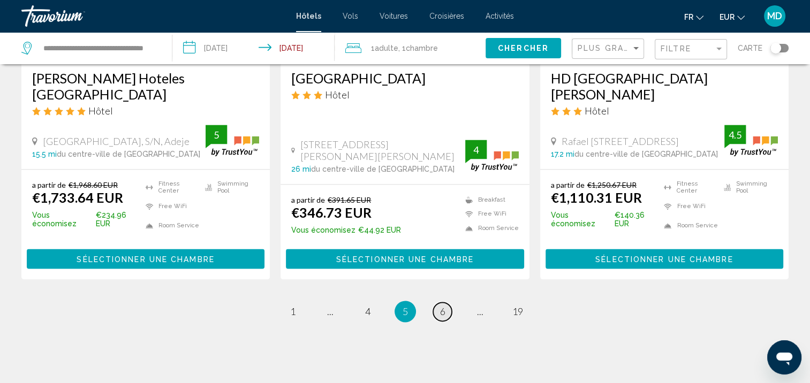
click at [448, 302] on link "page 6" at bounding box center [442, 311] width 19 height 19
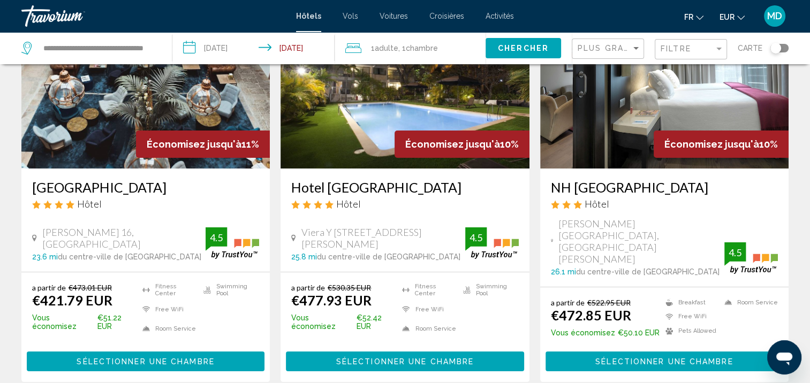
scroll to position [109, 0]
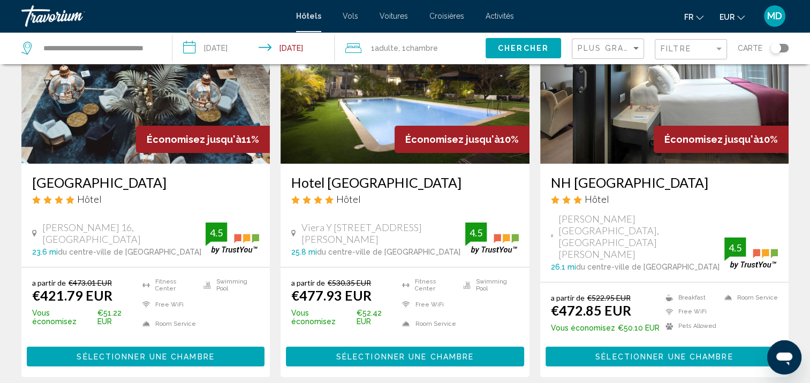
click at [194, 353] on span "Sélectionner une chambre" at bounding box center [146, 357] width 138 height 9
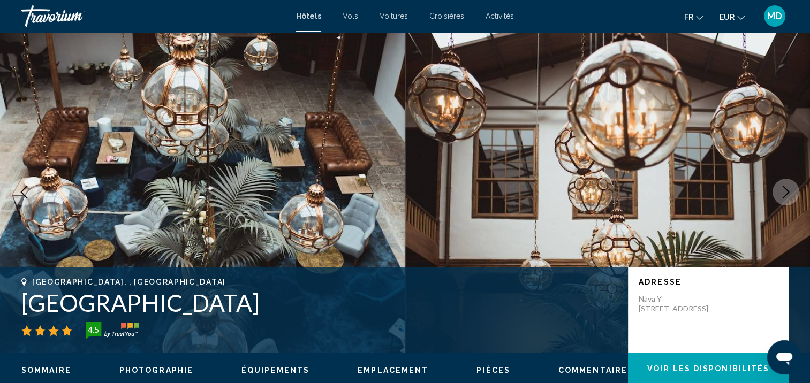
scroll to position [75, 0]
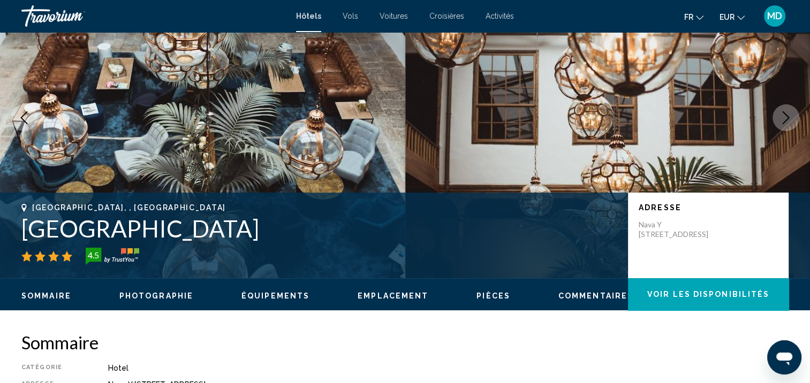
click at [792, 112] on button "Next image" at bounding box center [785, 117] width 27 height 27
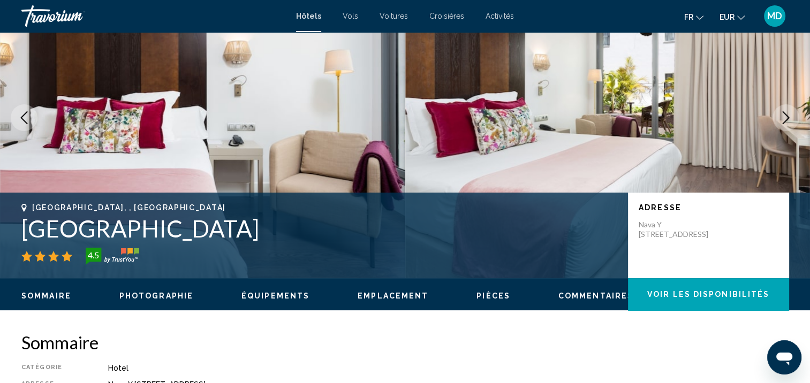
click at [790, 109] on button "Next image" at bounding box center [785, 117] width 27 height 27
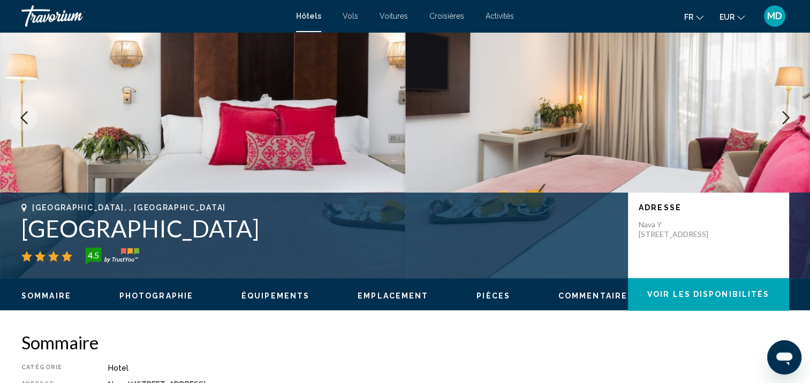
click at [789, 108] on button "Next image" at bounding box center [785, 117] width 27 height 27
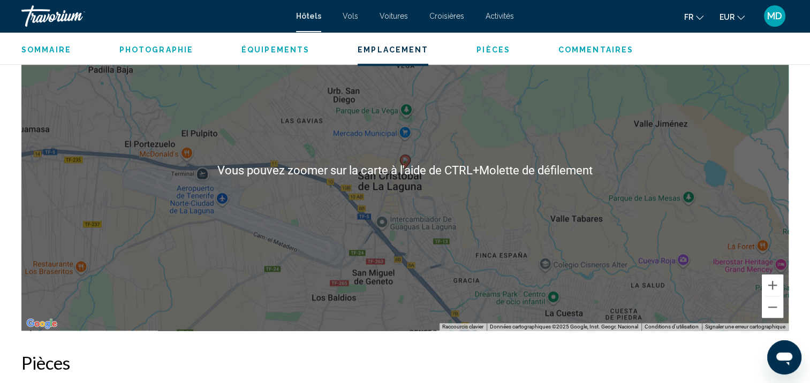
scroll to position [1045, 0]
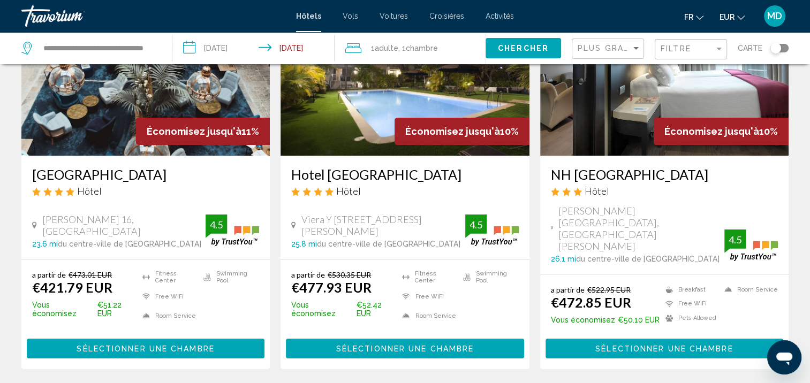
scroll to position [118, 0]
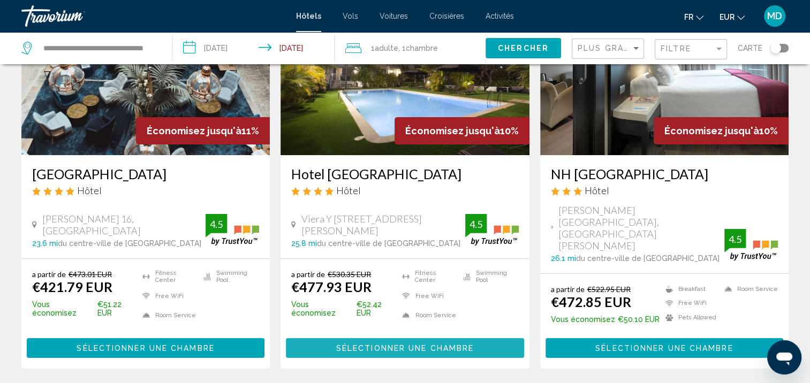
click at [413, 344] on span "Sélectionner une chambre" at bounding box center [405, 348] width 138 height 9
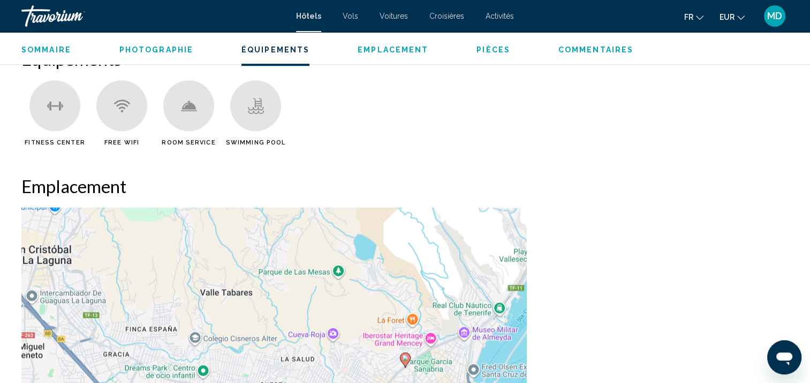
scroll to position [997, 0]
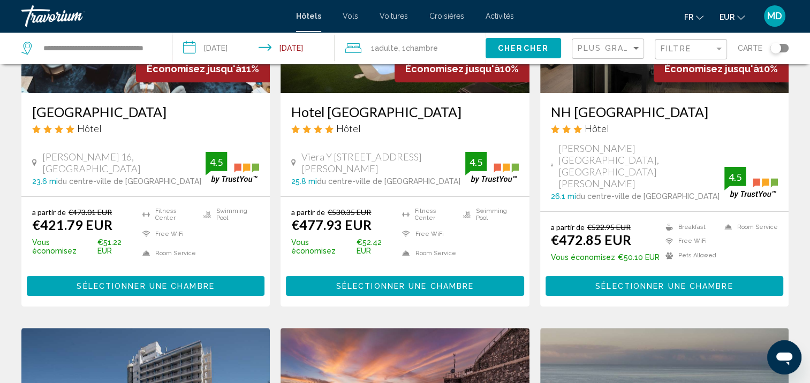
scroll to position [180, 0]
click at [597, 282] on span "Sélectionner une chambre" at bounding box center [664, 286] width 138 height 9
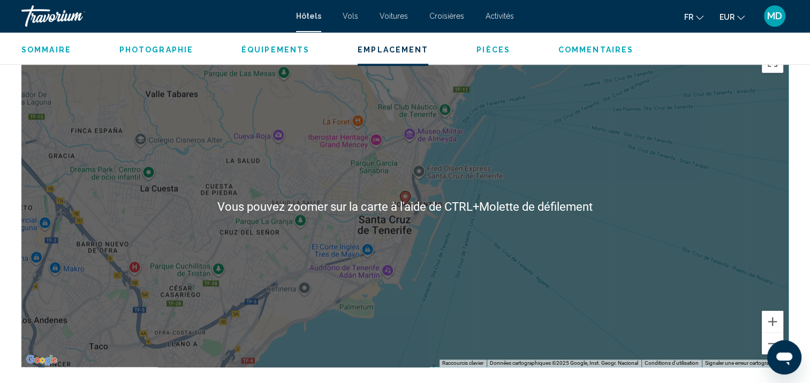
scroll to position [1030, 0]
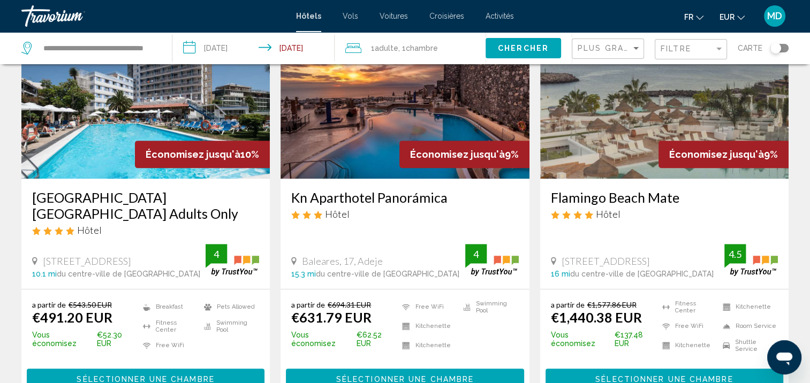
scroll to position [501, 0]
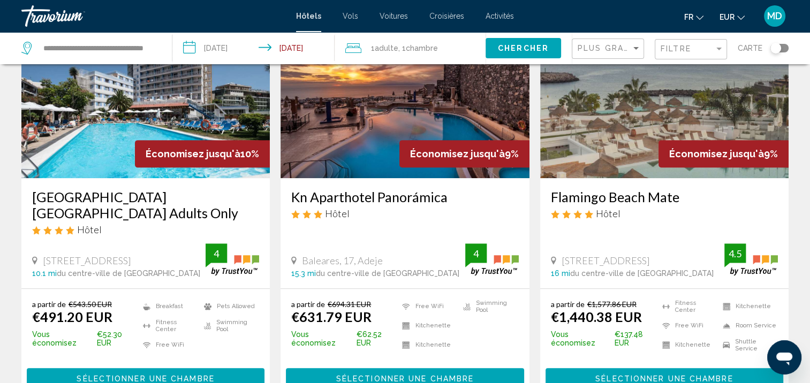
click at [152, 368] on button "Sélectionner une chambre" at bounding box center [146, 378] width 238 height 20
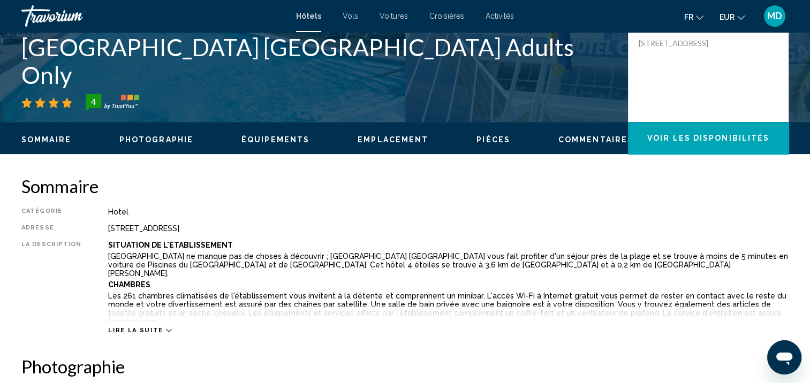
scroll to position [236, 0]
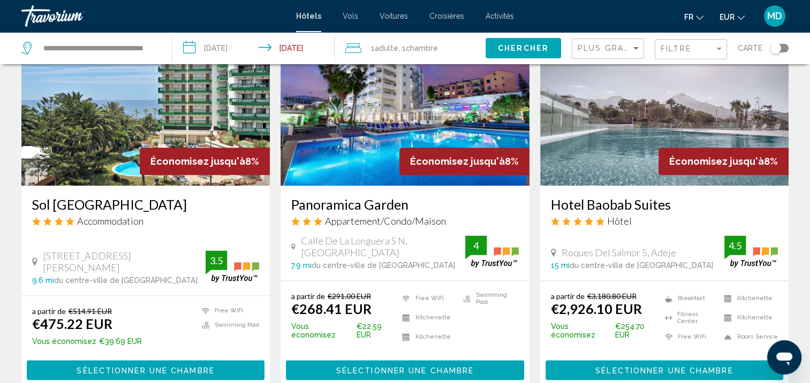
scroll to position [1430, 0]
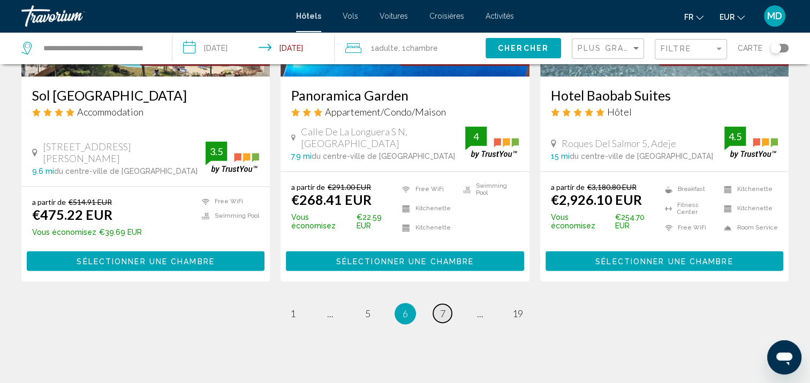
click at [440, 308] on span "7" at bounding box center [442, 314] width 5 height 12
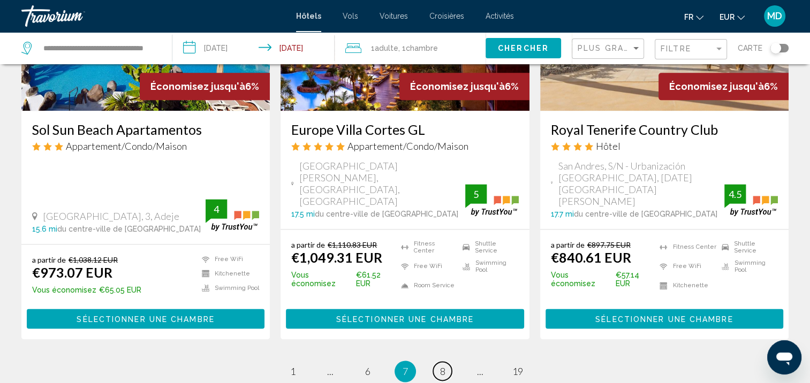
scroll to position [1387, 0]
click at [444, 365] on span "8" at bounding box center [442, 371] width 5 height 12
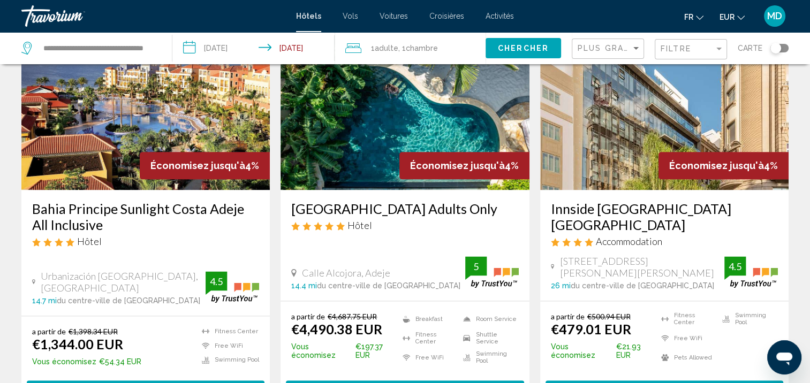
scroll to position [1404, 0]
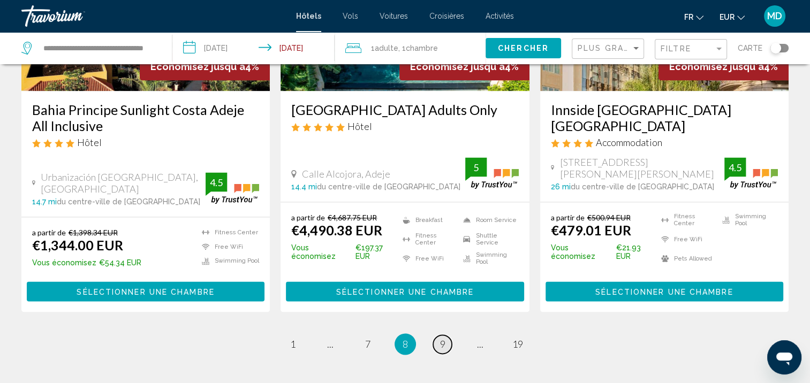
click at [445, 335] on link "page 9" at bounding box center [442, 344] width 19 height 19
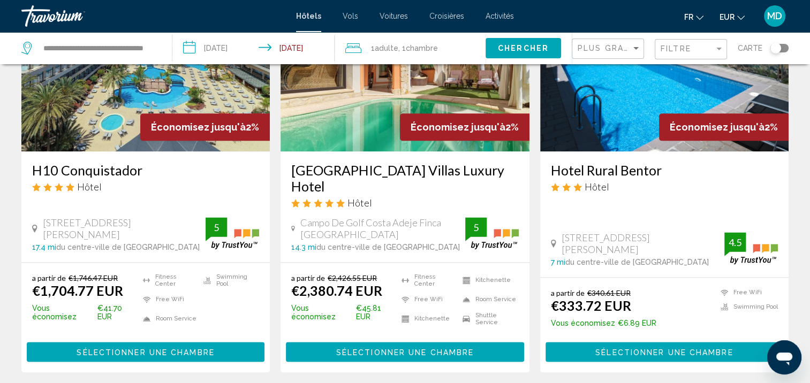
scroll to position [1396, 0]
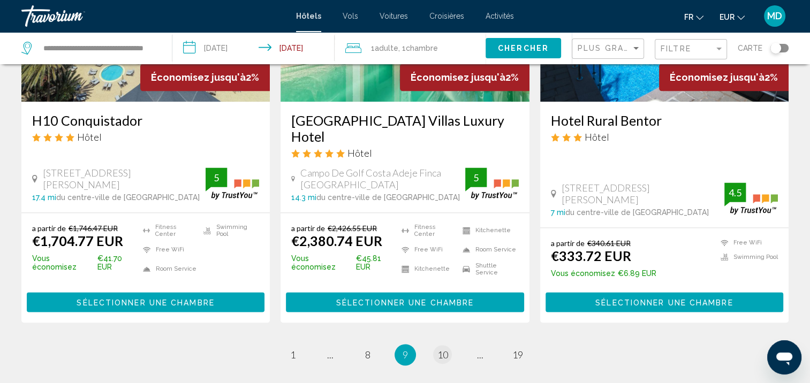
drag, startPoint x: 395, startPoint y: 271, endPoint x: 441, endPoint y: 276, distance: 46.3
click at [441, 344] on ul "9 / 19 page 1 page ... page 8 You're on page 9 page 10 page ... page 19" at bounding box center [404, 354] width 767 height 21
click at [441, 349] on span "10" at bounding box center [442, 355] width 11 height 12
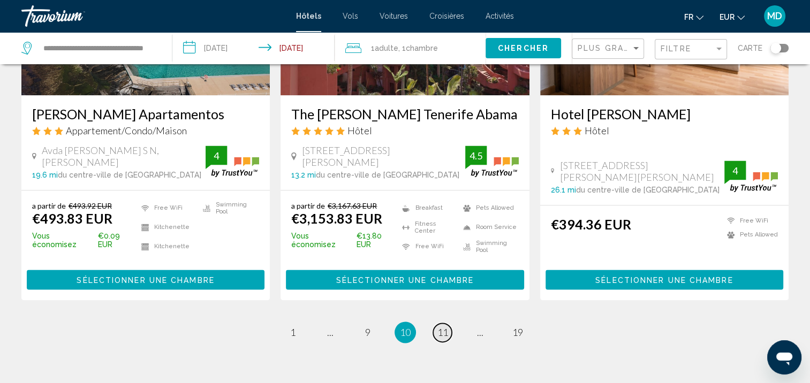
scroll to position [1383, 0]
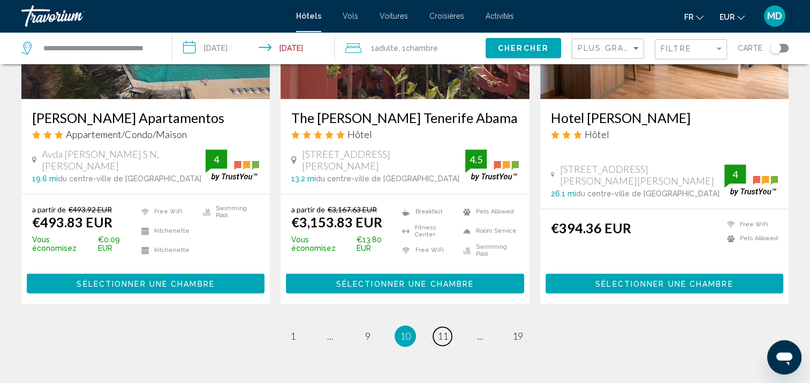
click at [449, 327] on link "page 11" at bounding box center [442, 336] width 19 height 19
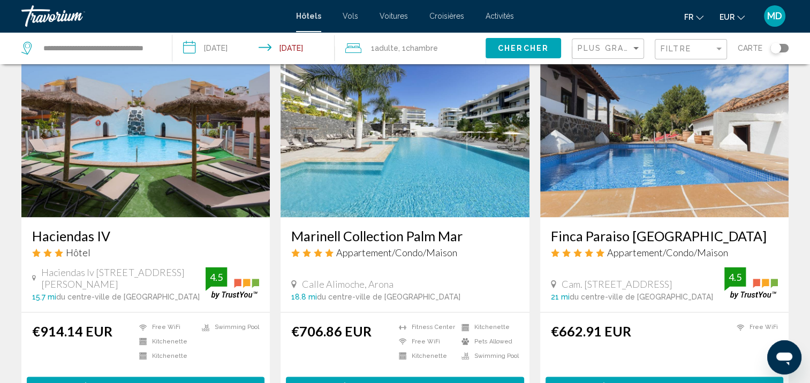
scroll to position [1380, 0]
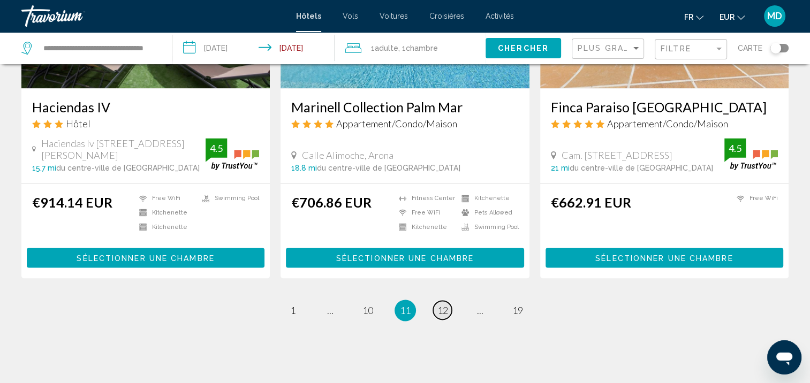
click at [444, 304] on span "12" at bounding box center [442, 310] width 11 height 12
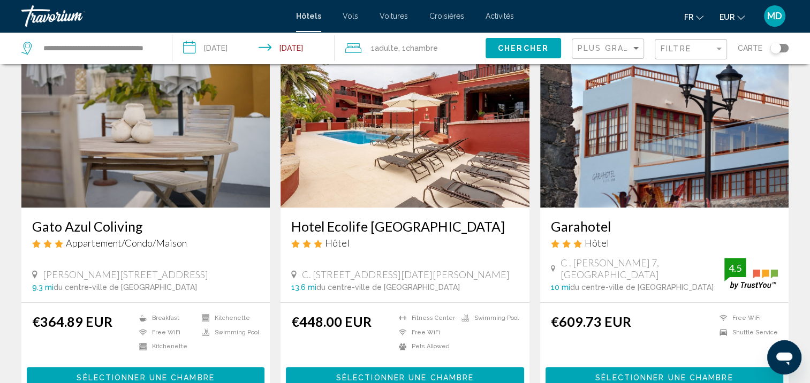
scroll to position [838, 0]
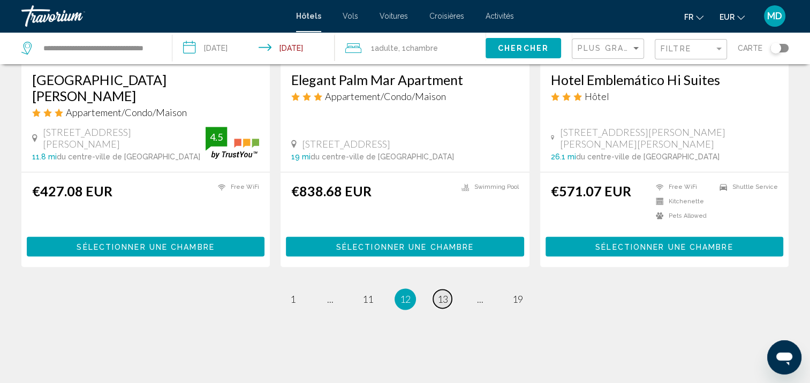
click at [442, 293] on span "13" at bounding box center [442, 299] width 11 height 12
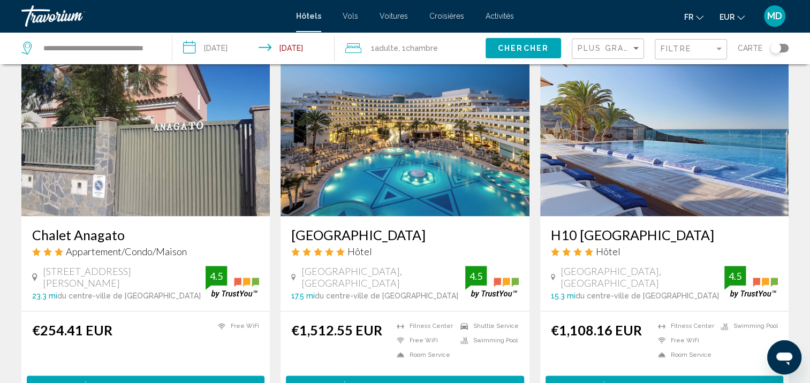
scroll to position [1396, 0]
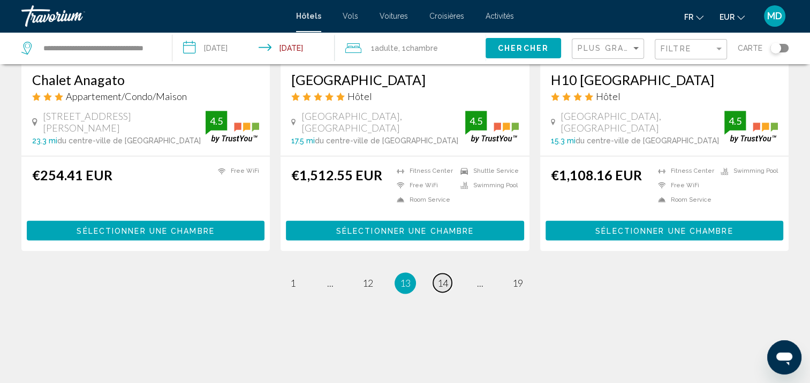
click at [442, 277] on span "14" at bounding box center [442, 283] width 11 height 12
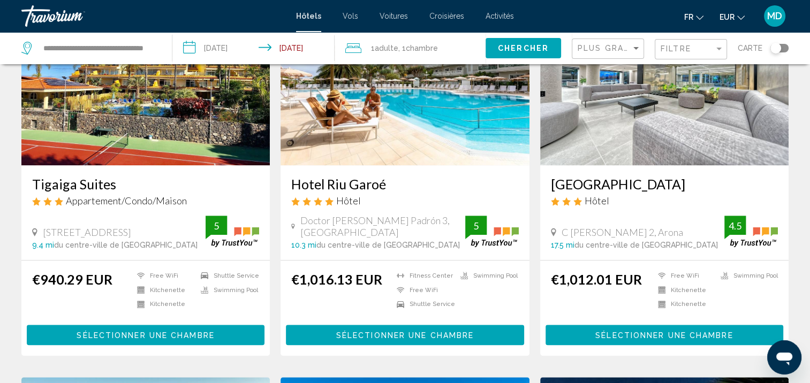
scroll to position [890, 0]
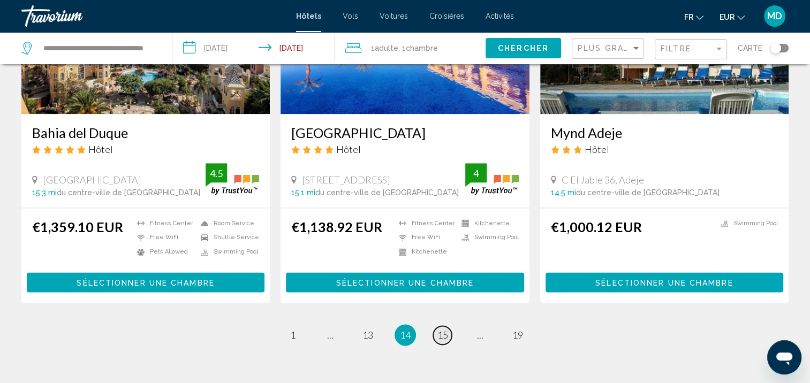
click at [445, 335] on span "15" at bounding box center [442, 335] width 11 height 12
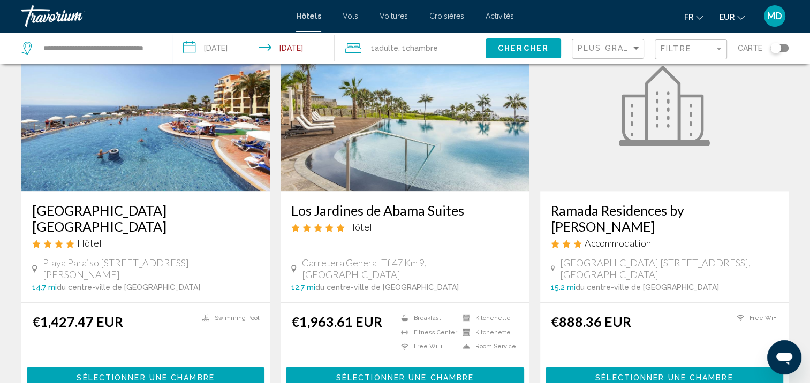
scroll to position [1385, 0]
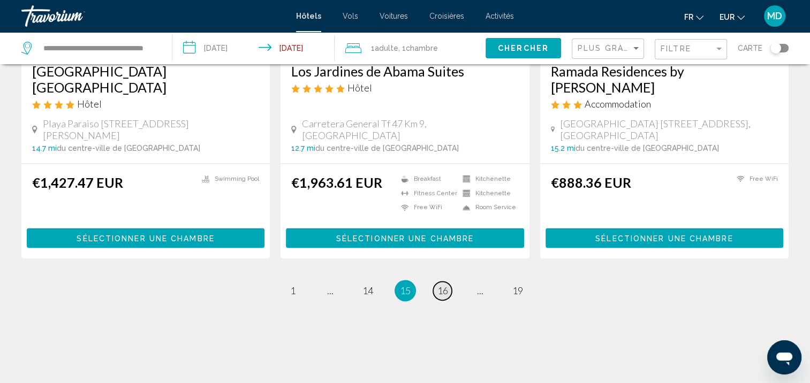
click at [440, 285] on span "16" at bounding box center [442, 291] width 11 height 12
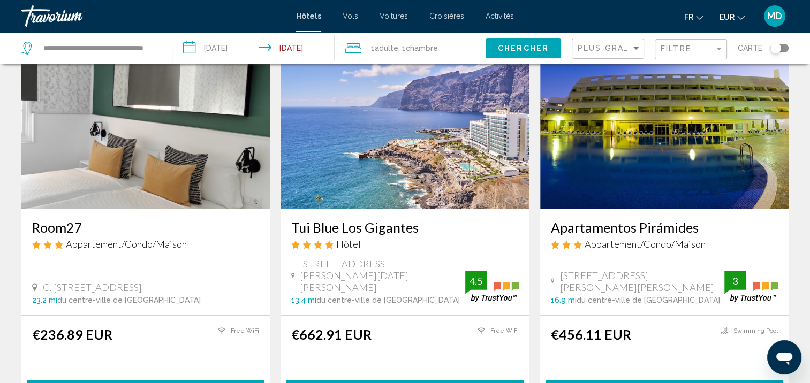
scroll to position [64, 0]
click at [398, 227] on h3 "Tui Blue Los Gigantes" at bounding box center [404, 227] width 227 height 16
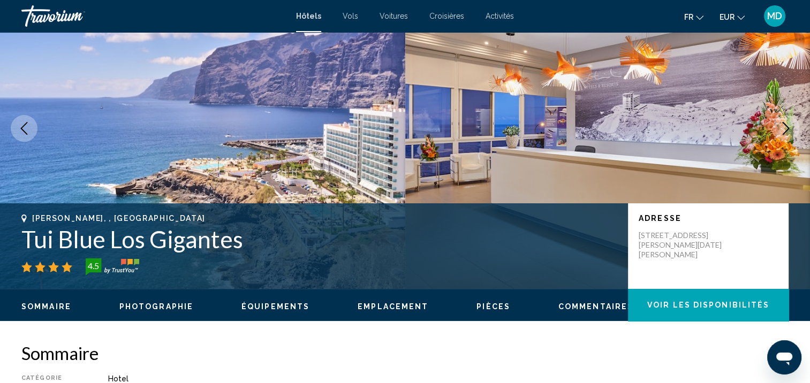
scroll to position [1, 0]
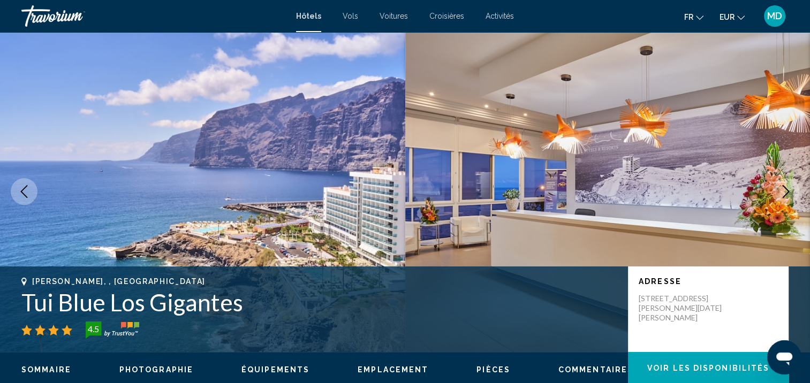
click at [788, 186] on icon "Next image" at bounding box center [785, 191] width 13 height 13
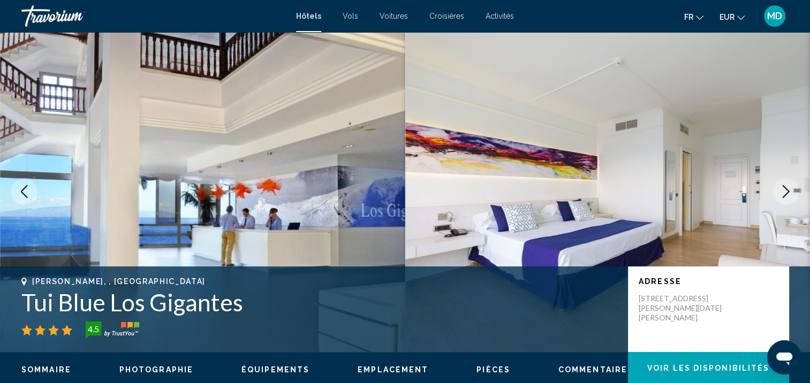
click at [788, 186] on icon "Next image" at bounding box center [785, 191] width 13 height 13
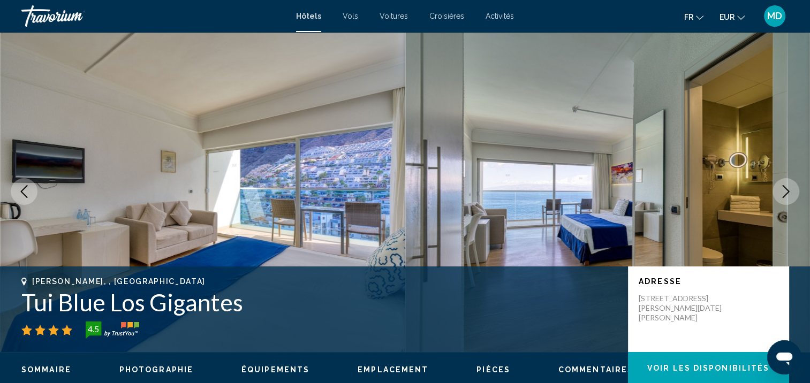
click at [788, 186] on icon "Next image" at bounding box center [785, 191] width 13 height 13
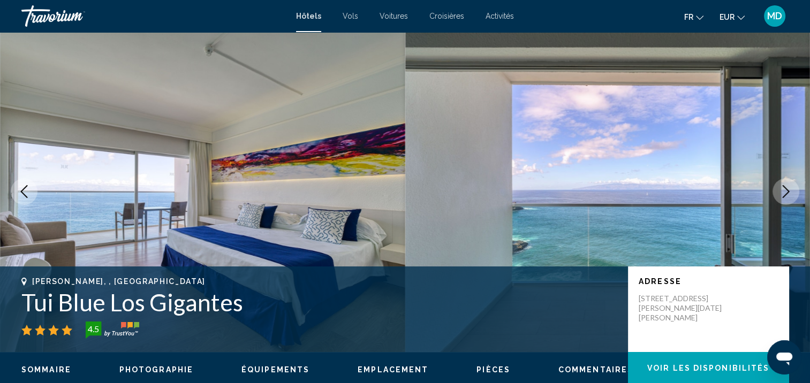
click at [788, 186] on icon "Next image" at bounding box center [785, 191] width 13 height 13
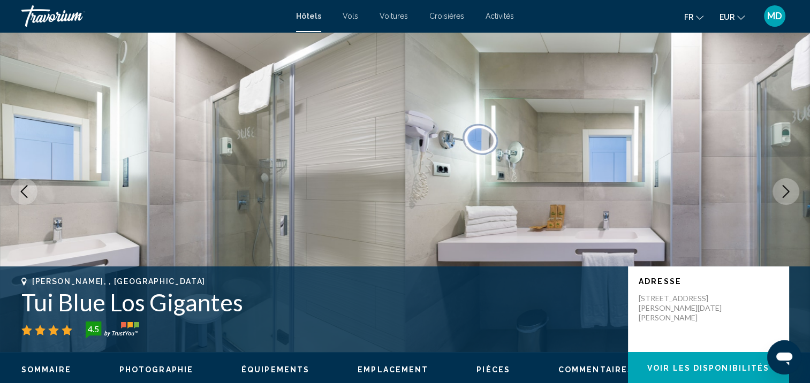
click at [788, 186] on icon "Next image" at bounding box center [785, 191] width 13 height 13
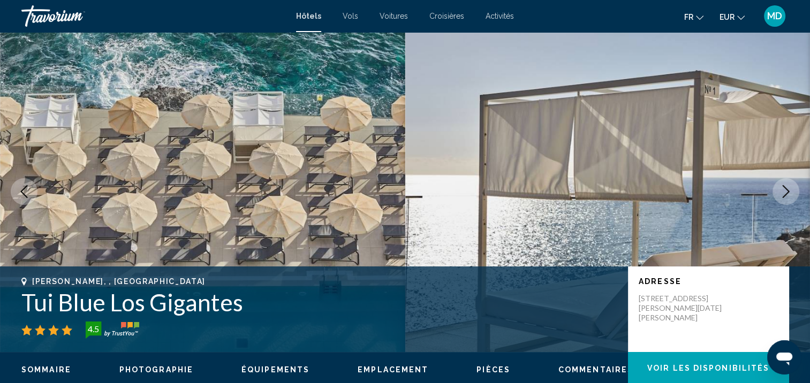
click at [788, 186] on icon "Next image" at bounding box center [785, 191] width 13 height 13
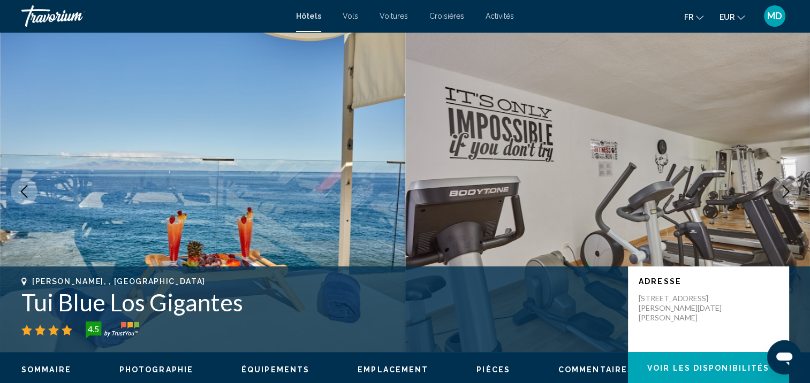
click at [788, 186] on icon "Next image" at bounding box center [785, 191] width 13 height 13
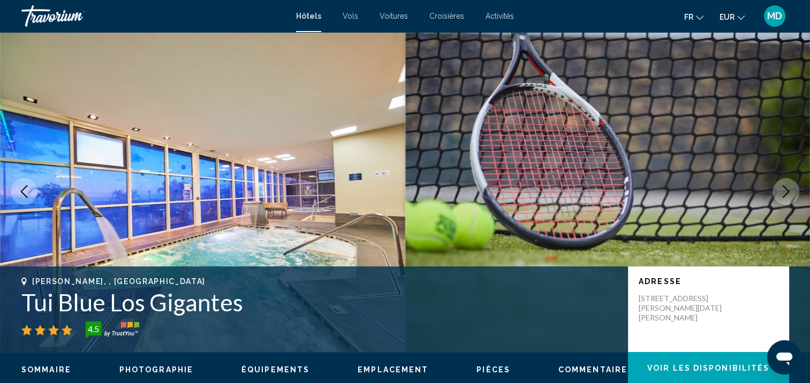
click at [788, 186] on icon "Next image" at bounding box center [785, 191] width 13 height 13
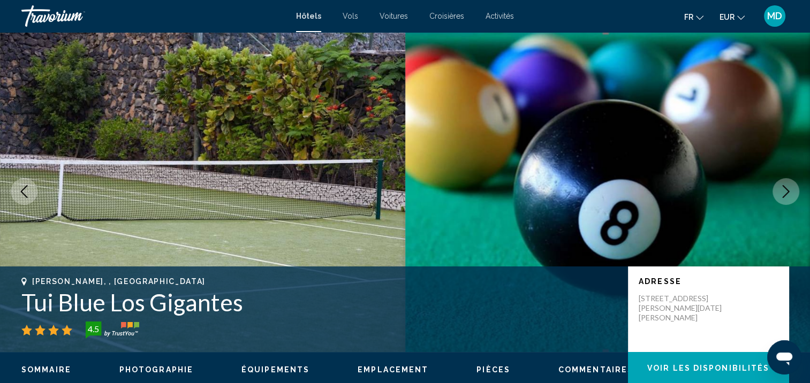
click at [788, 186] on icon "Next image" at bounding box center [785, 191] width 13 height 13
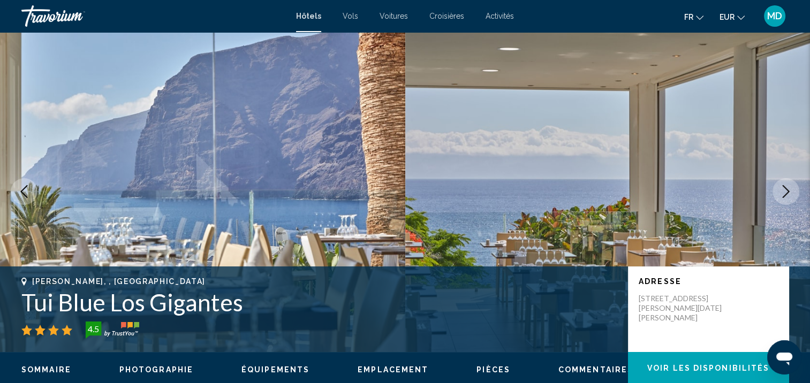
click at [788, 186] on icon "Next image" at bounding box center [785, 191] width 13 height 13
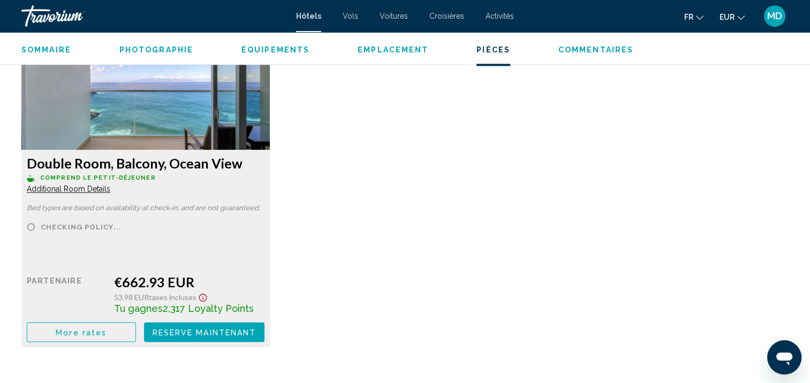
scroll to position [1499, 0]
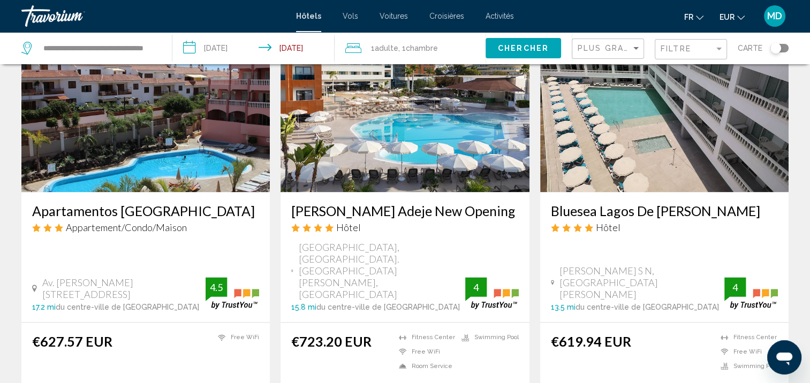
scroll to position [1380, 0]
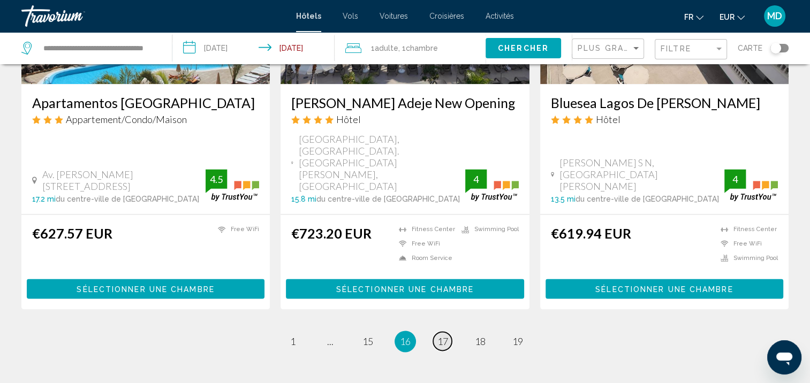
click at [440, 335] on span "17" at bounding box center [442, 341] width 11 height 12
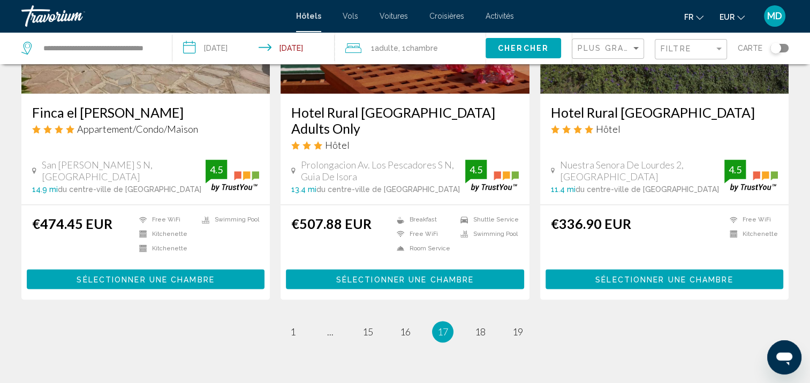
scroll to position [1396, 0]
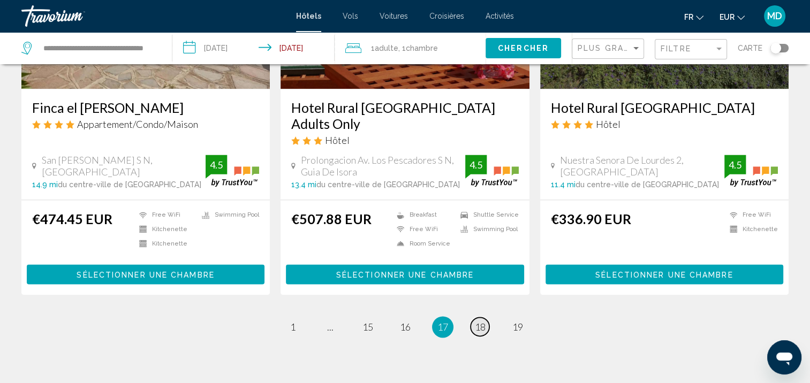
click at [478, 321] on span "18" at bounding box center [480, 327] width 11 height 12
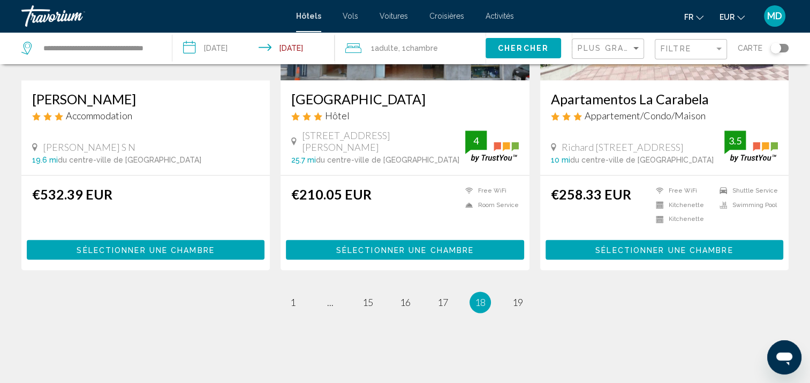
scroll to position [1370, 0]
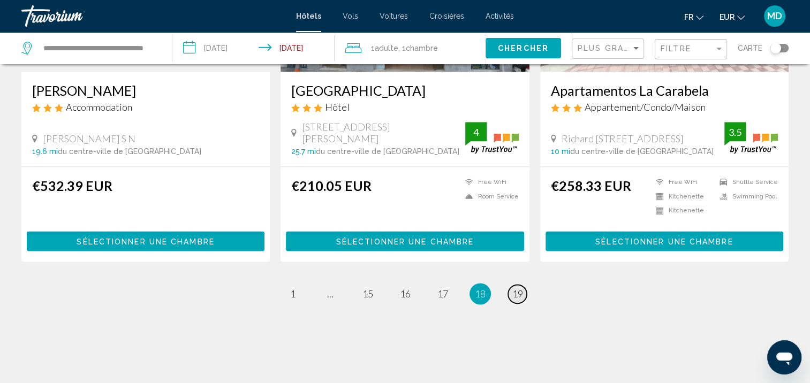
click at [512, 288] on span "19" at bounding box center [517, 294] width 11 height 12
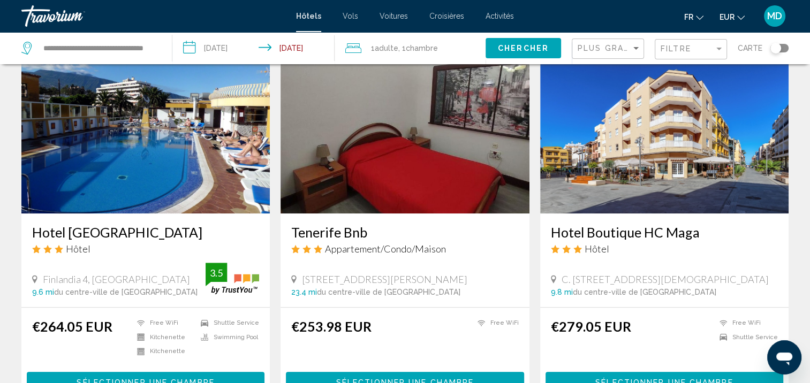
scroll to position [457, 0]
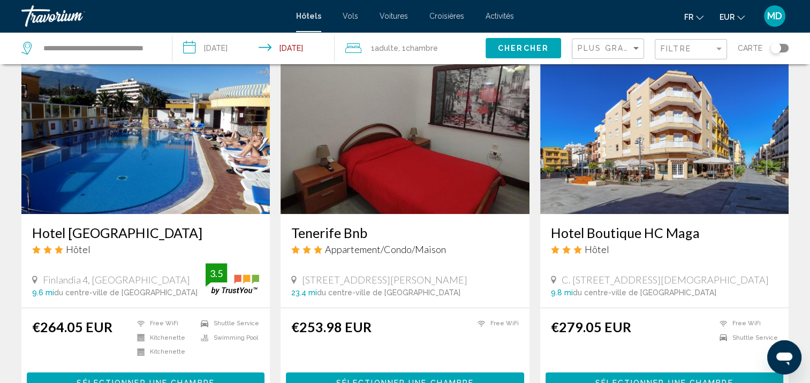
click at [109, 58] on div "**********" at bounding box center [91, 48] width 140 height 32
click at [108, 44] on input "**********" at bounding box center [98, 48] width 113 height 16
drag, startPoint x: 40, startPoint y: 46, endPoint x: 285, endPoint y: 22, distance: 245.7
click at [149, 44] on input "**********" at bounding box center [98, 48] width 113 height 16
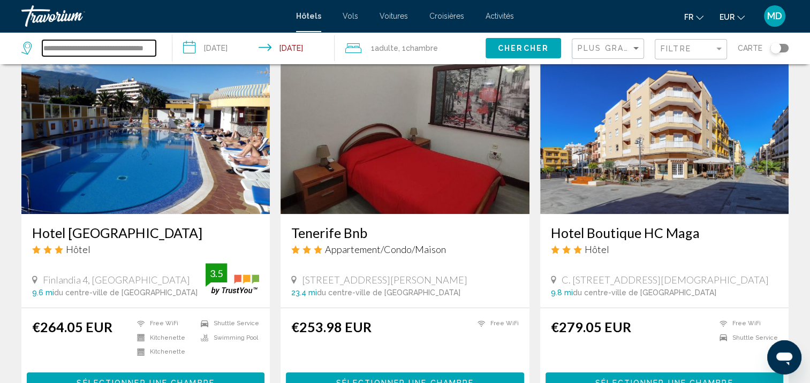
click at [149, 44] on input "**********" at bounding box center [98, 48] width 113 height 16
drag, startPoint x: 52, startPoint y: 44, endPoint x: 819, endPoint y: -54, distance: 773.0
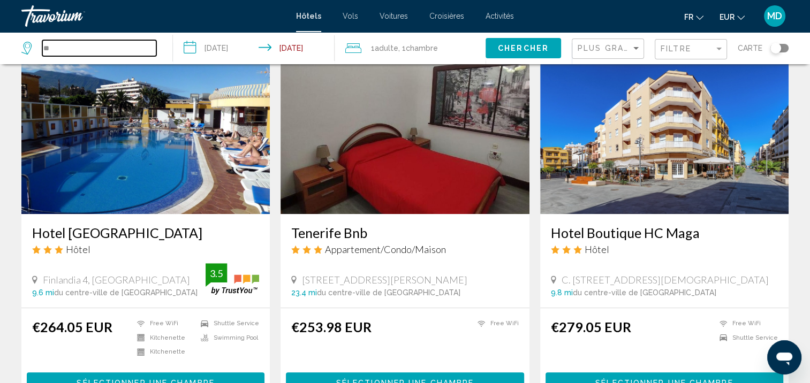
type input "*"
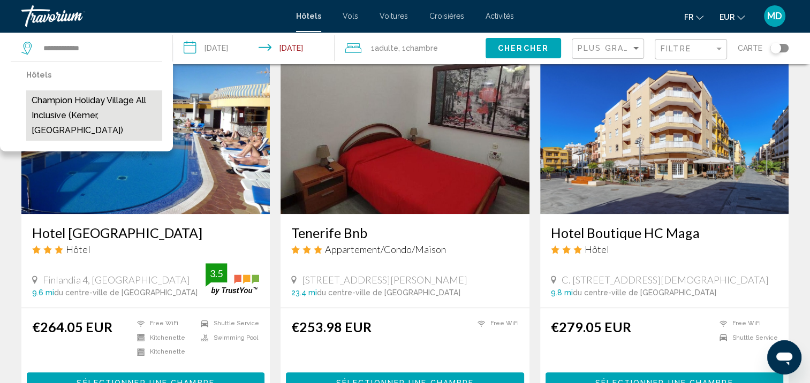
click at [54, 125] on button "Champion Holiday Village All Inclusive (Kemer, [GEOGRAPHIC_DATA])" at bounding box center [94, 115] width 136 height 50
type input "**********"
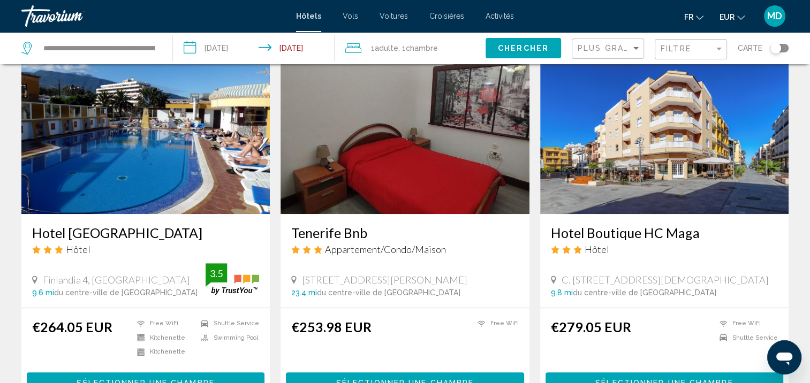
click at [223, 42] on input "**********" at bounding box center [256, 49] width 166 height 35
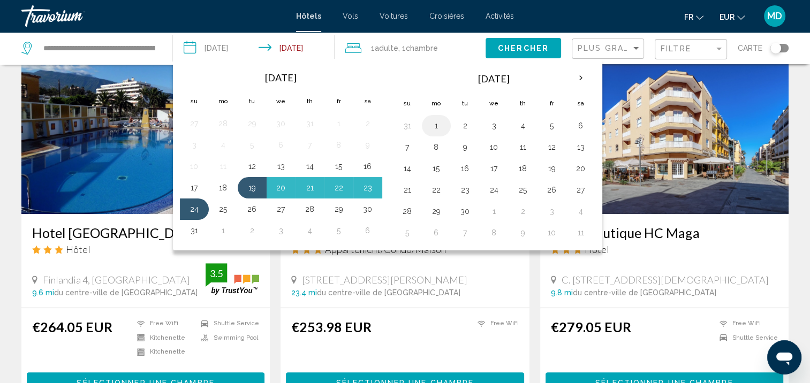
click at [433, 122] on button "1" at bounding box center [435, 125] width 17 height 15
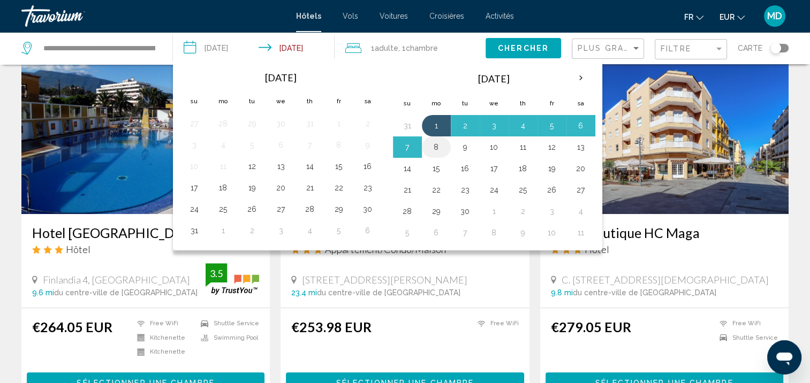
click at [433, 144] on button "8" at bounding box center [435, 147] width 17 height 15
type input "**********"
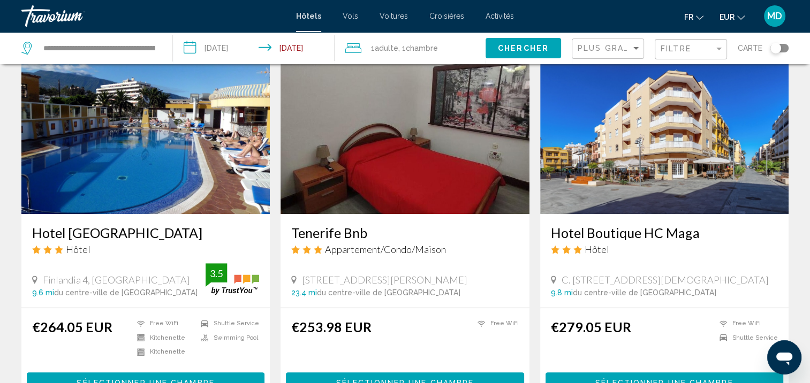
click at [371, 49] on span "1 Adulte Adultes" at bounding box center [384, 48] width 27 height 15
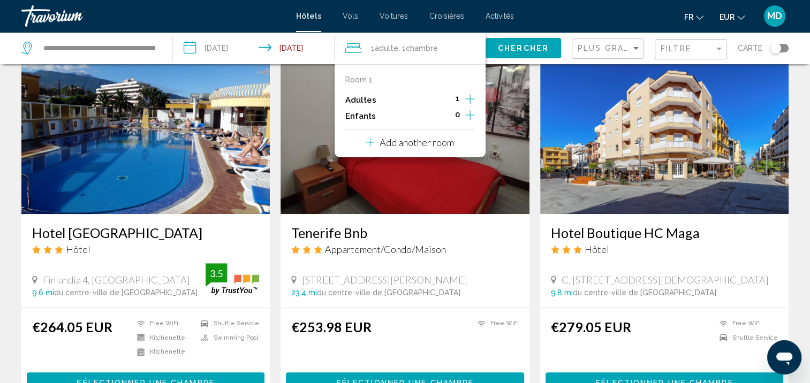
click at [470, 100] on icon "Increment adults" at bounding box center [470, 99] width 10 height 13
click at [517, 52] on span "Chercher" at bounding box center [523, 48] width 51 height 9
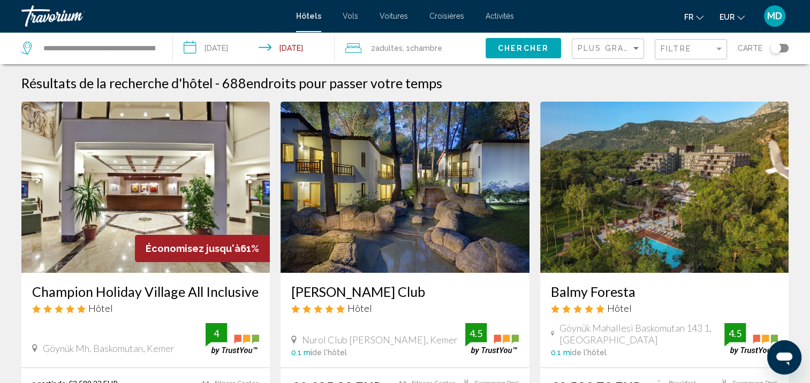
scroll to position [159, 0]
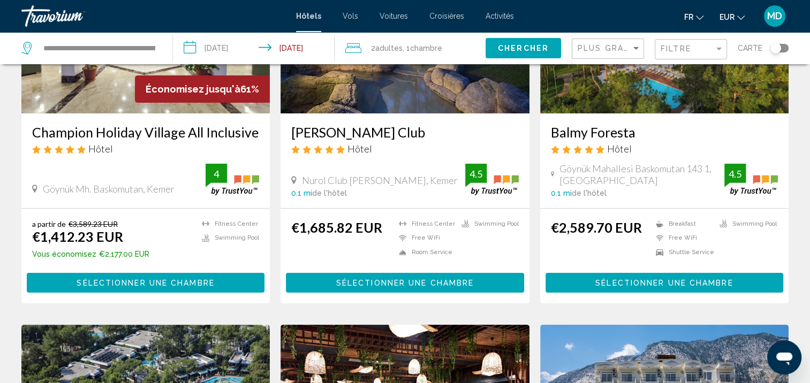
click at [180, 281] on span "Sélectionner une chambre" at bounding box center [146, 283] width 138 height 9
